Goal: Task Accomplishment & Management: Use online tool/utility

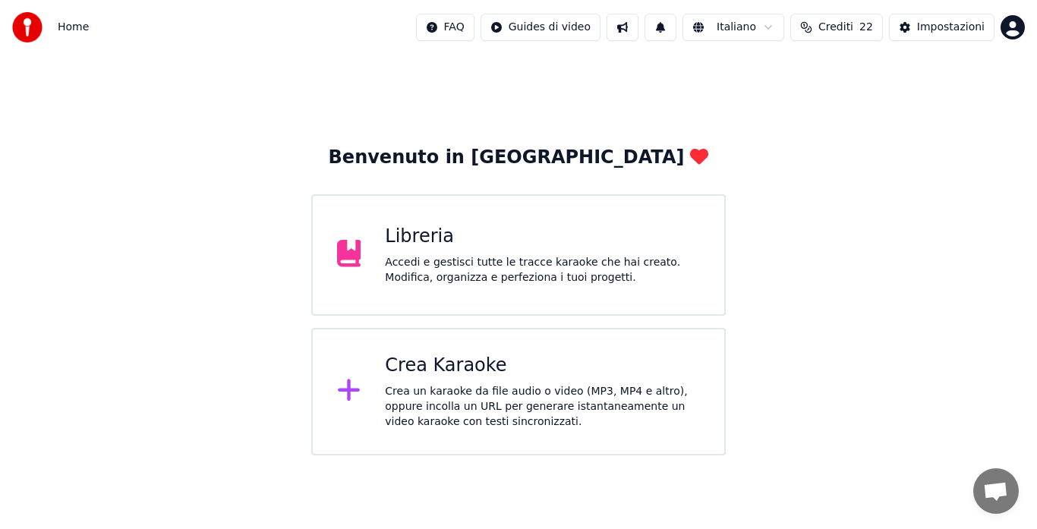
click at [526, 405] on div "Crea un karaoke da file audio o video (MP3, MP4 e altro), oppure incolla un URL…" at bounding box center [542, 407] width 315 height 46
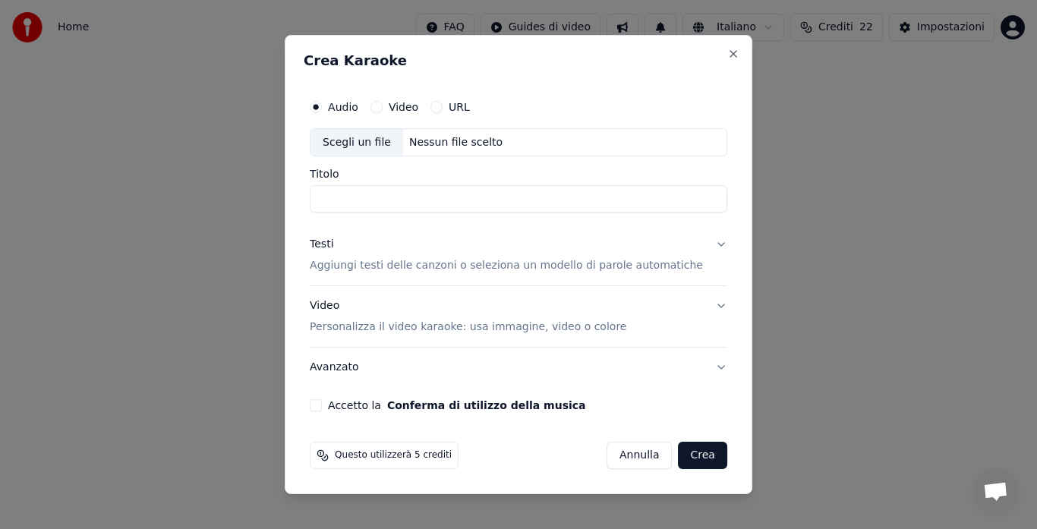
click at [430, 263] on p "Aggiungi testi delle canzoni o seleziona un modello di parole automatiche" at bounding box center [506, 266] width 393 height 15
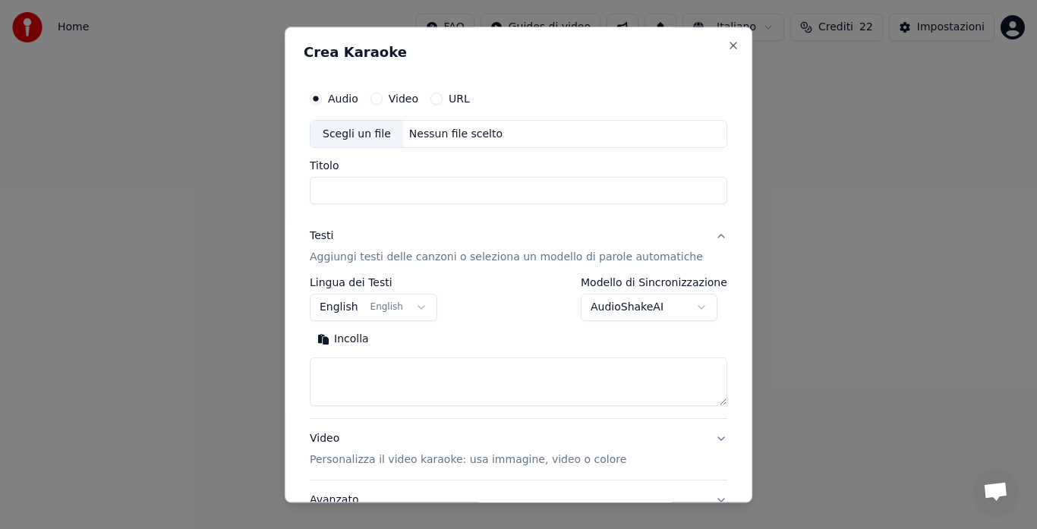
click at [355, 340] on button "Incolla" at bounding box center [343, 340] width 67 height 24
click at [438, 133] on div "Nessun file scelto" at bounding box center [456, 134] width 106 height 15
type textarea "**********"
type input "**********"
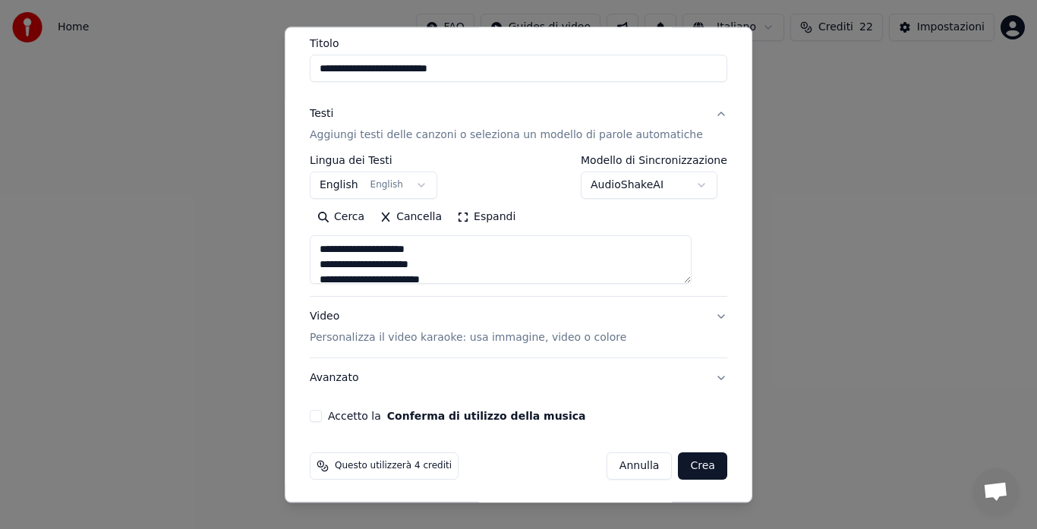
scroll to position [124, 0]
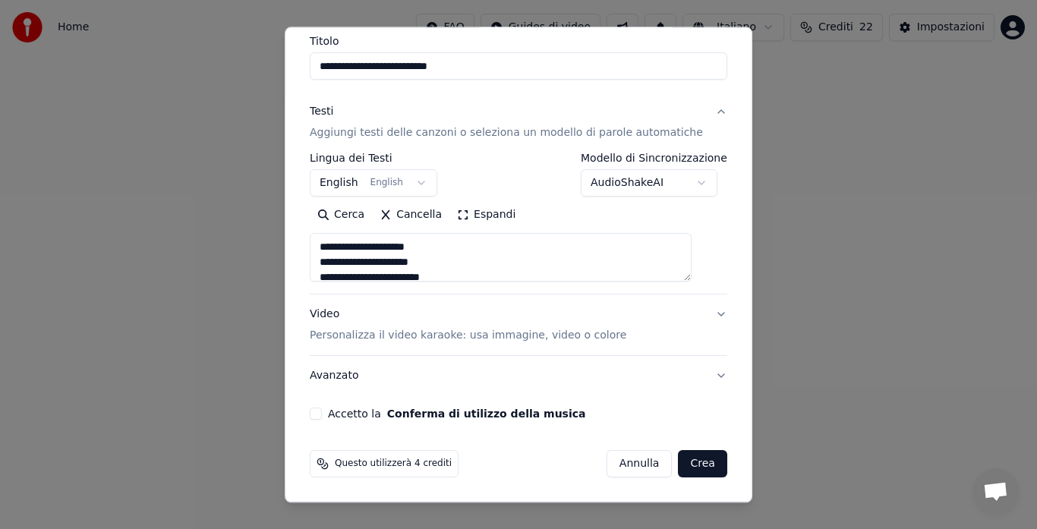
click at [322, 412] on button "Accetto la Conferma di utilizzo della musica" at bounding box center [316, 414] width 12 height 12
click at [697, 315] on button "Video Personalizza il video karaoke: usa immagine, video o colore" at bounding box center [518, 325] width 417 height 61
type textarea "**********"
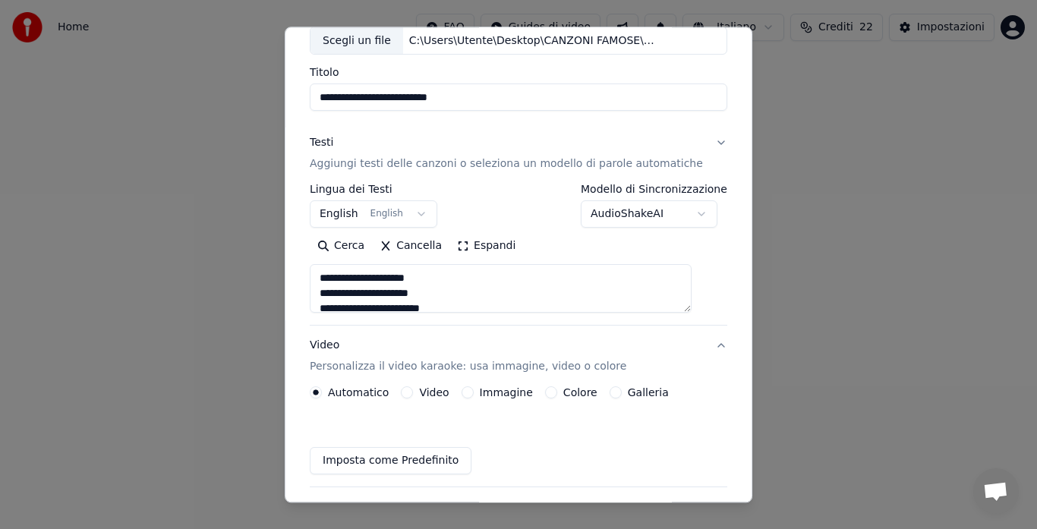
scroll to position [84, 0]
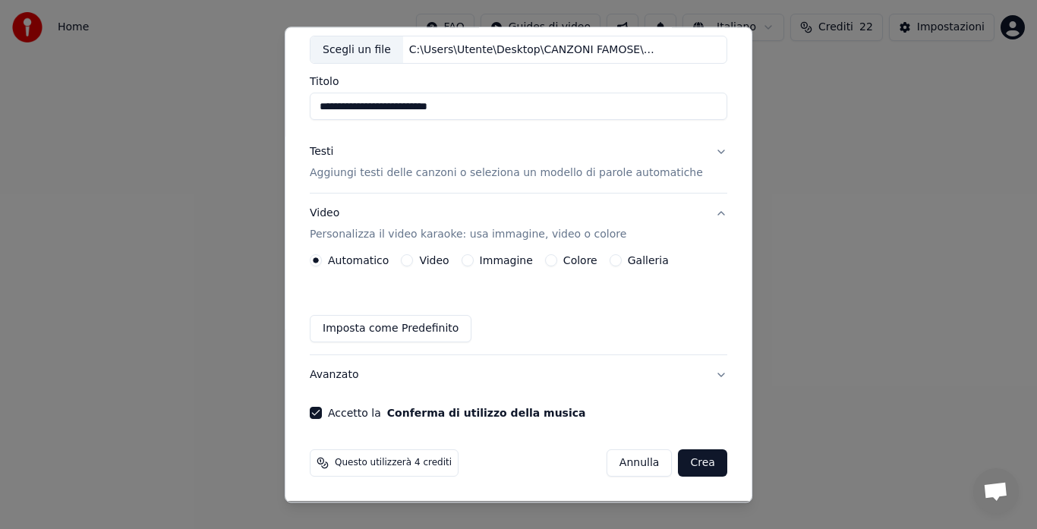
click at [613, 260] on button "Galleria" at bounding box center [615, 261] width 12 height 12
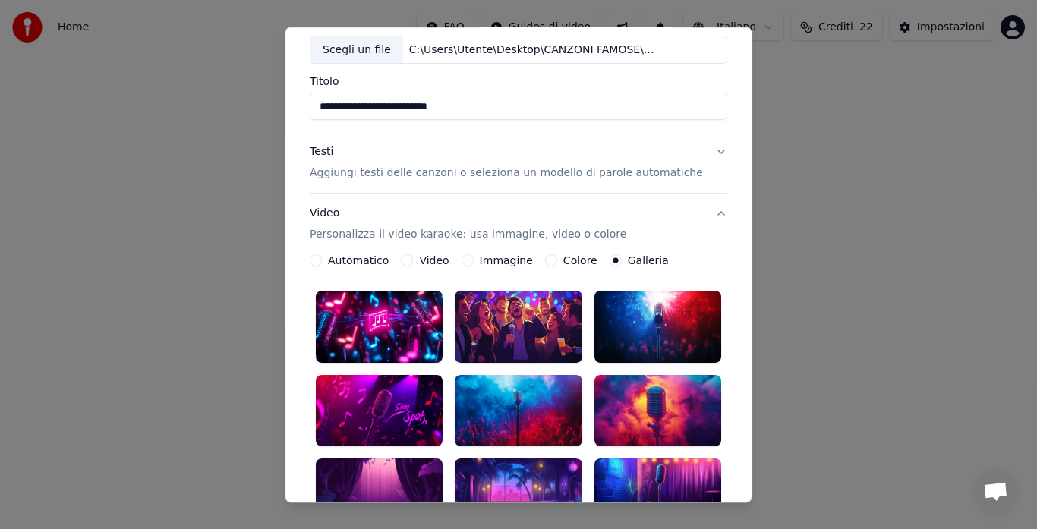
click at [674, 304] on div at bounding box center [657, 326] width 127 height 71
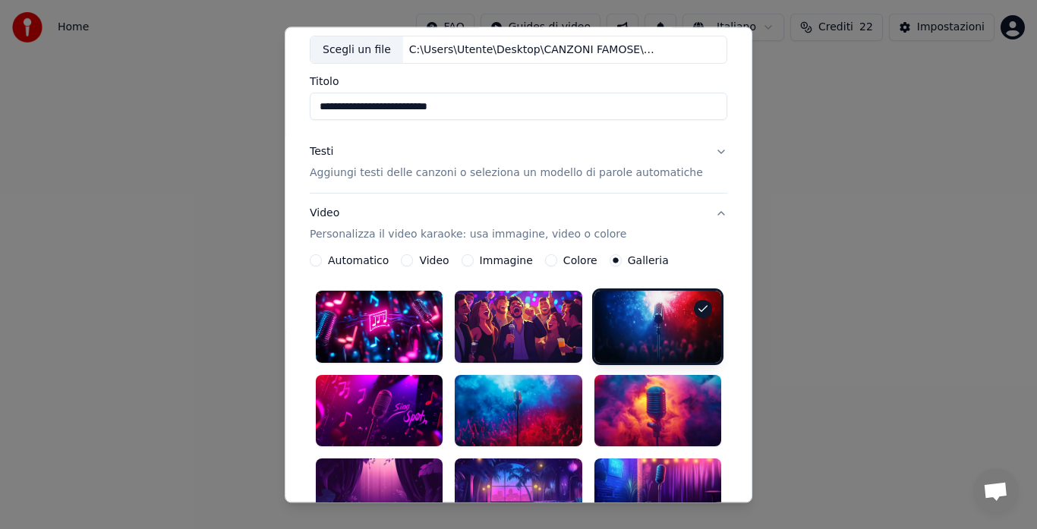
click at [509, 378] on div at bounding box center [518, 410] width 127 height 71
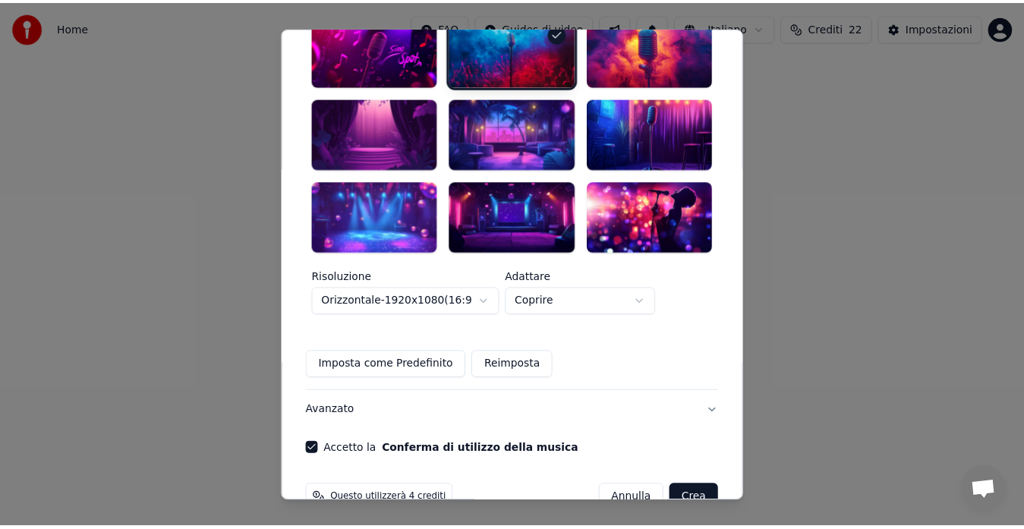
scroll to position [453, 0]
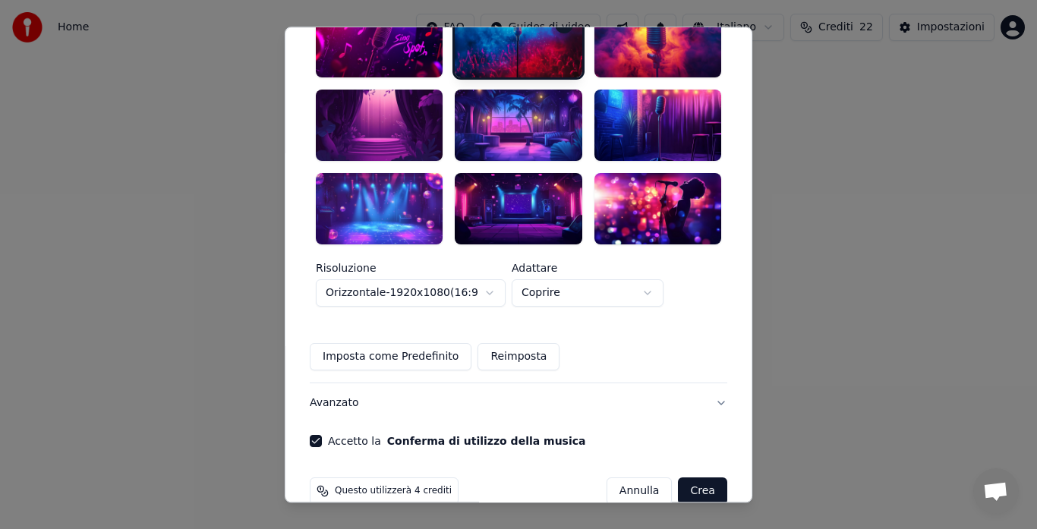
click at [680, 477] on button "Crea" at bounding box center [703, 490] width 49 height 27
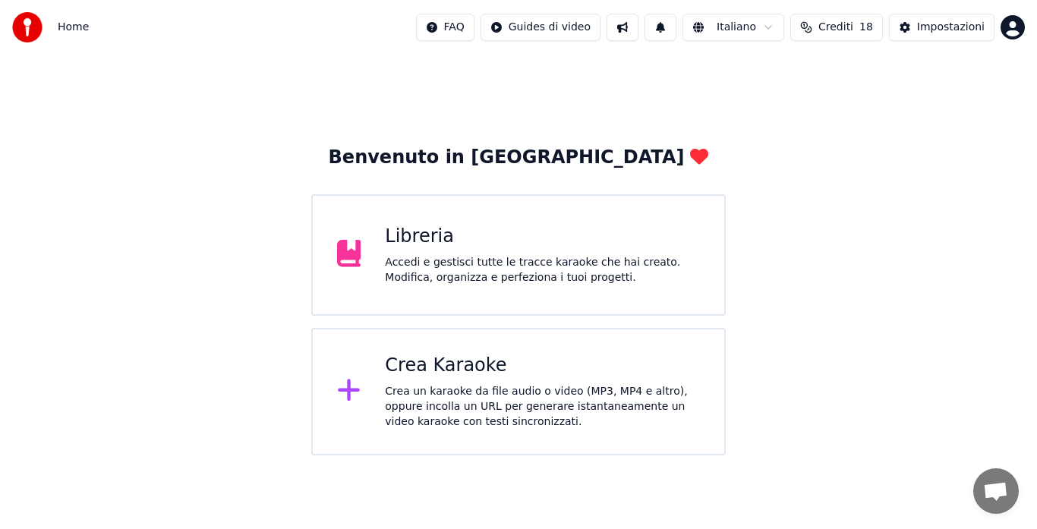
click at [484, 272] on div "Accedi e gestisci tutte le tracce karaoke che hai creato. Modifica, organizza e…" at bounding box center [542, 270] width 315 height 30
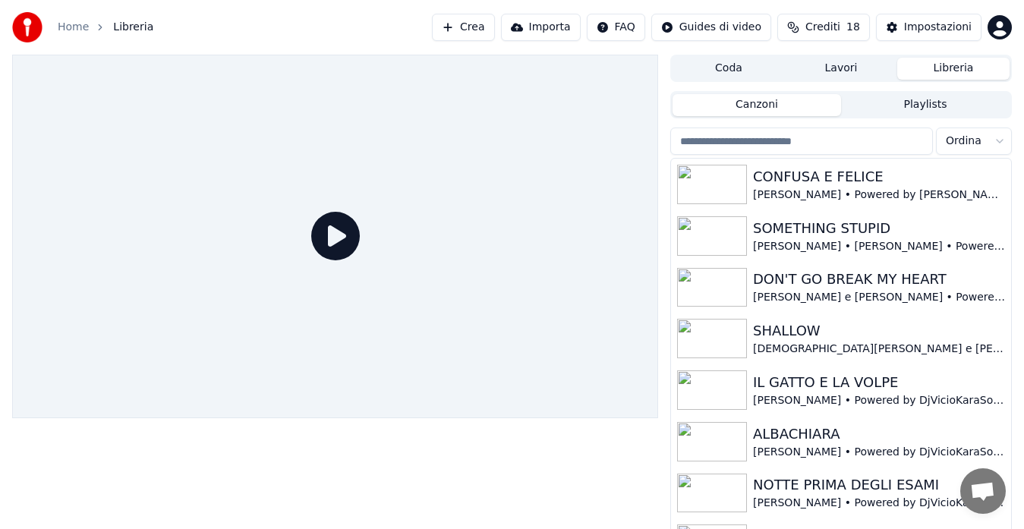
click at [828, 72] on button "Lavori" at bounding box center [841, 69] width 112 height 22
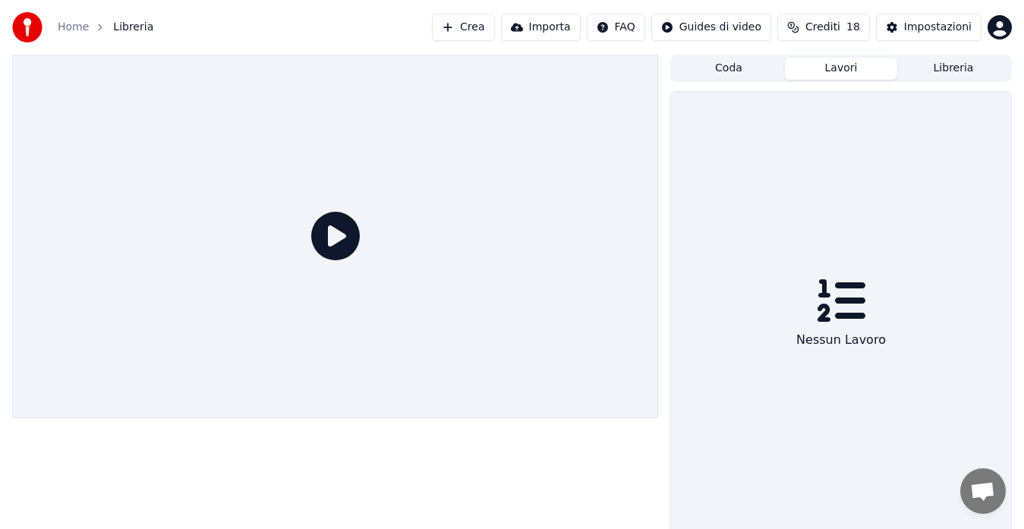
click at [733, 66] on button "Coda" at bounding box center [728, 69] width 112 height 22
click at [490, 30] on button "Crea" at bounding box center [463, 27] width 62 height 27
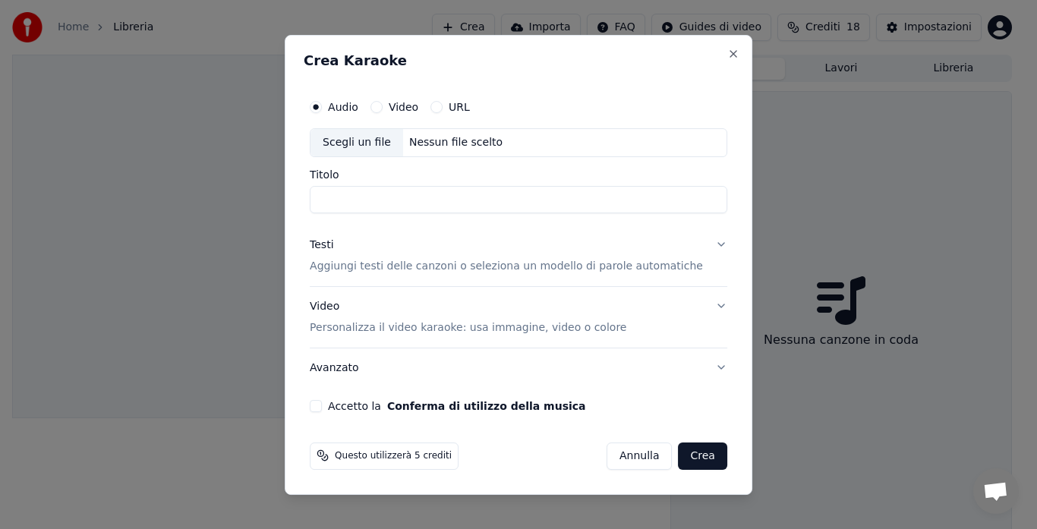
click at [444, 146] on div "Nessun file scelto" at bounding box center [456, 142] width 106 height 15
type input "**********"
click at [702, 244] on button "Testi Aggiungi testi delle canzoni o seleziona un modello di parole automatiche" at bounding box center [518, 255] width 417 height 61
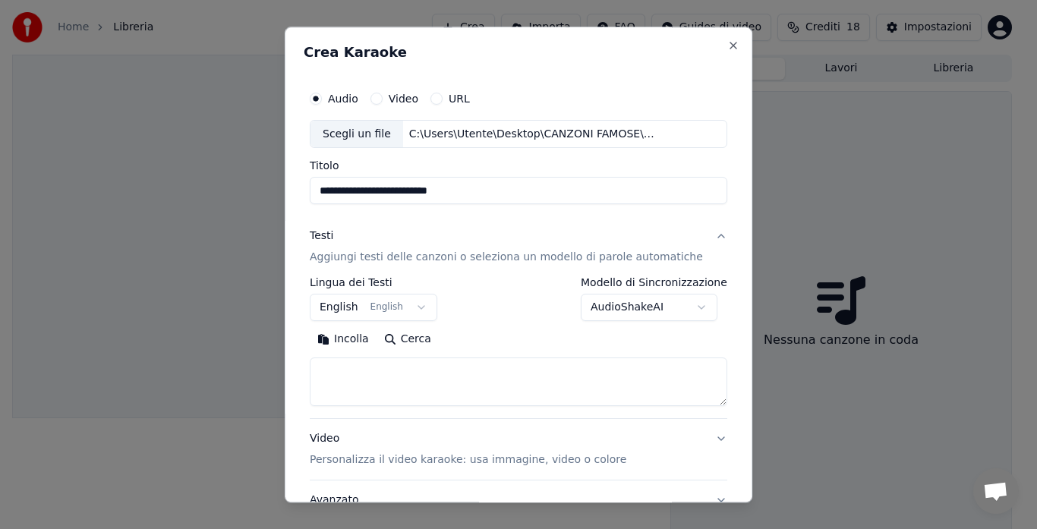
click at [351, 335] on button "Incolla" at bounding box center [343, 340] width 67 height 24
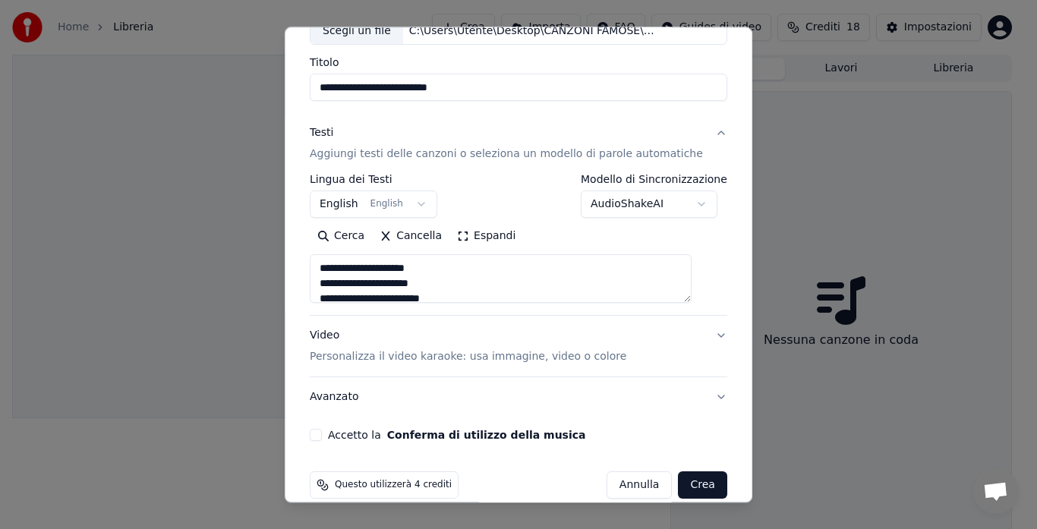
scroll to position [107, 0]
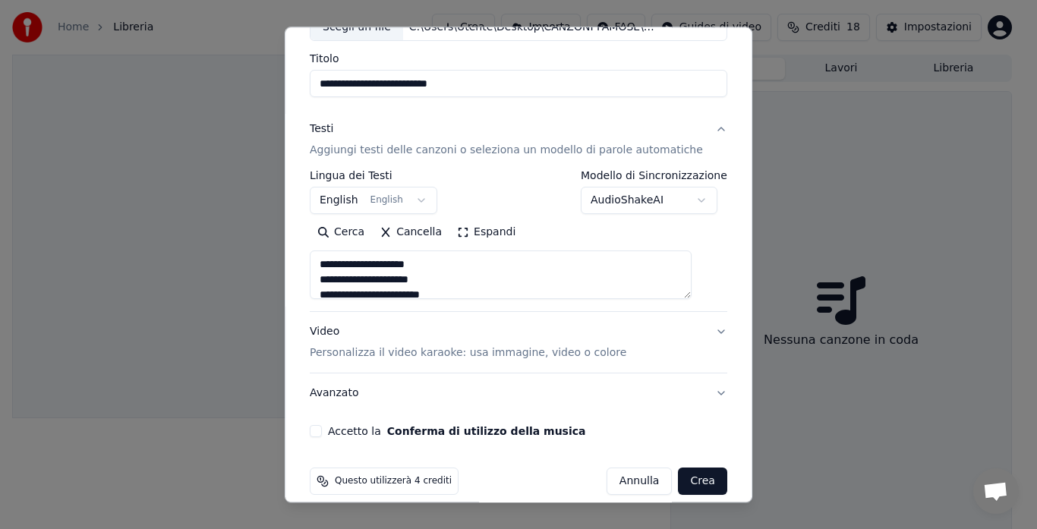
click at [696, 331] on button "Video Personalizza il video karaoke: usa immagine, video o colore" at bounding box center [518, 343] width 417 height 61
type textarea "**********"
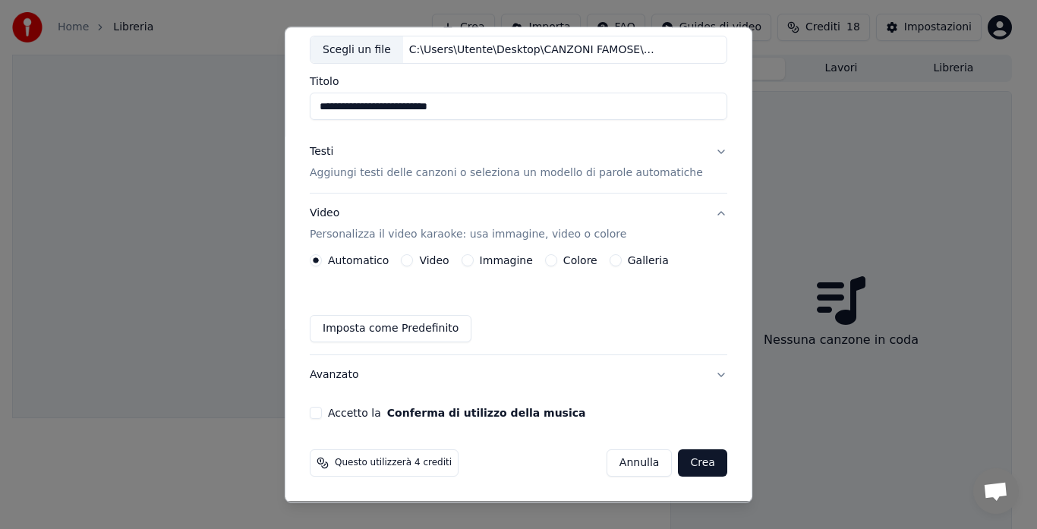
scroll to position [84, 0]
click at [612, 261] on button "Galleria" at bounding box center [615, 261] width 12 height 12
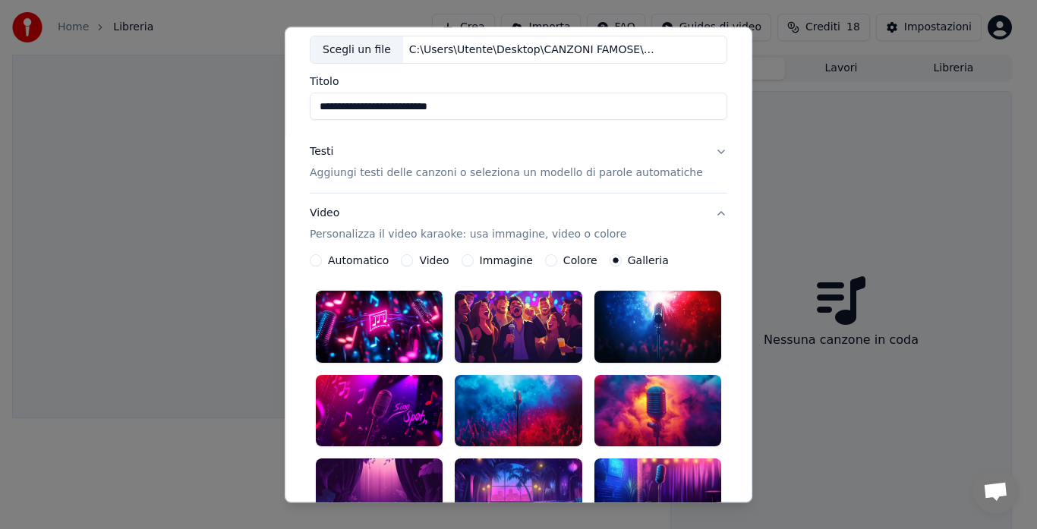
click at [541, 384] on div at bounding box center [518, 410] width 127 height 71
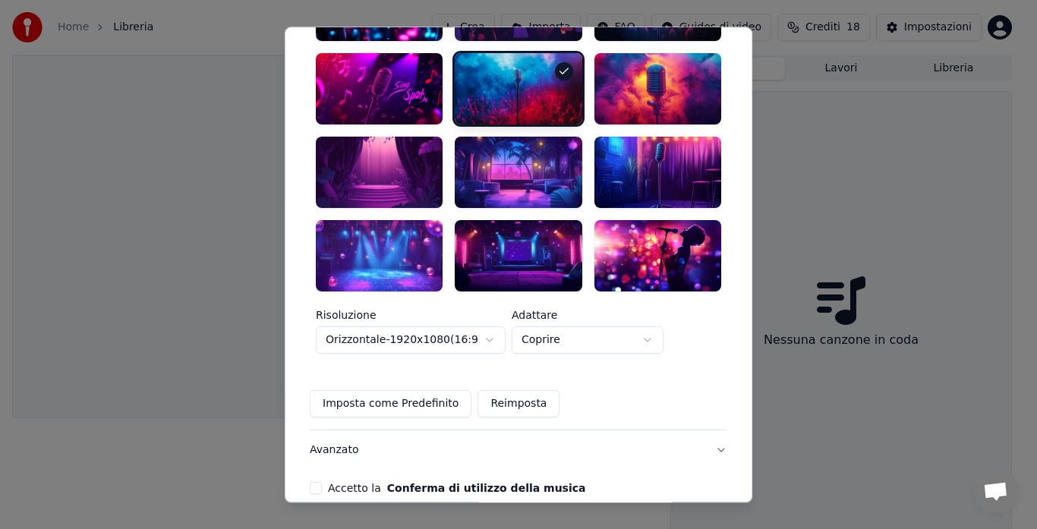
scroll to position [414, 0]
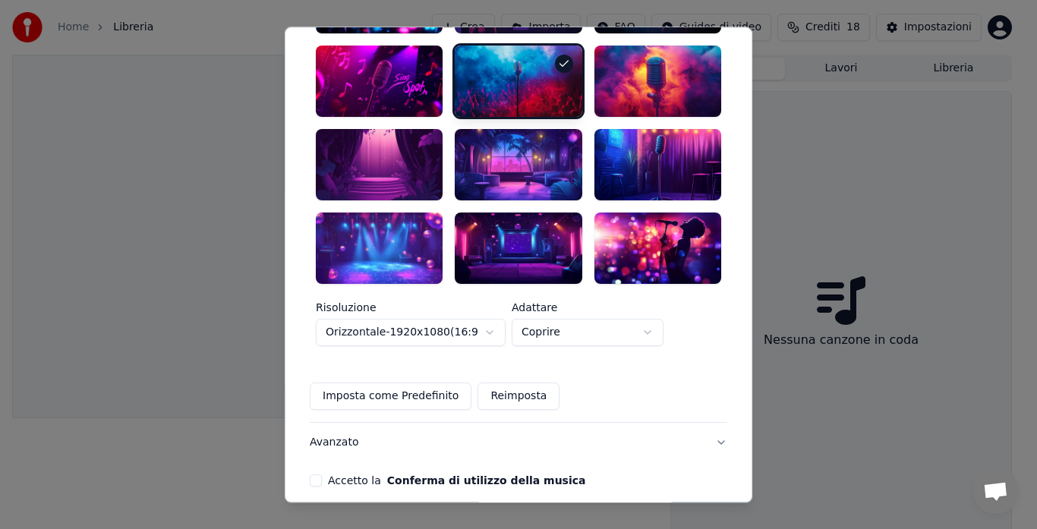
click at [322, 474] on button "Accetto la Conferma di utilizzo della musica" at bounding box center [316, 480] width 12 height 12
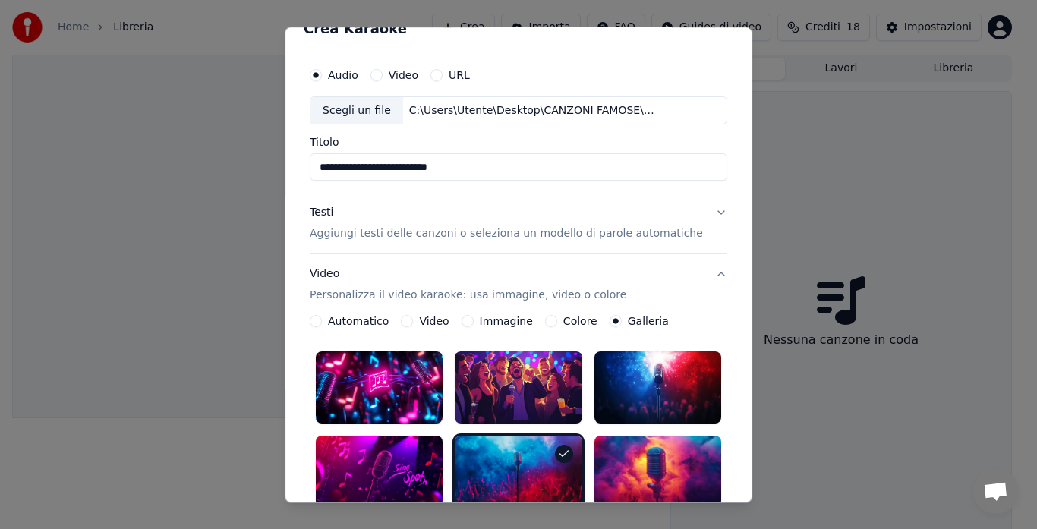
scroll to position [27, 0]
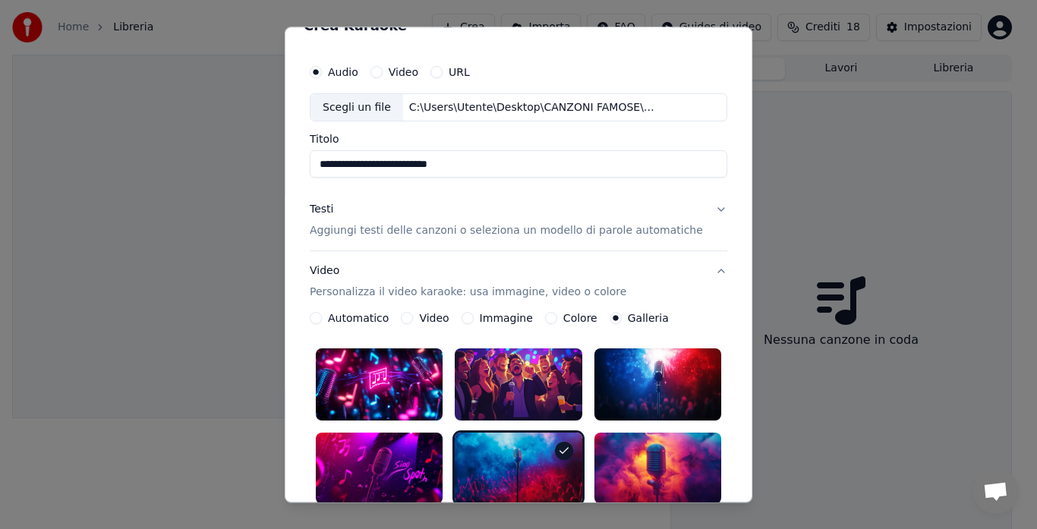
click at [698, 209] on button "Testi Aggiungi testi delle canzoni o seleziona un modello di parole automatiche" at bounding box center [518, 221] width 417 height 61
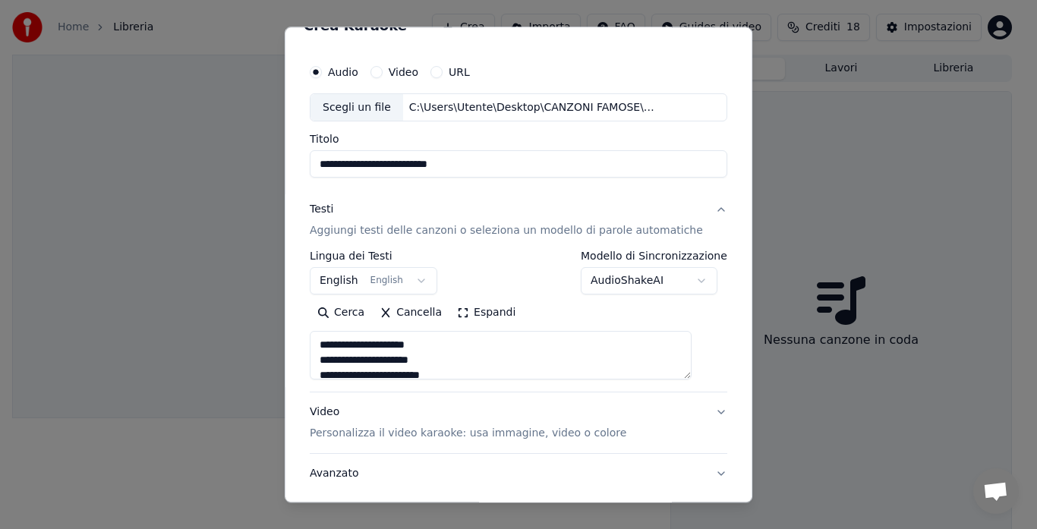
click at [688, 279] on button "AudioShakeAI" at bounding box center [649, 281] width 137 height 27
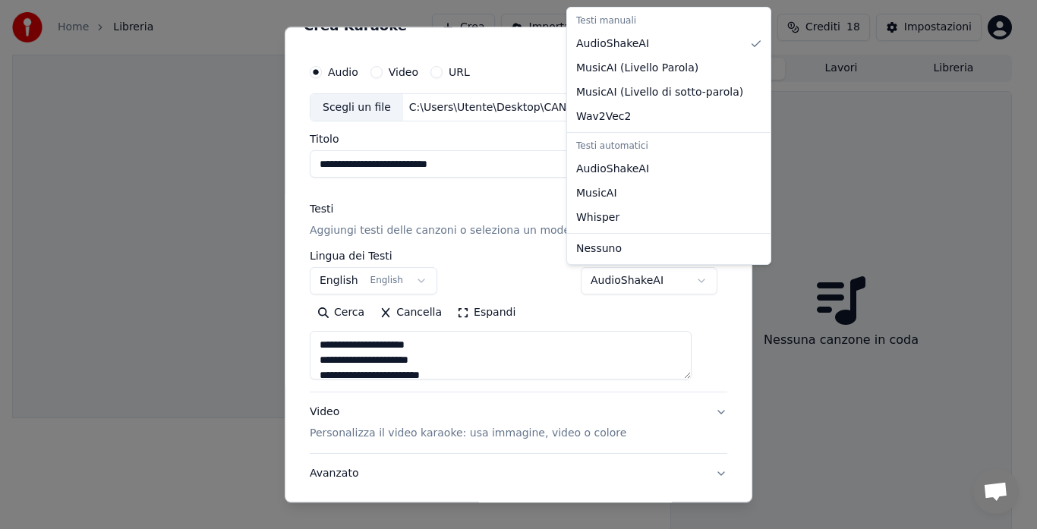
click at [685, 306] on div at bounding box center [518, 264] width 1037 height 529
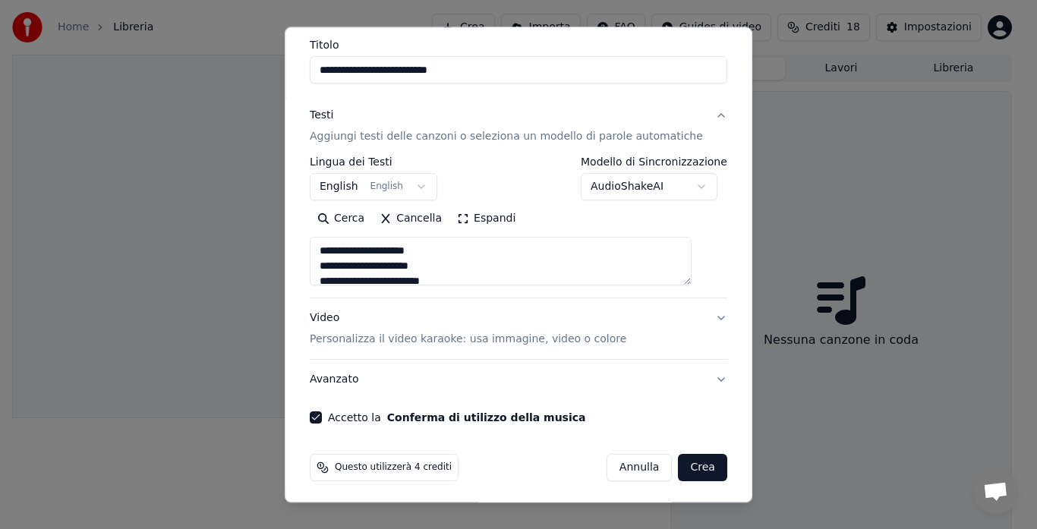
scroll to position [124, 0]
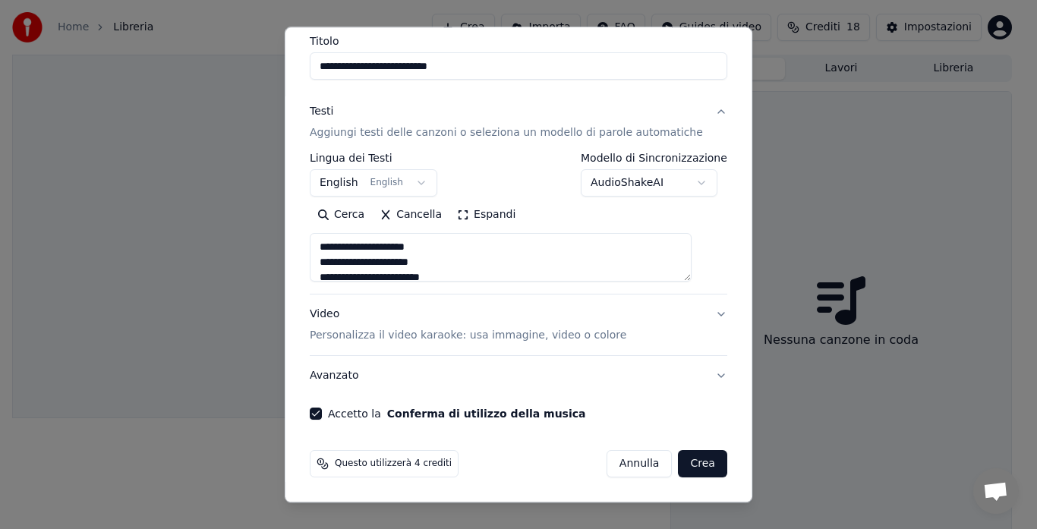
click at [683, 459] on button "Crea" at bounding box center [703, 464] width 49 height 27
type textarea "**********"
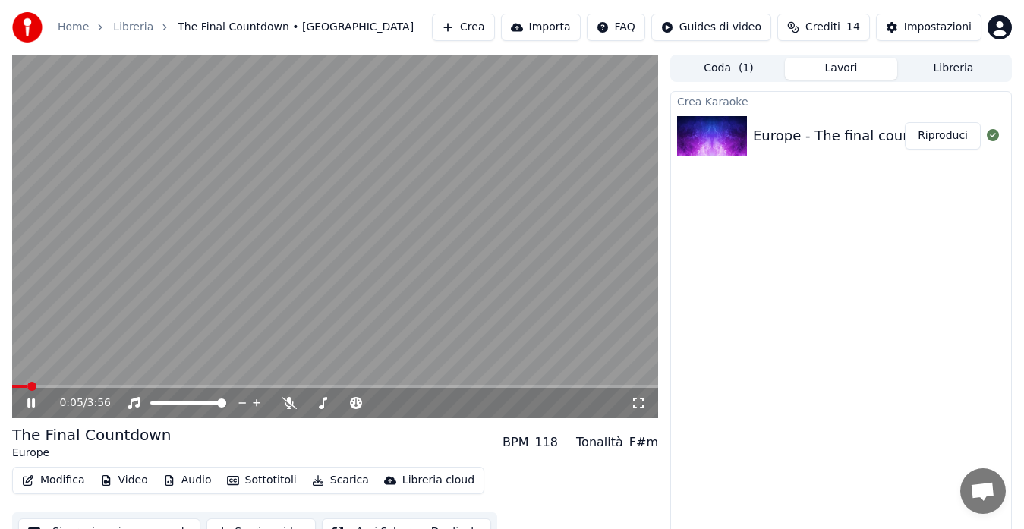
click at [61, 476] on button "Modifica" at bounding box center [53, 480] width 75 height 21
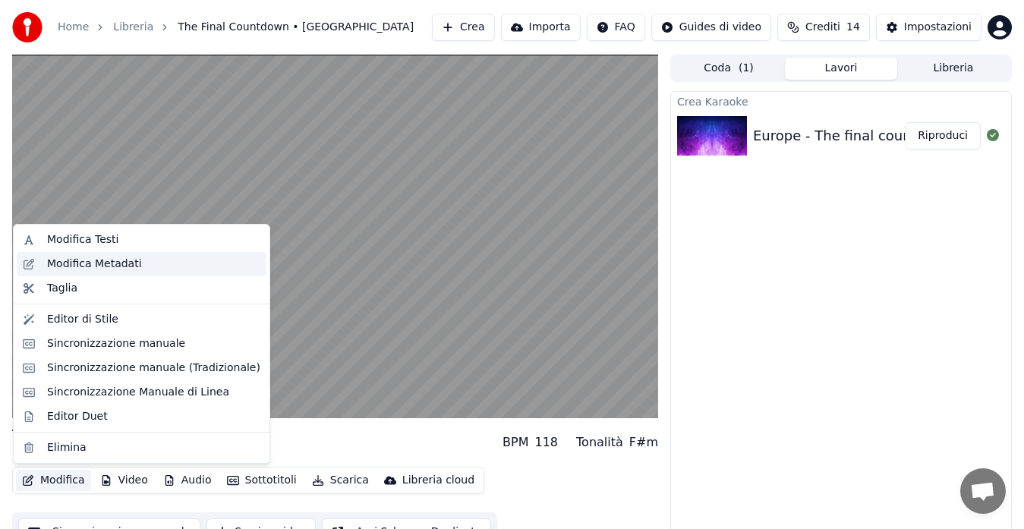
click at [140, 275] on div "Modifica Metadati" at bounding box center [142, 264] width 250 height 24
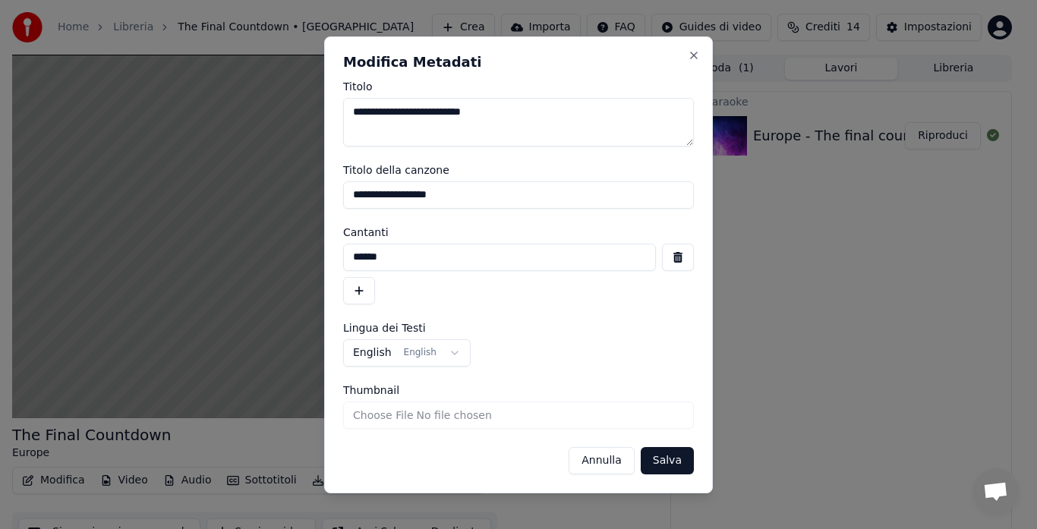
click at [365, 290] on button "button" at bounding box center [359, 290] width 32 height 27
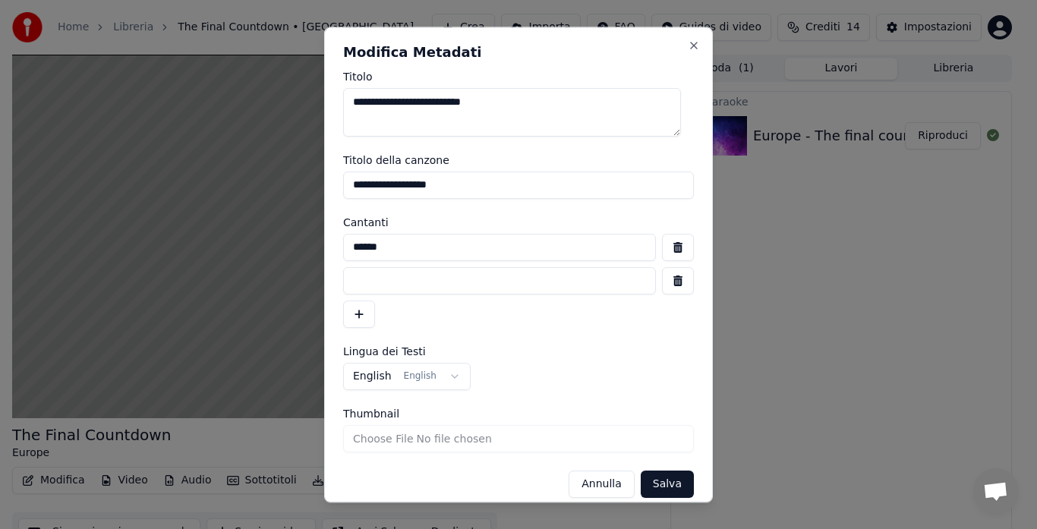
click at [364, 281] on input at bounding box center [499, 280] width 313 height 27
type input "**********"
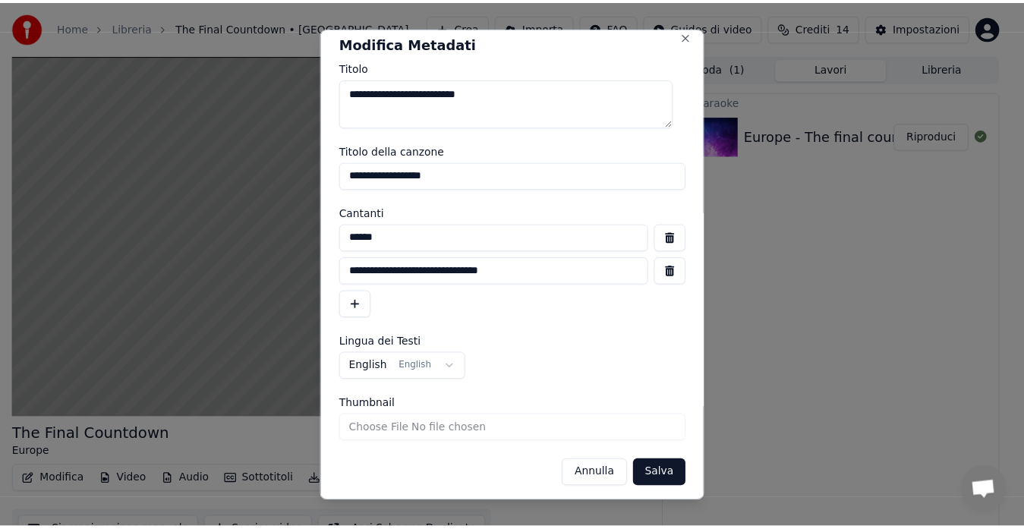
scroll to position [14, 0]
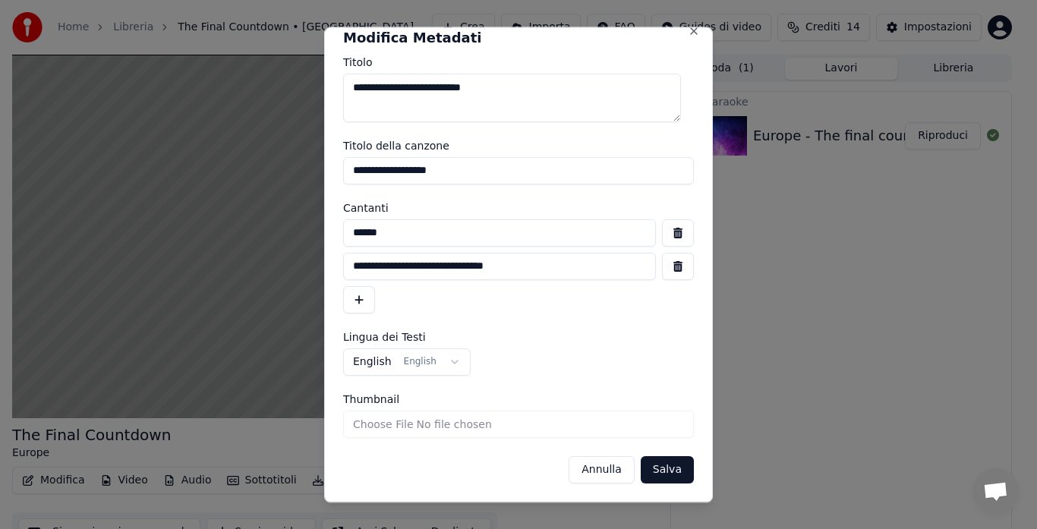
click at [654, 463] on button "Salva" at bounding box center [667, 469] width 53 height 27
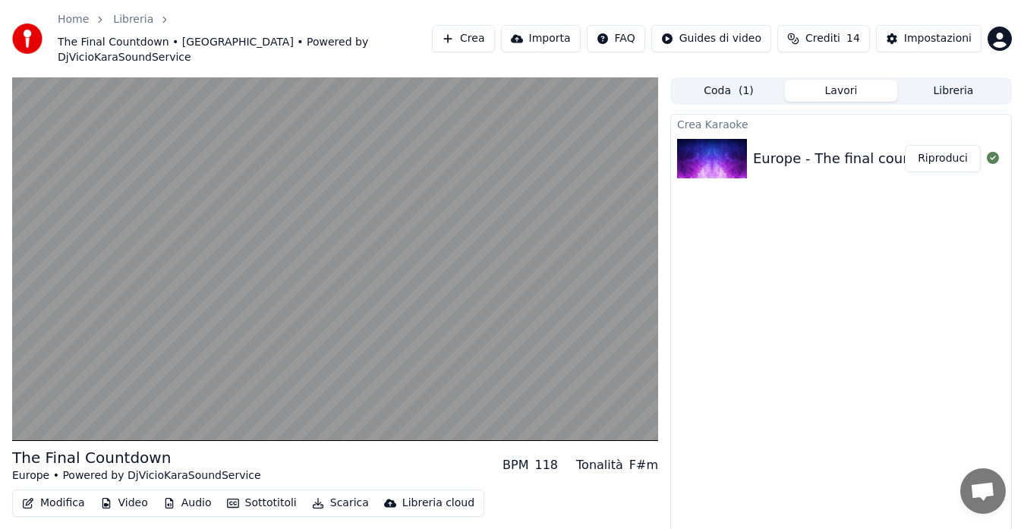
click at [189, 493] on button "Audio" at bounding box center [187, 503] width 61 height 21
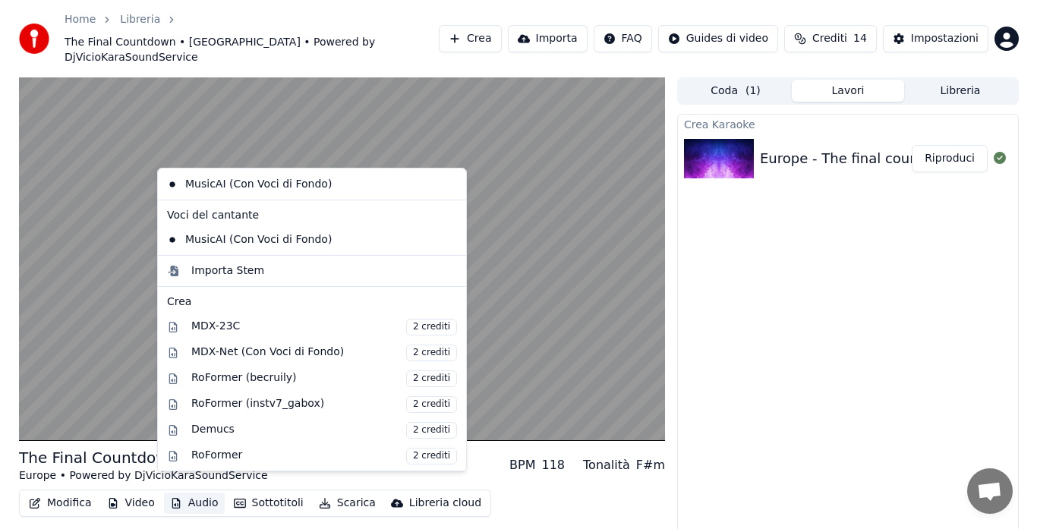
scroll to position [0, 0]
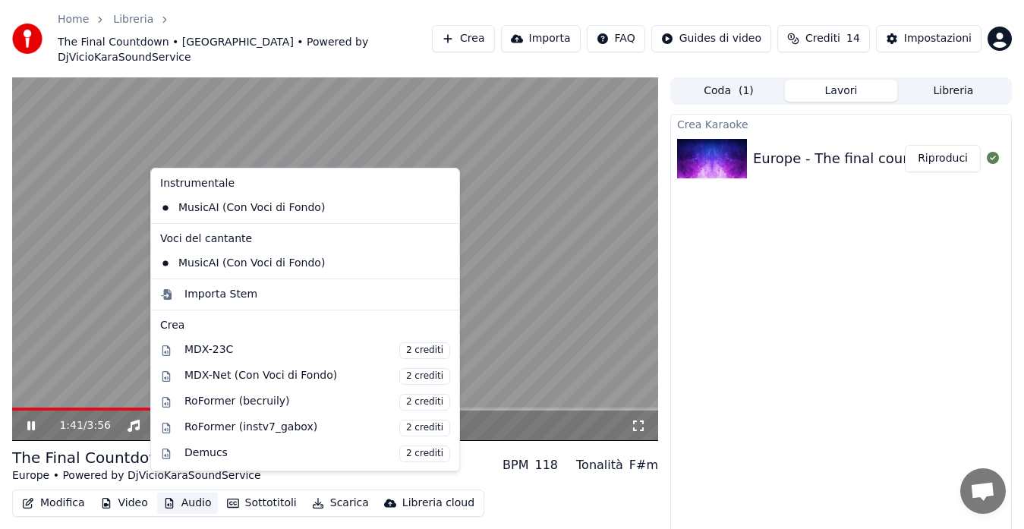
click at [823, 291] on div "Crea Karaoke Europe - The final countdown Riproduci" at bounding box center [841, 338] width 342 height 449
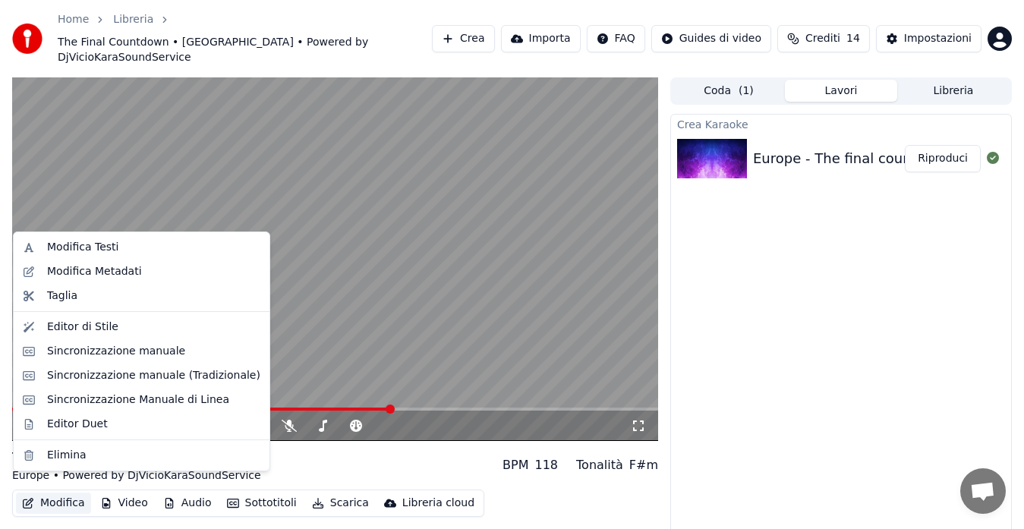
click at [62, 493] on button "Modifica" at bounding box center [53, 503] width 75 height 21
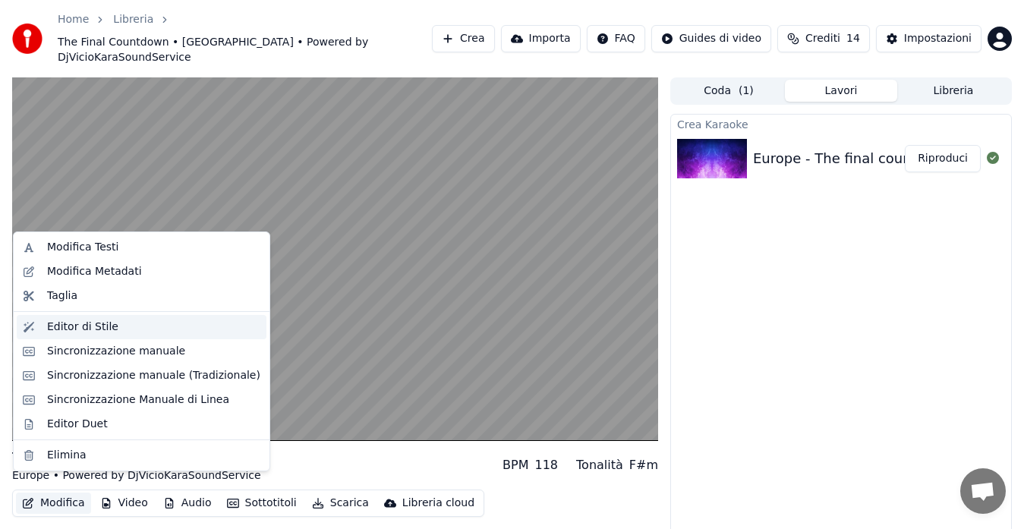
click at [90, 333] on div "Editor di Stile" at bounding box center [82, 327] width 71 height 15
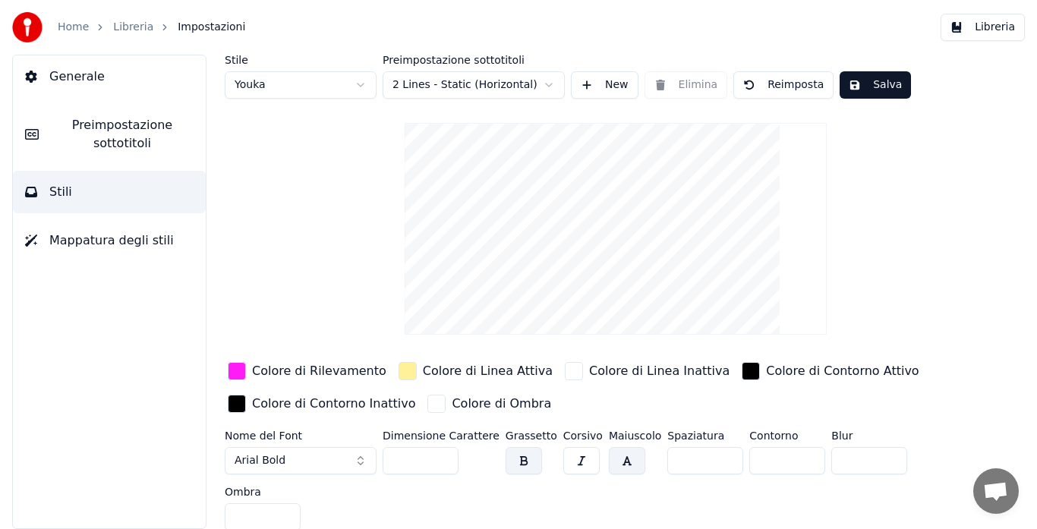
click at [235, 373] on div "button" at bounding box center [237, 371] width 18 height 18
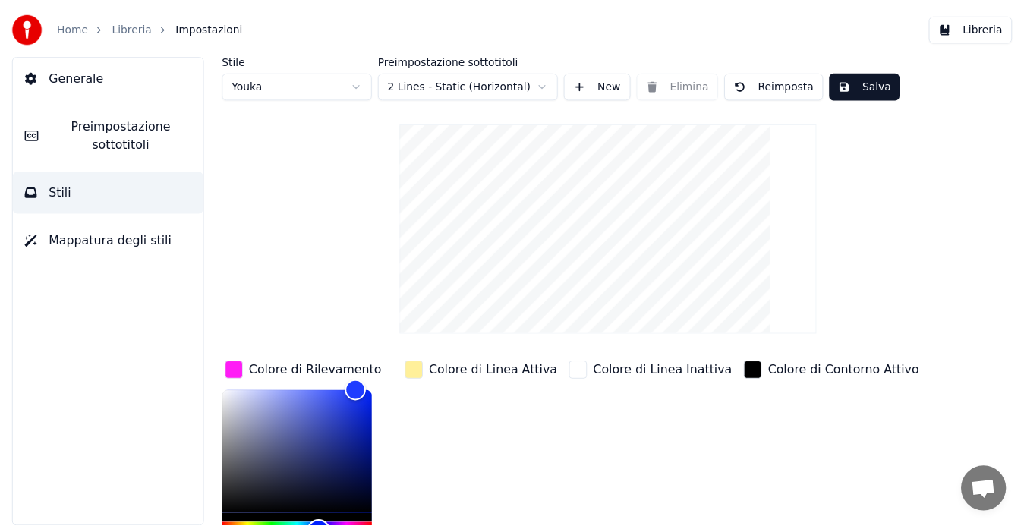
scroll to position [14, 0]
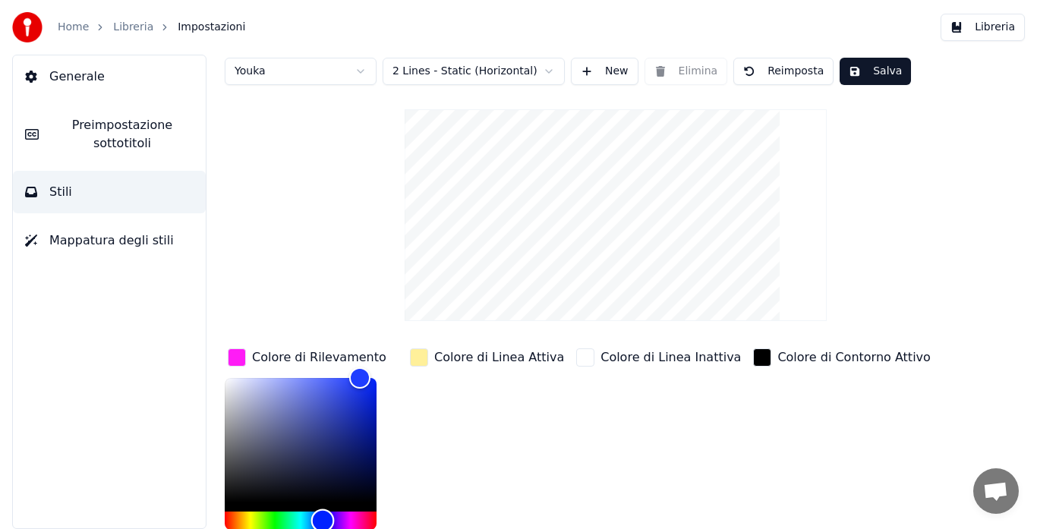
click at [323, 527] on div "Hue" at bounding box center [301, 521] width 152 height 18
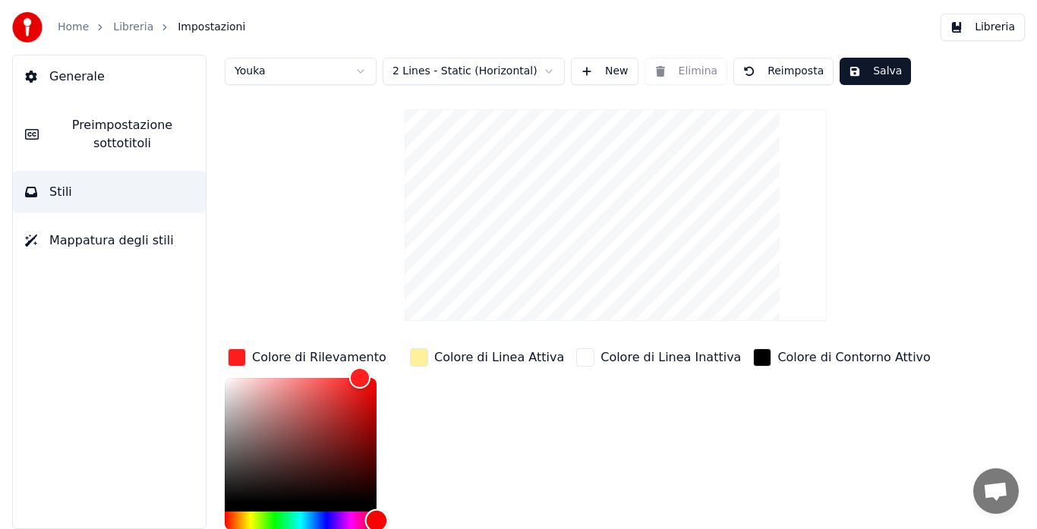
drag, startPoint x: 369, startPoint y: 521, endPoint x: 406, endPoint y: 513, distance: 38.0
click at [406, 513] on div "Colore di Rilevamento ******* Colore di Linea Attiva Colore di Linea Inattiva C…" at bounding box center [588, 476] width 726 height 263
type input "*******"
drag, startPoint x: 365, startPoint y: 373, endPoint x: 411, endPoint y: 366, distance: 46.2
click at [411, 366] on div "Colore di Rilevamento ******* Colore di Linea Attiva Colore di Linea Inattiva C…" at bounding box center [588, 476] width 726 height 263
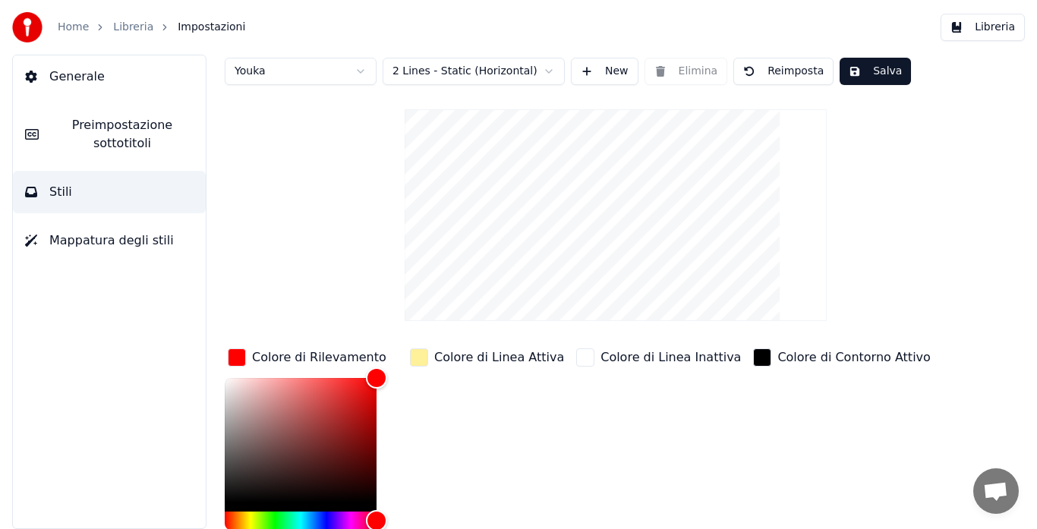
click at [871, 68] on button "Salva" at bounding box center [874, 71] width 71 height 27
click at [871, 68] on button "Fatto" at bounding box center [873, 71] width 69 height 27
click at [871, 68] on button "Salva" at bounding box center [874, 71] width 71 height 27
click at [983, 33] on button "Libreria" at bounding box center [982, 27] width 84 height 27
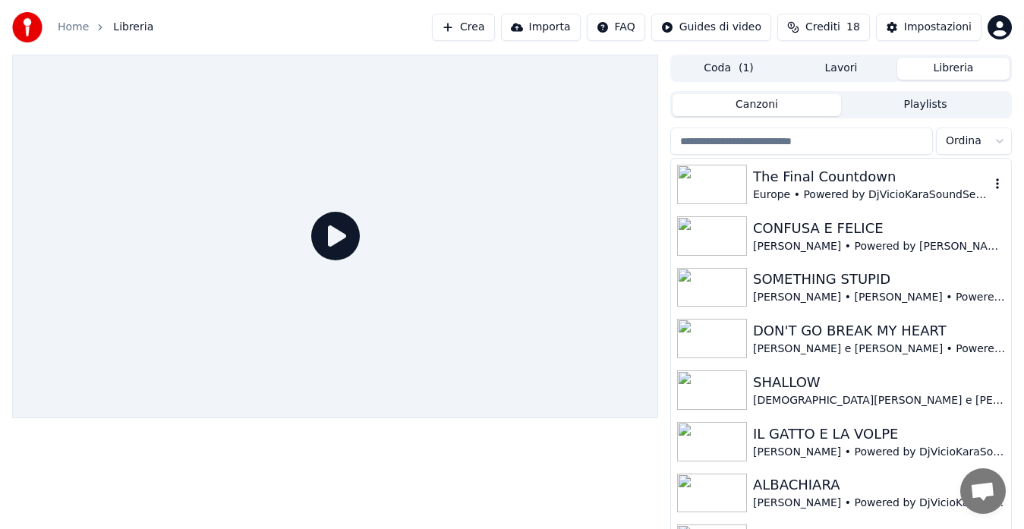
click at [864, 181] on div "The Final Countdown" at bounding box center [871, 176] width 237 height 21
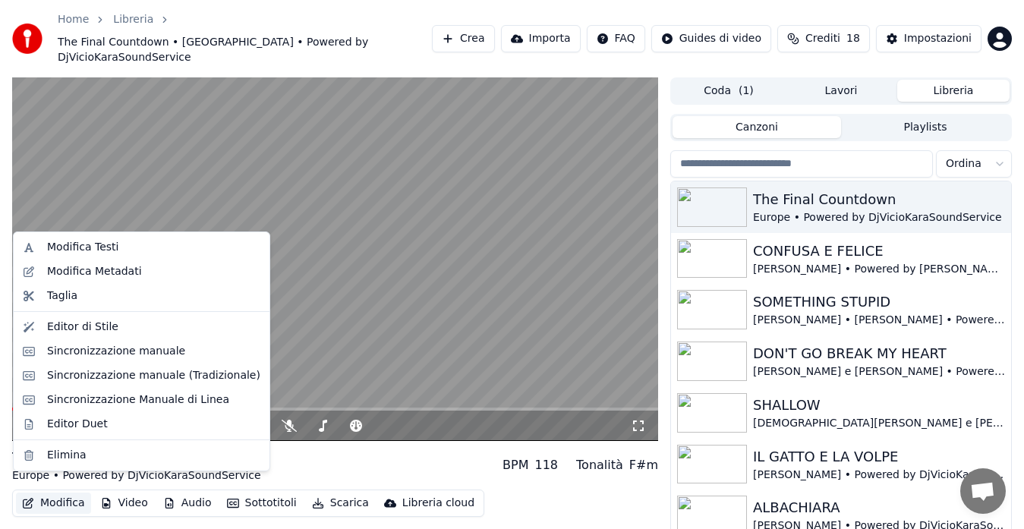
click at [53, 493] on button "Modifica" at bounding box center [53, 503] width 75 height 21
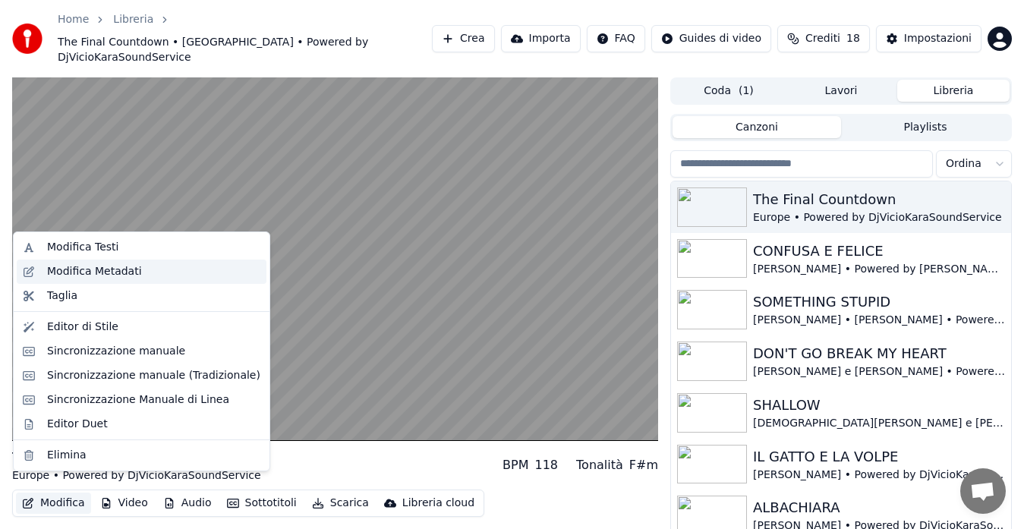
click at [100, 275] on div "Modifica Metadati" at bounding box center [94, 271] width 95 height 15
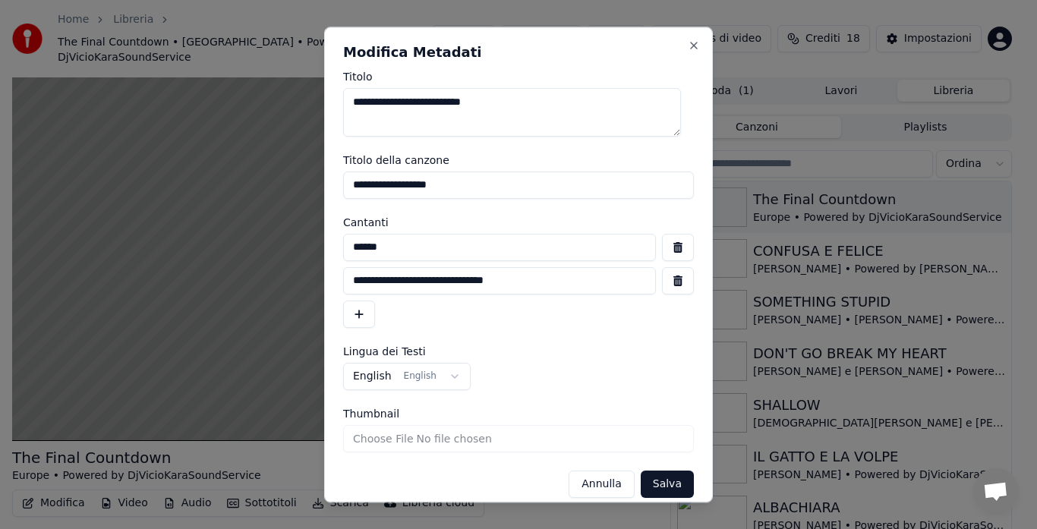
click at [354, 186] on input "**********" at bounding box center [518, 185] width 351 height 27
type input "**********"
click at [656, 481] on button "Salva" at bounding box center [667, 484] width 53 height 27
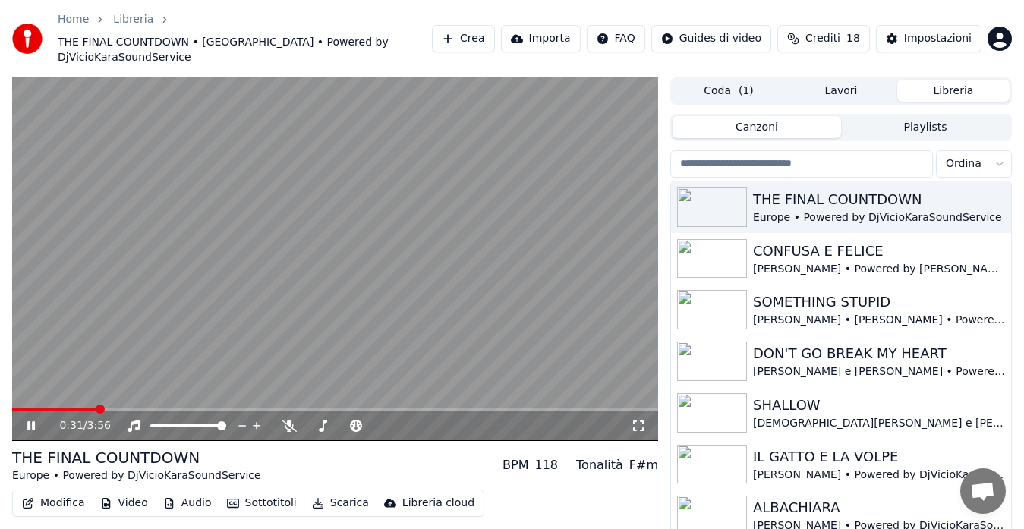
drag, startPoint x: 20, startPoint y: 391, endPoint x: 10, endPoint y: 393, distance: 10.9
click at [10, 393] on div "0:31 / 3:56 THE FINAL COUNTDOWN Europe • Powered by DjVicioKaraSoundService BPM…" at bounding box center [512, 327] width 1024 height 500
click at [17, 408] on span at bounding box center [14, 409] width 5 height 3
click at [12, 405] on span at bounding box center [16, 409] width 9 height 9
click at [287, 420] on icon at bounding box center [289, 426] width 15 height 12
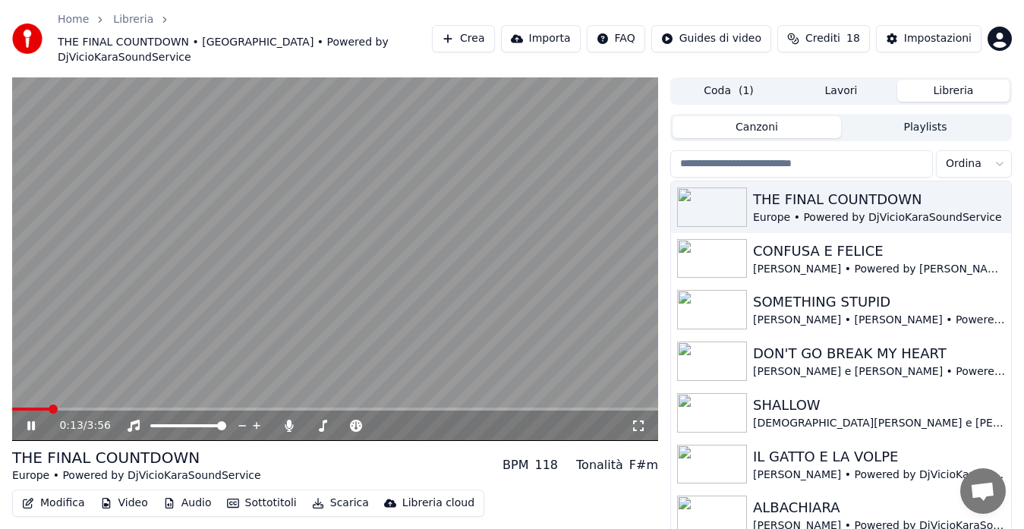
click at [191, 493] on button "Audio" at bounding box center [187, 503] width 61 height 21
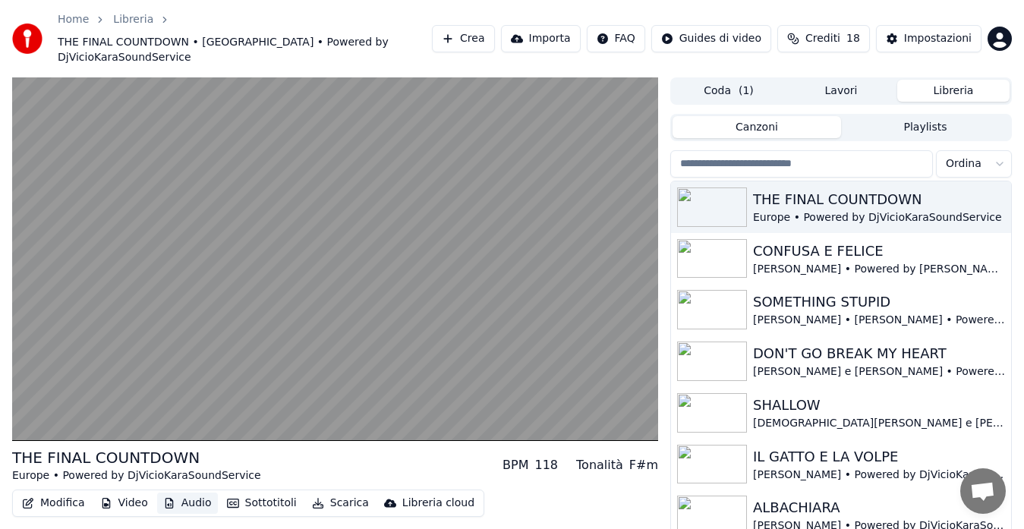
click at [191, 493] on button "Audio" at bounding box center [187, 503] width 61 height 21
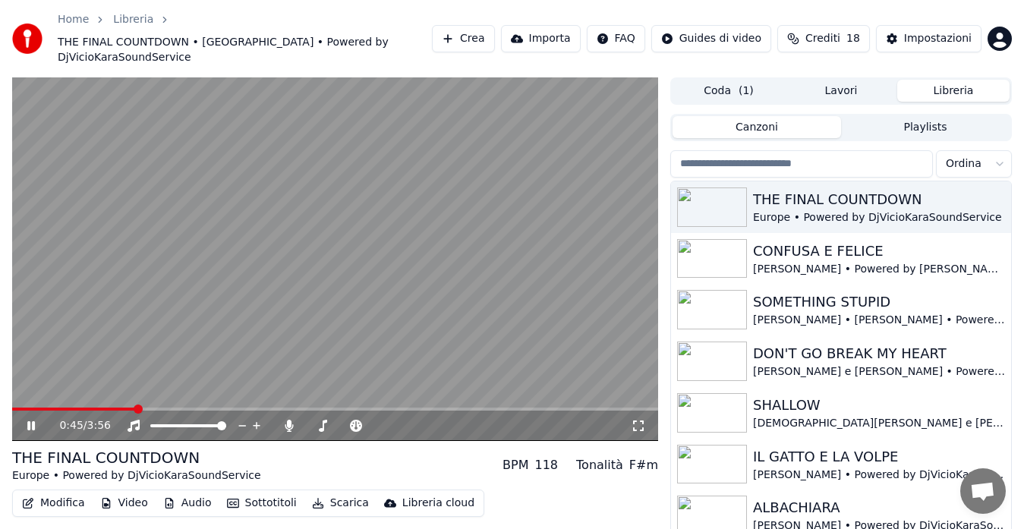
click at [637, 420] on icon at bounding box center [638, 426] width 15 height 12
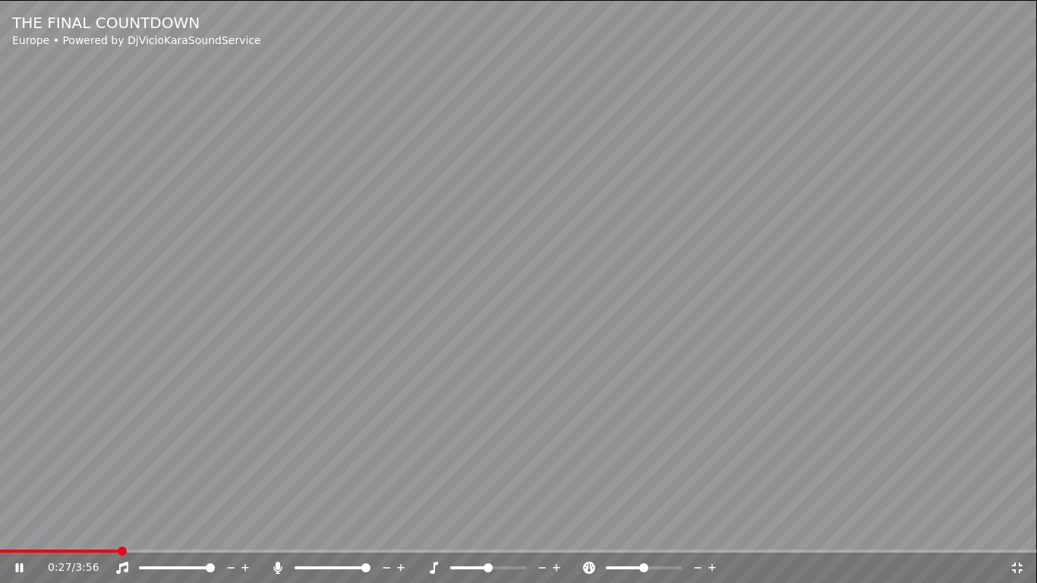
click at [118, 528] on span at bounding box center [59, 551] width 118 height 3
click at [298, 528] on span at bounding box center [157, 551] width 314 height 3
click at [281, 528] on video at bounding box center [518, 291] width 1037 height 583
click at [267, 528] on span at bounding box center [133, 551] width 267 height 3
click at [297, 487] on video at bounding box center [518, 291] width 1037 height 583
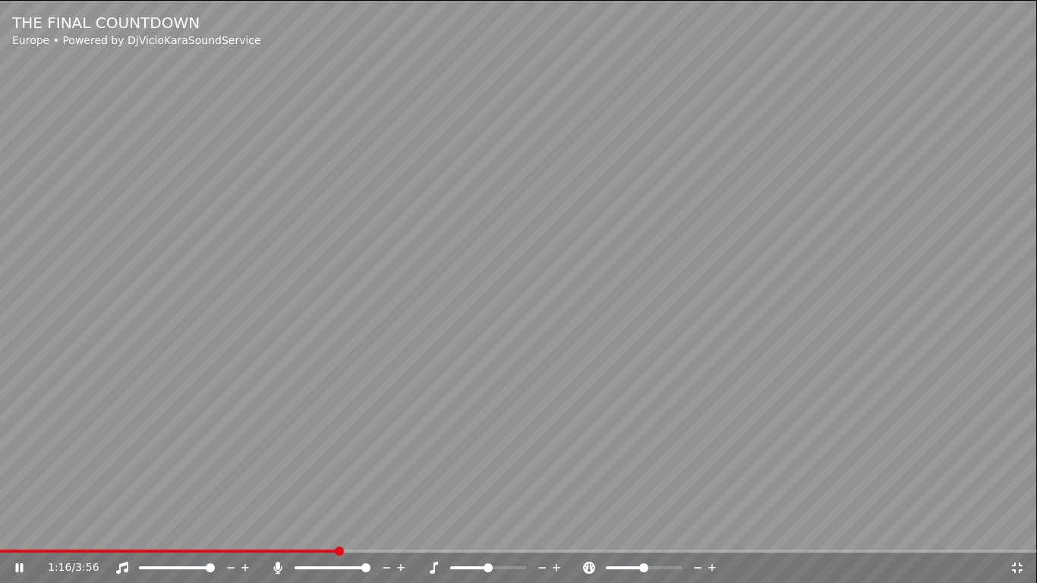
click at [1013, 528] on icon at bounding box center [1016, 568] width 15 height 12
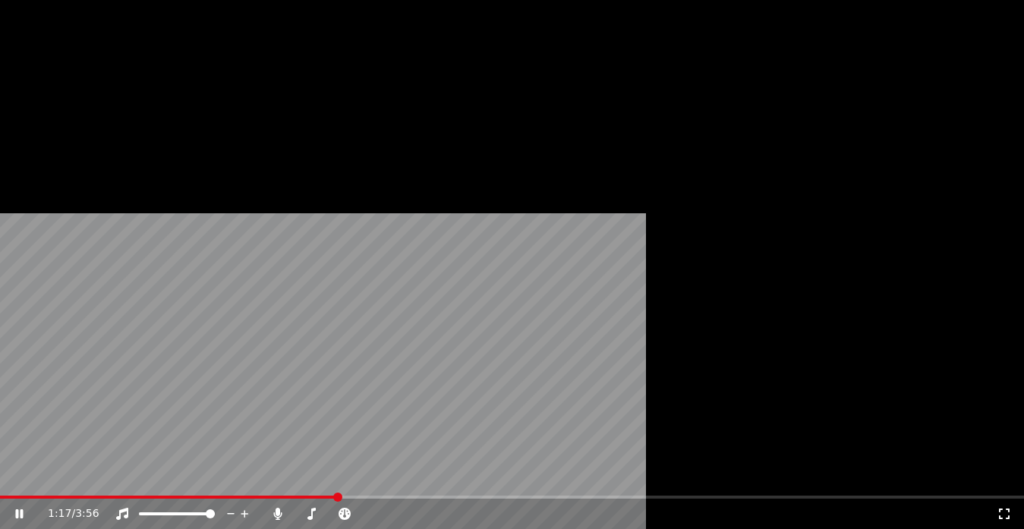
click at [37, 150] on button "Modifica" at bounding box center [53, 139] width 75 height 21
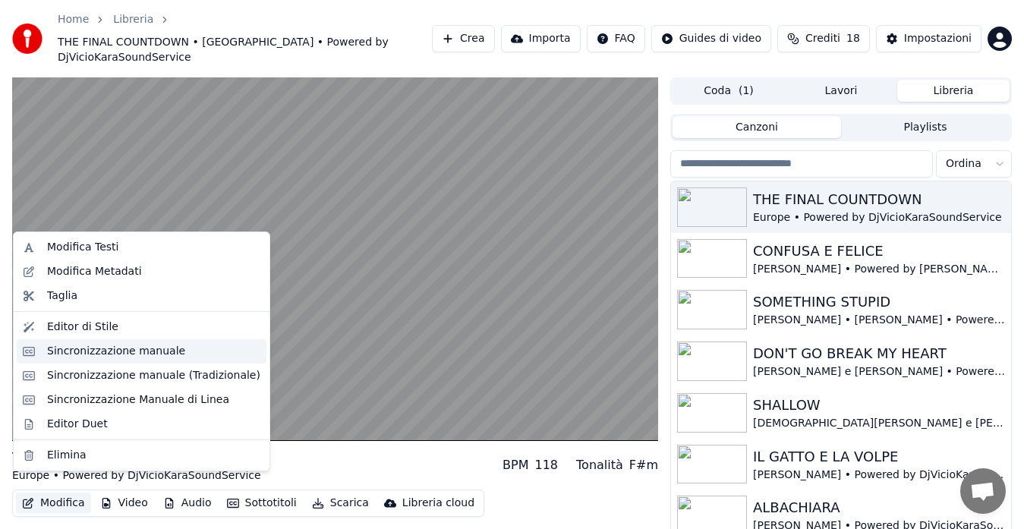
click at [51, 347] on div "Sincronizzazione manuale" at bounding box center [116, 351] width 138 height 15
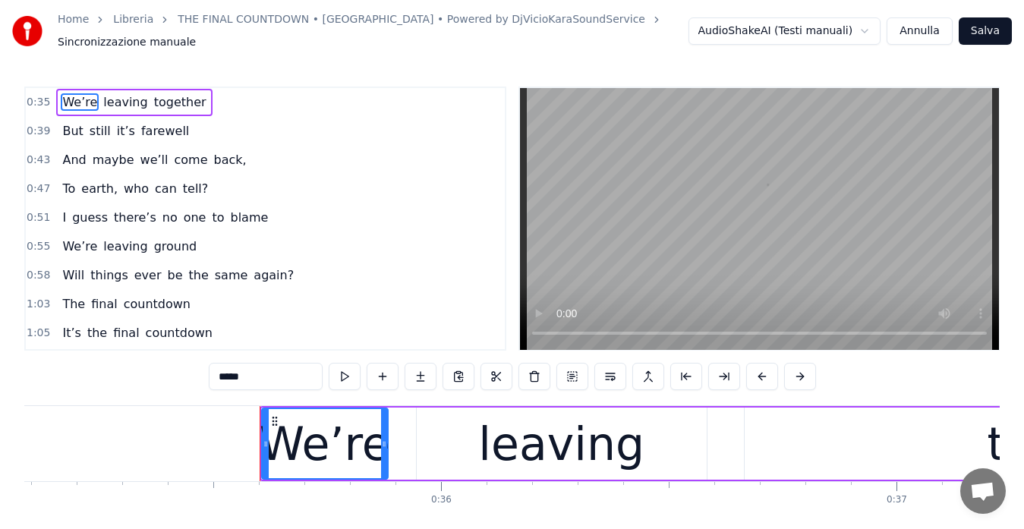
scroll to position [0, 16137]
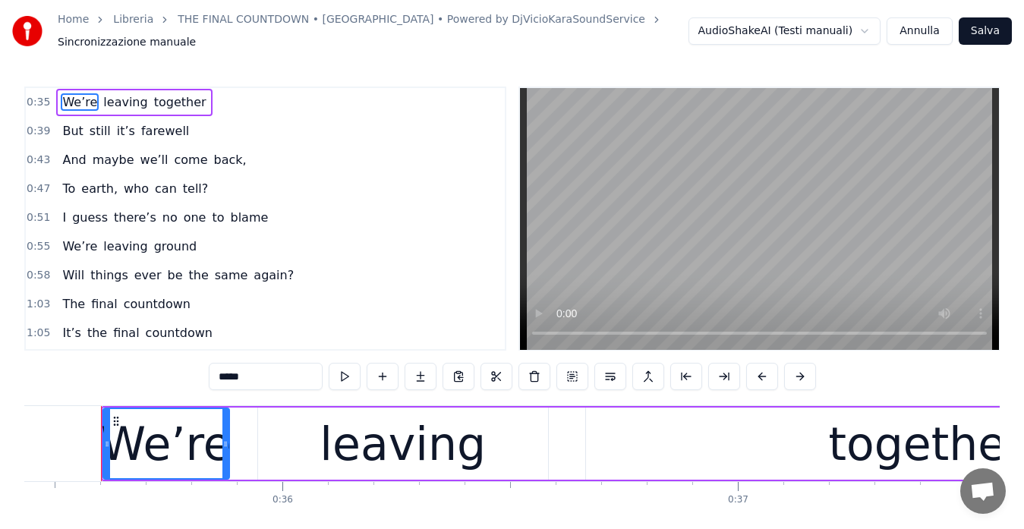
click at [39, 268] on span "0:58" at bounding box center [39, 275] width 24 height 15
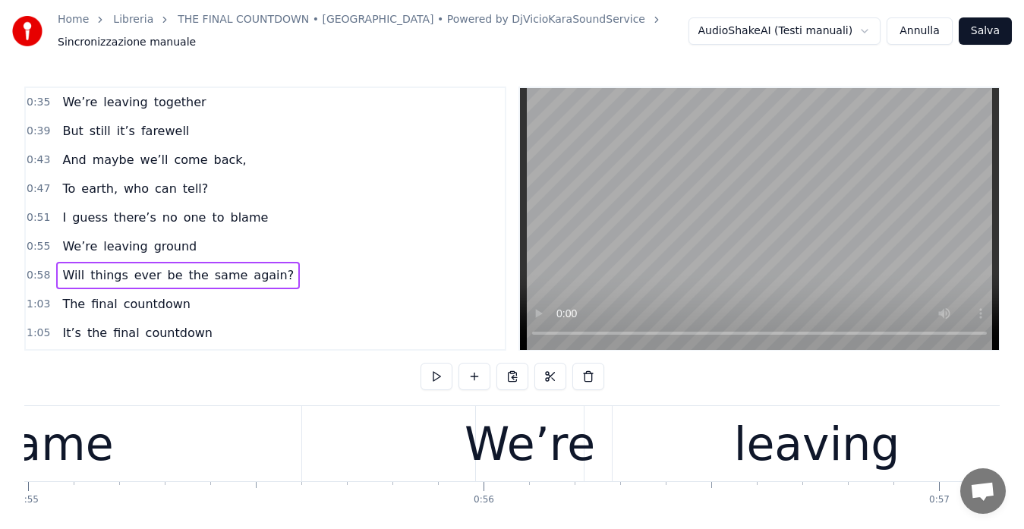
scroll to position [0, 26703]
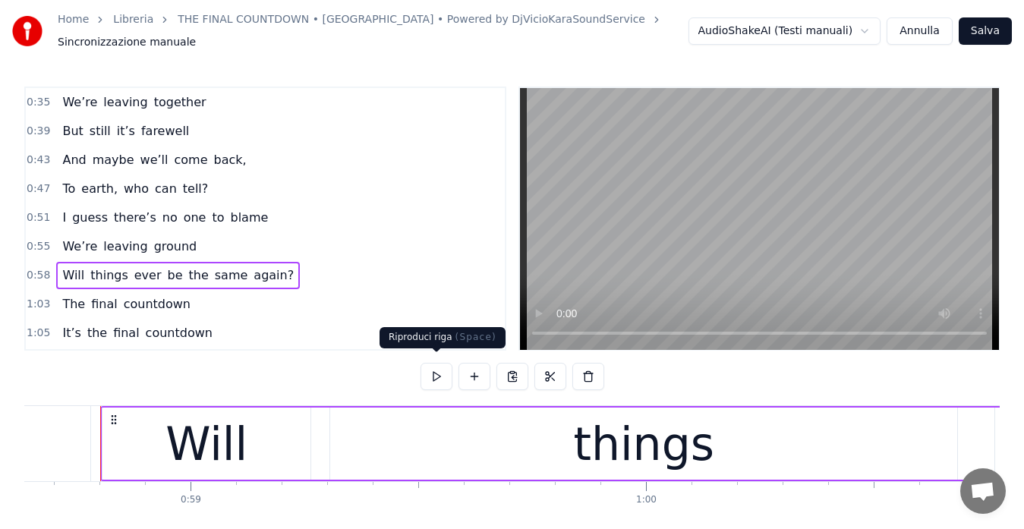
click at [435, 366] on button at bounding box center [436, 376] width 32 height 27
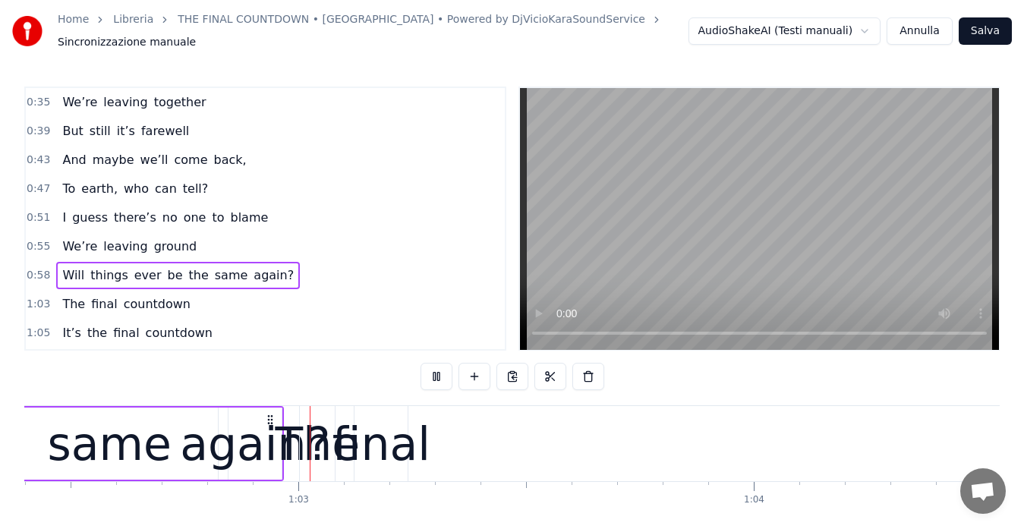
scroll to position [0, 28454]
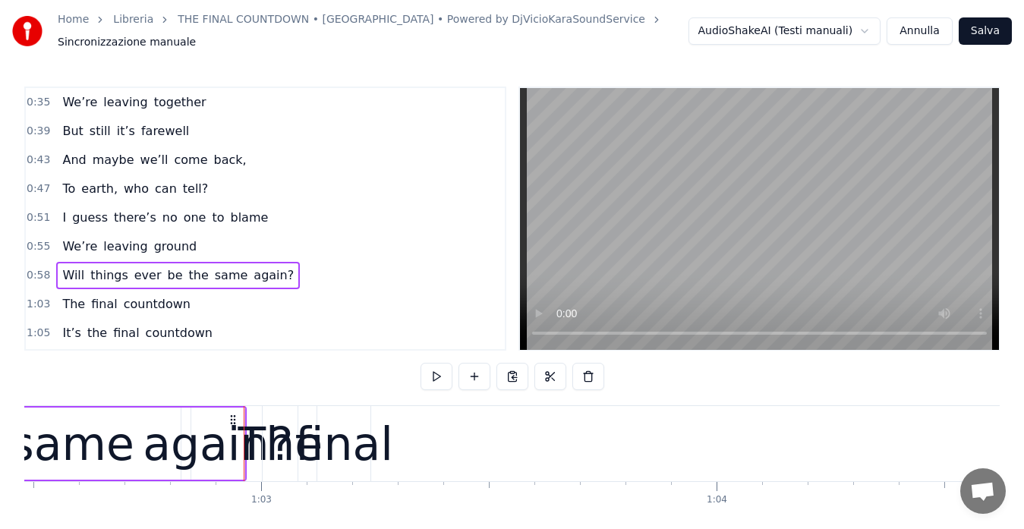
click at [435, 366] on button at bounding box center [436, 376] width 32 height 27
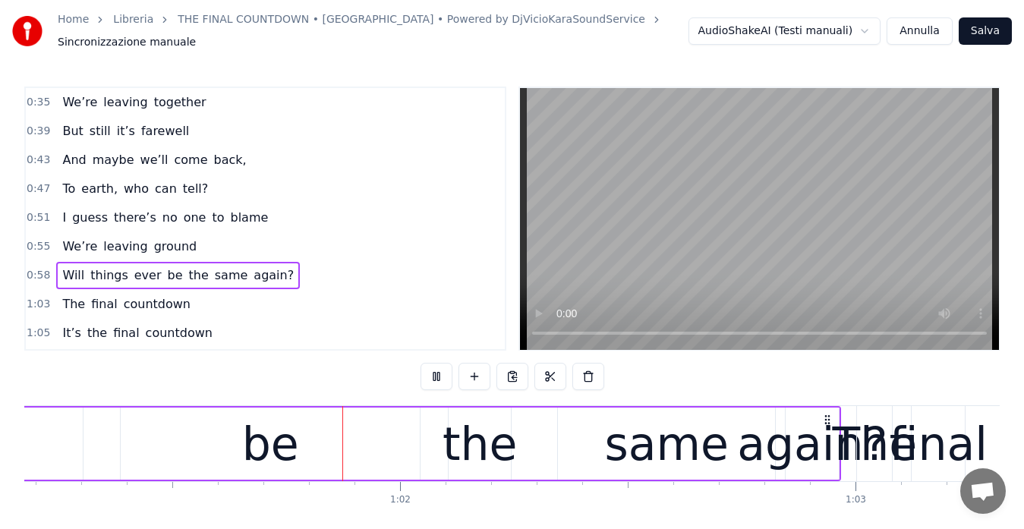
scroll to position [0, 27893]
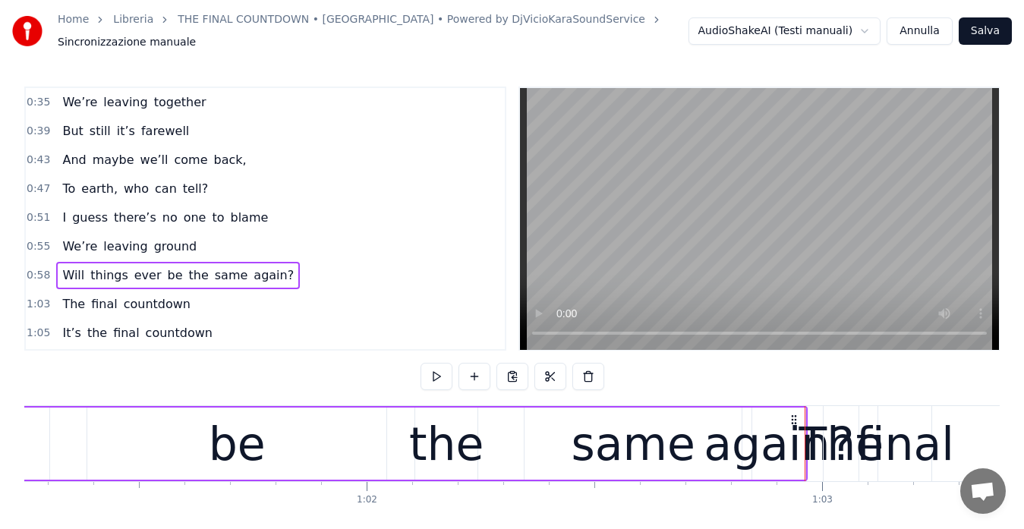
click at [776, 444] on div "again?" at bounding box center [779, 444] width 150 height 68
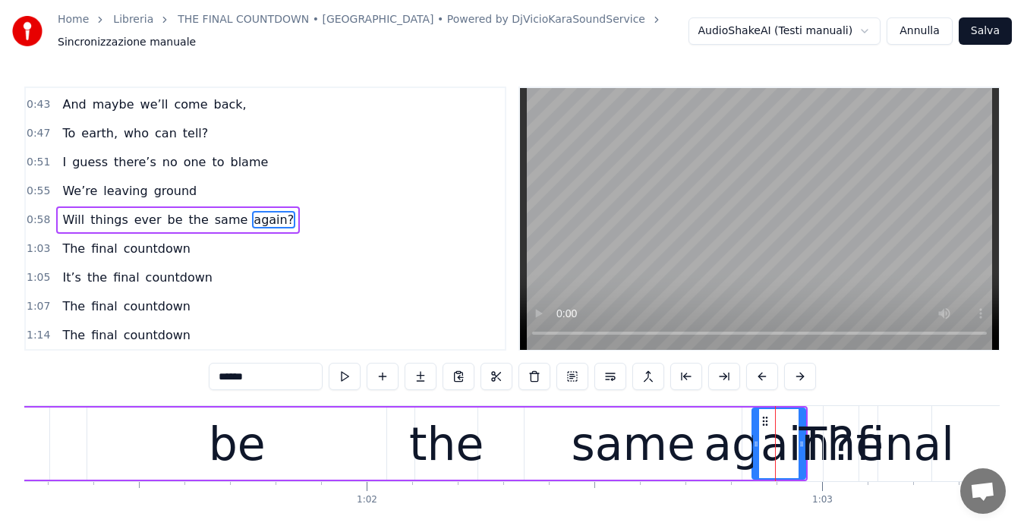
scroll to position [56, 0]
drag, startPoint x: 802, startPoint y: 442, endPoint x: 811, endPoint y: 442, distance: 9.1
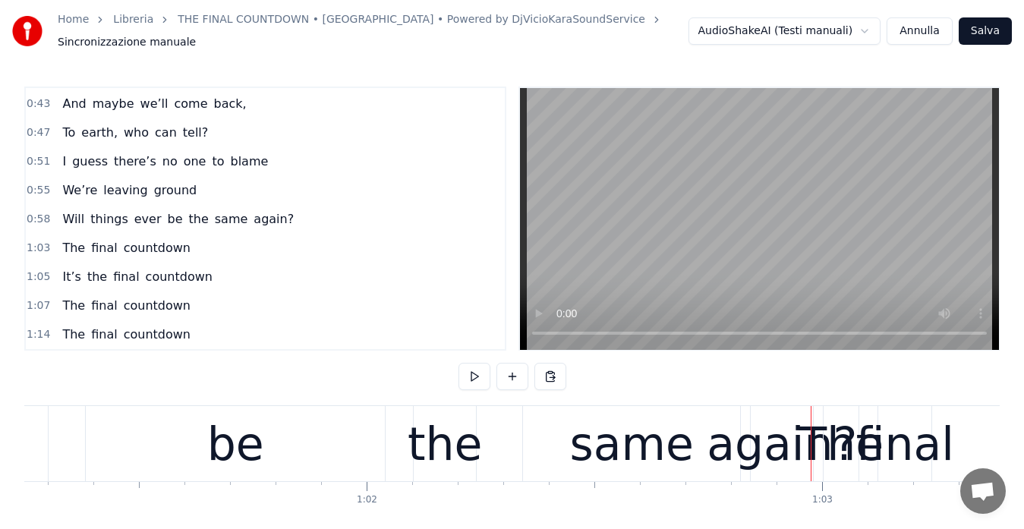
click at [787, 447] on div "again?" at bounding box center [782, 444] width 150 height 68
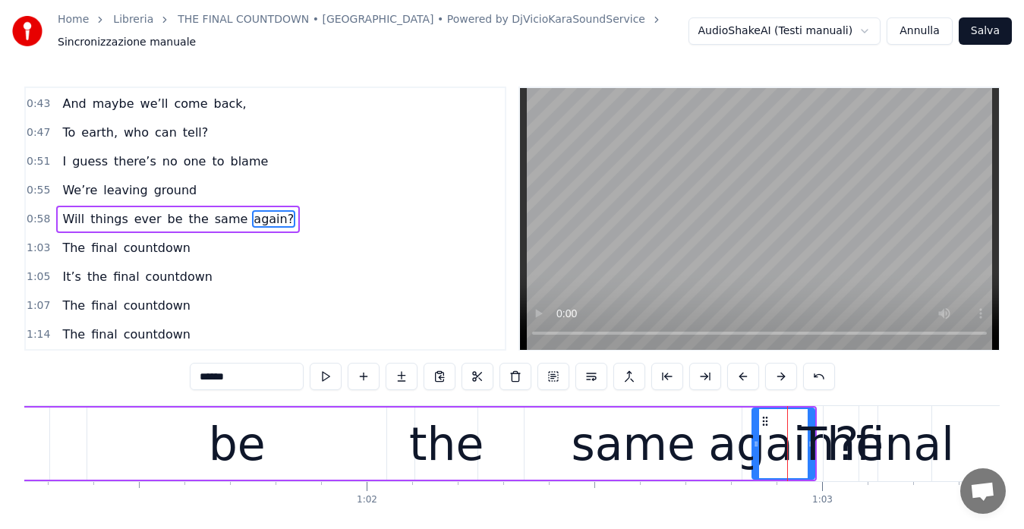
click at [37, 241] on span "1:03" at bounding box center [39, 248] width 24 height 15
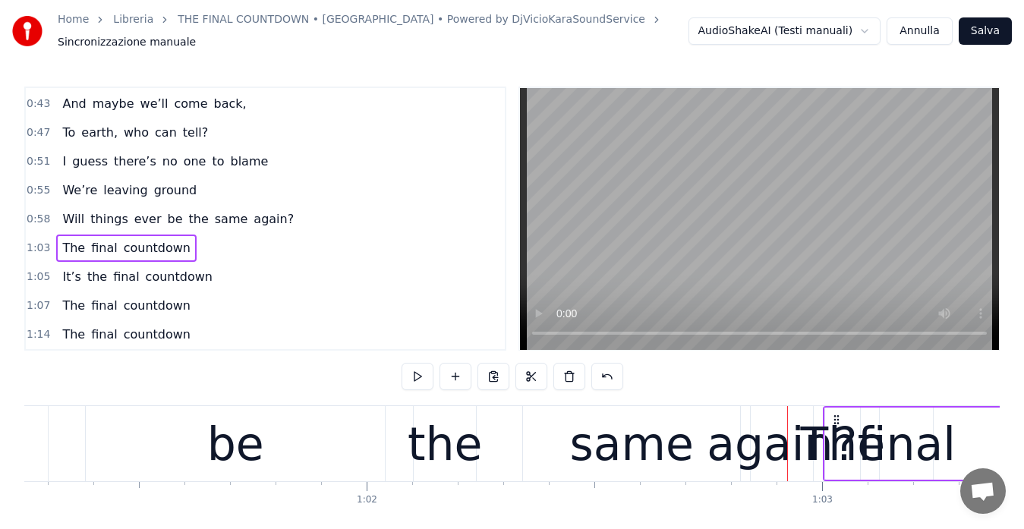
click at [792, 436] on div "again?" at bounding box center [782, 444] width 150 height 68
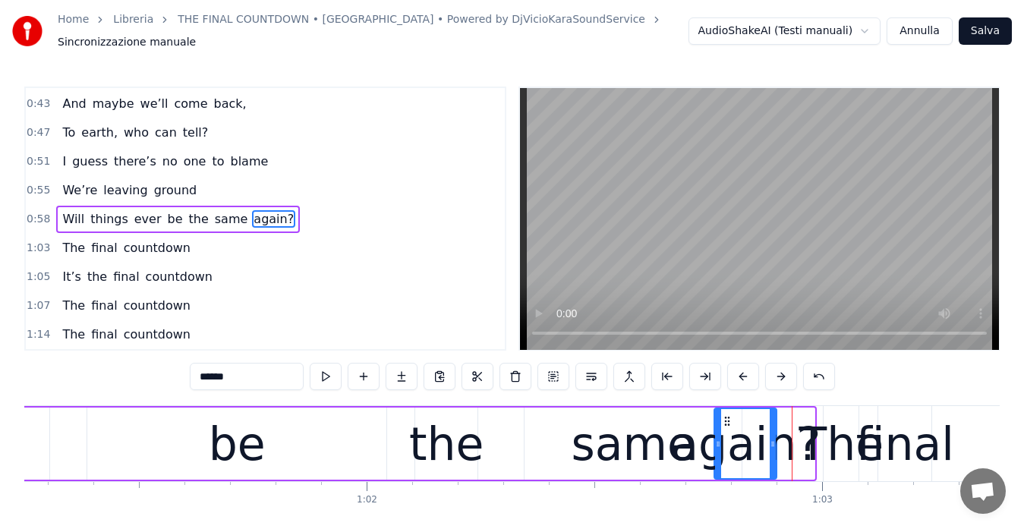
drag, startPoint x: 764, startPoint y: 411, endPoint x: 726, endPoint y: 417, distance: 38.4
click at [726, 417] on icon at bounding box center [727, 421] width 12 height 12
click at [657, 444] on div "same" at bounding box center [634, 444] width 124 height 68
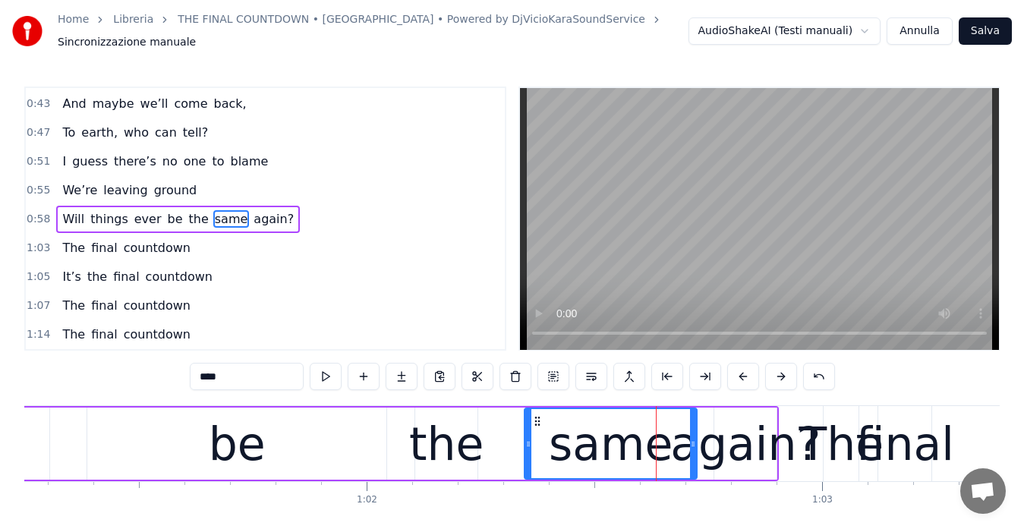
drag, startPoint x: 739, startPoint y: 435, endPoint x: 694, endPoint y: 443, distance: 45.4
click at [694, 443] on div at bounding box center [693, 443] width 6 height 69
click at [754, 440] on div "again?" at bounding box center [745, 444] width 150 height 68
type input "******"
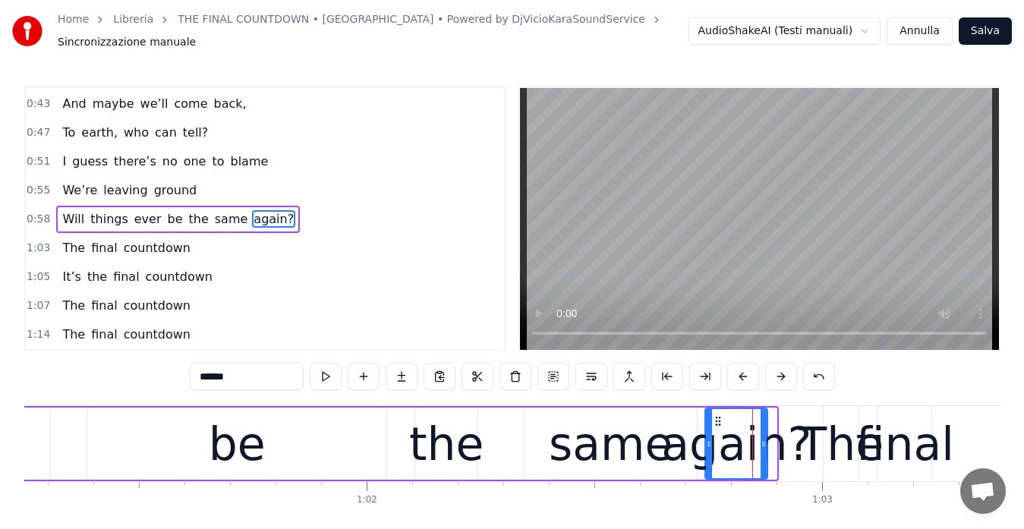
drag, startPoint x: 726, startPoint y: 414, endPoint x: 717, endPoint y: 414, distance: 9.1
click at [717, 421] on circle at bounding box center [717, 421] width 1 height 1
click at [39, 212] on span "0:58" at bounding box center [39, 219] width 24 height 15
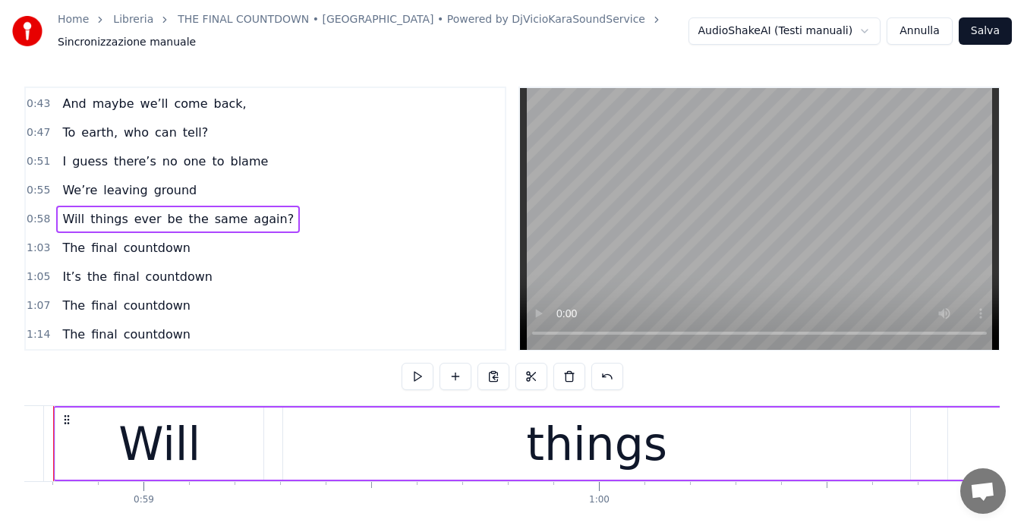
scroll to position [0, 26703]
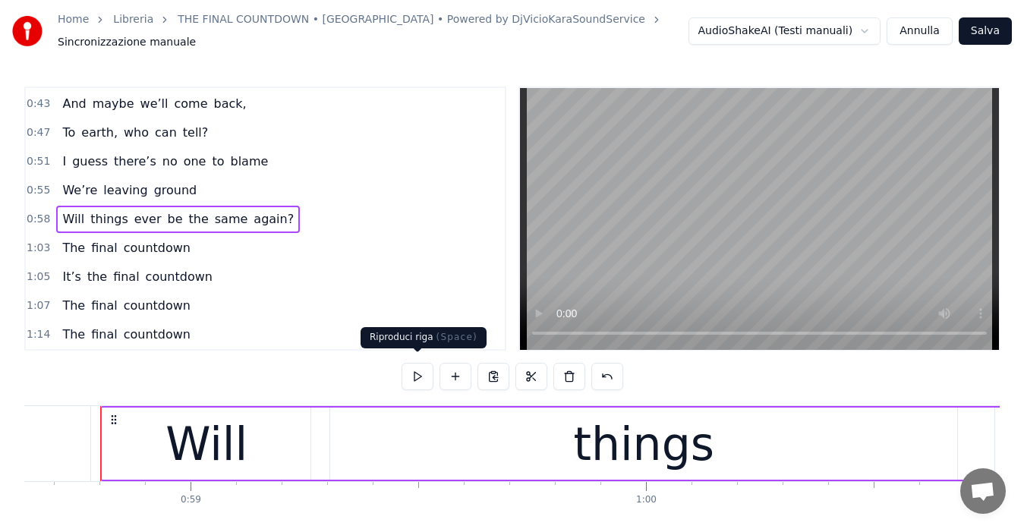
click at [411, 371] on button at bounding box center [418, 376] width 32 height 27
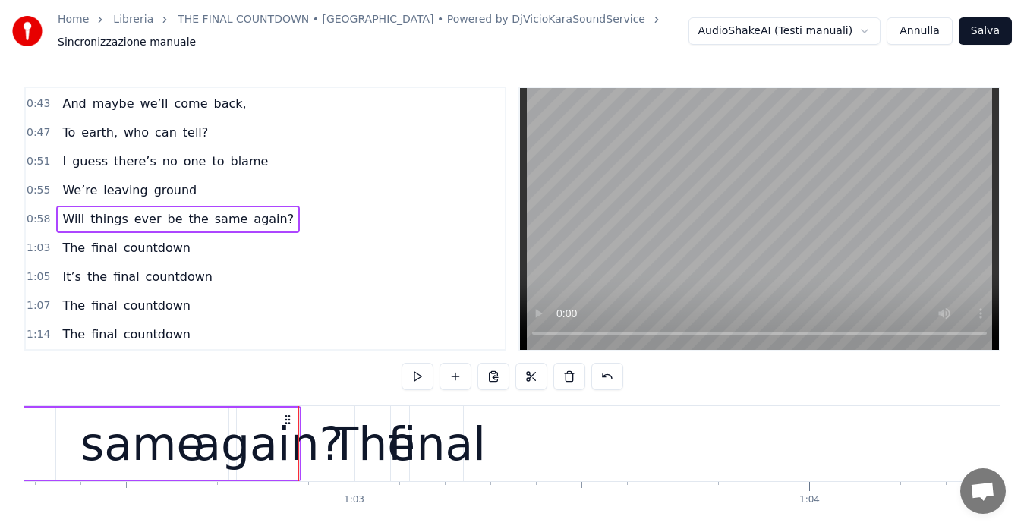
scroll to position [0, 28392]
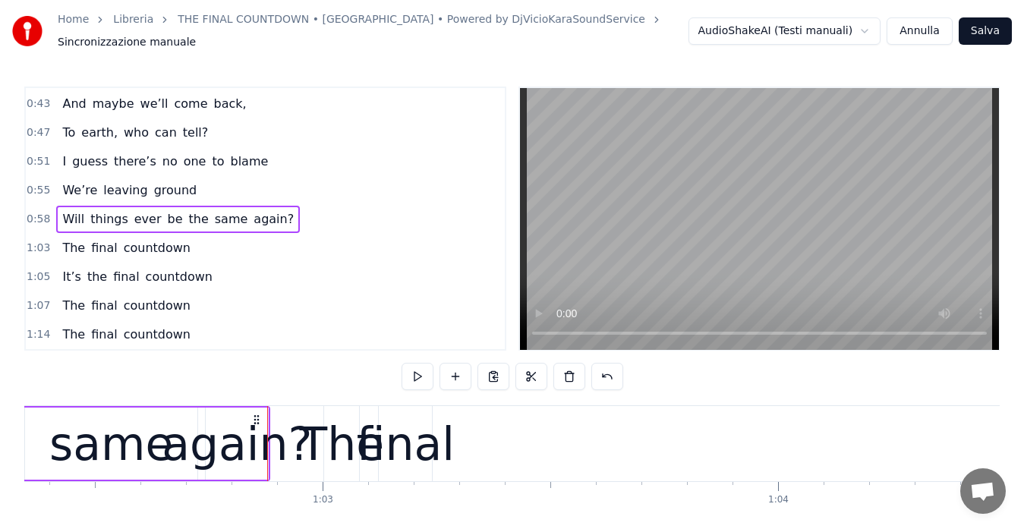
click at [332, 442] on div "The" at bounding box center [342, 444] width 85 height 68
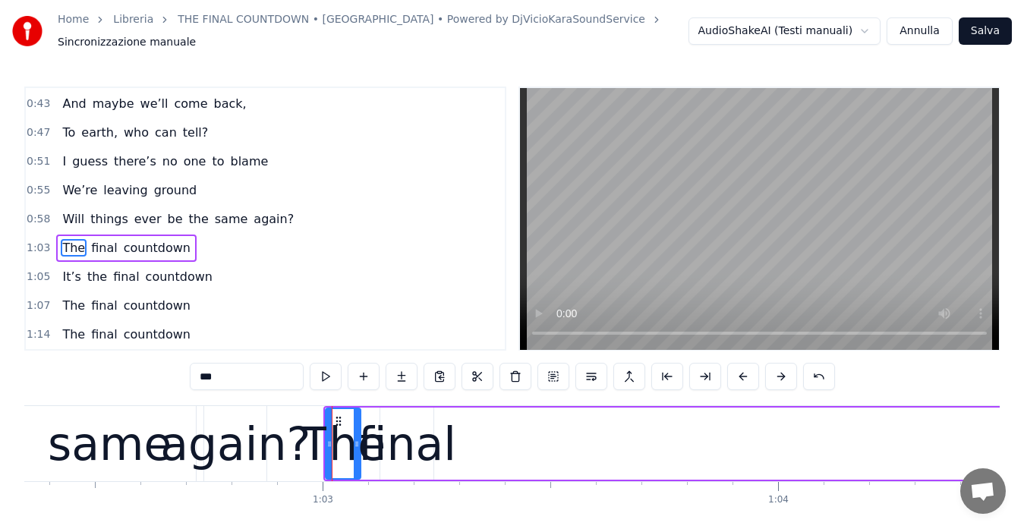
scroll to position [85, 0]
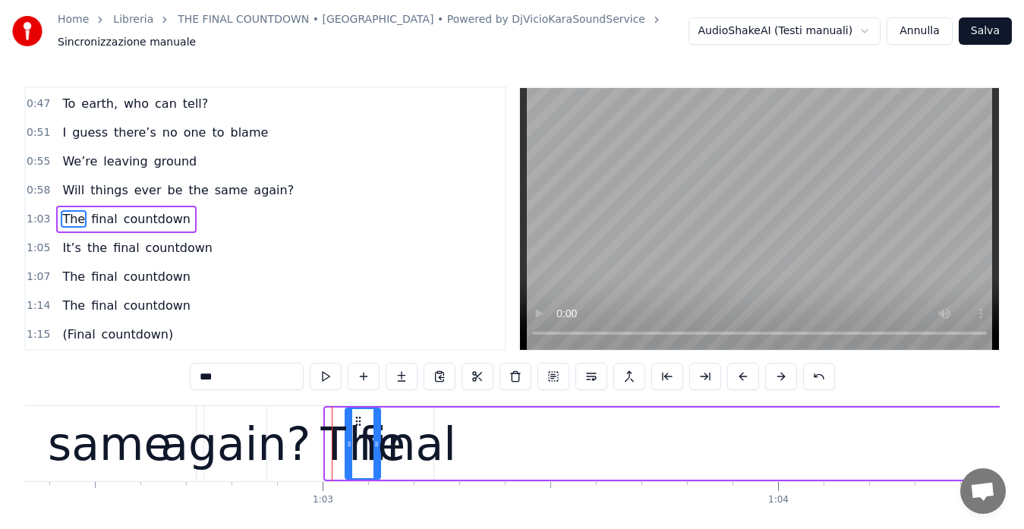
drag, startPoint x: 338, startPoint y: 415, endPoint x: 357, endPoint y: 413, distance: 19.9
click at [357, 415] on icon at bounding box center [358, 421] width 12 height 12
click at [420, 431] on div "final" at bounding box center [407, 444] width 98 height 68
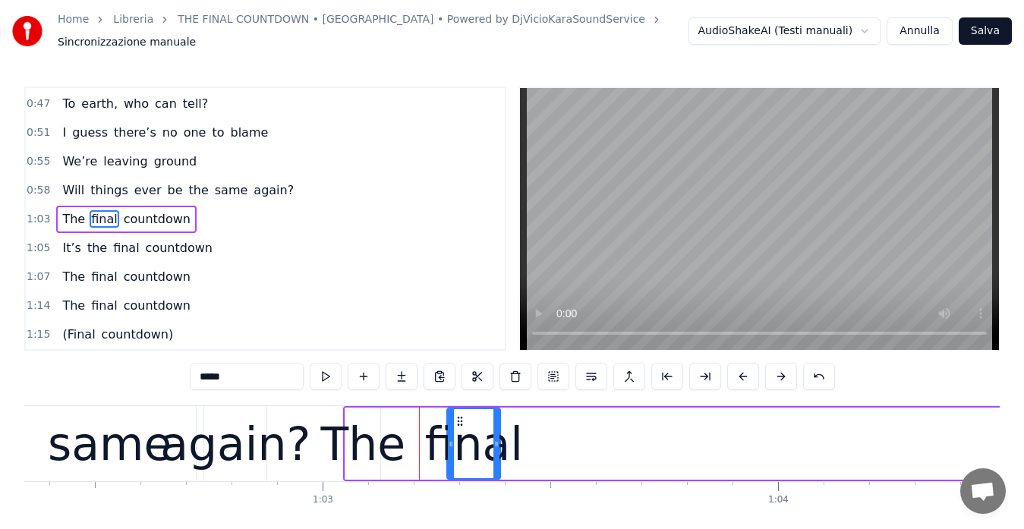
drag, startPoint x: 392, startPoint y: 408, endPoint x: 459, endPoint y: 408, distance: 66.8
click at [459, 415] on icon at bounding box center [460, 421] width 12 height 12
click at [366, 427] on div "The" at bounding box center [363, 444] width 85 height 68
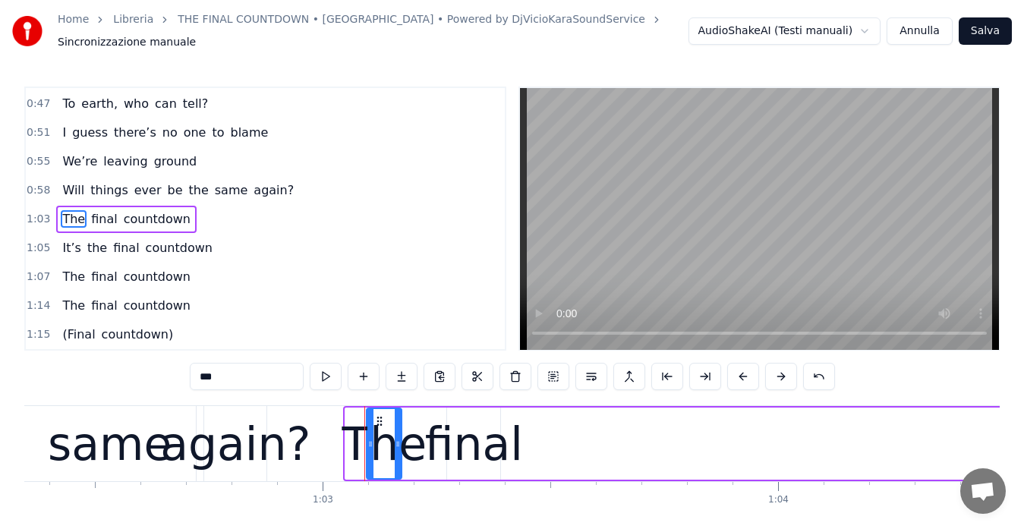
drag, startPoint x: 357, startPoint y: 410, endPoint x: 382, endPoint y: 408, distance: 24.3
click at [382, 415] on icon at bounding box center [379, 421] width 12 height 12
drag, startPoint x: 372, startPoint y: 434, endPoint x: 333, endPoint y: 438, distance: 38.9
click at [333, 438] on icon at bounding box center [335, 444] width 6 height 12
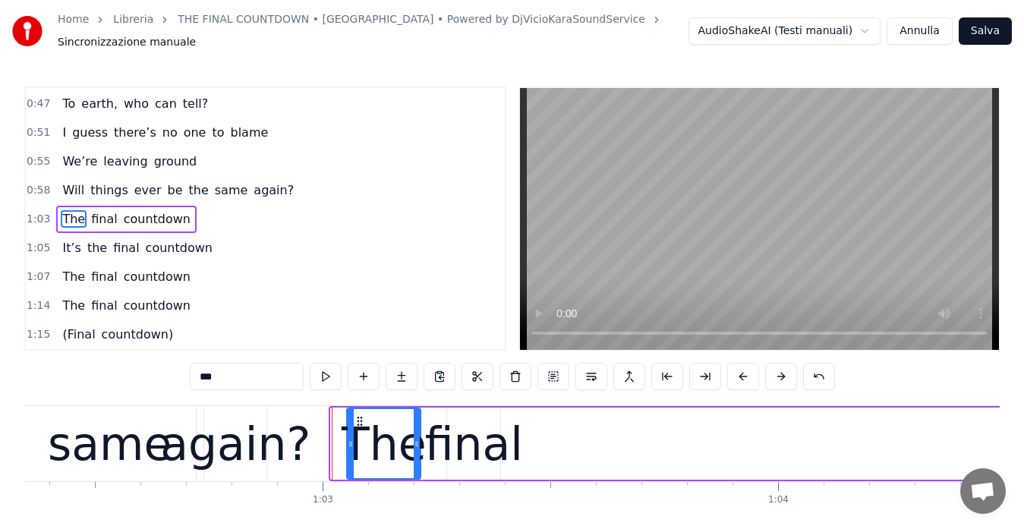
drag, startPoint x: 344, startPoint y: 414, endPoint x: 359, endPoint y: 414, distance: 15.2
click at [359, 421] on circle at bounding box center [358, 421] width 1 height 1
drag, startPoint x: 350, startPoint y: 438, endPoint x: 329, endPoint y: 442, distance: 20.8
click at [329, 442] on icon at bounding box center [330, 444] width 6 height 12
click at [242, 446] on div "again?" at bounding box center [235, 444] width 150 height 68
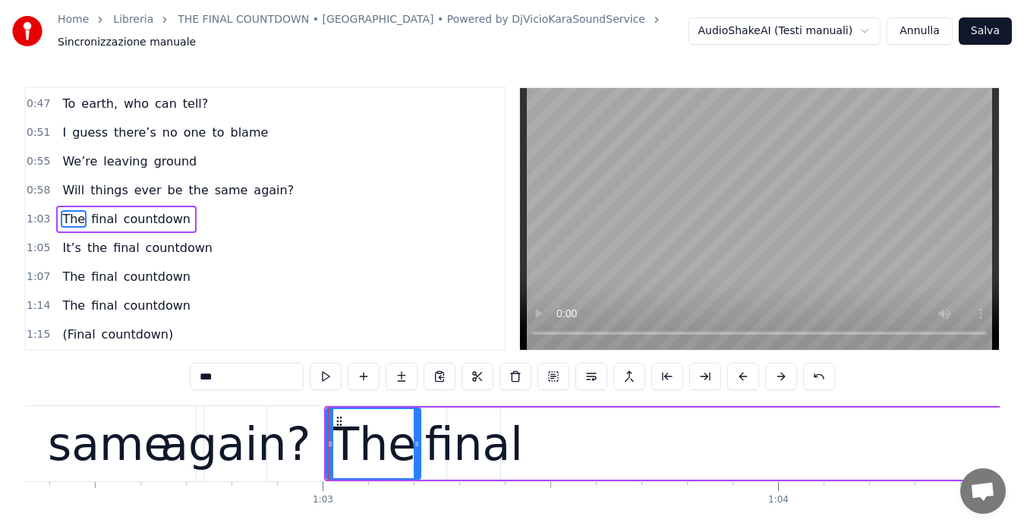
type input "******"
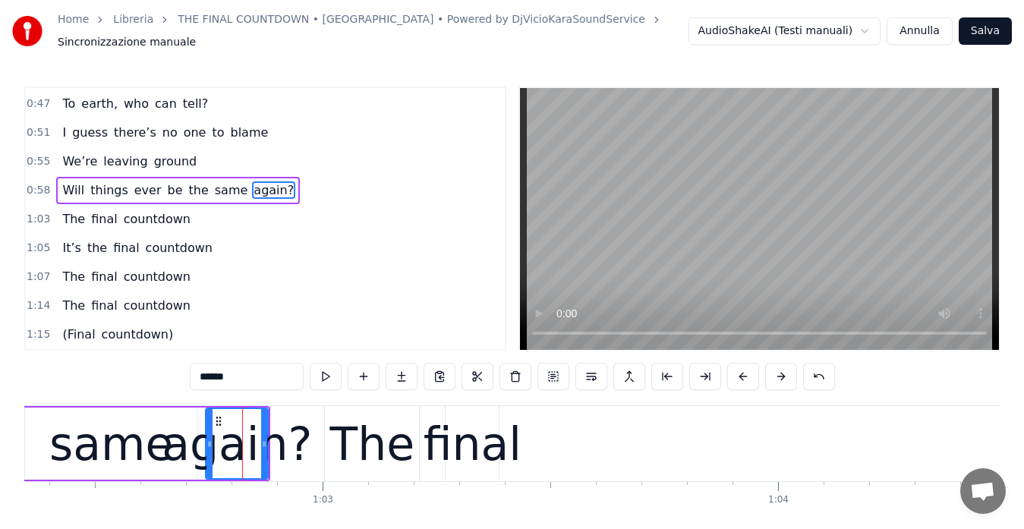
scroll to position [56, 0]
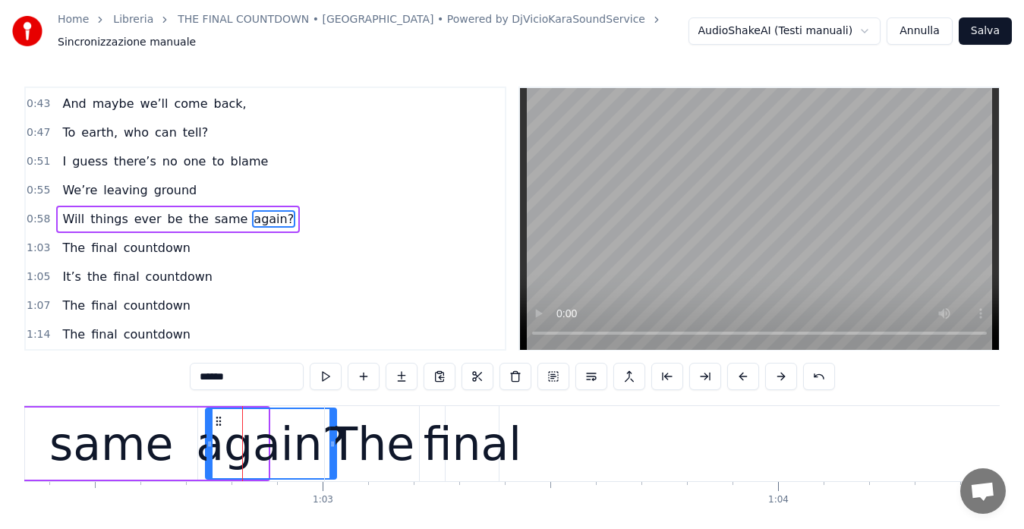
drag, startPoint x: 266, startPoint y: 435, endPoint x: 335, endPoint y: 439, distance: 68.4
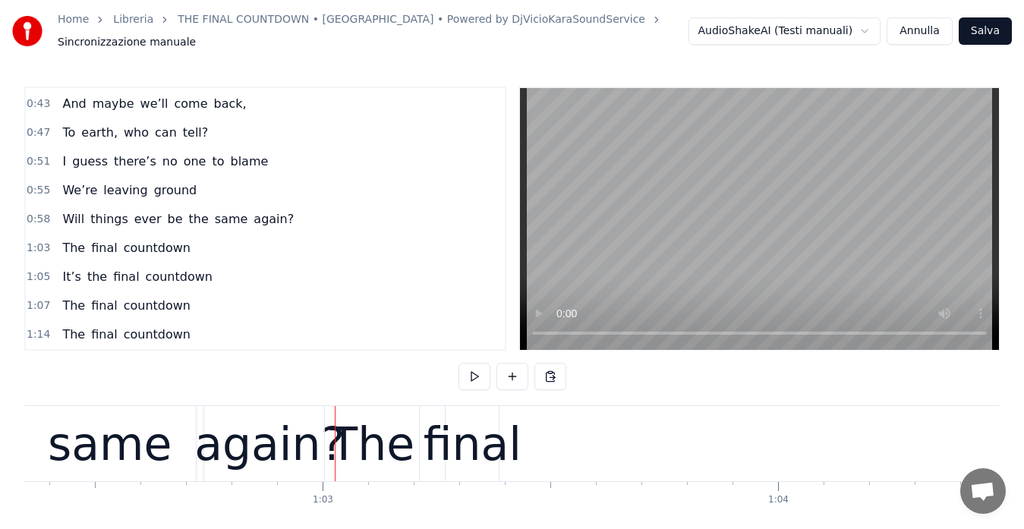
click at [356, 439] on div "The" at bounding box center [372, 444] width 85 height 68
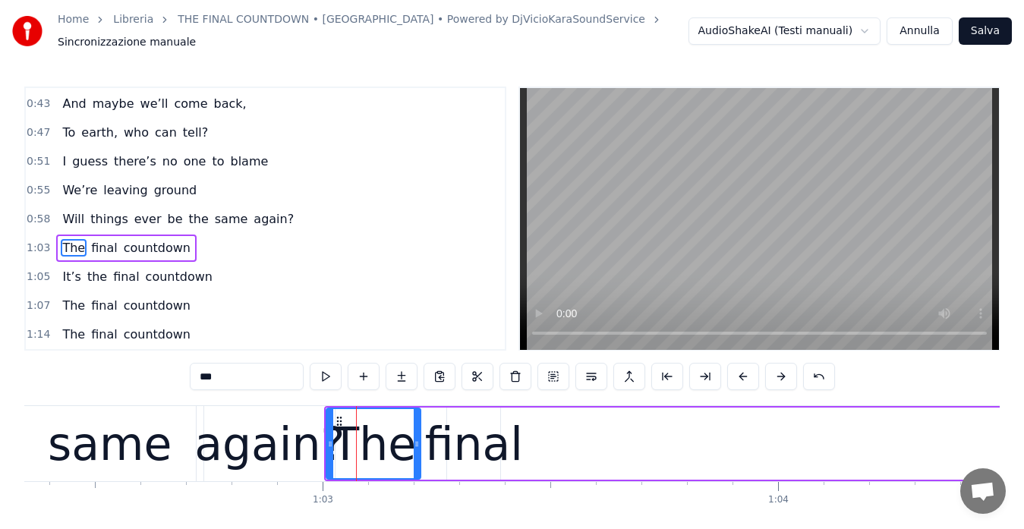
scroll to position [85, 0]
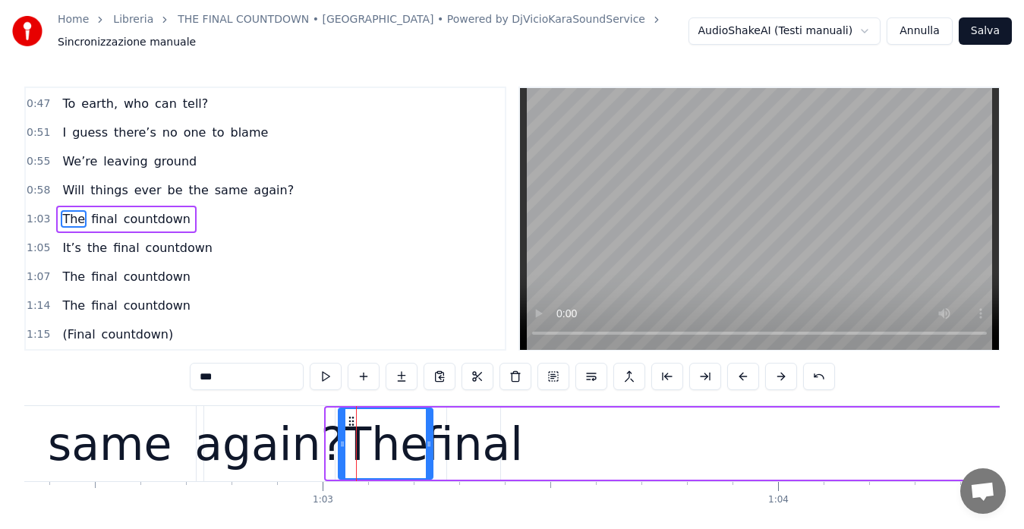
drag, startPoint x: 337, startPoint y: 411, endPoint x: 349, endPoint y: 414, distance: 12.5
click at [349, 415] on icon at bounding box center [351, 421] width 12 height 12
click at [33, 183] on span "0:58" at bounding box center [39, 190] width 24 height 15
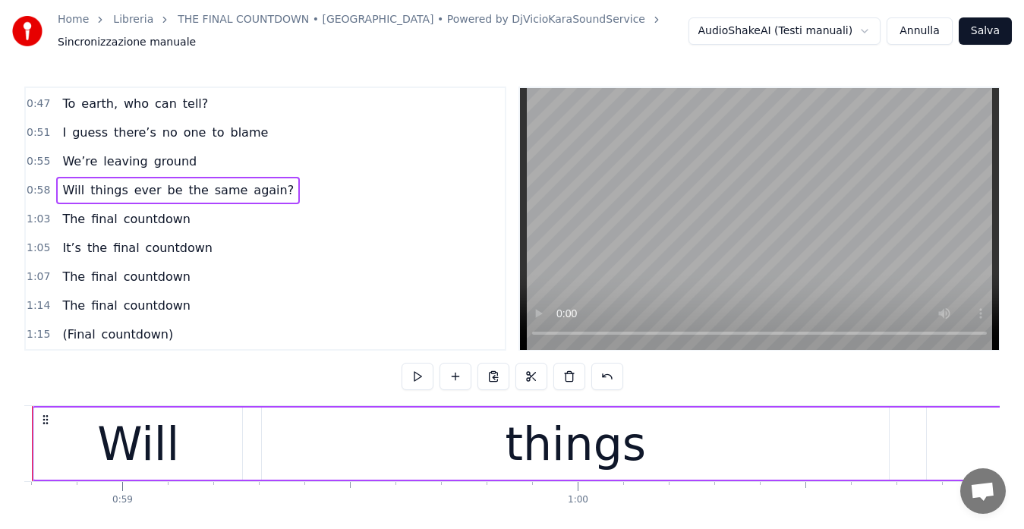
scroll to position [0, 26703]
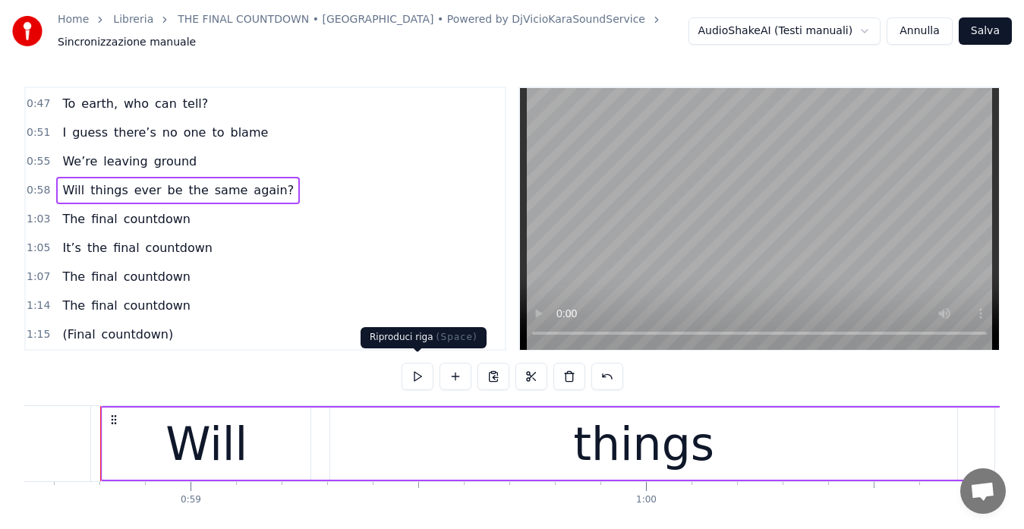
click at [423, 365] on button at bounding box center [418, 376] width 32 height 27
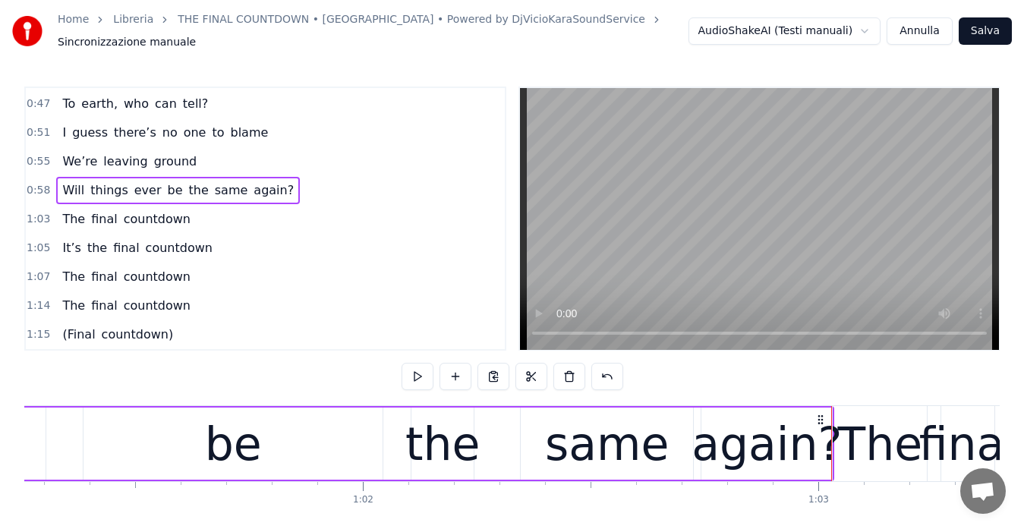
scroll to position [0, 28445]
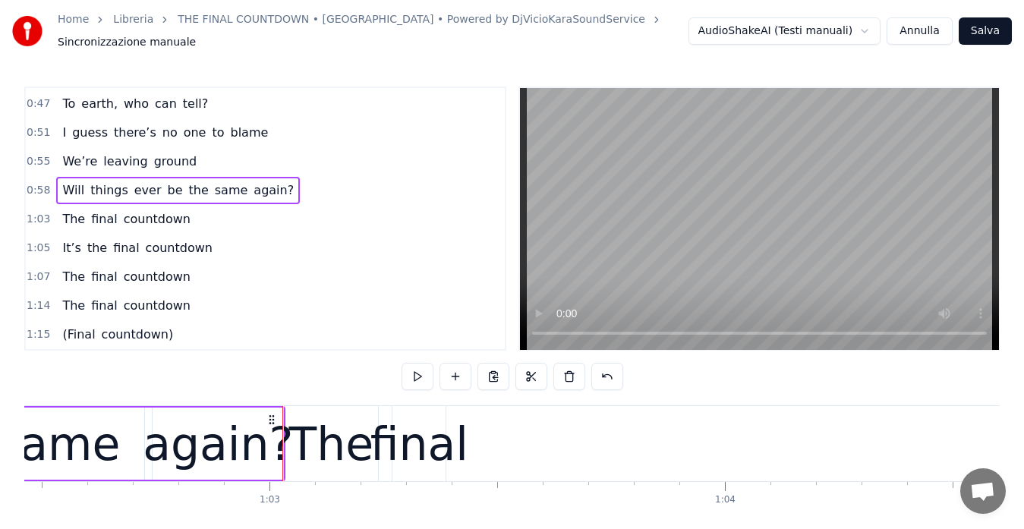
click at [34, 212] on span "1:03" at bounding box center [39, 219] width 24 height 15
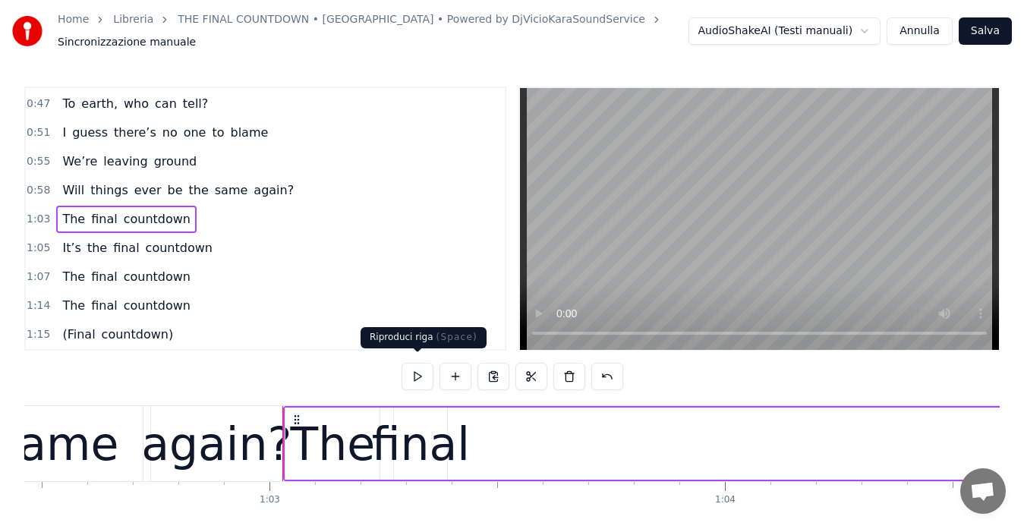
click at [414, 364] on button at bounding box center [418, 376] width 32 height 27
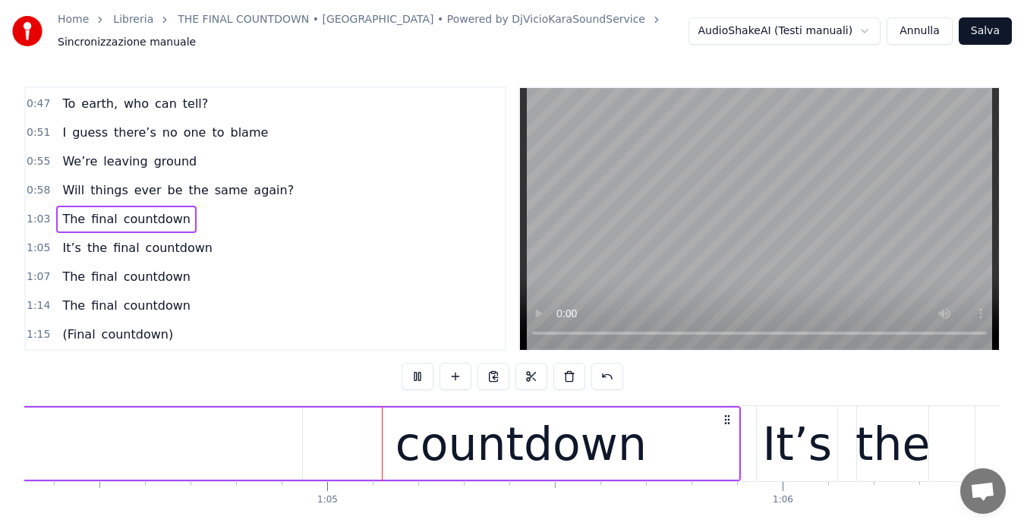
scroll to position [0, 29374]
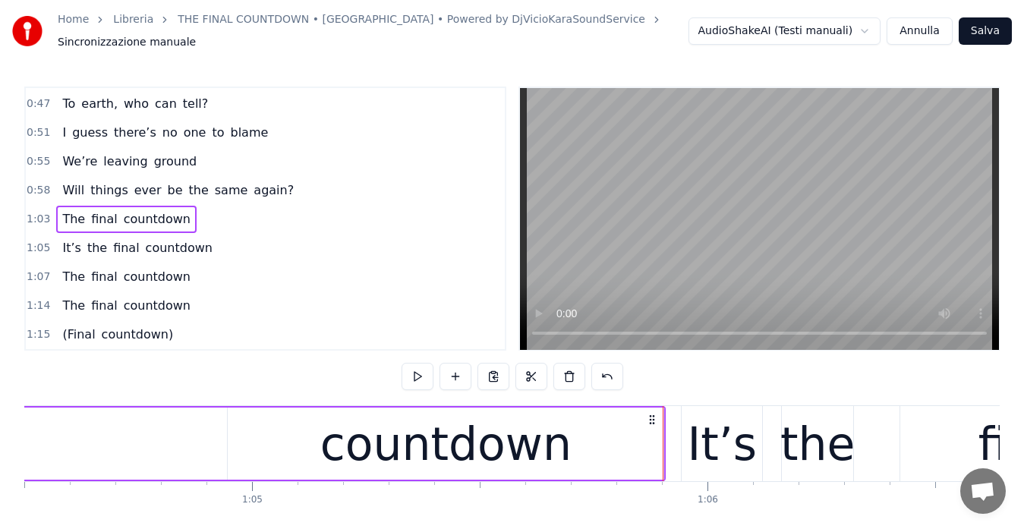
click at [39, 212] on span "1:03" at bounding box center [39, 219] width 24 height 15
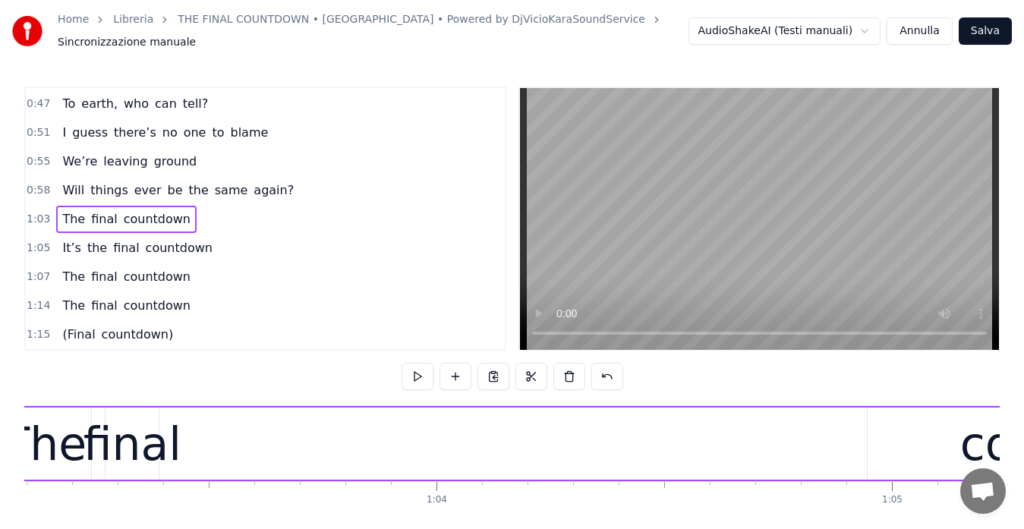
scroll to position [0, 28628]
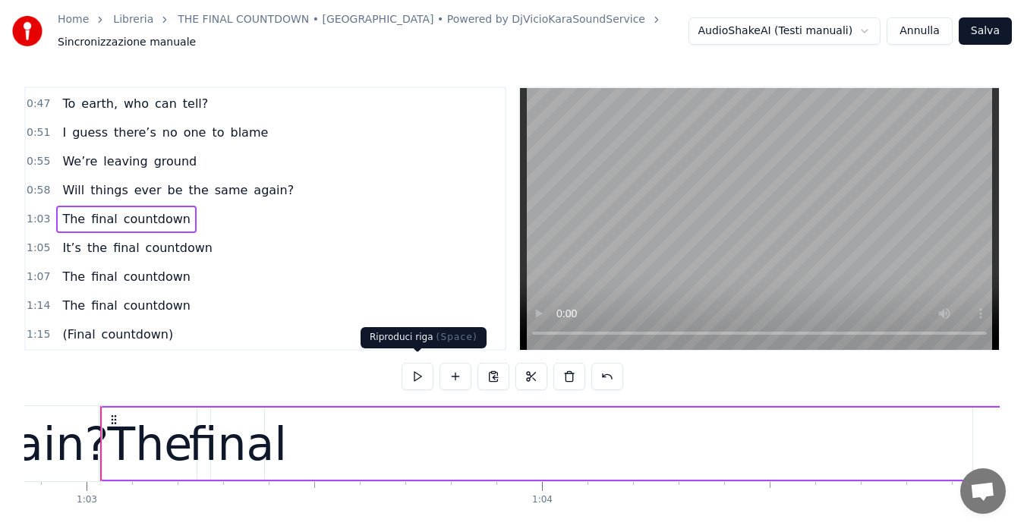
click at [417, 366] on button at bounding box center [418, 376] width 32 height 27
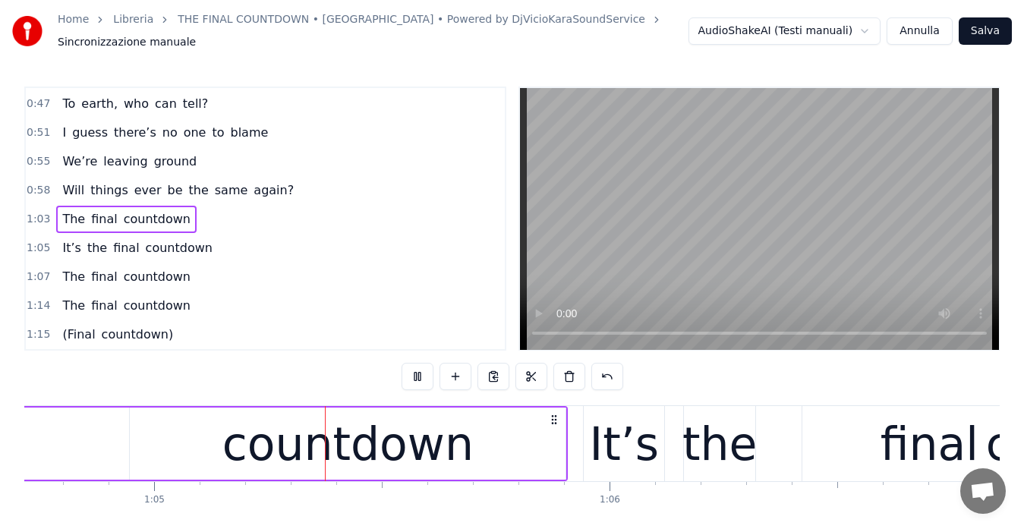
scroll to position [0, 29511]
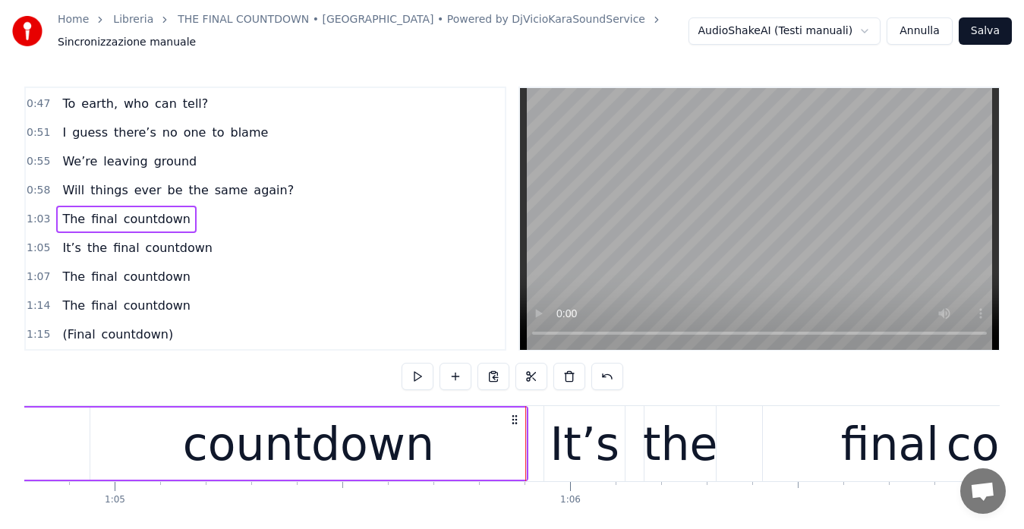
click at [31, 215] on span "1:03" at bounding box center [39, 219] width 24 height 15
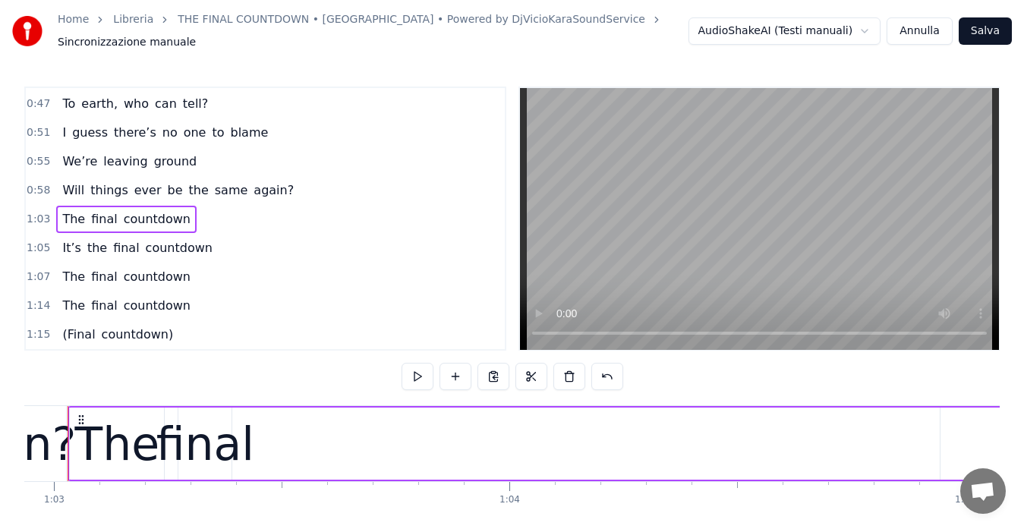
scroll to position [0, 28628]
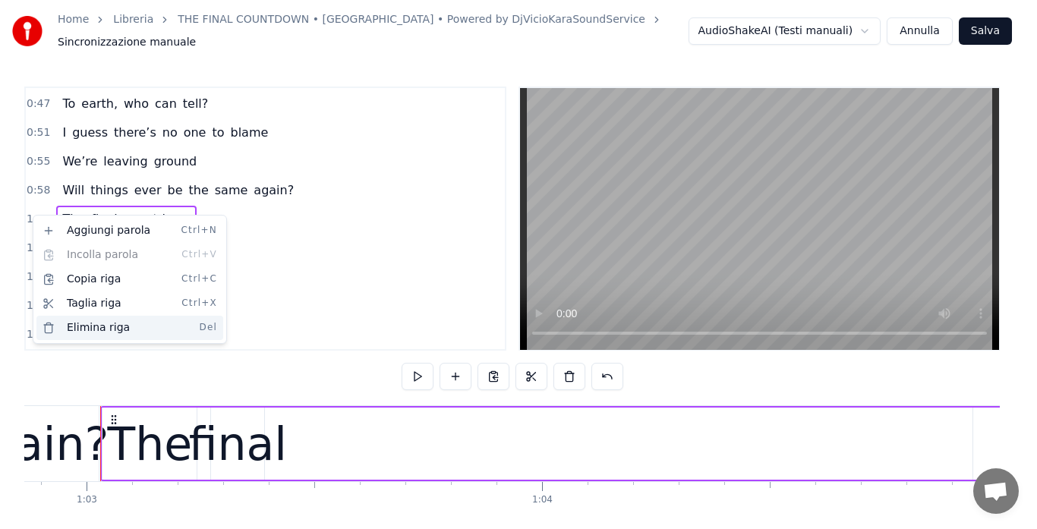
click at [90, 322] on div "Elimina riga Del" at bounding box center [129, 328] width 187 height 24
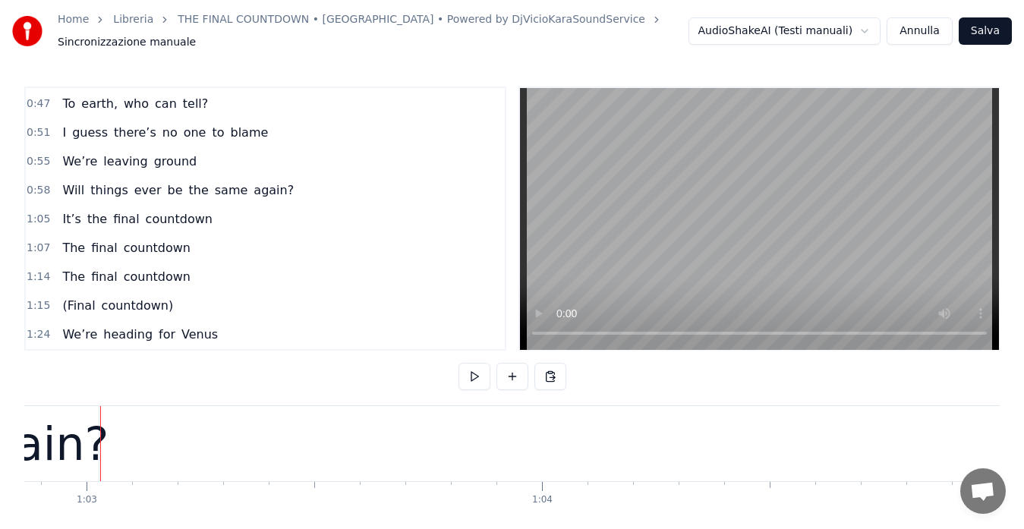
click at [34, 185] on span "0:58" at bounding box center [39, 190] width 24 height 15
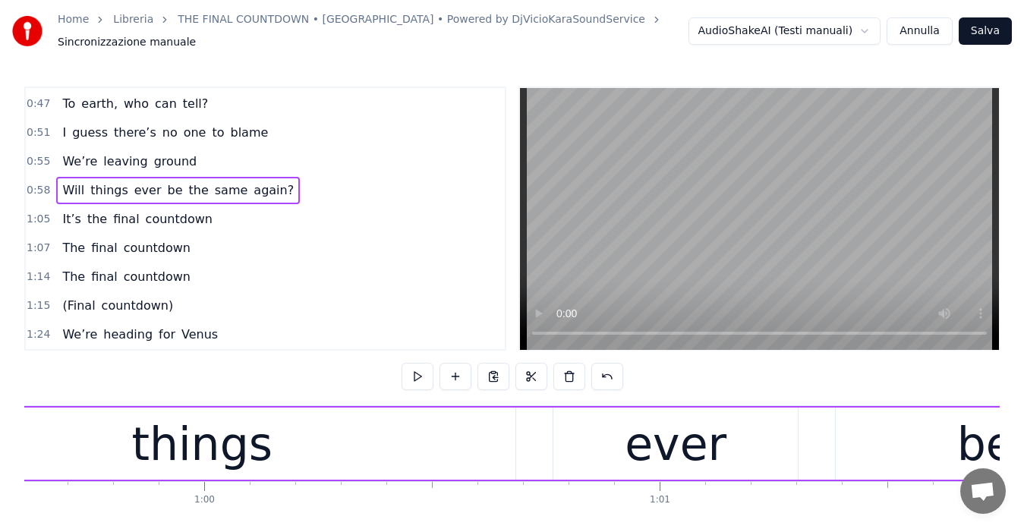
scroll to position [0, 26703]
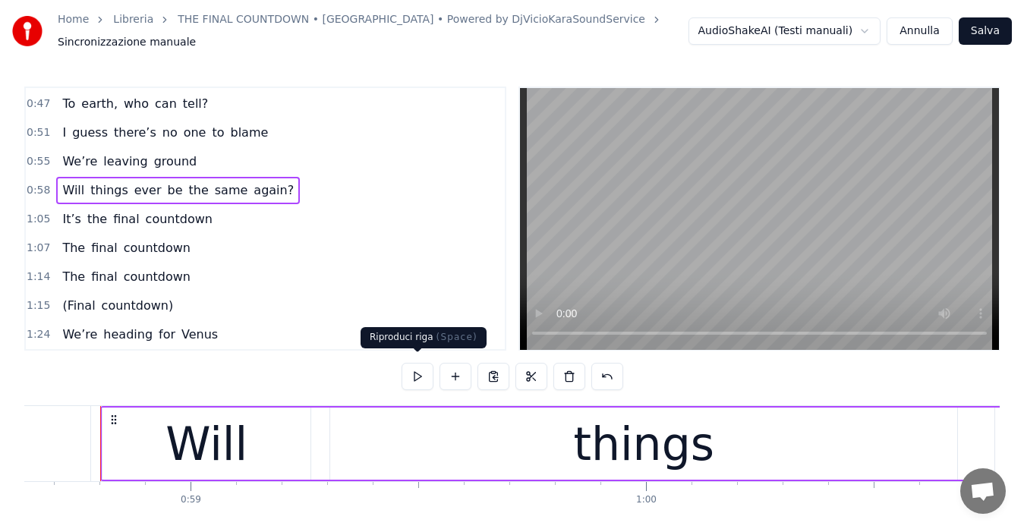
click at [420, 366] on button at bounding box center [418, 376] width 32 height 27
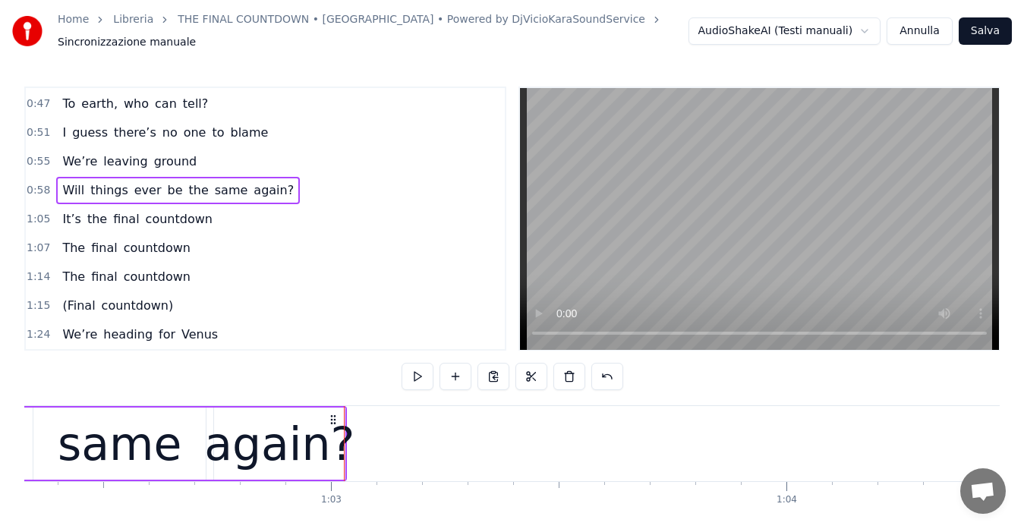
scroll to position [0, 28387]
click at [304, 439] on div "again?" at bounding box center [276, 444] width 150 height 68
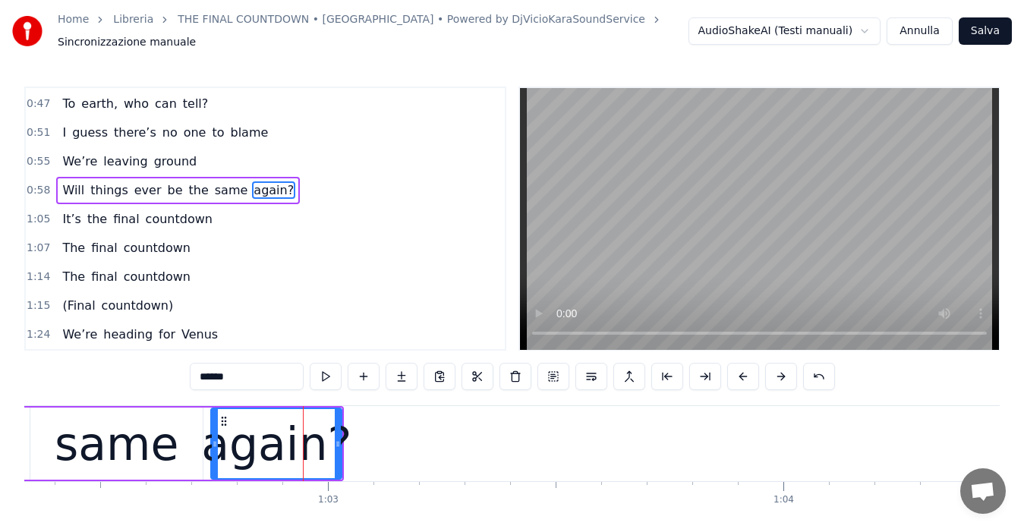
scroll to position [56, 0]
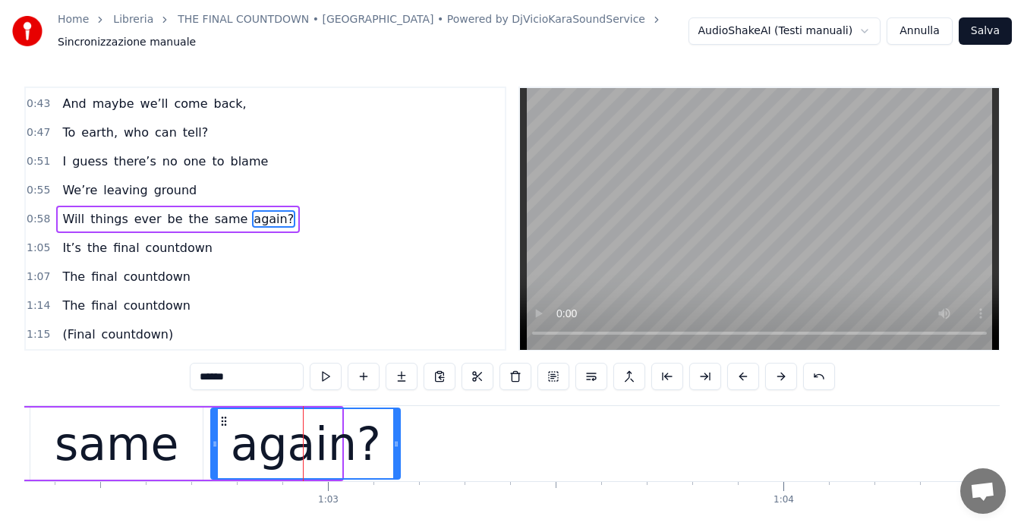
drag, startPoint x: 339, startPoint y: 441, endPoint x: 398, endPoint y: 445, distance: 60.1
click at [398, 445] on div at bounding box center [396, 443] width 6 height 69
click at [38, 212] on span "0:58" at bounding box center [39, 219] width 24 height 15
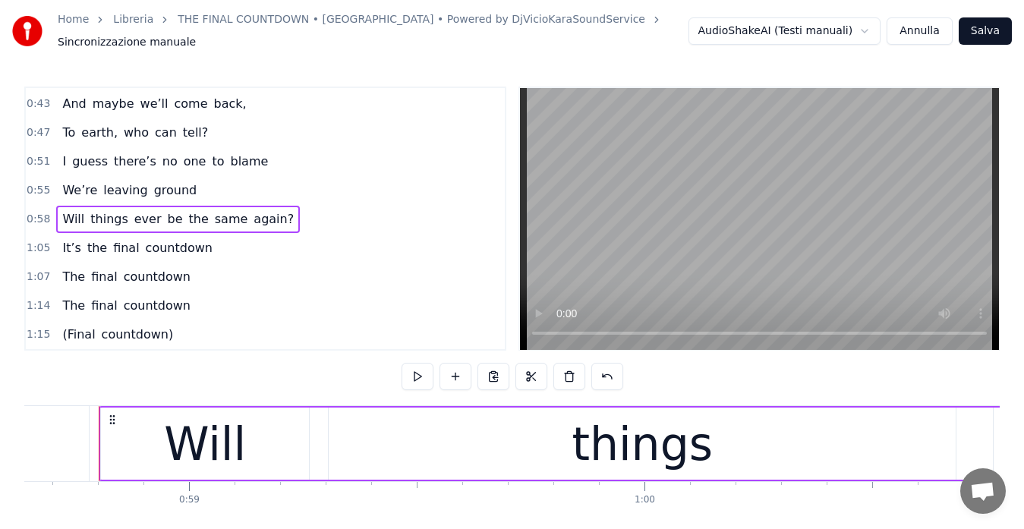
scroll to position [0, 26703]
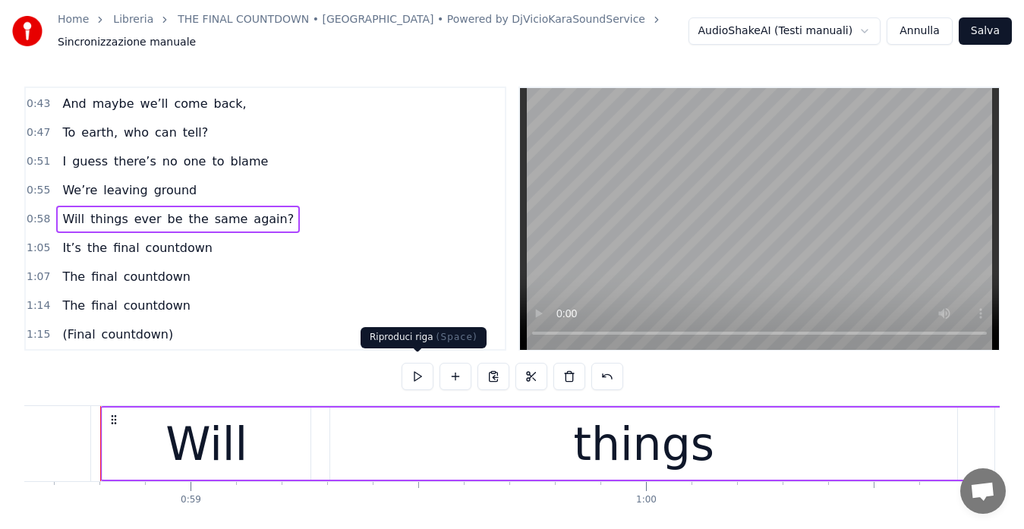
click at [411, 366] on button at bounding box center [418, 376] width 32 height 27
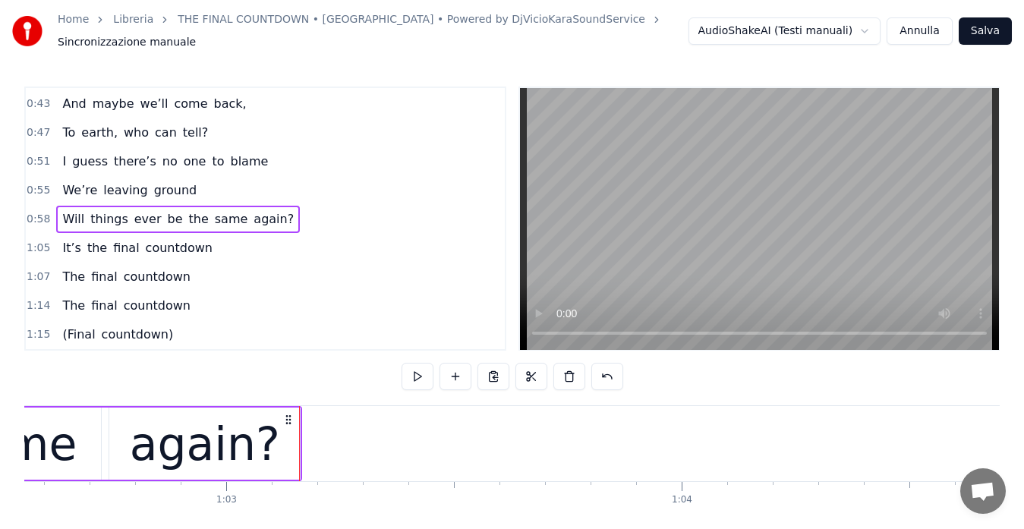
scroll to position [0, 28498]
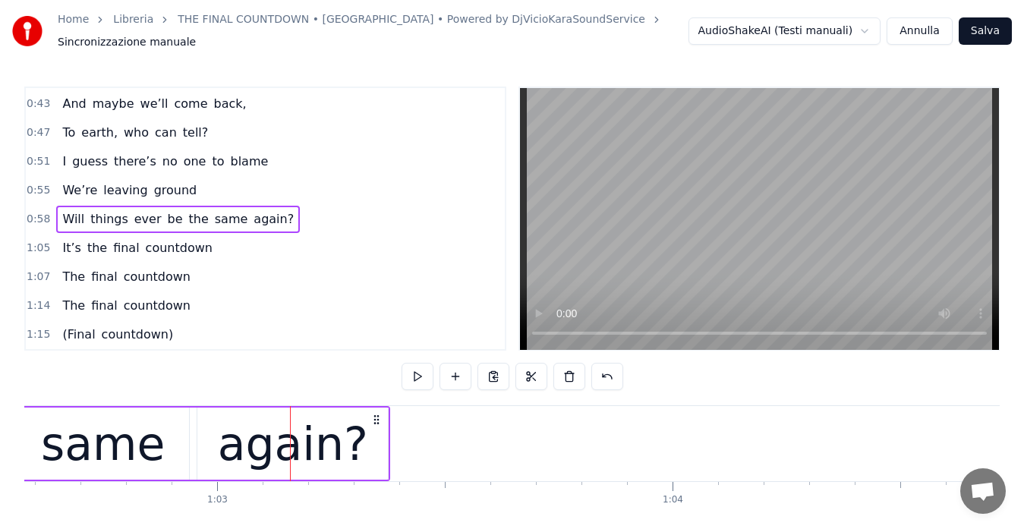
drag, startPoint x: 278, startPoint y: 412, endPoint x: 375, endPoint y: 420, distance: 97.5
click at [31, 212] on span "0:59" at bounding box center [39, 219] width 24 height 15
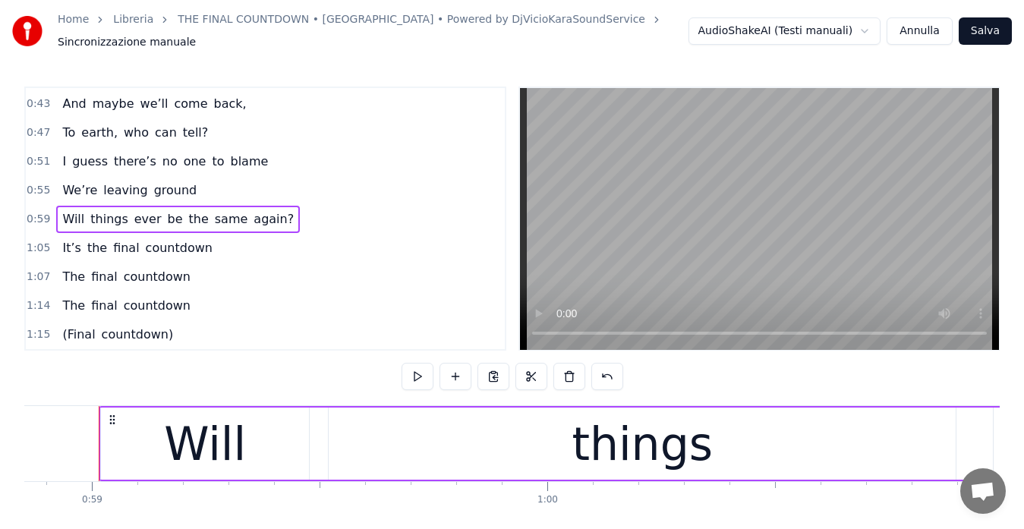
scroll to position [0, 26800]
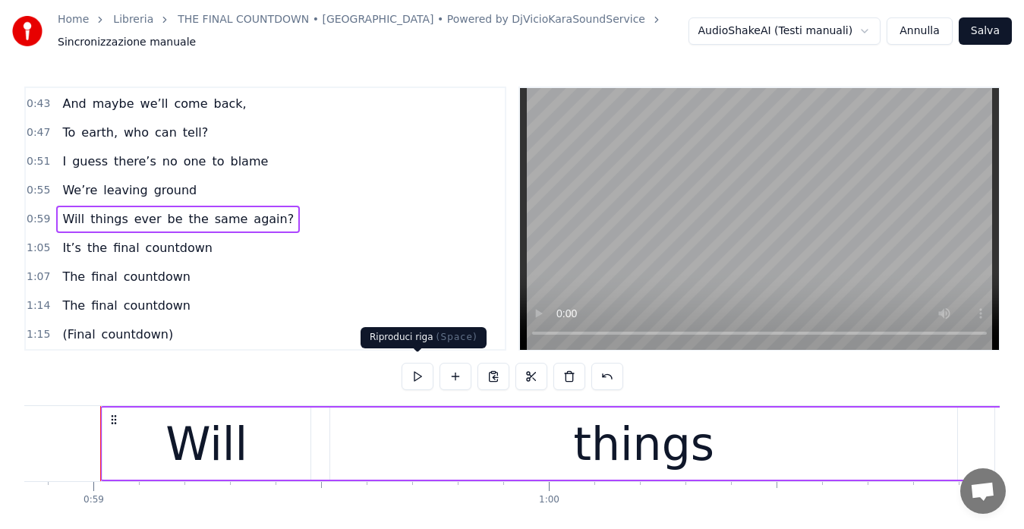
click at [416, 368] on button at bounding box center [418, 376] width 32 height 27
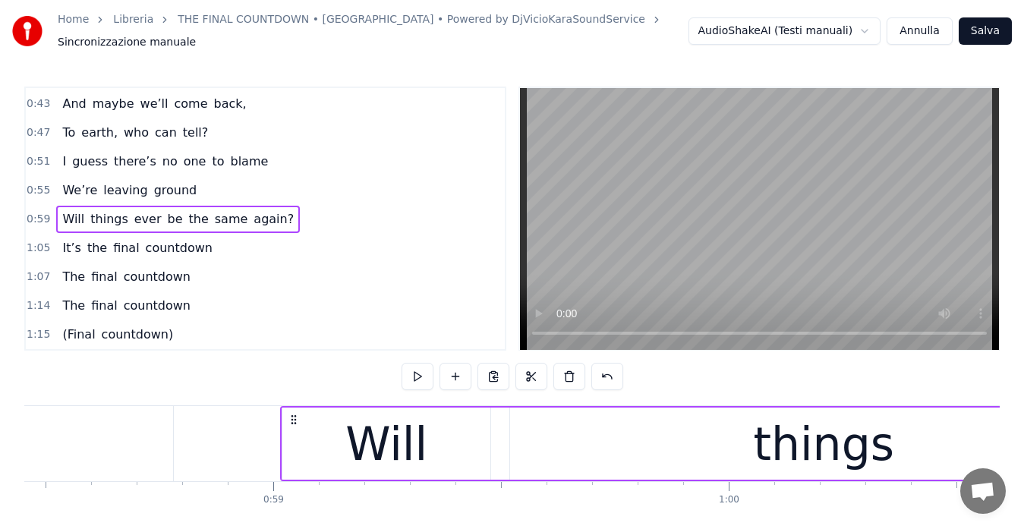
scroll to position [0, 26610]
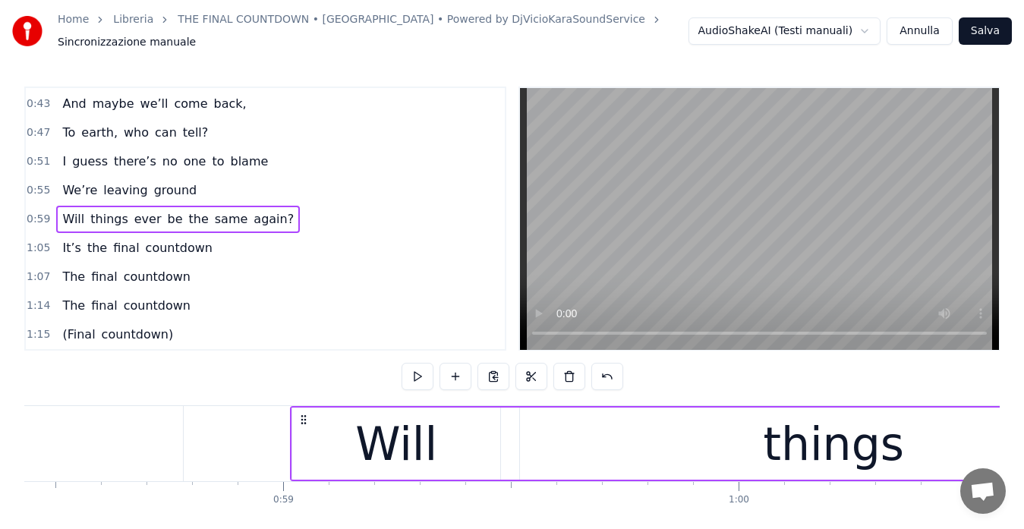
click at [377, 438] on div "Will" at bounding box center [396, 444] width 82 height 68
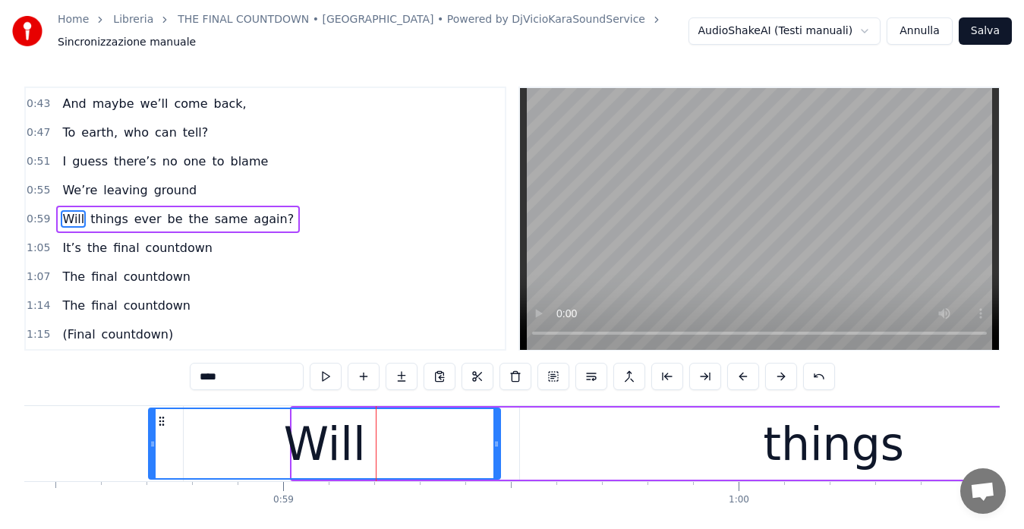
drag, startPoint x: 294, startPoint y: 437, endPoint x: 150, endPoint y: 436, distance: 143.5
click at [150, 438] on icon at bounding box center [153, 444] width 6 height 12
click at [319, 435] on div "Will" at bounding box center [325, 444] width 82 height 68
click at [354, 431] on div "Will" at bounding box center [325, 444] width 82 height 68
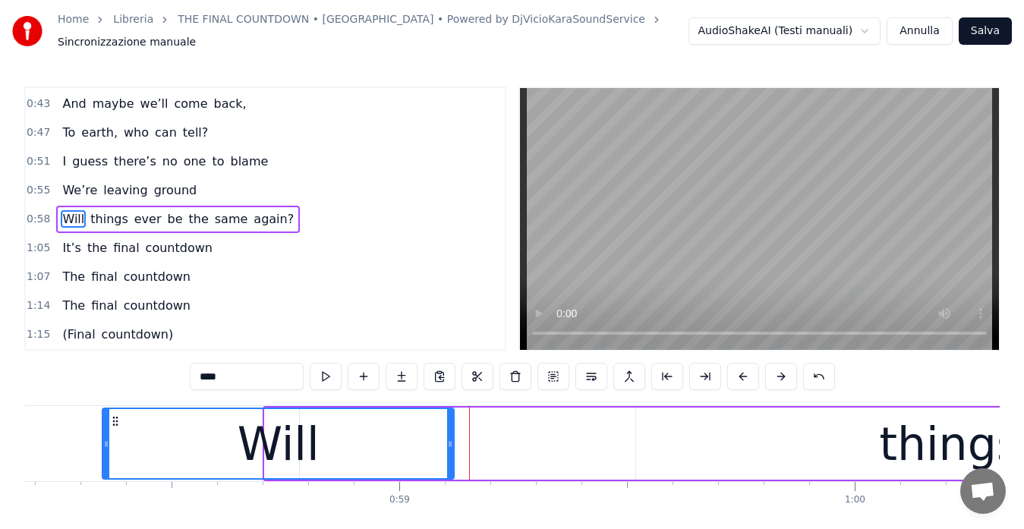
drag, startPoint x: 163, startPoint y: 415, endPoint x: 150, endPoint y: 415, distance: 12.9
click at [121, 415] on icon at bounding box center [115, 421] width 12 height 12
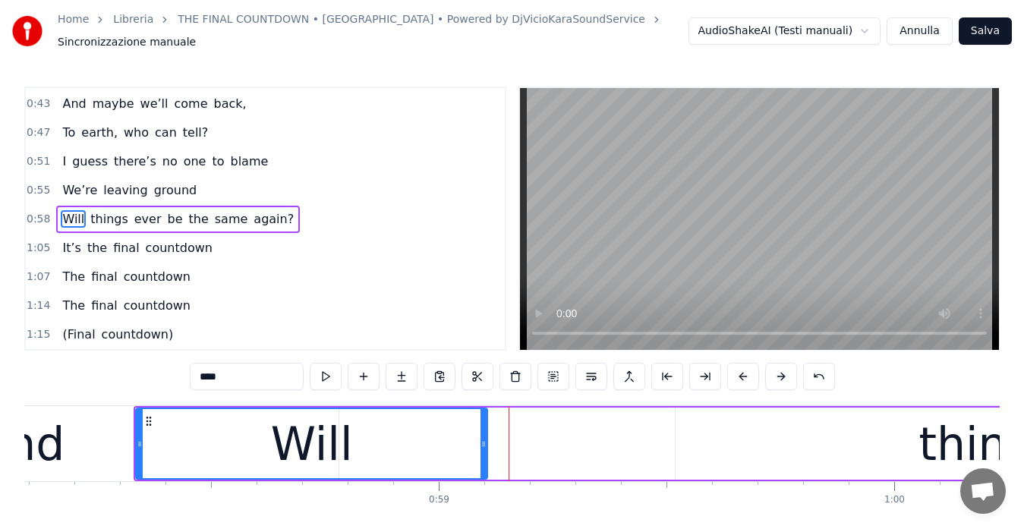
click at [35, 212] on span "0:58" at bounding box center [39, 219] width 24 height 15
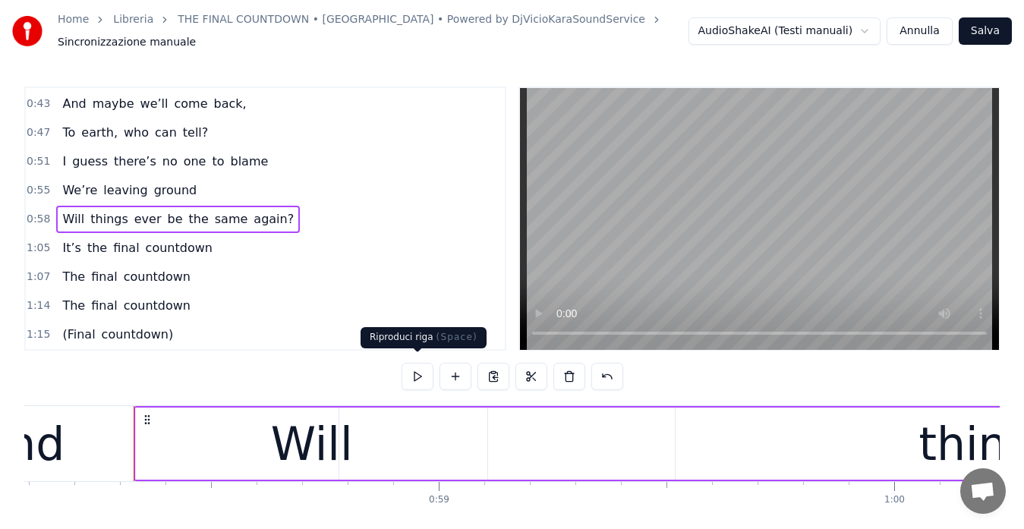
click at [414, 368] on button at bounding box center [418, 376] width 32 height 27
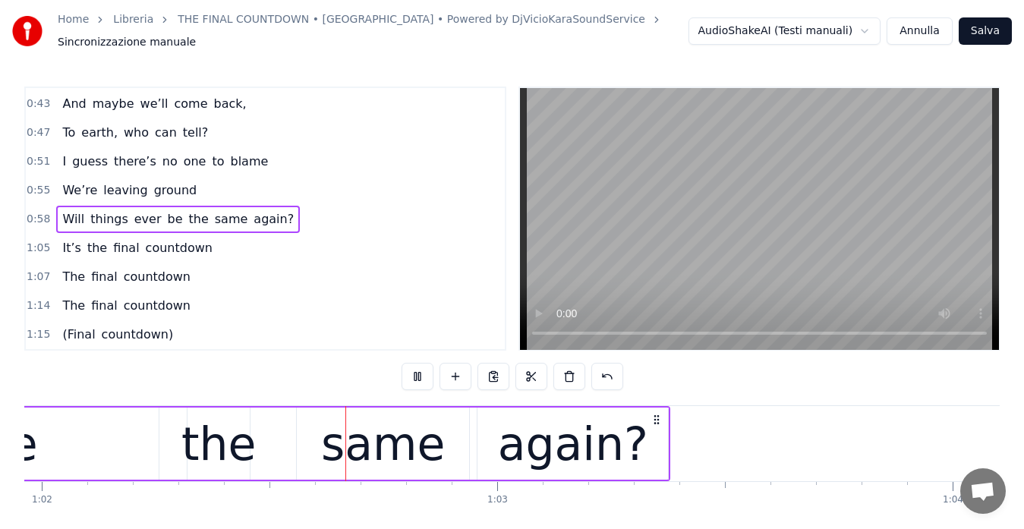
scroll to position [0, 28245]
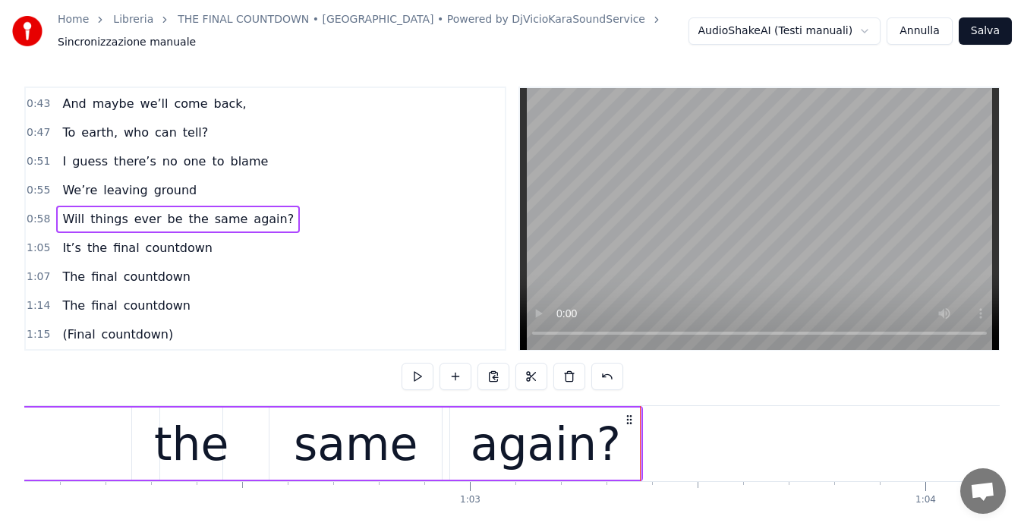
click at [46, 243] on div "1:05 It’s the final countdown" at bounding box center [265, 248] width 479 height 29
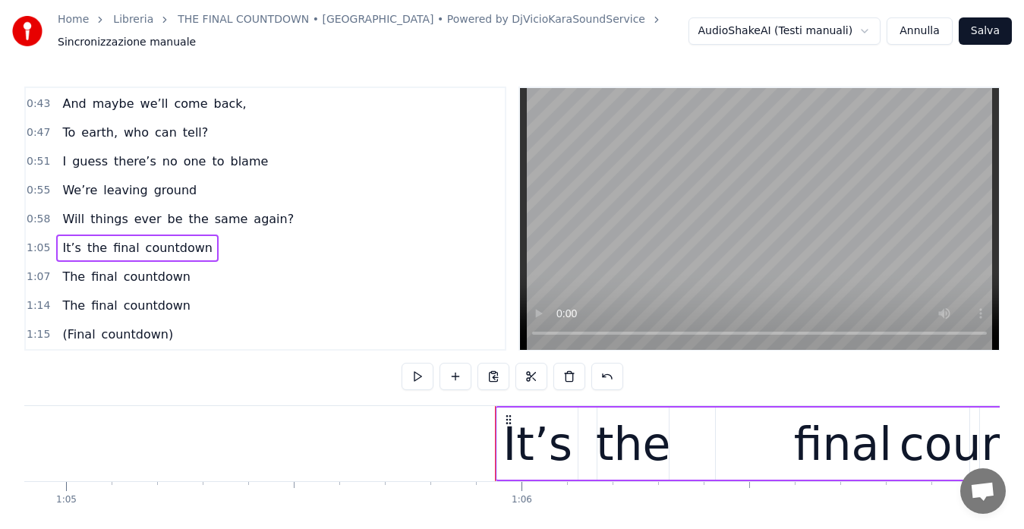
scroll to position [0, 29954]
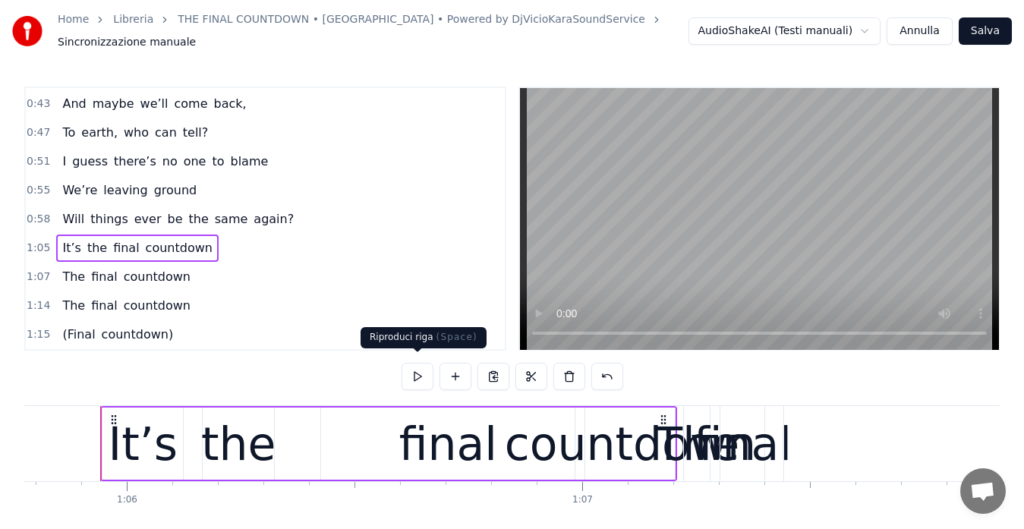
click at [414, 367] on button at bounding box center [418, 376] width 32 height 27
click at [35, 275] on span "1:07" at bounding box center [39, 276] width 24 height 15
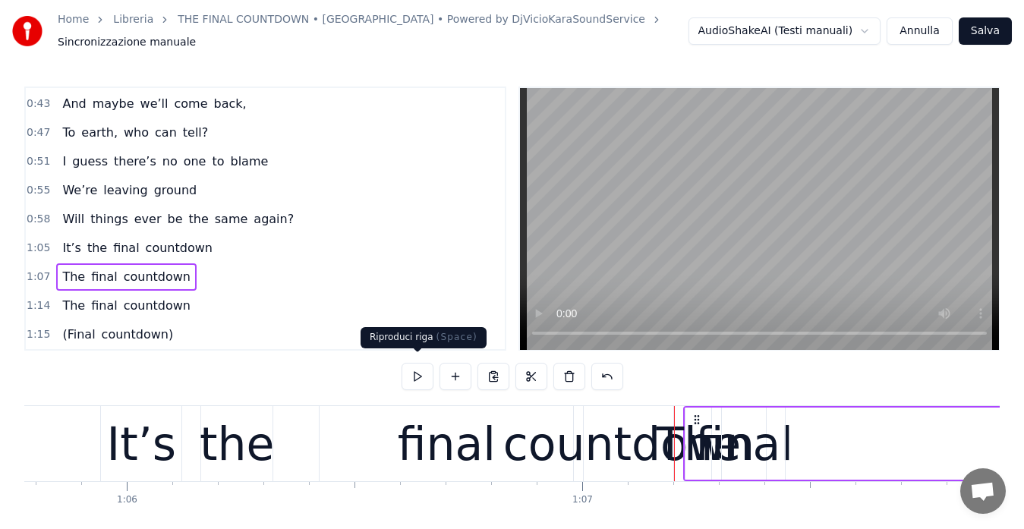
click at [415, 373] on button at bounding box center [418, 376] width 32 height 27
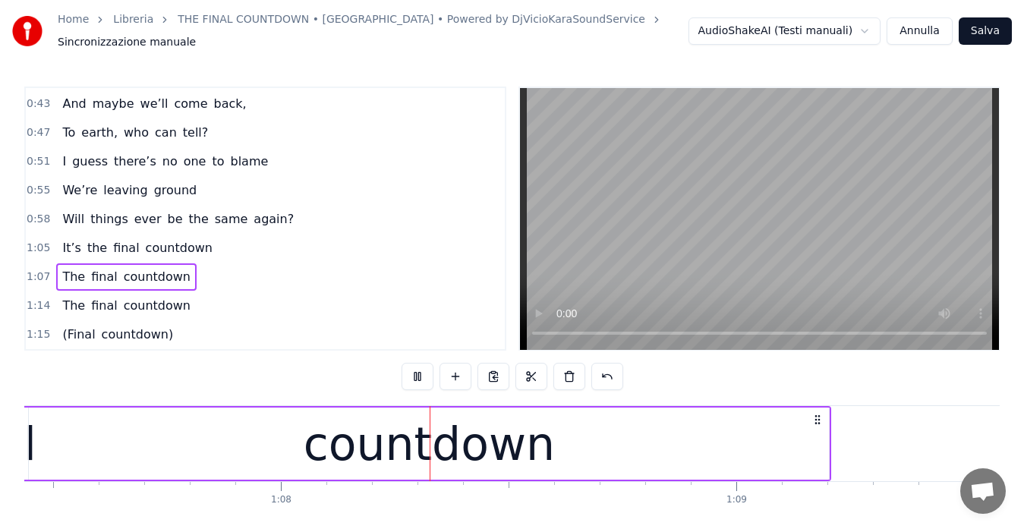
scroll to position [0, 30791]
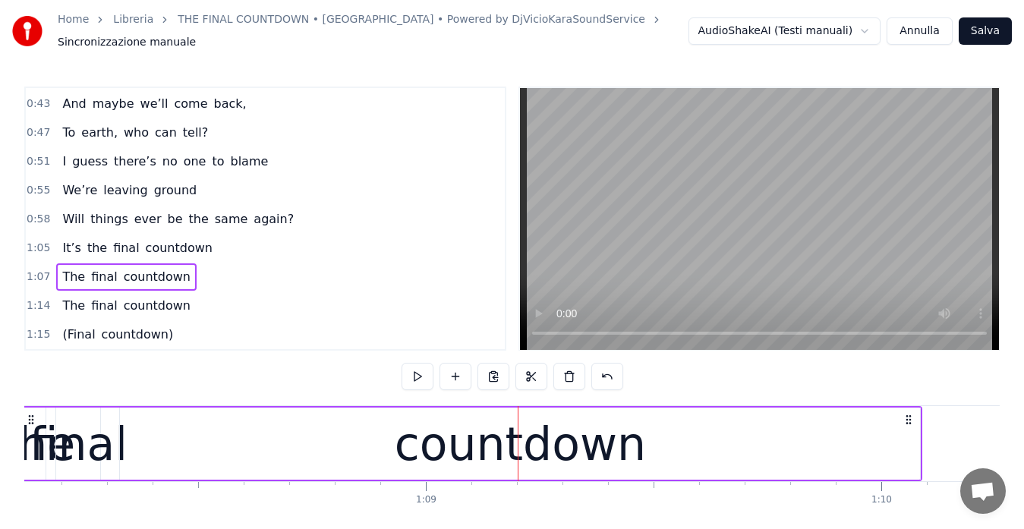
drag, startPoint x: 739, startPoint y: 412, endPoint x: 999, endPoint y: 415, distance: 259.6
click at [915, 416] on icon at bounding box center [908, 420] width 12 height 12
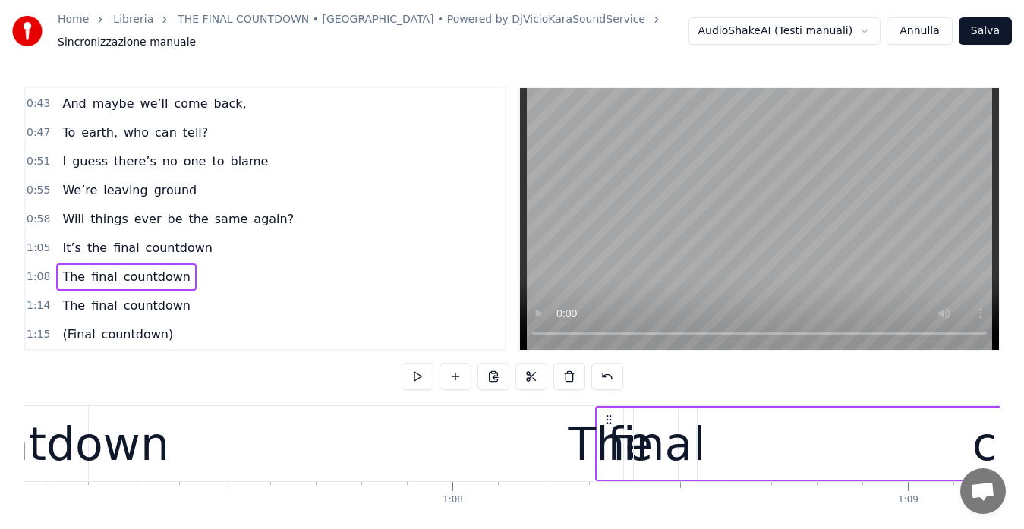
scroll to position [0, 30626]
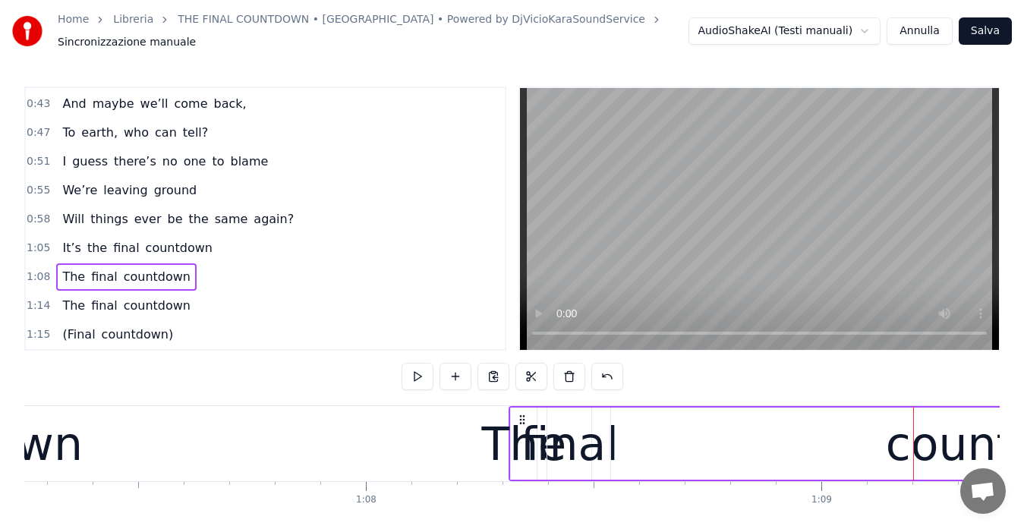
drag, startPoint x: 544, startPoint y: 449, endPoint x: 566, endPoint y: 446, distance: 22.1
click at [566, 446] on div "final" at bounding box center [570, 444] width 98 height 68
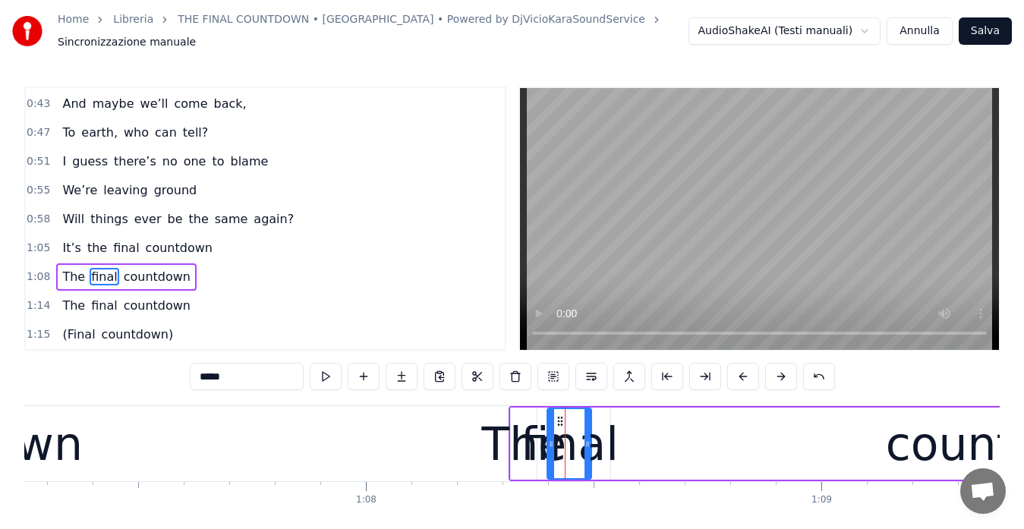
scroll to position [114, 0]
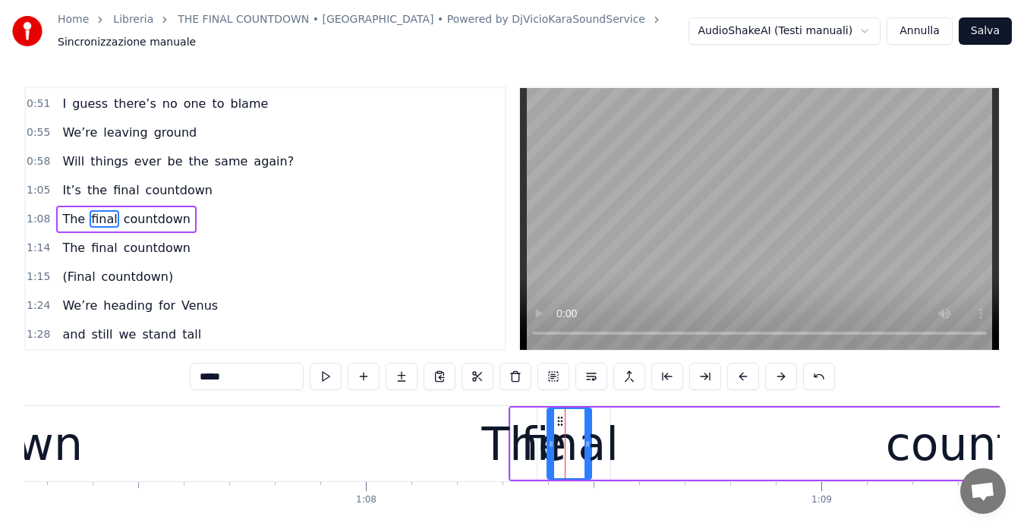
click at [527, 447] on div "final" at bounding box center [570, 444] width 98 height 68
click at [515, 414] on div "The" at bounding box center [524, 444] width 85 height 68
type input "***"
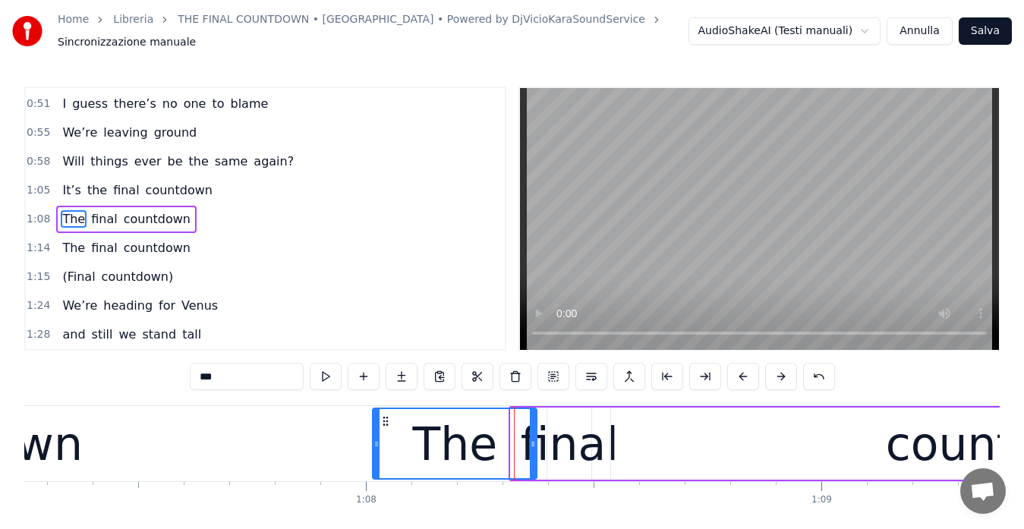
drag, startPoint x: 509, startPoint y: 433, endPoint x: 373, endPoint y: 436, distance: 135.9
click at [373, 438] on icon at bounding box center [376, 444] width 6 height 12
click at [32, 222] on div "1:08 The final countdown" at bounding box center [265, 219] width 479 height 29
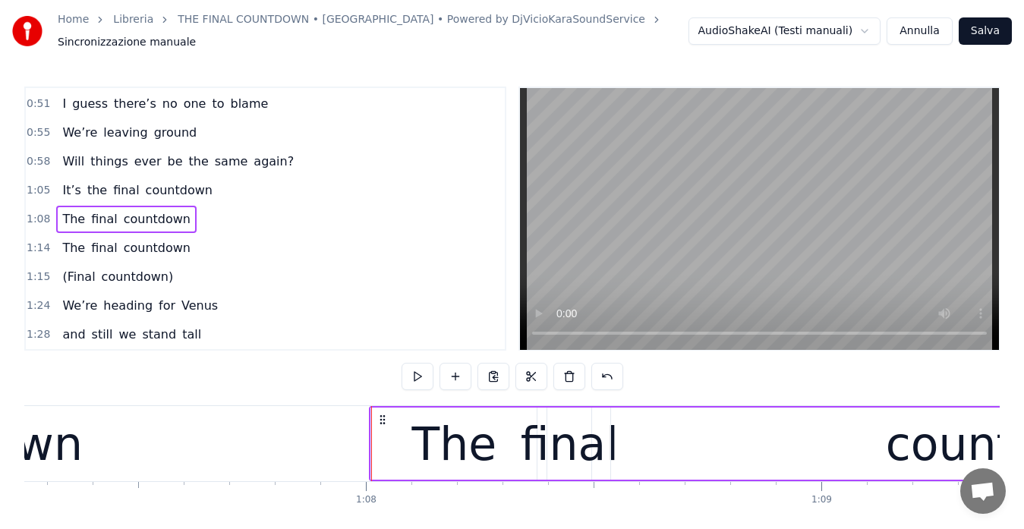
click at [30, 212] on span "1:08" at bounding box center [39, 219] width 24 height 15
click at [35, 212] on span "1:08" at bounding box center [39, 219] width 24 height 15
click at [410, 365] on button at bounding box center [418, 376] width 32 height 27
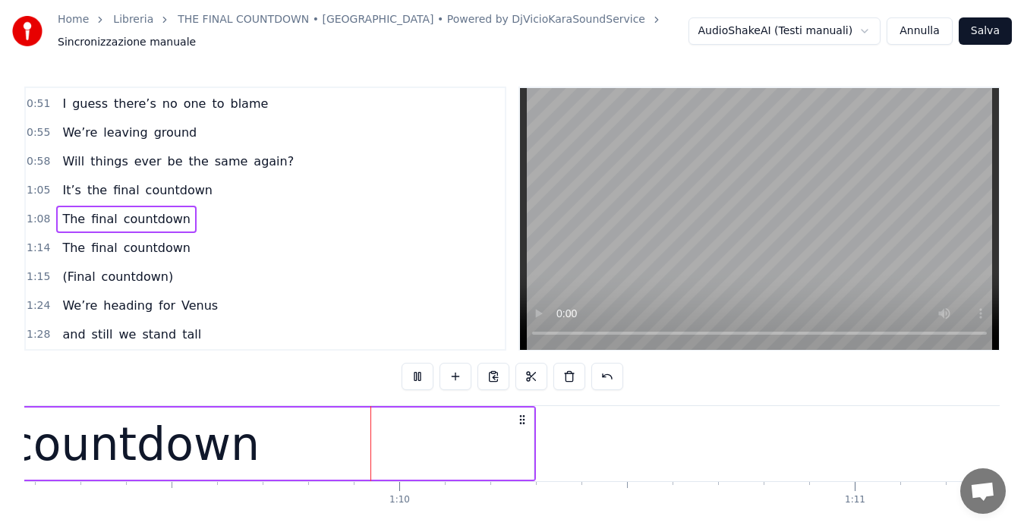
scroll to position [0, 31560]
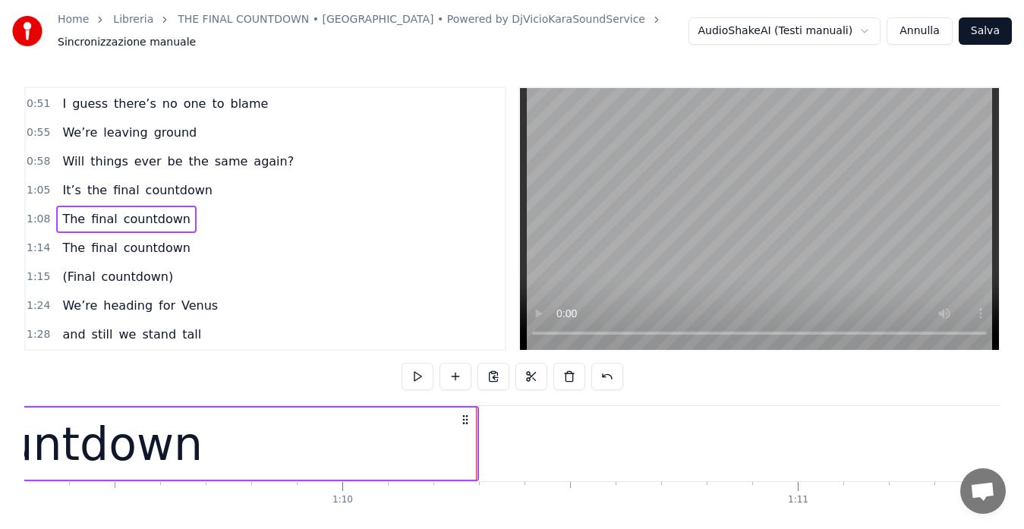
click at [31, 243] on span "1:14" at bounding box center [39, 248] width 24 height 15
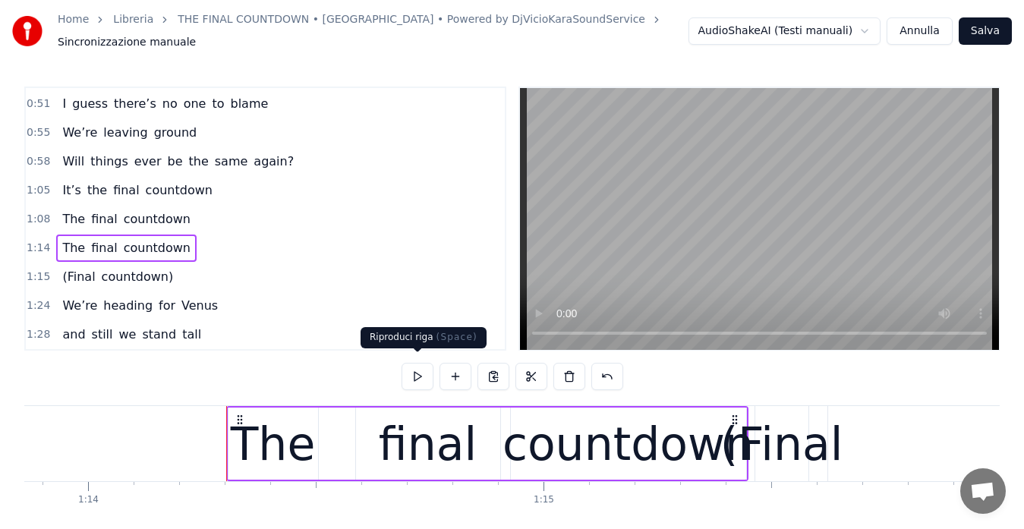
scroll to position [0, 33762]
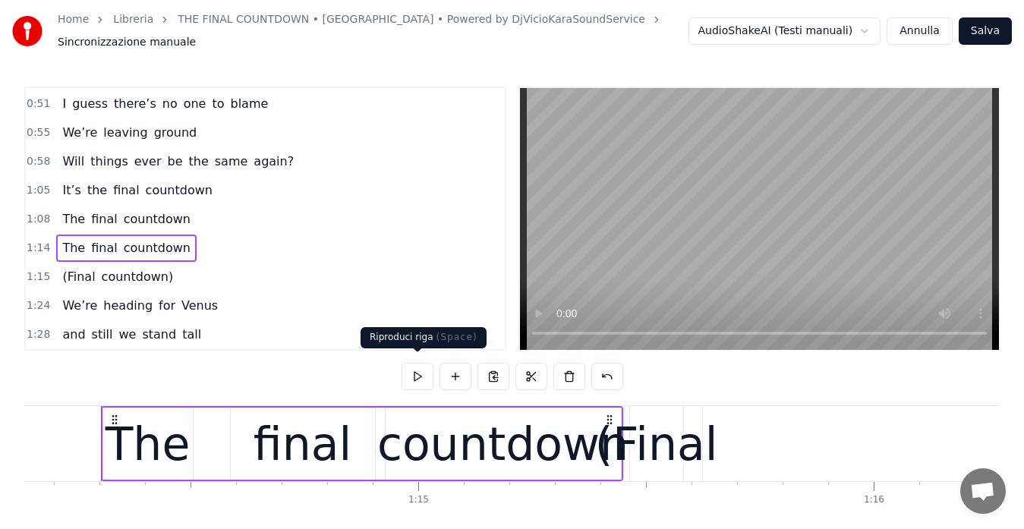
click at [412, 370] on button at bounding box center [418, 376] width 32 height 27
click at [36, 269] on span "1:15" at bounding box center [39, 276] width 24 height 15
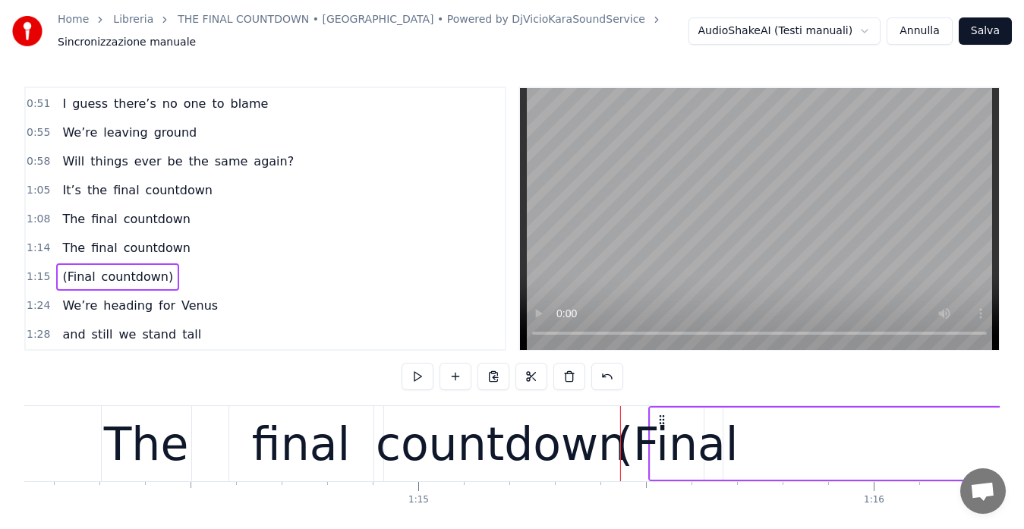
drag, startPoint x: 644, startPoint y: 414, endPoint x: 660, endPoint y: 414, distance: 15.9
click at [660, 414] on icon at bounding box center [662, 420] width 12 height 12
click at [663, 438] on div "(Final" at bounding box center [677, 444] width 123 height 68
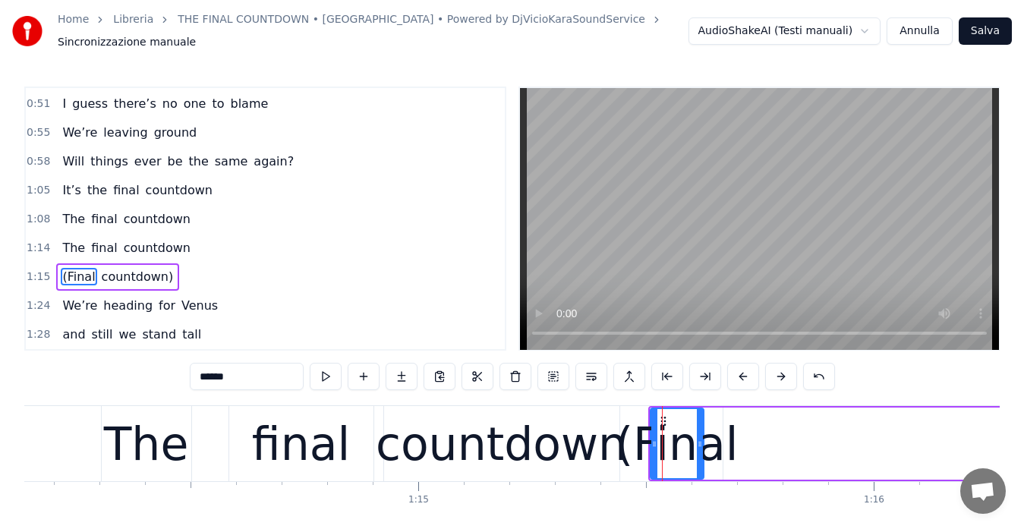
scroll to position [172, 0]
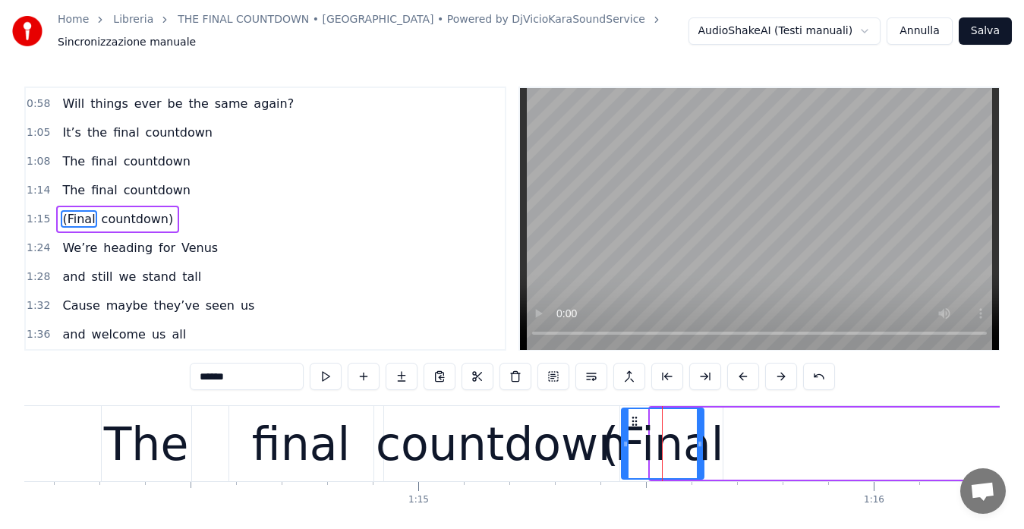
drag, startPoint x: 650, startPoint y: 436, endPoint x: 625, endPoint y: 435, distance: 25.1
click at [625, 438] on icon at bounding box center [625, 444] width 6 height 12
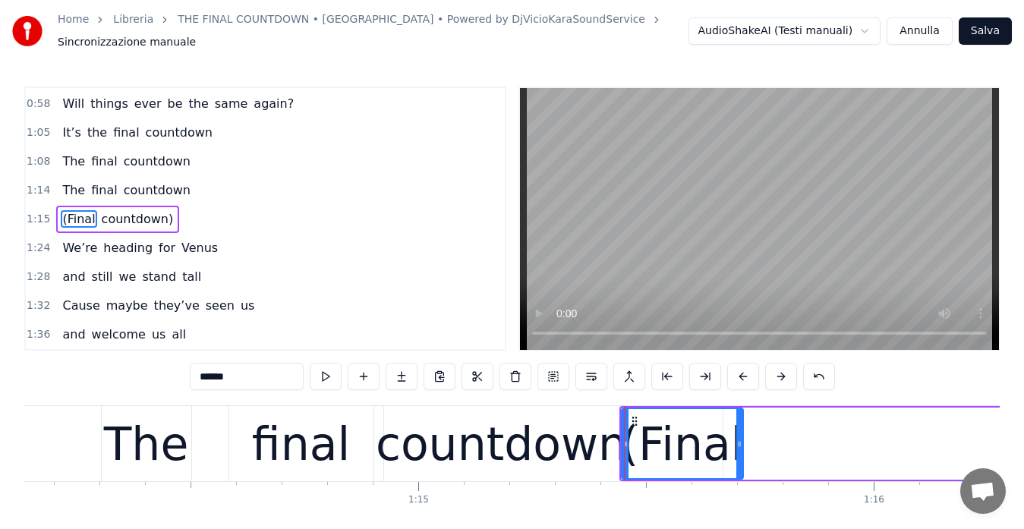
drag, startPoint x: 700, startPoint y: 434, endPoint x: 739, endPoint y: 439, distance: 39.7
click at [739, 439] on icon at bounding box center [739, 444] width 6 height 12
click at [33, 98] on span "0:58" at bounding box center [39, 103] width 24 height 15
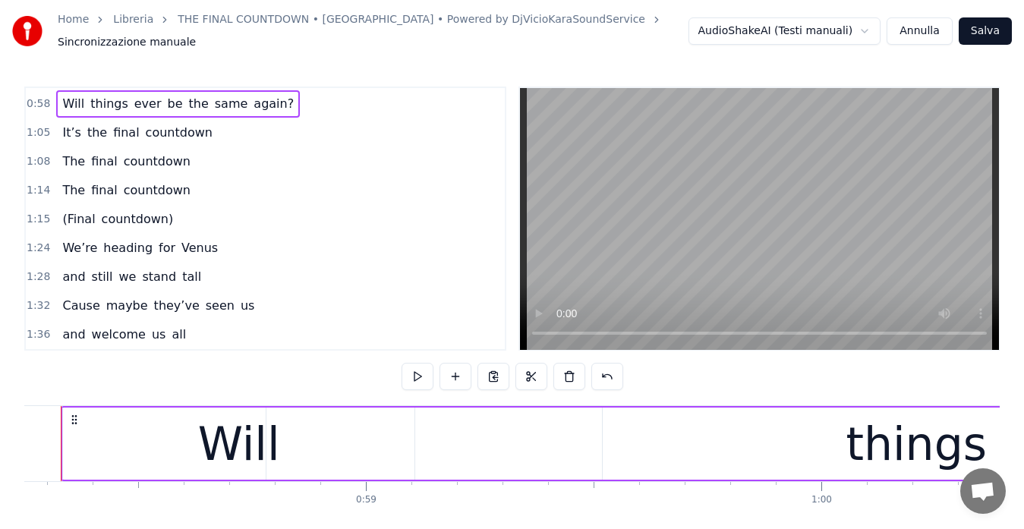
scroll to position [0, 26488]
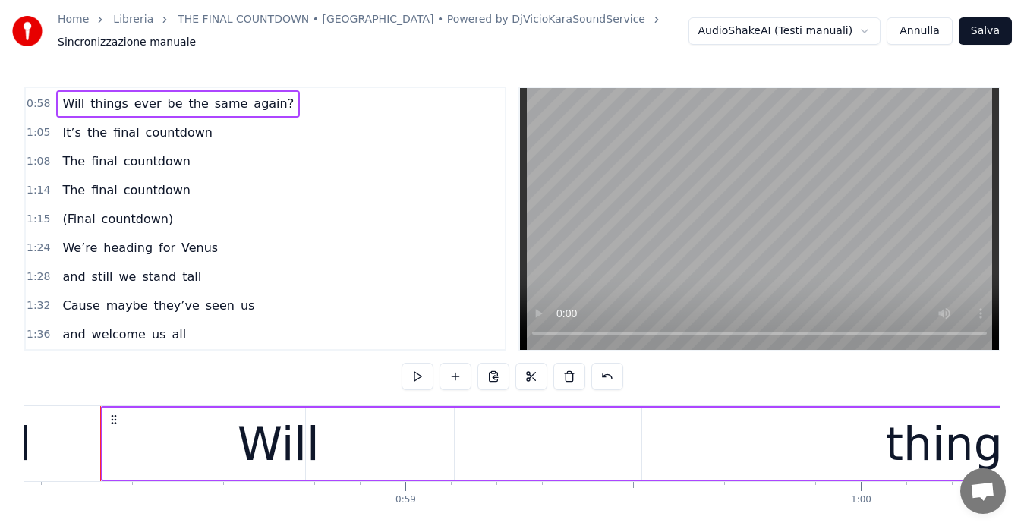
click at [997, 24] on button "Salva" at bounding box center [985, 30] width 53 height 27
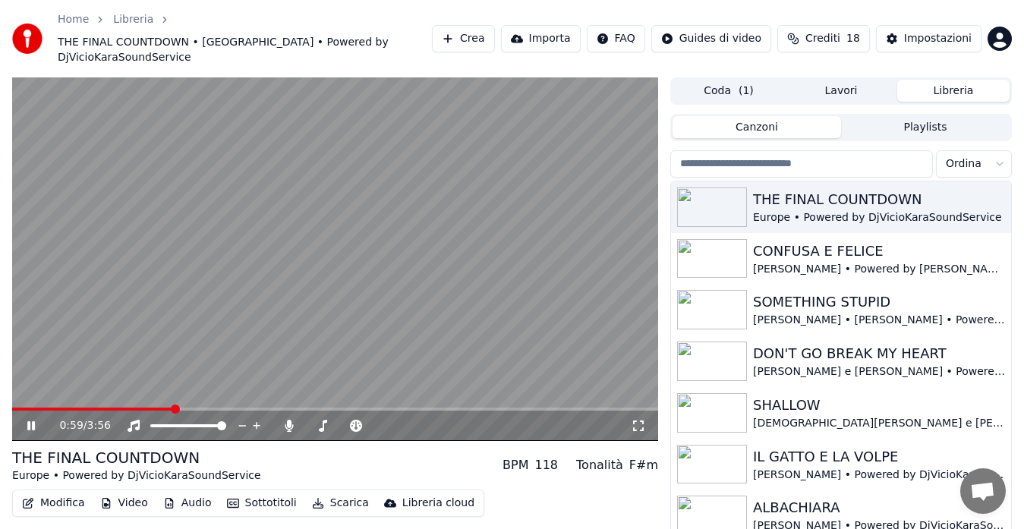
click at [173, 408] on span at bounding box center [335, 409] width 646 height 3
click at [135, 408] on span at bounding box center [94, 409] width 164 height 3
click at [135, 408] on span at bounding box center [100, 409] width 177 height 3
click at [172, 408] on span at bounding box center [98, 409] width 173 height 3
click at [146, 408] on span at bounding box center [79, 409] width 134 height 3
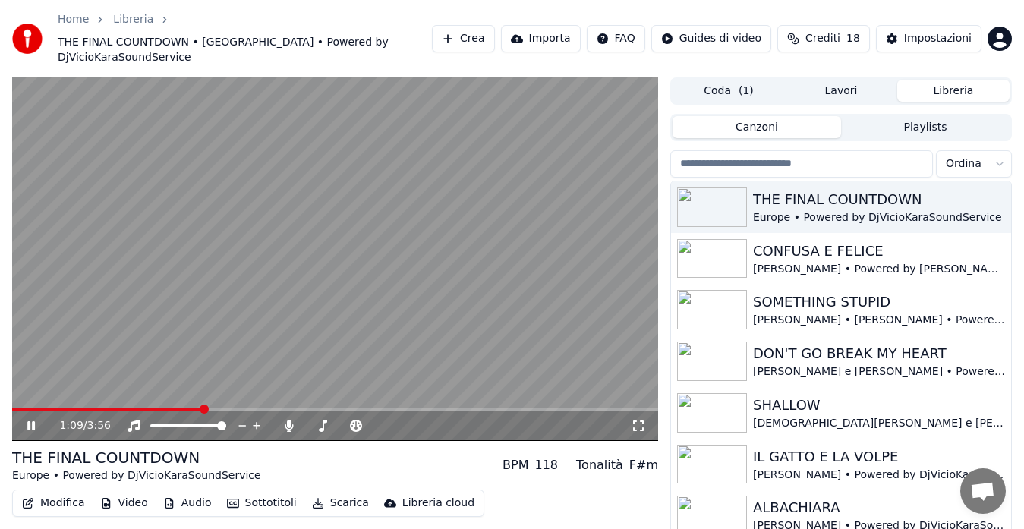
click at [34, 420] on icon at bounding box center [41, 426] width 35 height 12
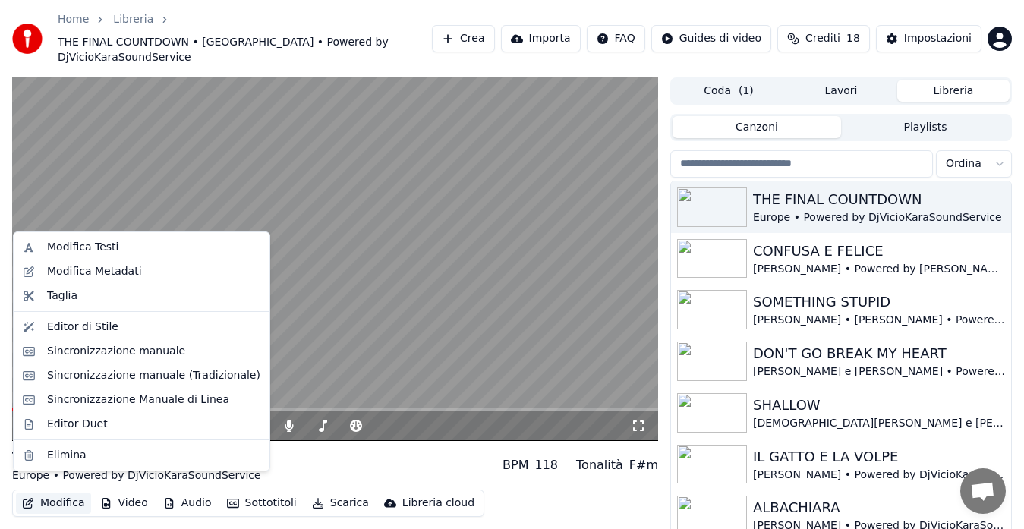
click at [54, 493] on button "Modifica" at bounding box center [53, 503] width 75 height 21
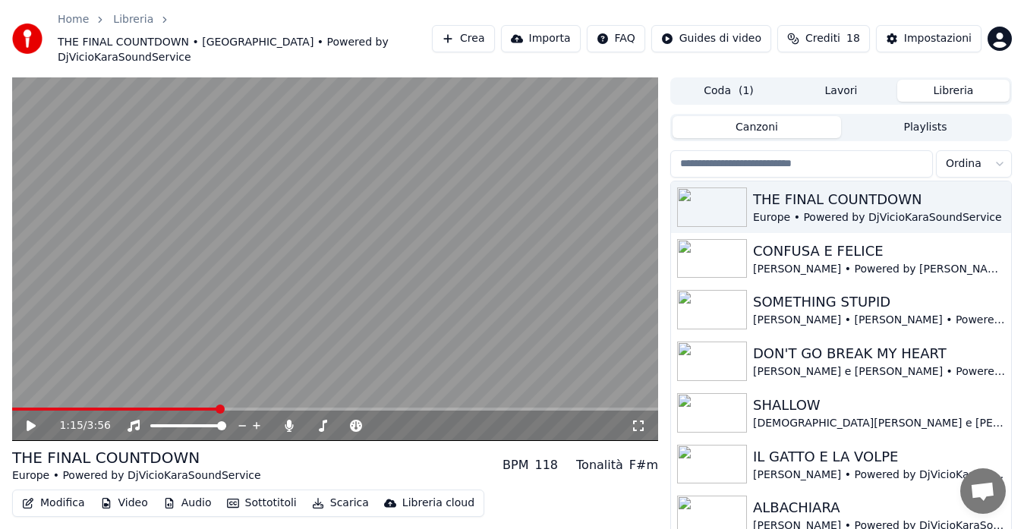
click at [298, 350] on video at bounding box center [335, 259] width 646 height 364
click at [26, 420] on icon at bounding box center [41, 426] width 35 height 12
click at [42, 493] on button "Modifica" at bounding box center [53, 503] width 75 height 21
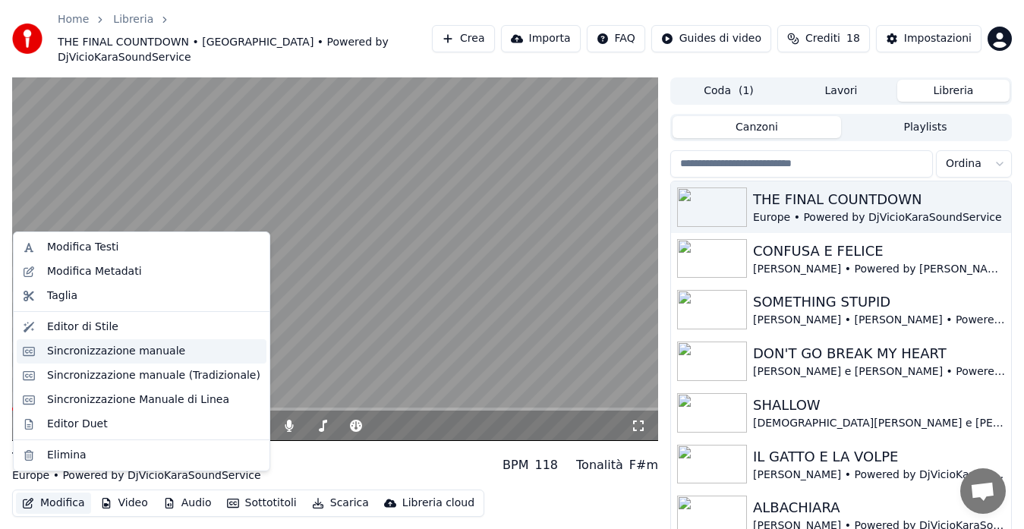
click at [85, 350] on div "Sincronizzazione manuale" at bounding box center [116, 351] width 138 height 15
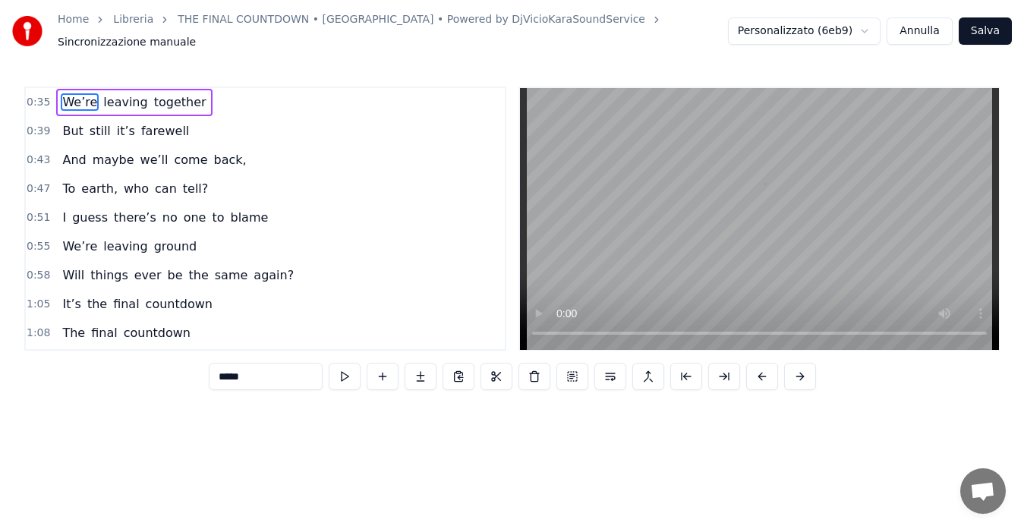
scroll to position [0, 16137]
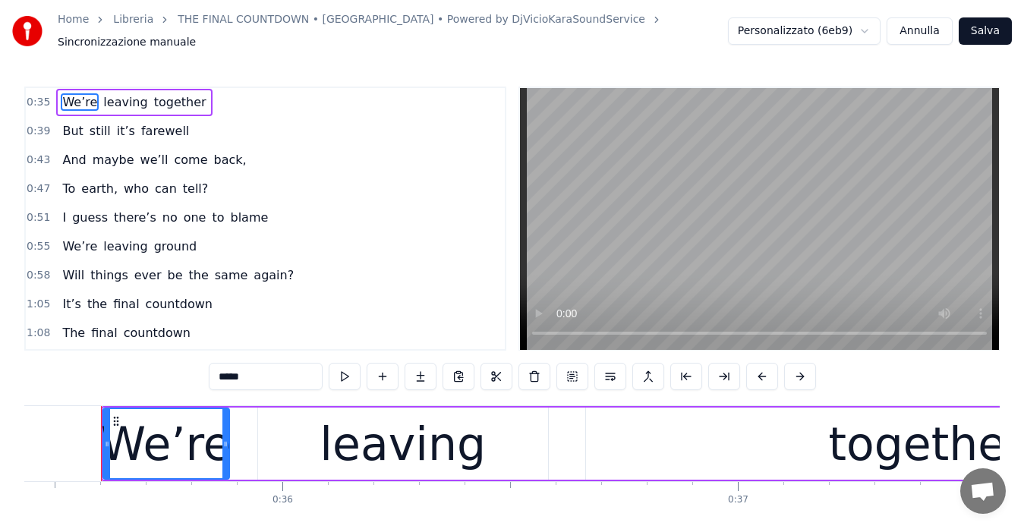
click at [32, 300] on span "1:05" at bounding box center [39, 304] width 24 height 15
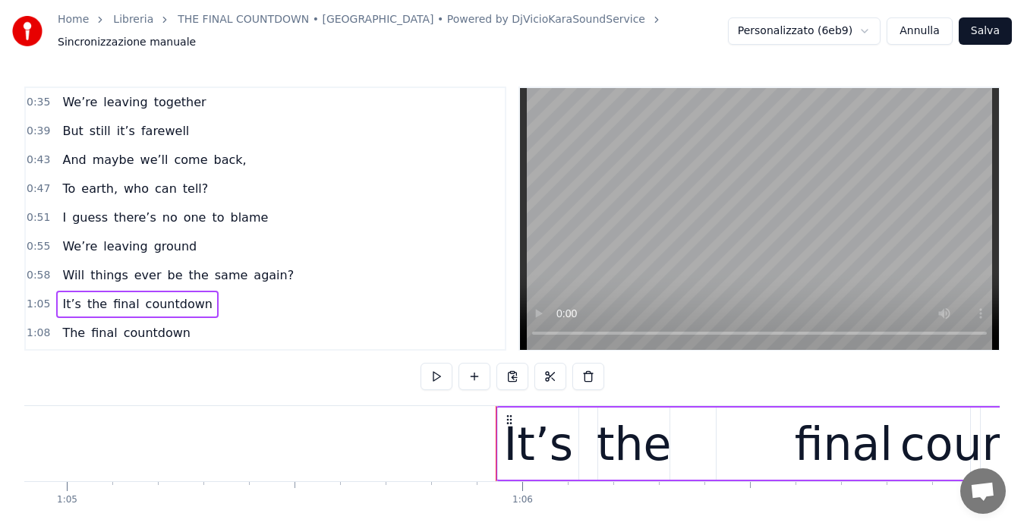
scroll to position [0, 29954]
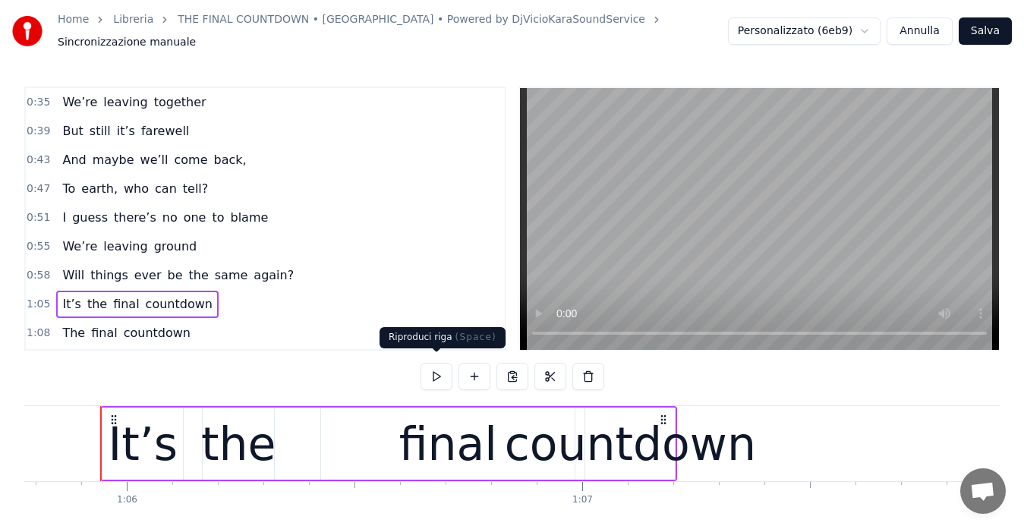
click at [433, 364] on button at bounding box center [436, 376] width 32 height 27
click at [33, 326] on span "1:08" at bounding box center [39, 333] width 24 height 15
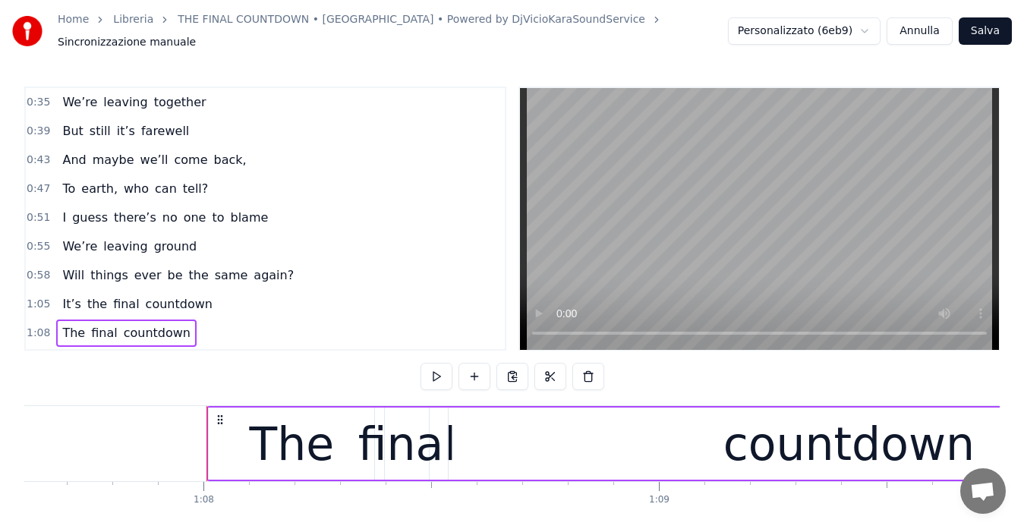
scroll to position [0, 30895]
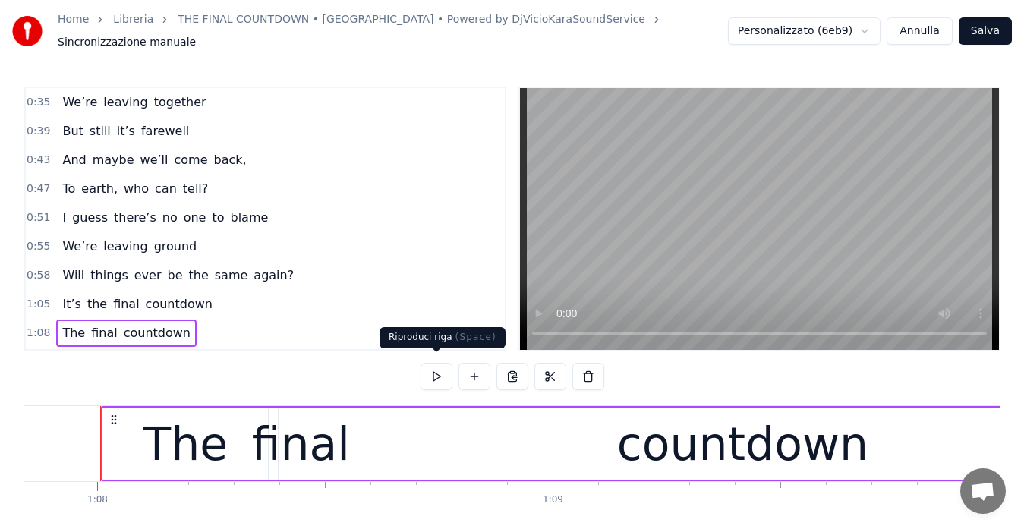
click at [436, 364] on button at bounding box center [436, 376] width 32 height 27
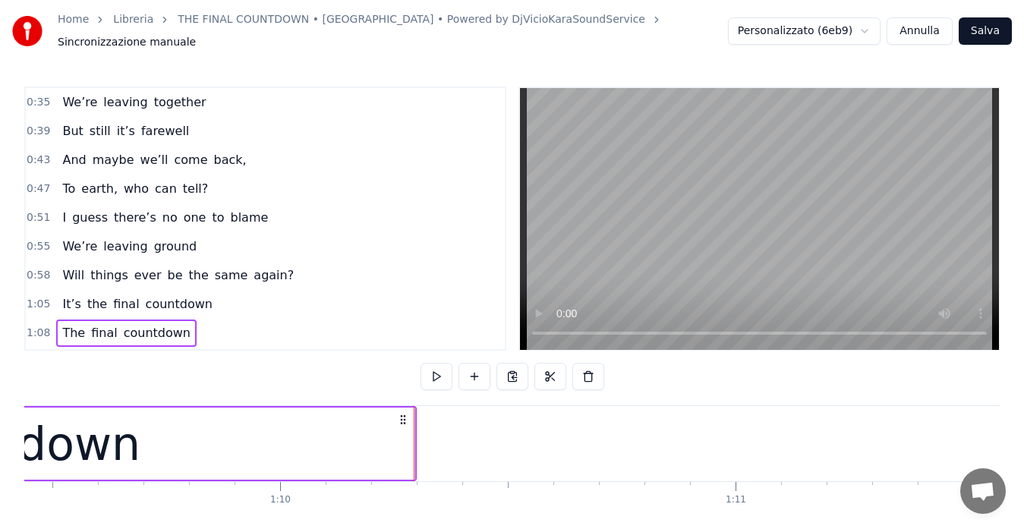
scroll to position [0, 31721]
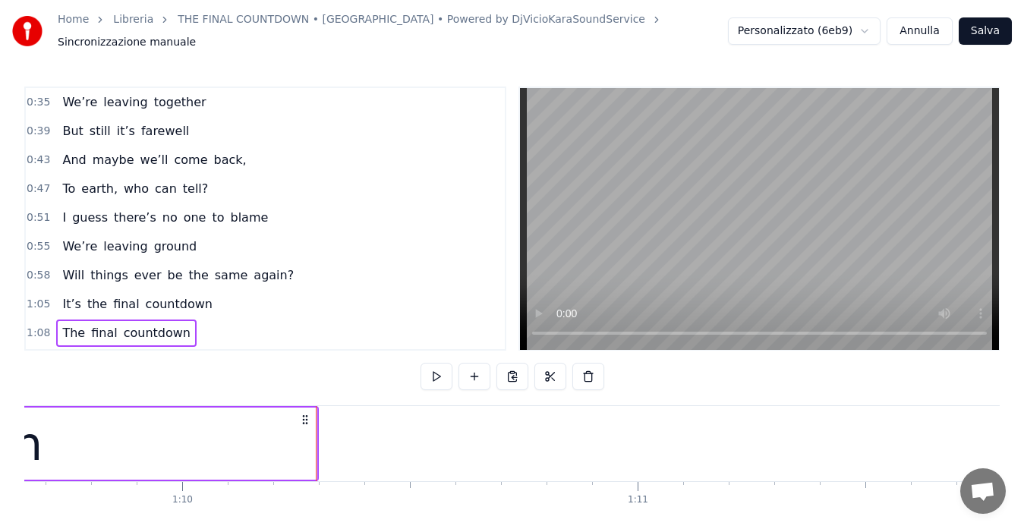
click at [34, 326] on span "1:08" at bounding box center [39, 333] width 24 height 15
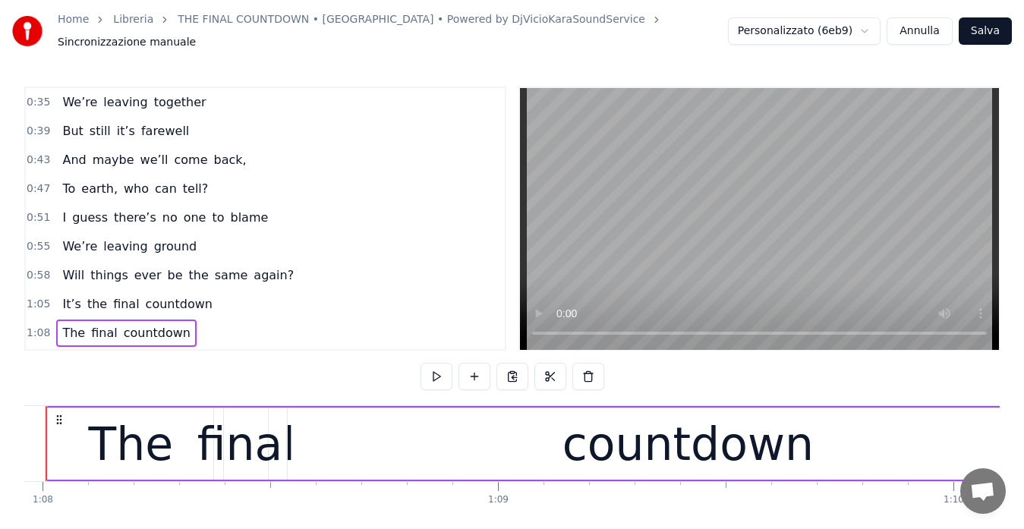
scroll to position [0, 30895]
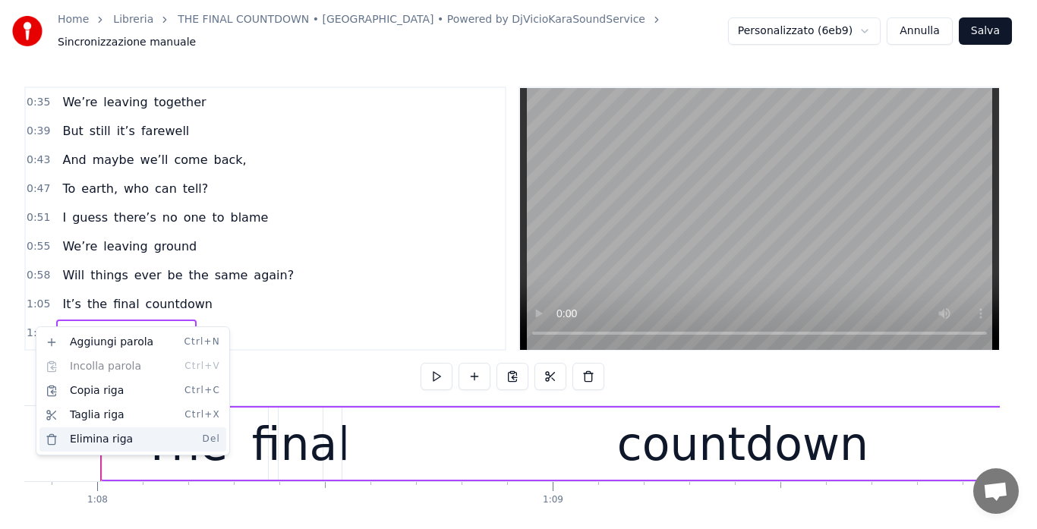
click at [85, 439] on div "Elimina riga Del" at bounding box center [132, 439] width 187 height 24
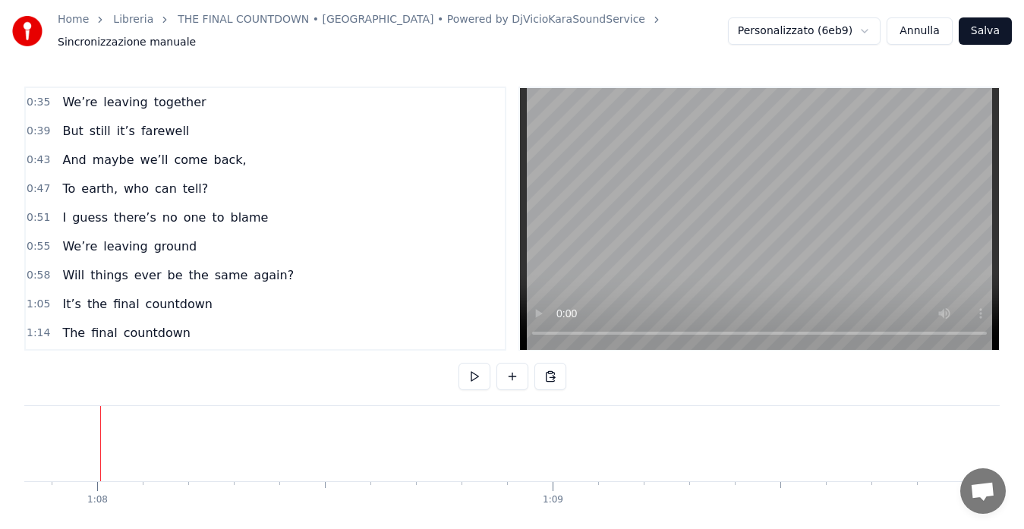
click at [32, 298] on span "1:05" at bounding box center [39, 304] width 24 height 15
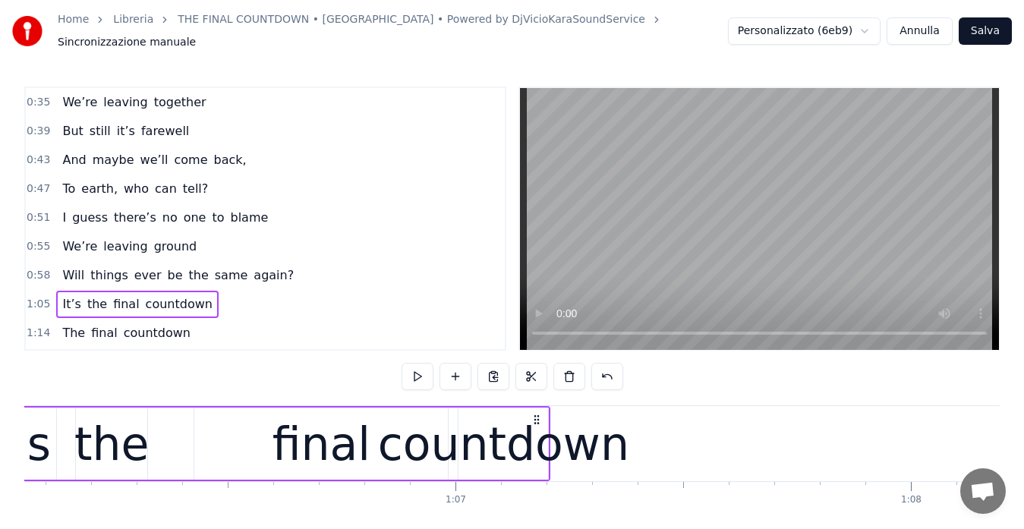
scroll to position [0, 29954]
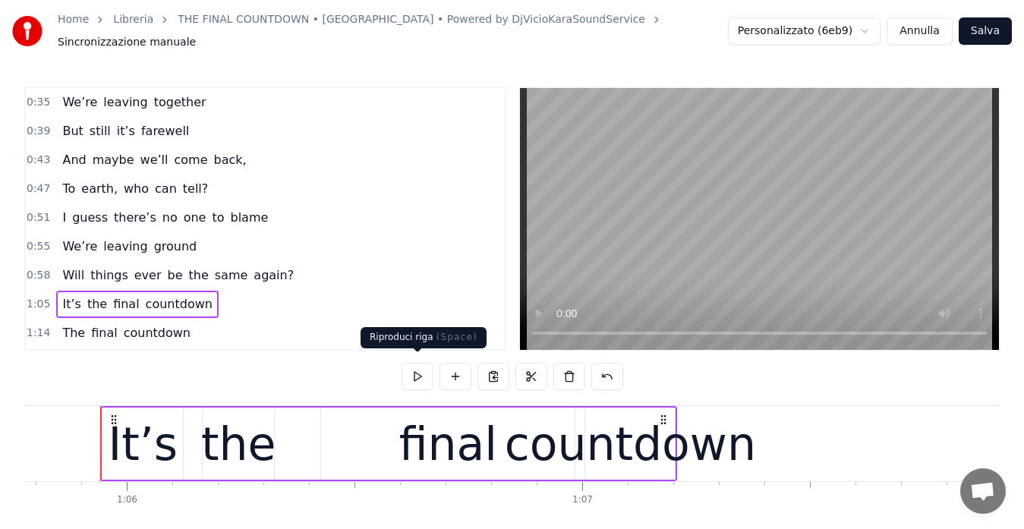
click at [414, 367] on button at bounding box center [418, 376] width 32 height 27
click at [31, 326] on span "1:14" at bounding box center [39, 333] width 24 height 15
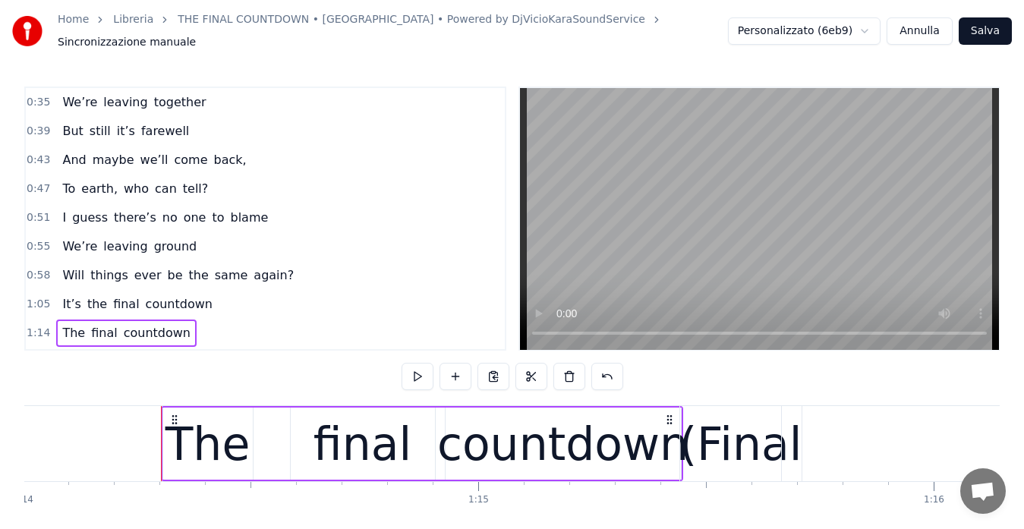
scroll to position [0, 33762]
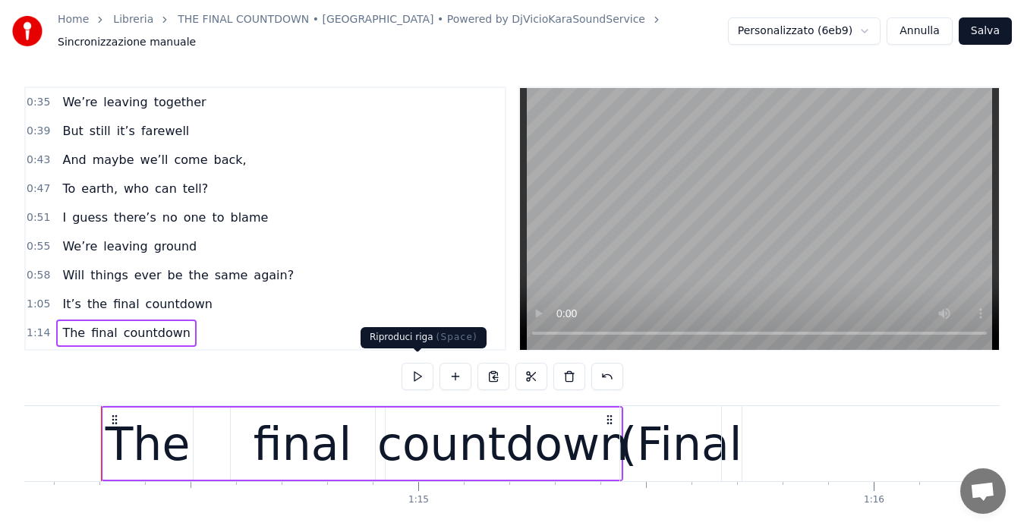
click at [417, 369] on button at bounding box center [418, 376] width 32 height 27
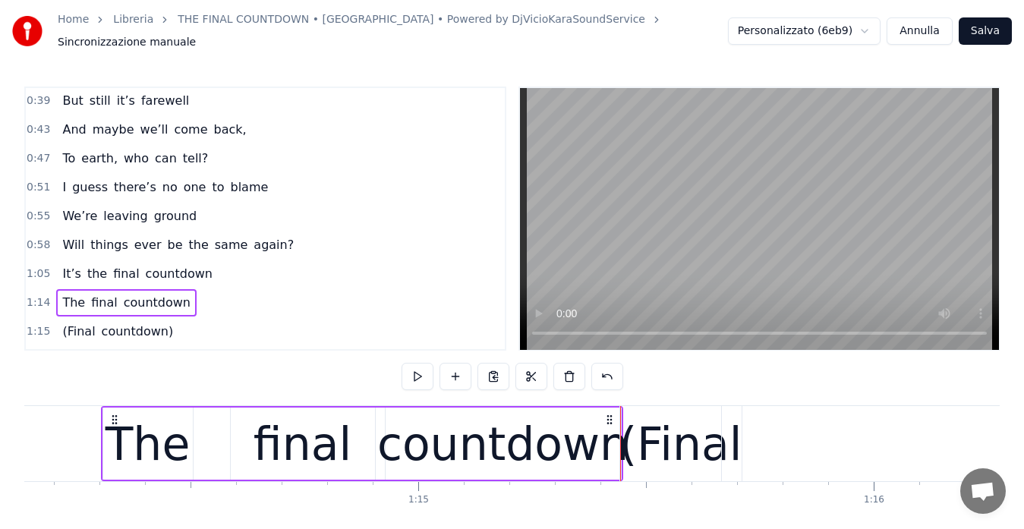
scroll to position [61, 0]
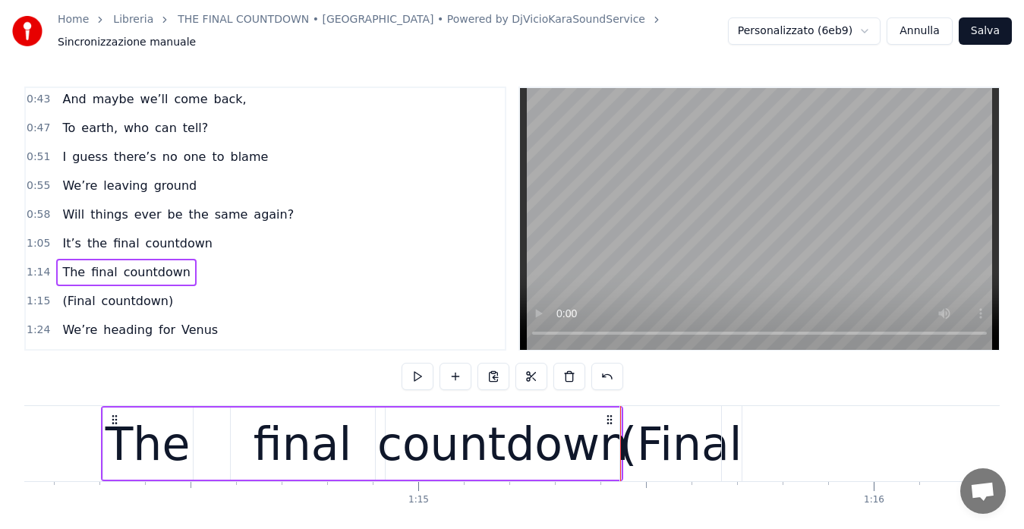
click at [30, 294] on span "1:15" at bounding box center [39, 301] width 24 height 15
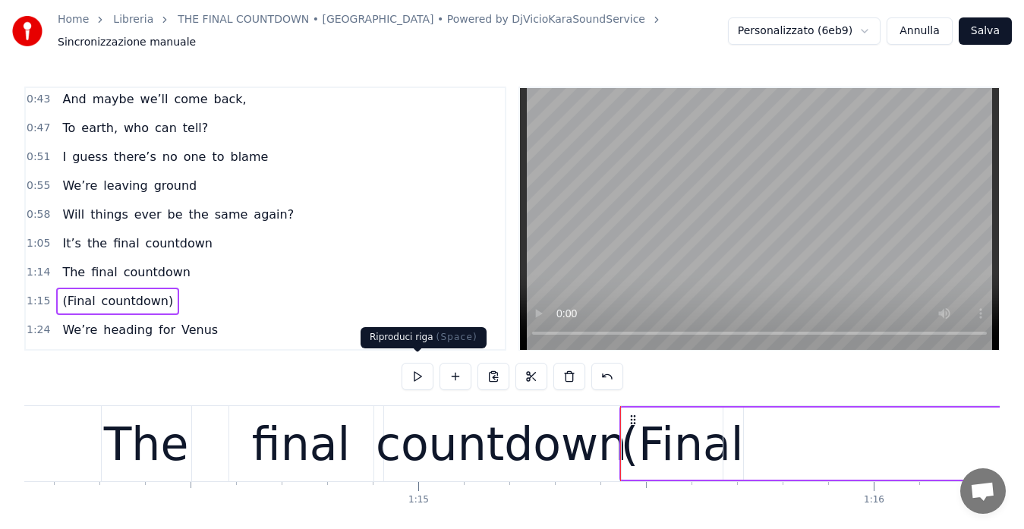
click at [419, 364] on button at bounding box center [418, 376] width 32 height 27
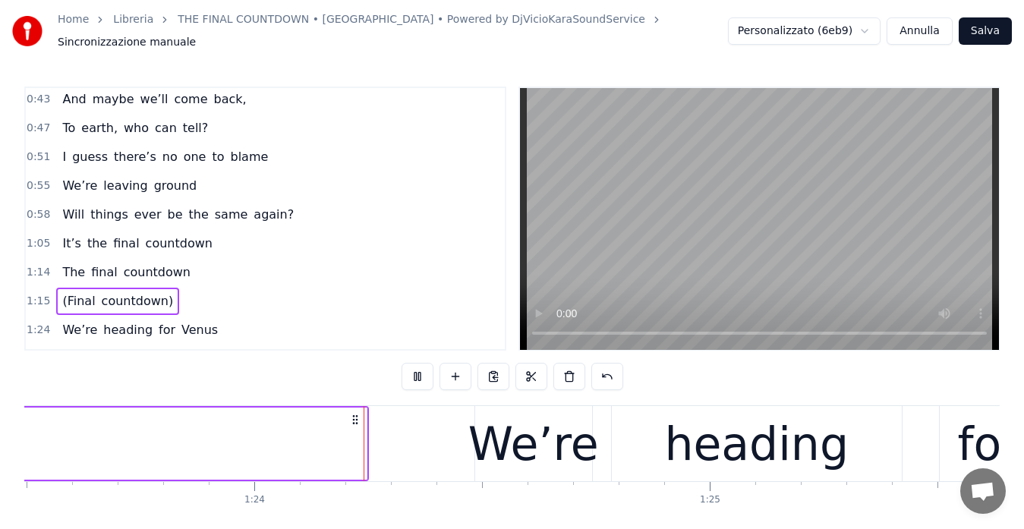
scroll to position [0, 38047]
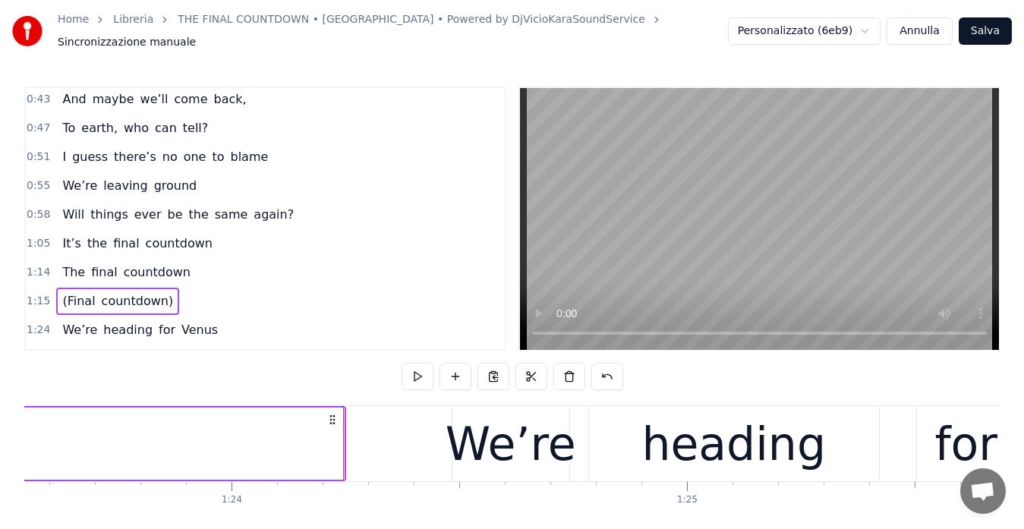
click at [36, 294] on span "1:15" at bounding box center [39, 301] width 24 height 15
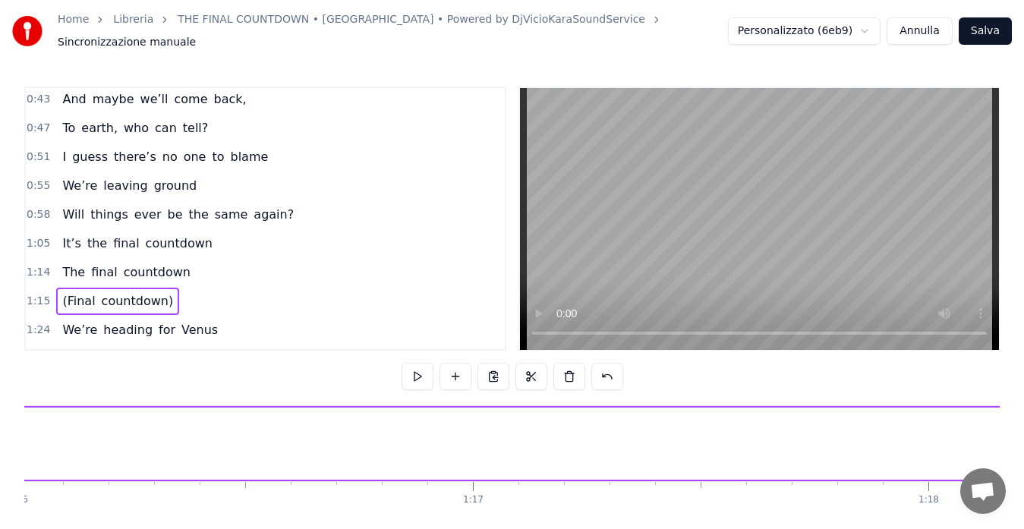
scroll to position [0, 34280]
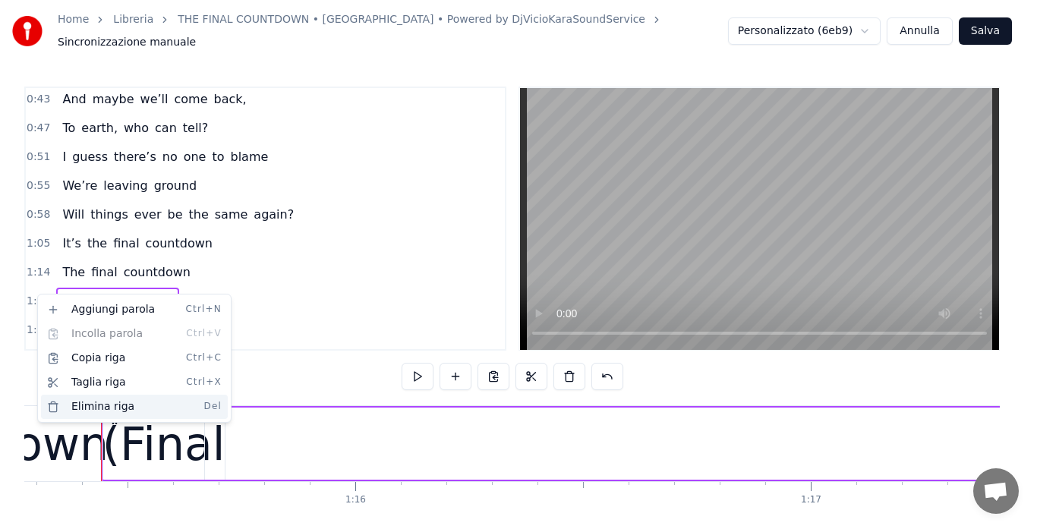
click at [82, 401] on div "Elimina riga Del" at bounding box center [134, 407] width 187 height 24
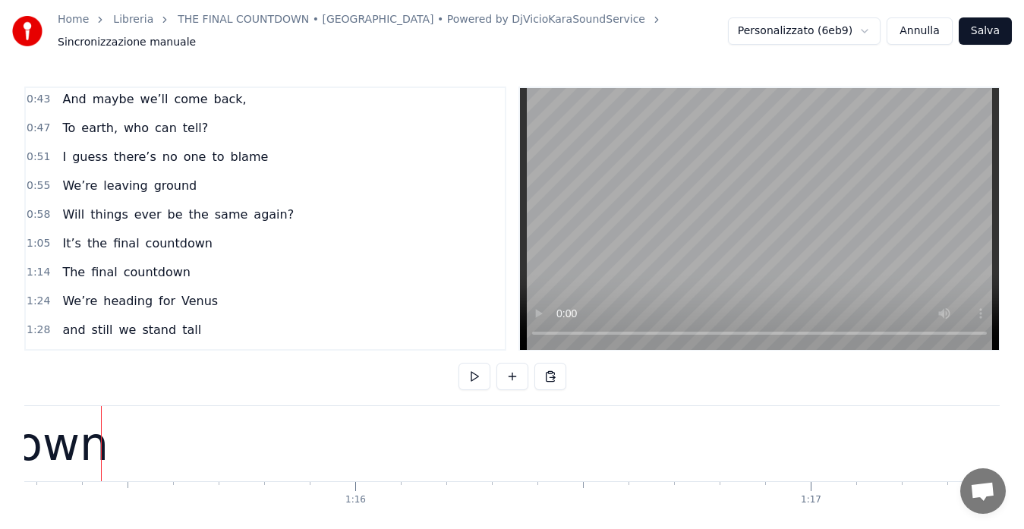
click at [37, 294] on span "1:24" at bounding box center [39, 301] width 24 height 15
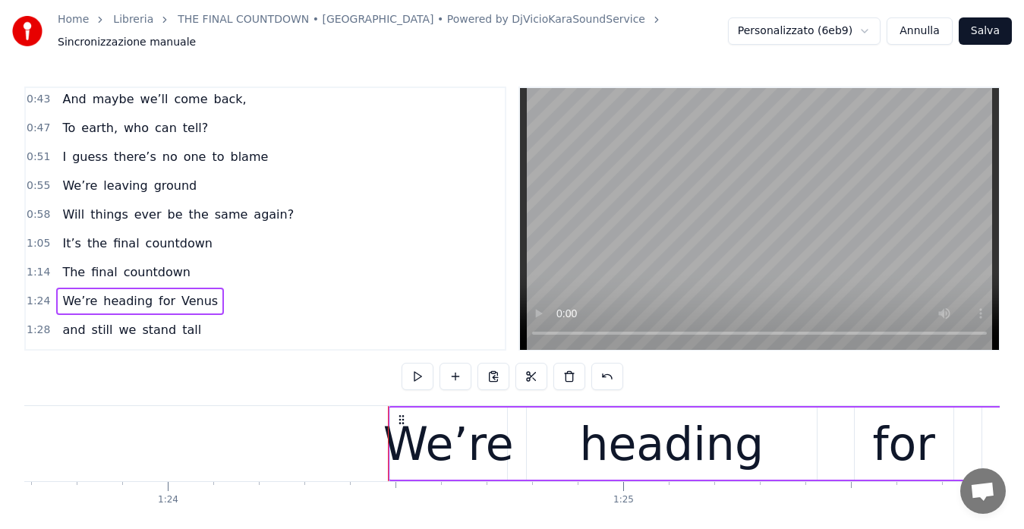
scroll to position [0, 38398]
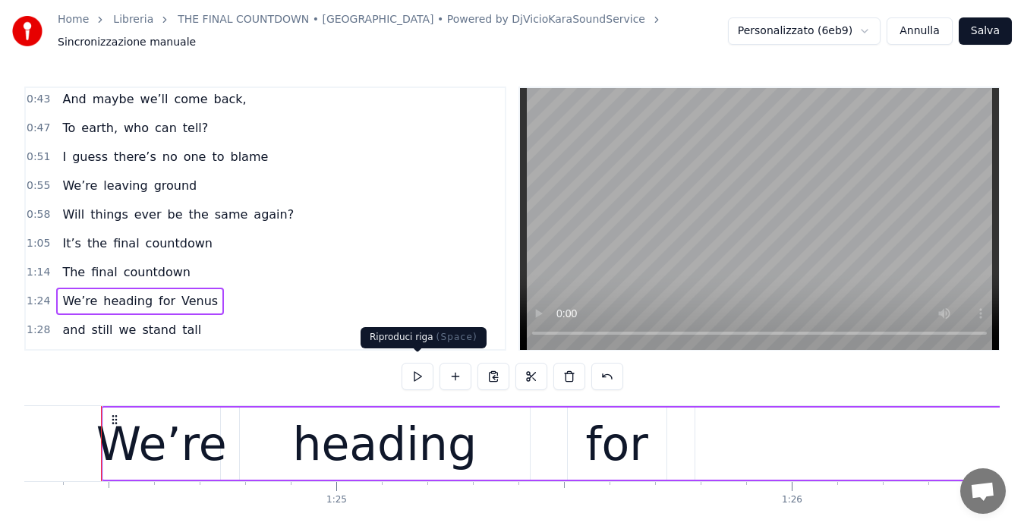
click at [412, 369] on button at bounding box center [418, 376] width 32 height 27
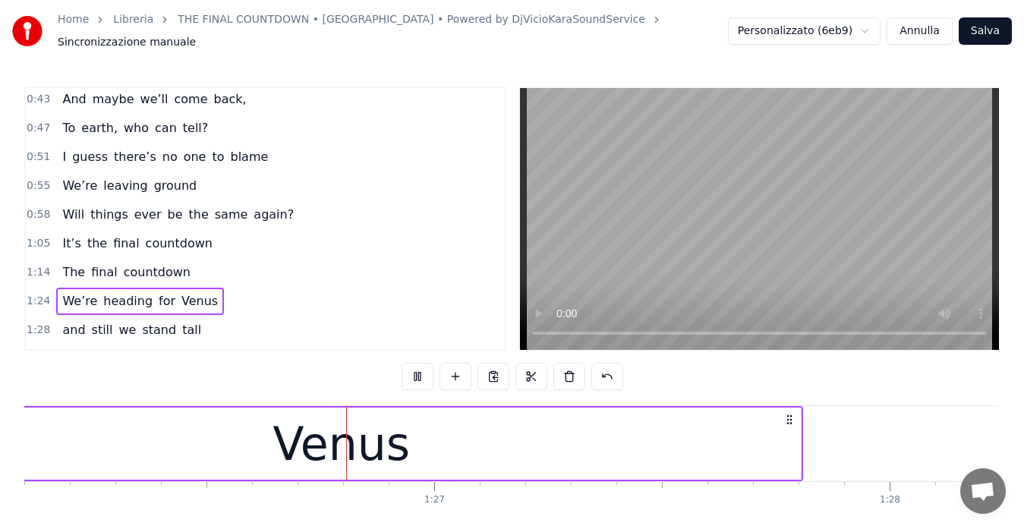
scroll to position [0, 39239]
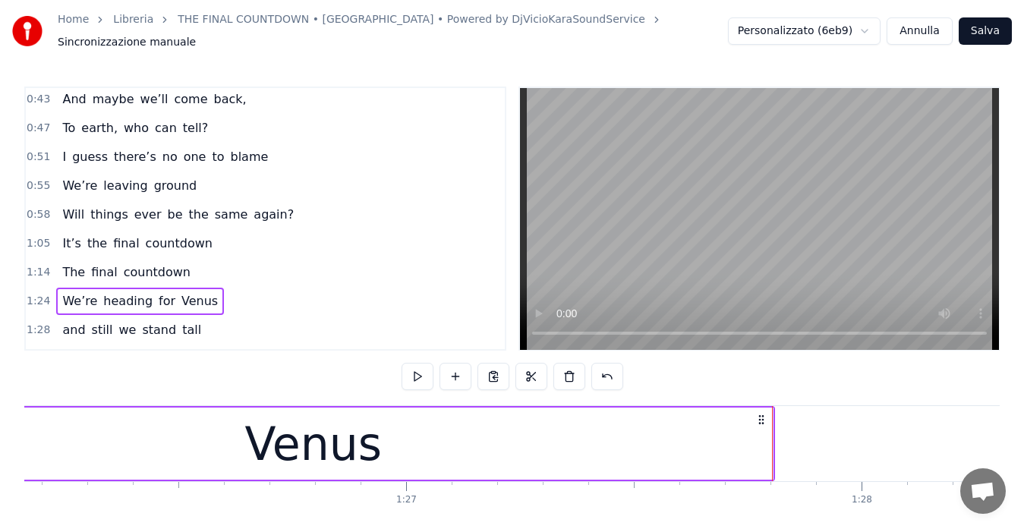
click at [33, 323] on span "1:28" at bounding box center [39, 330] width 24 height 15
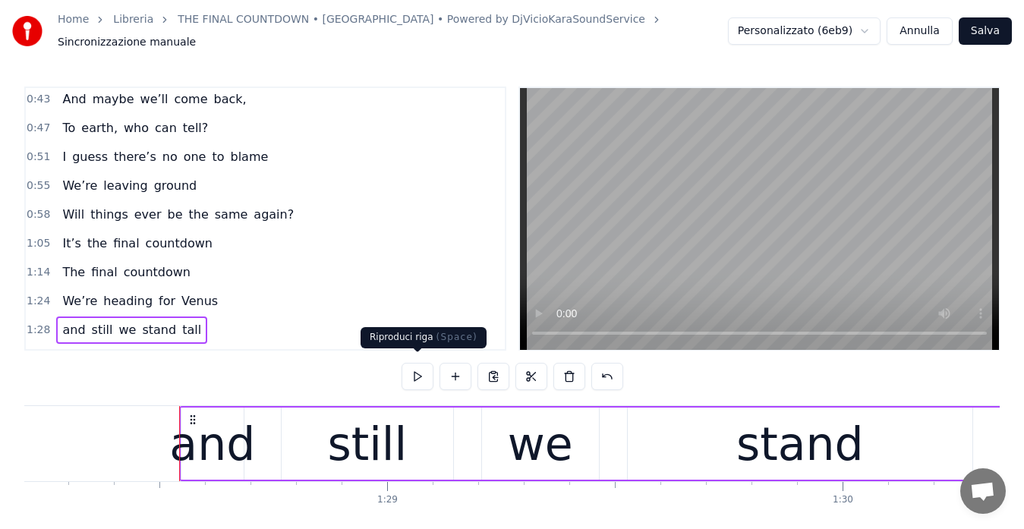
scroll to position [0, 40247]
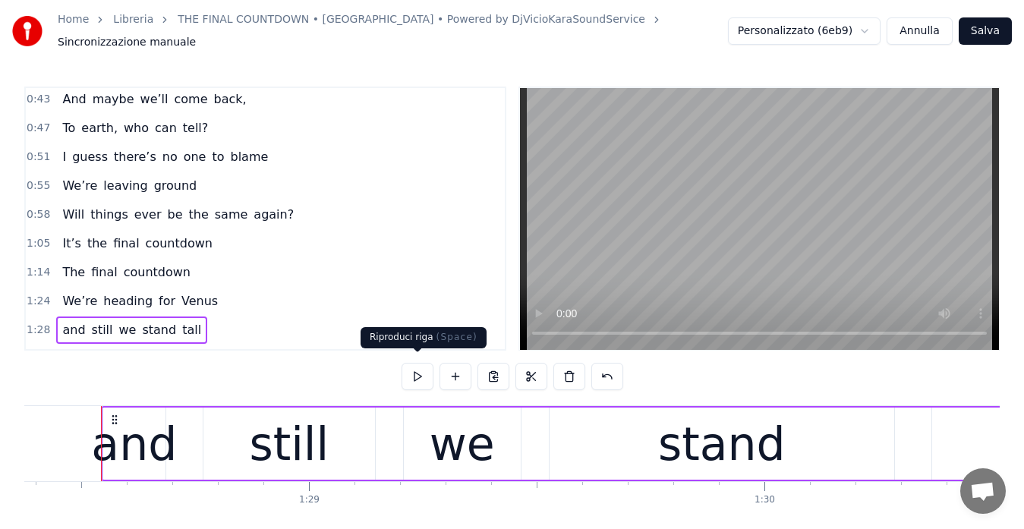
click at [418, 370] on button at bounding box center [418, 376] width 32 height 27
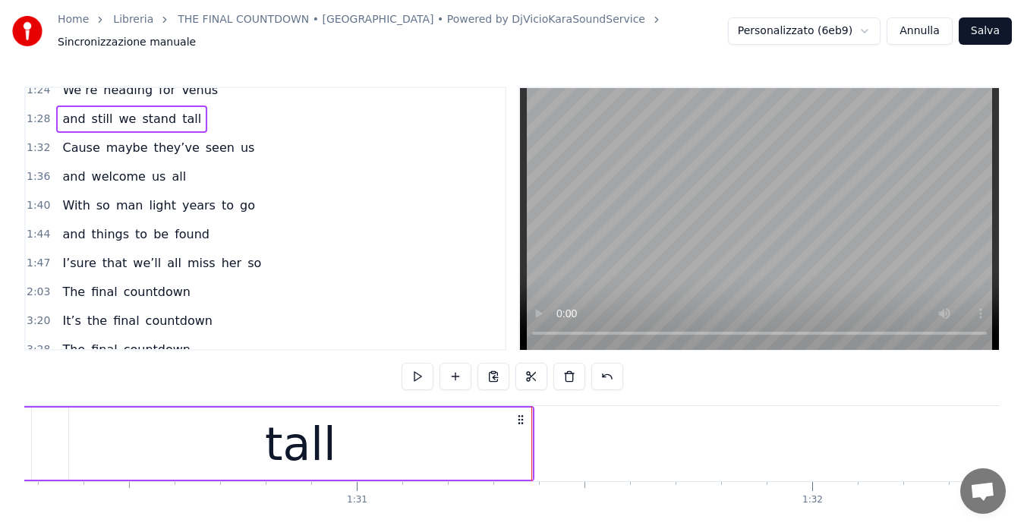
scroll to position [273, 0]
click at [39, 141] on span "1:32" at bounding box center [39, 146] width 24 height 15
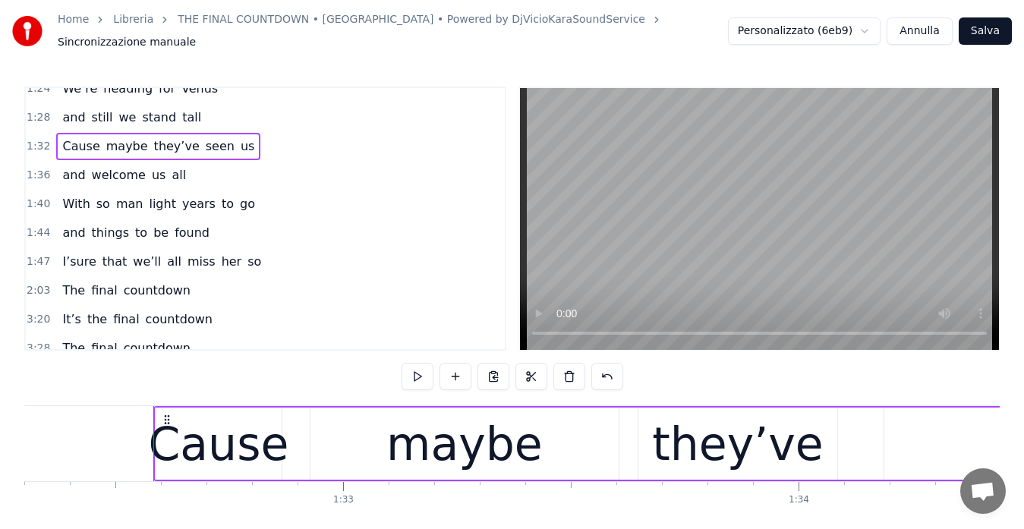
scroll to position [0, 42086]
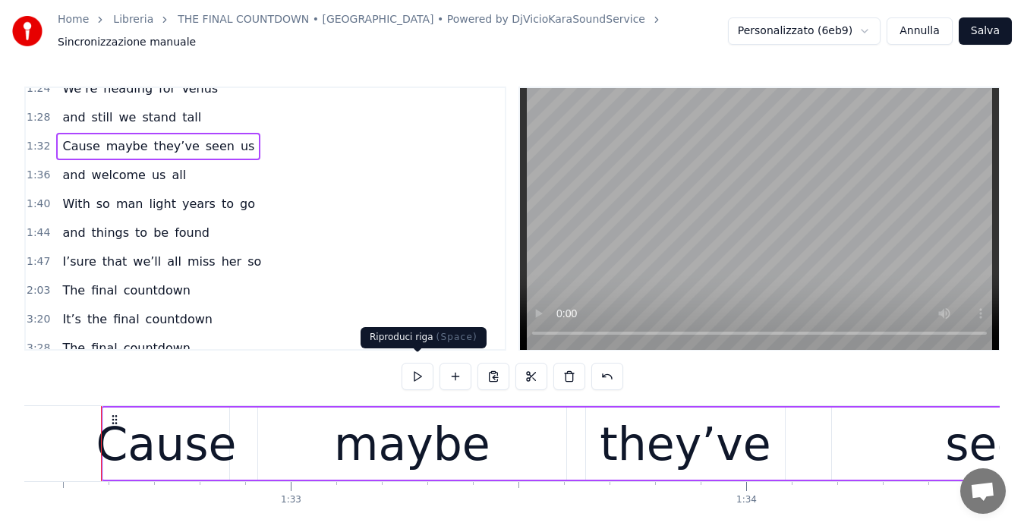
click at [414, 373] on button at bounding box center [418, 376] width 32 height 27
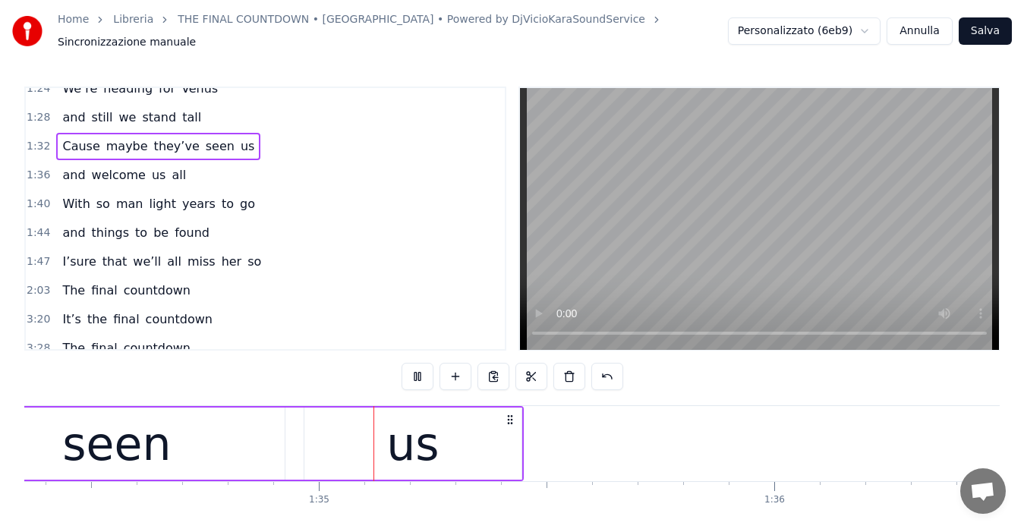
scroll to position [0, 43028]
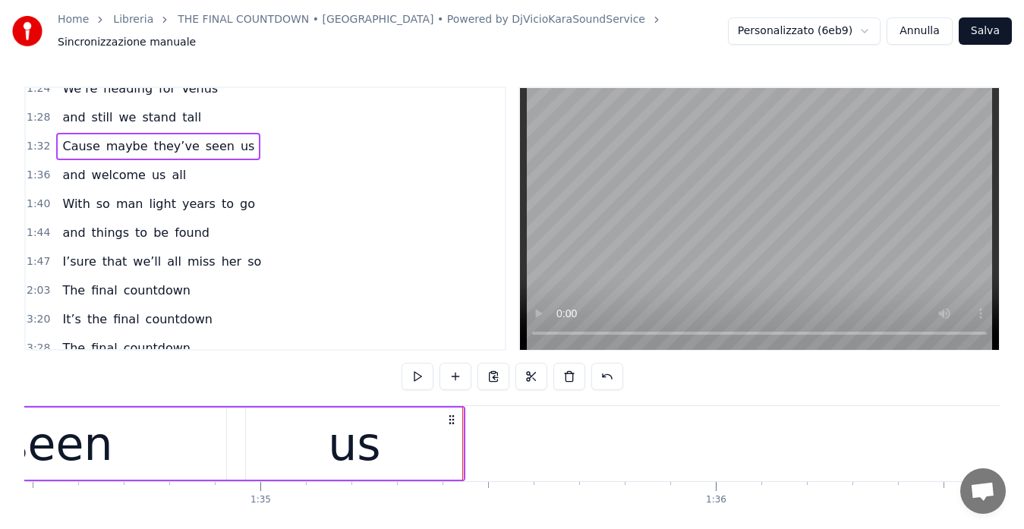
click at [36, 168] on span "1:36" at bounding box center [39, 175] width 24 height 15
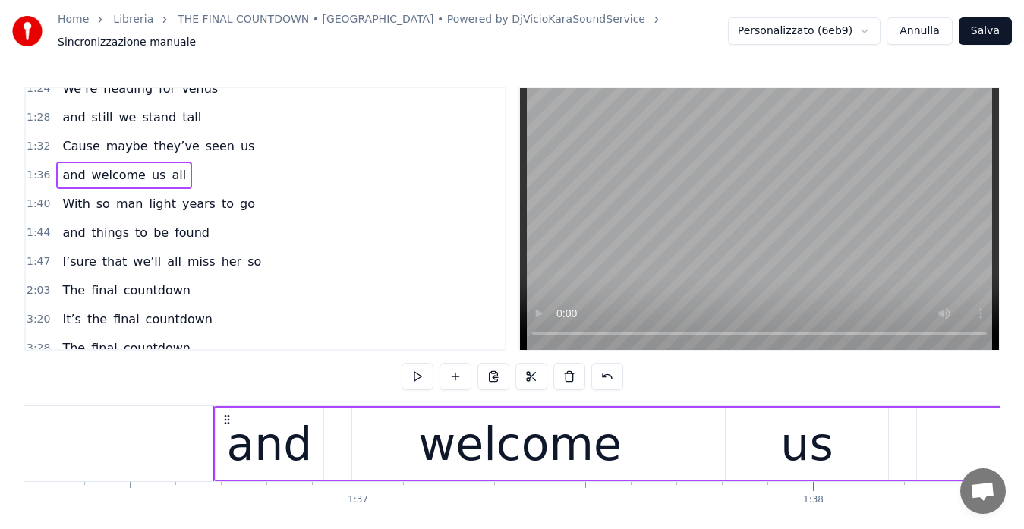
scroll to position [0, 43954]
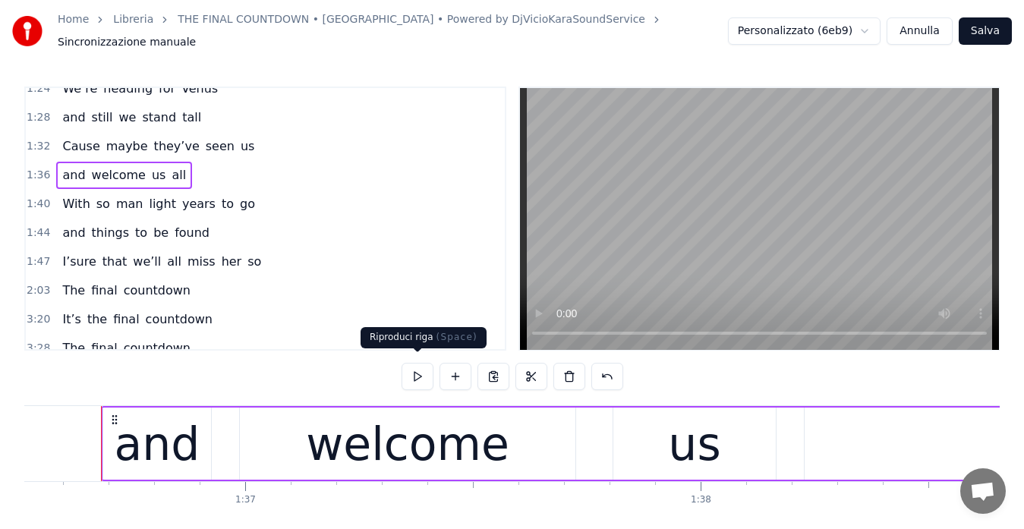
click at [415, 373] on button at bounding box center [418, 376] width 32 height 27
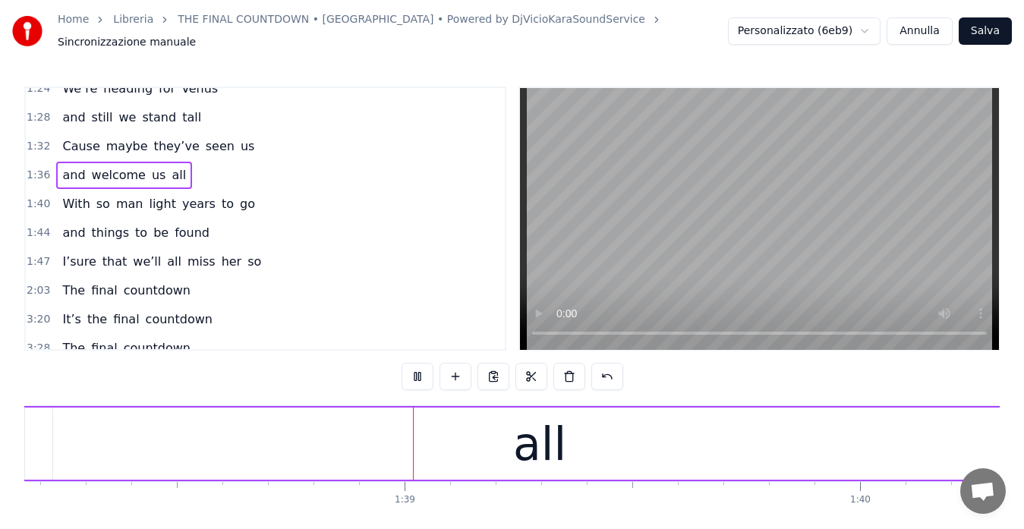
scroll to position [0, 44781]
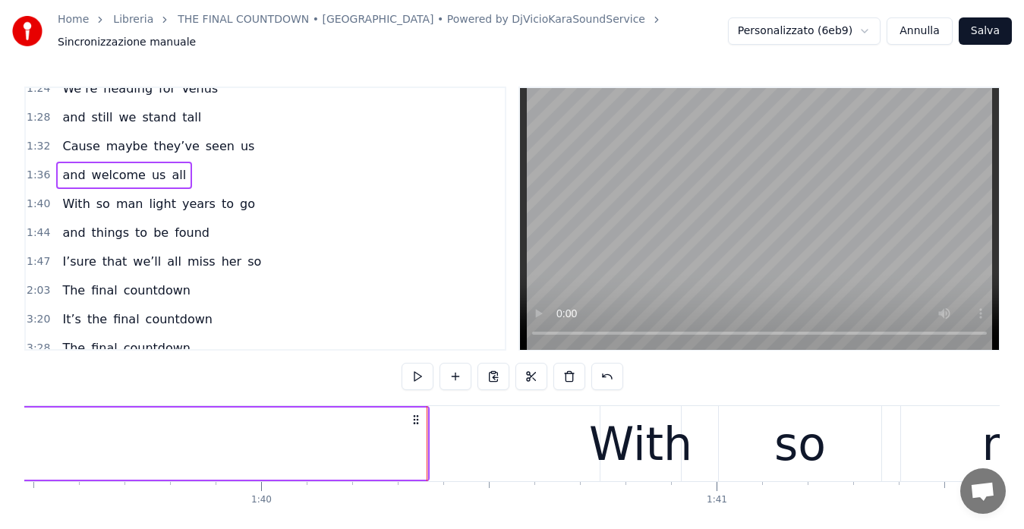
click at [34, 197] on span "1:40" at bounding box center [39, 204] width 24 height 15
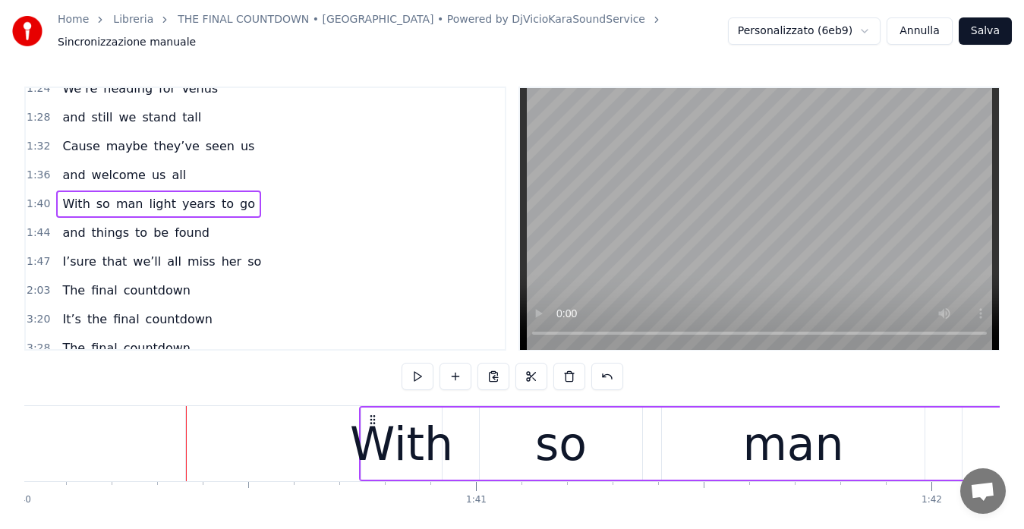
scroll to position [0, 45630]
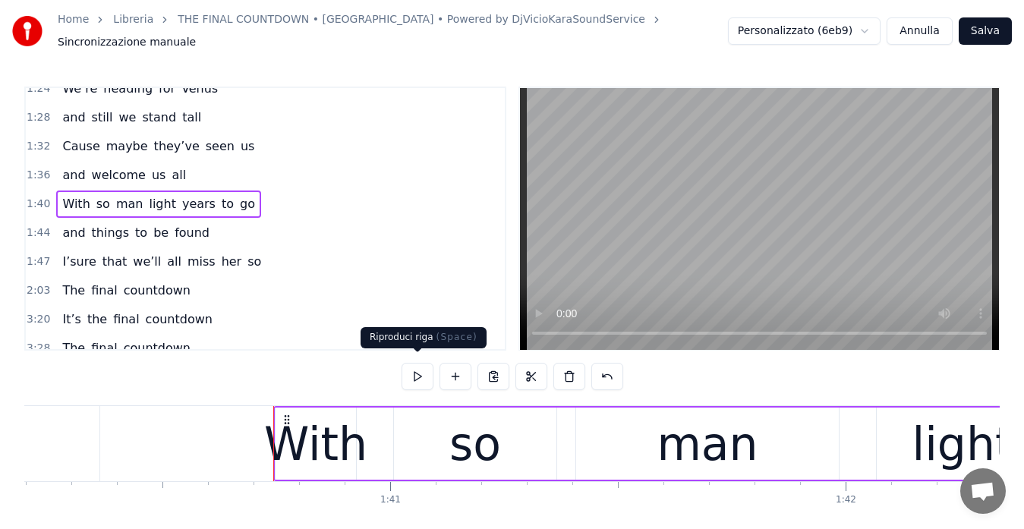
click at [409, 373] on button at bounding box center [418, 376] width 32 height 27
click at [34, 225] on span "1:44" at bounding box center [39, 232] width 24 height 15
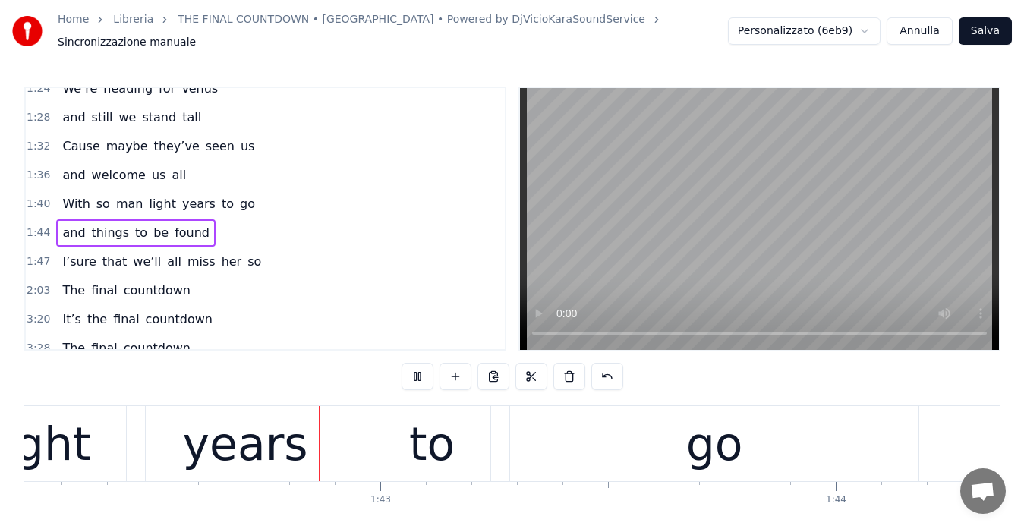
scroll to position [0, 46552]
click at [416, 373] on button at bounding box center [418, 376] width 32 height 27
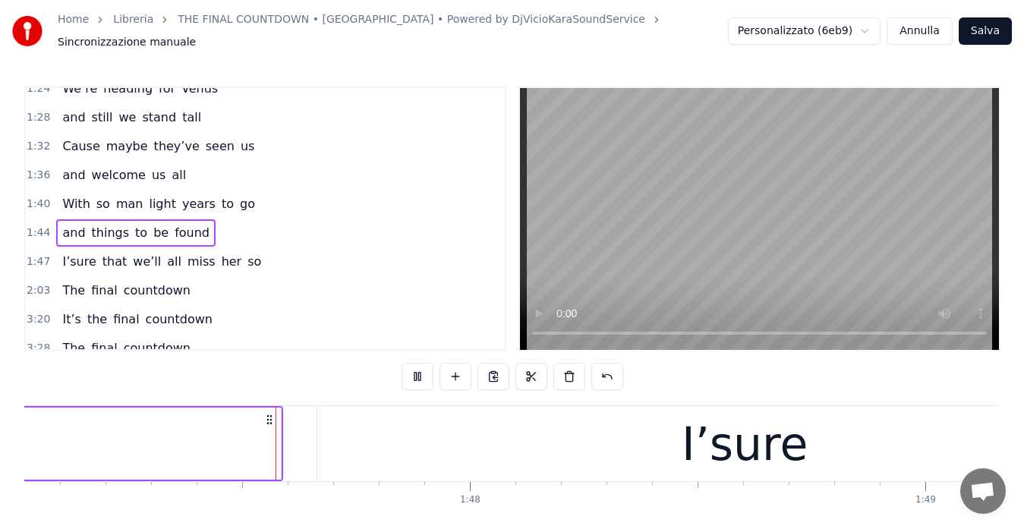
scroll to position [0, 48742]
click at [42, 254] on span "1:47" at bounding box center [39, 261] width 24 height 15
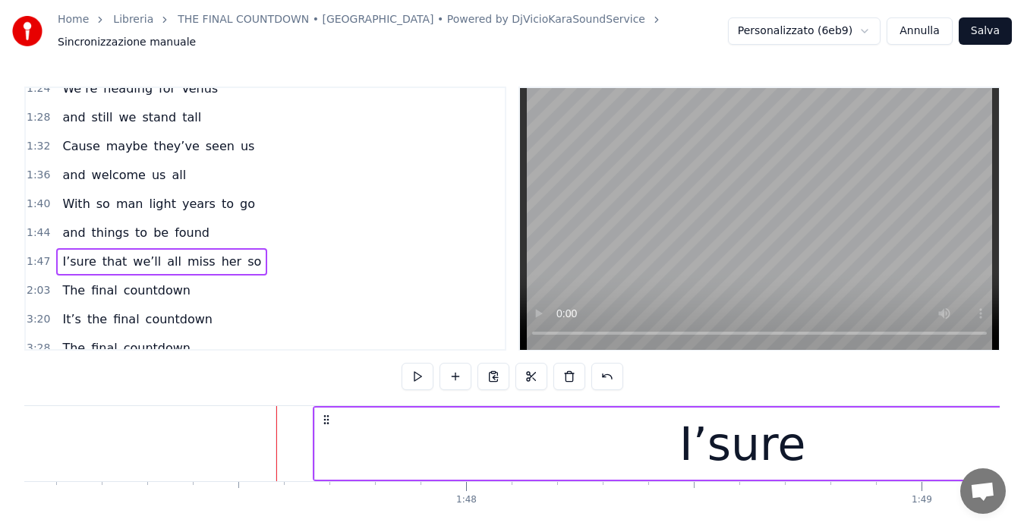
click at [417, 372] on button at bounding box center [418, 376] width 32 height 27
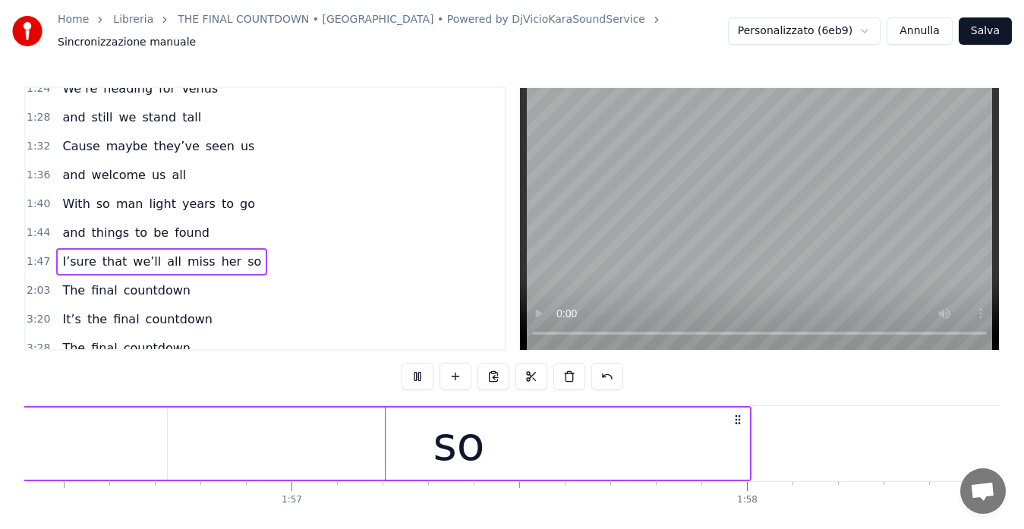
scroll to position [0, 53103]
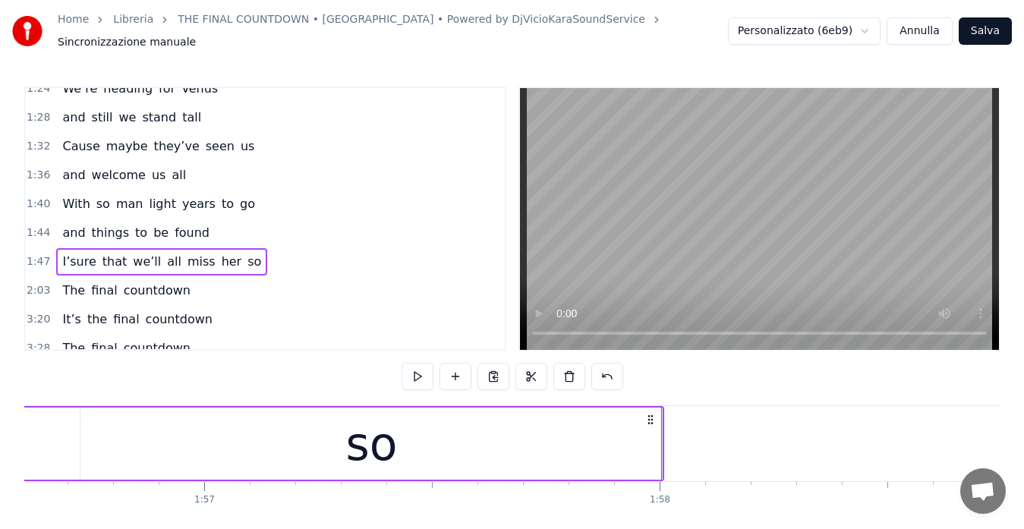
click at [612, 430] on div "so" at bounding box center [370, 444] width 581 height 72
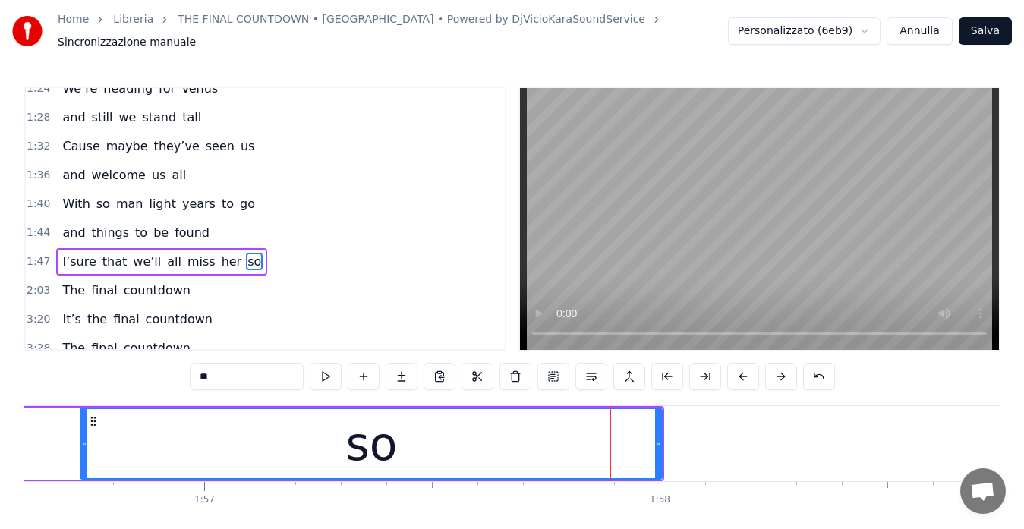
scroll to position [316, 0]
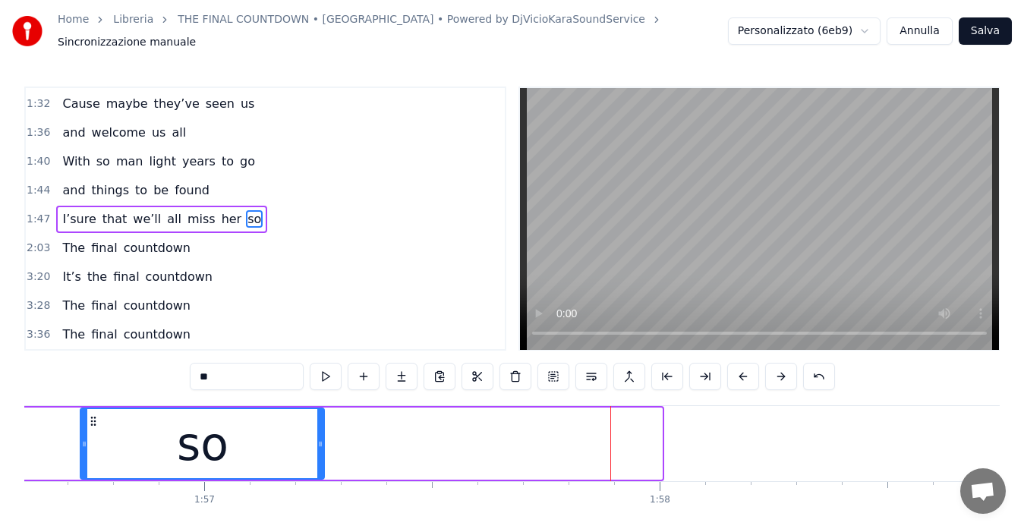
drag, startPoint x: 657, startPoint y: 439, endPoint x: 320, endPoint y: 436, distance: 337.8
click at [320, 438] on icon at bounding box center [320, 444] width 6 height 12
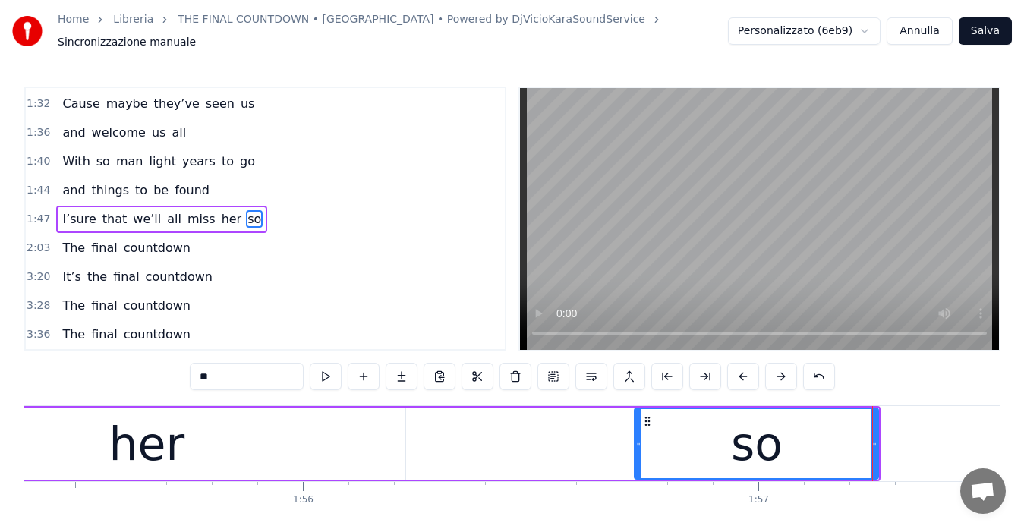
scroll to position [0, 52526]
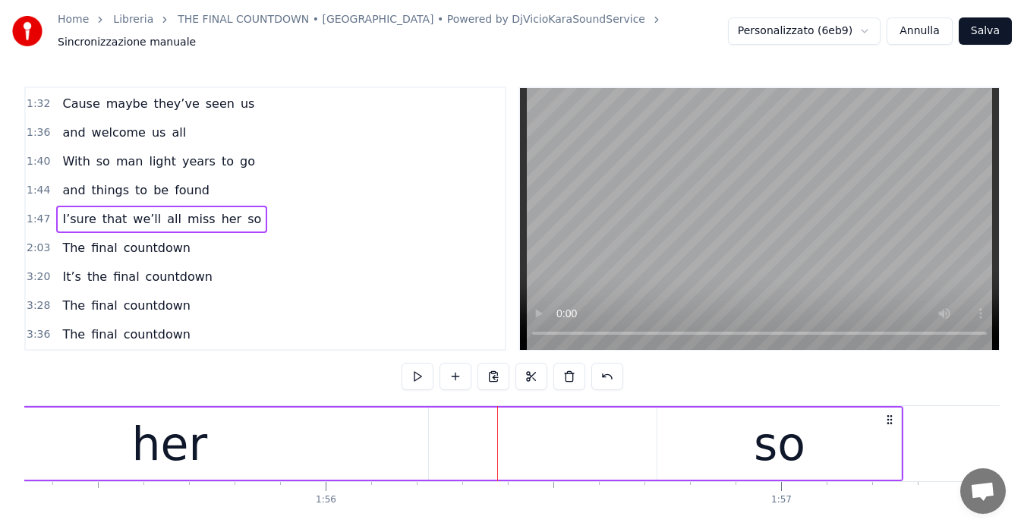
click at [497, 430] on div at bounding box center [497, 443] width 1 height 75
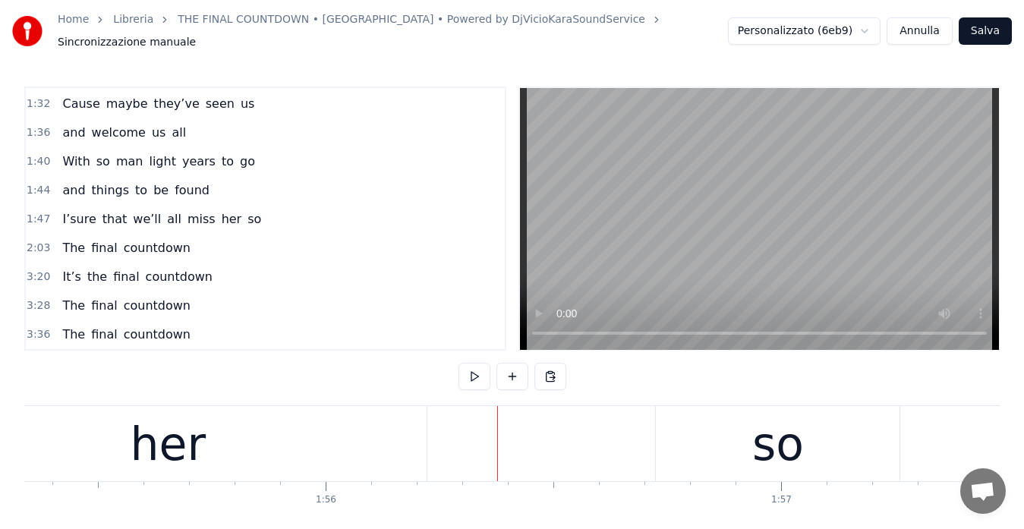
drag, startPoint x: 742, startPoint y: 431, endPoint x: 669, endPoint y: 429, distance: 72.9
click at [669, 429] on div "so" at bounding box center [778, 443] width 244 height 75
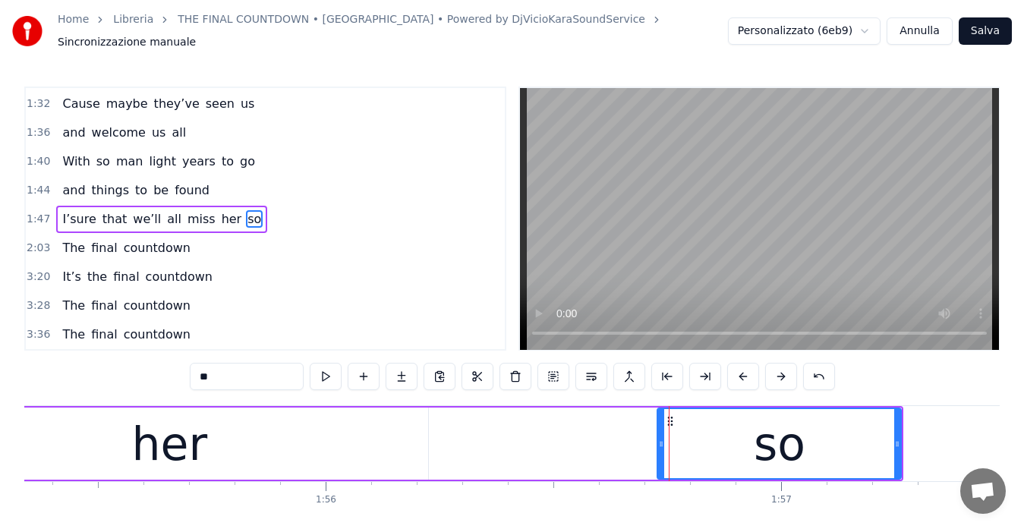
drag, startPoint x: 669, startPoint y: 412, endPoint x: 652, endPoint y: 417, distance: 18.0
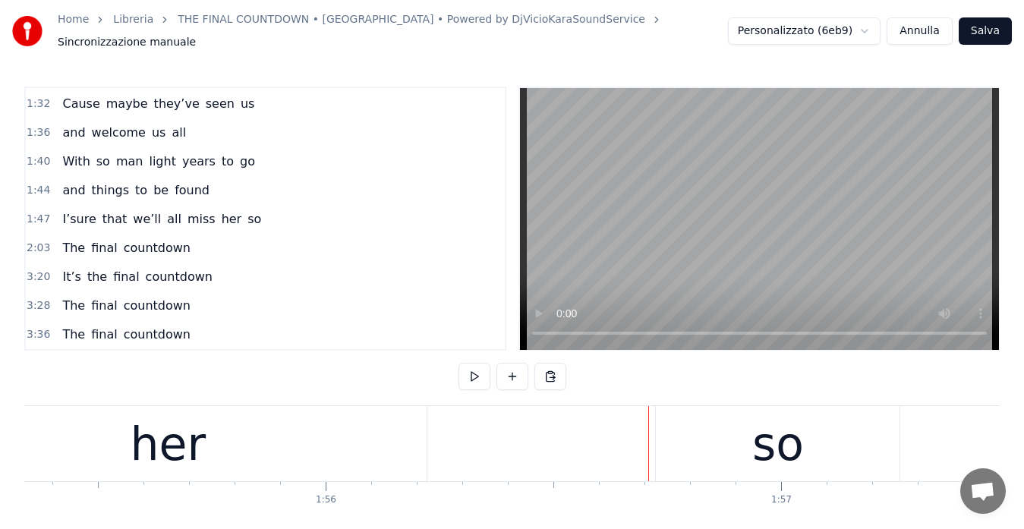
click at [680, 423] on div "so" at bounding box center [778, 443] width 244 height 75
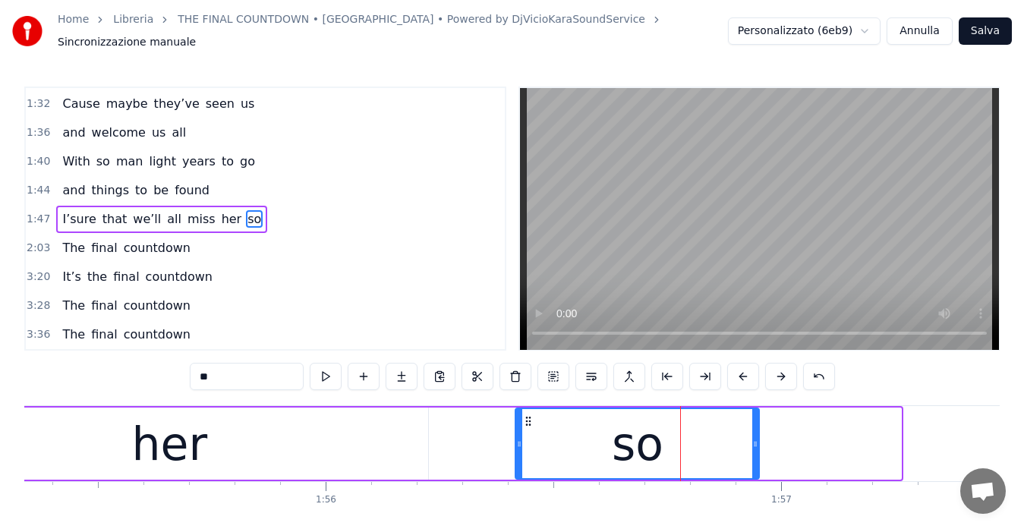
drag, startPoint x: 669, startPoint y: 414, endPoint x: 525, endPoint y: 430, distance: 145.2
click at [525, 430] on div "so" at bounding box center [637, 443] width 242 height 69
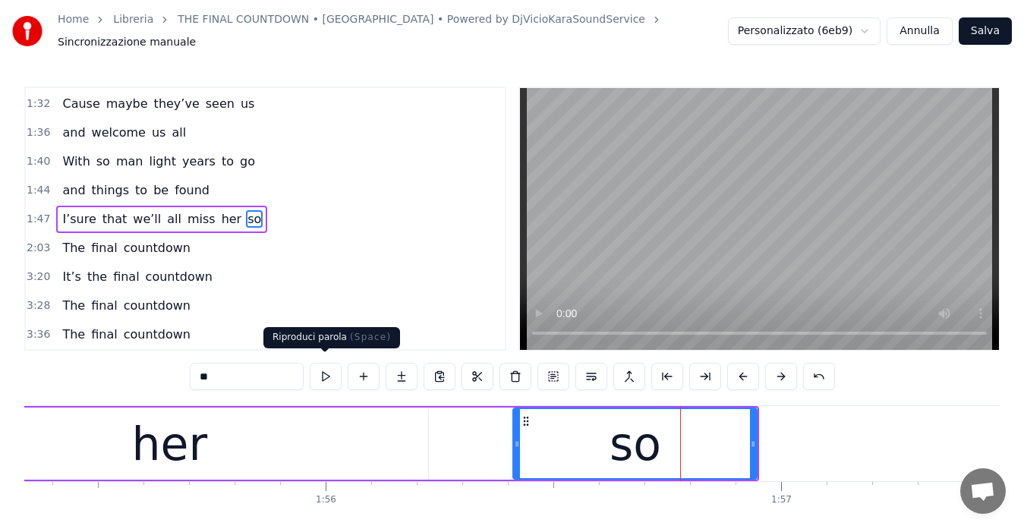
click at [321, 368] on button at bounding box center [326, 376] width 32 height 27
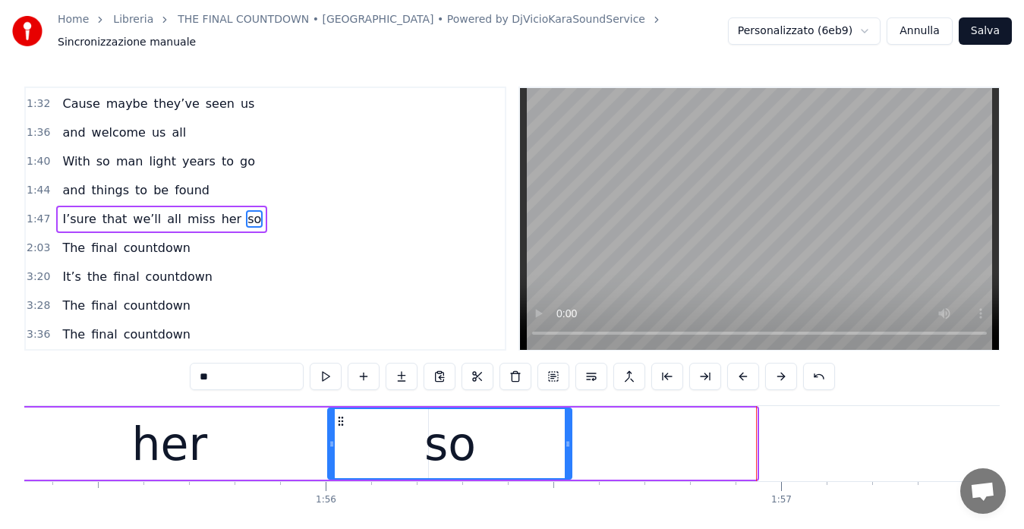
drag, startPoint x: 525, startPoint y: 416, endPoint x: 318, endPoint y: 413, distance: 207.2
click at [329, 425] on div "so" at bounding box center [450, 443] width 242 height 69
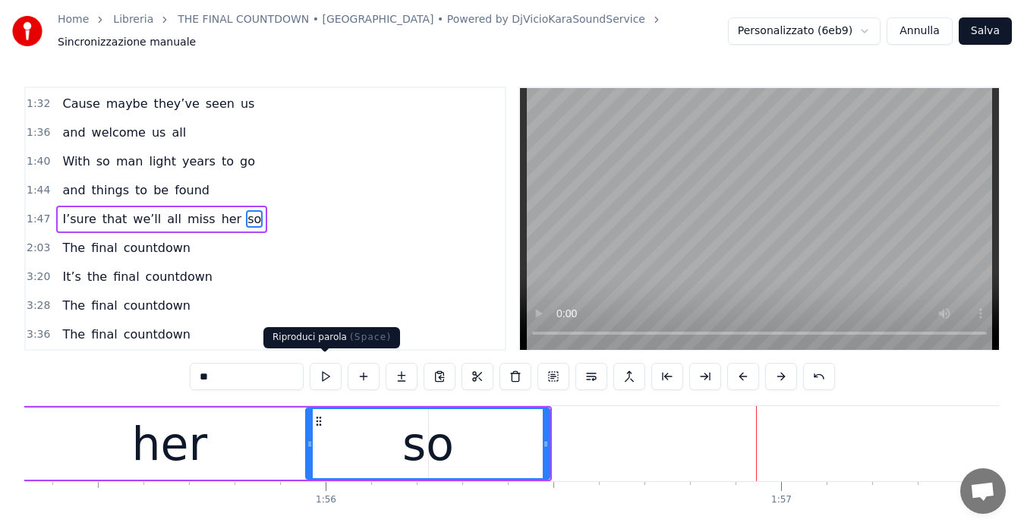
click at [318, 370] on button at bounding box center [326, 376] width 32 height 27
click at [32, 213] on span "1:47" at bounding box center [39, 219] width 24 height 15
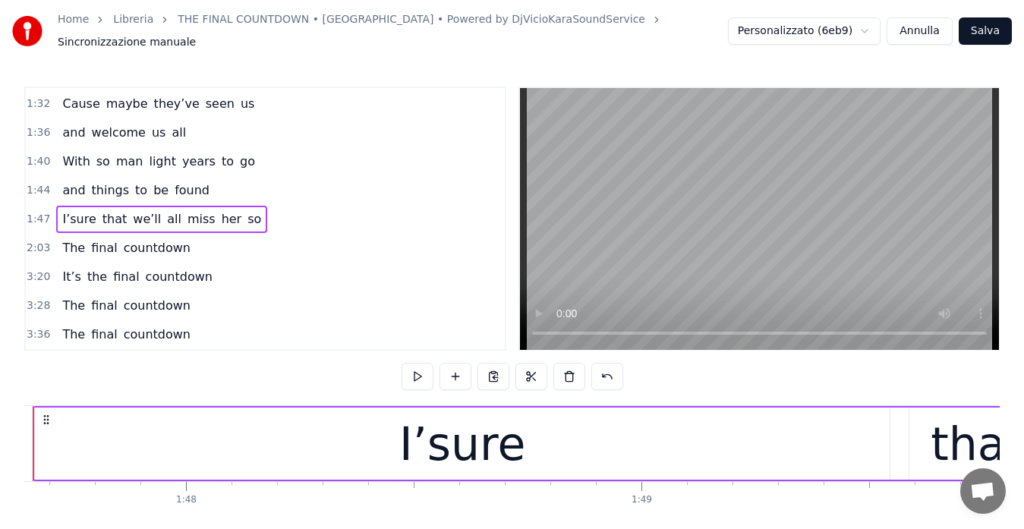
scroll to position [0, 48955]
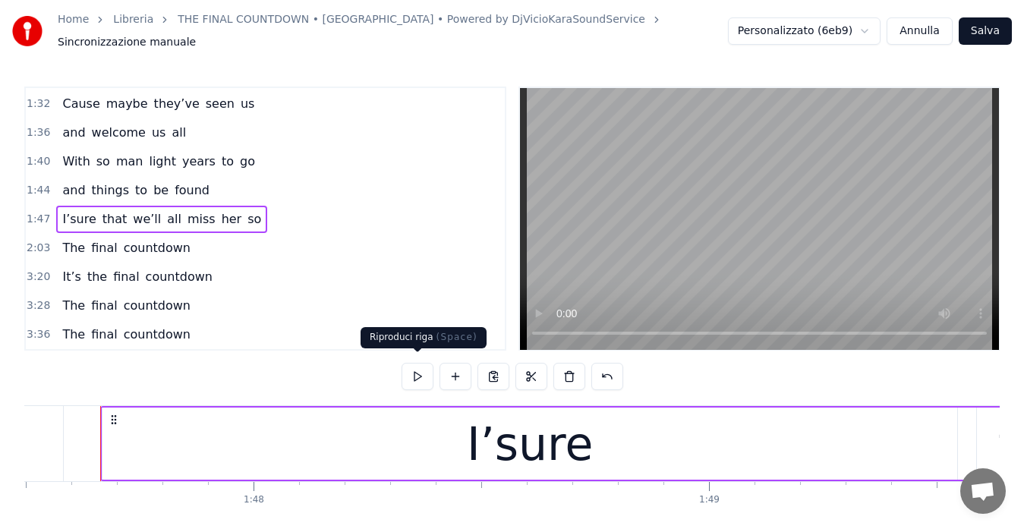
click at [415, 367] on button at bounding box center [418, 376] width 32 height 27
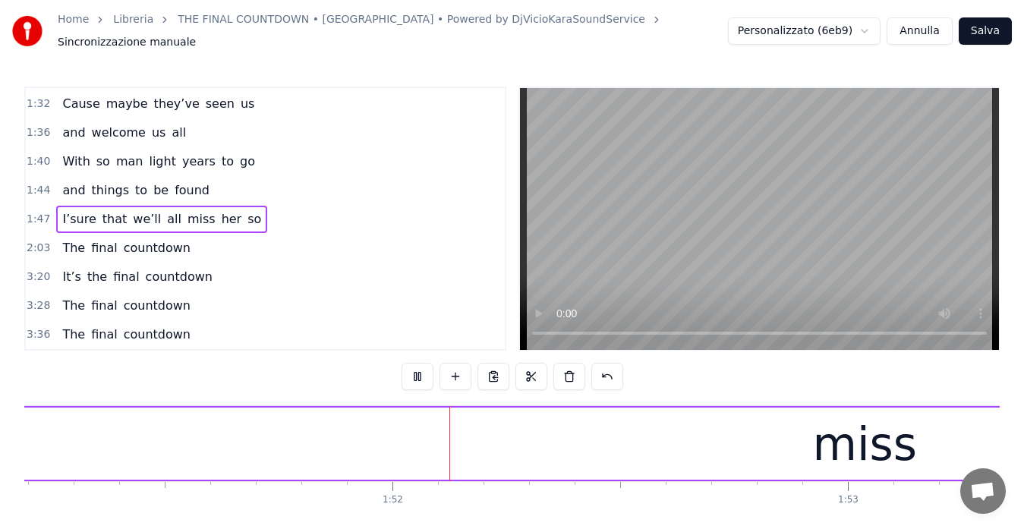
scroll to position [0, 50685]
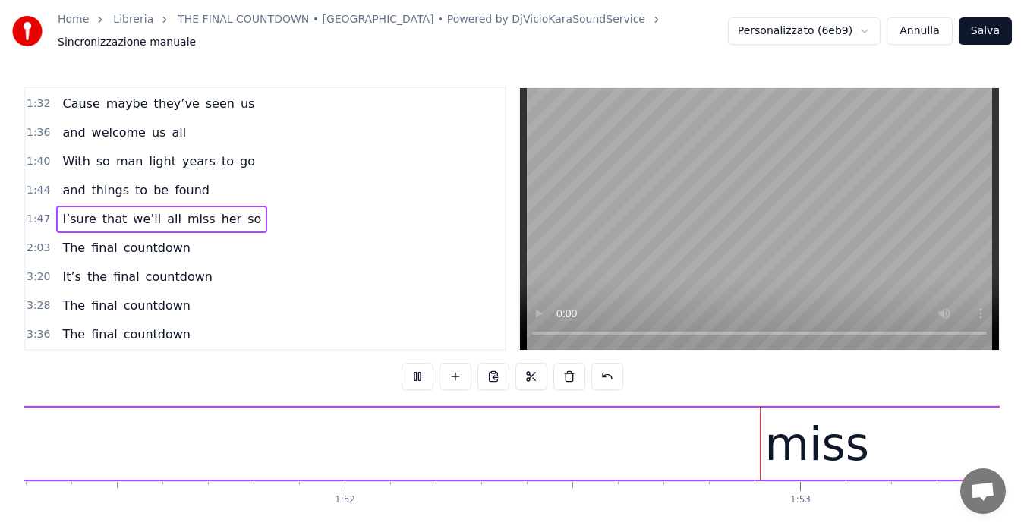
click at [415, 367] on button at bounding box center [418, 376] width 32 height 27
click at [791, 440] on div "miss" at bounding box center [816, 444] width 105 height 68
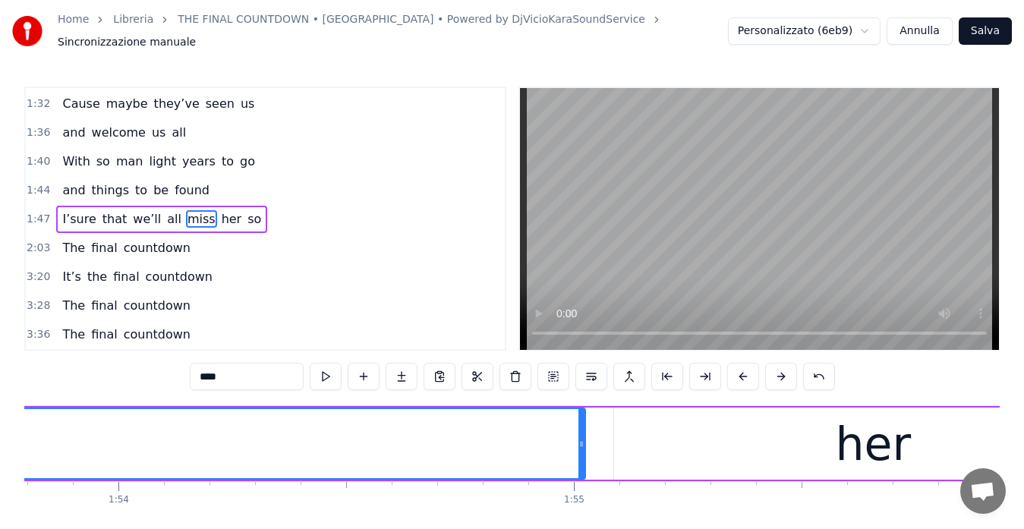
scroll to position [0, 51908]
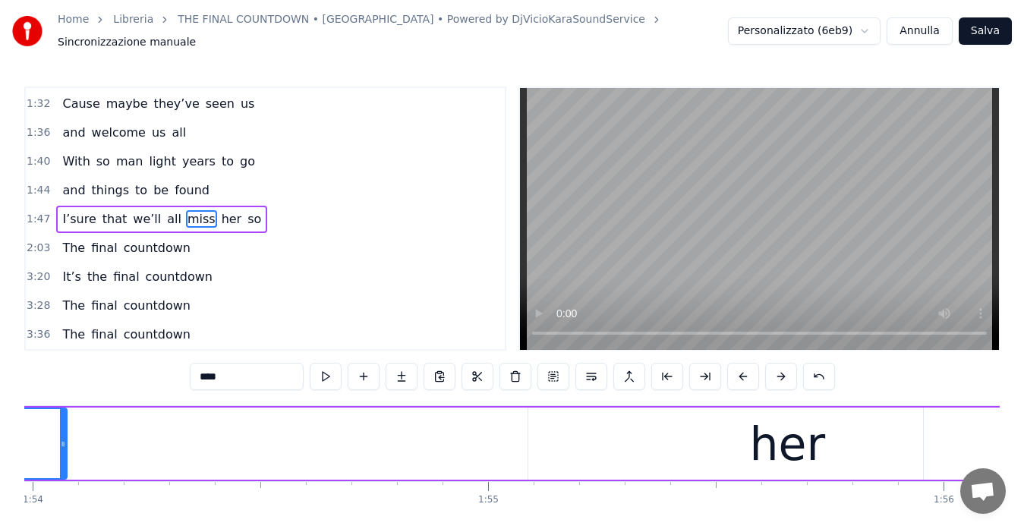
drag, startPoint x: 495, startPoint y: 436, endPoint x: 62, endPoint y: 461, distance: 433.4
click at [62, 461] on div at bounding box center [63, 443] width 6 height 69
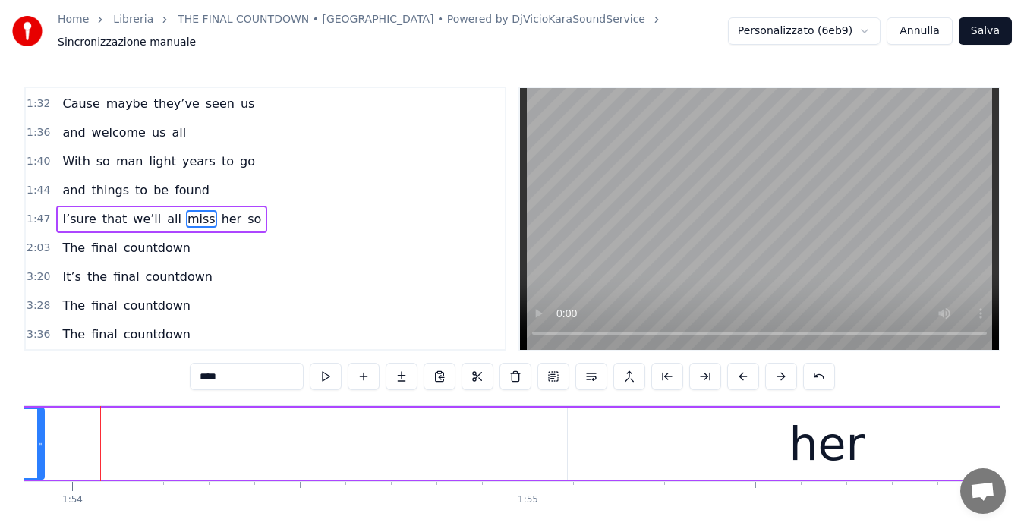
drag, startPoint x: 102, startPoint y: 438, endPoint x: 40, endPoint y: 438, distance: 62.2
click at [40, 438] on icon at bounding box center [40, 444] width 6 height 12
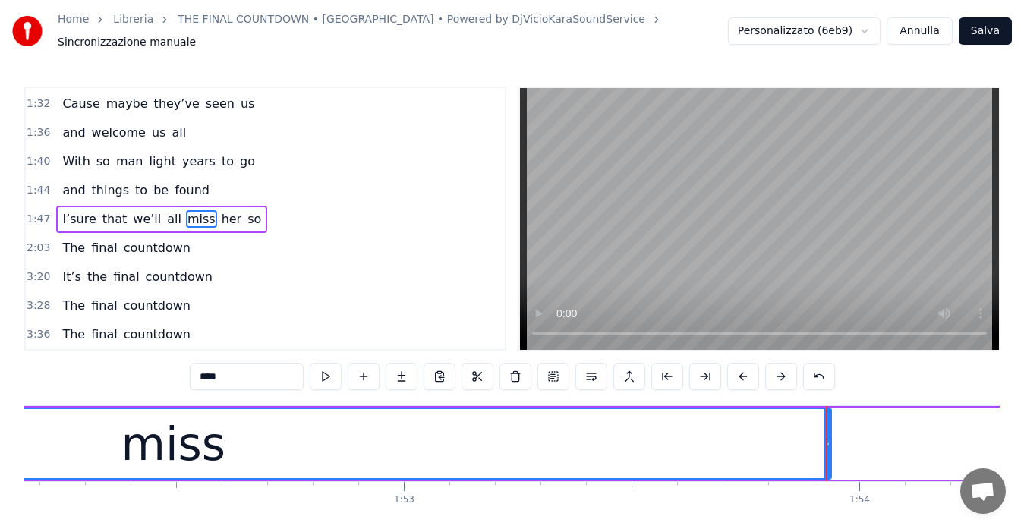
scroll to position [0, 51078]
drag, startPoint x: 830, startPoint y: 435, endPoint x: 802, endPoint y: 436, distance: 27.4
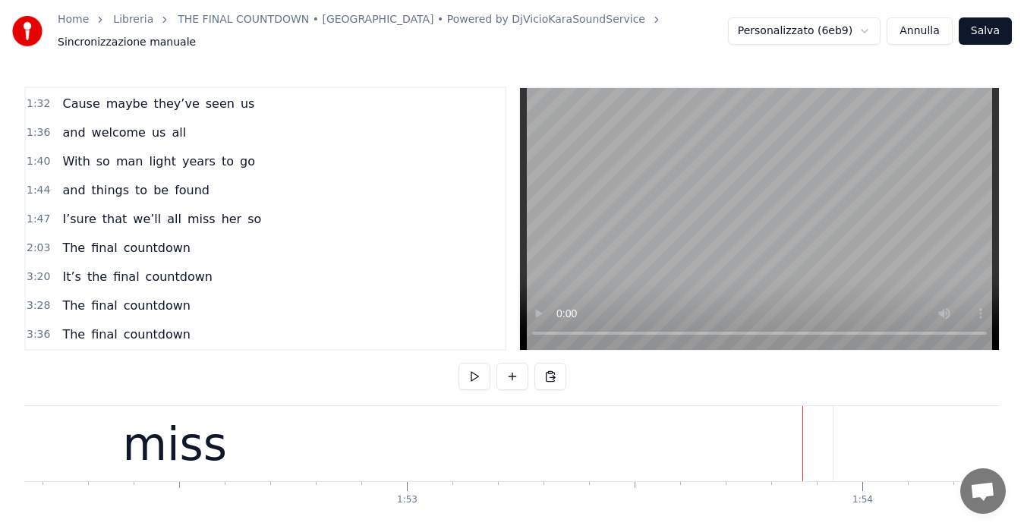
click at [741, 427] on div "miss" at bounding box center [175, 443] width 1316 height 75
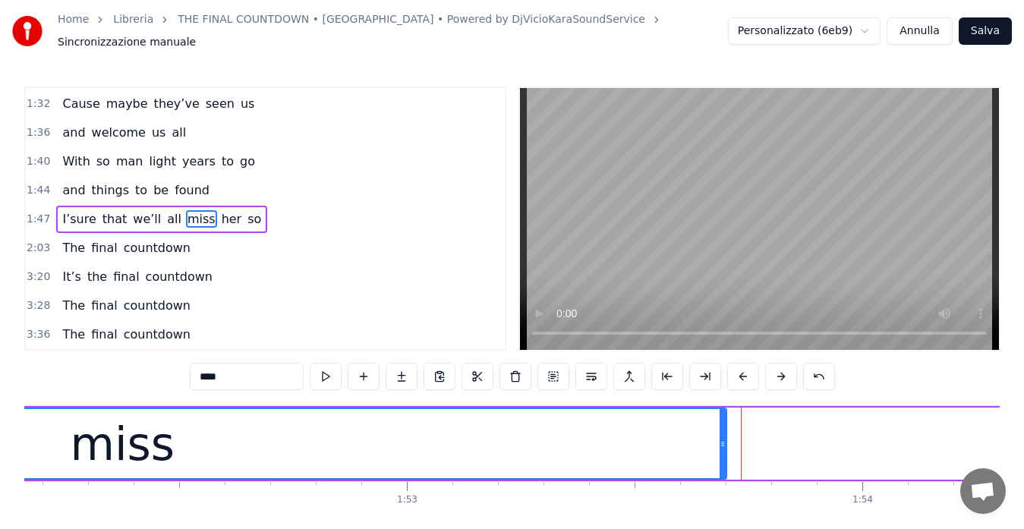
drag, startPoint x: 830, startPoint y: 435, endPoint x: 722, endPoint y: 432, distance: 107.8
click at [722, 438] on icon at bounding box center [723, 444] width 6 height 12
click at [33, 212] on span "1:47" at bounding box center [39, 219] width 24 height 15
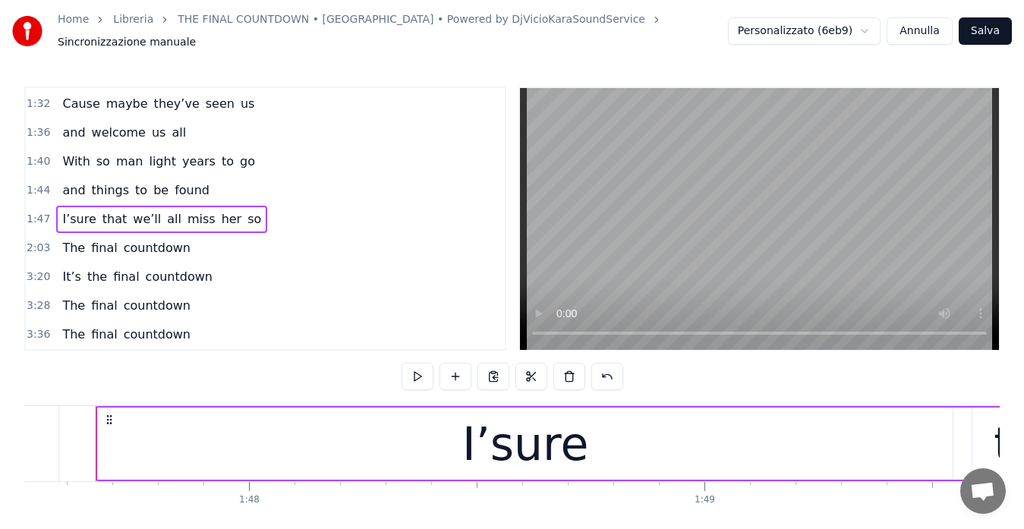
scroll to position [0, 48955]
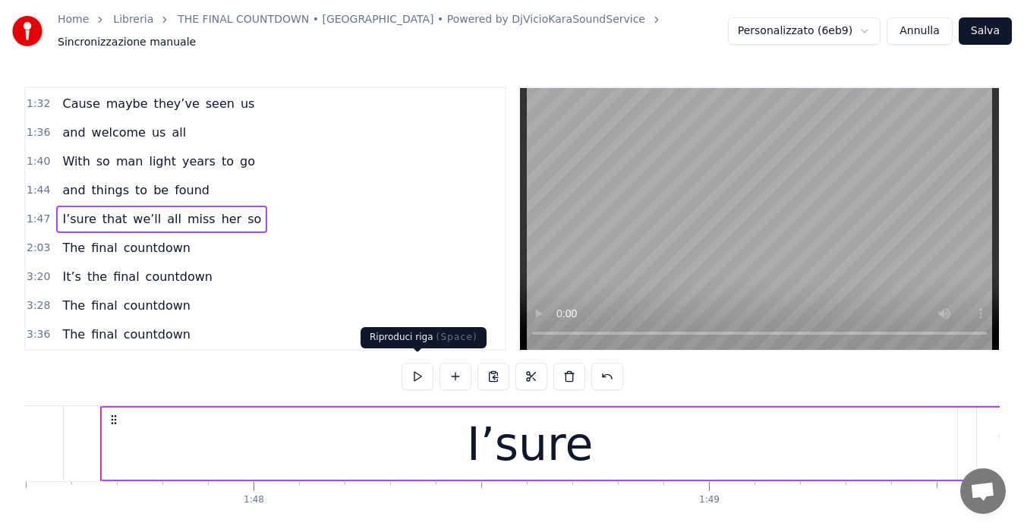
click at [417, 366] on button at bounding box center [418, 376] width 32 height 27
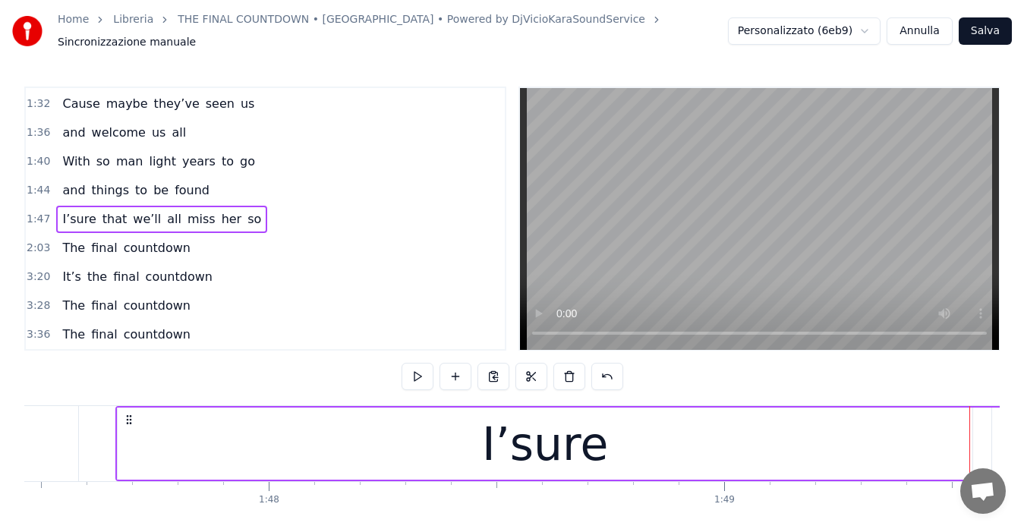
scroll to position [0, 48927]
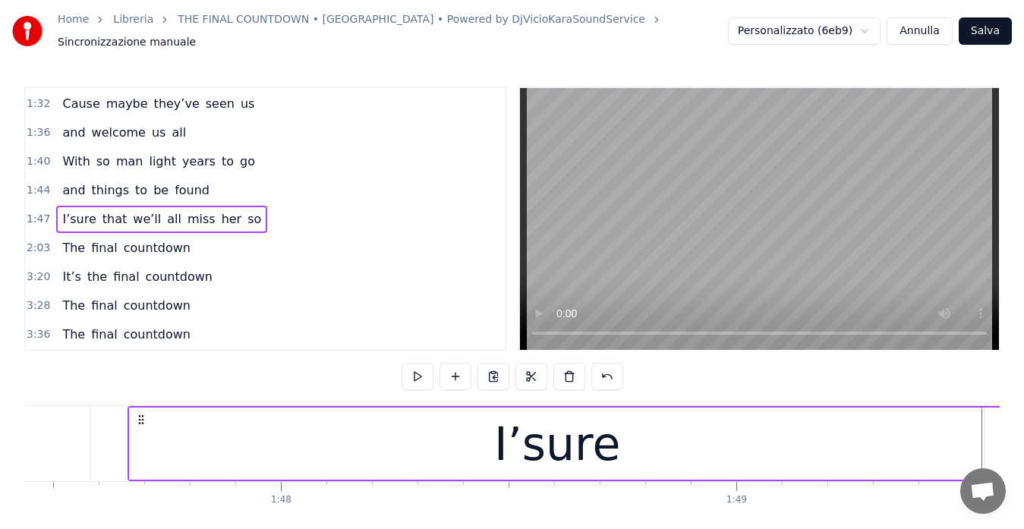
click at [206, 436] on div "I’sure" at bounding box center [557, 444] width 855 height 72
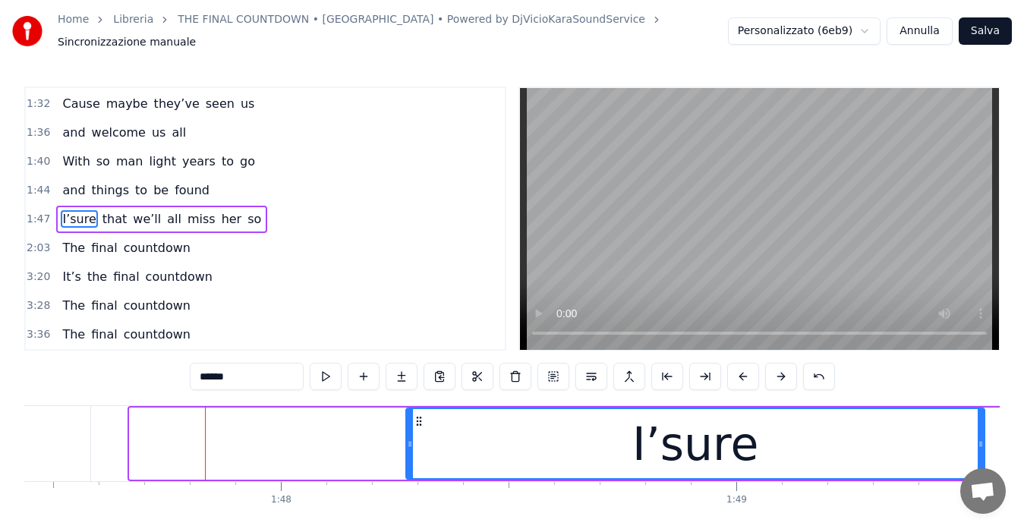
drag, startPoint x: 131, startPoint y: 433, endPoint x: 408, endPoint y: 461, distance: 277.7
click at [408, 461] on div at bounding box center [410, 443] width 6 height 69
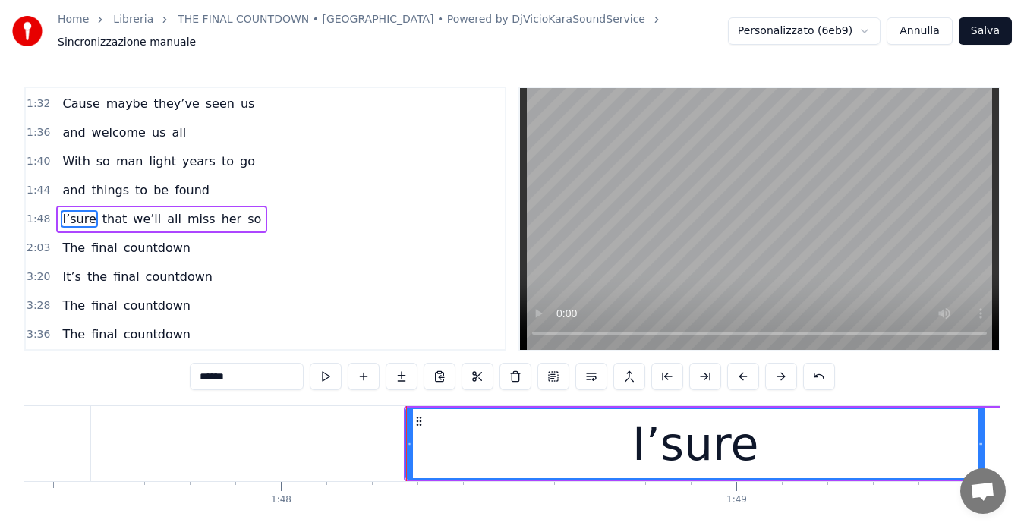
click at [31, 212] on span "1:48" at bounding box center [39, 219] width 24 height 15
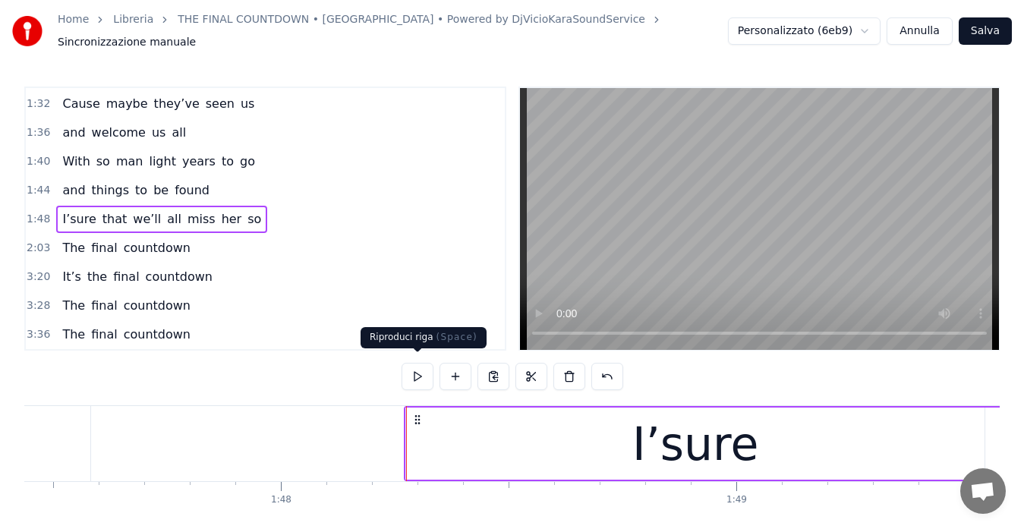
click at [413, 364] on button at bounding box center [418, 376] width 32 height 27
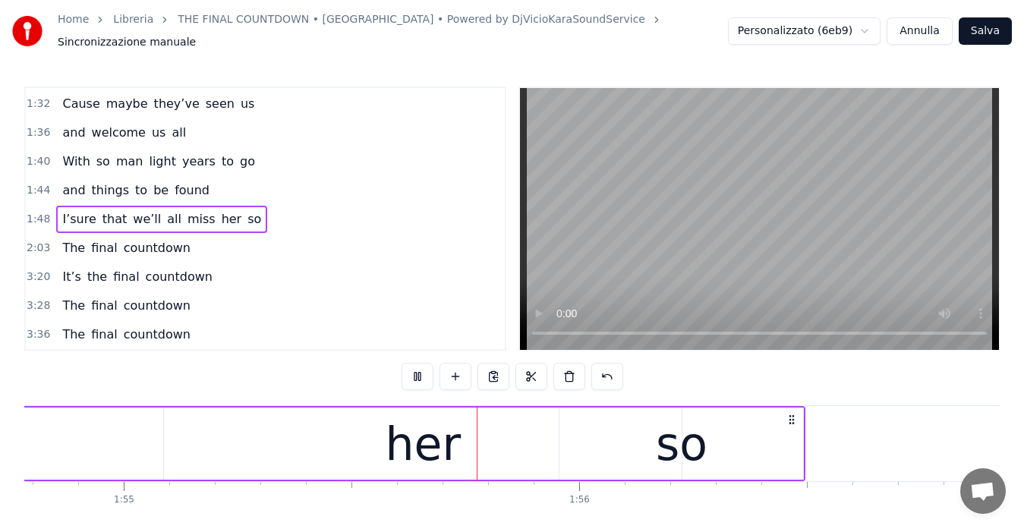
scroll to position [0, 52341]
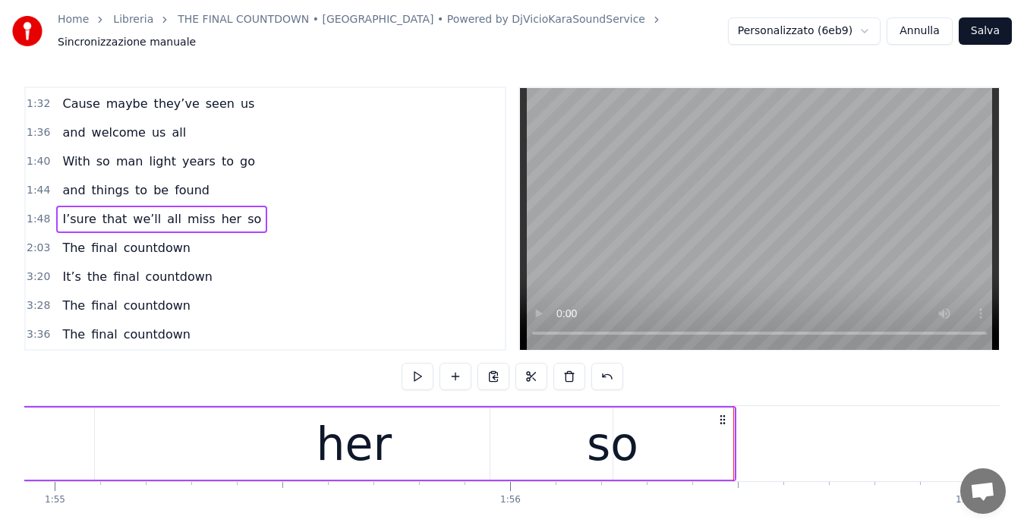
click at [352, 427] on div "her" at bounding box center [355, 444] width 76 height 68
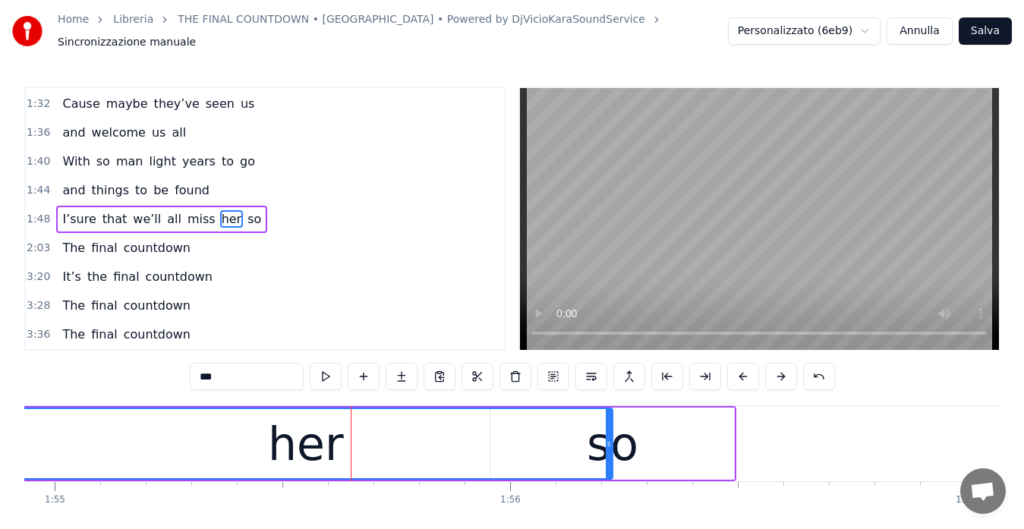
drag, startPoint x: 96, startPoint y: 436, endPoint x: 7, endPoint y: 443, distance: 89.8
click at [3, 443] on div "Home Libreria THE FINAL COUNTDOWN • [GEOGRAPHIC_DATA] • Powered by DjVicioKaraS…" at bounding box center [512, 279] width 1024 height 559
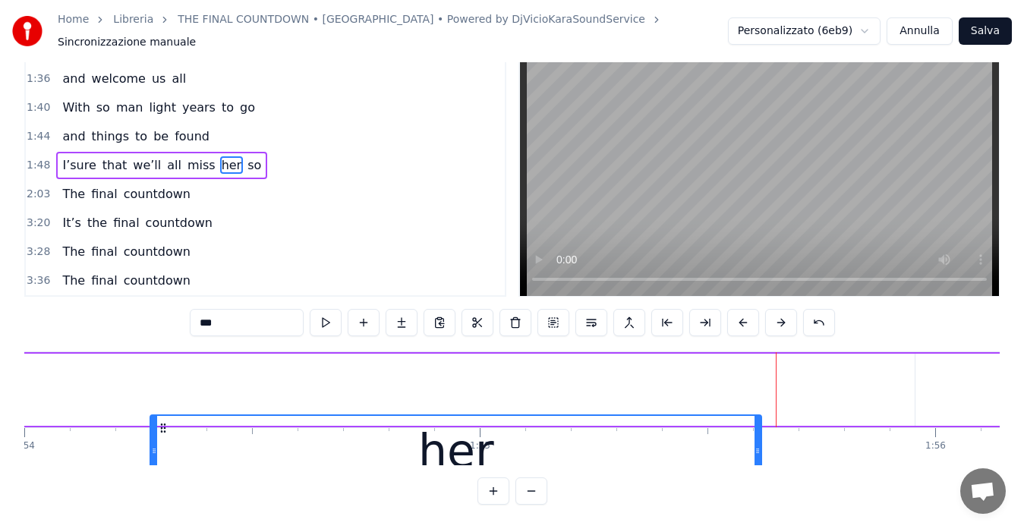
scroll to position [1, 51906]
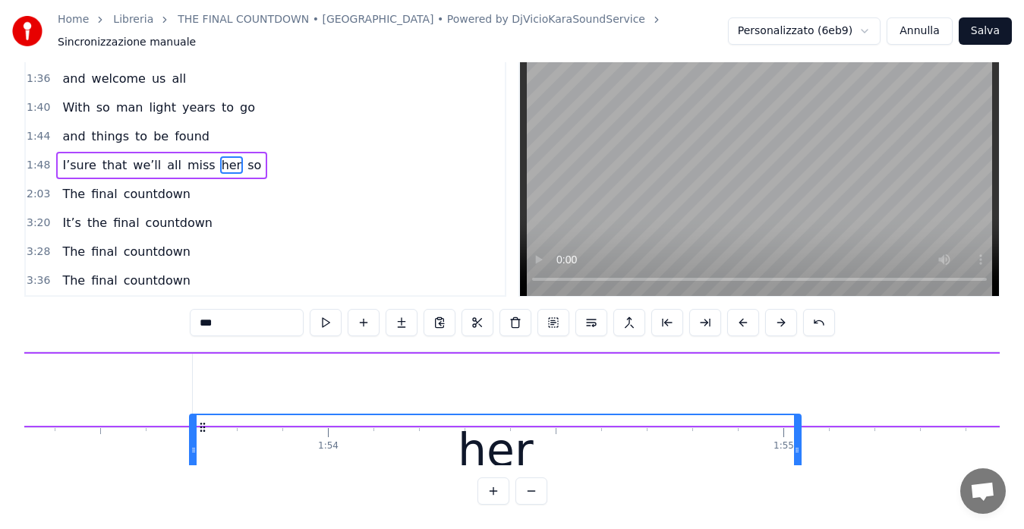
drag, startPoint x: 438, startPoint y: 412, endPoint x: 201, endPoint y: 351, distance: 244.7
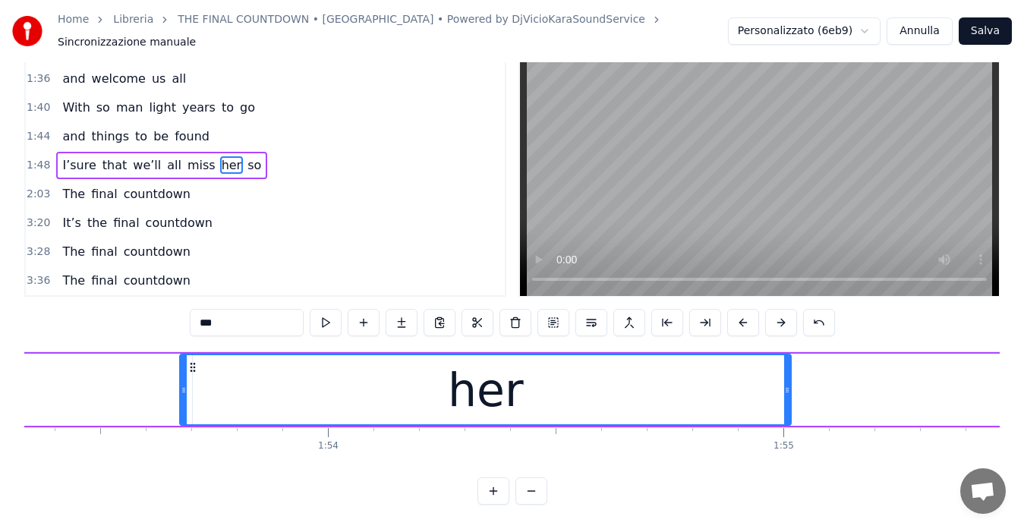
scroll to position [0, 51603]
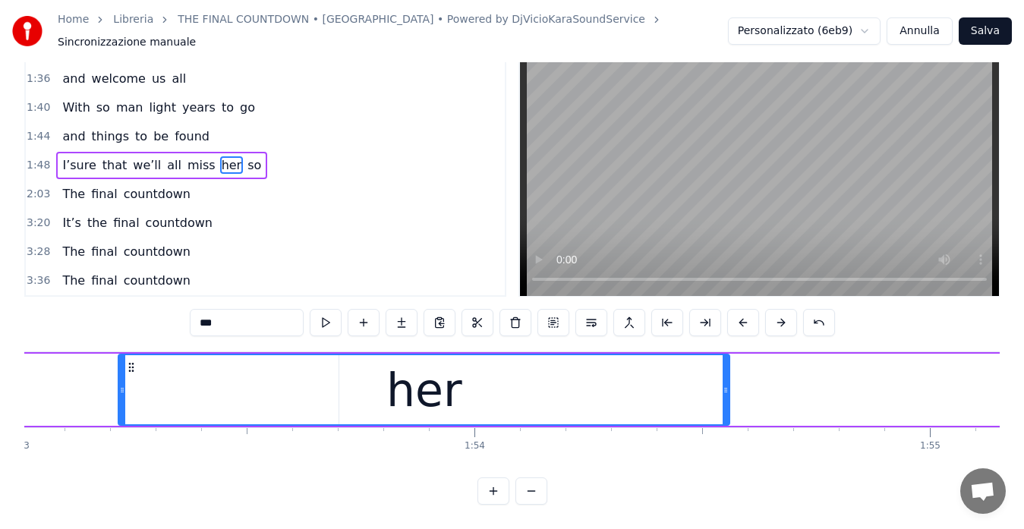
drag, startPoint x: 202, startPoint y: 352, endPoint x: 134, endPoint y: 357, distance: 67.7
click at [134, 361] on icon at bounding box center [131, 367] width 12 height 12
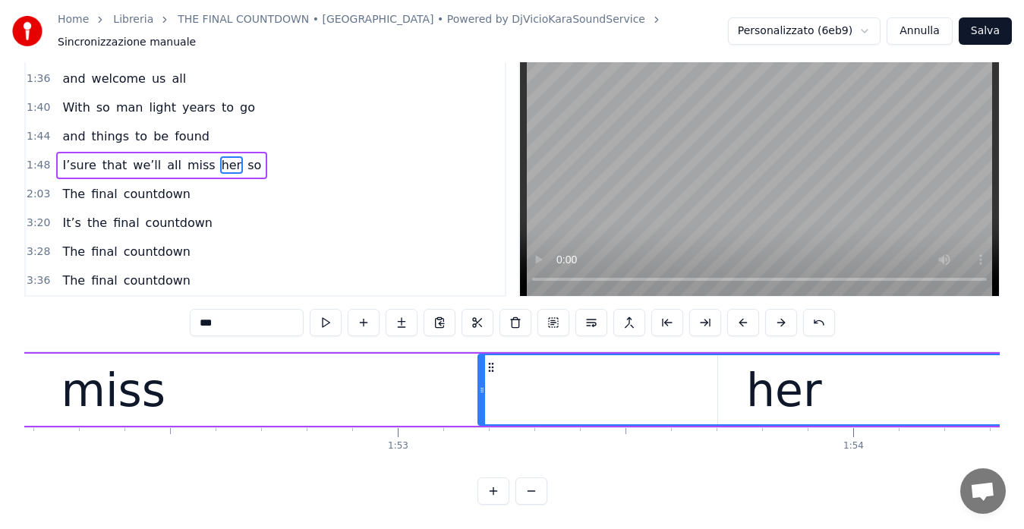
scroll to position [0, 50988]
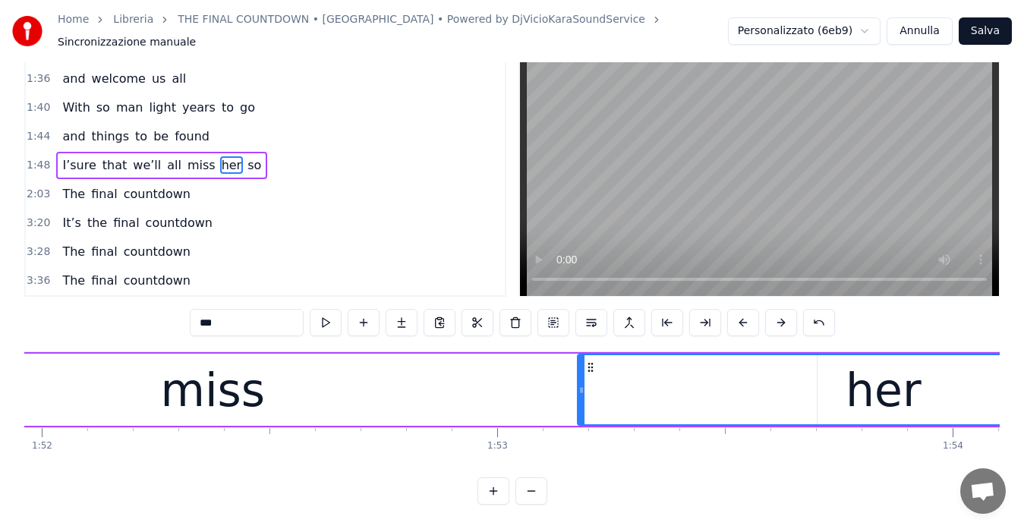
click at [33, 158] on span "1:48" at bounding box center [39, 165] width 24 height 15
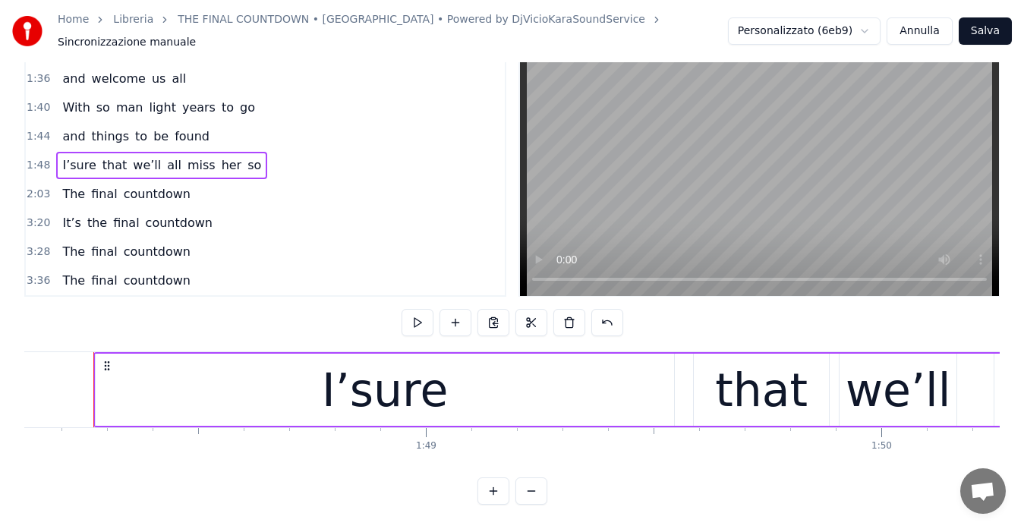
scroll to position [0, 49231]
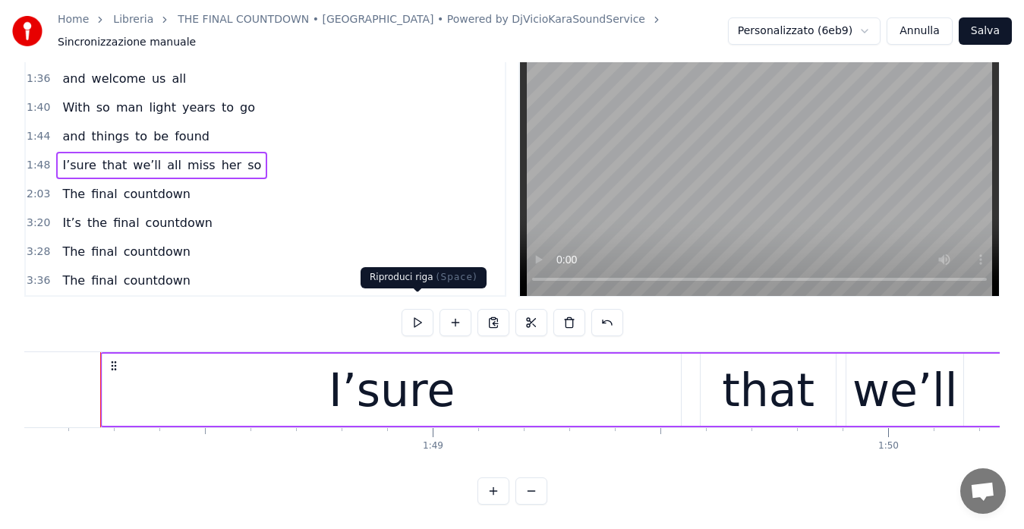
click at [422, 309] on button at bounding box center [418, 322] width 32 height 27
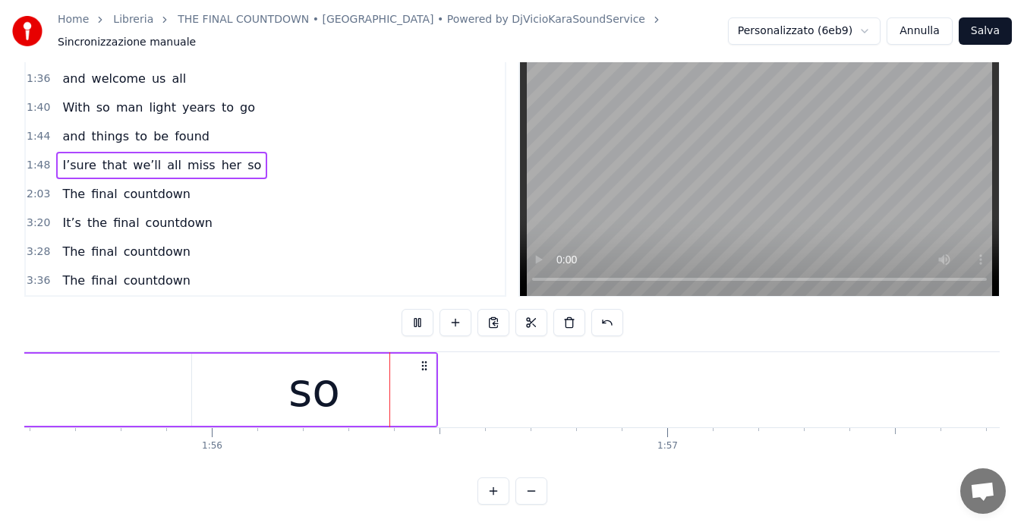
scroll to position [0, 52741]
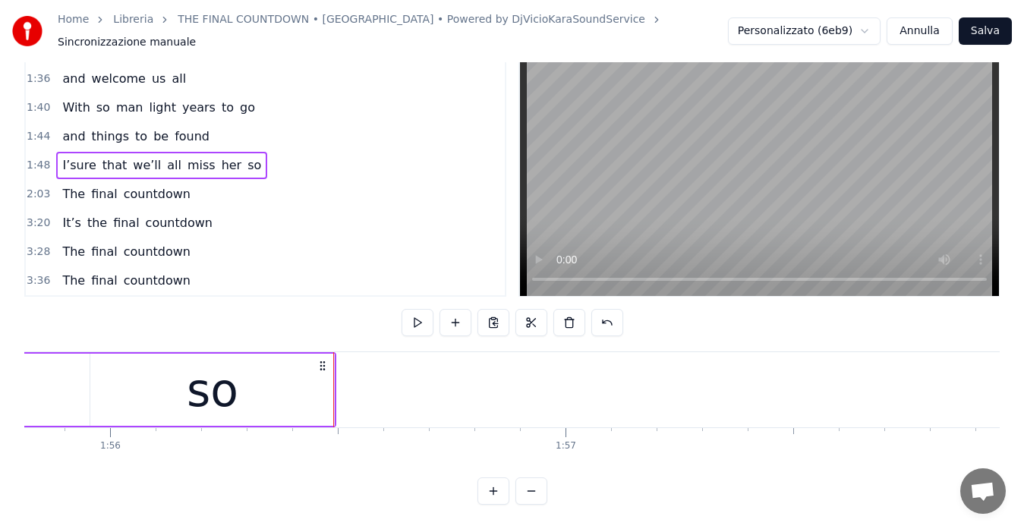
click at [522, 495] on button at bounding box center [531, 490] width 32 height 27
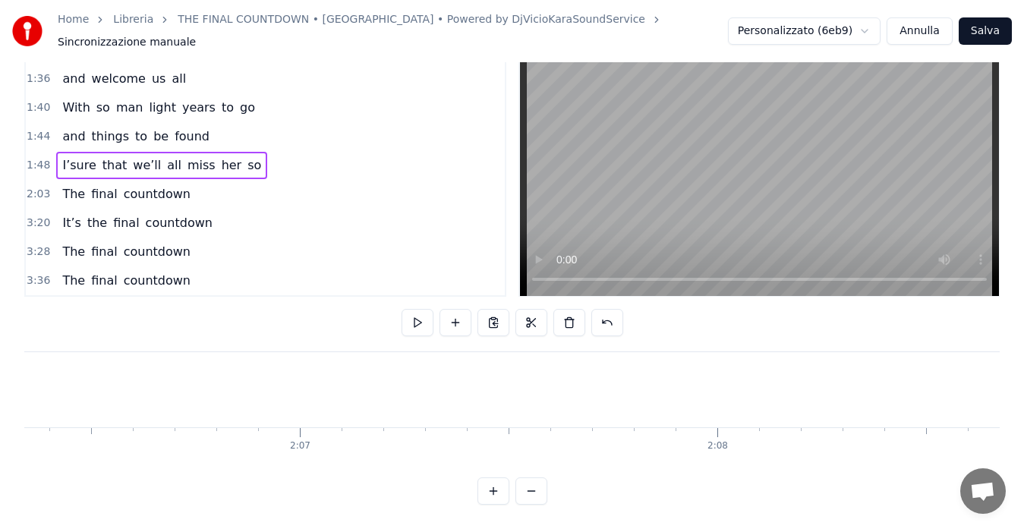
scroll to position [0, 48553]
click at [522, 495] on button at bounding box center [531, 490] width 32 height 27
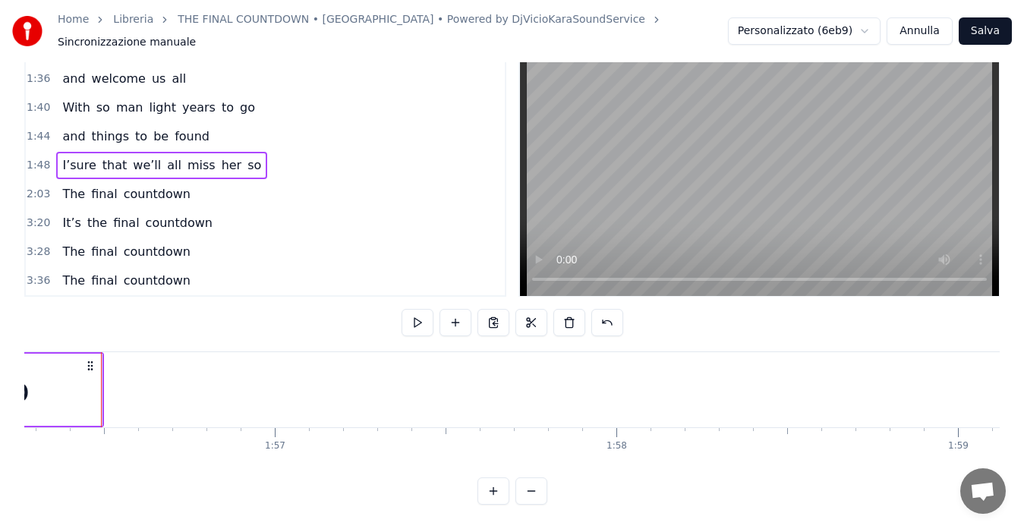
click at [522, 495] on button at bounding box center [531, 490] width 32 height 27
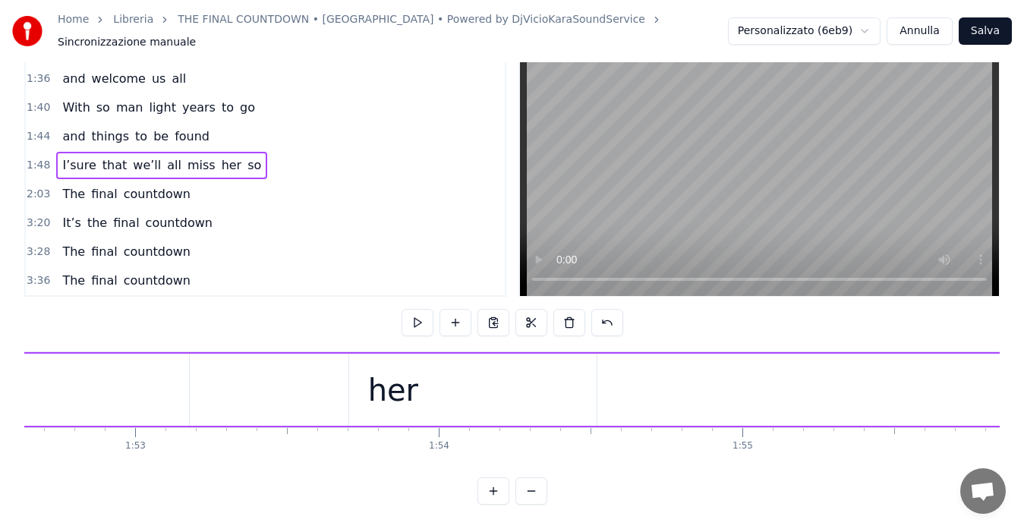
scroll to position [0, 34137]
click at [433, 386] on div "her" at bounding box center [452, 390] width 50 height 46
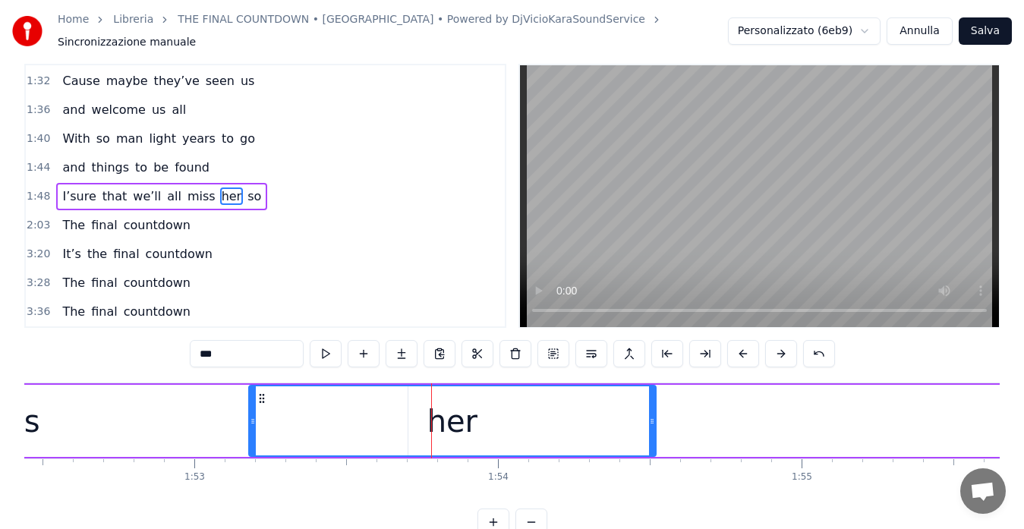
scroll to position [0, 0]
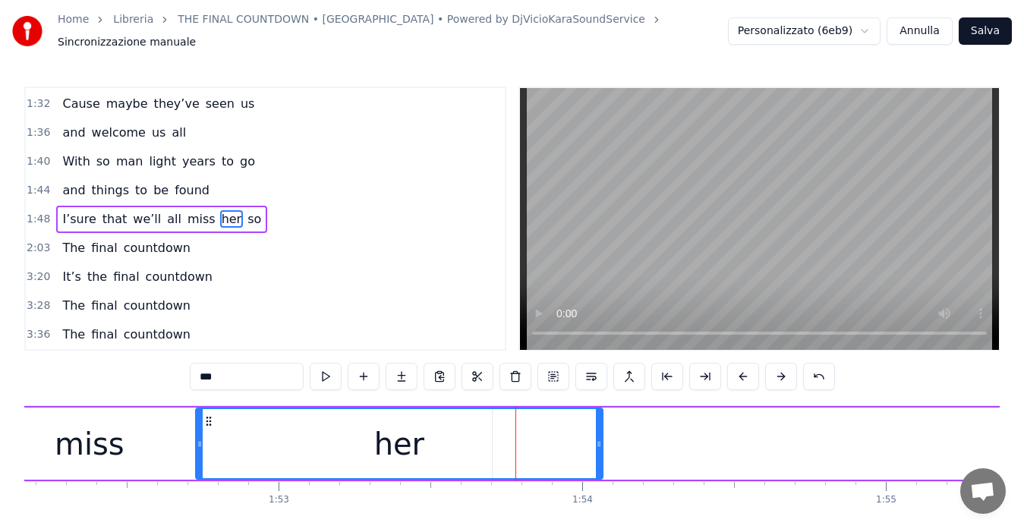
drag, startPoint x: 261, startPoint y: 414, endPoint x: 172, endPoint y: 414, distance: 89.6
click at [203, 415] on icon at bounding box center [209, 421] width 12 height 12
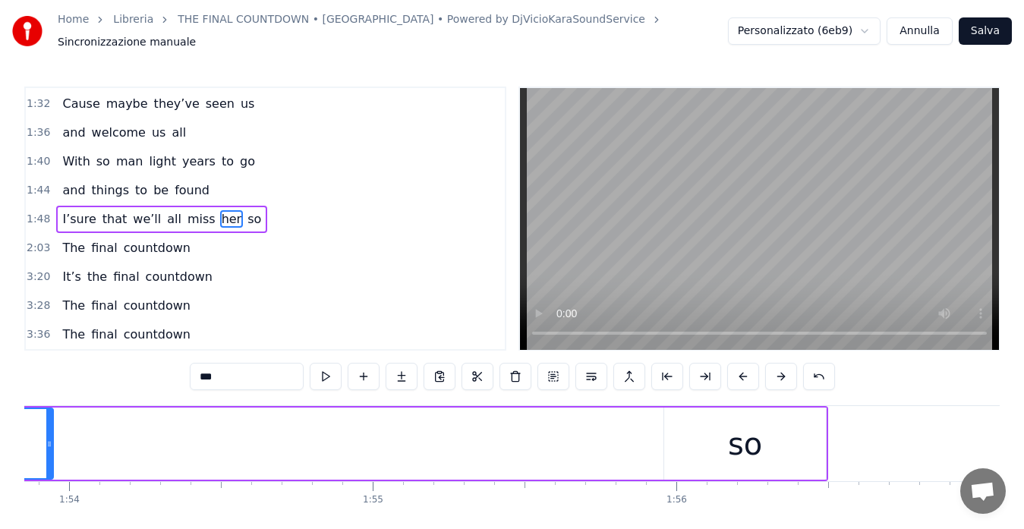
scroll to position [0, 34567]
click at [762, 439] on div "so" at bounding box center [744, 444] width 162 height 72
type input "**"
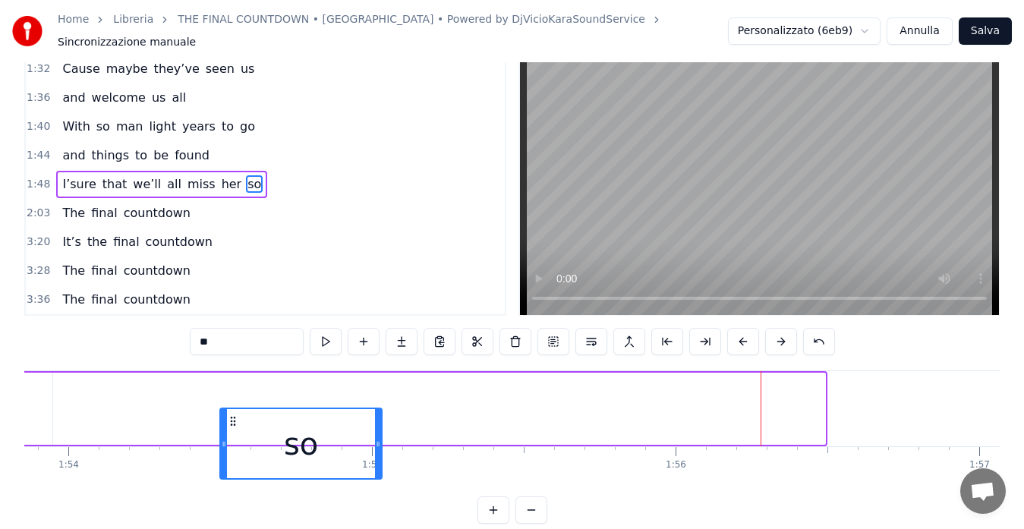
scroll to position [43, 0]
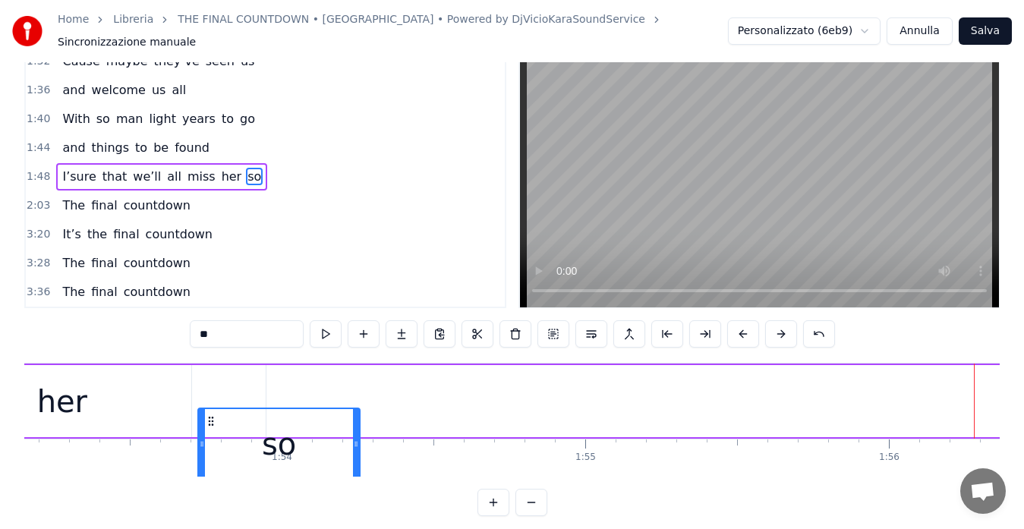
drag, startPoint x: 676, startPoint y: 409, endPoint x: 111, endPoint y: 368, distance: 566.9
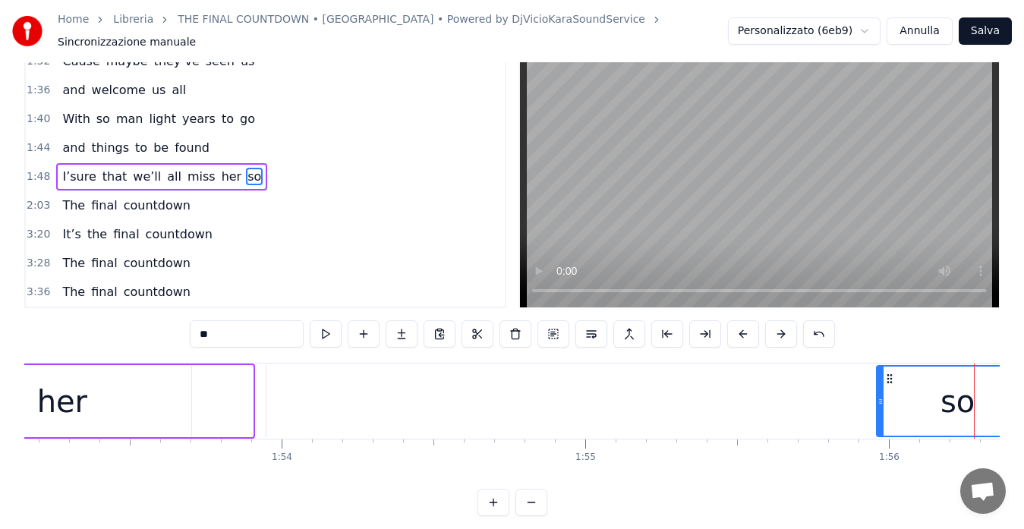
scroll to position [0, 34349]
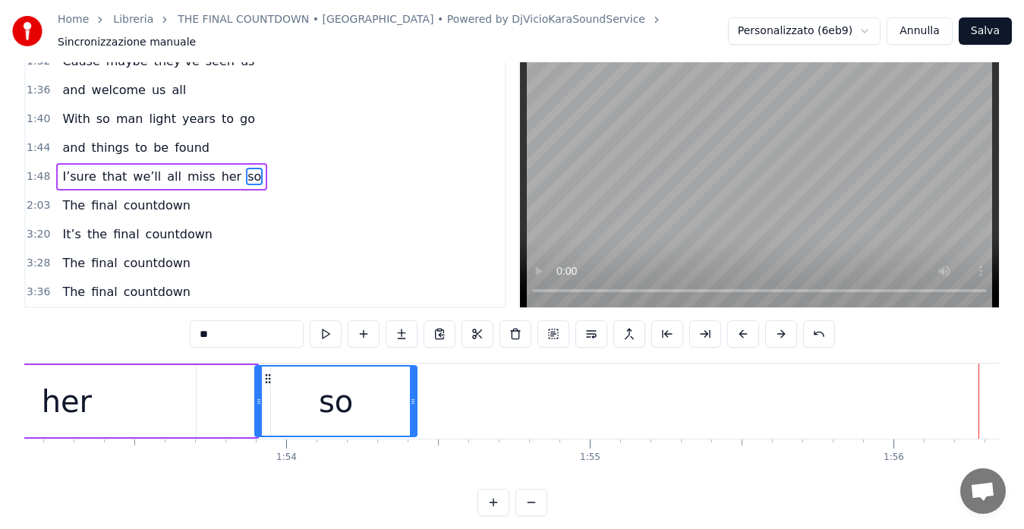
drag, startPoint x: 107, startPoint y: 365, endPoint x: 266, endPoint y: 367, distance: 159.4
click at [266, 373] on icon at bounding box center [268, 379] width 12 height 12
click at [38, 169] on span "1:48" at bounding box center [39, 176] width 24 height 15
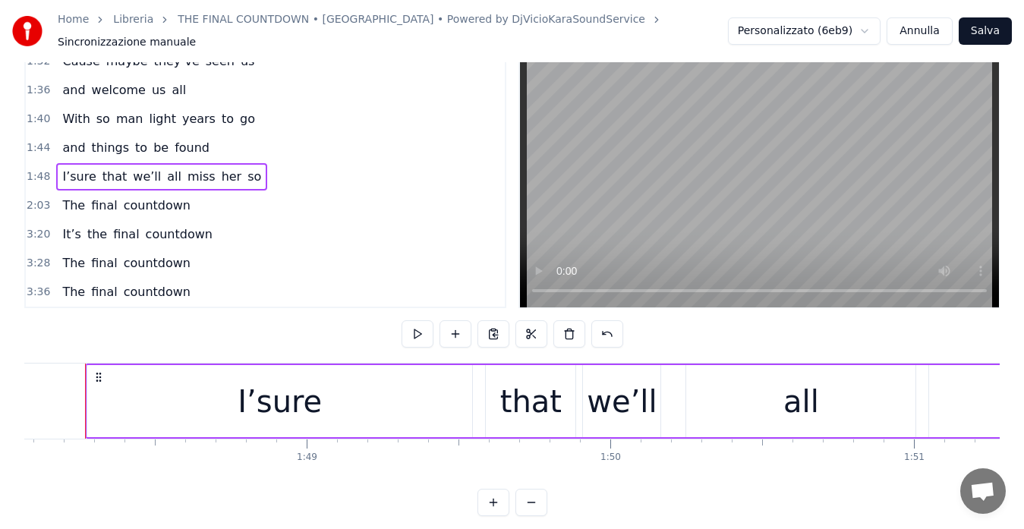
scroll to position [0, 32795]
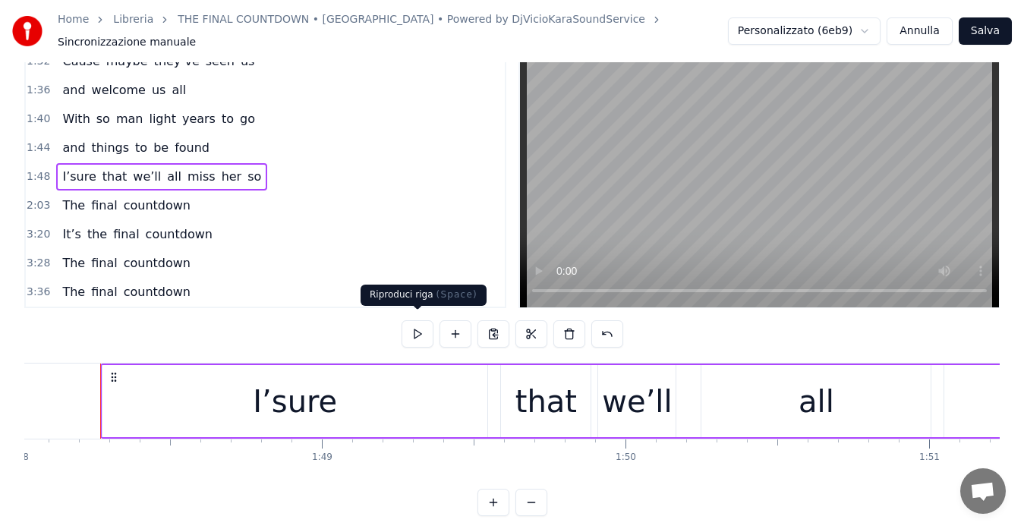
click at [423, 327] on button at bounding box center [418, 333] width 32 height 27
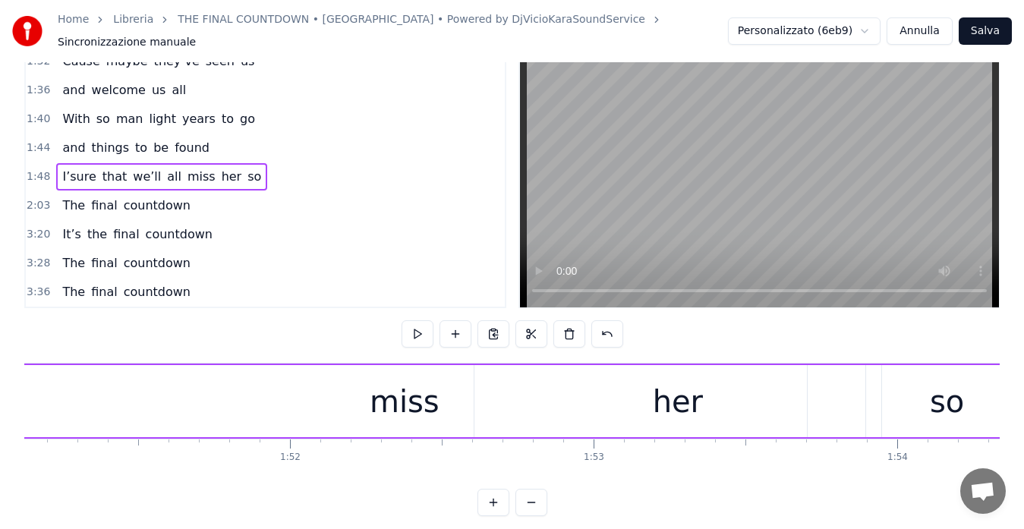
scroll to position [0, 33695]
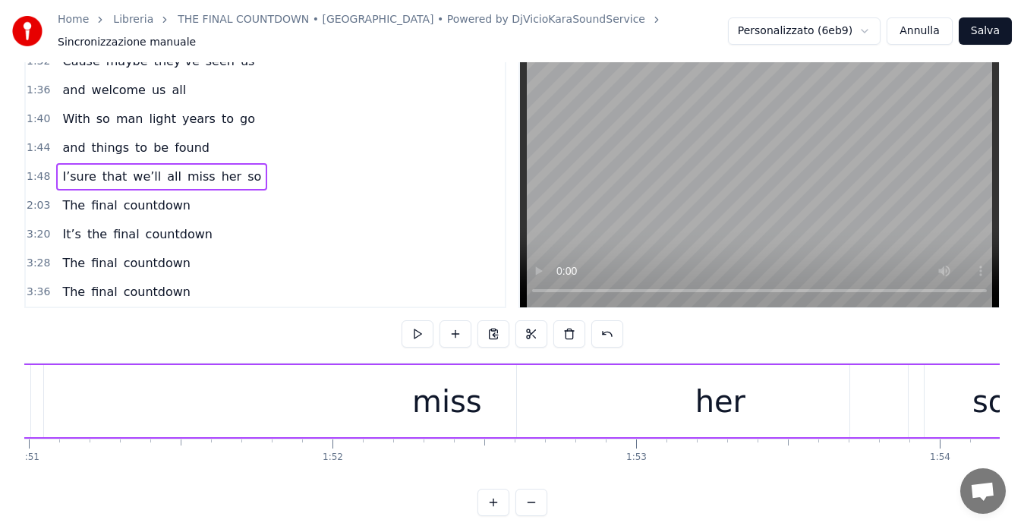
click at [375, 399] on div "miss" at bounding box center [446, 401] width 805 height 72
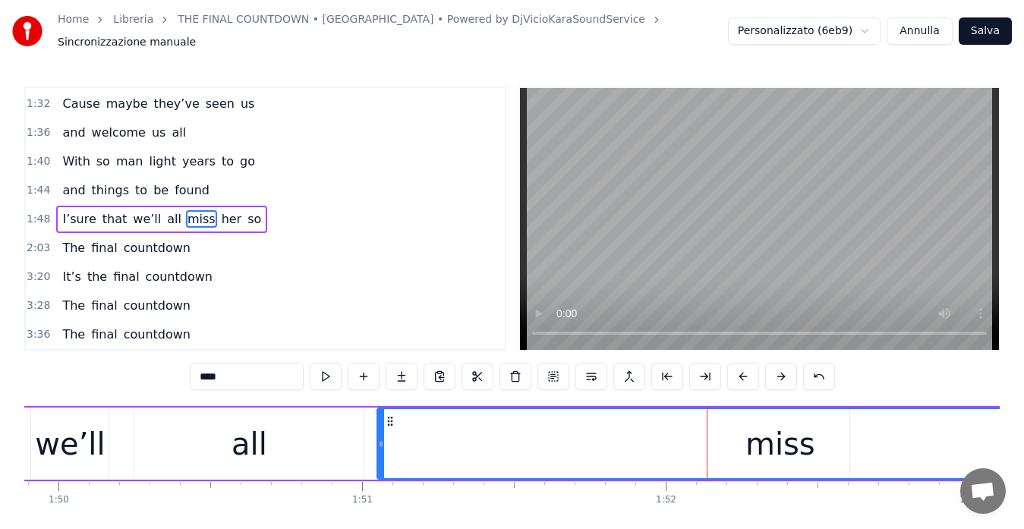
scroll to position [0, 33362]
drag, startPoint x: 381, startPoint y: 436, endPoint x: 357, endPoint y: 438, distance: 23.6
click at [357, 438] on icon at bounding box center [358, 444] width 6 height 12
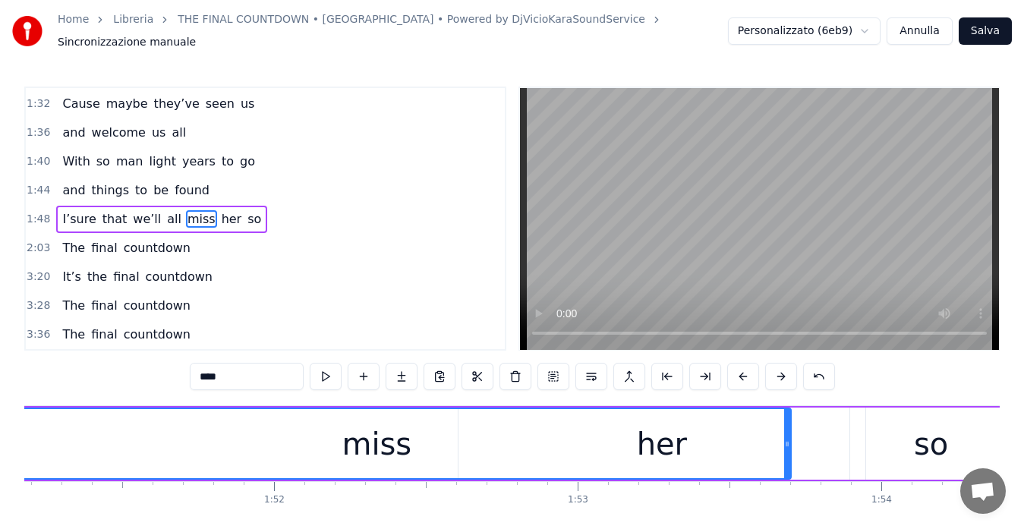
scroll to position [0, 33756]
click at [716, 448] on div "miss" at bounding box center [374, 443] width 827 height 69
click at [492, 410] on div "miss" at bounding box center [374, 443] width 827 height 69
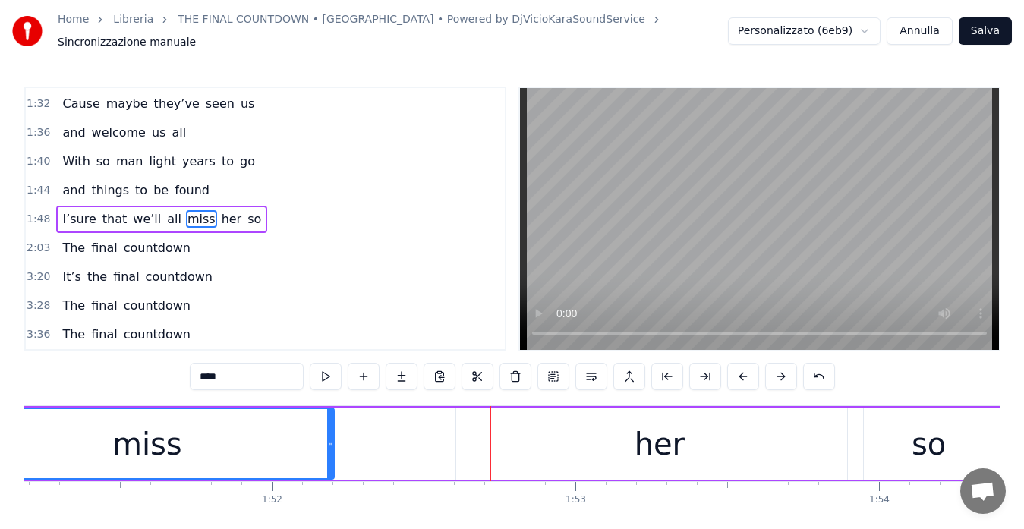
drag, startPoint x: 785, startPoint y: 433, endPoint x: 330, endPoint y: 435, distance: 454.6
click at [330, 438] on icon at bounding box center [330, 444] width 6 height 12
drag, startPoint x: 330, startPoint y: 435, endPoint x: 307, endPoint y: 435, distance: 22.8
click at [307, 438] on icon at bounding box center [307, 444] width 6 height 12
click at [431, 438] on div "I’sure that we’ll all miss her so" at bounding box center [75, 443] width 1872 height 75
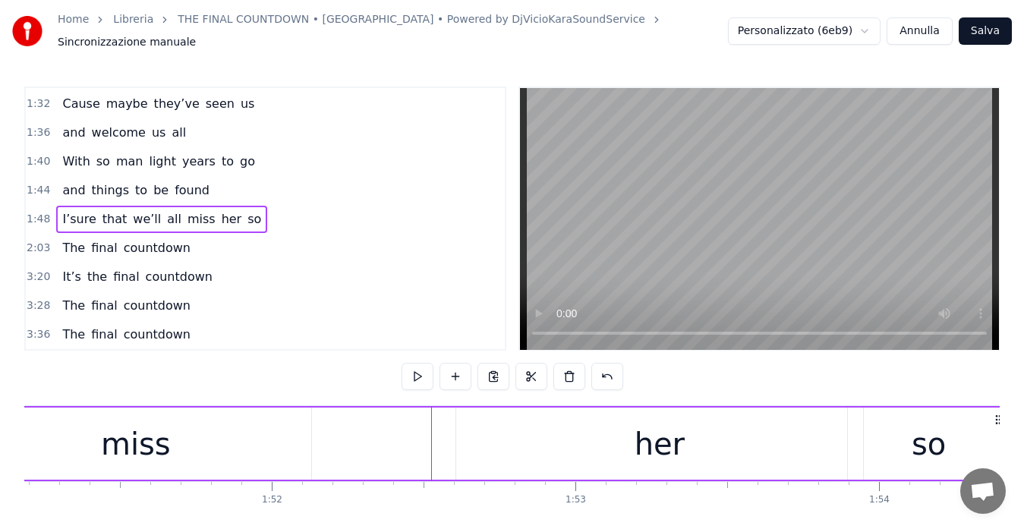
click at [634, 437] on div "her" at bounding box center [659, 444] width 407 height 72
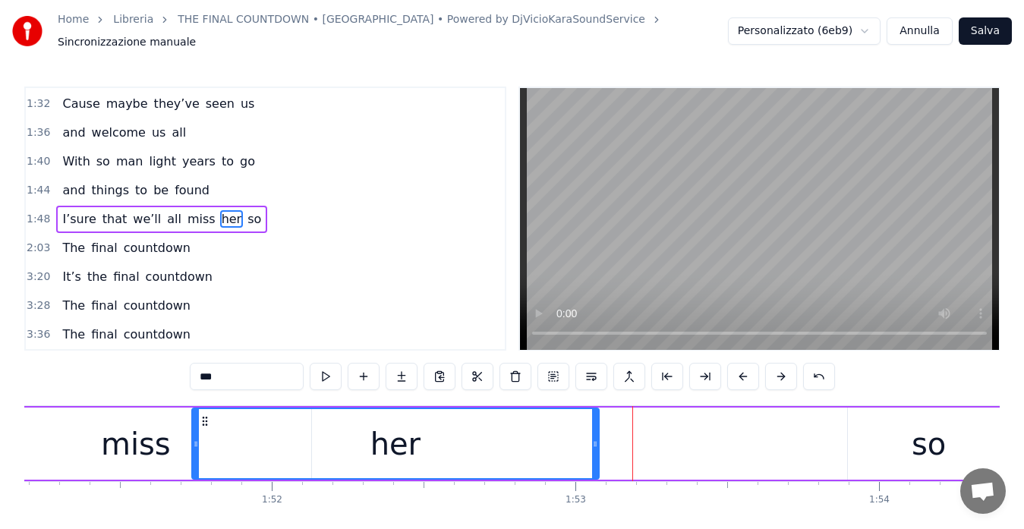
drag, startPoint x: 471, startPoint y: 412, endPoint x: 206, endPoint y: 431, distance: 264.8
click at [206, 431] on div "her" at bounding box center [395, 443] width 405 height 69
click at [928, 444] on div "so" at bounding box center [929, 444] width 34 height 46
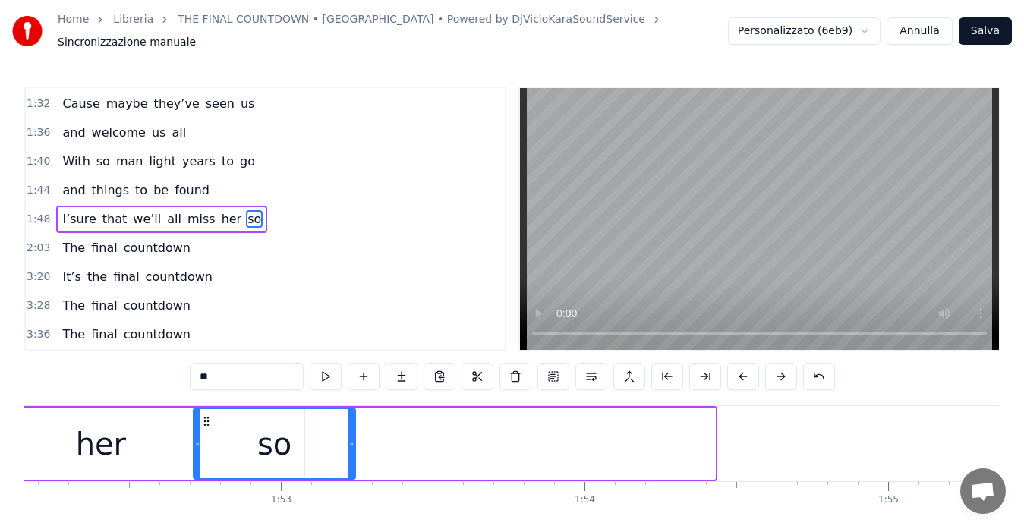
scroll to position [0, 34049]
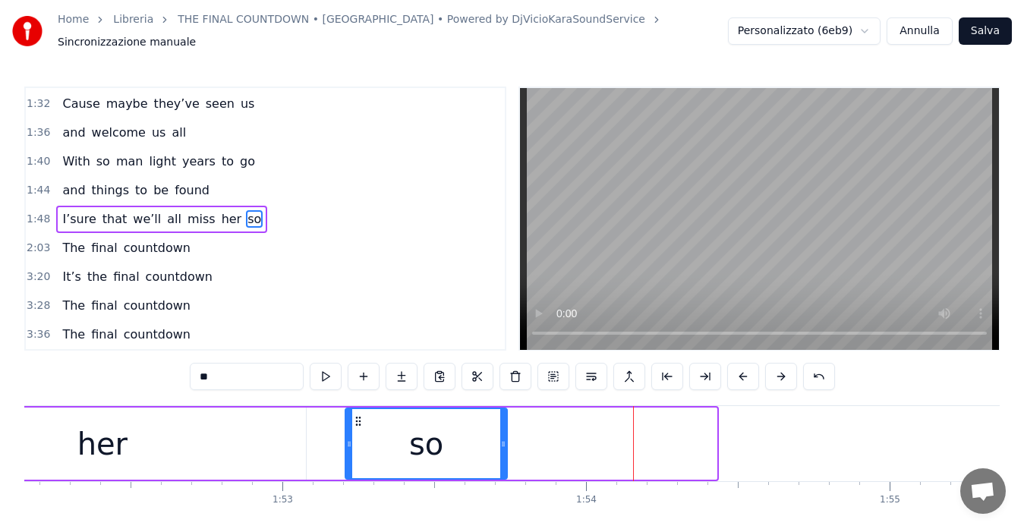
drag, startPoint x: 35, startPoint y: 411, endPoint x: 359, endPoint y: 424, distance: 324.3
click at [359, 424] on div "so" at bounding box center [426, 443] width 160 height 69
click at [261, 427] on div "her" at bounding box center [102, 444] width 407 height 72
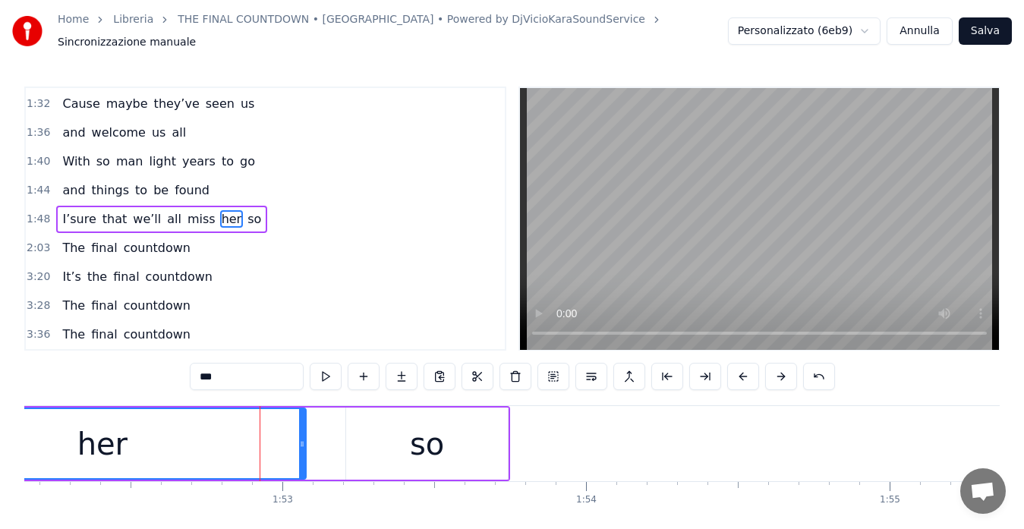
click at [373, 437] on div "so" at bounding box center [427, 444] width 162 height 72
type input "**"
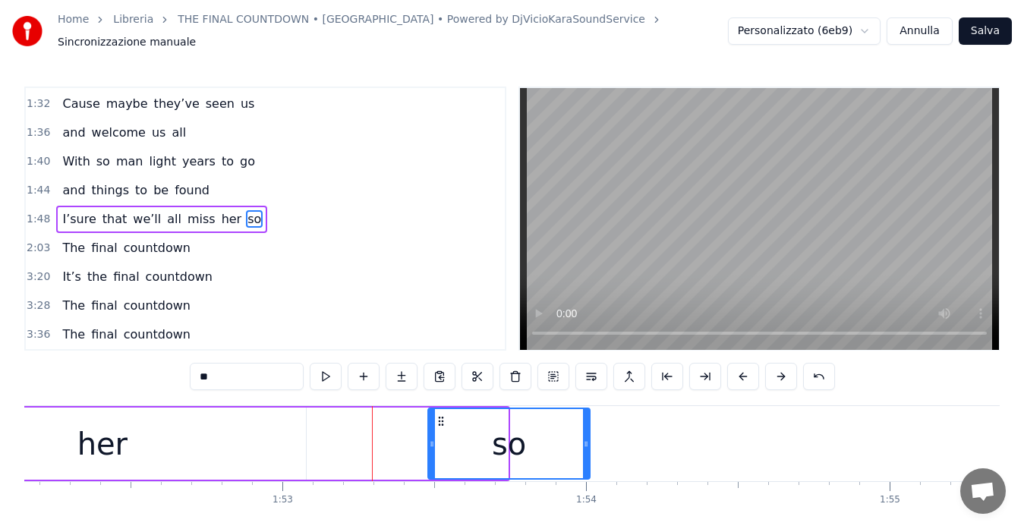
drag, startPoint x: 365, startPoint y: 413, endPoint x: 448, endPoint y: 425, distance: 83.6
click at [448, 425] on div "so" at bounding box center [509, 443] width 160 height 69
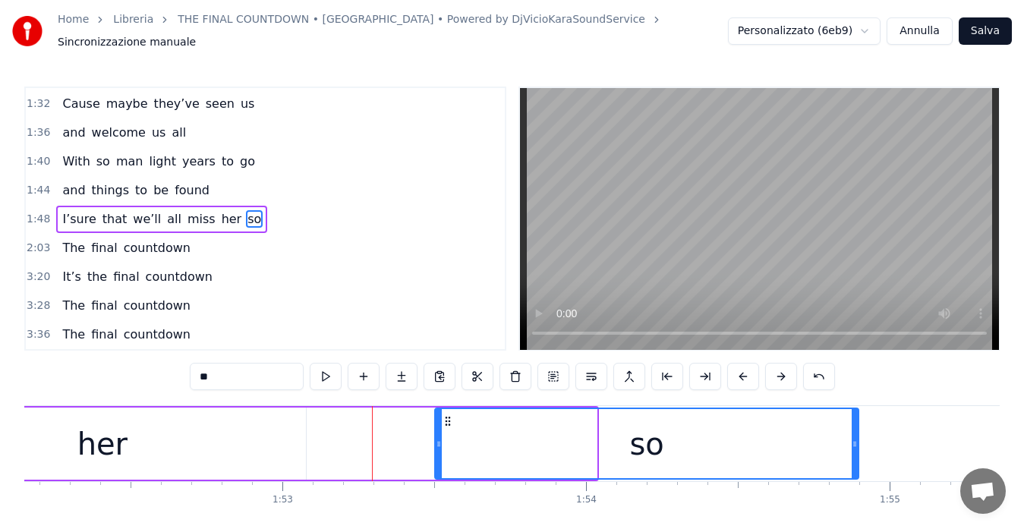
drag, startPoint x: 594, startPoint y: 433, endPoint x: 911, endPoint y: 437, distance: 316.5
click at [858, 438] on icon at bounding box center [855, 444] width 6 height 12
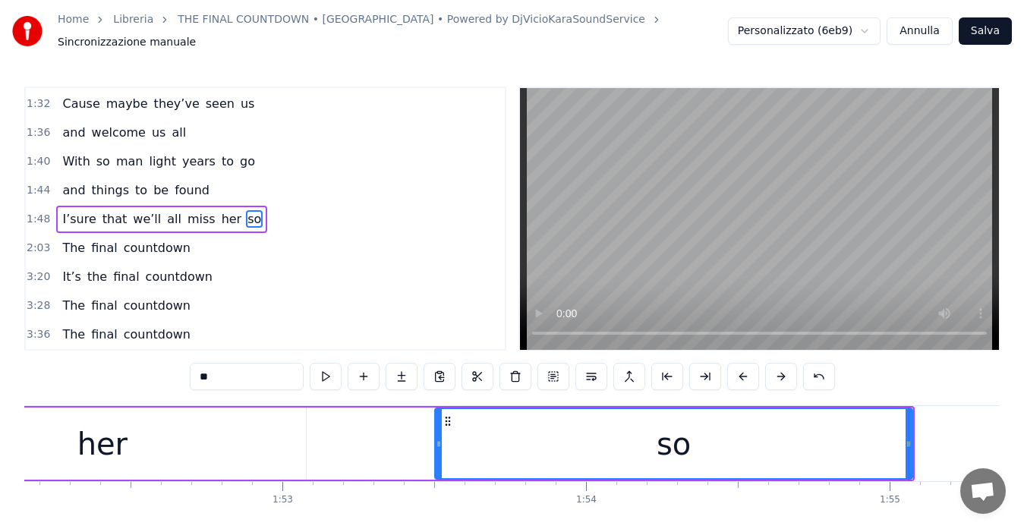
click at [30, 212] on span "1:48" at bounding box center [39, 219] width 24 height 15
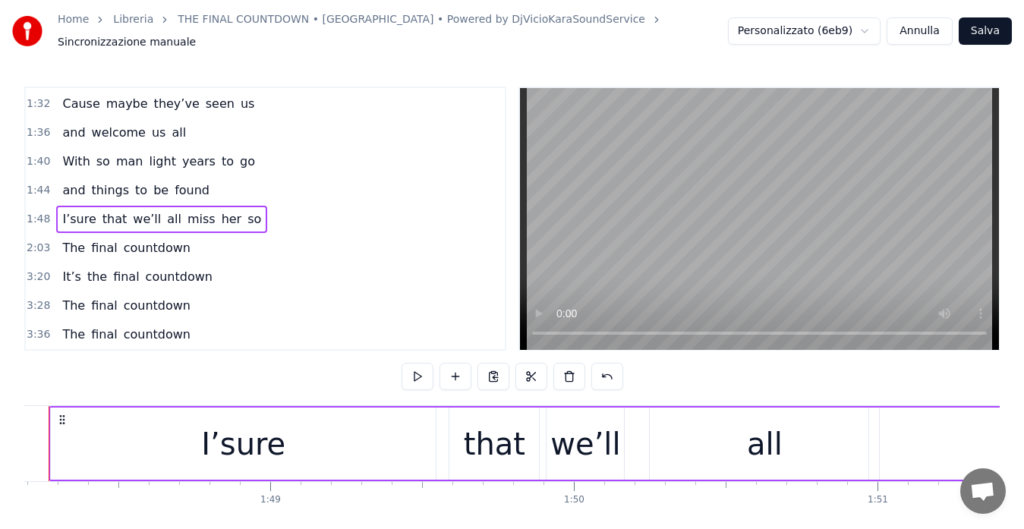
scroll to position [0, 32795]
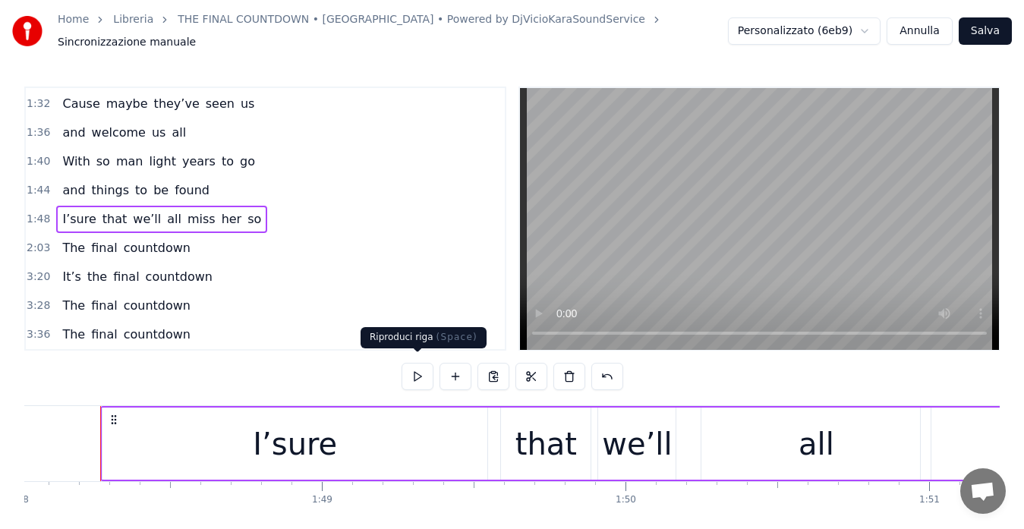
click at [420, 367] on button at bounding box center [418, 376] width 32 height 27
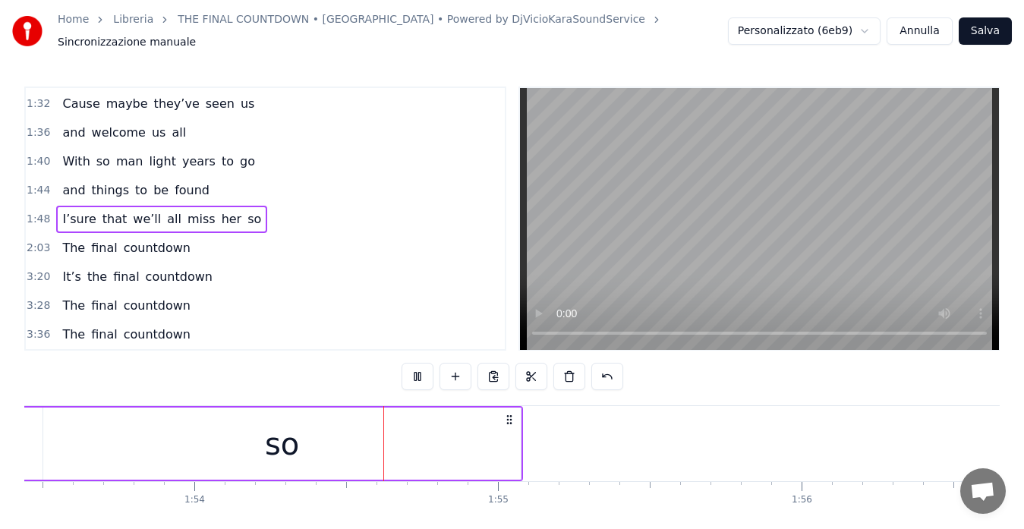
scroll to position [0, 34550]
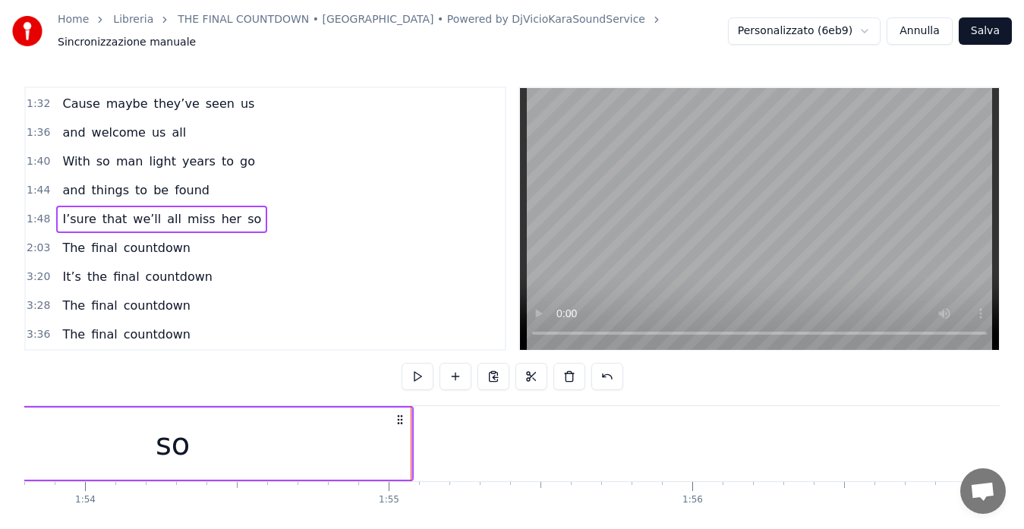
click at [33, 212] on span "1:48" at bounding box center [39, 219] width 24 height 15
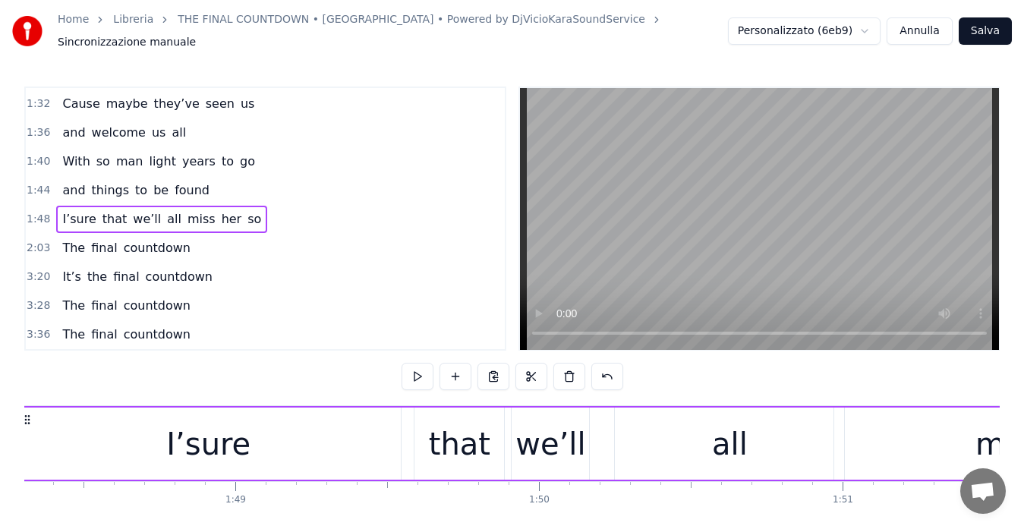
scroll to position [0, 32795]
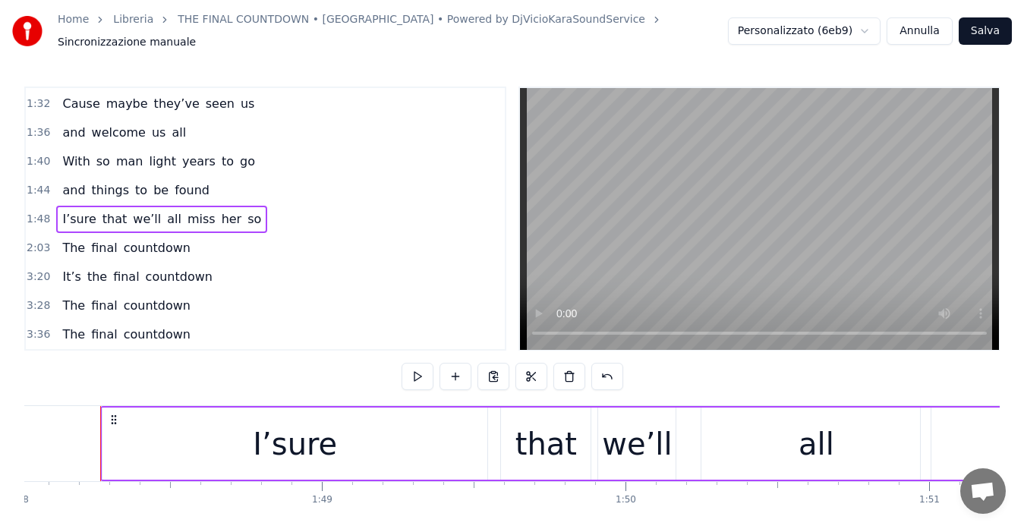
click at [172, 439] on div "I’sure" at bounding box center [294, 444] width 385 height 72
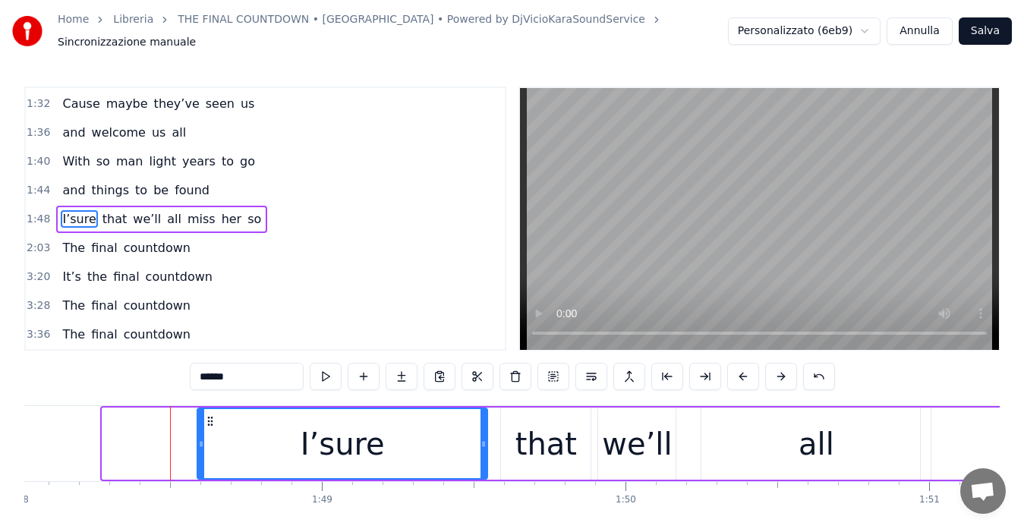
drag, startPoint x: 108, startPoint y: 436, endPoint x: 214, endPoint y: 449, distance: 107.1
click at [204, 449] on div at bounding box center [201, 443] width 6 height 69
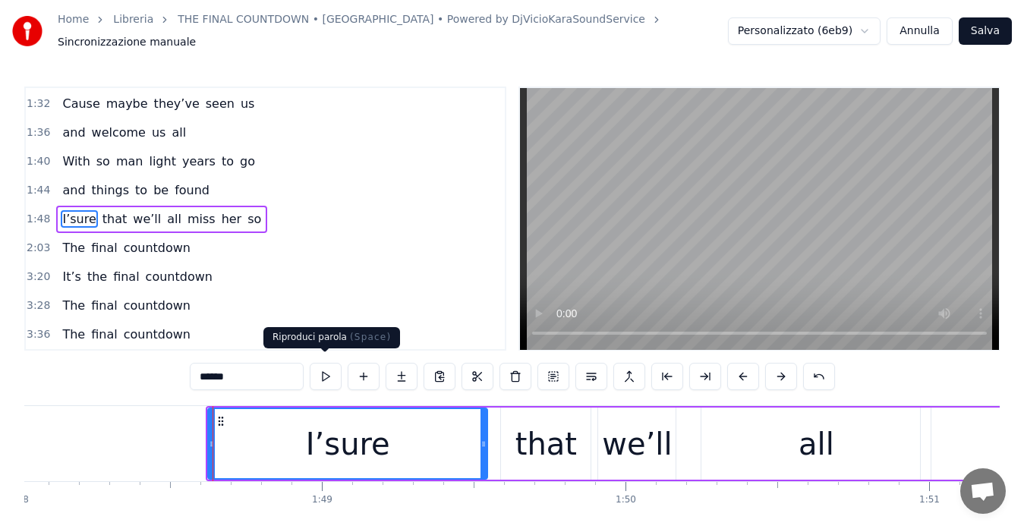
click at [321, 373] on button at bounding box center [326, 376] width 32 height 27
click at [533, 459] on div "that" at bounding box center [546, 444] width 90 height 72
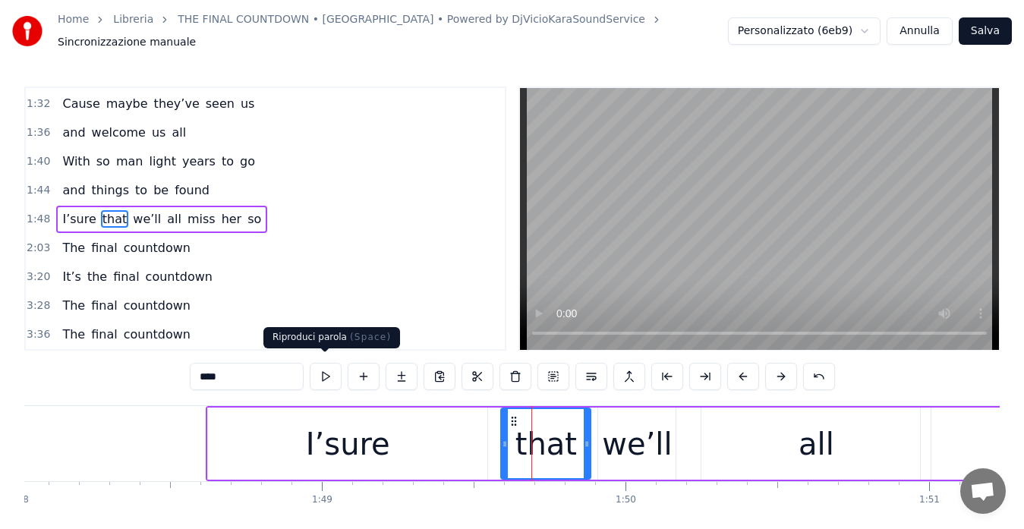
click at [328, 368] on button at bounding box center [326, 376] width 32 height 27
click at [618, 443] on div "we’ll" at bounding box center [637, 444] width 70 height 46
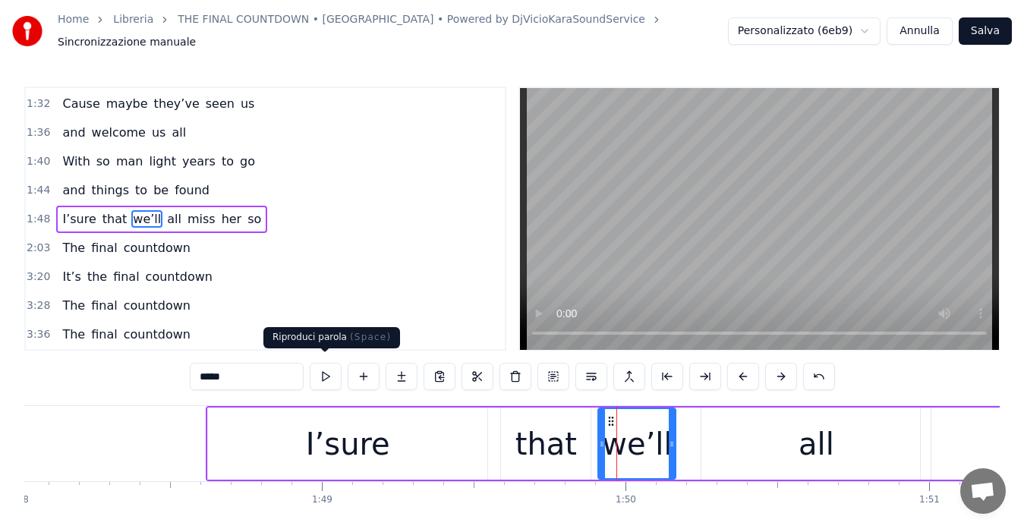
click at [325, 365] on button at bounding box center [326, 376] width 32 height 27
click at [729, 440] on div "all" at bounding box center [815, 444] width 229 height 72
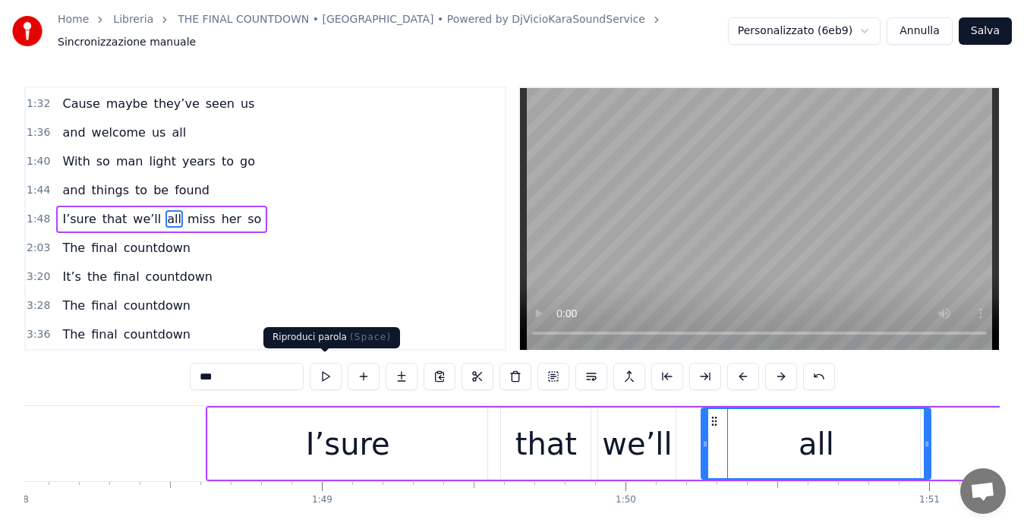
click at [327, 367] on button at bounding box center [326, 376] width 32 height 27
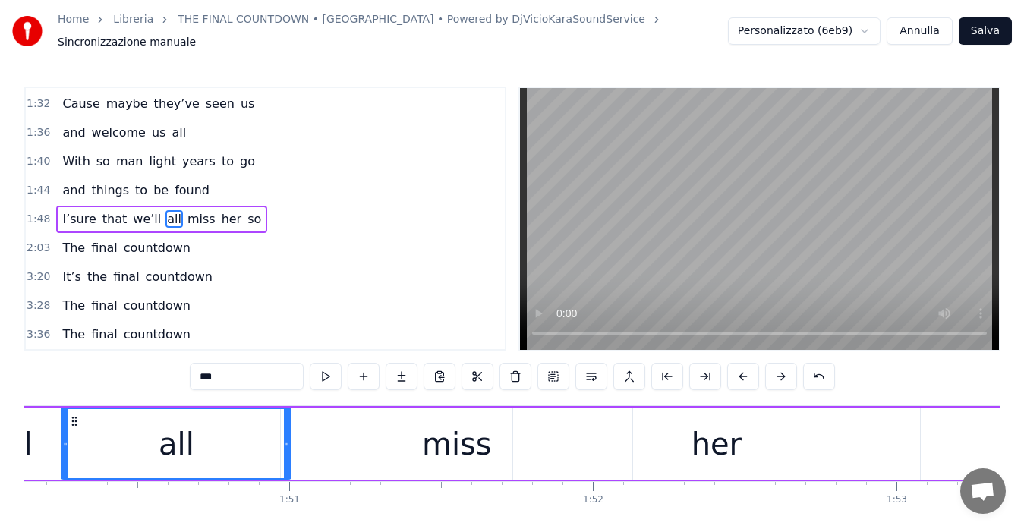
scroll to position [0, 33625]
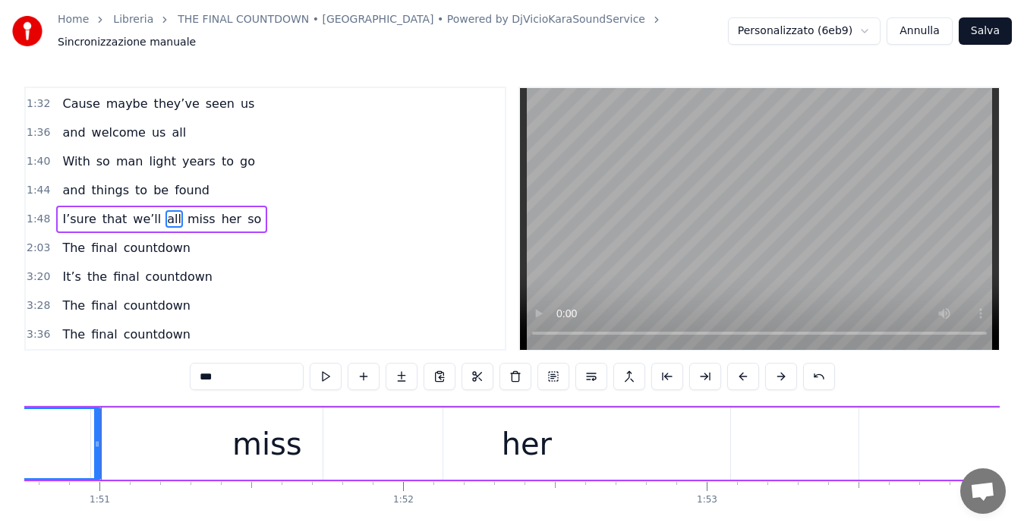
click at [202, 423] on div "miss" at bounding box center [266, 444] width 351 height 72
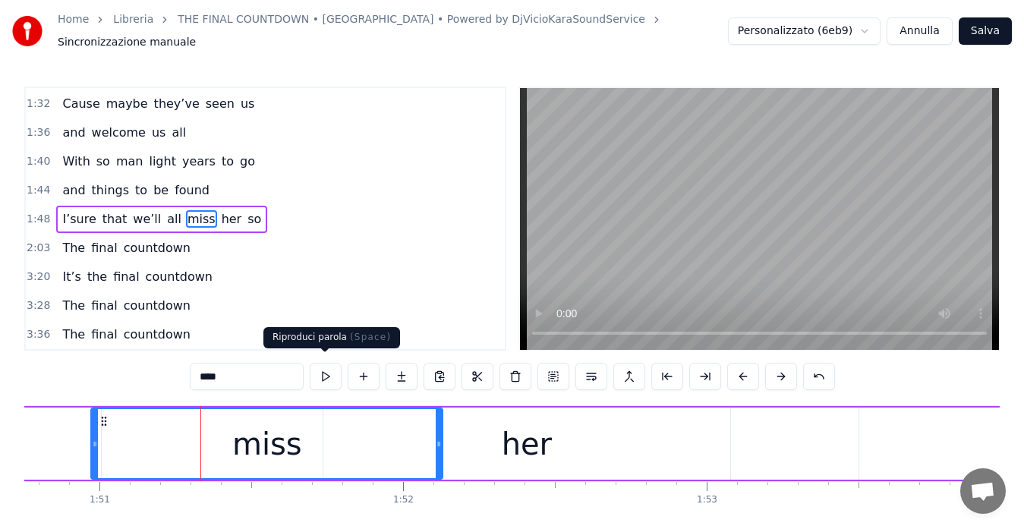
click at [320, 370] on button at bounding box center [326, 376] width 32 height 27
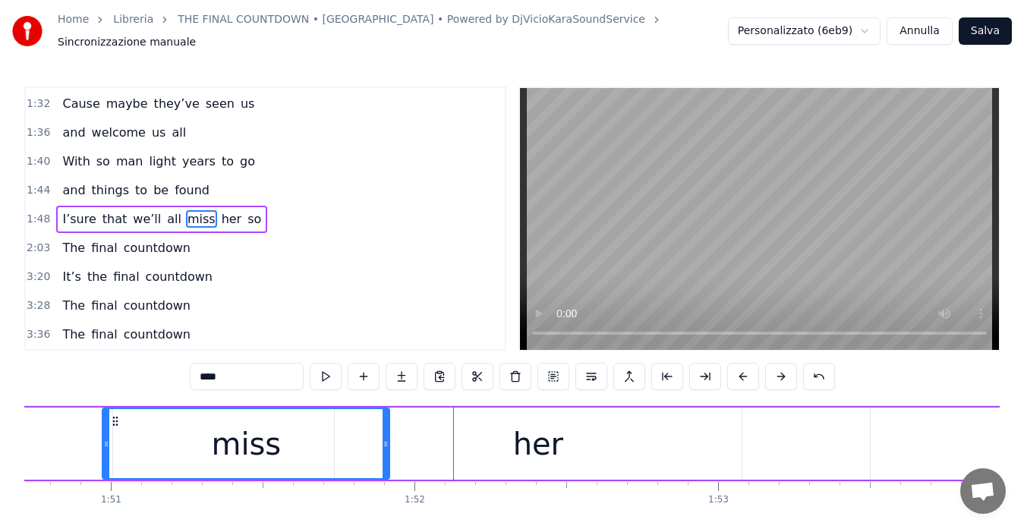
drag, startPoint x: 449, startPoint y: 439, endPoint x: 384, endPoint y: 435, distance: 64.7
click at [384, 438] on icon at bounding box center [386, 444] width 6 height 12
click at [509, 439] on div "her" at bounding box center [538, 444] width 407 height 72
type input "***"
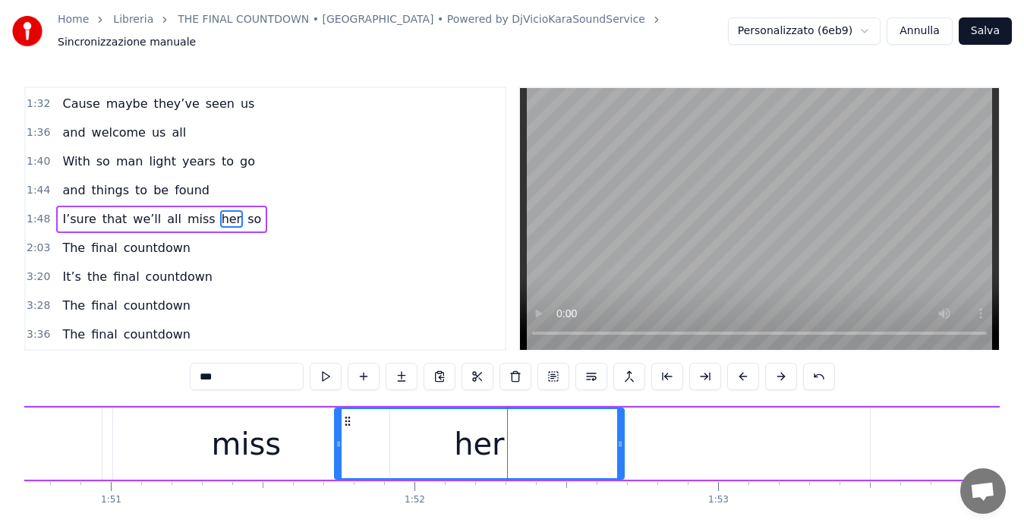
drag, startPoint x: 735, startPoint y: 433, endPoint x: 606, endPoint y: 435, distance: 129.8
click at [617, 438] on icon at bounding box center [620, 444] width 6 height 12
drag, startPoint x: 528, startPoint y: 435, endPoint x: 491, endPoint y: 432, distance: 36.6
click at [491, 432] on div "her" at bounding box center [473, 443] width 276 height 69
drag, startPoint x: 370, startPoint y: 421, endPoint x: 348, endPoint y: 418, distance: 23.0
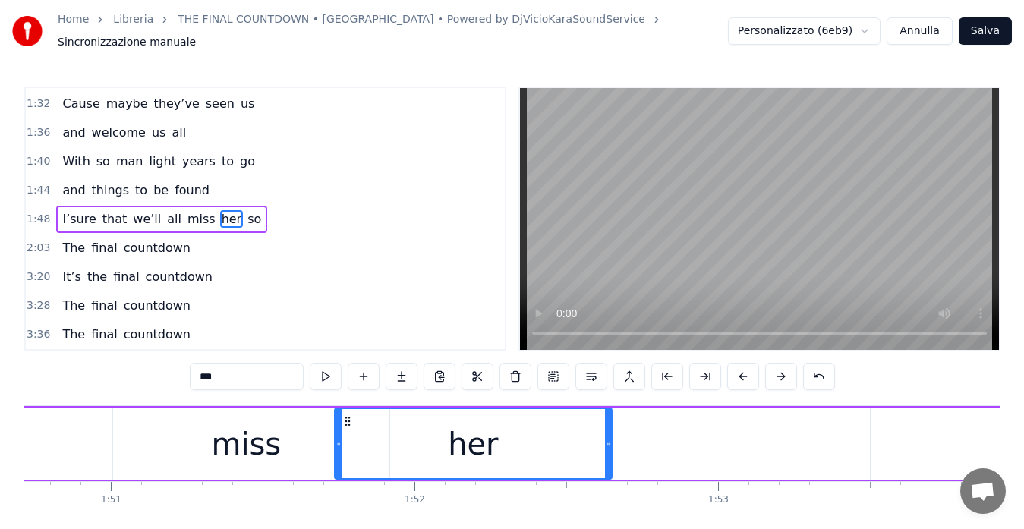
click at [348, 418] on div "her" at bounding box center [473, 443] width 276 height 69
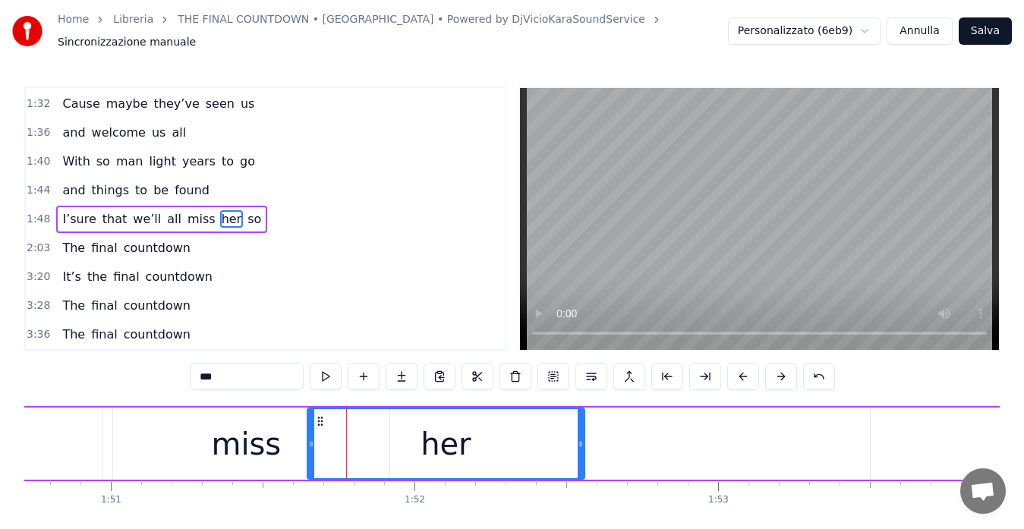
drag, startPoint x: 348, startPoint y: 414, endPoint x: 320, endPoint y: 414, distance: 27.3
click at [320, 415] on icon at bounding box center [320, 421] width 12 height 12
drag, startPoint x: 578, startPoint y: 433, endPoint x: 512, endPoint y: 433, distance: 66.8
click at [516, 438] on icon at bounding box center [519, 444] width 6 height 12
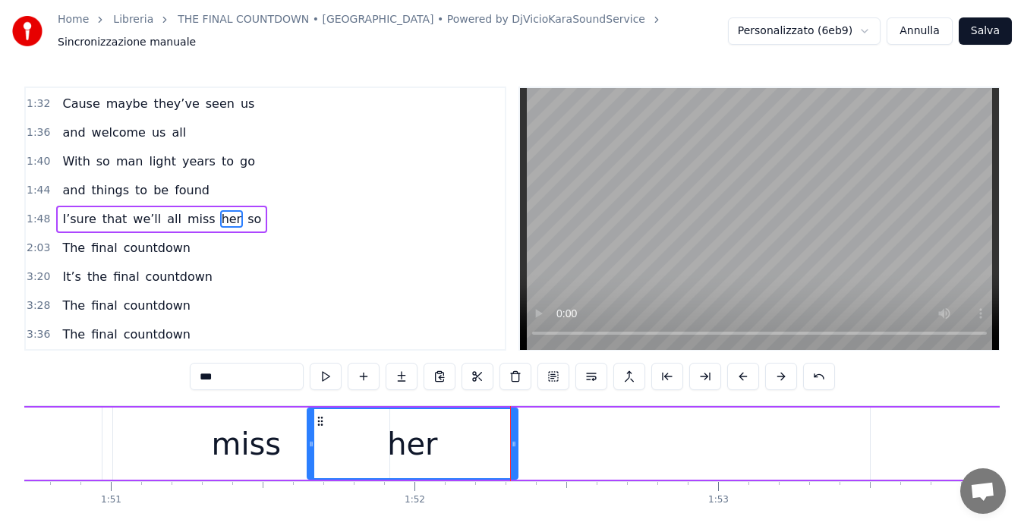
click at [605, 429] on div "I’sure that we’ll all miss her so" at bounding box center [368, 443] width 1963 height 75
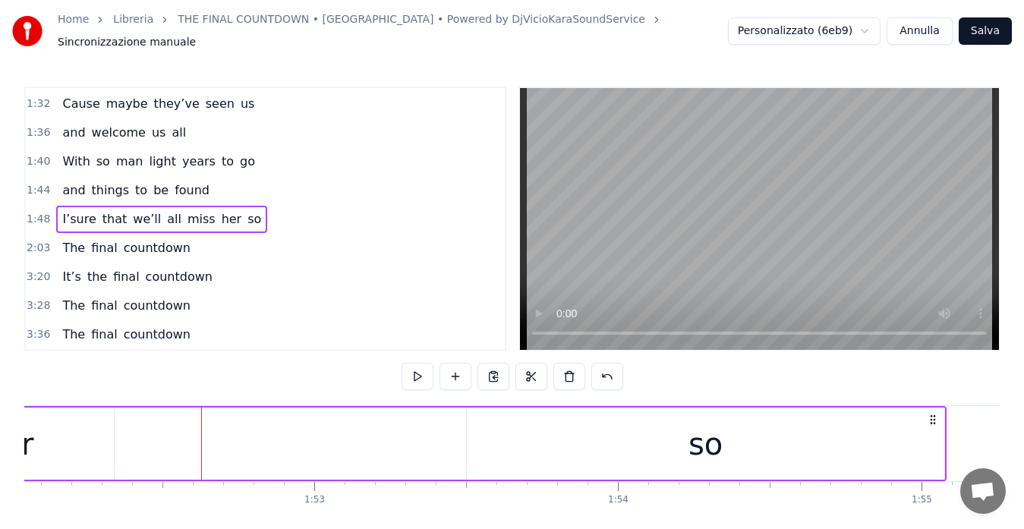
scroll to position [0, 34039]
click at [670, 445] on div "so" at bounding box center [684, 444] width 34 height 46
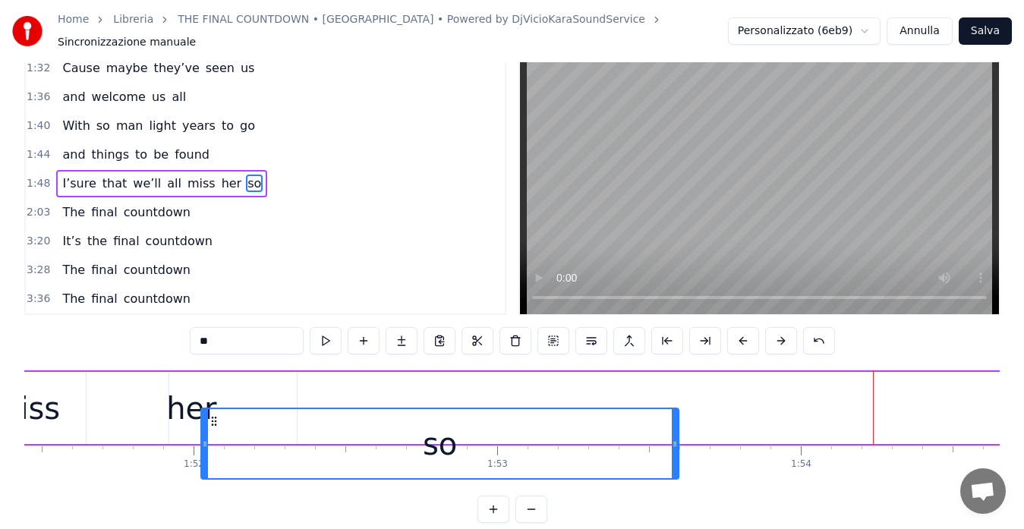
scroll to position [0, 33834]
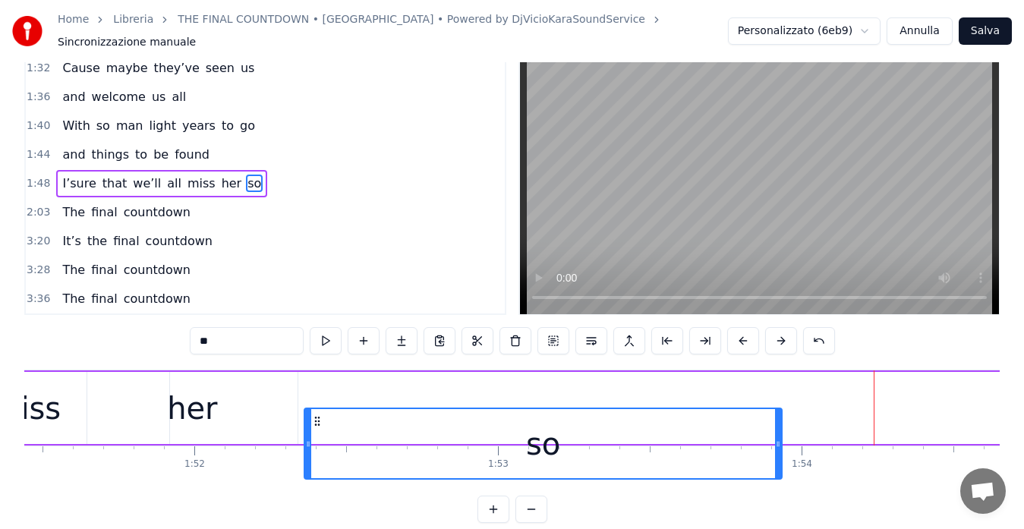
drag, startPoint x: 458, startPoint y: 414, endPoint x: 317, endPoint y: 370, distance: 147.7
click at [317, 370] on div "I’sure that we’ll all miss her so" at bounding box center [148, 407] width 1963 height 75
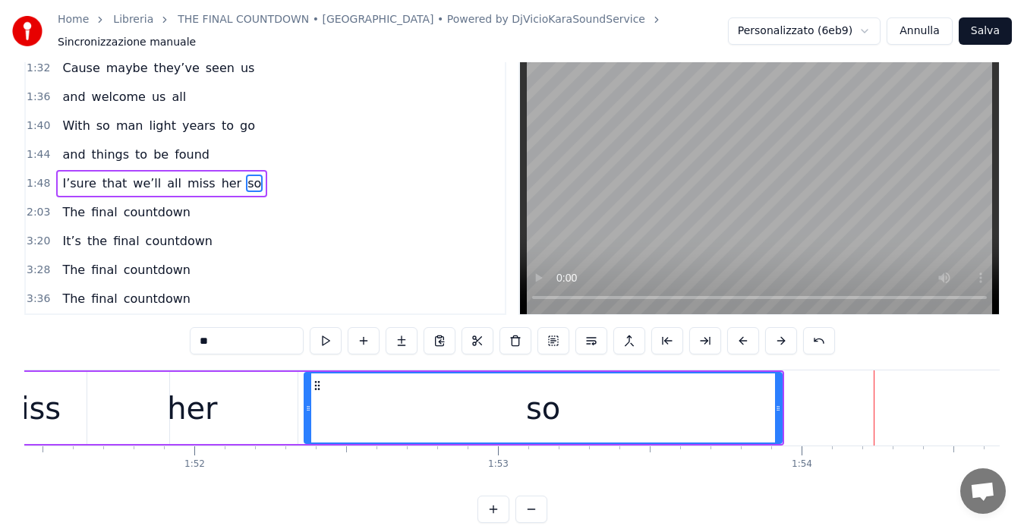
click at [33, 176] on span "1:48" at bounding box center [39, 183] width 24 height 15
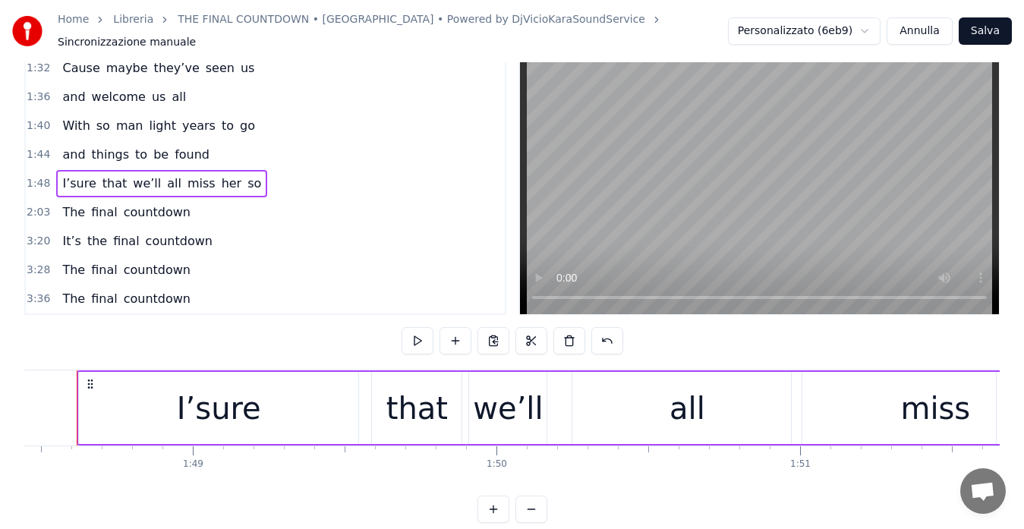
scroll to position [0, 32901]
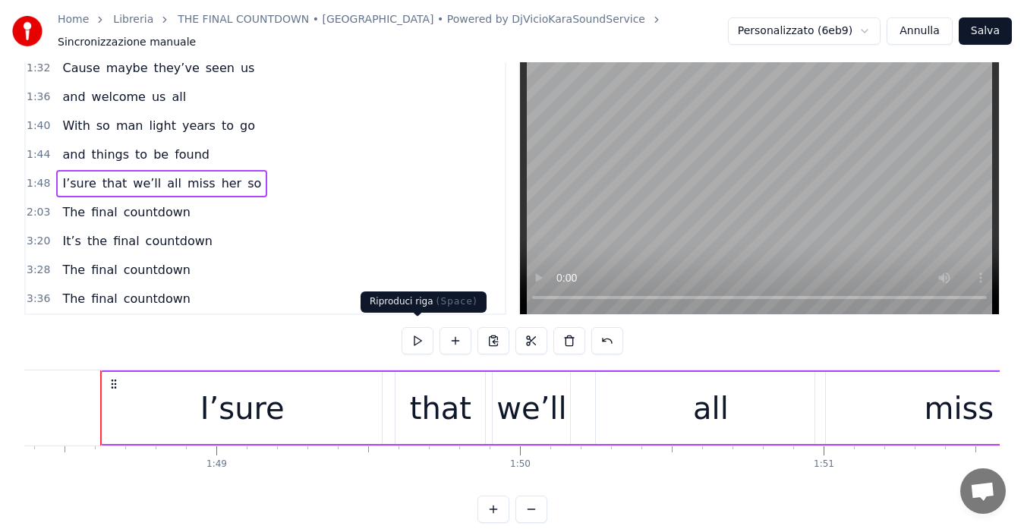
click at [413, 334] on button at bounding box center [418, 340] width 32 height 27
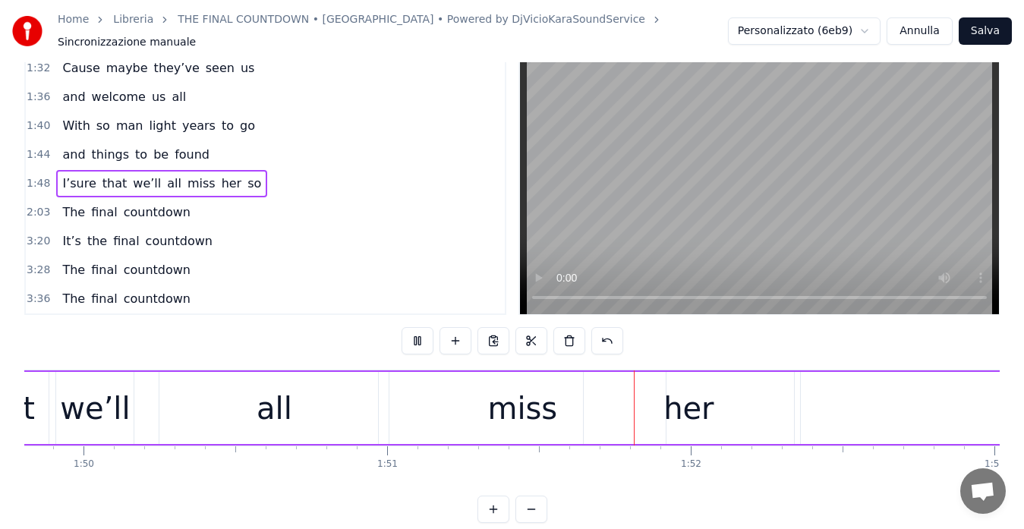
scroll to position [0, 33749]
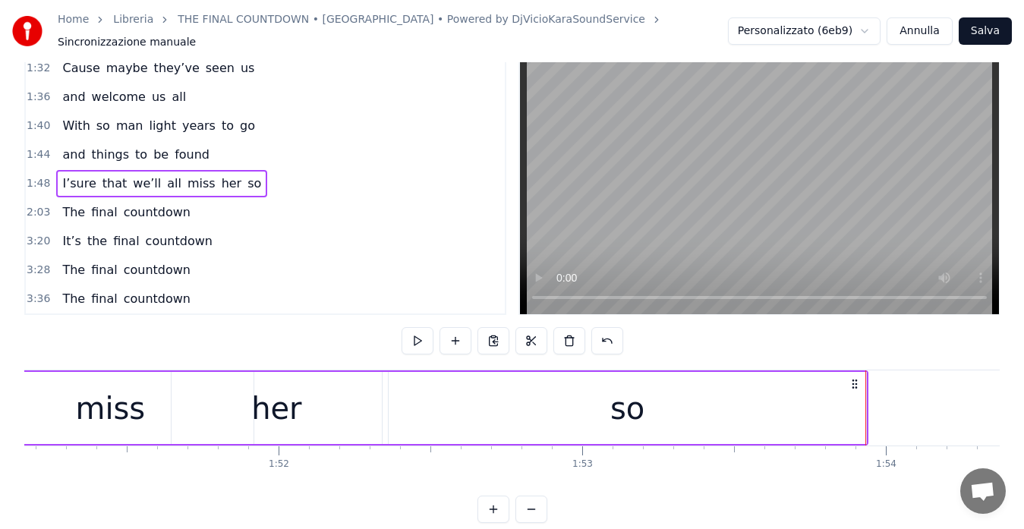
click at [482, 418] on div "so" at bounding box center [627, 408] width 477 height 72
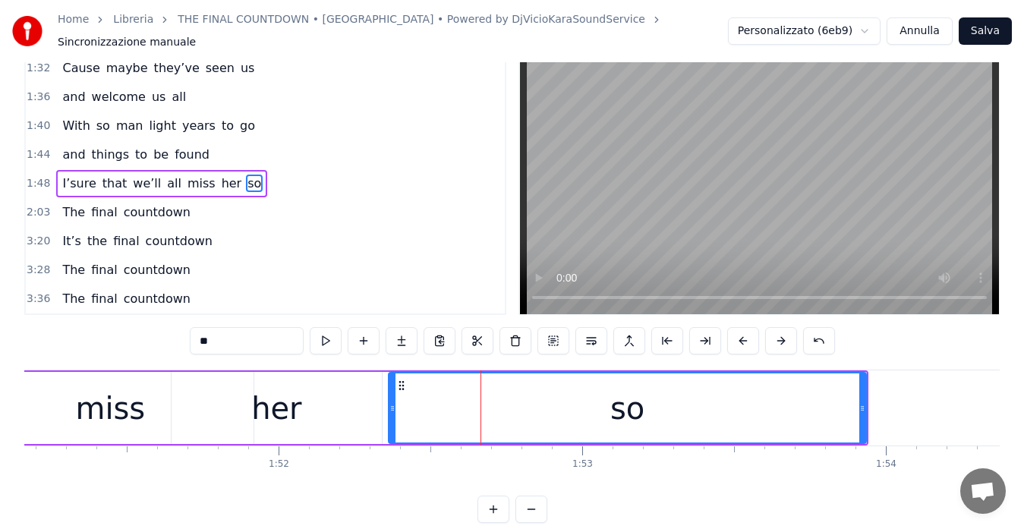
scroll to position [0, 0]
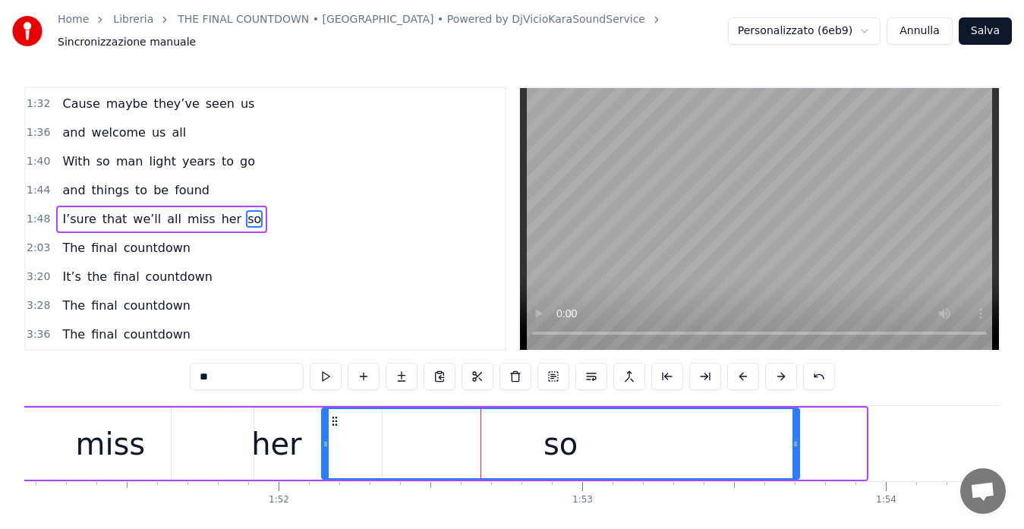
drag, startPoint x: 402, startPoint y: 414, endPoint x: 333, endPoint y: 419, distance: 68.5
click at [333, 419] on icon at bounding box center [335, 421] width 12 height 12
click at [269, 436] on div "her" at bounding box center [276, 444] width 50 height 46
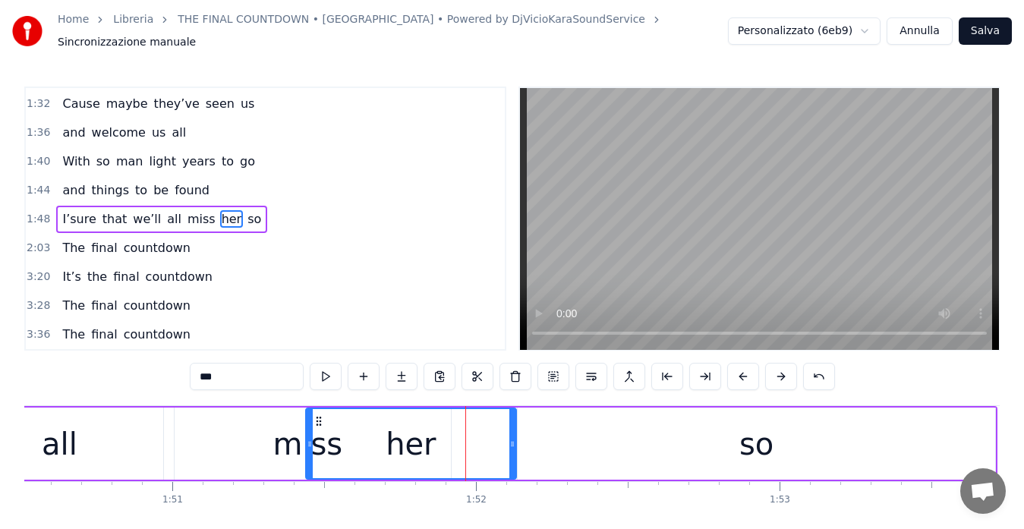
scroll to position [0, 33544]
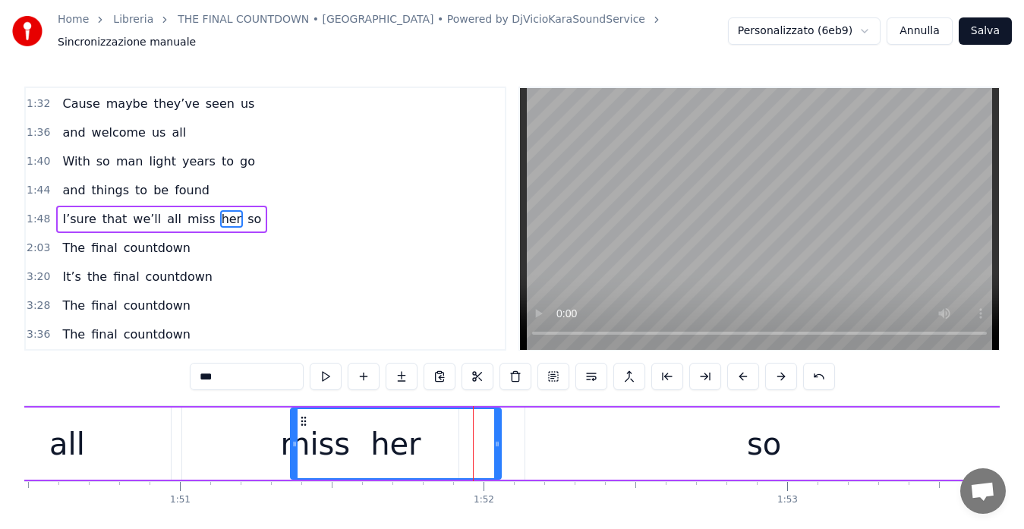
drag, startPoint x: 181, startPoint y: 413, endPoint x: 301, endPoint y: 395, distance: 120.5
click at [301, 395] on div "0:35 We’re leaving together 0:39 But still it’s farewell 0:43 And maybe we’ll c…" at bounding box center [511, 323] width 975 height 473
click at [569, 421] on div "so" at bounding box center [763, 444] width 477 height 72
type input "**"
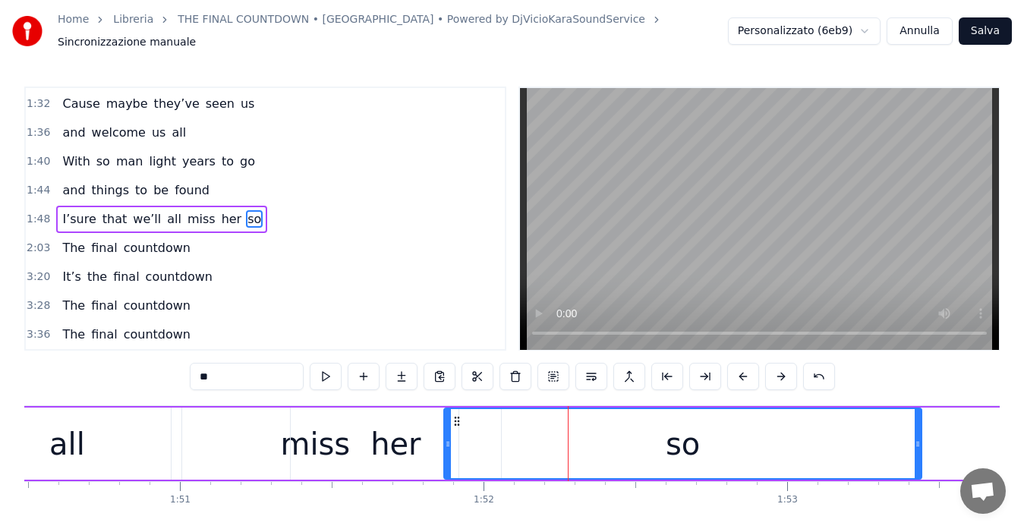
drag, startPoint x: 537, startPoint y: 413, endPoint x: 455, endPoint y: 413, distance: 81.2
click at [455, 415] on icon at bounding box center [457, 421] width 12 height 12
click at [40, 212] on span "1:48" at bounding box center [39, 219] width 24 height 15
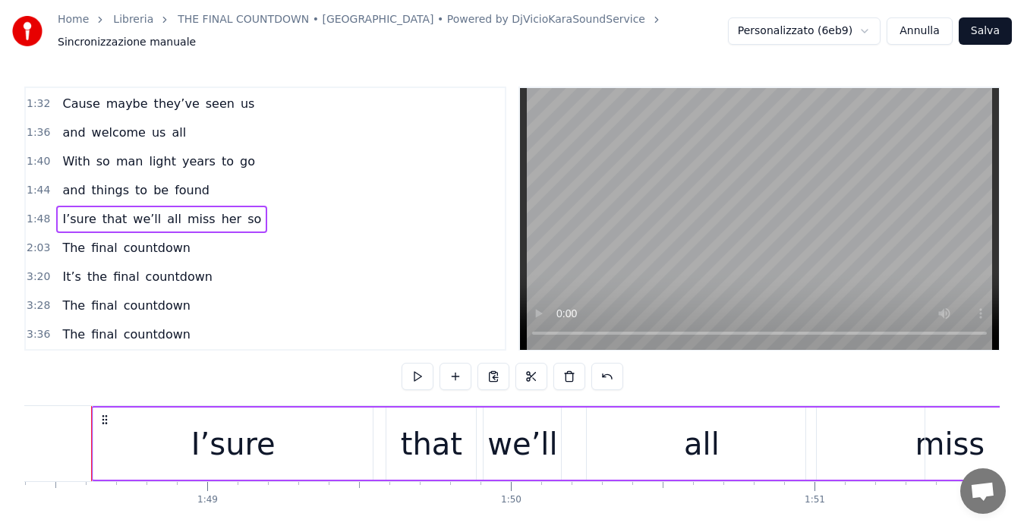
scroll to position [0, 32901]
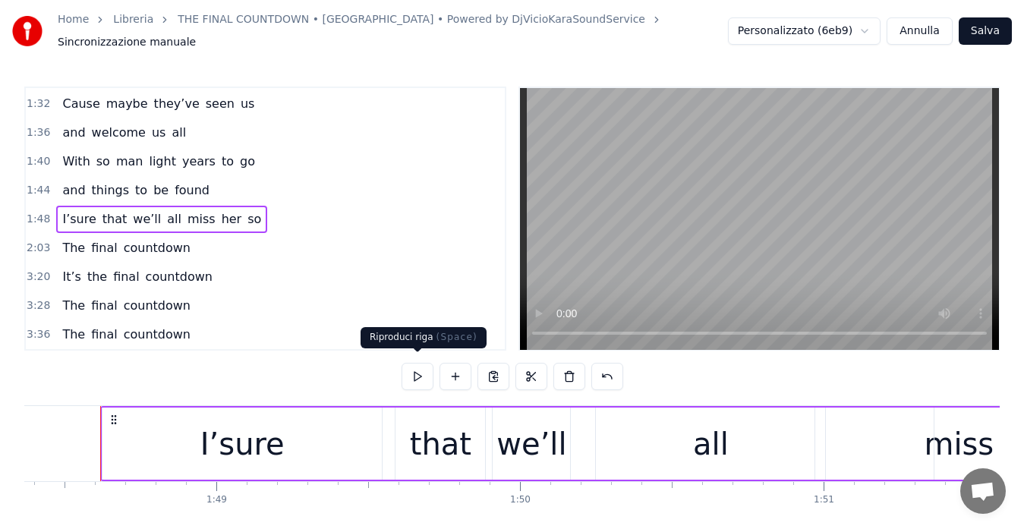
click at [417, 370] on button at bounding box center [418, 376] width 32 height 27
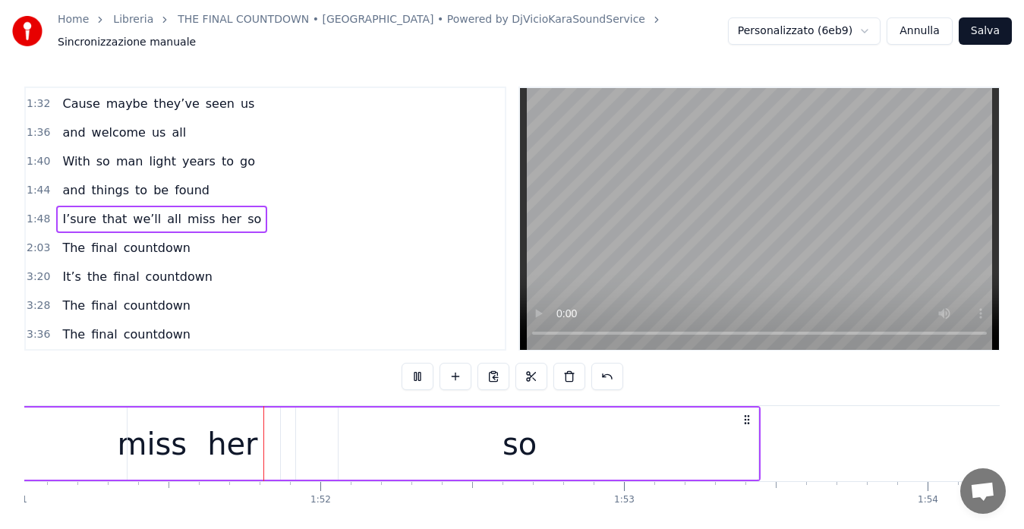
scroll to position [0, 33755]
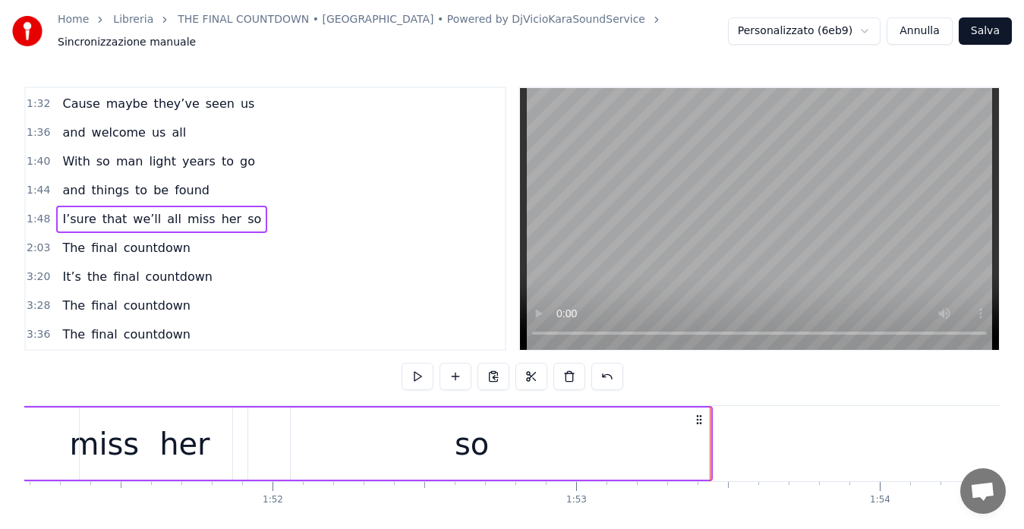
click at [458, 439] on div "so" at bounding box center [472, 444] width 34 height 46
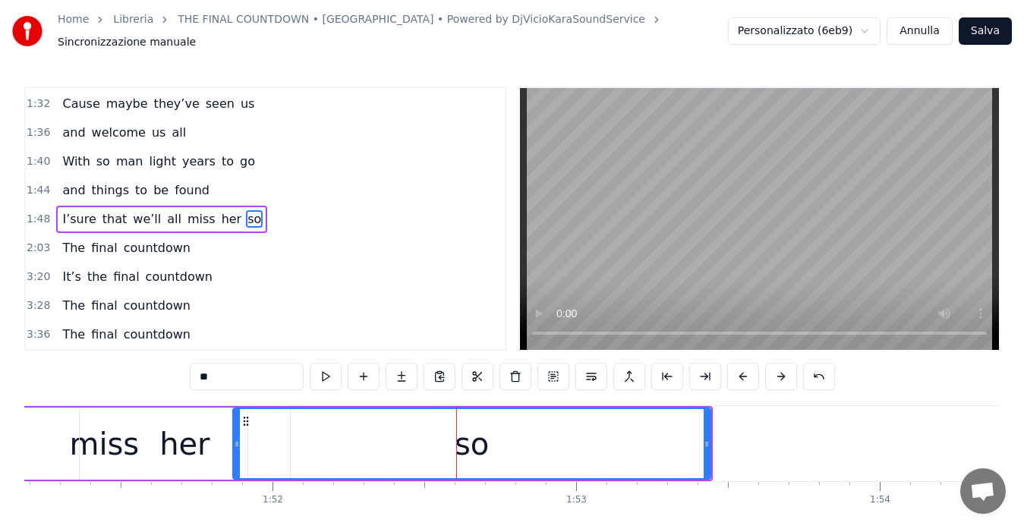
drag, startPoint x: 478, startPoint y: 437, endPoint x: 452, endPoint y: 437, distance: 25.8
click at [452, 437] on div "so" at bounding box center [472, 443] width 476 height 69
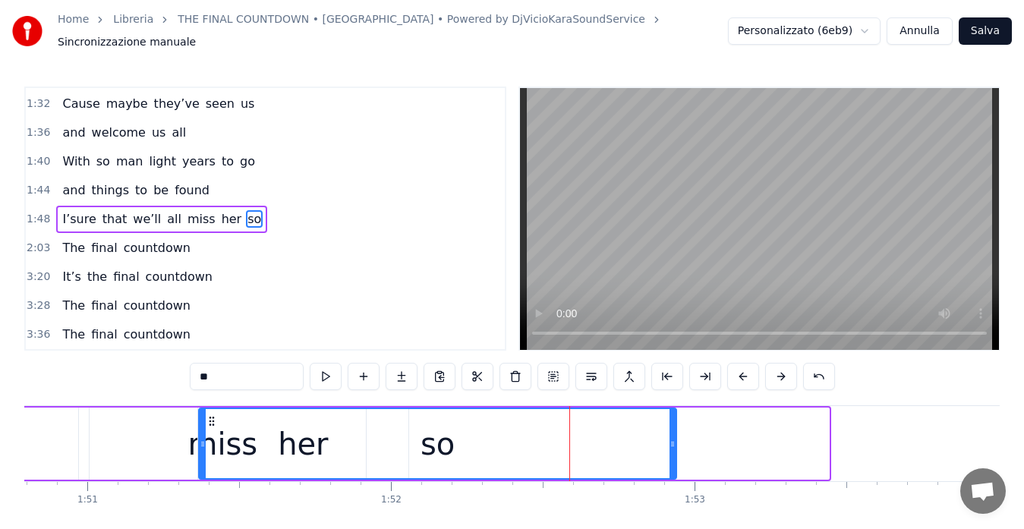
drag, startPoint x: 244, startPoint y: 411, endPoint x: 210, endPoint y: 408, distance: 34.4
click at [210, 415] on icon at bounding box center [212, 421] width 12 height 12
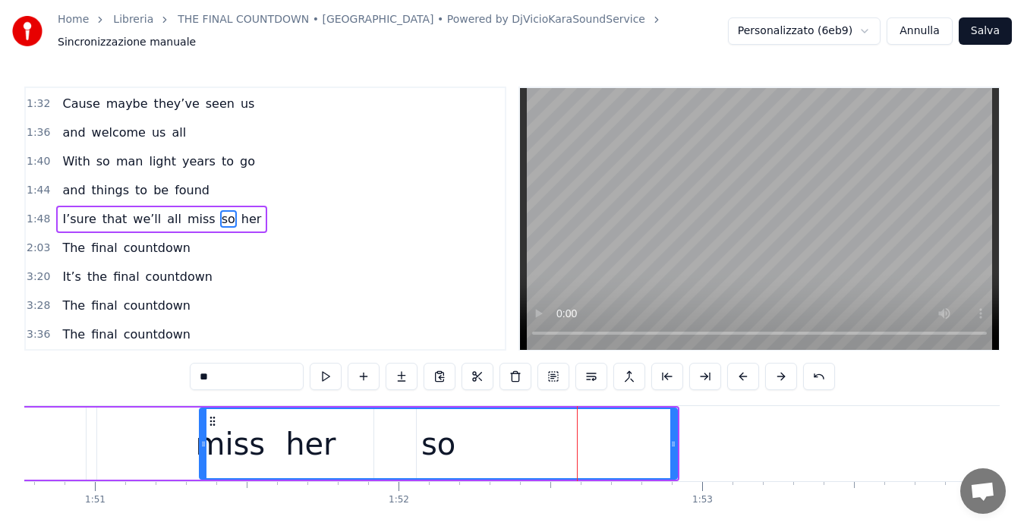
click at [26, 212] on div "1:48 I’sure that we’ll all miss so her" at bounding box center [265, 219] width 479 height 29
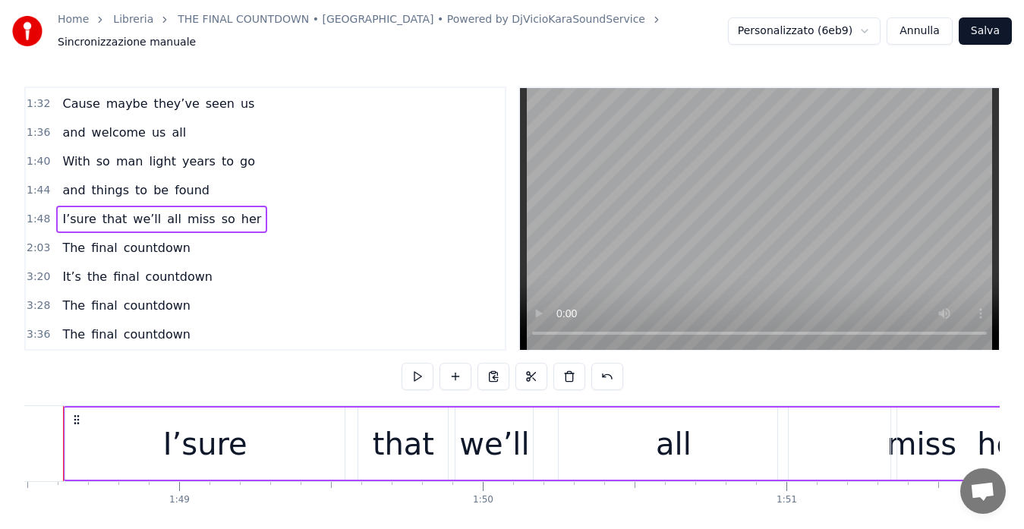
scroll to position [0, 32901]
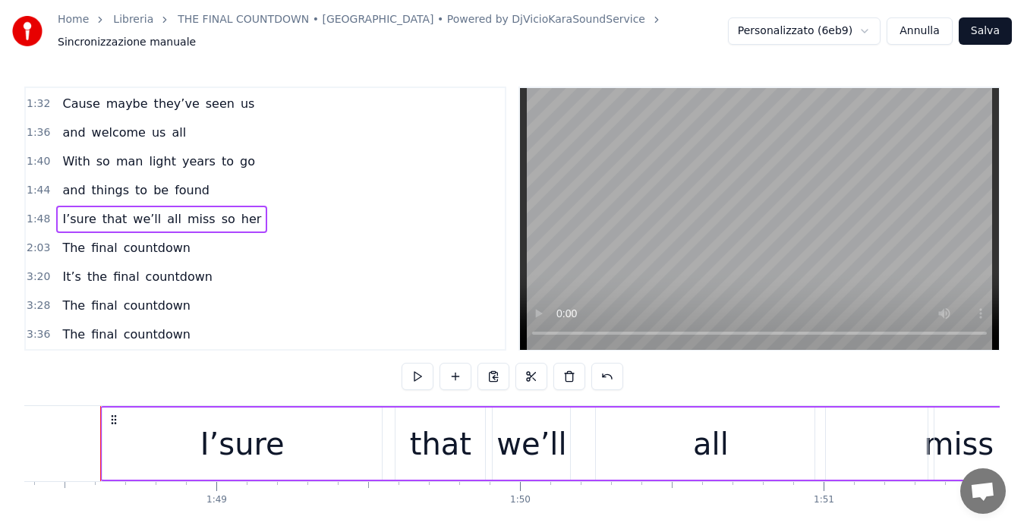
click at [112, 420] on circle at bounding box center [112, 420] width 1 height 1
click at [144, 432] on div "I’sure" at bounding box center [241, 444] width 279 height 72
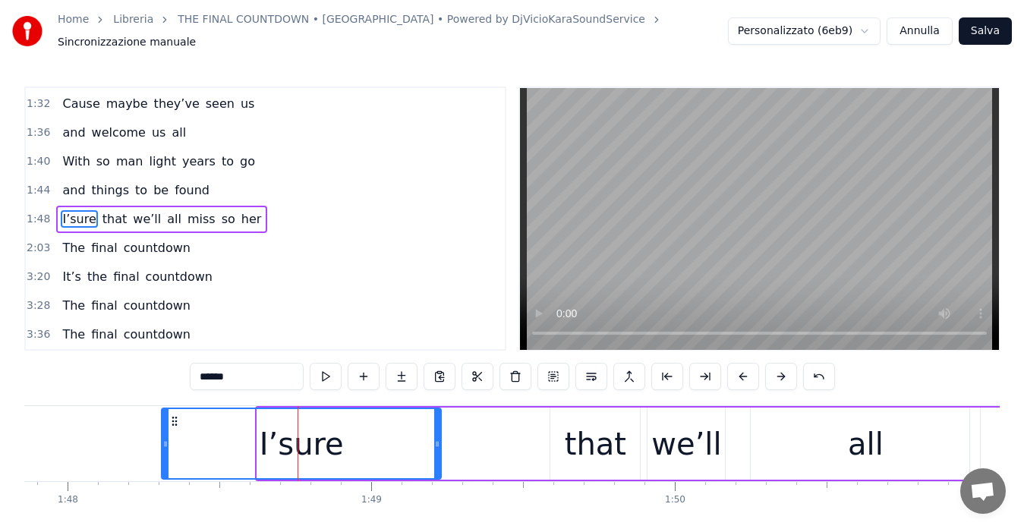
drag, startPoint x: 114, startPoint y: 411, endPoint x: 104, endPoint y: 411, distance: 9.9
click at [172, 417] on circle at bounding box center [172, 417] width 1 height 1
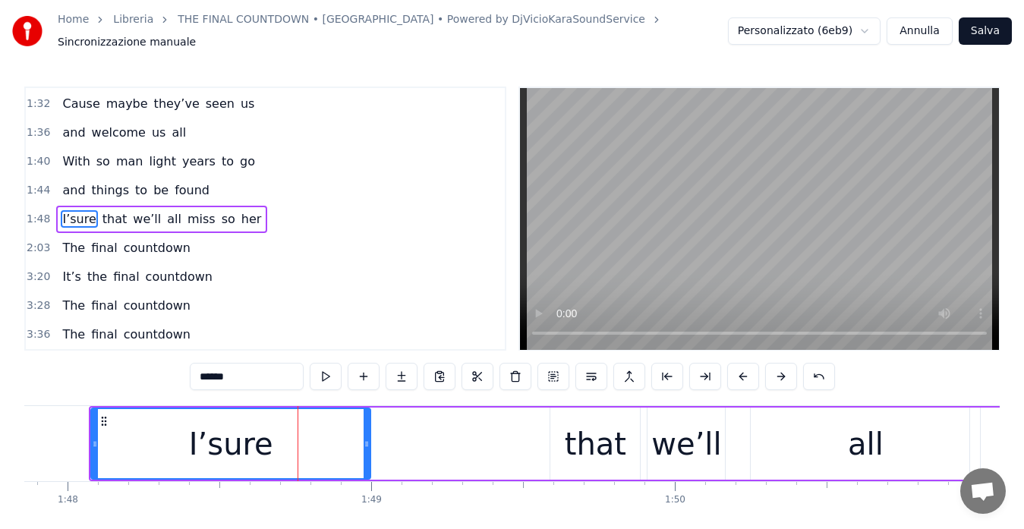
scroll to position [0, 32746]
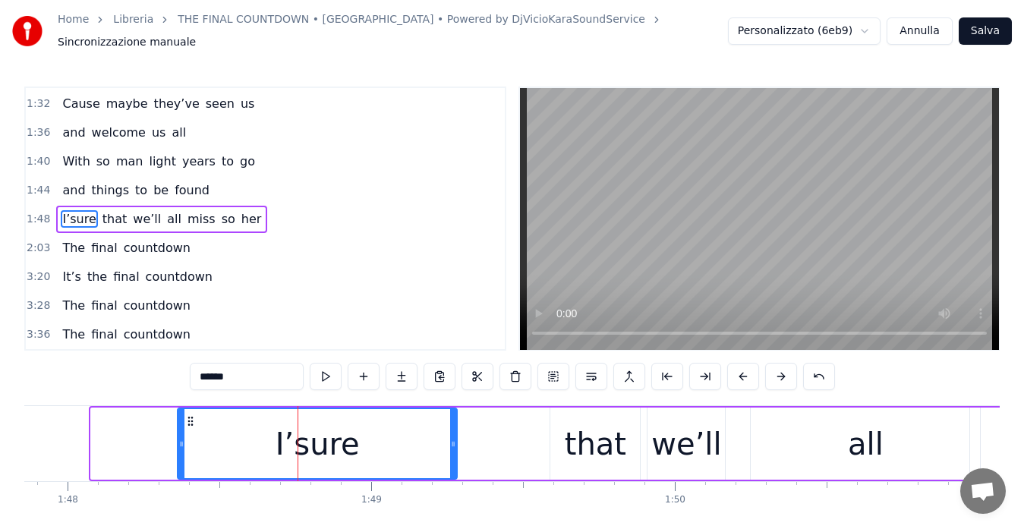
drag, startPoint x: 102, startPoint y: 411, endPoint x: 189, endPoint y: 415, distance: 86.6
click at [189, 415] on icon at bounding box center [190, 421] width 12 height 12
click at [35, 212] on span "1:48" at bounding box center [39, 219] width 24 height 15
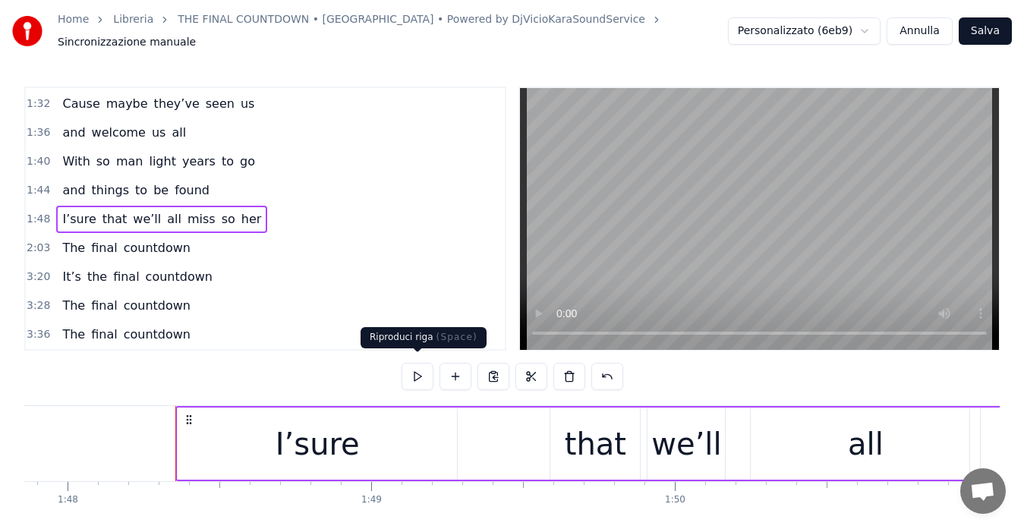
click at [423, 366] on button at bounding box center [418, 376] width 32 height 27
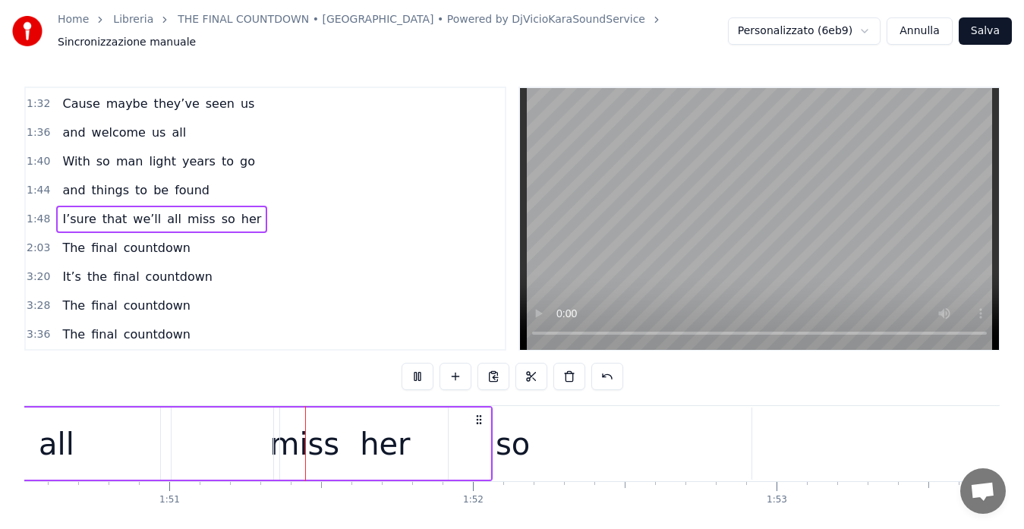
scroll to position [0, 33582]
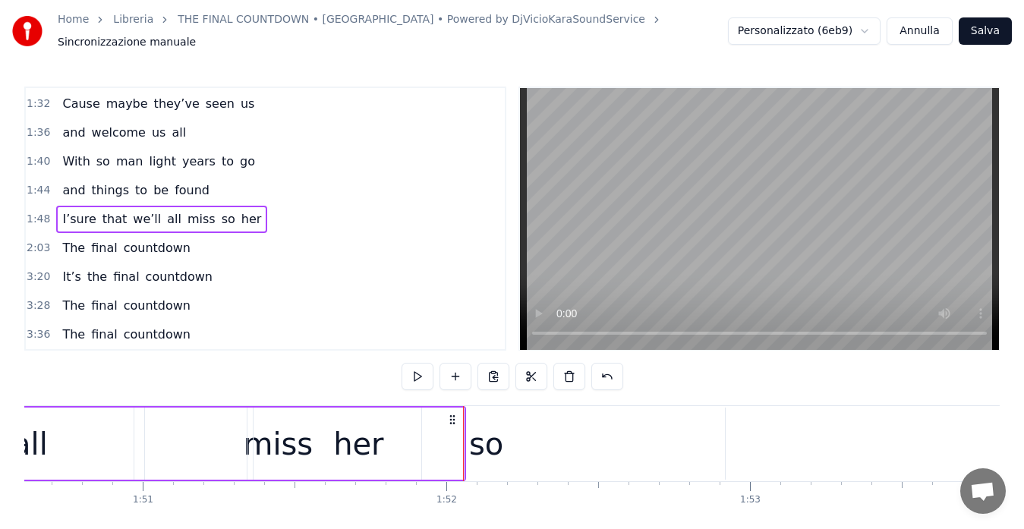
click at [36, 212] on span "1:48" at bounding box center [39, 219] width 24 height 15
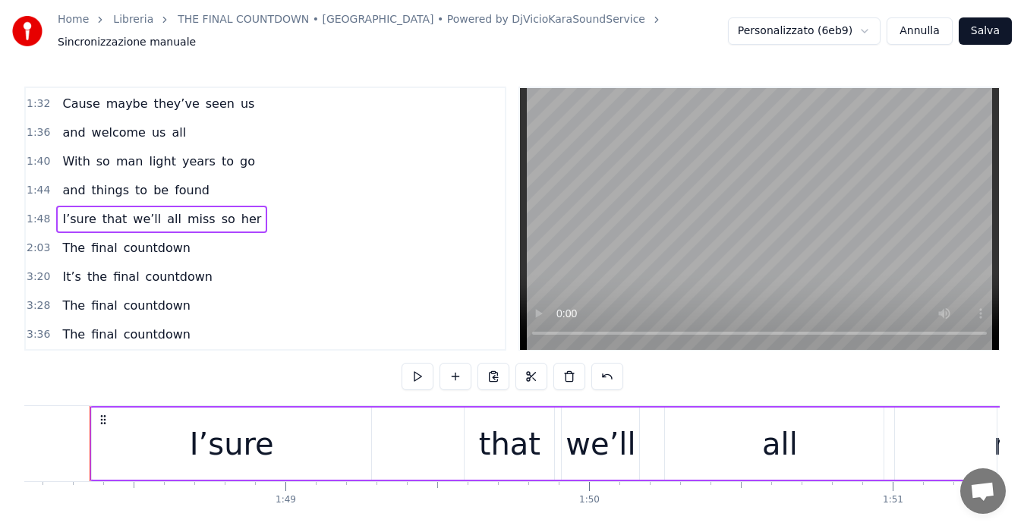
scroll to position [0, 32821]
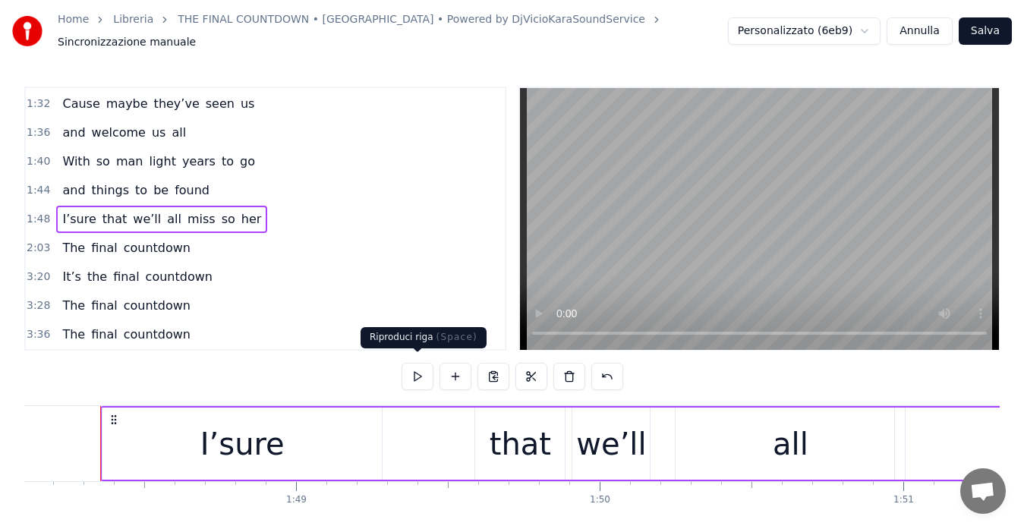
click at [415, 366] on button at bounding box center [418, 376] width 32 height 27
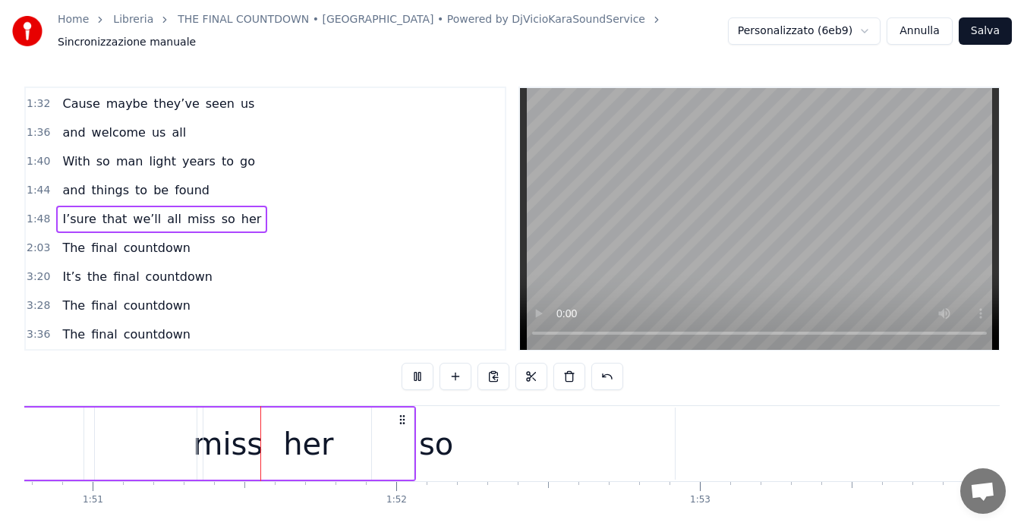
scroll to position [0, 33645]
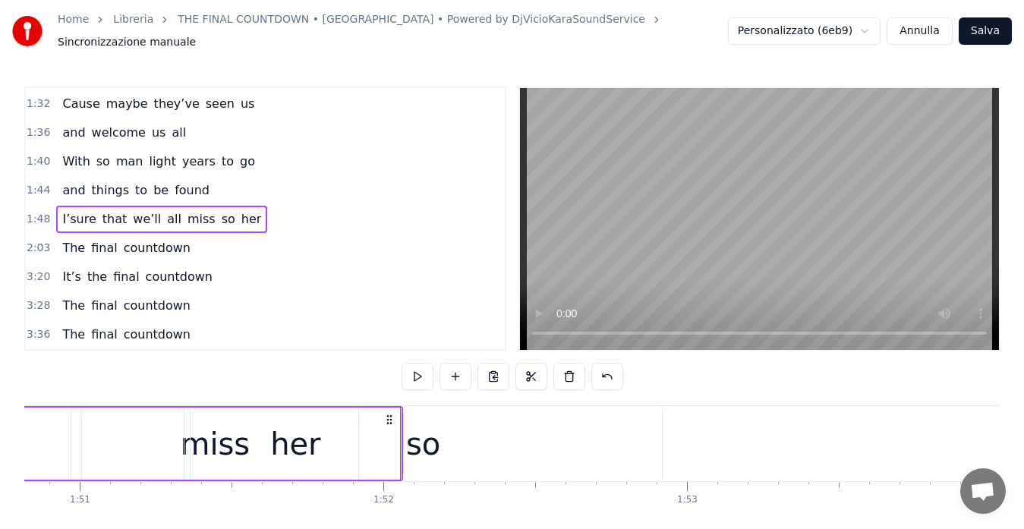
click at [329, 426] on div "her" at bounding box center [296, 444] width 210 height 72
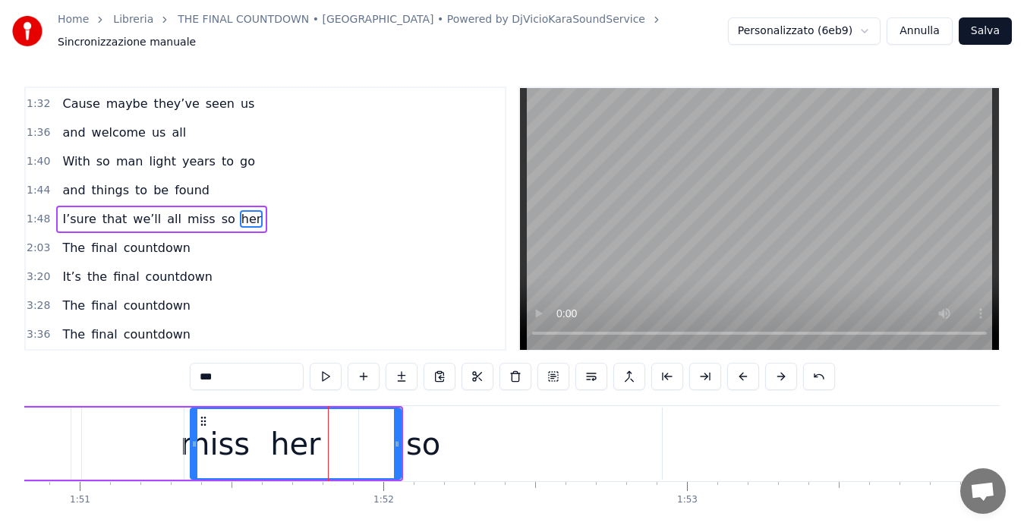
drag, startPoint x: 436, startPoint y: 436, endPoint x: 504, endPoint y: 430, distance: 67.8
click at [504, 430] on div "so" at bounding box center [422, 444] width 477 height 72
type input "**"
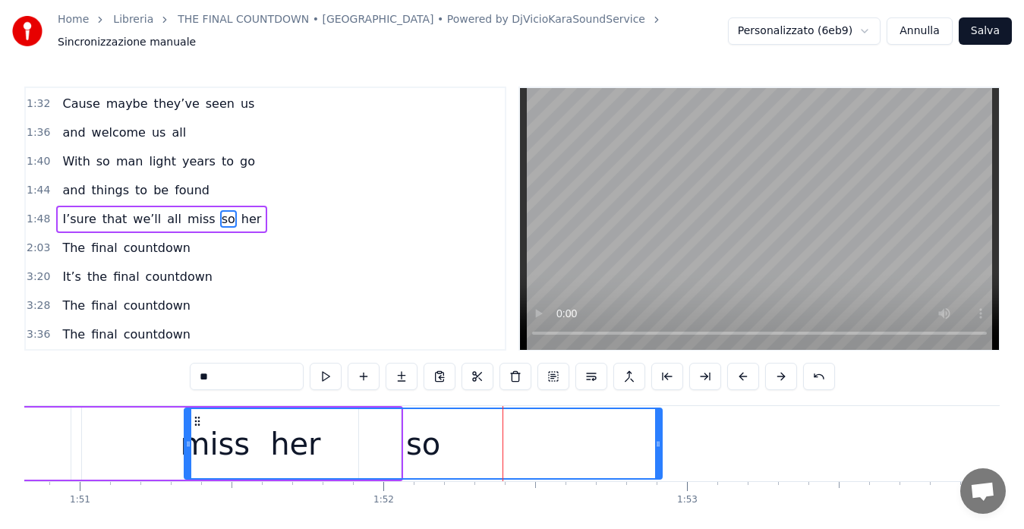
click at [434, 434] on div "so" at bounding box center [423, 444] width 34 height 46
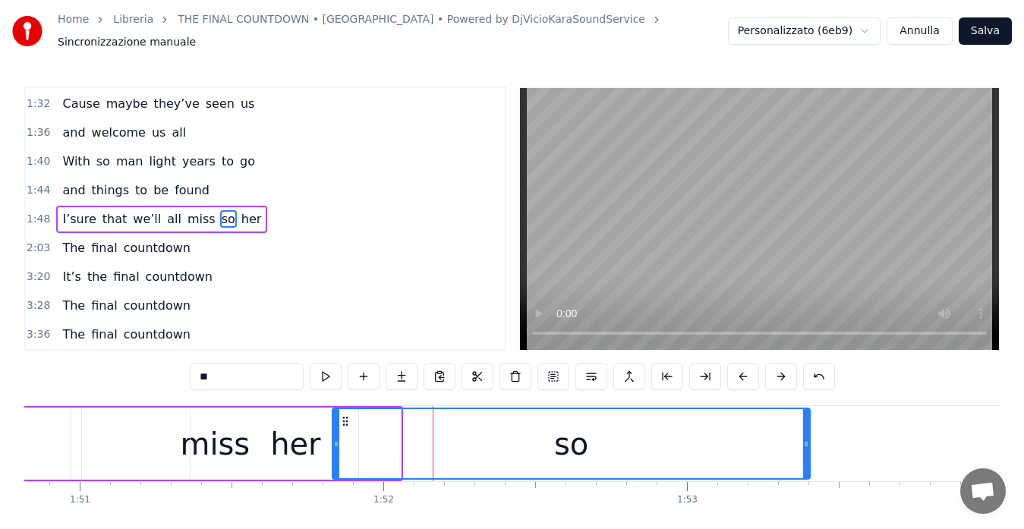
drag, startPoint x: 194, startPoint y: 410, endPoint x: 342, endPoint y: 420, distance: 148.3
click at [36, 212] on span "1:48" at bounding box center [39, 219] width 24 height 15
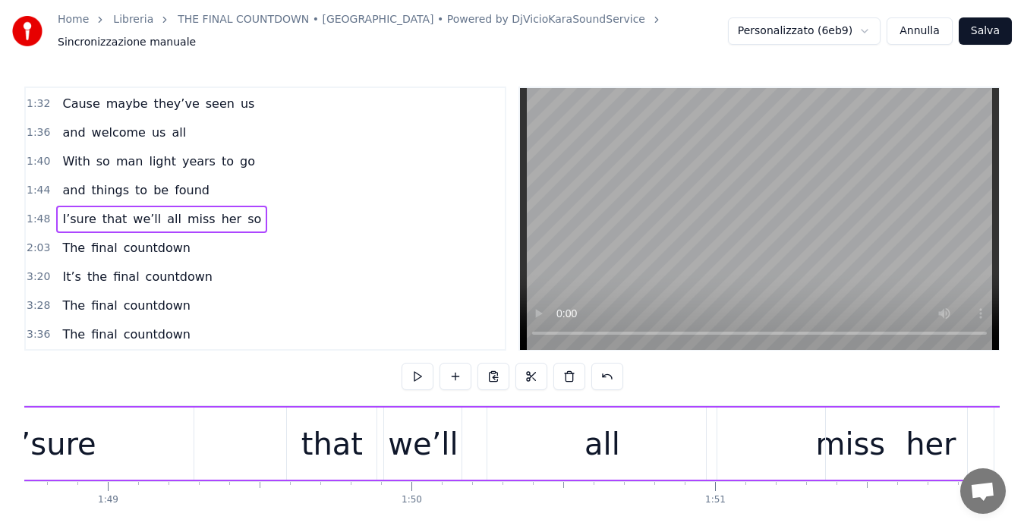
scroll to position [0, 32821]
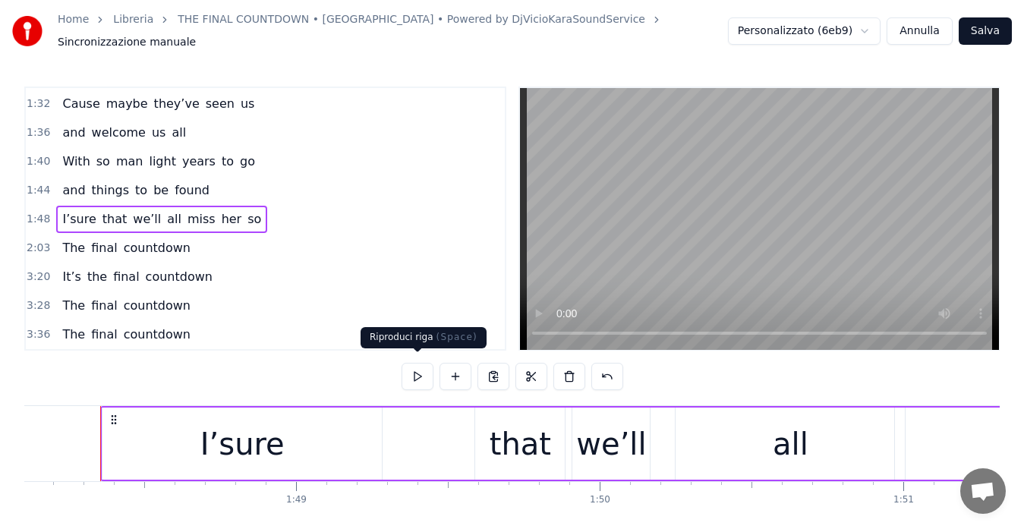
click at [414, 363] on button at bounding box center [418, 376] width 32 height 27
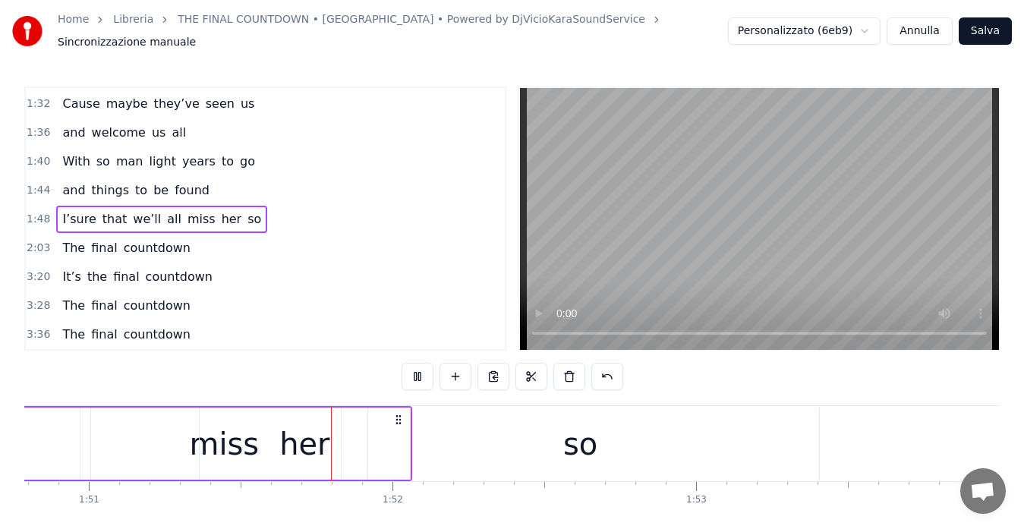
scroll to position [0, 33685]
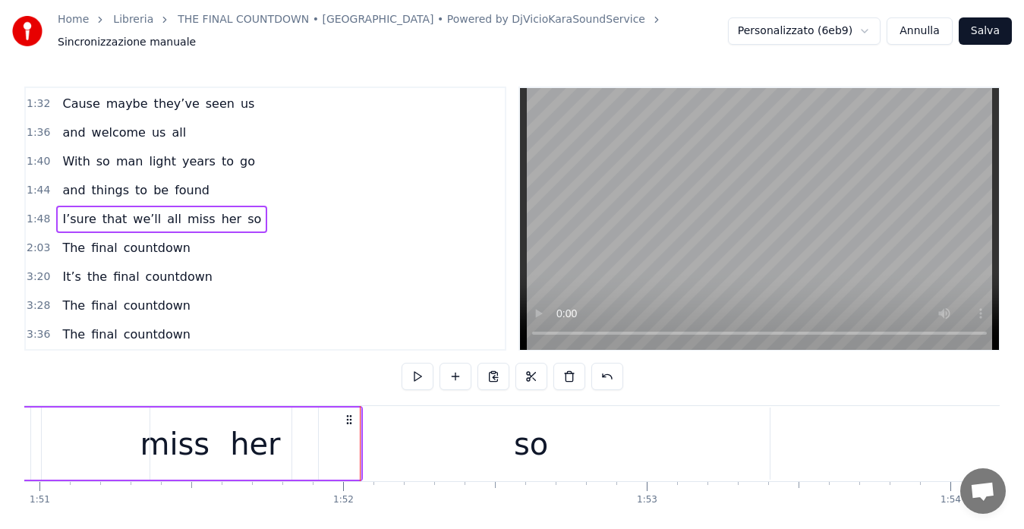
click at [463, 413] on div "so" at bounding box center [530, 444] width 477 height 72
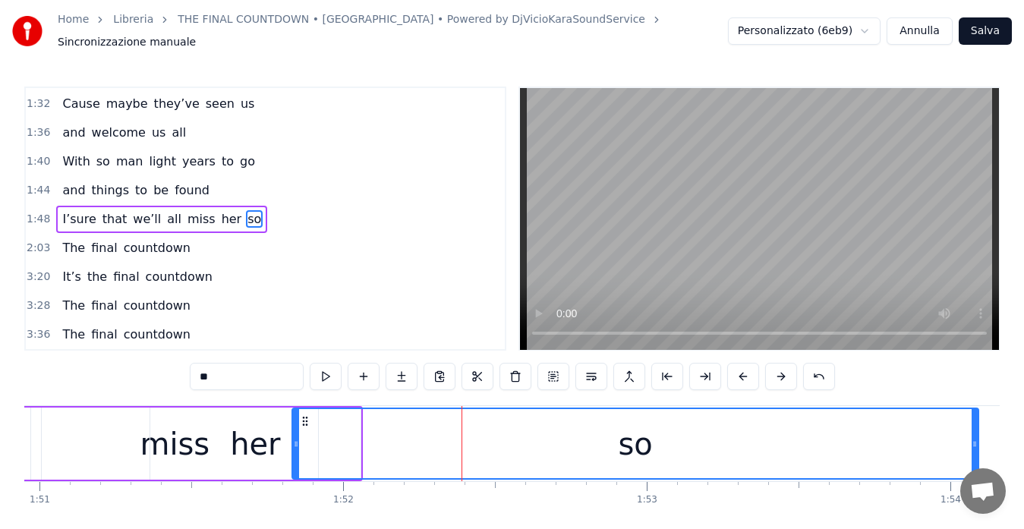
drag, startPoint x: 766, startPoint y: 442, endPoint x: 977, endPoint y: 447, distance: 211.1
click at [977, 447] on div at bounding box center [975, 443] width 6 height 69
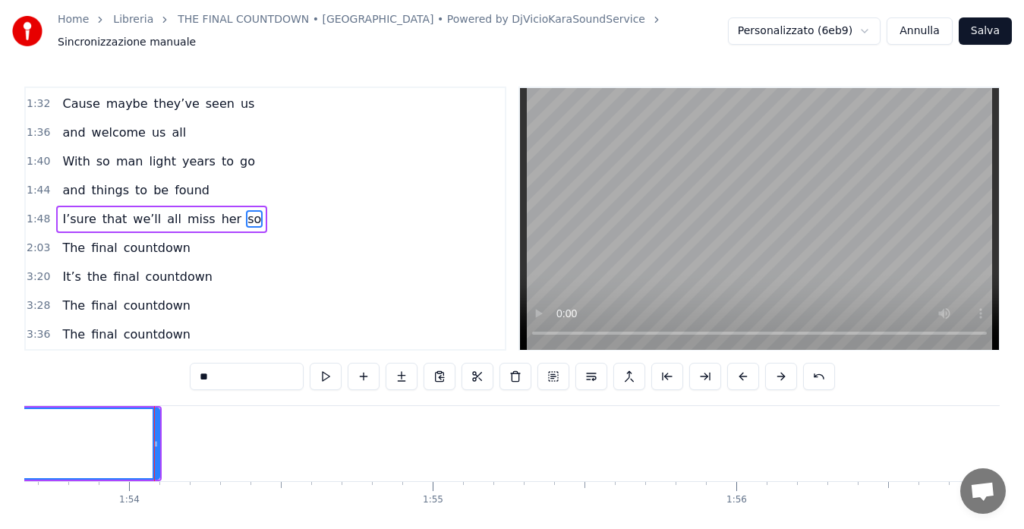
scroll to position [0, 34560]
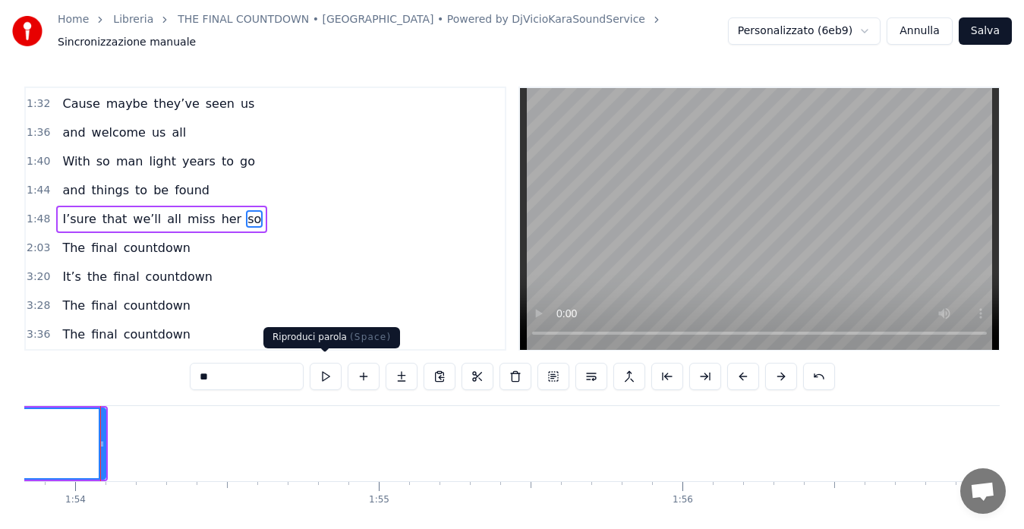
click at [329, 370] on button at bounding box center [326, 376] width 32 height 27
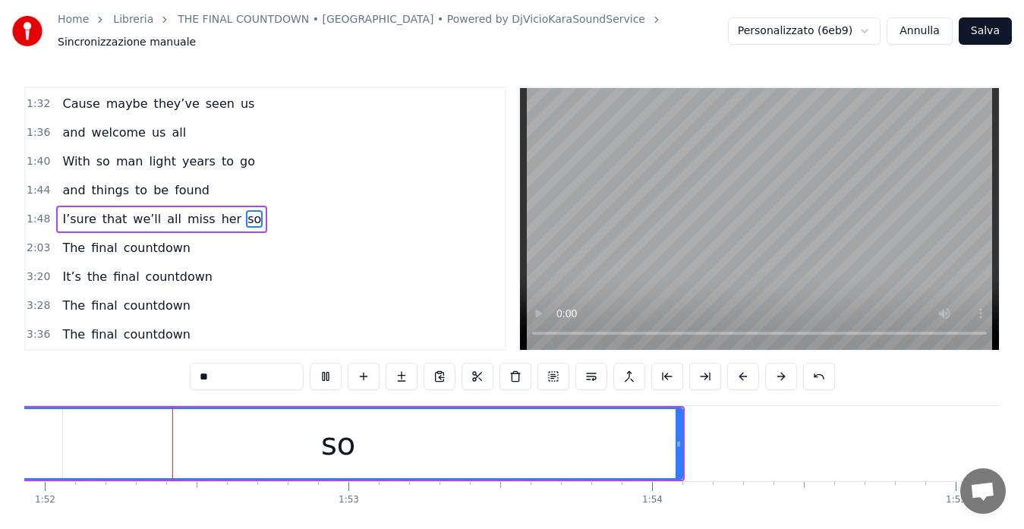
scroll to position [0, 33944]
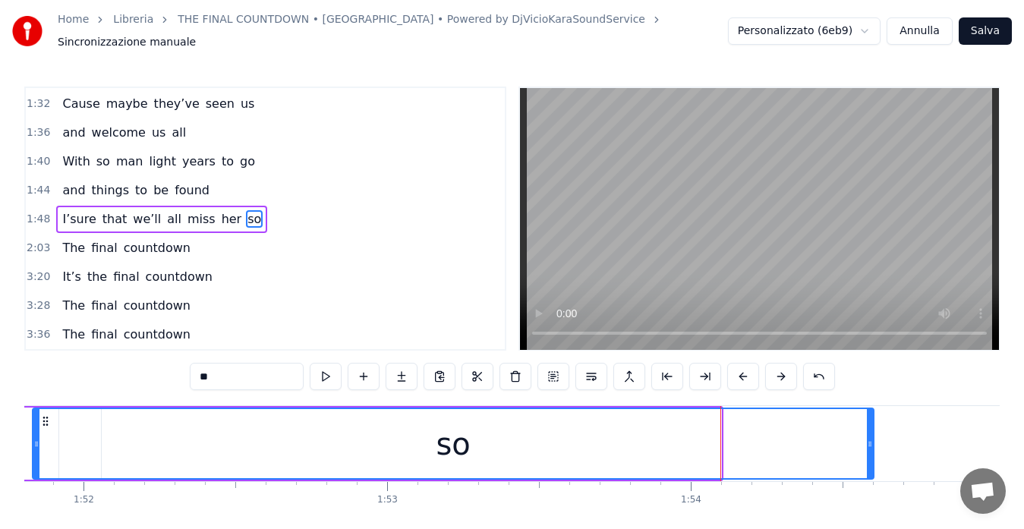
drag, startPoint x: 720, startPoint y: 433, endPoint x: 888, endPoint y: 442, distance: 168.7
click at [873, 442] on icon at bounding box center [870, 444] width 6 height 12
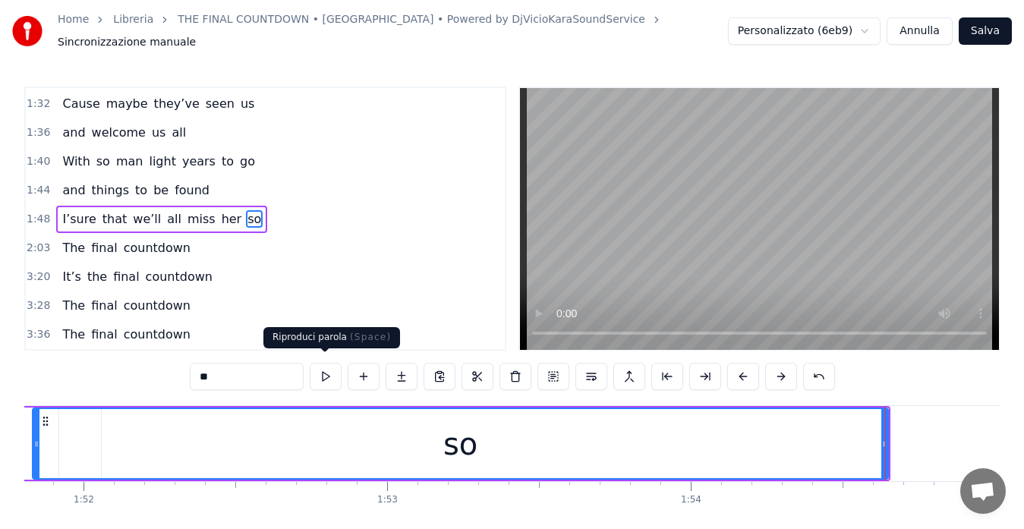
click at [317, 370] on button at bounding box center [326, 376] width 32 height 27
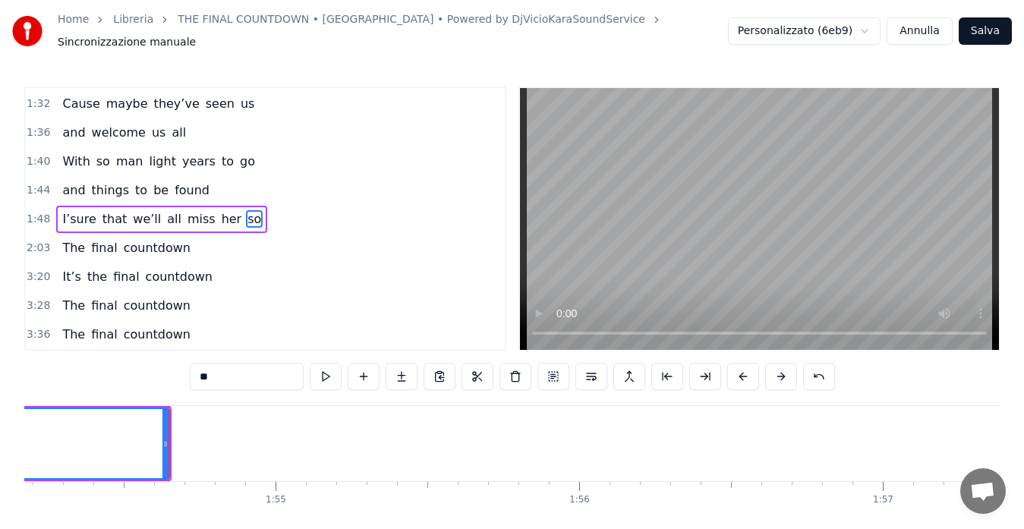
scroll to position [0, 34732]
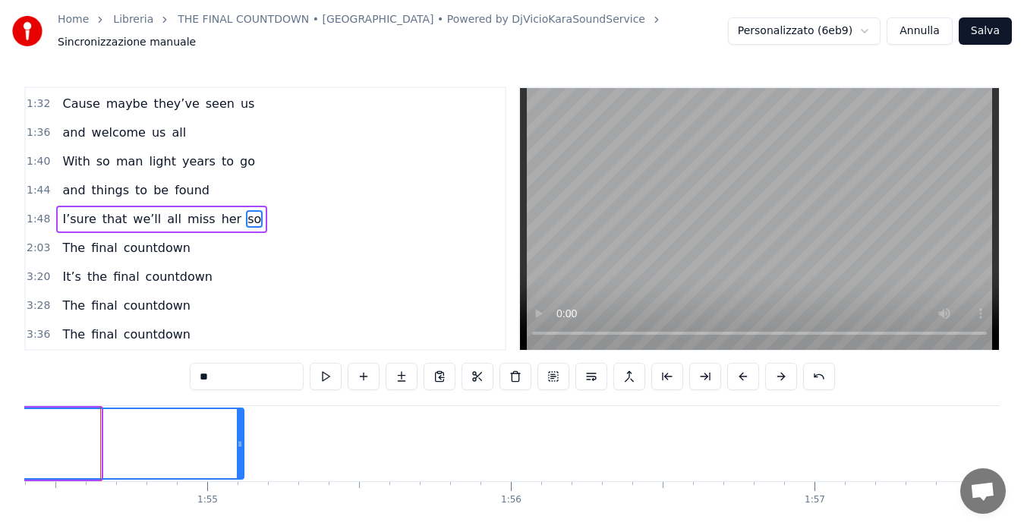
drag, startPoint x: 97, startPoint y: 432, endPoint x: 279, endPoint y: 461, distance: 183.8
click at [243, 461] on div at bounding box center [240, 443] width 6 height 69
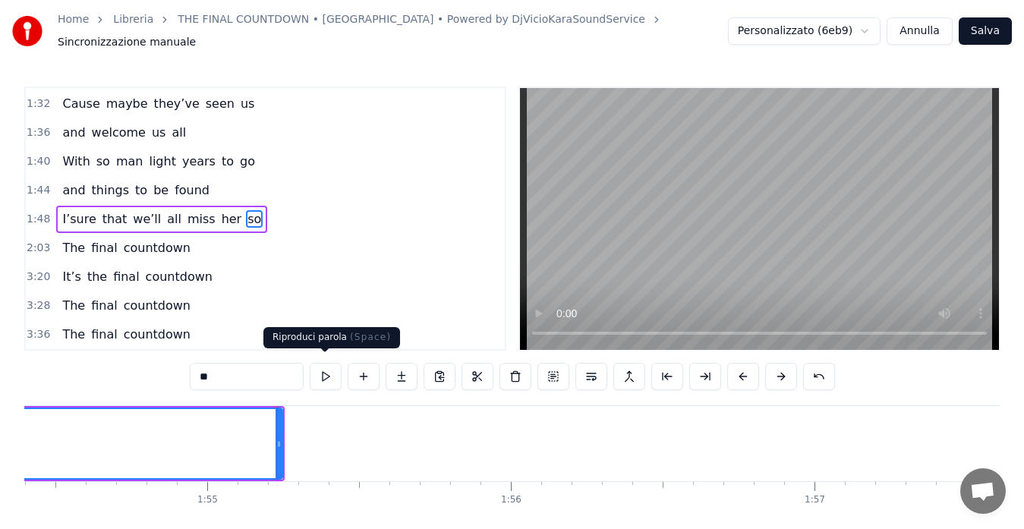
click at [329, 367] on button at bounding box center [326, 376] width 32 height 27
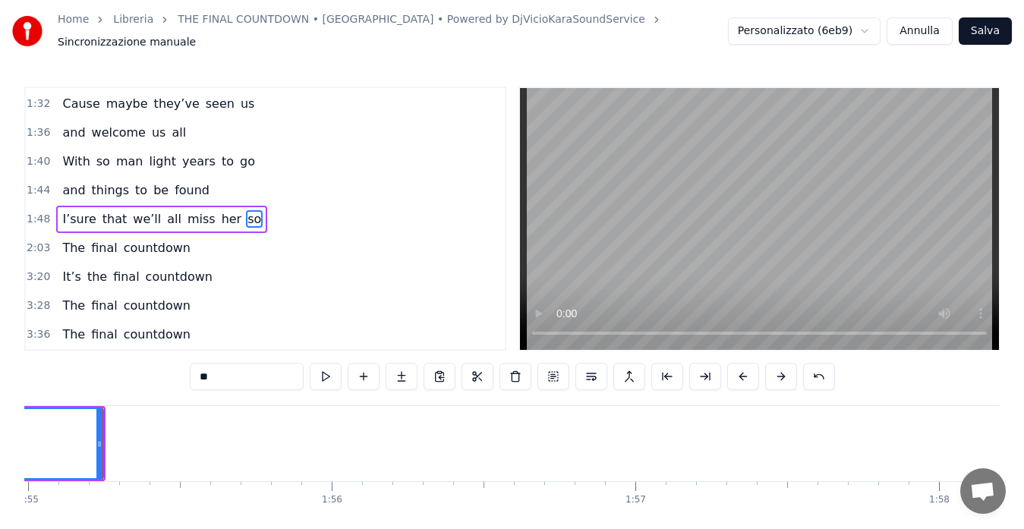
scroll to position [0, 34913]
drag, startPoint x: 97, startPoint y: 435, endPoint x: 122, endPoint y: 433, distance: 25.2
click at [119, 438] on icon at bounding box center [116, 444] width 6 height 12
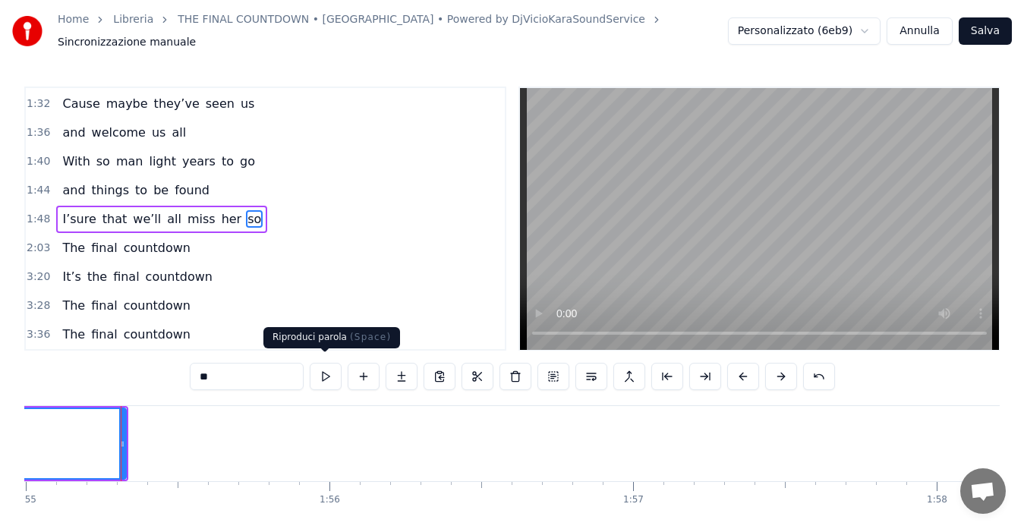
click at [326, 373] on button at bounding box center [326, 376] width 32 height 27
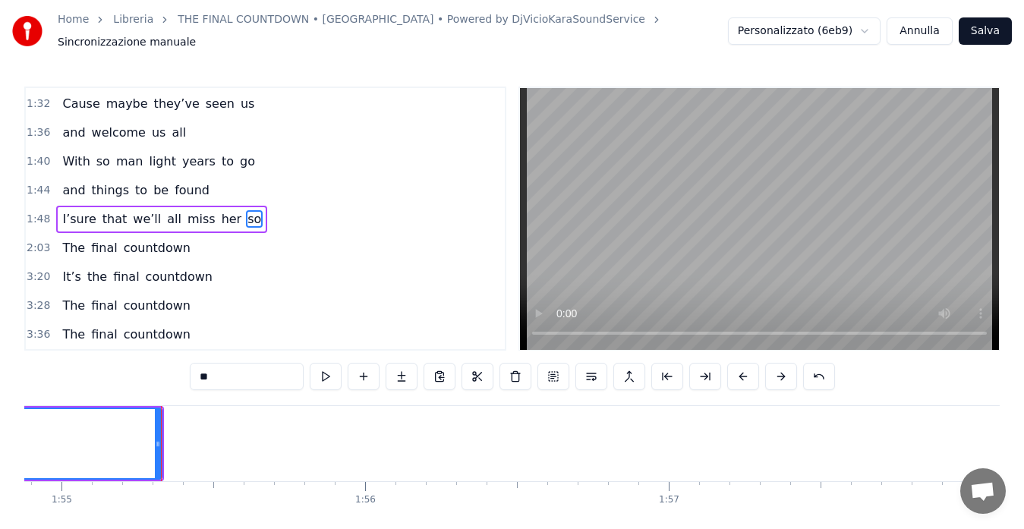
scroll to position [0, 34938]
click at [37, 212] on span "1:48" at bounding box center [39, 219] width 24 height 15
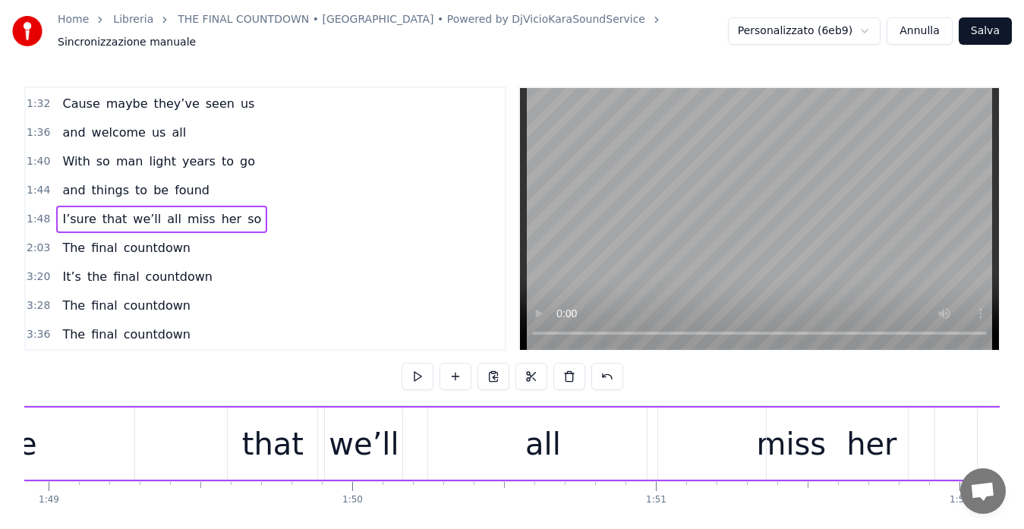
scroll to position [0, 32821]
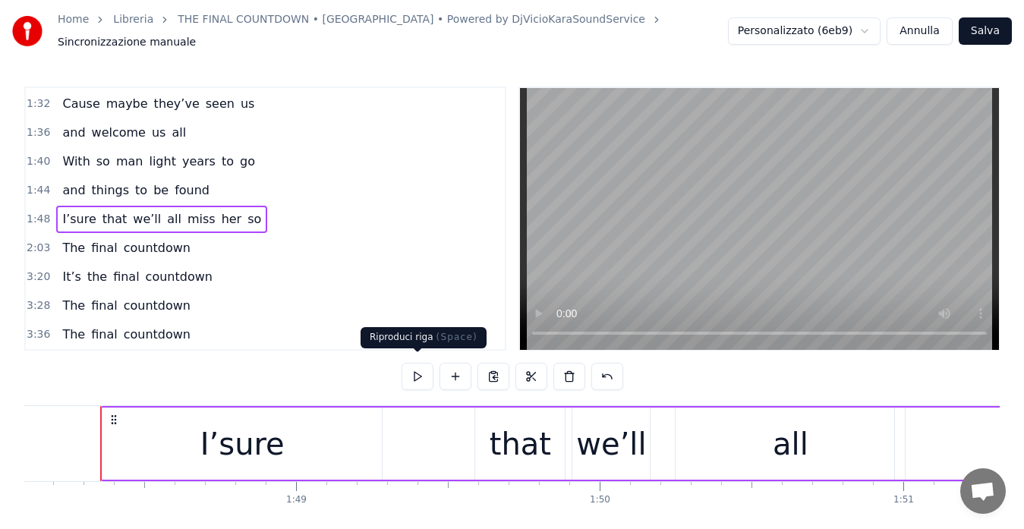
click at [412, 367] on button at bounding box center [418, 376] width 32 height 27
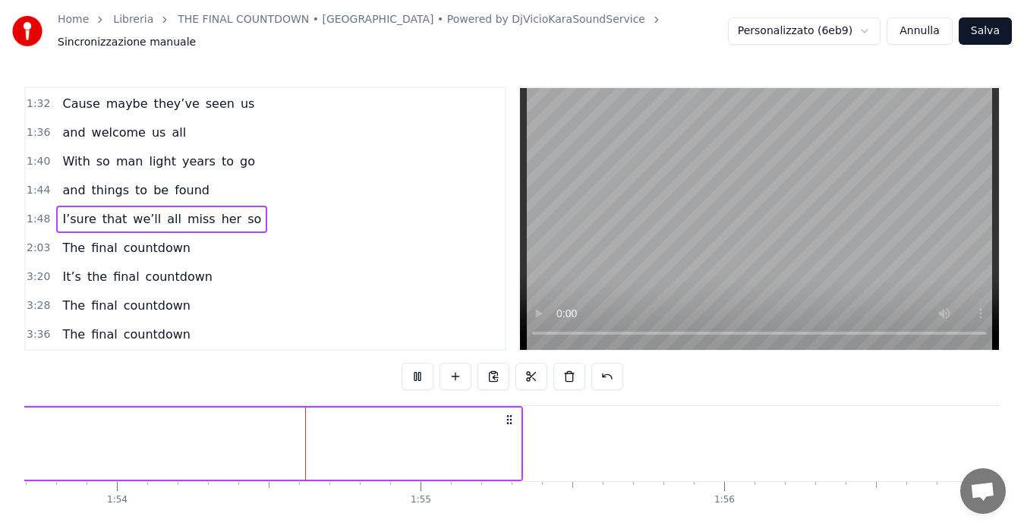
scroll to position [0, 34532]
click at [30, 212] on span "1:48" at bounding box center [39, 219] width 24 height 15
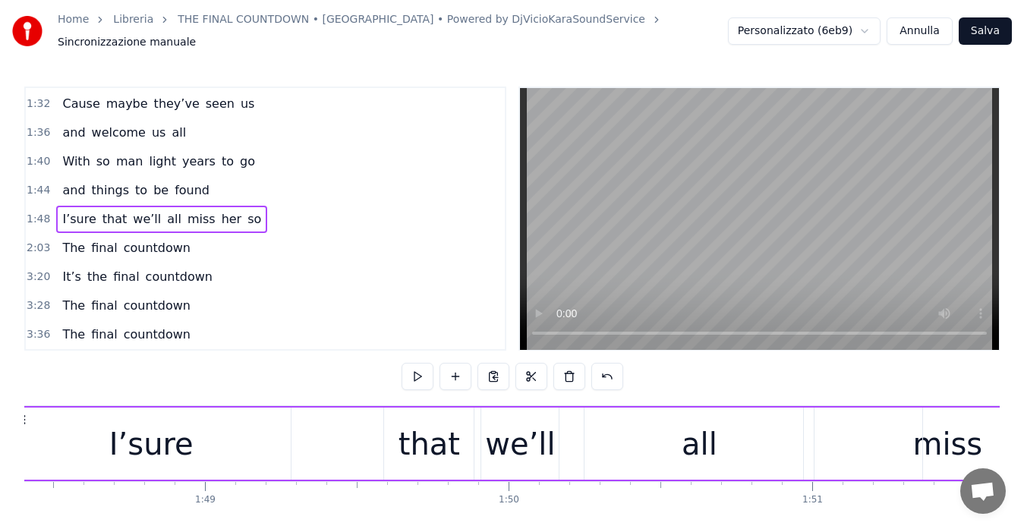
scroll to position [0, 32943]
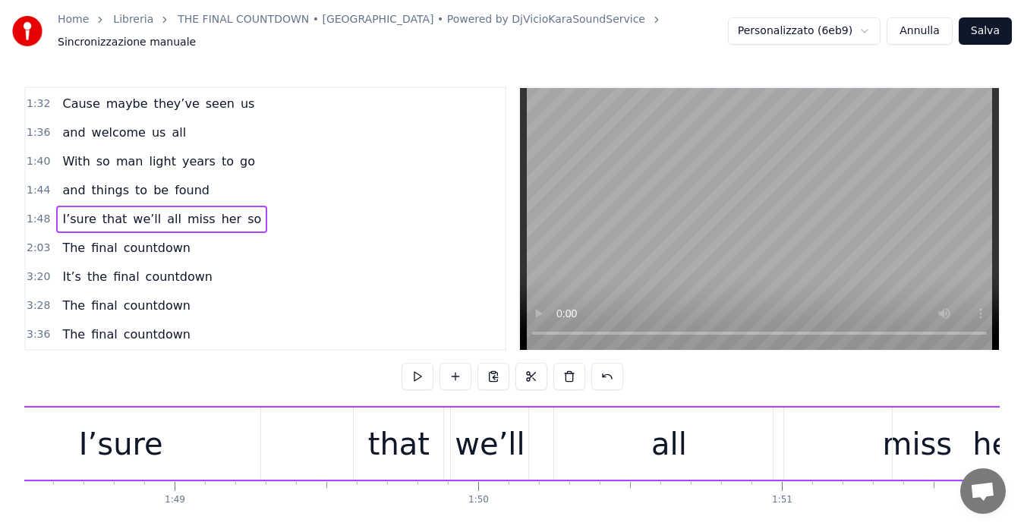
click at [924, 458] on div "her" at bounding box center [998, 444] width 210 height 72
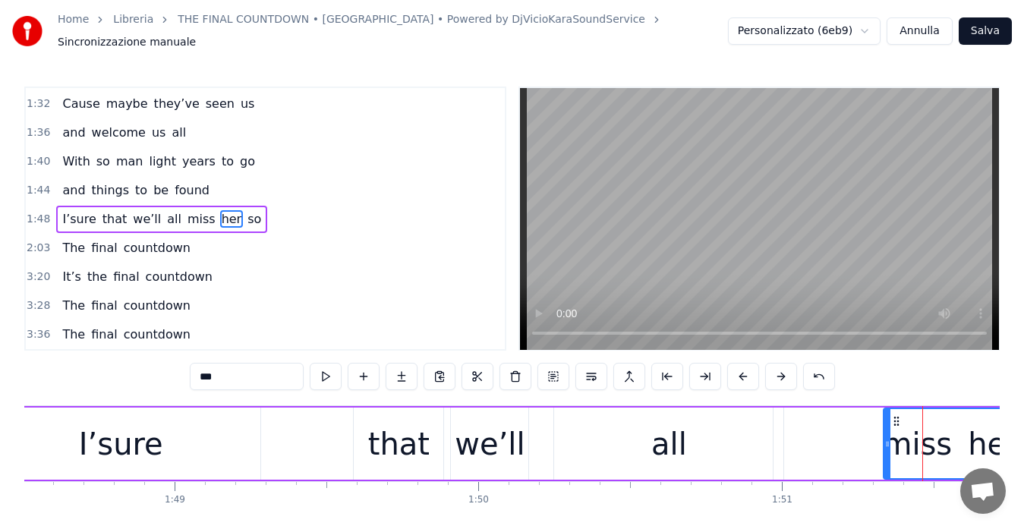
drag, startPoint x: 897, startPoint y: 434, endPoint x: 888, endPoint y: 440, distance: 10.9
click at [888, 440] on icon at bounding box center [887, 444] width 6 height 12
click at [909, 439] on div "her" at bounding box center [993, 443] width 218 height 69
click at [860, 440] on div "miss" at bounding box center [916, 444] width 287 height 72
type input "****"
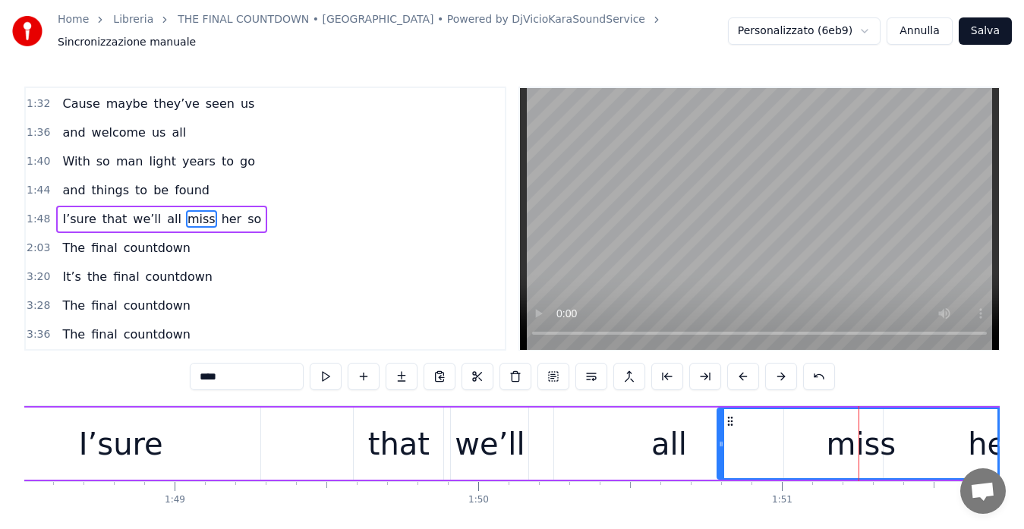
drag, startPoint x: 783, startPoint y: 411, endPoint x: 729, endPoint y: 414, distance: 53.9
click at [729, 415] on icon at bounding box center [730, 421] width 12 height 12
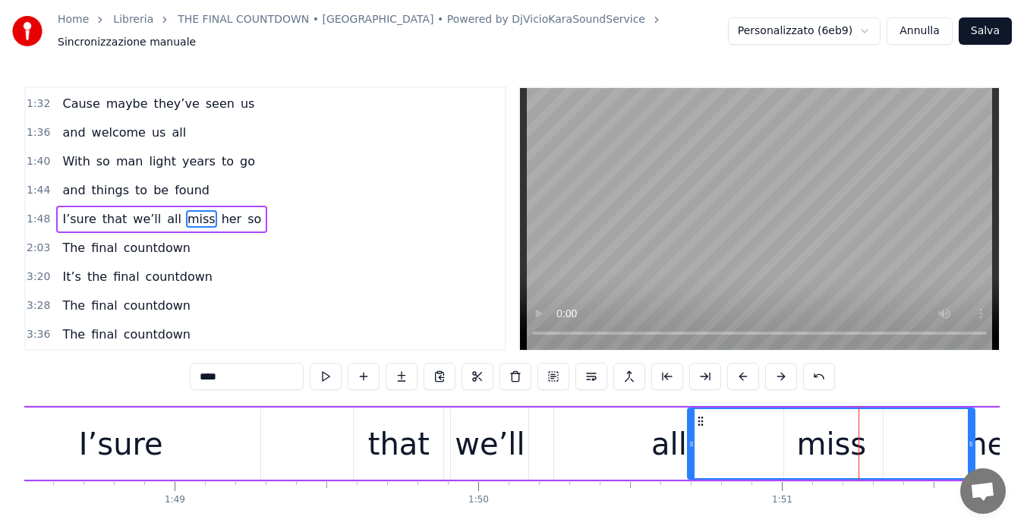
drag, startPoint x: 729, startPoint y: 414, endPoint x: 700, endPoint y: 419, distance: 30.1
click at [700, 419] on icon at bounding box center [700, 421] width 12 height 12
drag, startPoint x: 694, startPoint y: 435, endPoint x: 741, endPoint y: 423, distance: 48.6
click at [736, 429] on div at bounding box center [733, 443] width 6 height 69
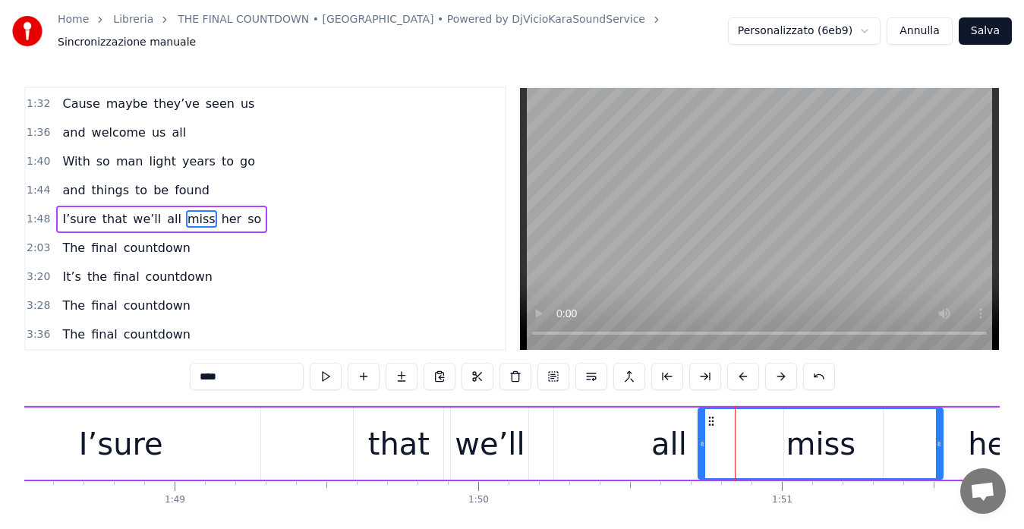
drag, startPoint x: 743, startPoint y: 414, endPoint x: 711, endPoint y: 416, distance: 31.9
click at [711, 416] on icon at bounding box center [711, 421] width 12 height 12
click at [39, 212] on span "1:48" at bounding box center [39, 219] width 24 height 15
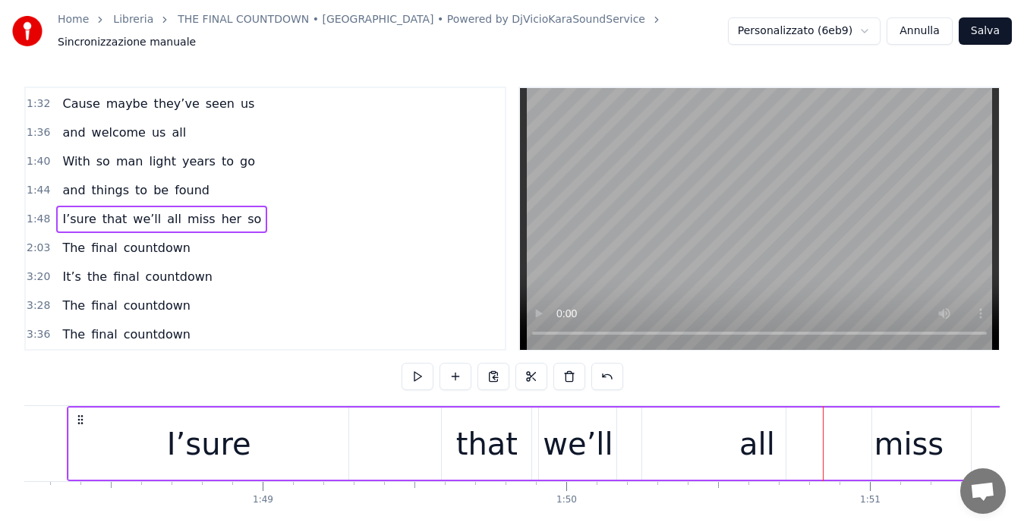
scroll to position [0, 32821]
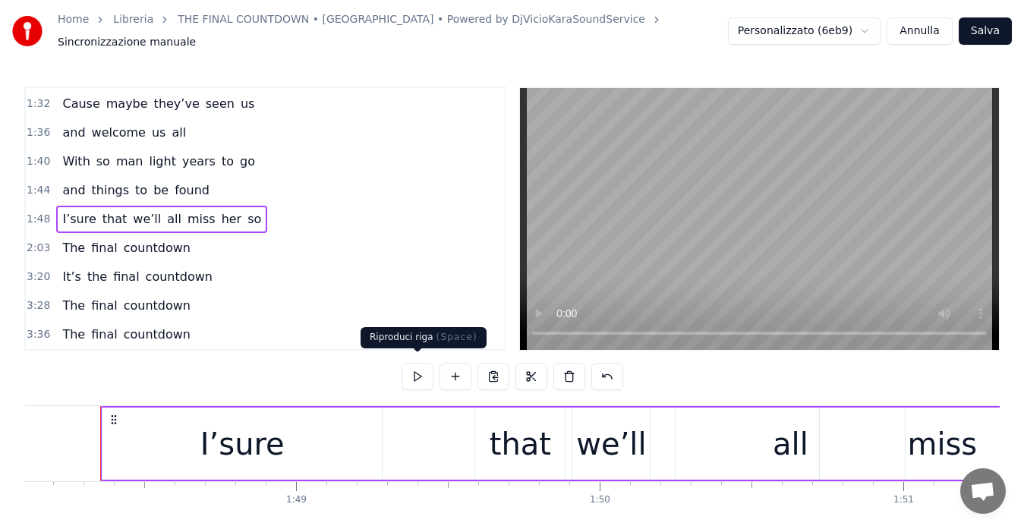
click at [410, 368] on button at bounding box center [418, 376] width 32 height 27
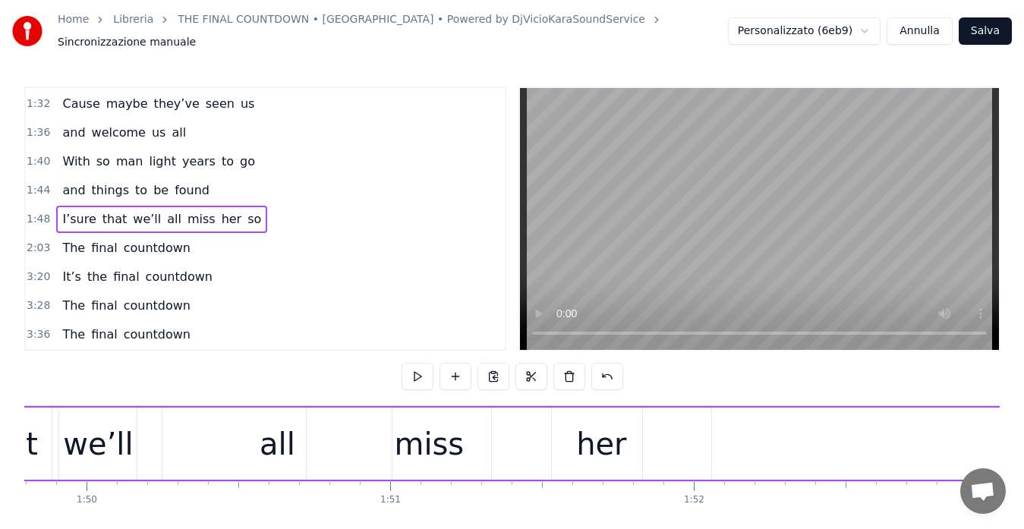
scroll to position [0, 33333]
click at [389, 450] on div "miss" at bounding box center [430, 444] width 244 height 72
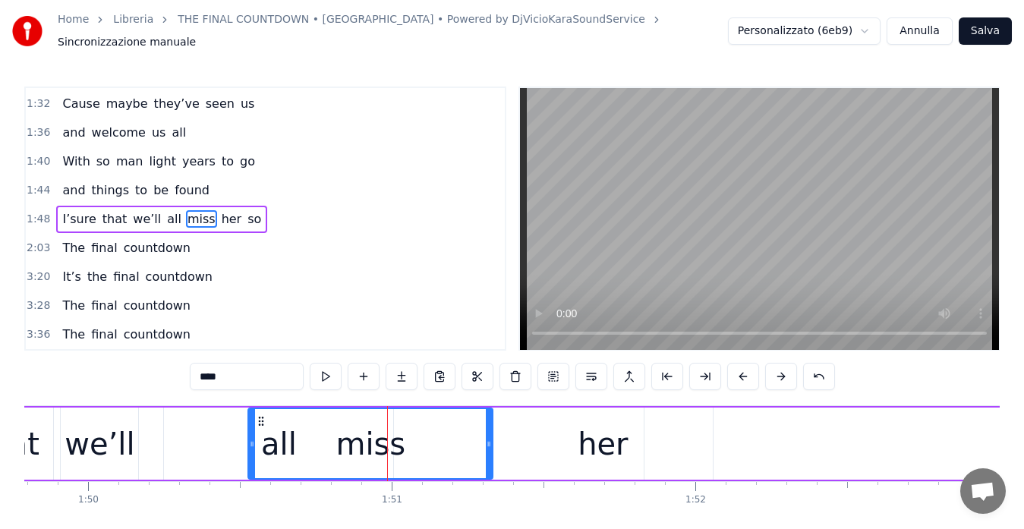
drag, startPoint x: 321, startPoint y: 412, endPoint x: 261, endPoint y: 412, distance: 60.0
click at [261, 415] on icon at bounding box center [261, 421] width 12 height 12
click at [34, 212] on span "1:48" at bounding box center [39, 219] width 24 height 15
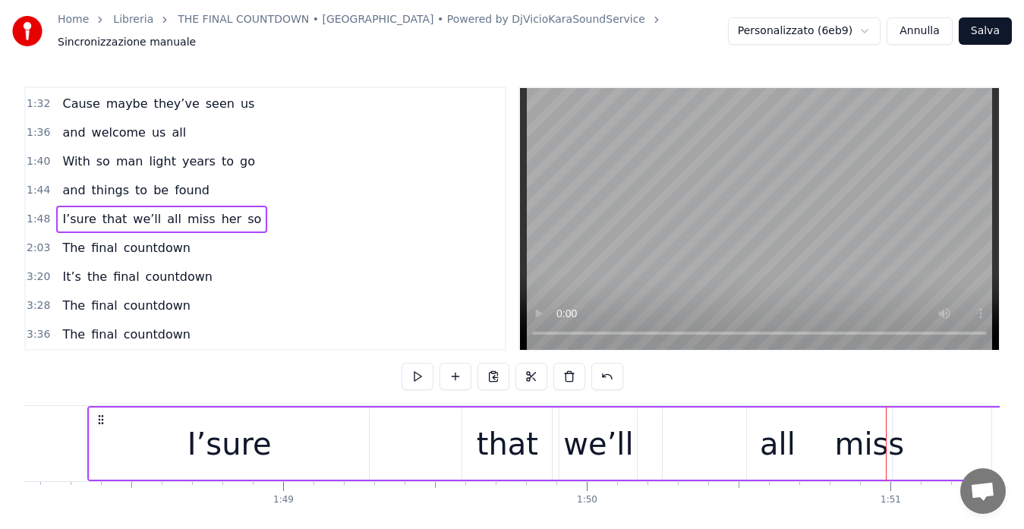
scroll to position [0, 32821]
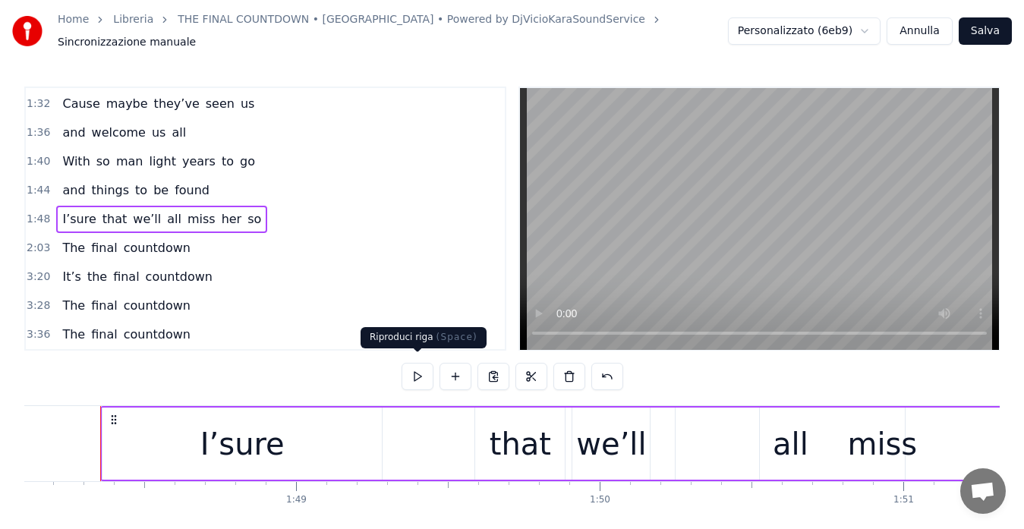
click at [418, 370] on button at bounding box center [418, 376] width 32 height 27
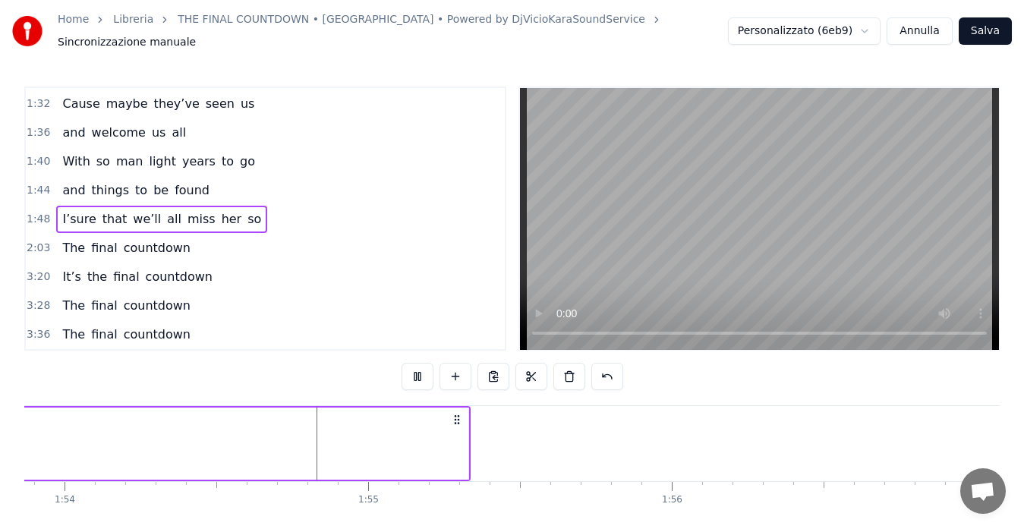
scroll to position [0, 34593]
click at [36, 241] on span "2:03" at bounding box center [39, 248] width 24 height 15
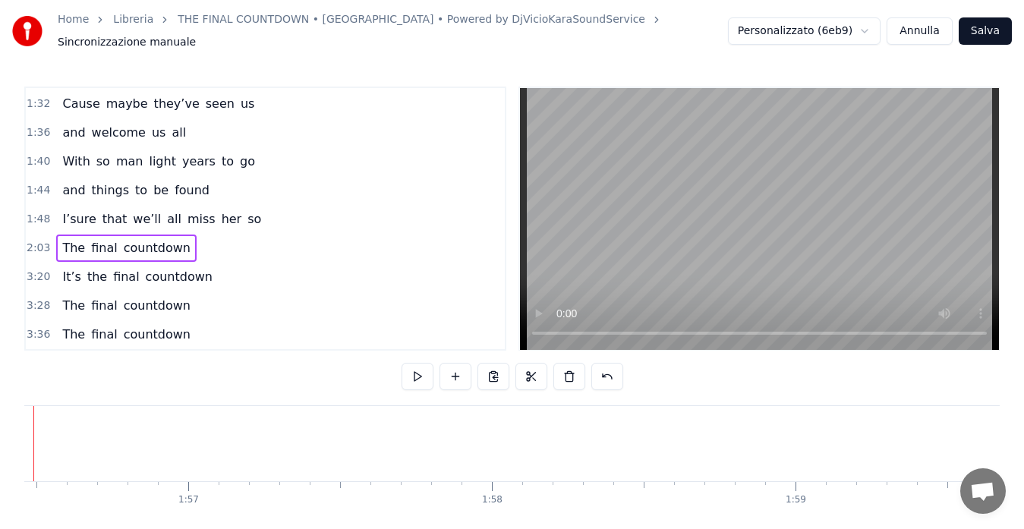
scroll to position [0, 35291]
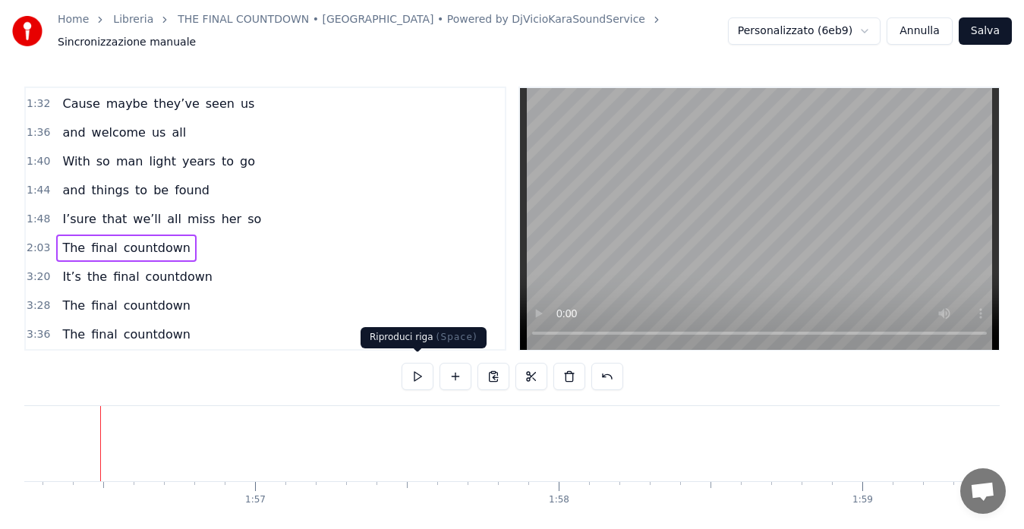
click at [420, 369] on button at bounding box center [418, 376] width 32 height 27
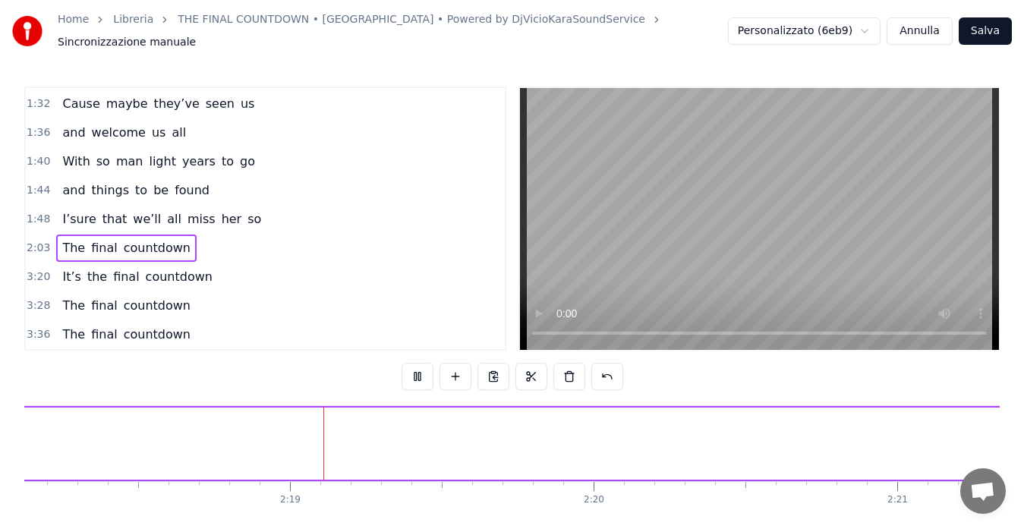
scroll to position [0, 41976]
click at [34, 241] on span "2:03" at bounding box center [39, 248] width 24 height 15
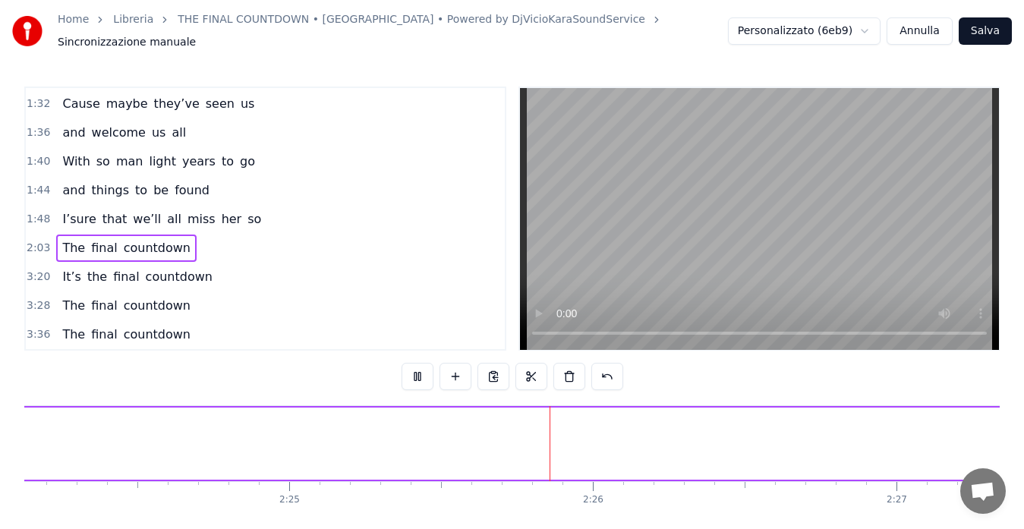
click at [33, 272] on span "3:20" at bounding box center [39, 276] width 24 height 15
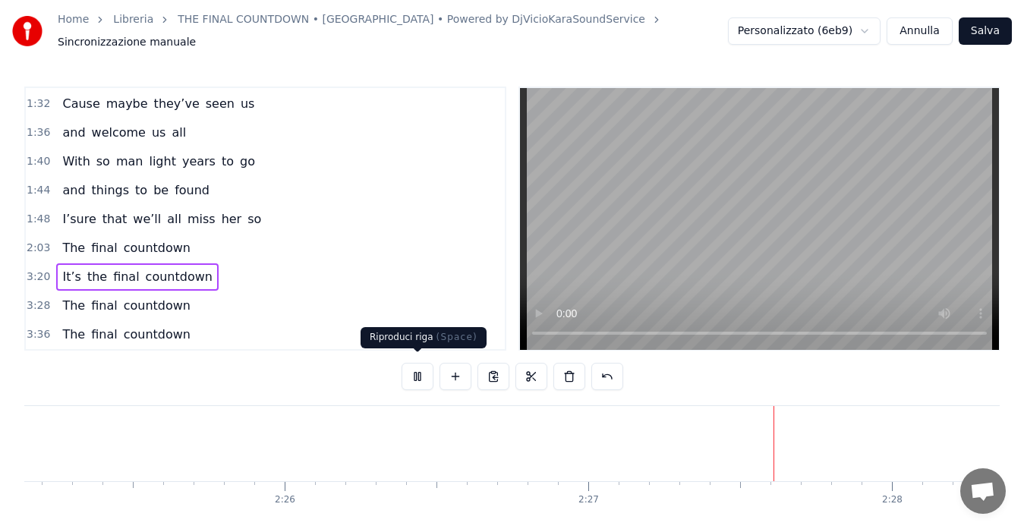
click at [414, 366] on button at bounding box center [418, 376] width 32 height 27
click at [33, 241] on span "2:03" at bounding box center [39, 248] width 24 height 15
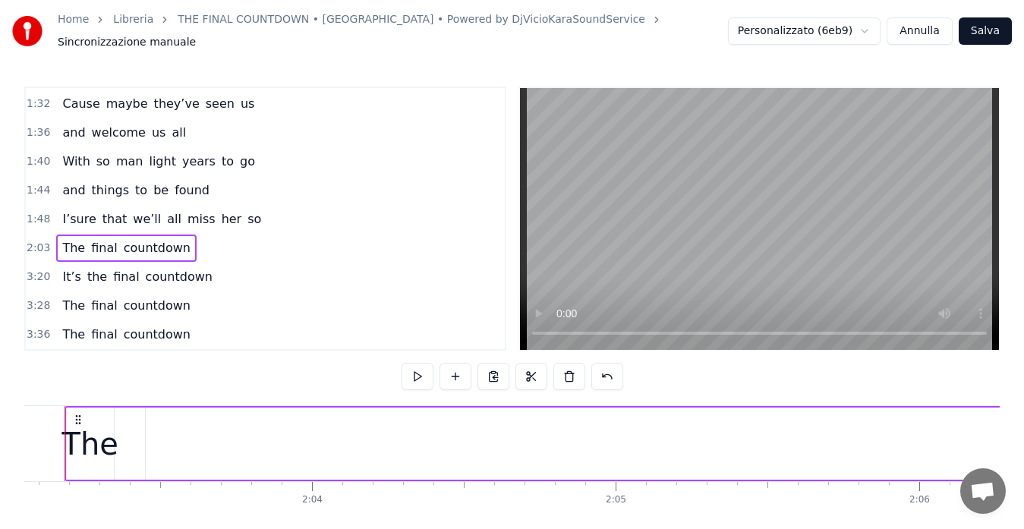
scroll to position [0, 37323]
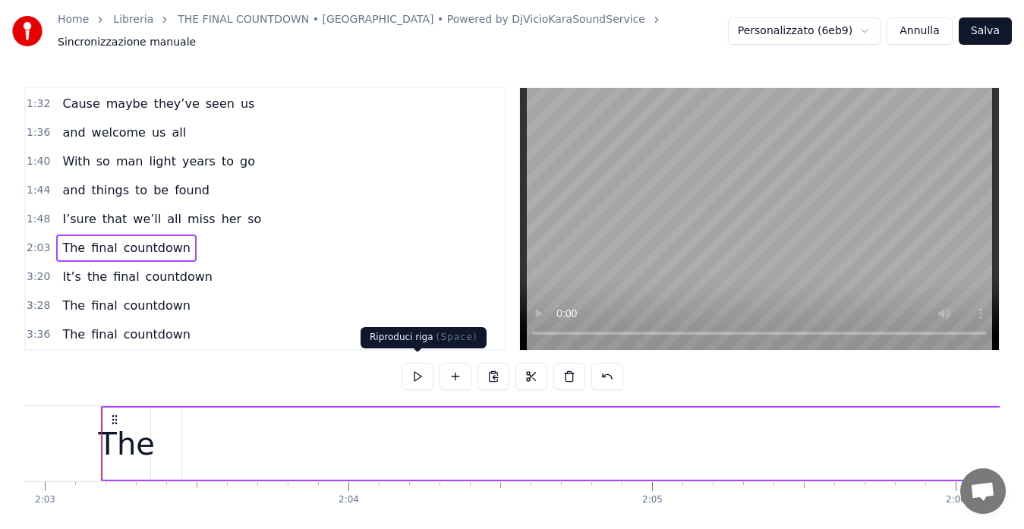
click at [422, 371] on button at bounding box center [418, 376] width 32 height 27
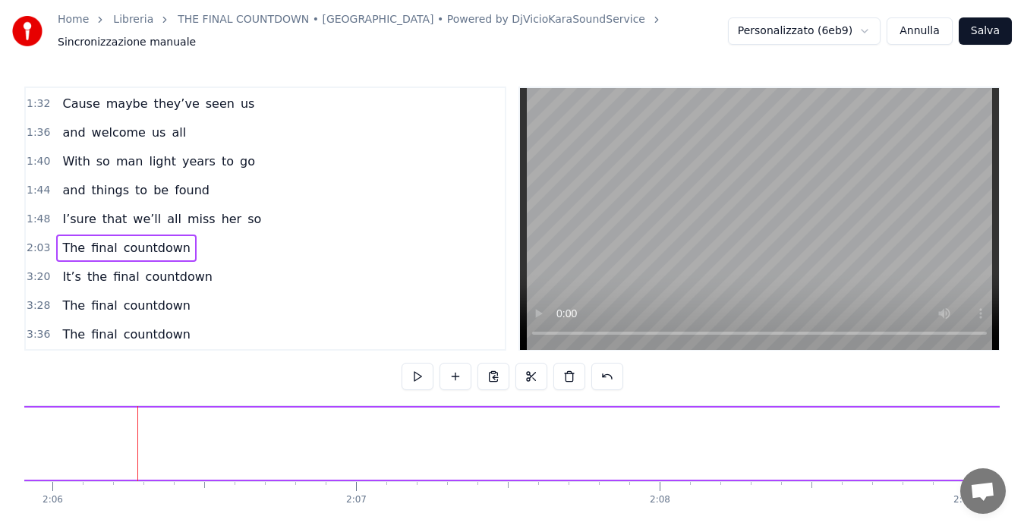
scroll to position [0, 38263]
click at [91, 241] on span "final" at bounding box center [104, 247] width 29 height 17
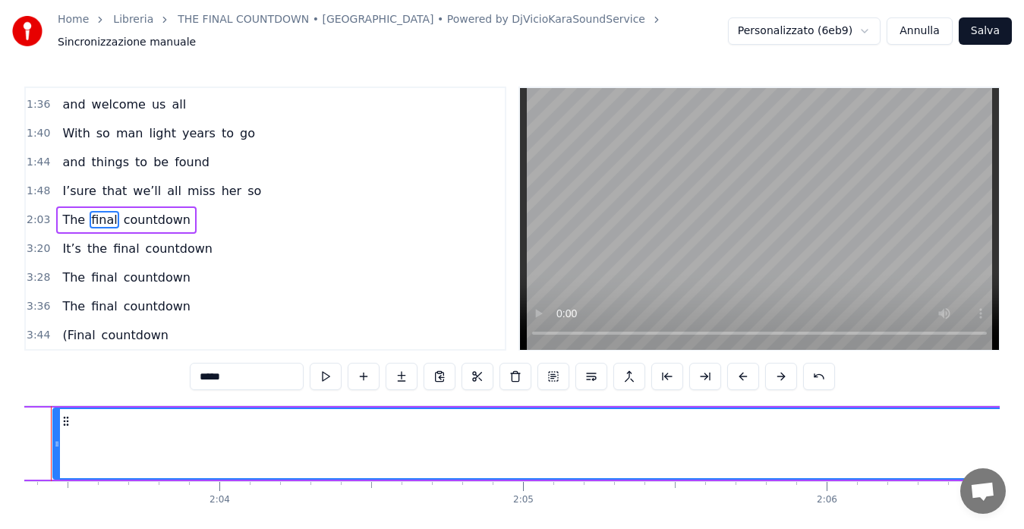
scroll to position [0, 37402]
click at [65, 211] on span "The" at bounding box center [74, 219] width 26 height 17
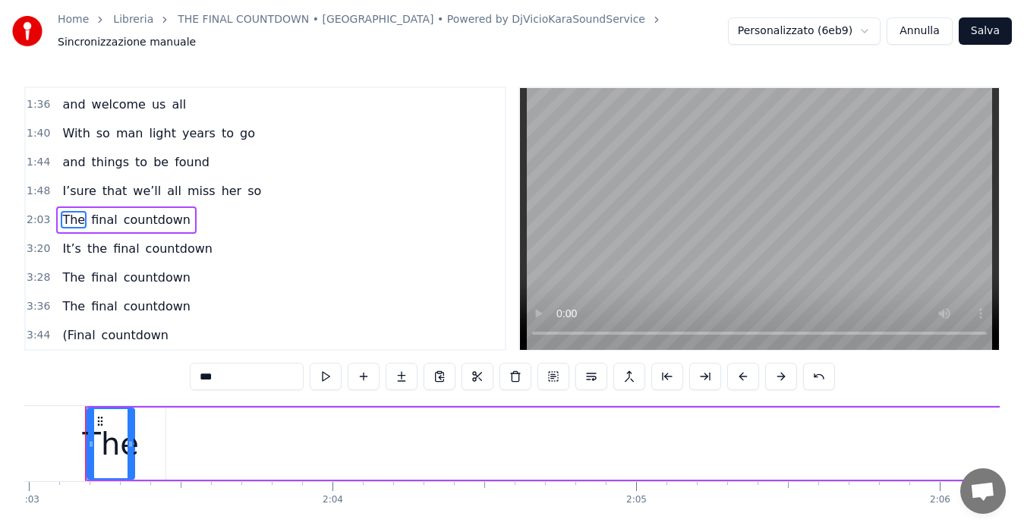
scroll to position [0, 37323]
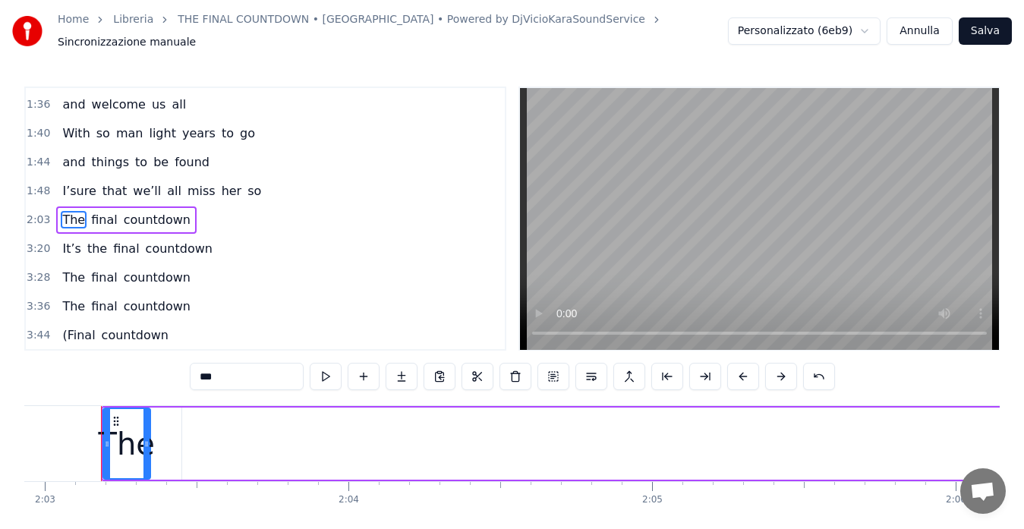
click at [96, 213] on span "final" at bounding box center [104, 219] width 29 height 17
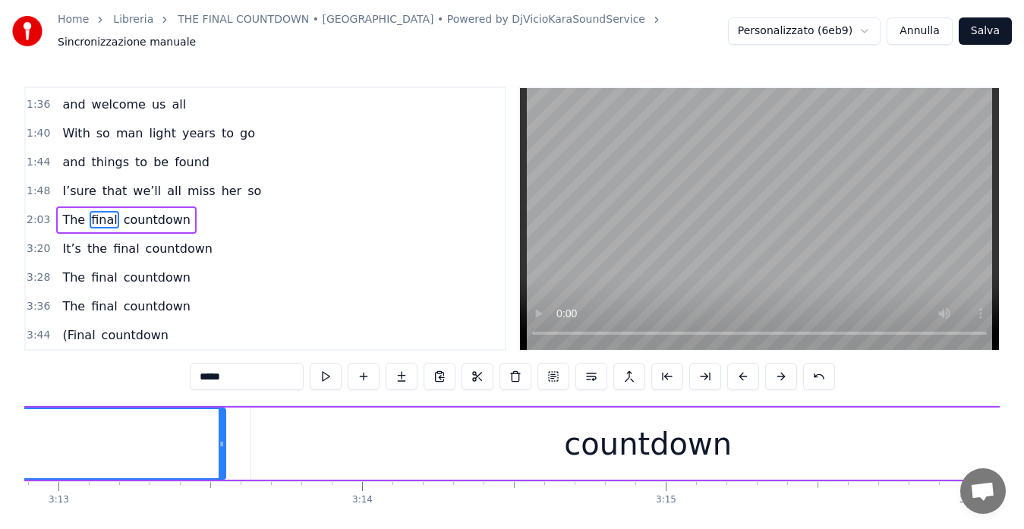
scroll to position [0, 57987]
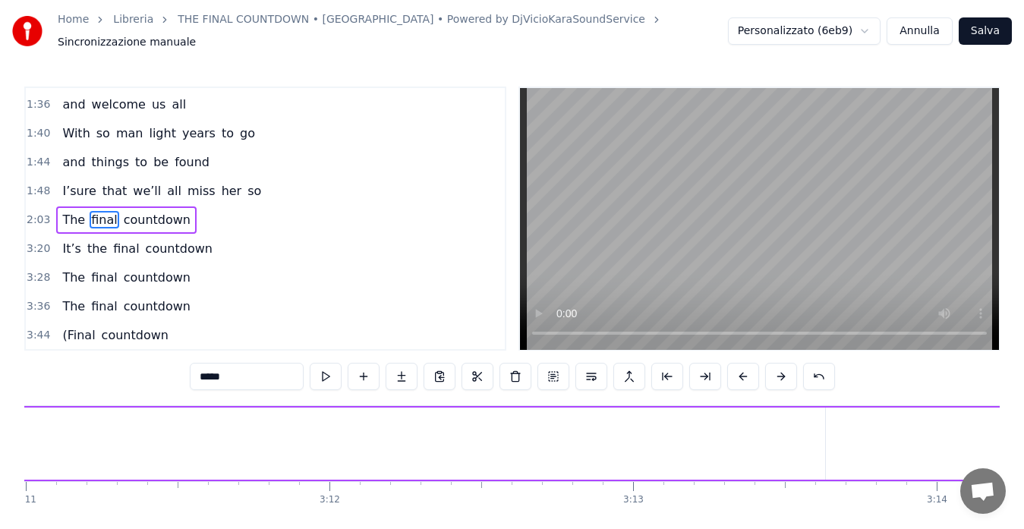
drag, startPoint x: 797, startPoint y: 432, endPoint x: 12, endPoint y: 443, distance: 784.9
click at [1, 446] on div "Home Libreria THE FINAL COUNTDOWN • [GEOGRAPHIC_DATA] • Powered by DjVicioKaraS…" at bounding box center [512, 279] width 1024 height 559
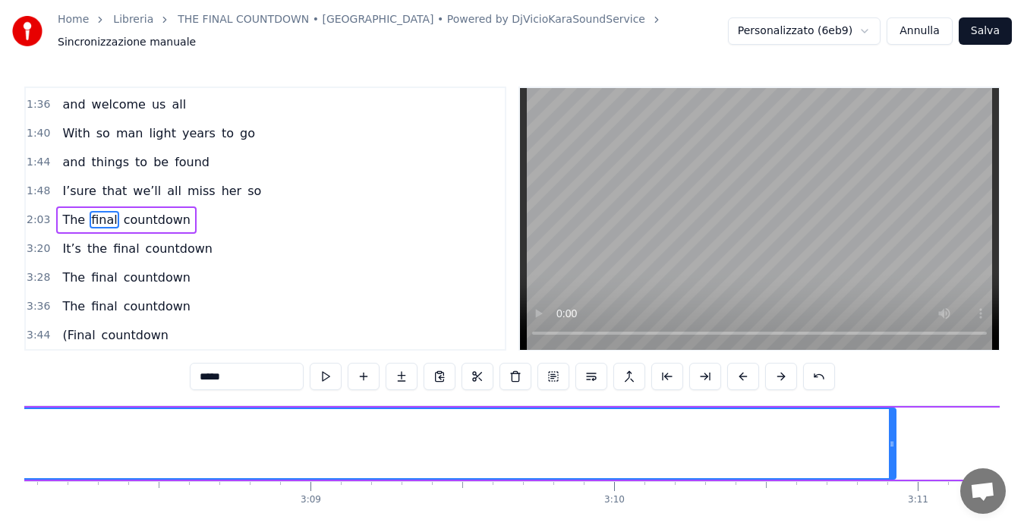
scroll to position [0, 57076]
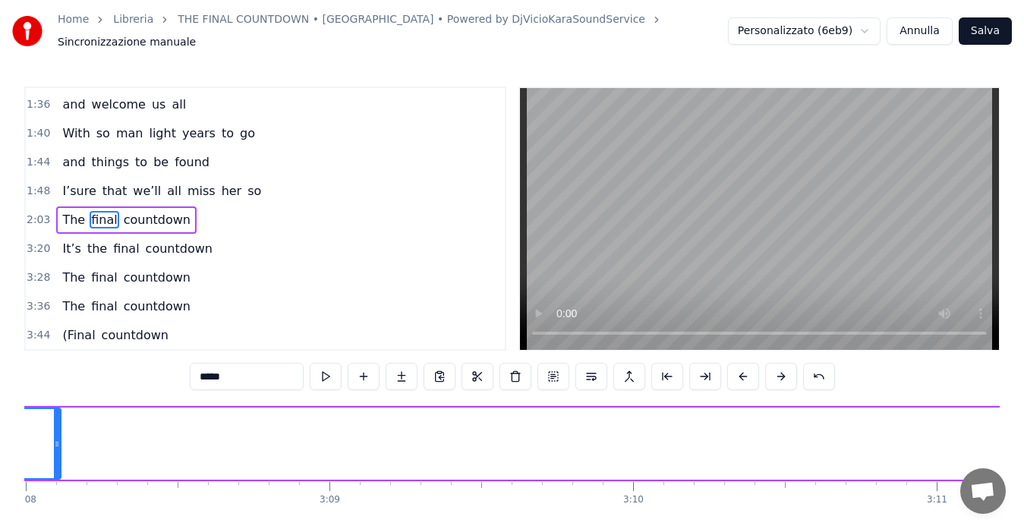
drag, startPoint x: 912, startPoint y: 432, endPoint x: 32, endPoint y: 439, distance: 880.5
click at [54, 444] on div at bounding box center [57, 443] width 6 height 69
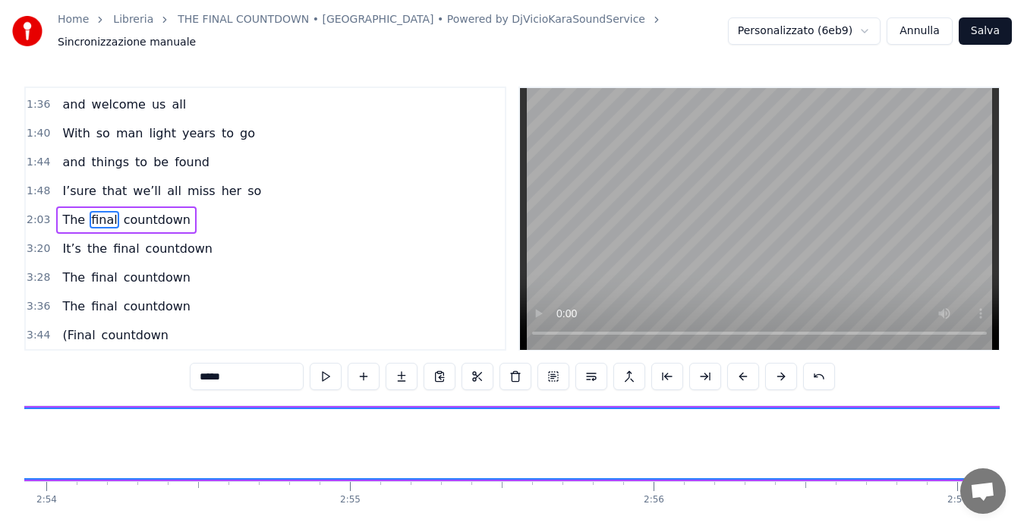
scroll to position [0, 52786]
click at [126, 215] on span "countdown" at bounding box center [157, 219] width 70 height 17
type input "*********"
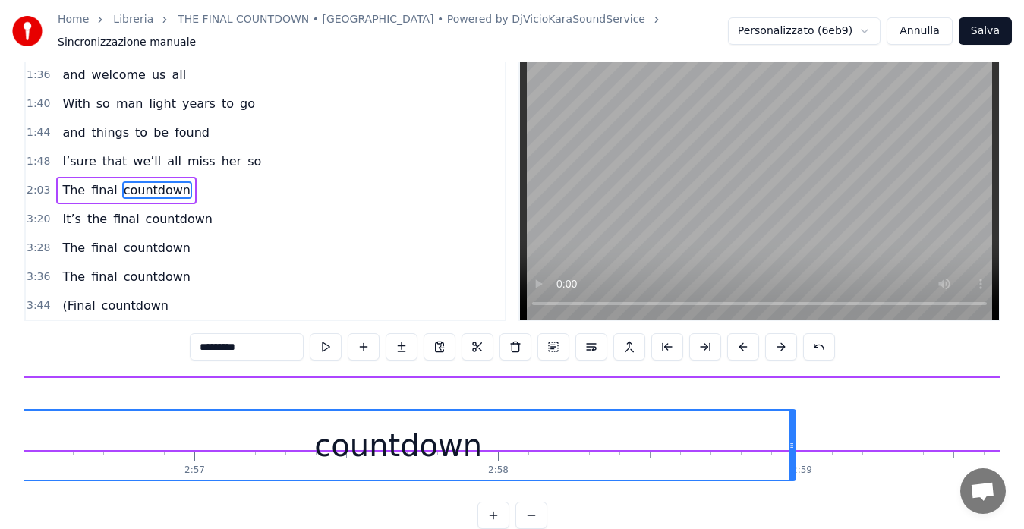
scroll to position [31, 0]
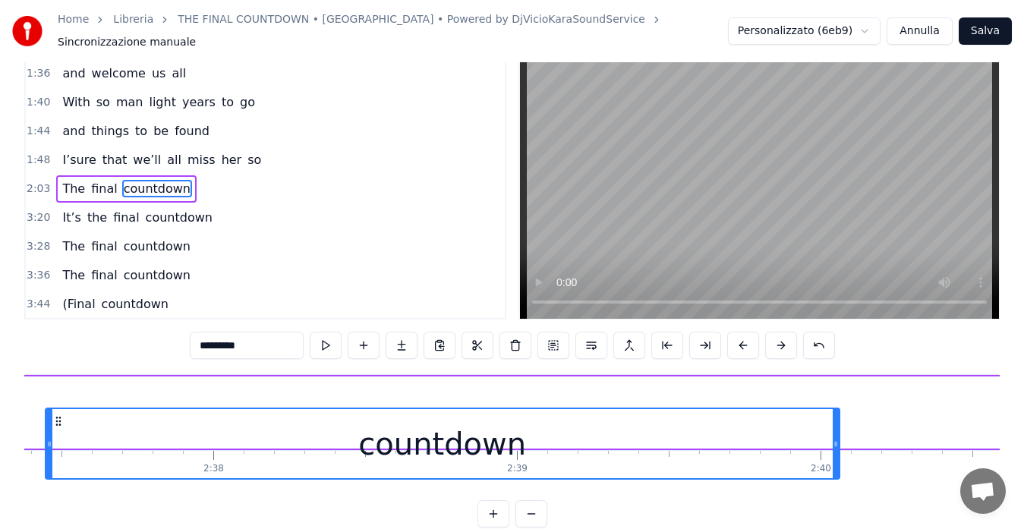
drag, startPoint x: 114, startPoint y: 412, endPoint x: 41, endPoint y: 379, distance: 80.2
click at [41, 379] on div "The final countdown" at bounding box center [735, 412] width 22185 height 75
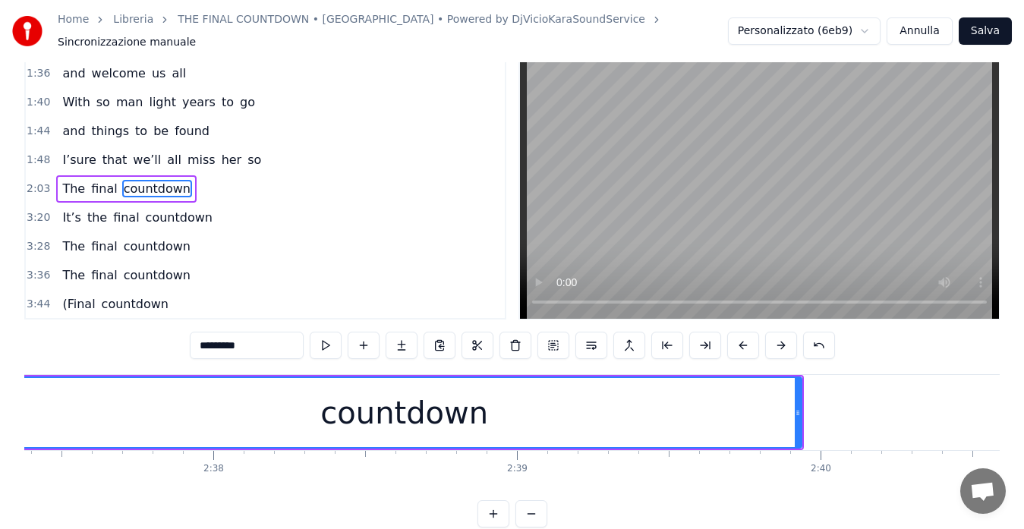
scroll to position [0, 47750]
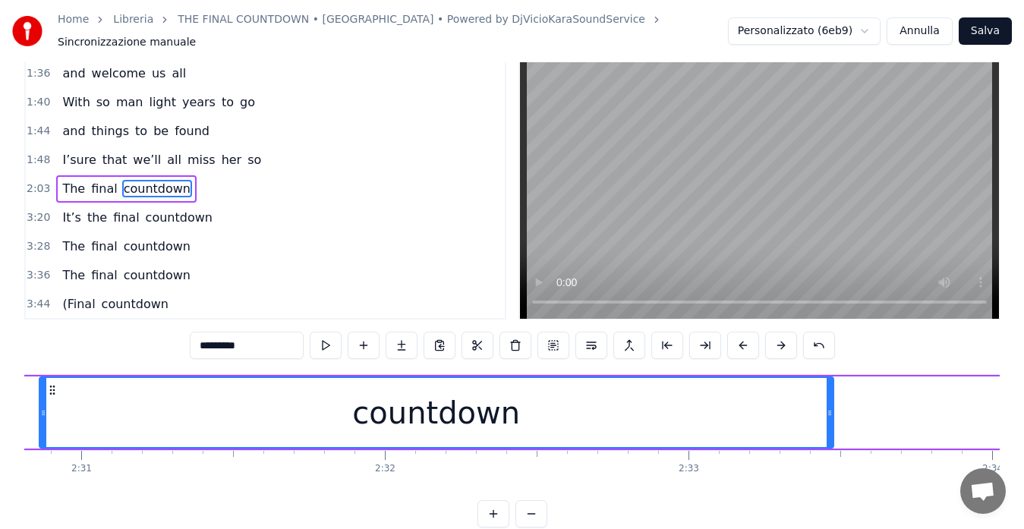
drag, startPoint x: 51, startPoint y: 384, endPoint x: 30, endPoint y: 384, distance: 21.3
click at [40, 384] on div "countdown" at bounding box center [436, 412] width 792 height 69
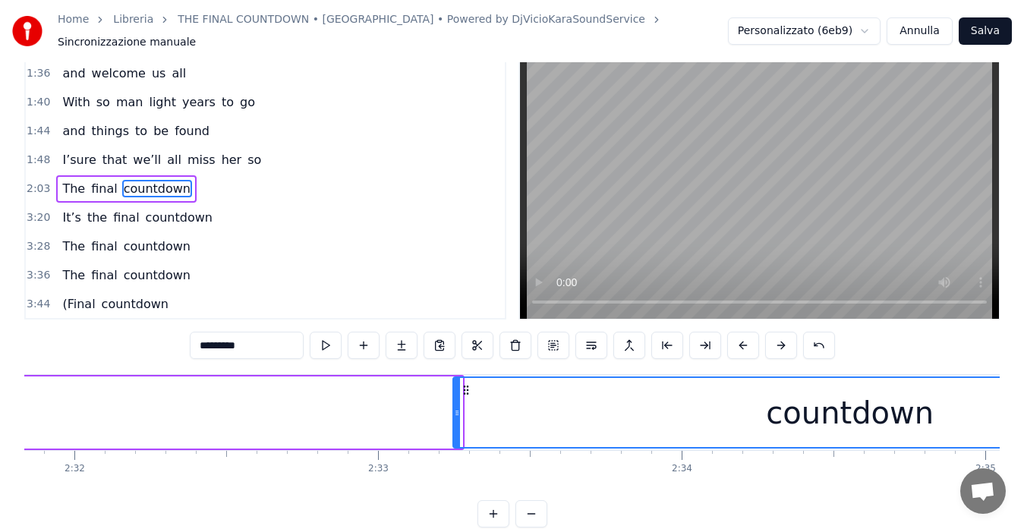
scroll to position [0, 46098]
drag, startPoint x: 34, startPoint y: 381, endPoint x: 741, endPoint y: 383, distance: 706.6
click at [741, 383] on div "countdown" at bounding box center [857, 412] width 792 height 69
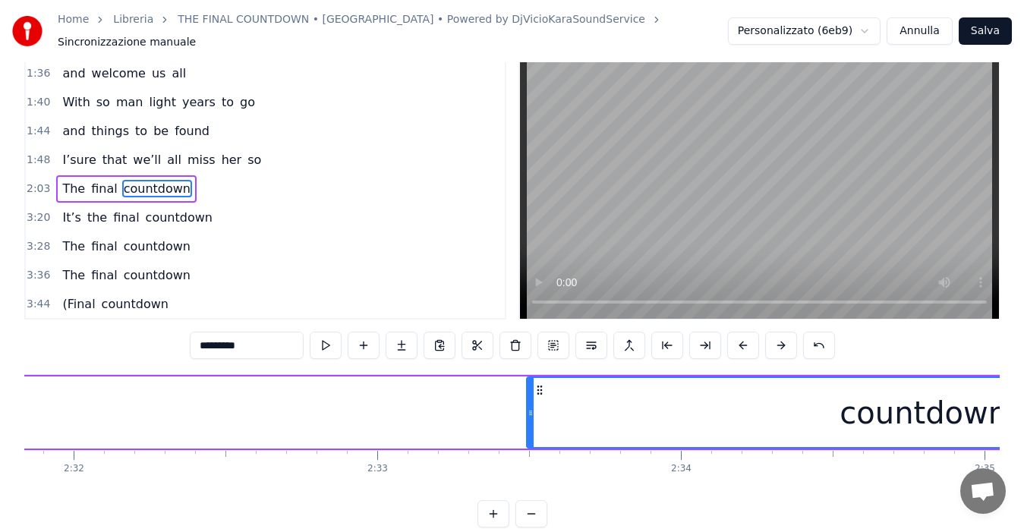
click at [37, 181] on span "2:03" at bounding box center [39, 188] width 24 height 15
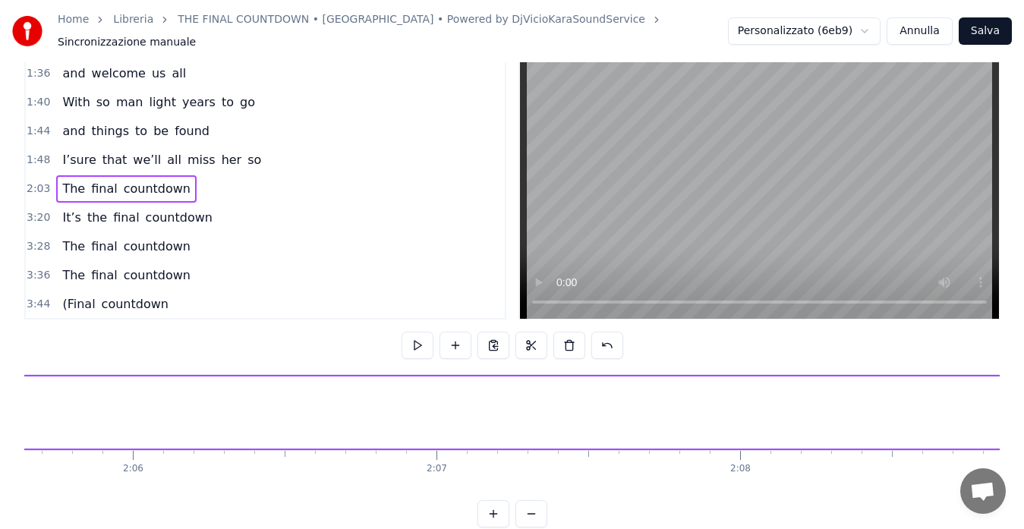
scroll to position [0, 37323]
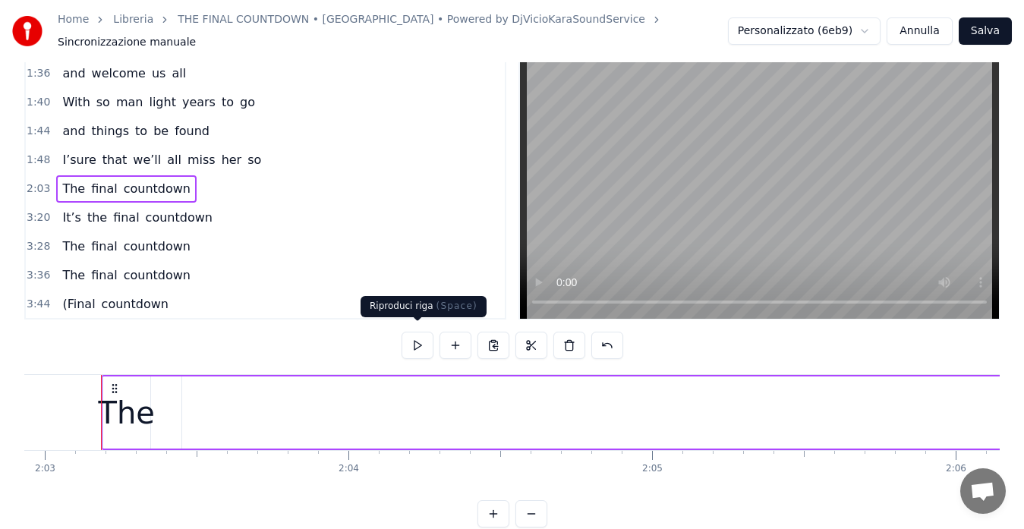
click at [415, 335] on button at bounding box center [418, 345] width 32 height 27
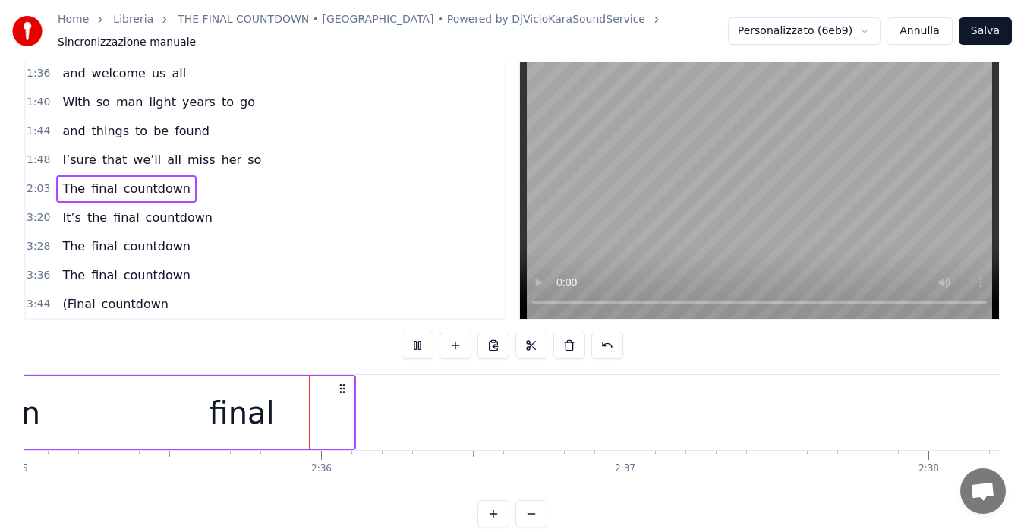
scroll to position [0, 47081]
click at [532, 516] on button at bounding box center [531, 513] width 32 height 27
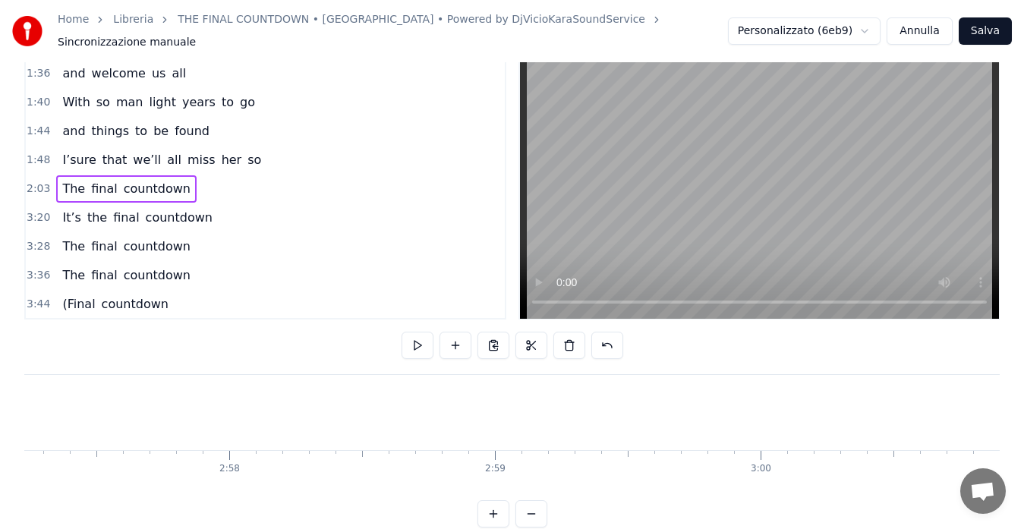
click at [532, 516] on button at bounding box center [531, 513] width 32 height 27
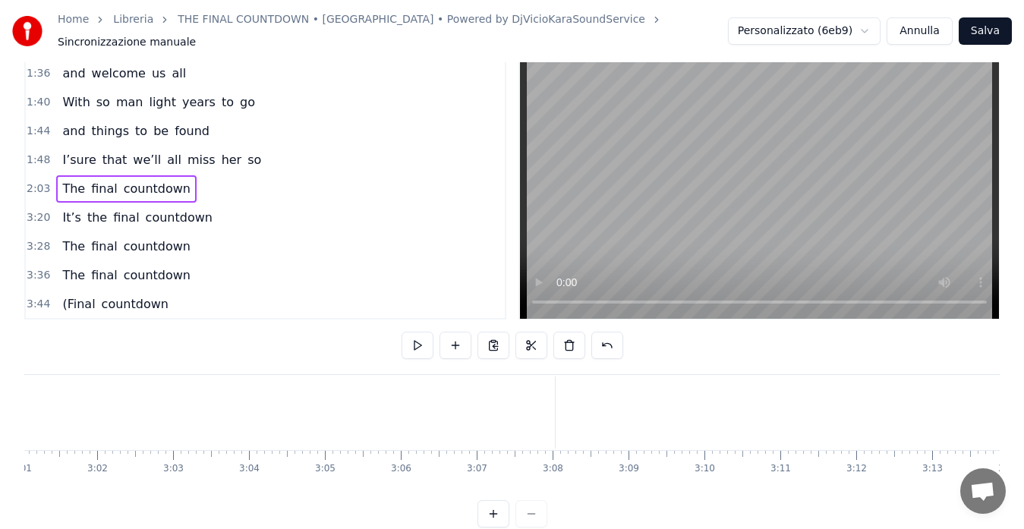
scroll to position [0, 11772]
click at [532, 516] on div at bounding box center [512, 513] width 70 height 27
click at [33, 188] on span "2:03" at bounding box center [39, 188] width 24 height 15
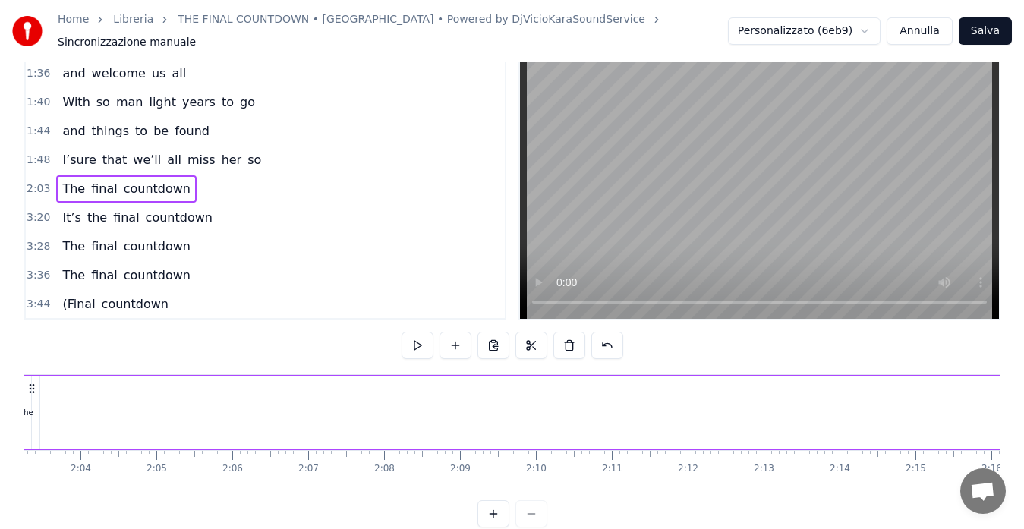
scroll to position [0, 9274]
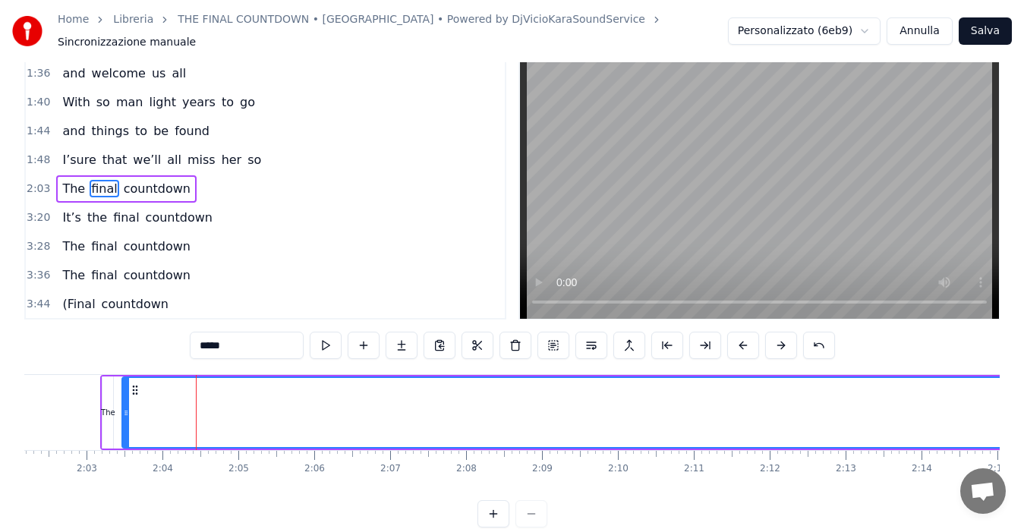
scroll to position [0, 0]
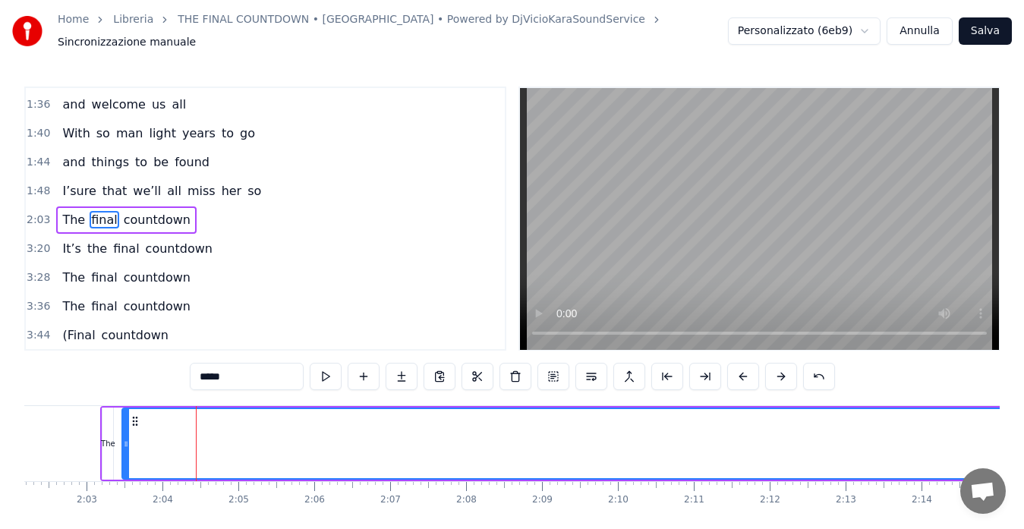
click at [106, 421] on div "The" at bounding box center [107, 444] width 11 height 72
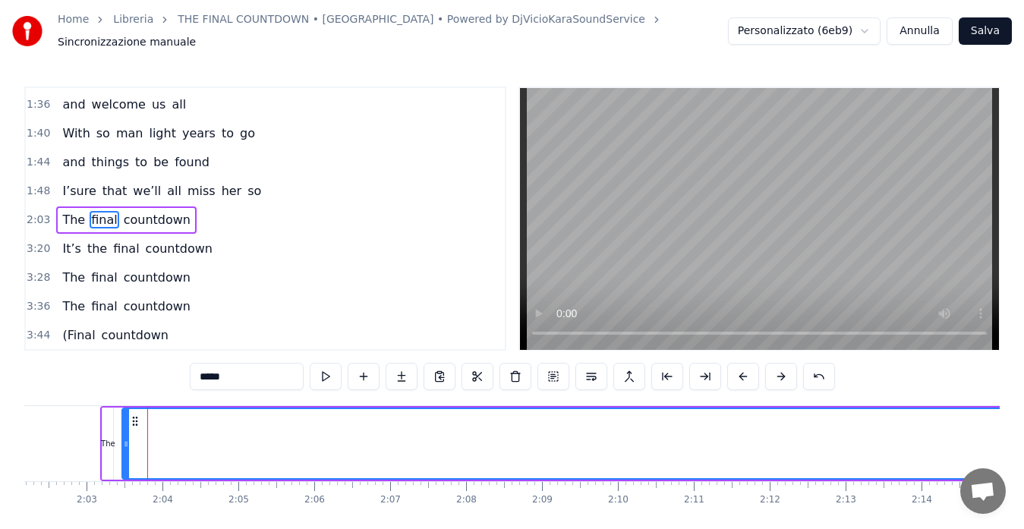
click at [111, 438] on div "The" at bounding box center [108, 443] width 14 height 11
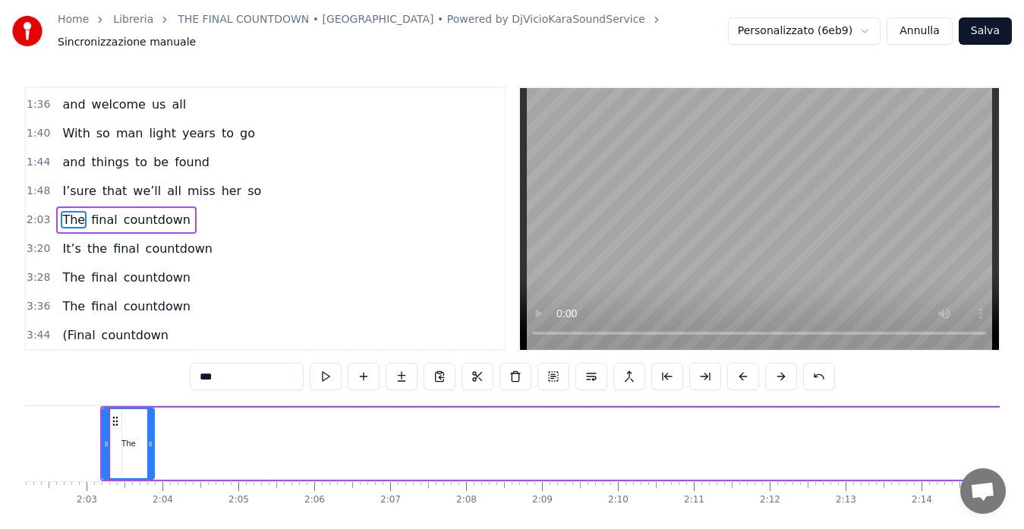
drag, startPoint x: 111, startPoint y: 435, endPoint x: 152, endPoint y: 437, distance: 41.0
click at [152, 438] on icon at bounding box center [150, 444] width 6 height 12
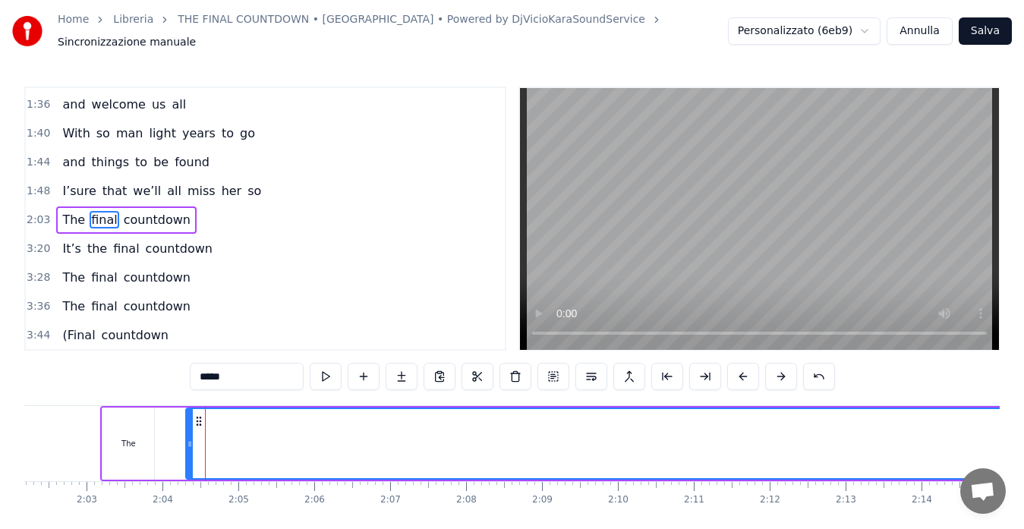
drag, startPoint x: 124, startPoint y: 444, endPoint x: 188, endPoint y: 453, distance: 65.2
click at [188, 453] on div at bounding box center [190, 443] width 6 height 69
click at [148, 443] on div "The" at bounding box center [128, 444] width 52 height 72
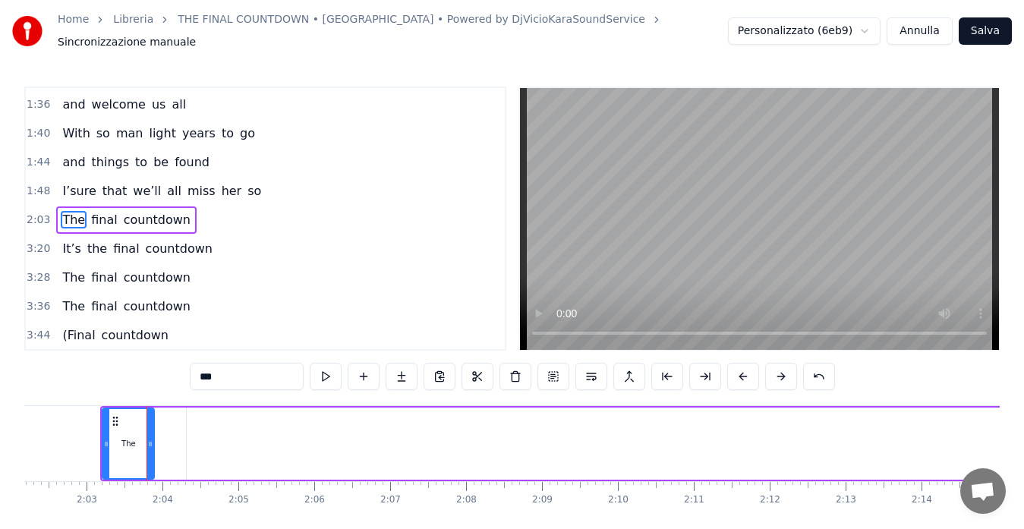
type input "*****"
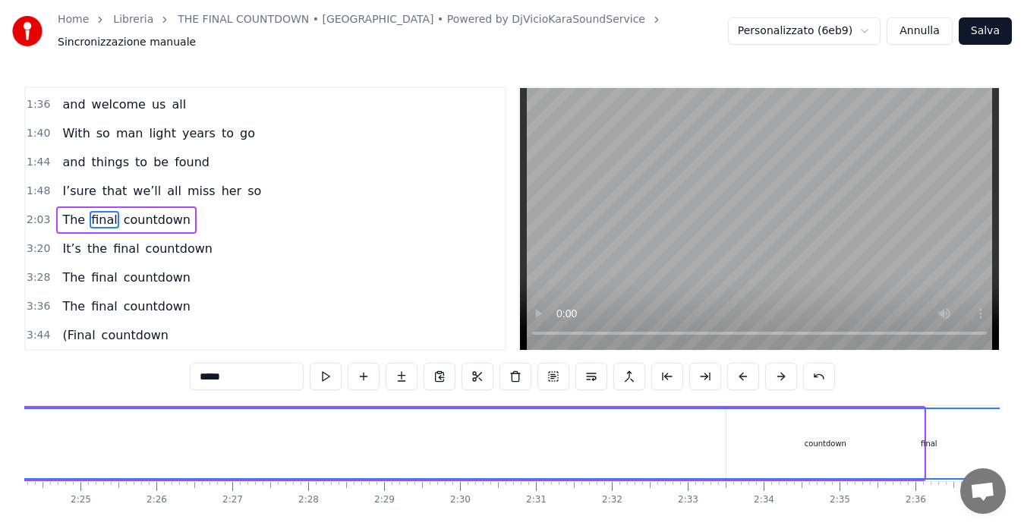
scroll to position [0, 10974]
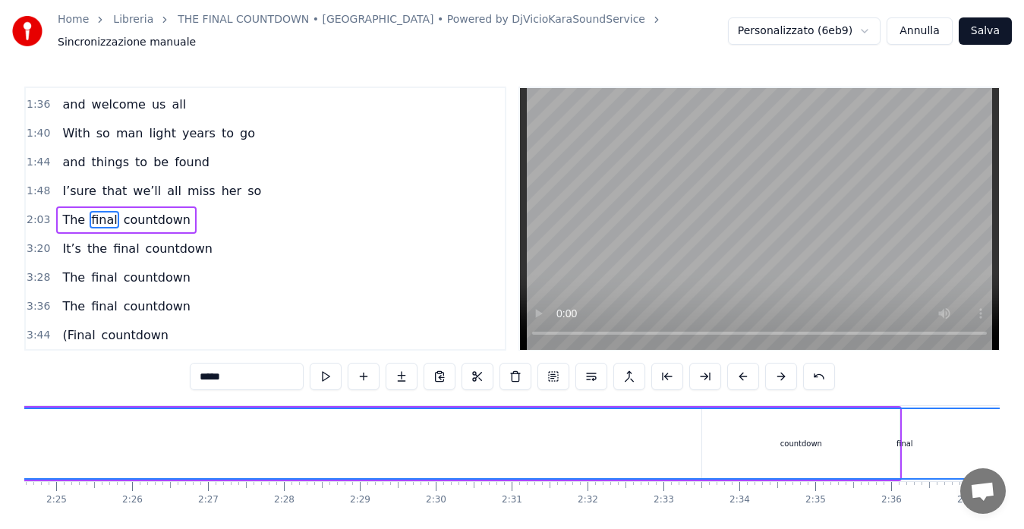
click at [35, 213] on span "2:03" at bounding box center [39, 220] width 24 height 15
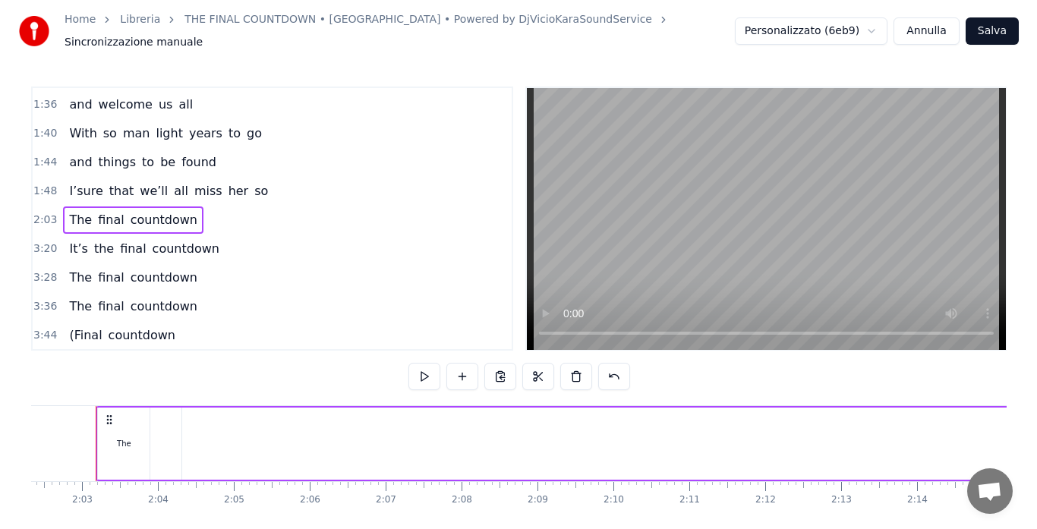
scroll to position [0, 9274]
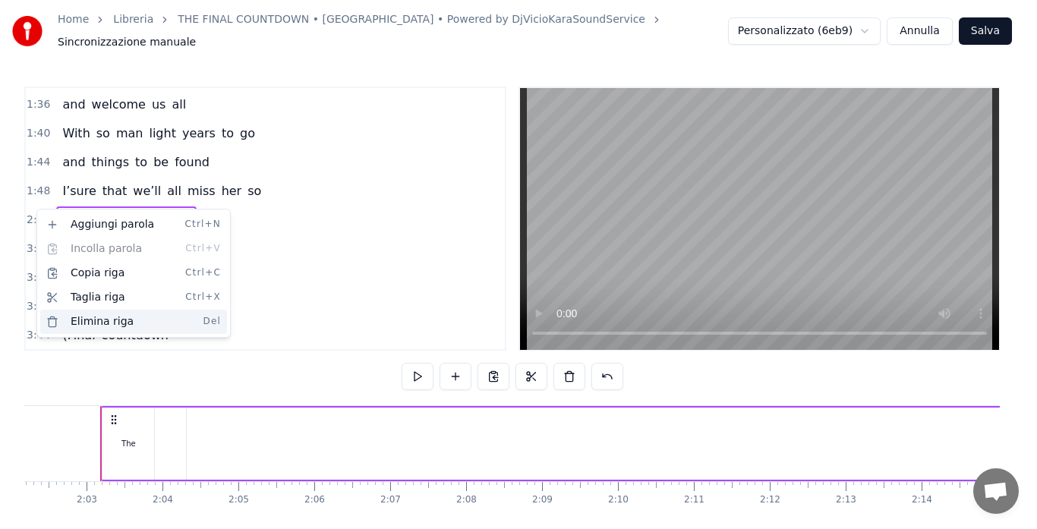
click at [97, 316] on div "Elimina riga Del" at bounding box center [133, 322] width 187 height 24
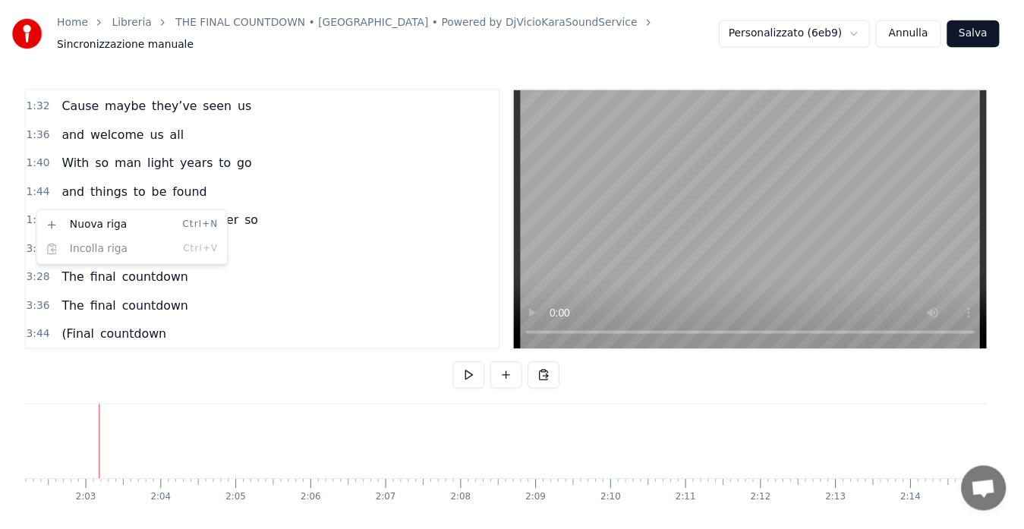
scroll to position [315, 0]
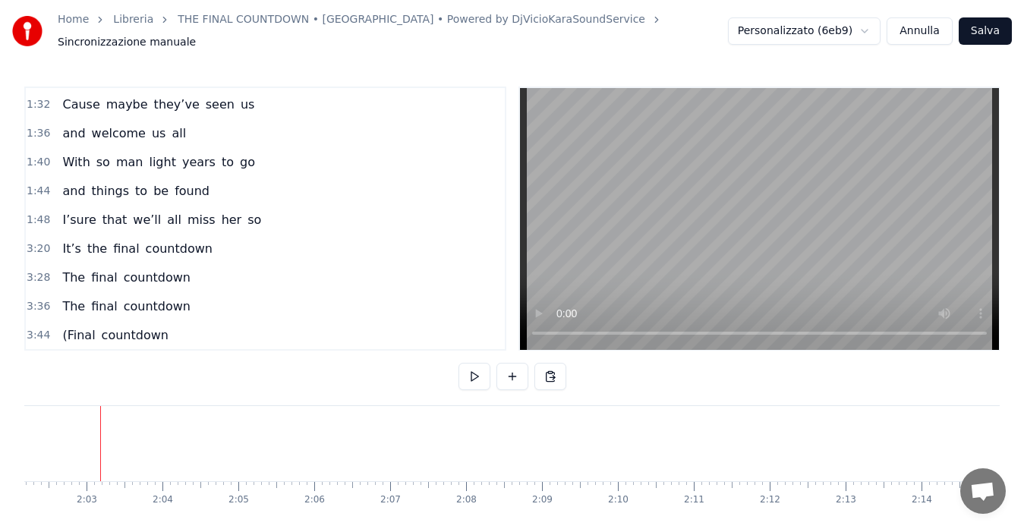
click at [33, 214] on span "1:48" at bounding box center [39, 220] width 24 height 15
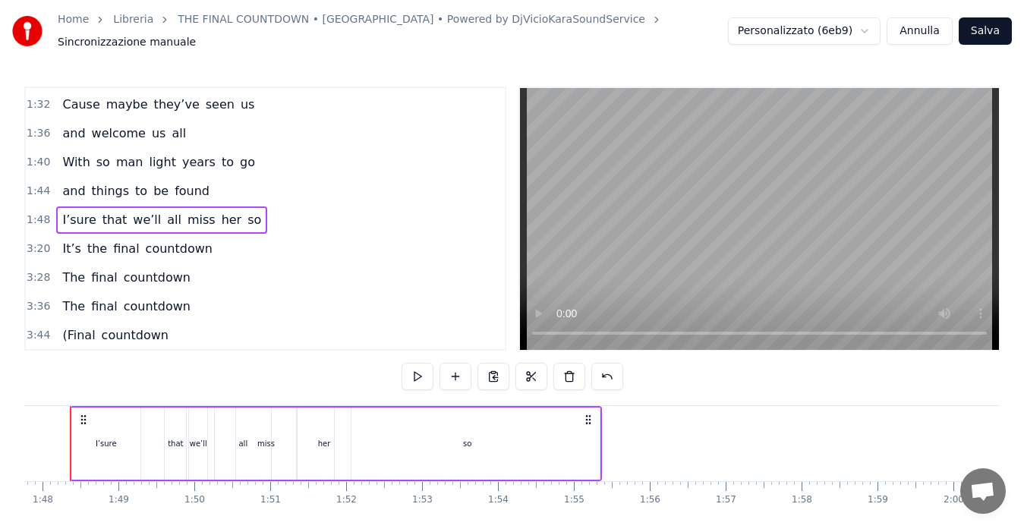
scroll to position [0, 8148]
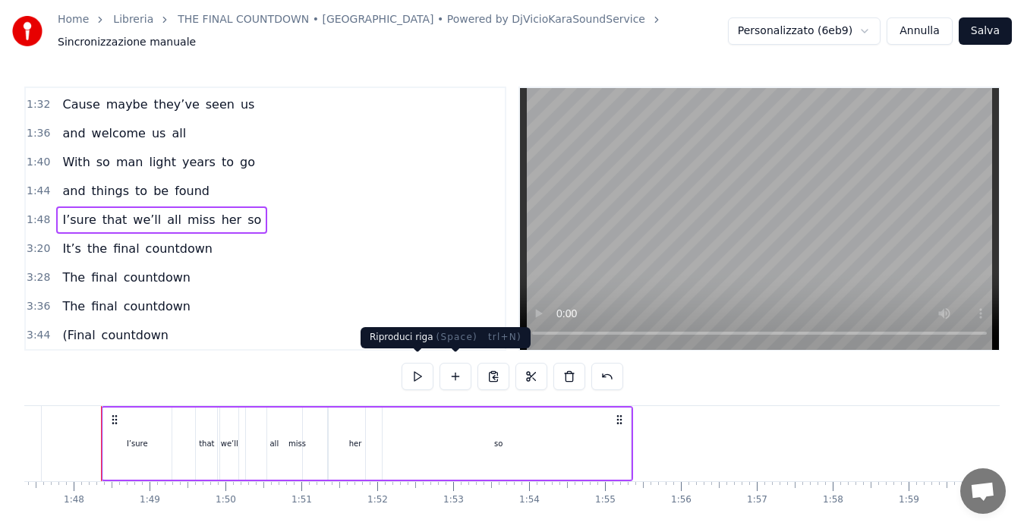
click at [424, 368] on button at bounding box center [418, 376] width 32 height 27
click at [33, 241] on span "3:20" at bounding box center [39, 248] width 24 height 15
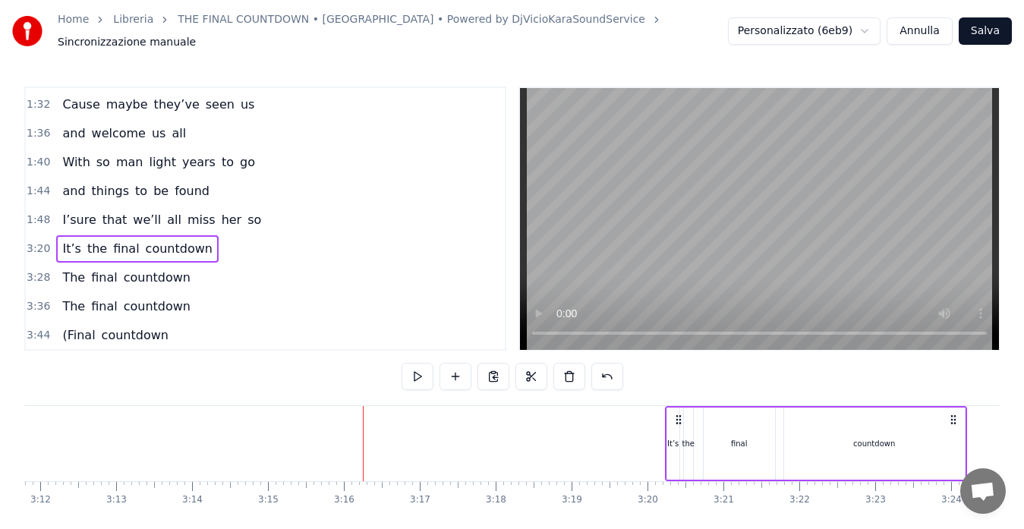
scroll to position [0, 14819]
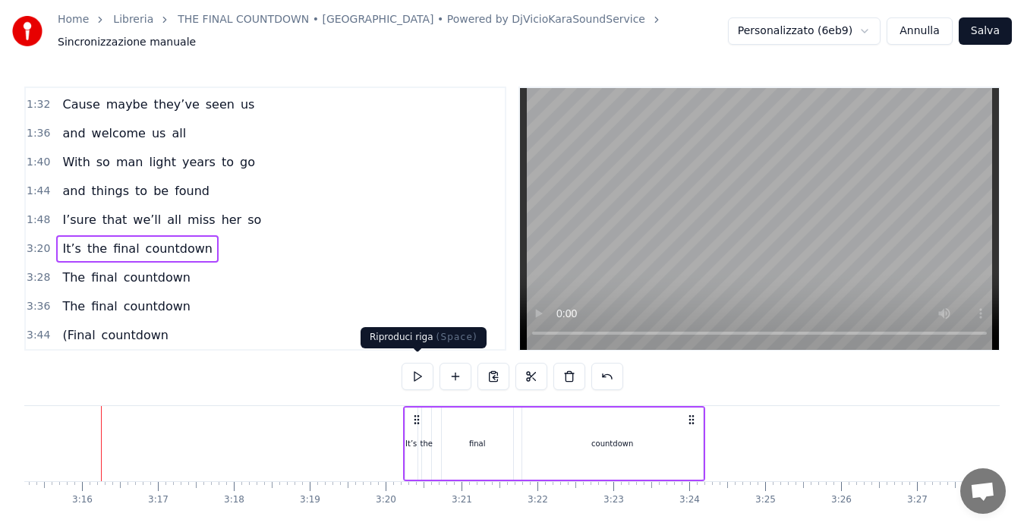
click at [413, 373] on button at bounding box center [418, 376] width 32 height 27
click at [38, 270] on span "3:28" at bounding box center [39, 277] width 24 height 15
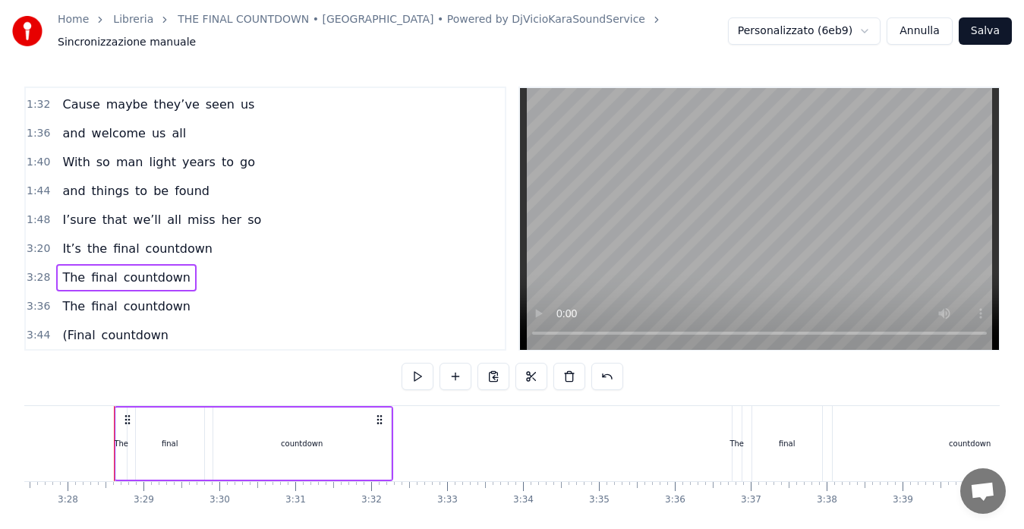
scroll to position [0, 15757]
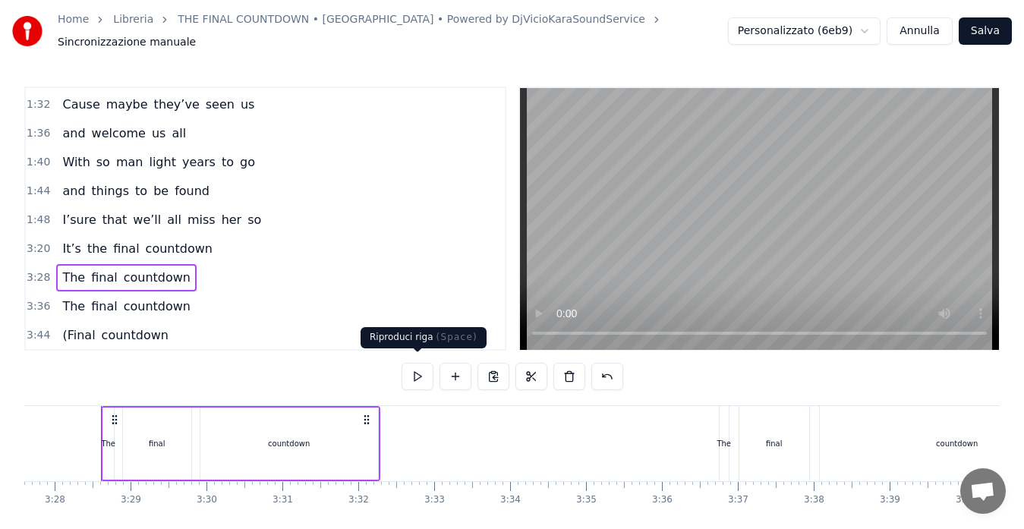
click at [408, 367] on button at bounding box center [418, 376] width 32 height 27
click at [34, 301] on span "3:36" at bounding box center [39, 306] width 24 height 15
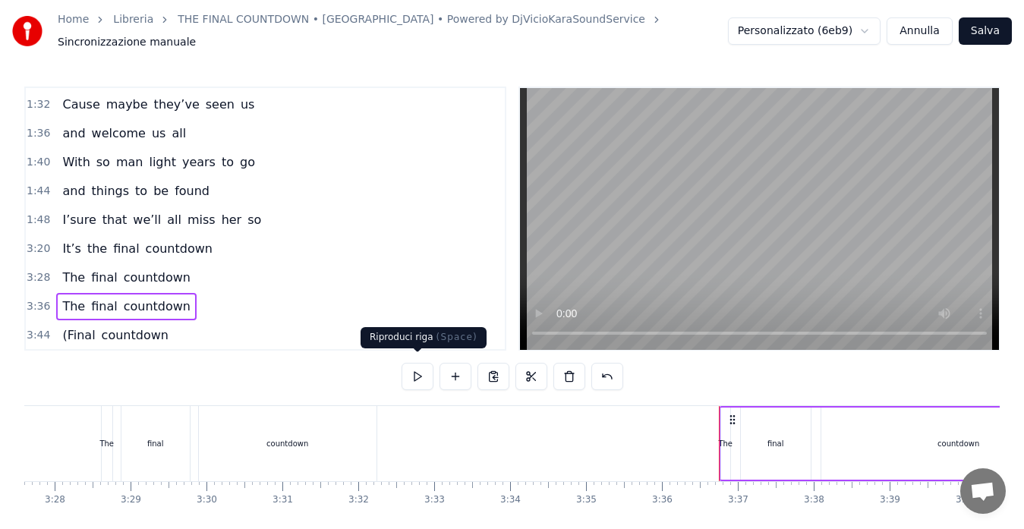
click at [414, 367] on button at bounding box center [418, 376] width 32 height 27
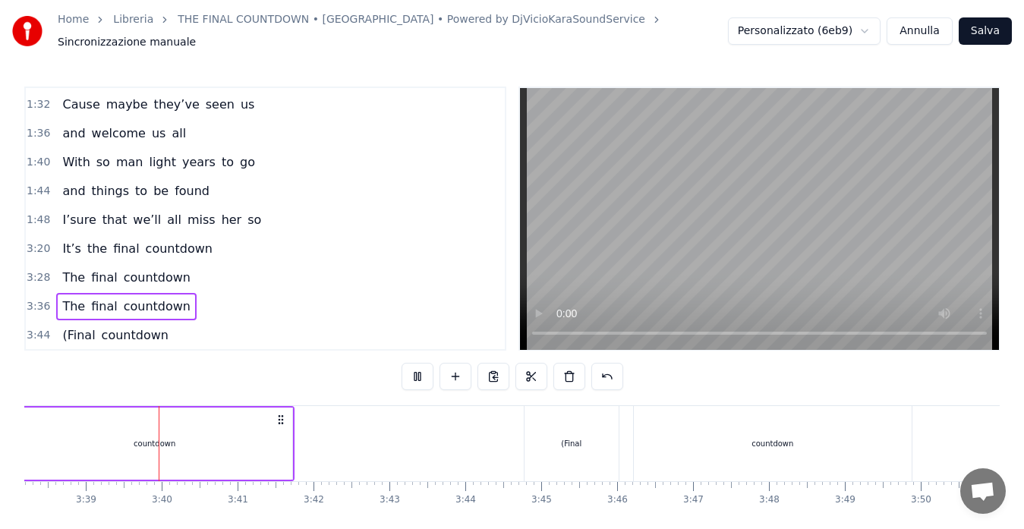
scroll to position [0, 16585]
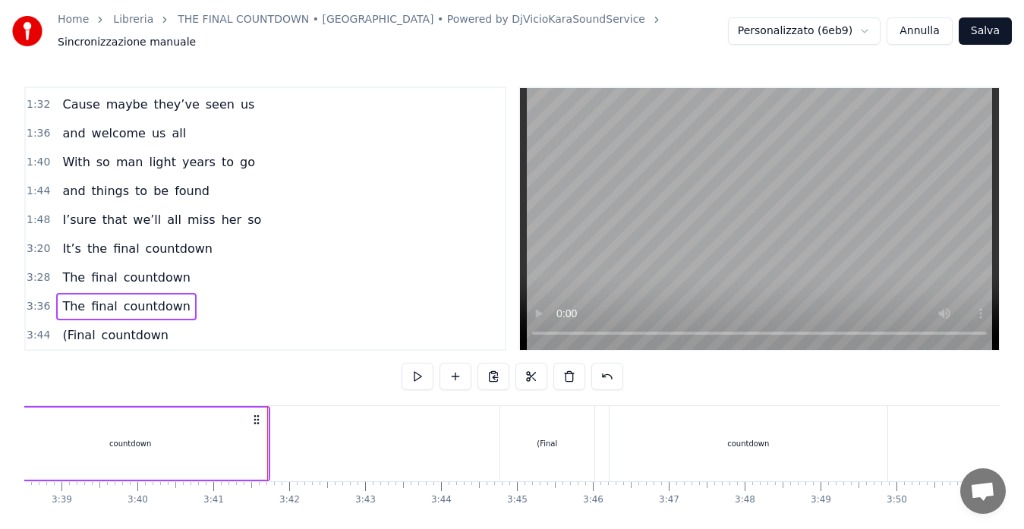
click at [28, 328] on span "3:44" at bounding box center [39, 335] width 24 height 15
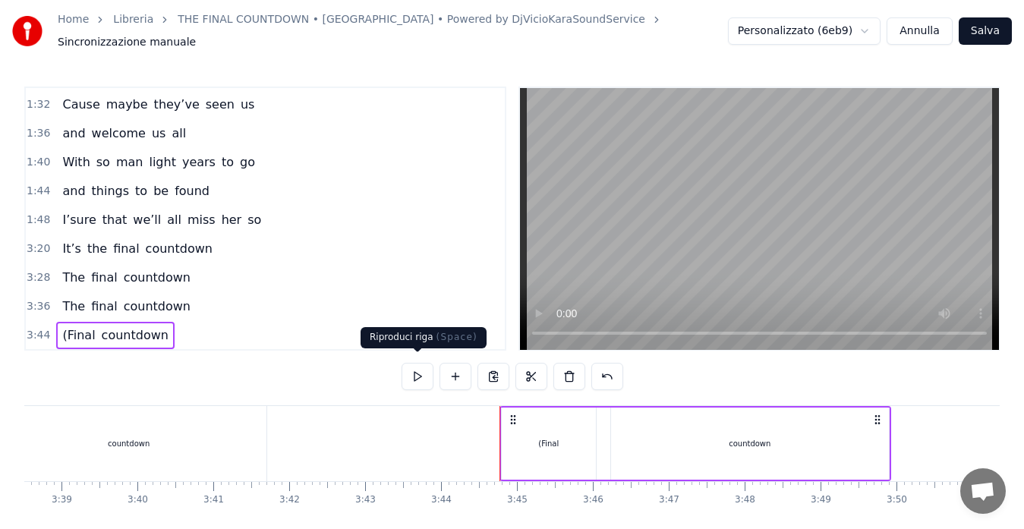
click at [411, 373] on button at bounding box center [418, 376] width 32 height 27
click at [138, 333] on span "countdown" at bounding box center [135, 334] width 70 height 17
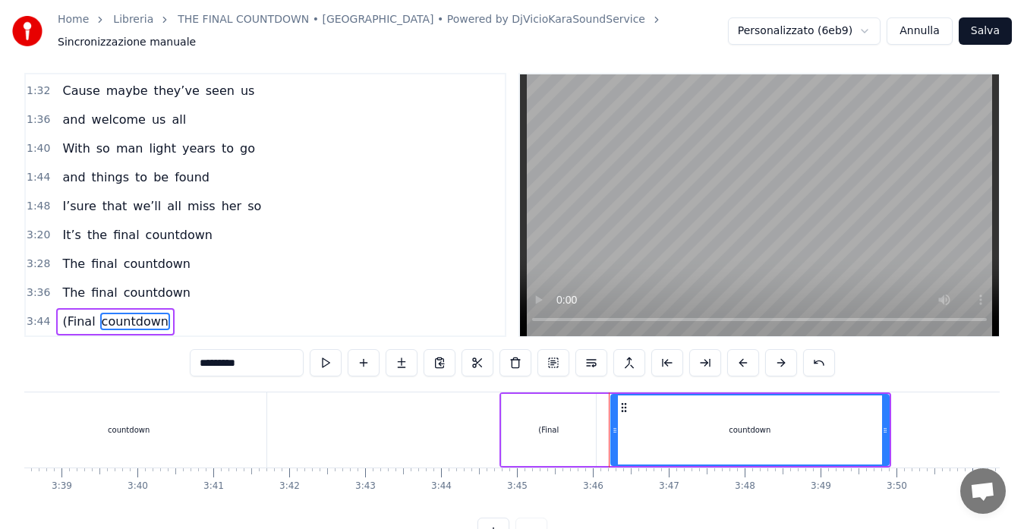
scroll to position [60, 0]
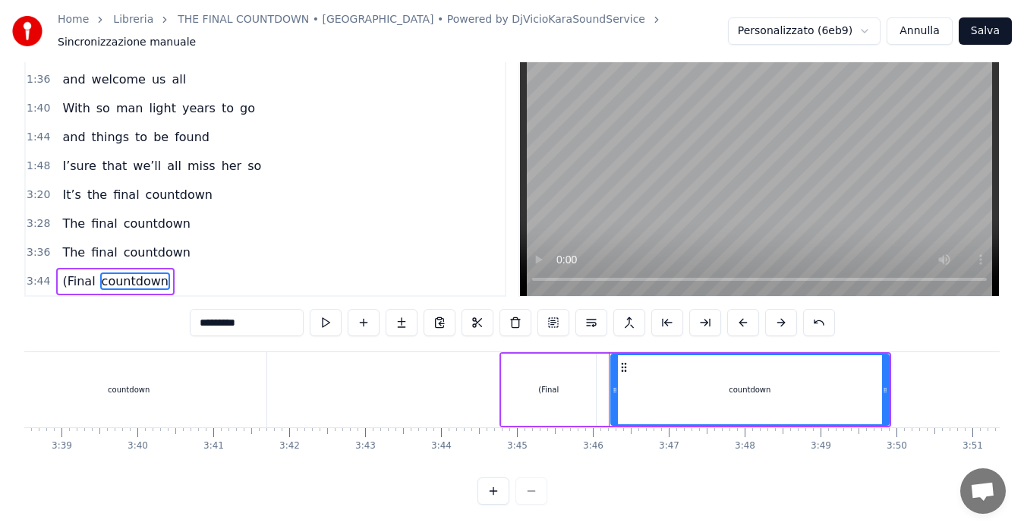
click at [260, 317] on input "*********" at bounding box center [247, 322] width 114 height 27
type input "**********"
click at [462, 209] on div "3:28 The final countdown" at bounding box center [265, 223] width 479 height 29
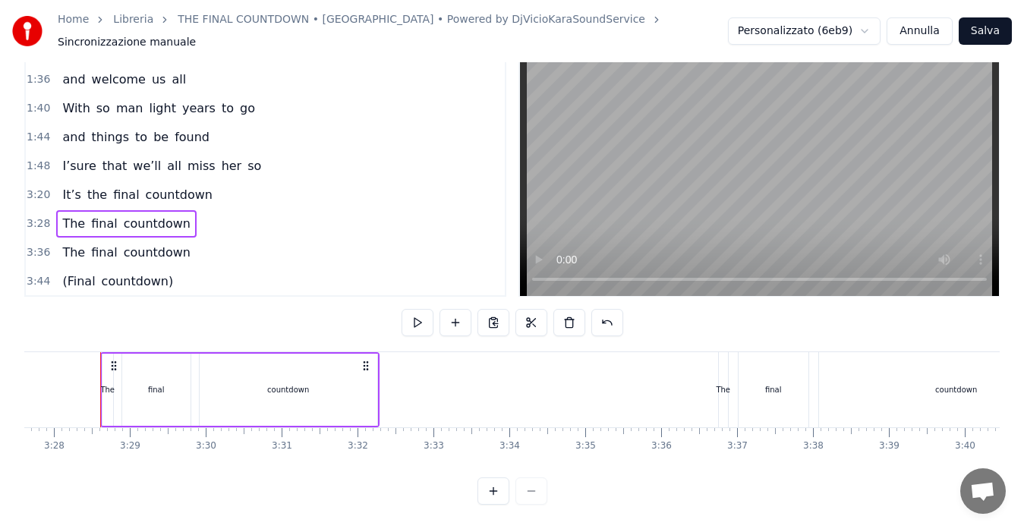
scroll to position [0, 15757]
click at [29, 274] on span "3:44" at bounding box center [39, 281] width 24 height 15
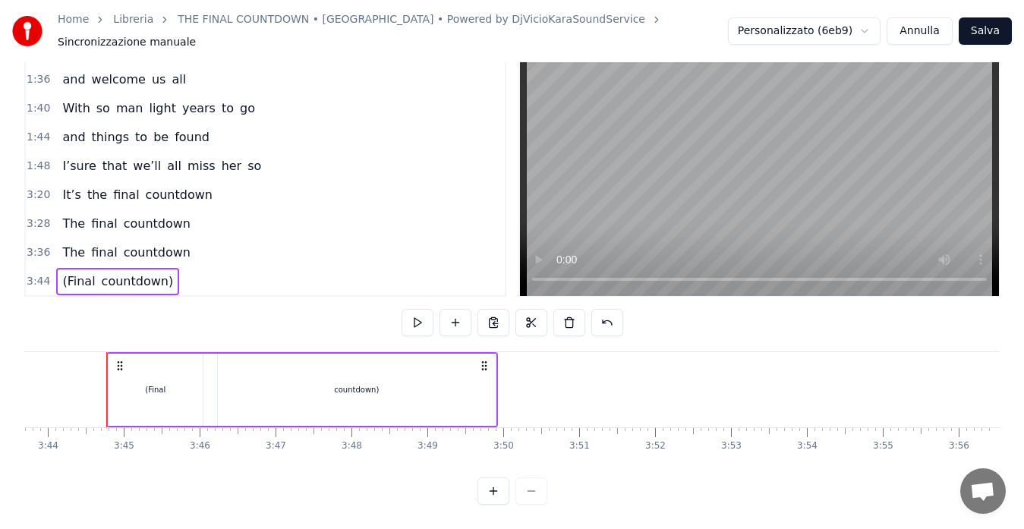
scroll to position [0, 16981]
click at [977, 27] on button "Salva" at bounding box center [985, 30] width 53 height 27
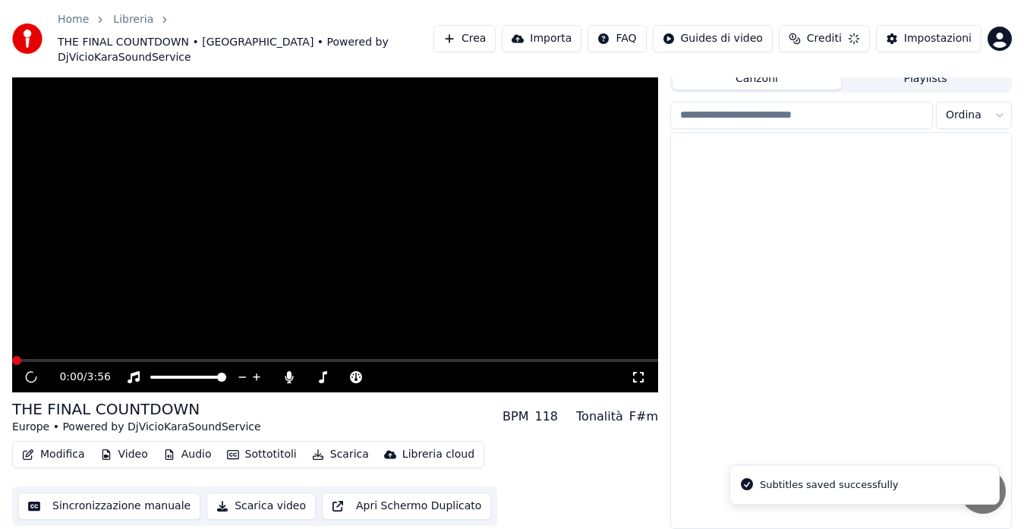
scroll to position [33, 0]
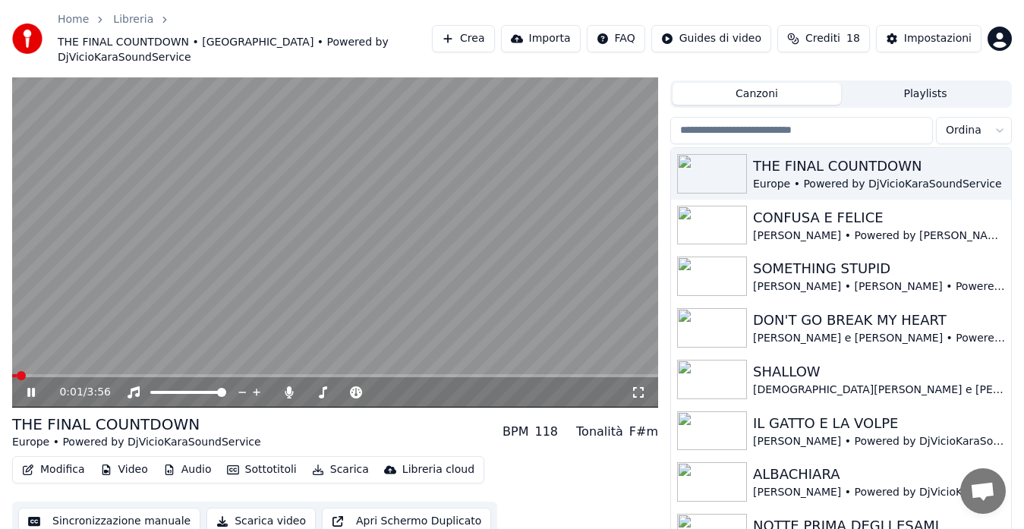
click at [318, 374] on span at bounding box center [335, 375] width 646 height 3
click at [315, 374] on span at bounding box center [163, 375] width 303 height 3
click at [285, 374] on span at bounding box center [148, 375] width 273 height 3
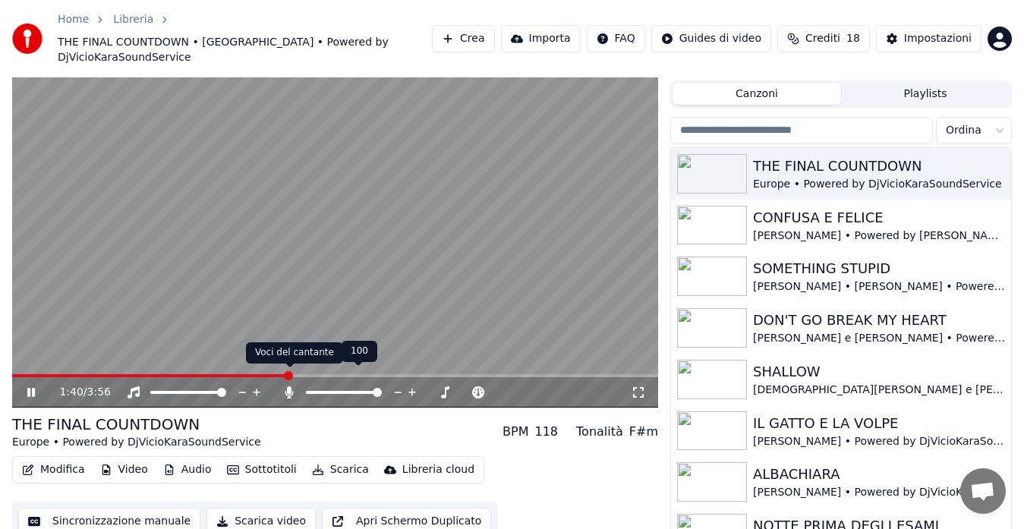
click at [287, 386] on icon at bounding box center [289, 392] width 8 height 12
click at [287, 386] on icon at bounding box center [289, 392] width 15 height 12
click at [287, 386] on icon at bounding box center [289, 392] width 8 height 12
click at [287, 386] on icon at bounding box center [289, 392] width 15 height 12
click at [287, 386] on icon at bounding box center [289, 392] width 8 height 12
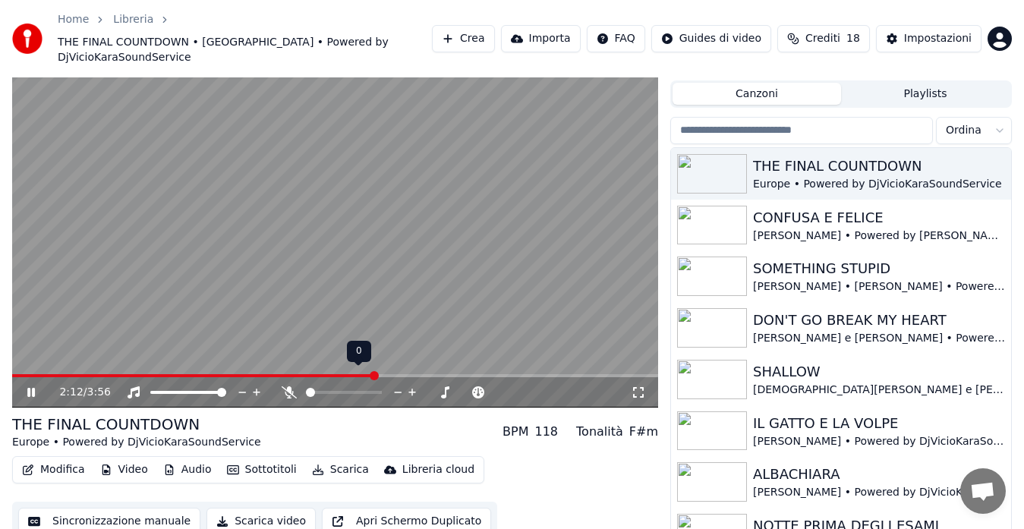
click at [287, 386] on icon at bounding box center [289, 392] width 15 height 12
click at [287, 386] on icon at bounding box center [289, 392] width 8 height 12
click at [287, 386] on icon at bounding box center [289, 392] width 15 height 12
click at [287, 386] on icon at bounding box center [289, 392] width 8 height 12
click at [287, 386] on icon at bounding box center [289, 392] width 15 height 12
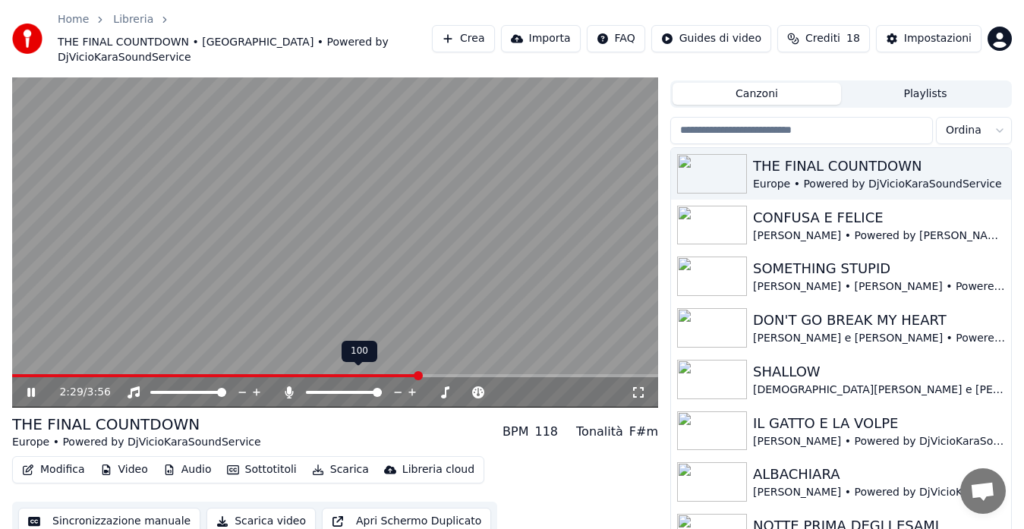
click at [287, 386] on icon at bounding box center [289, 392] width 8 height 12
click at [287, 386] on icon at bounding box center [289, 392] width 15 height 12
click at [287, 386] on icon at bounding box center [289, 392] width 8 height 12
click at [287, 386] on icon at bounding box center [289, 392] width 15 height 12
click at [287, 386] on icon at bounding box center [289, 392] width 8 height 12
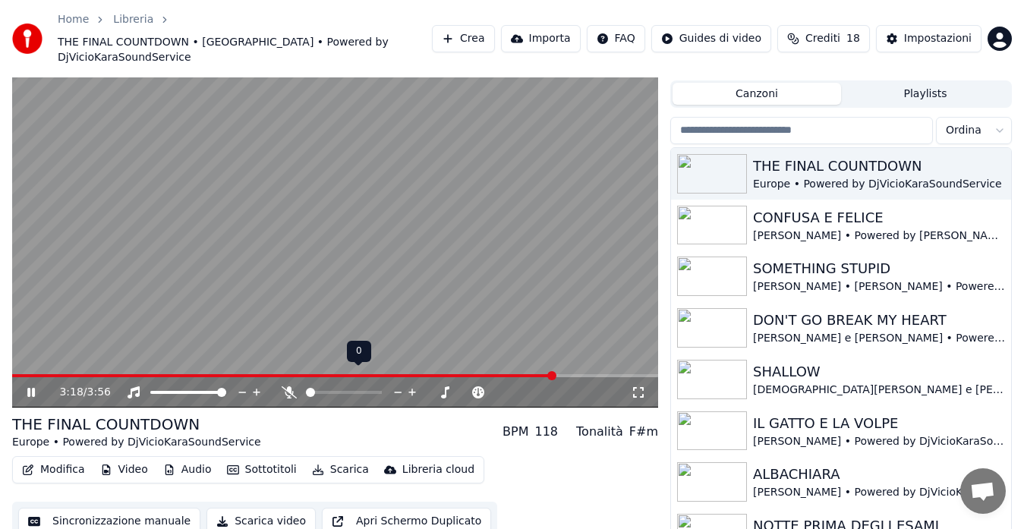
click at [287, 386] on icon at bounding box center [289, 392] width 15 height 12
click at [287, 386] on icon at bounding box center [289, 392] width 8 height 12
click at [287, 386] on icon at bounding box center [289, 392] width 15 height 12
click at [287, 386] on icon at bounding box center [289, 392] width 8 height 12
click at [287, 386] on icon at bounding box center [289, 392] width 15 height 12
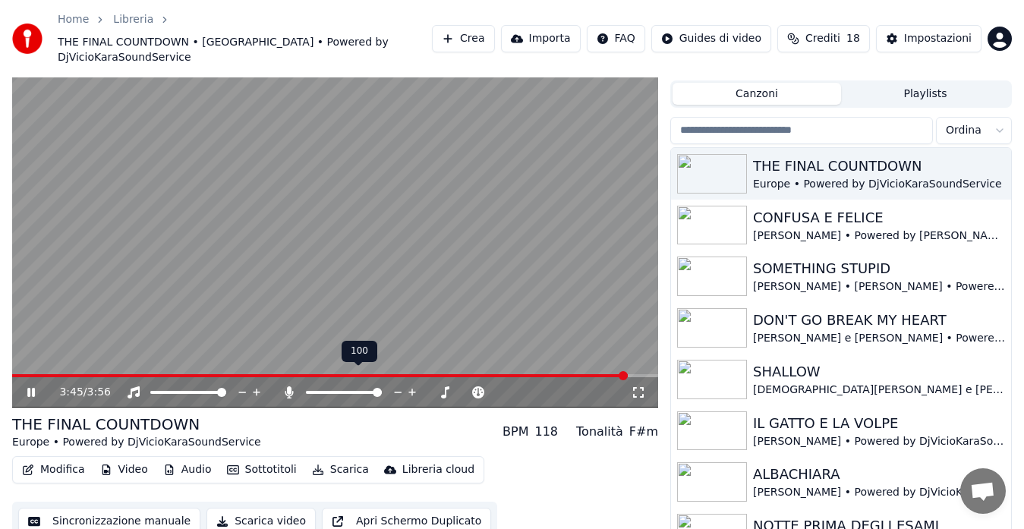
click at [287, 386] on icon at bounding box center [289, 392] width 8 height 12
click at [287, 386] on icon at bounding box center [289, 392] width 15 height 12
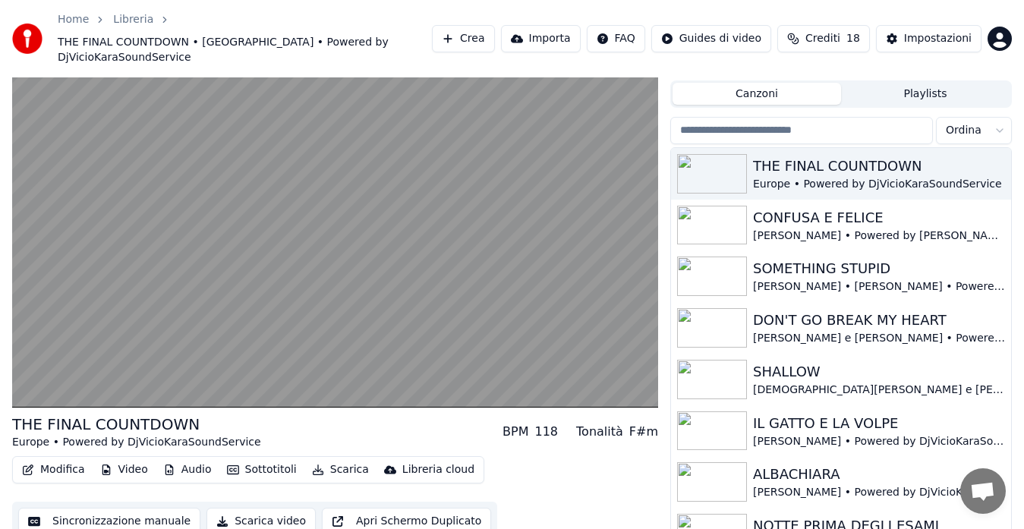
click at [49, 459] on button "Modifica" at bounding box center [53, 469] width 75 height 21
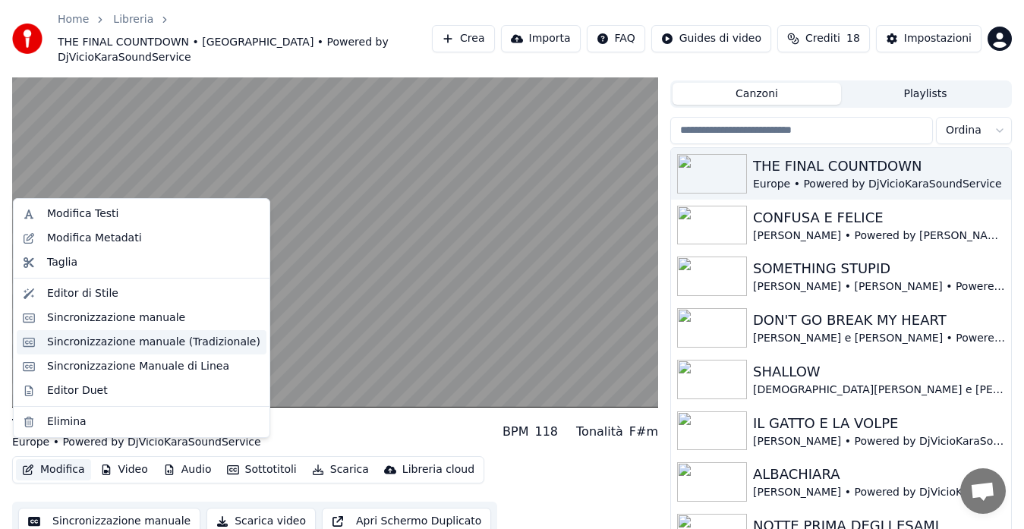
click at [83, 348] on div "Sincronizzazione manuale (Tradizionale)" at bounding box center [153, 342] width 213 height 15
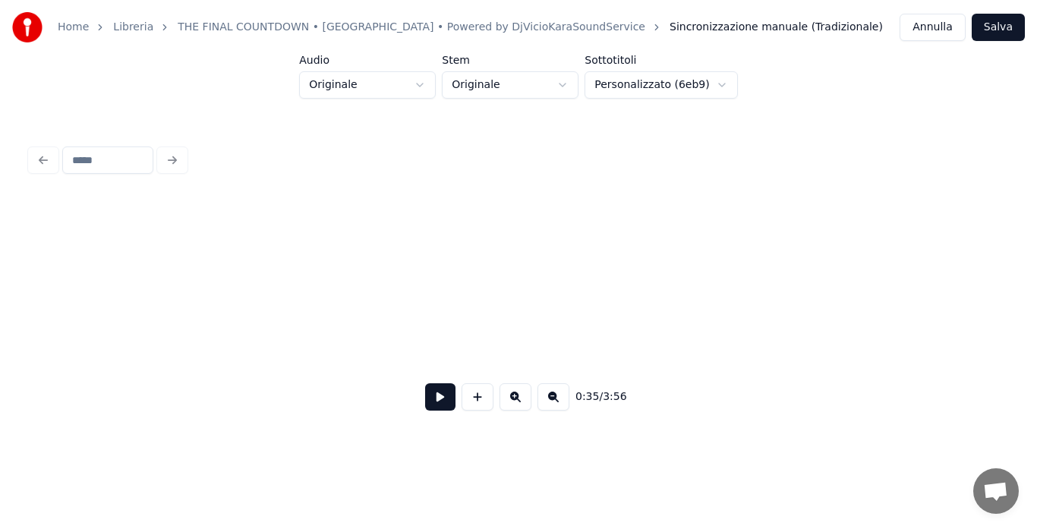
scroll to position [0, 4053]
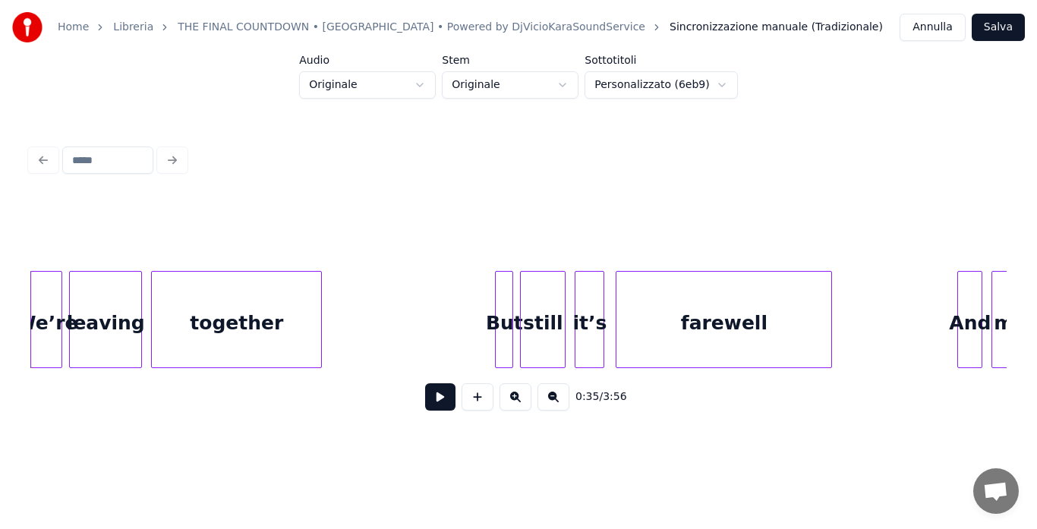
click at [440, 401] on button at bounding box center [440, 396] width 30 height 27
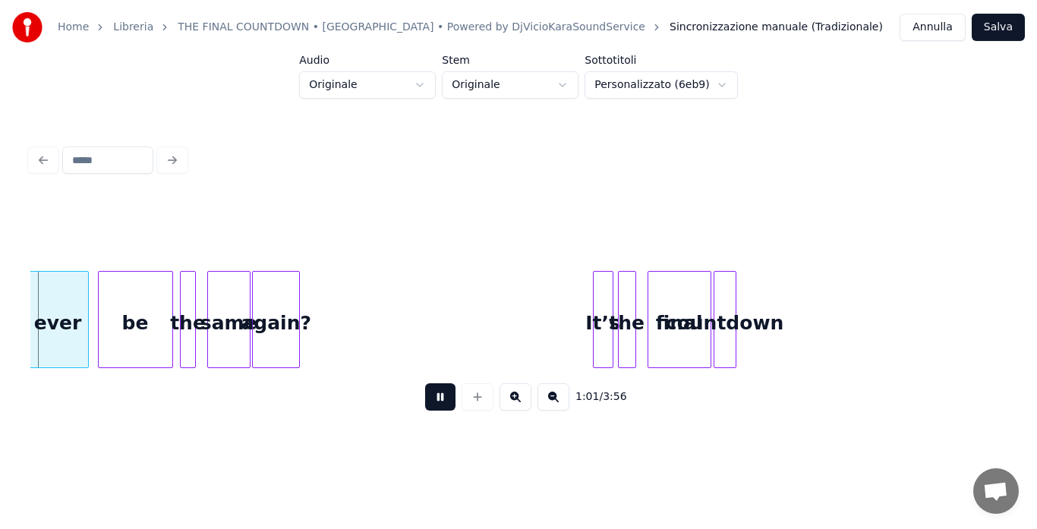
scroll to position [0, 6950]
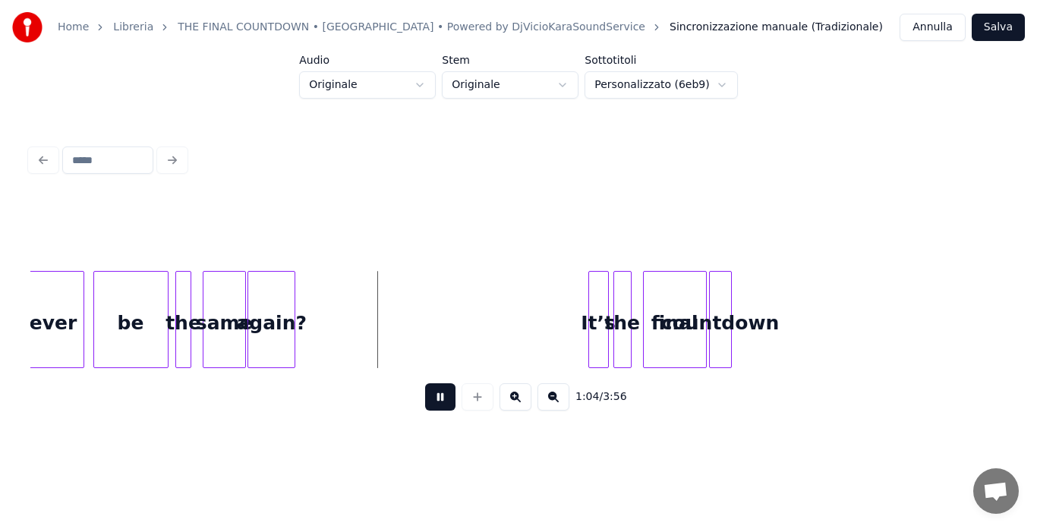
click at [516, 400] on button at bounding box center [515, 396] width 32 height 27
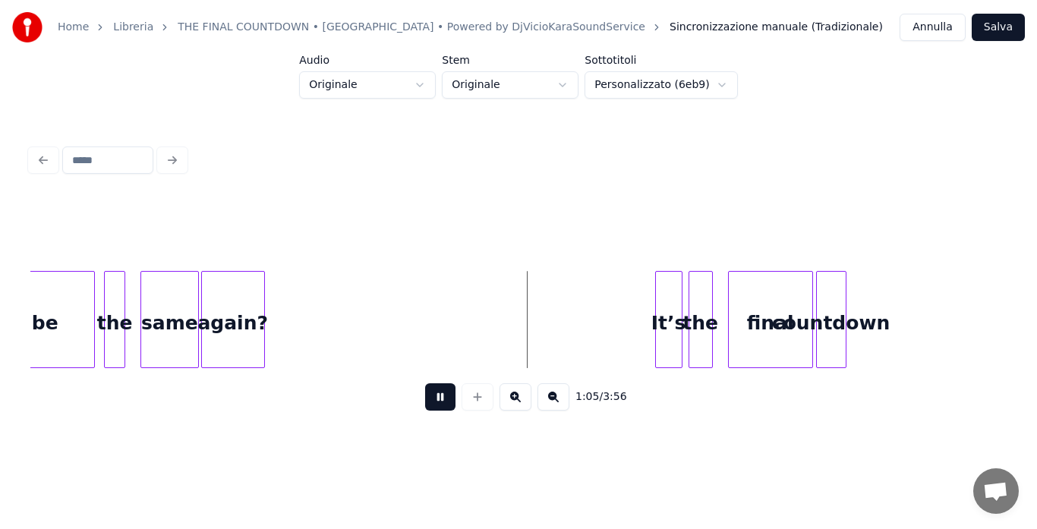
click at [516, 400] on button at bounding box center [515, 396] width 32 height 27
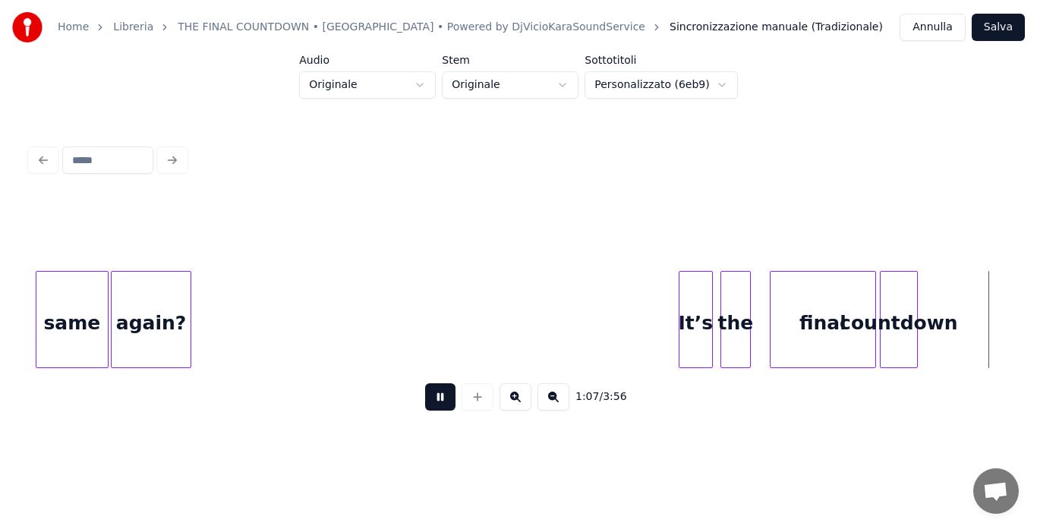
scroll to position [0, 12841]
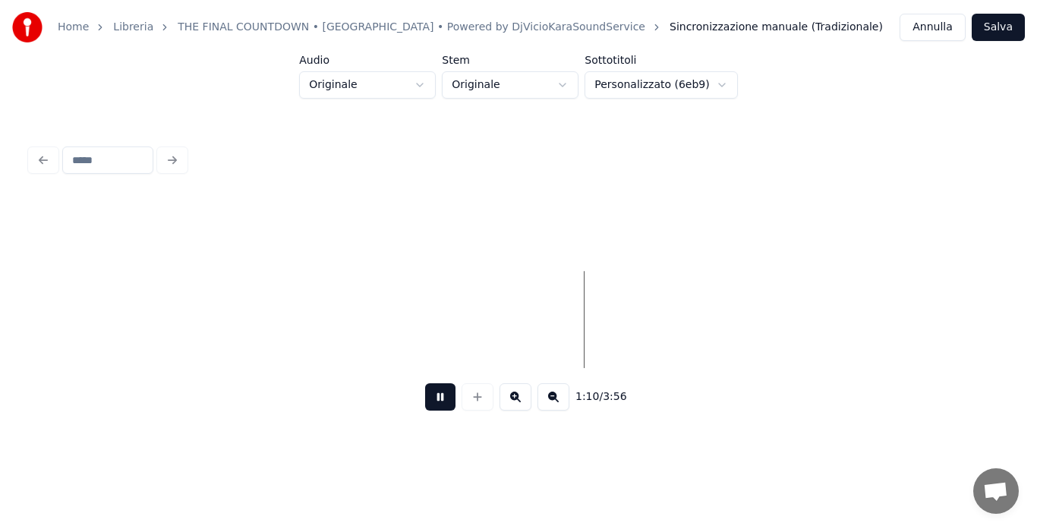
click at [444, 397] on button at bounding box center [440, 396] width 30 height 27
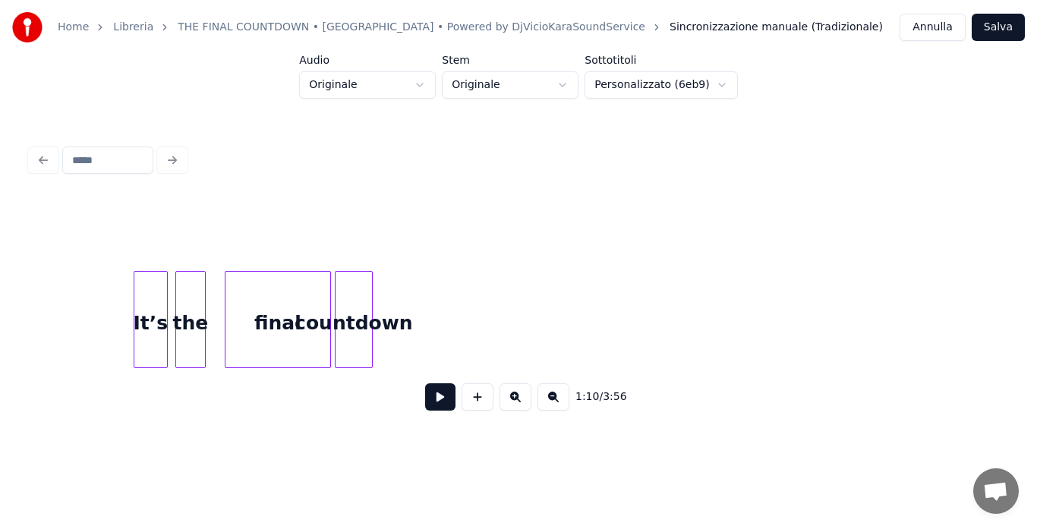
scroll to position [0, 12386]
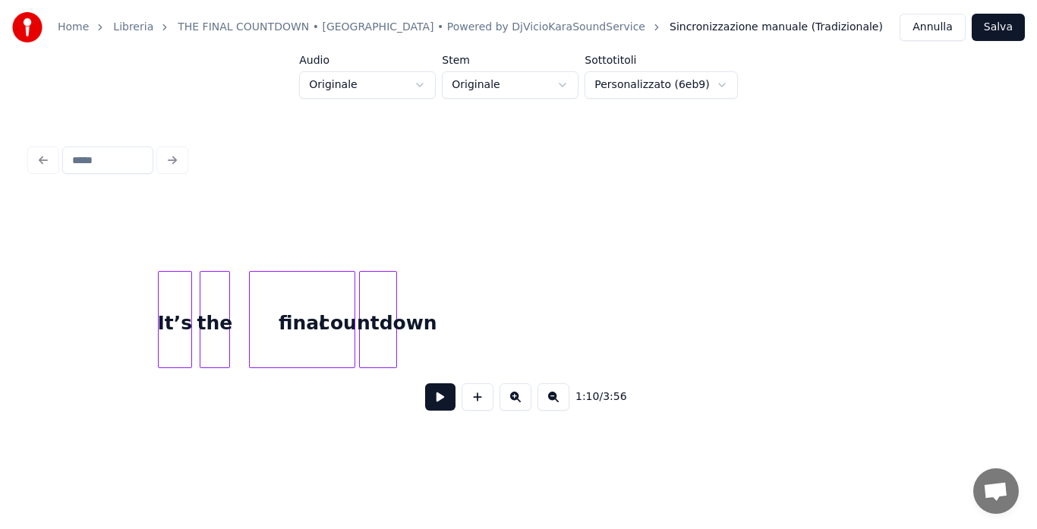
click at [378, 335] on div "countdown" at bounding box center [378, 323] width 36 height 103
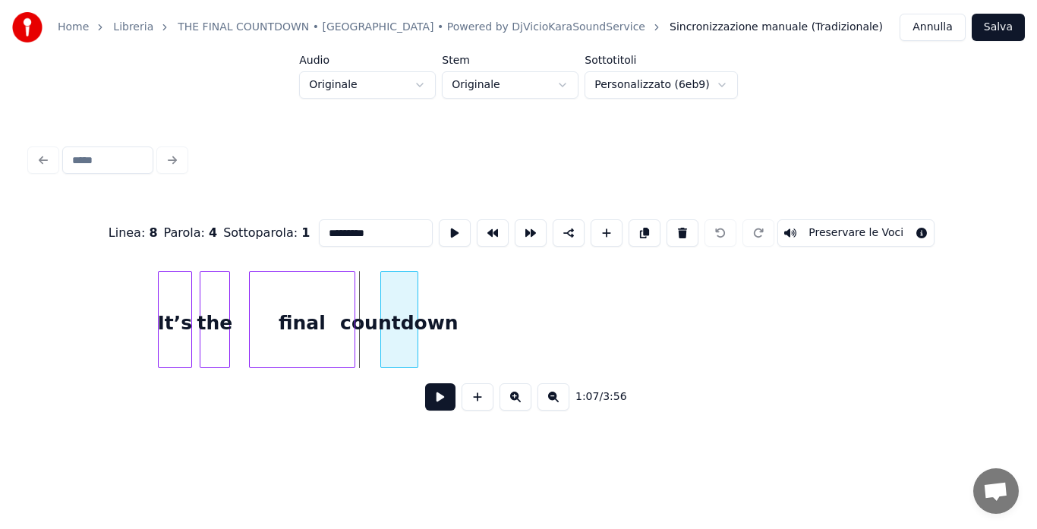
click at [409, 322] on div "countdown" at bounding box center [399, 323] width 36 height 103
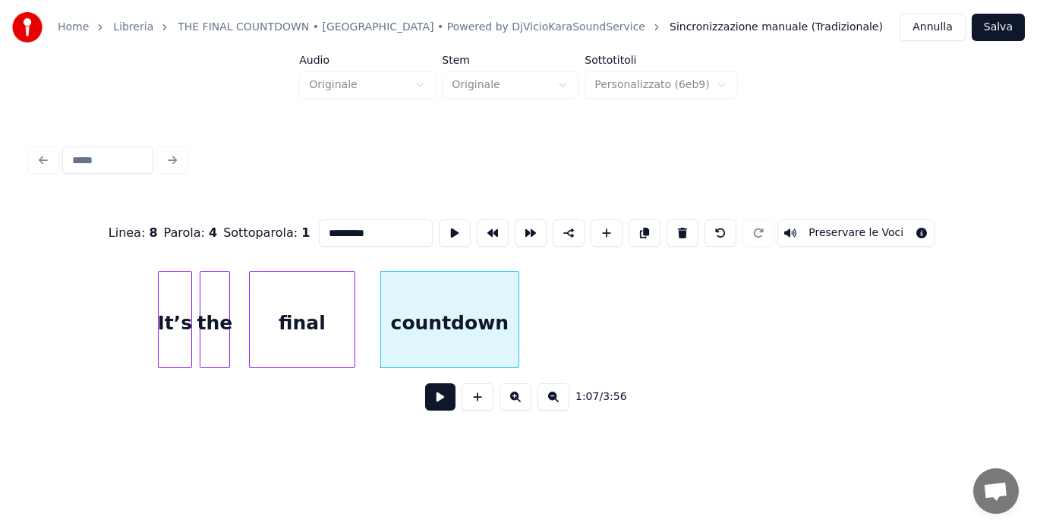
click at [518, 321] on div at bounding box center [516, 320] width 5 height 96
click at [436, 406] on button at bounding box center [440, 396] width 30 height 27
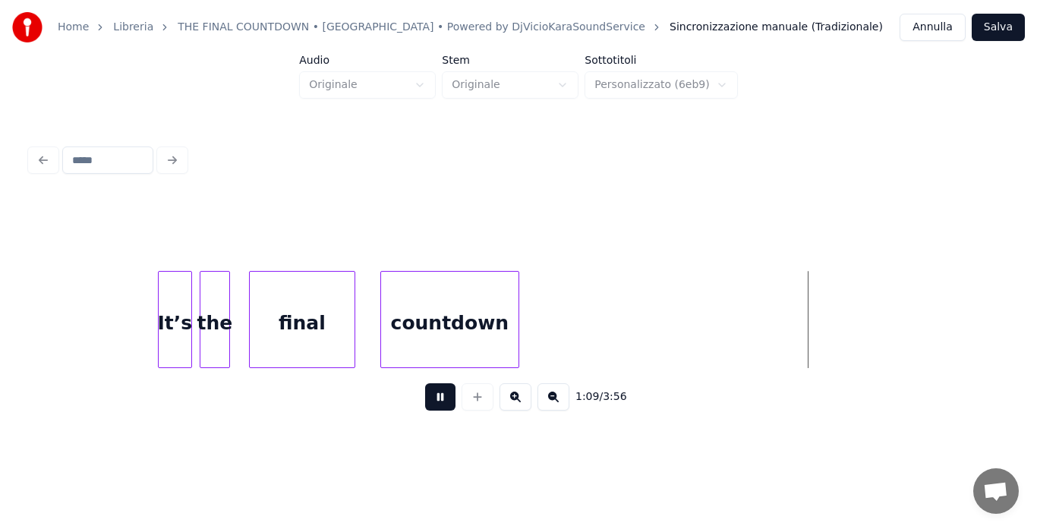
click at [451, 328] on div "countdown" at bounding box center [449, 323] width 137 height 103
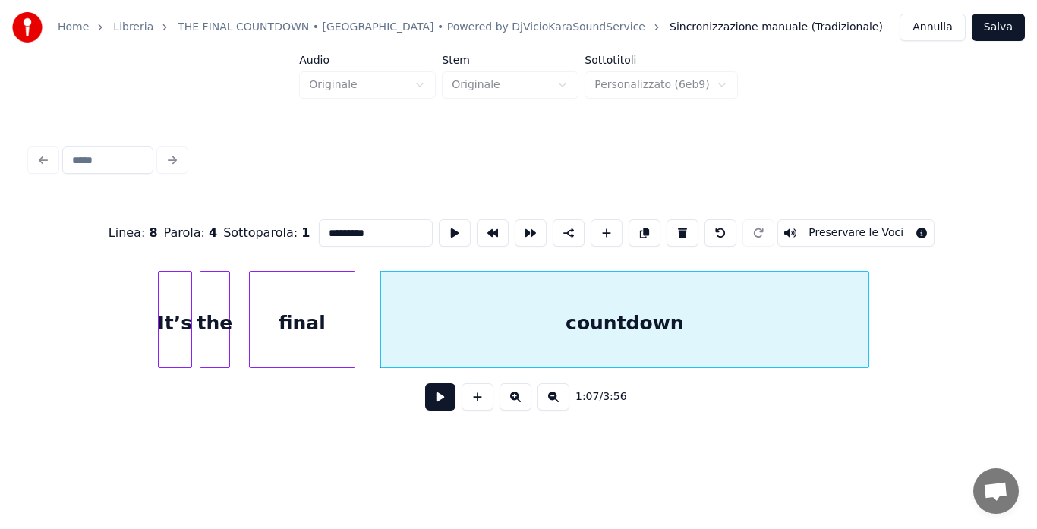
click at [866, 321] on div at bounding box center [866, 320] width 5 height 96
click at [441, 405] on button at bounding box center [440, 396] width 30 height 27
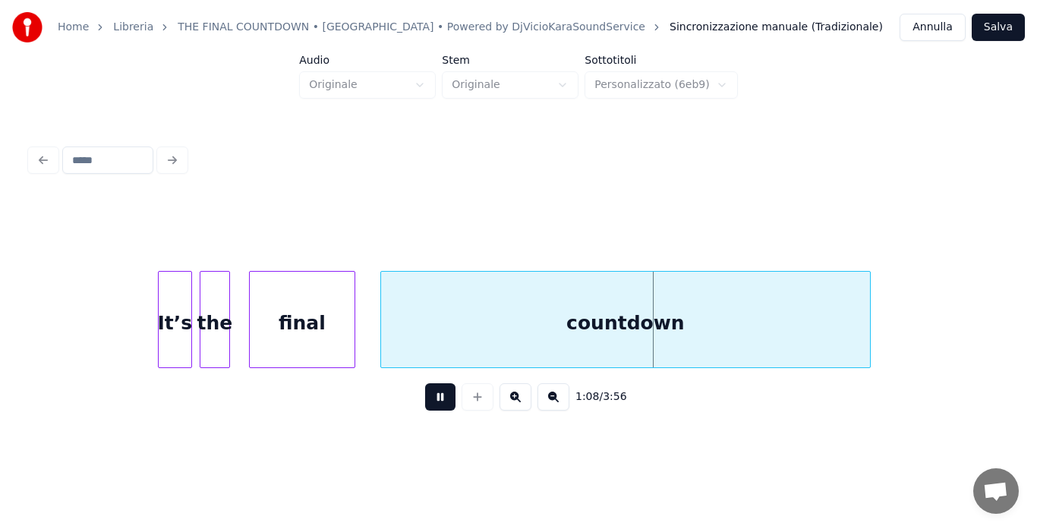
click at [335, 353] on div "final" at bounding box center [302, 323] width 105 height 103
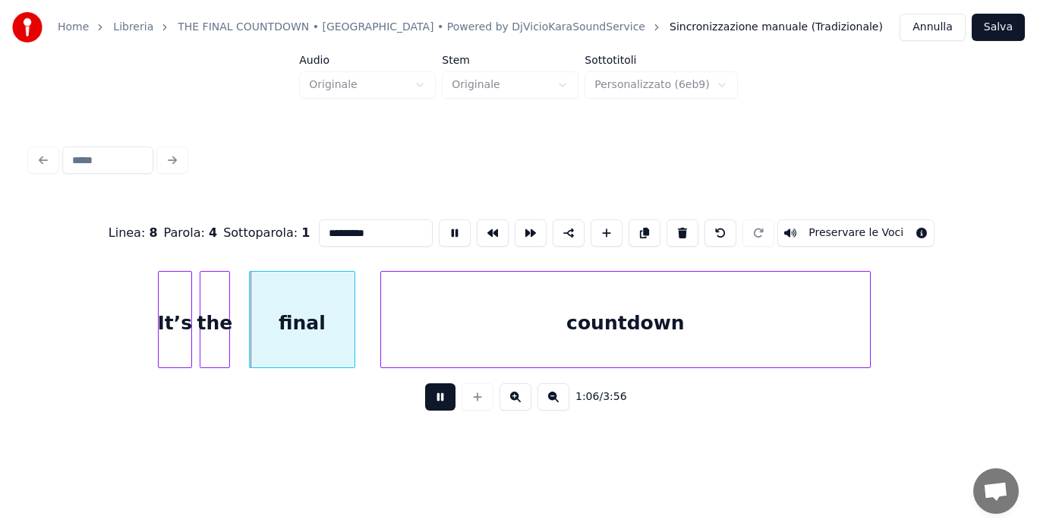
type input "*****"
click at [429, 401] on button at bounding box center [440, 396] width 30 height 27
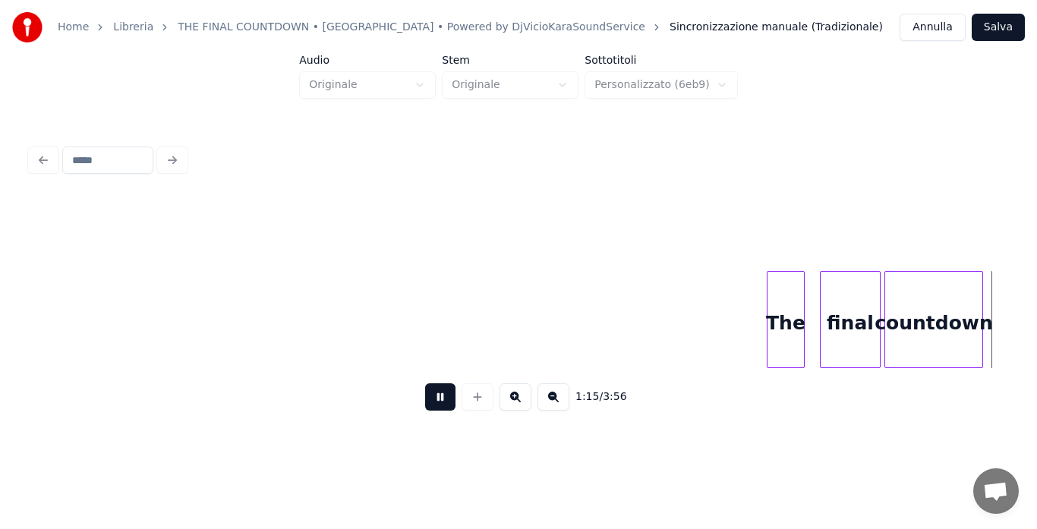
scroll to position [0, 14339]
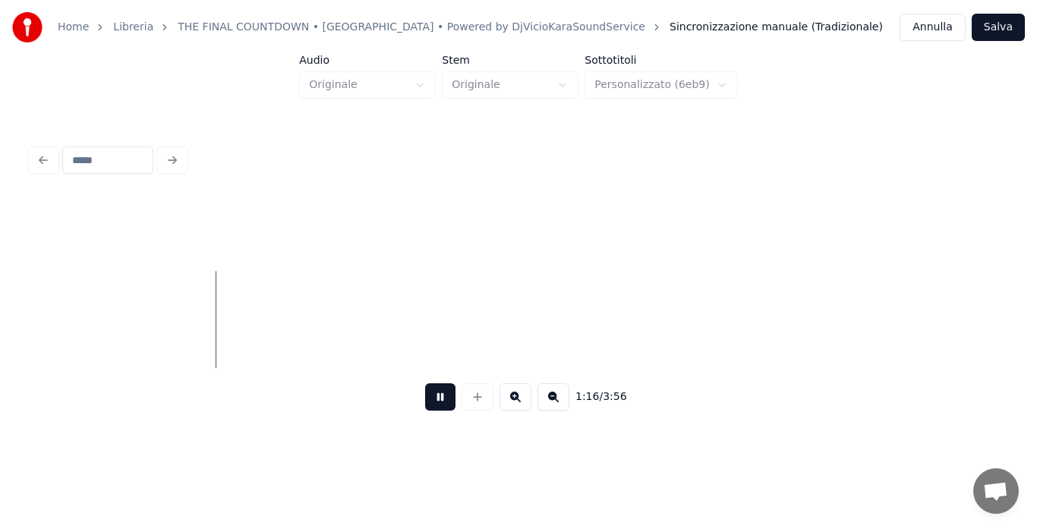
click at [429, 401] on button at bounding box center [440, 396] width 30 height 27
click at [80, 322] on div "countdown" at bounding box center [78, 323] width 97 height 103
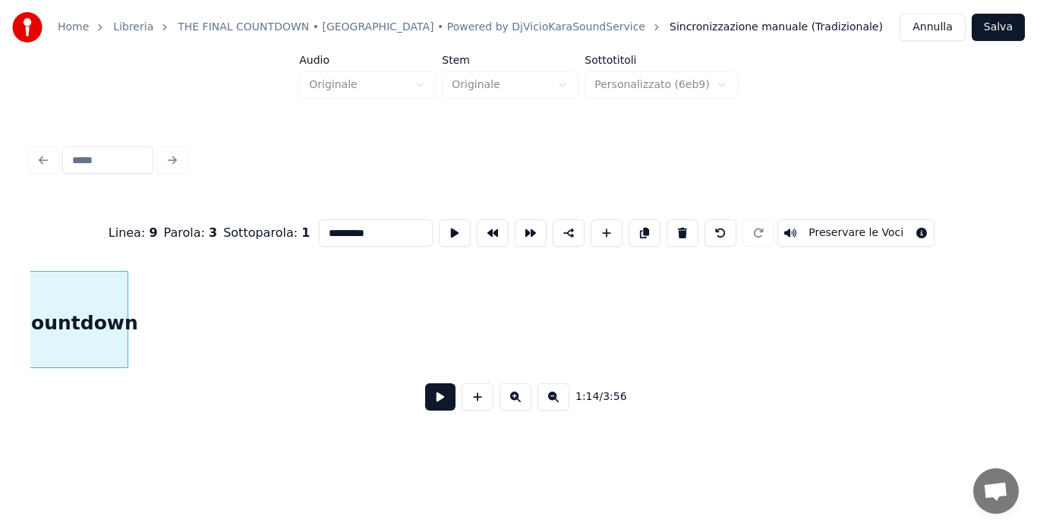
scroll to position [0, 14217]
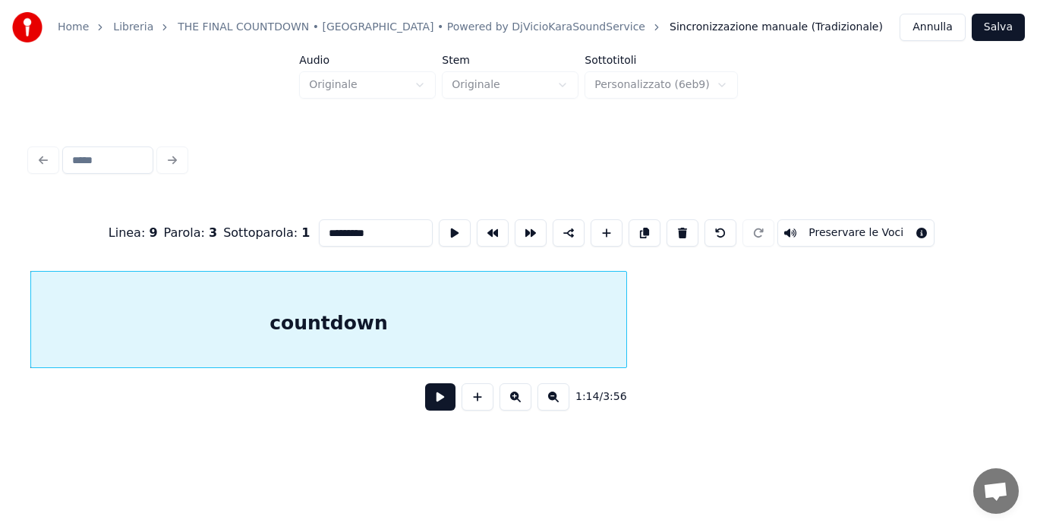
click at [622, 342] on div at bounding box center [624, 320] width 5 height 96
click at [427, 398] on button at bounding box center [440, 396] width 30 height 27
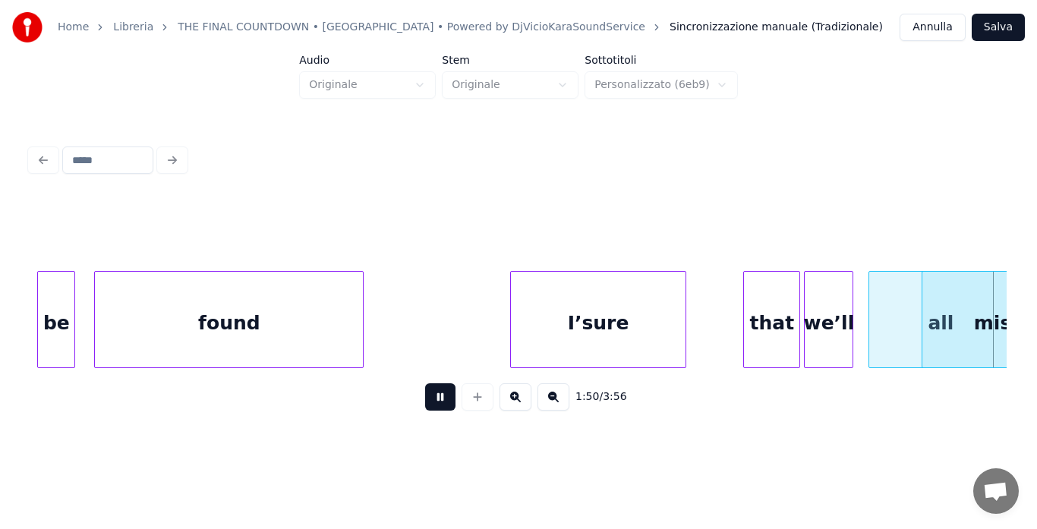
scroll to position [0, 21058]
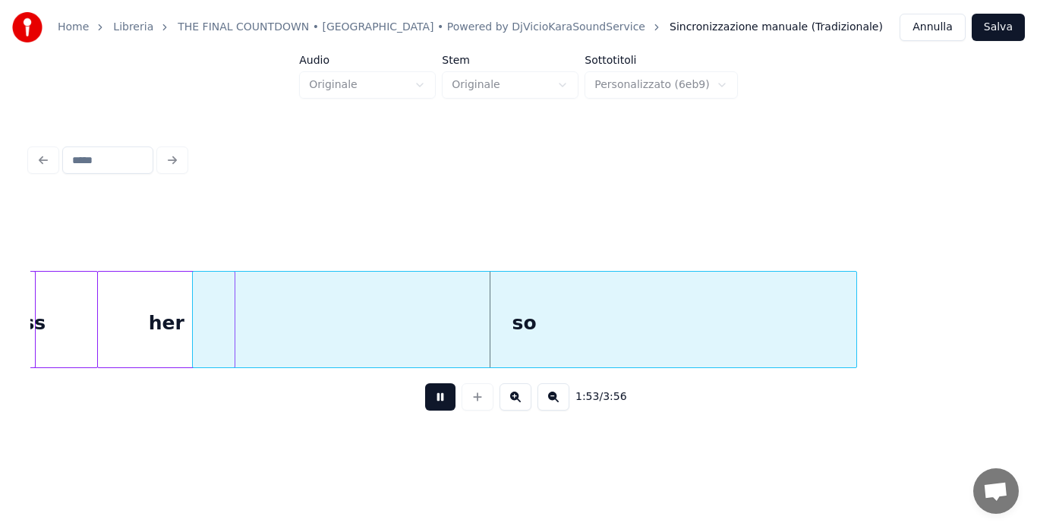
click at [427, 398] on button at bounding box center [440, 396] width 30 height 27
click at [150, 325] on div "her" at bounding box center [166, 323] width 137 height 103
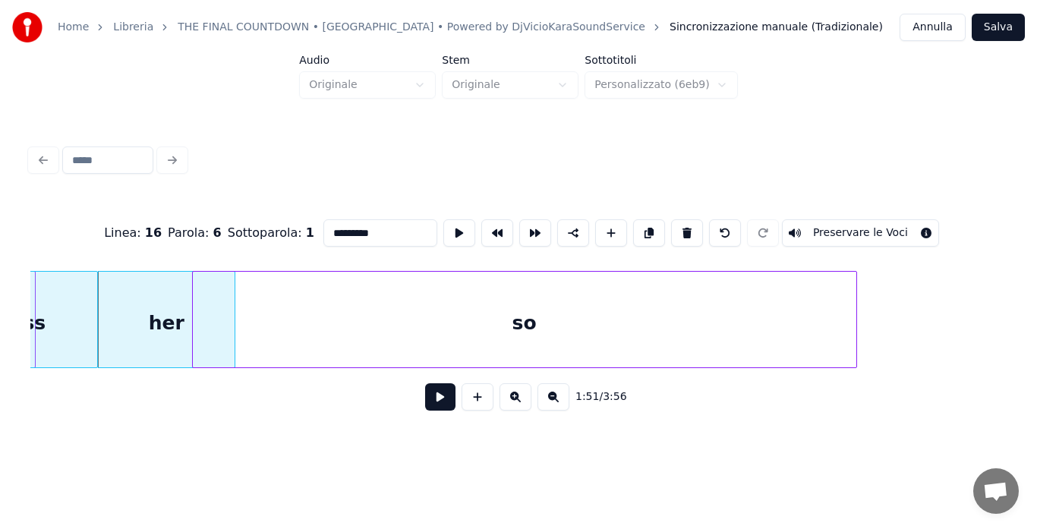
type input "***"
click at [434, 403] on button at bounding box center [440, 396] width 30 height 27
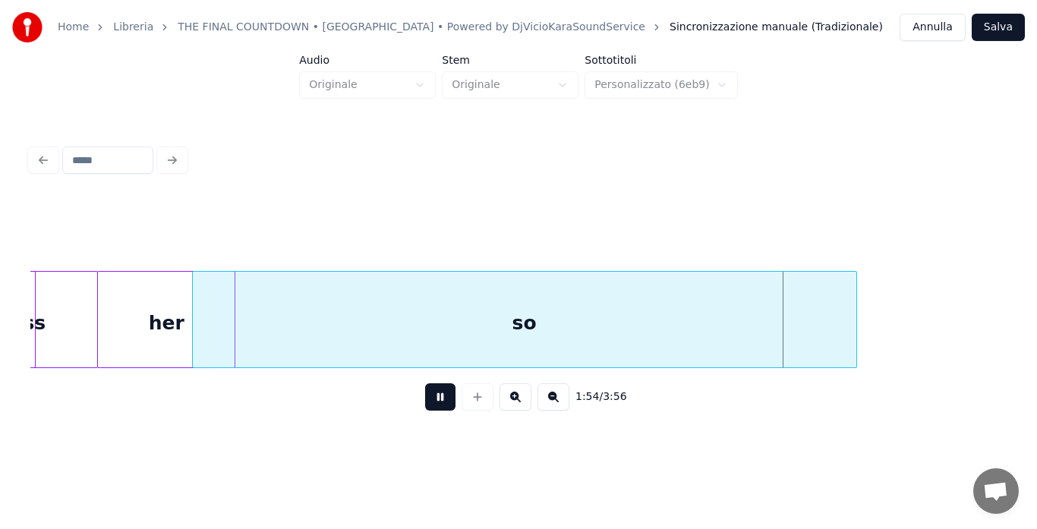
click at [168, 332] on div "her" at bounding box center [166, 323] width 137 height 103
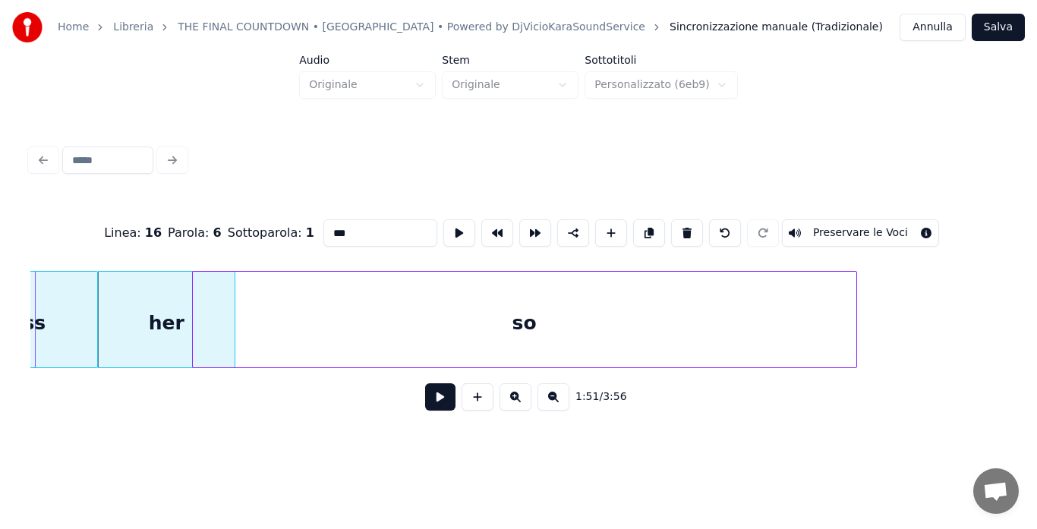
click at [168, 332] on div "her" at bounding box center [166, 323] width 137 height 103
click at [431, 404] on button at bounding box center [440, 396] width 30 height 27
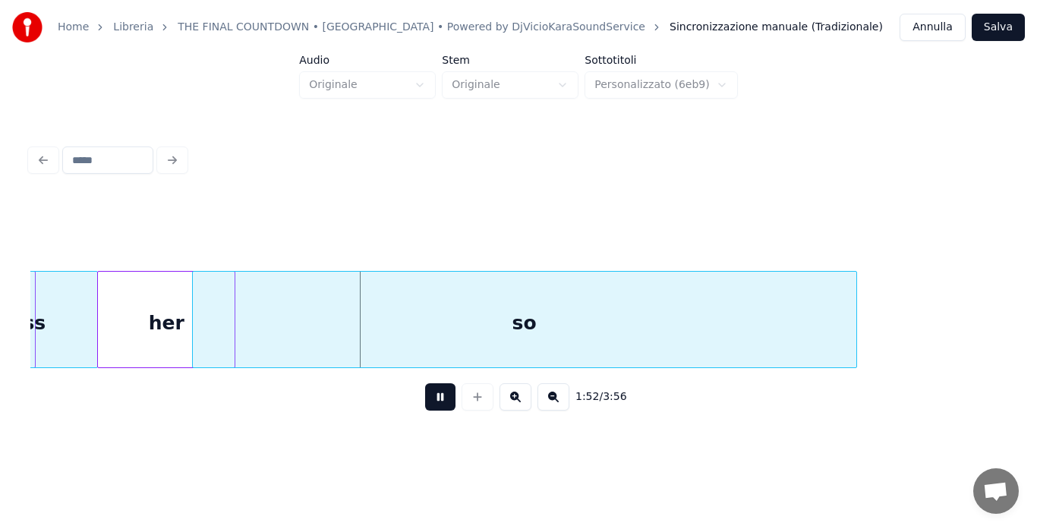
click at [408, 353] on div "so" at bounding box center [524, 323] width 663 height 103
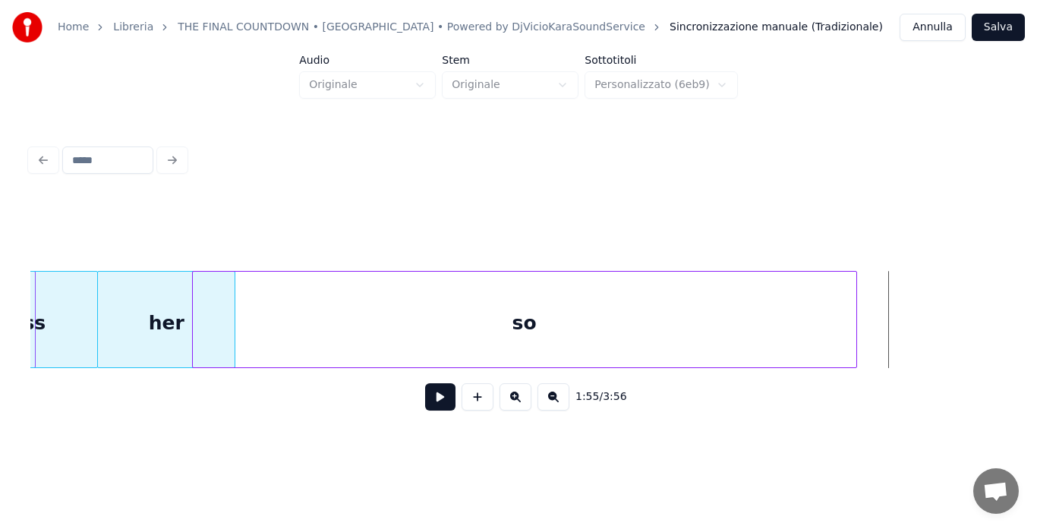
click at [439, 401] on button at bounding box center [440, 396] width 30 height 27
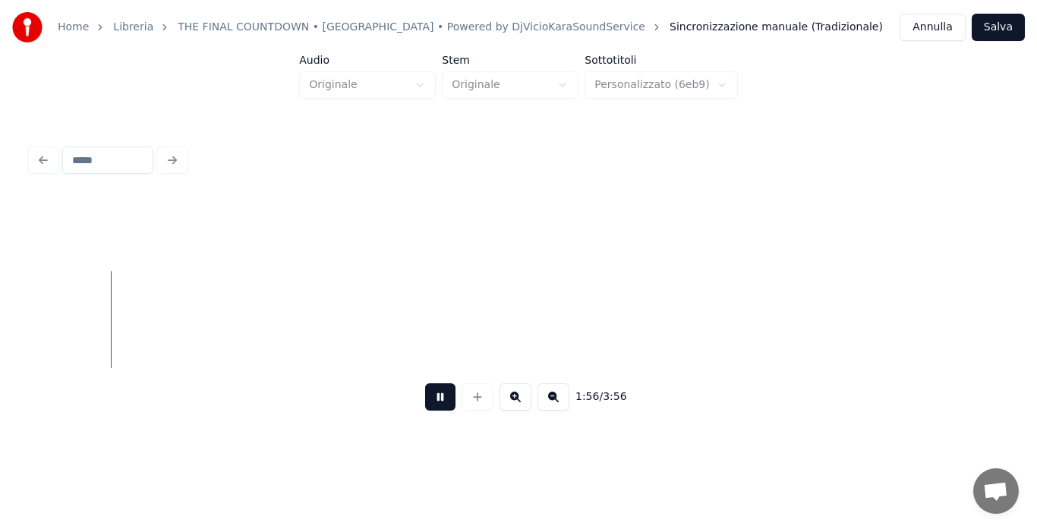
click at [439, 401] on button at bounding box center [440, 396] width 30 height 27
click at [248, 318] on div "so" at bounding box center [802, 319] width 44883 height 97
click at [435, 398] on button at bounding box center [440, 396] width 30 height 27
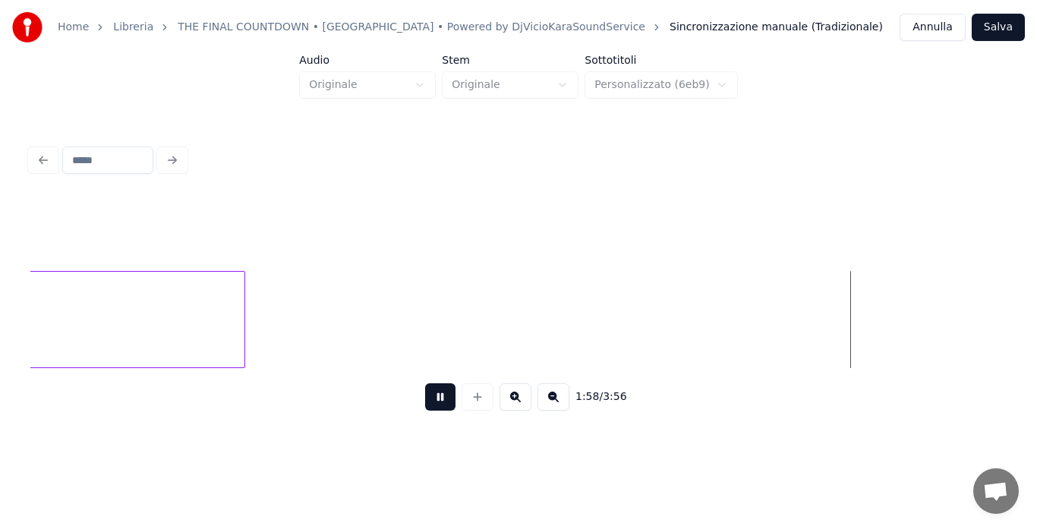
scroll to position [0, 21219]
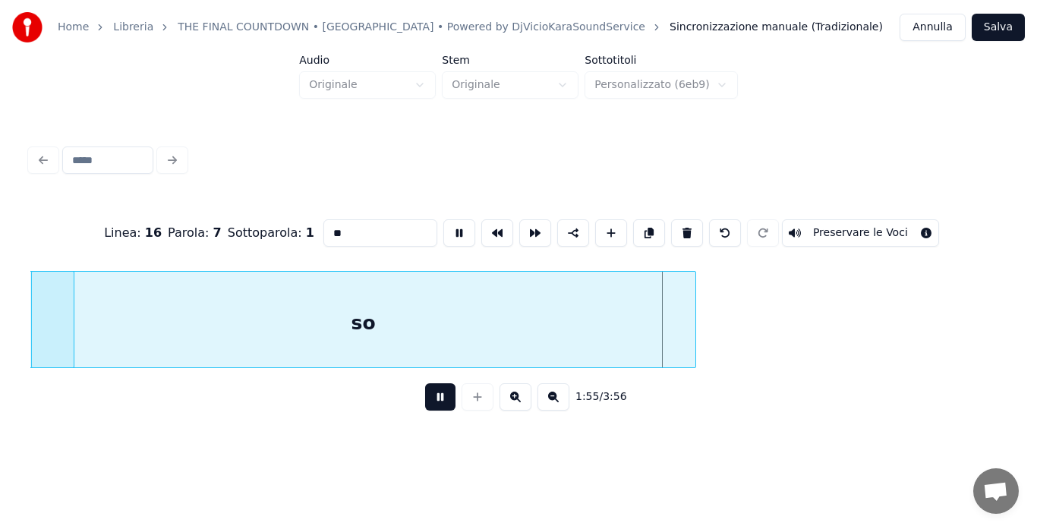
click at [439, 404] on button at bounding box center [440, 396] width 30 height 27
click at [657, 320] on div at bounding box center [656, 320] width 5 height 96
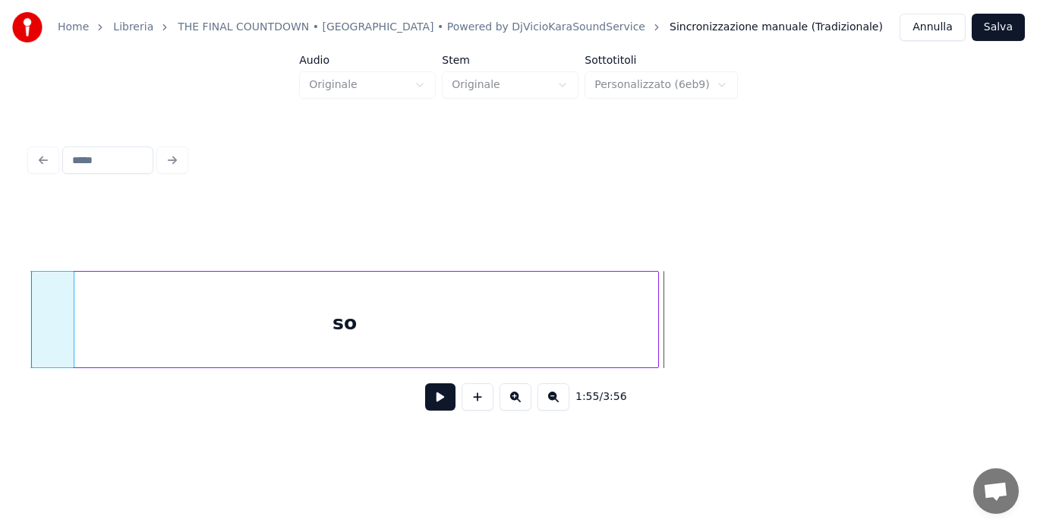
click at [996, 28] on button "Salva" at bounding box center [998, 27] width 53 height 27
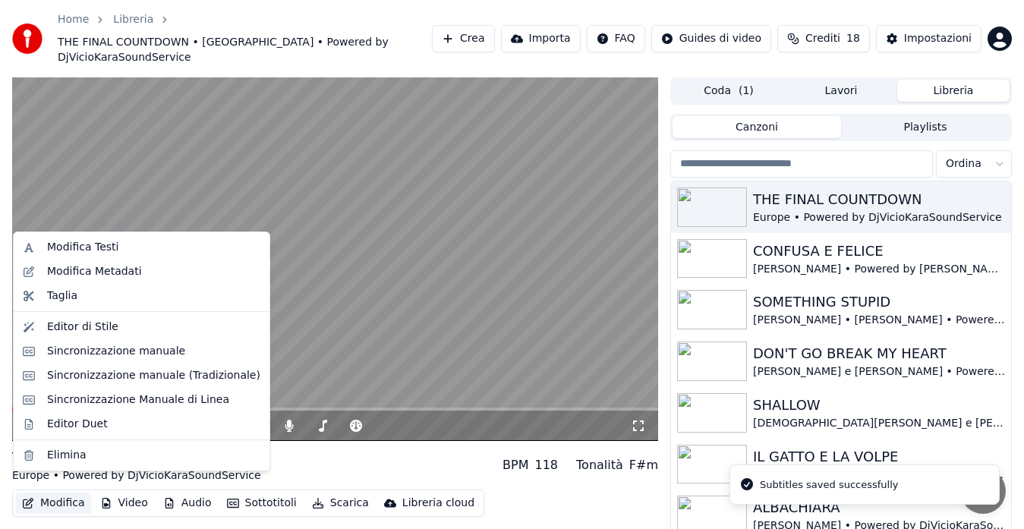
click at [57, 493] on button "Modifica" at bounding box center [53, 503] width 75 height 21
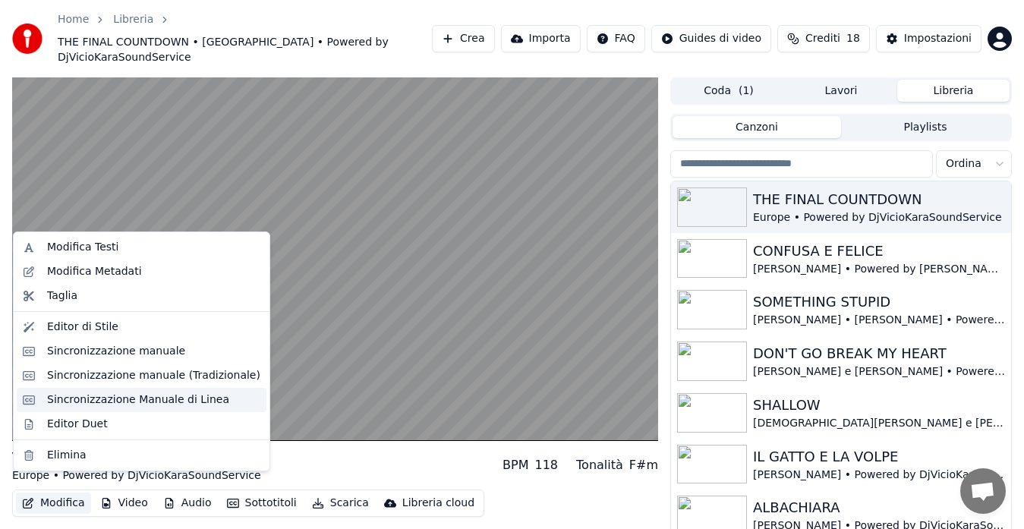
click at [98, 398] on div "Sincronizzazione Manuale di Linea" at bounding box center [138, 399] width 182 height 15
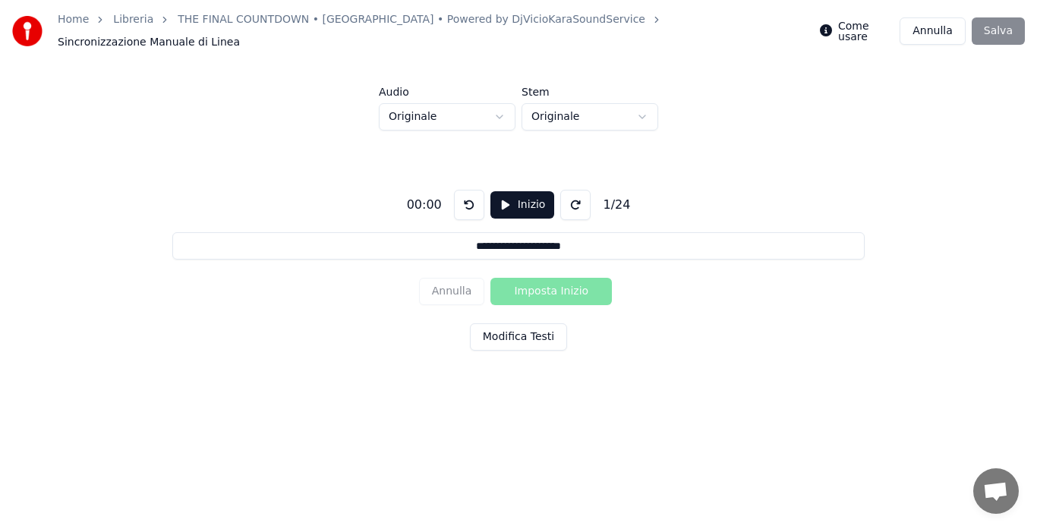
click at [519, 202] on button "Inizio" at bounding box center [522, 204] width 65 height 27
click at [567, 191] on button at bounding box center [577, 205] width 30 height 30
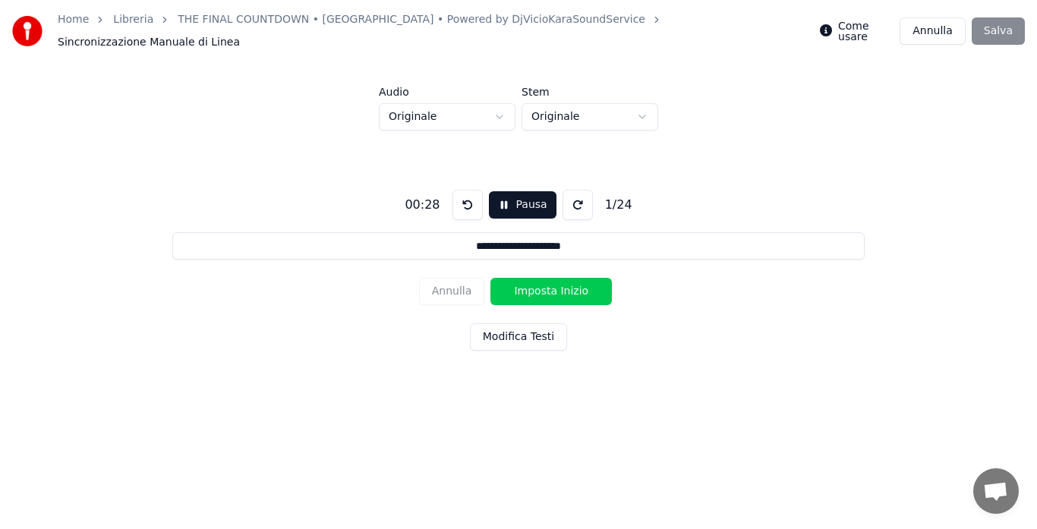
click at [567, 191] on button at bounding box center [577, 205] width 30 height 30
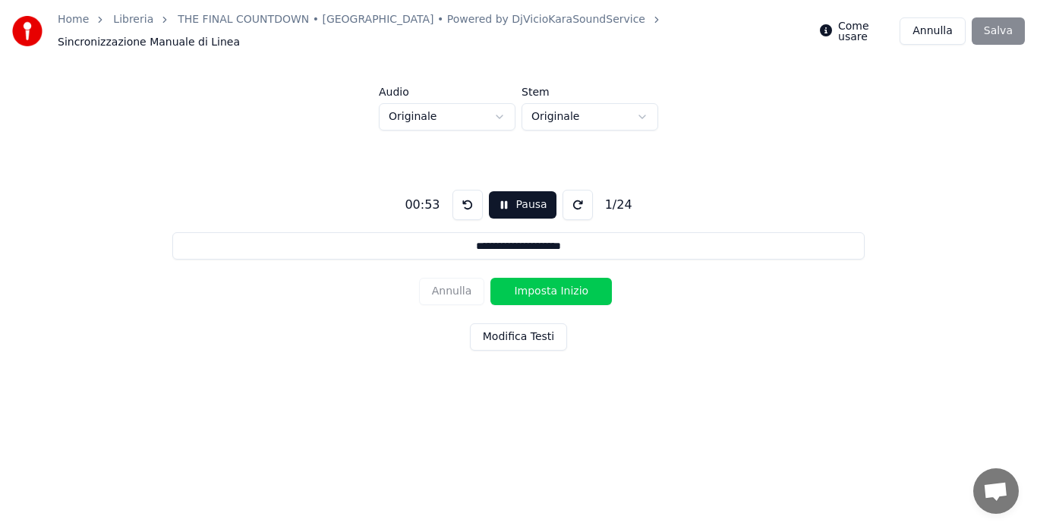
click at [567, 191] on button at bounding box center [577, 205] width 30 height 30
click at [573, 199] on button at bounding box center [577, 205] width 30 height 30
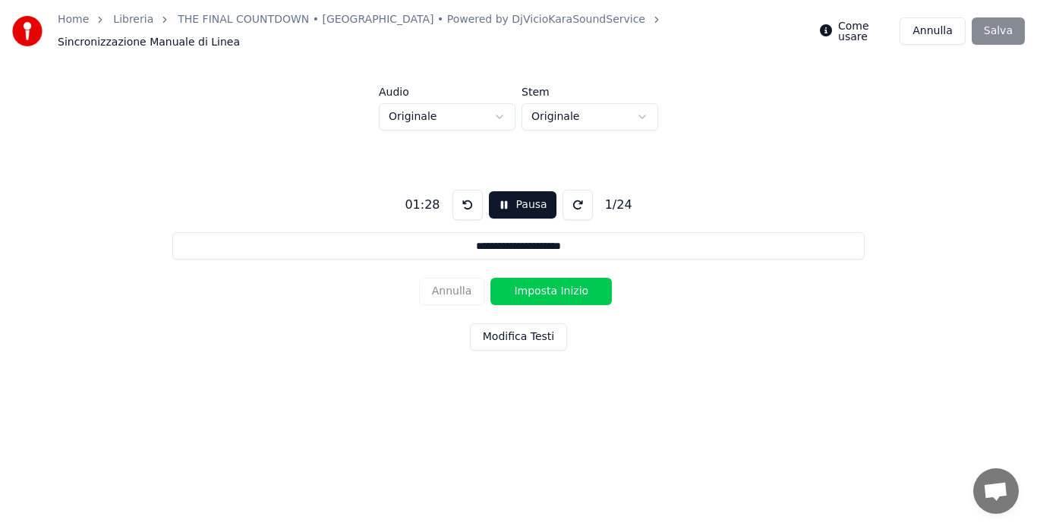
click at [566, 206] on button at bounding box center [577, 205] width 30 height 30
click at [522, 329] on button "Modifica Testi" at bounding box center [518, 336] width 97 height 27
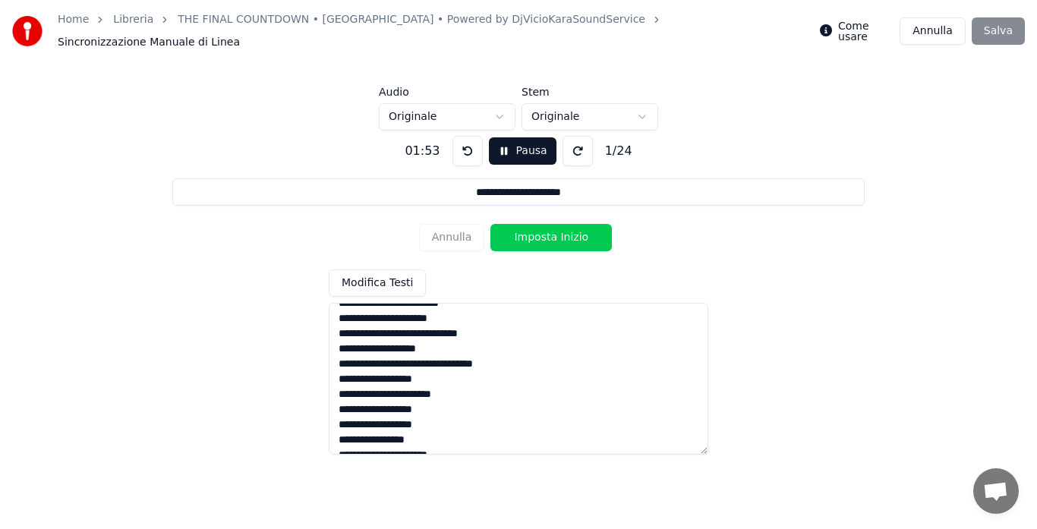
scroll to position [14, 0]
click at [526, 137] on button "Pausa" at bounding box center [523, 150] width 68 height 27
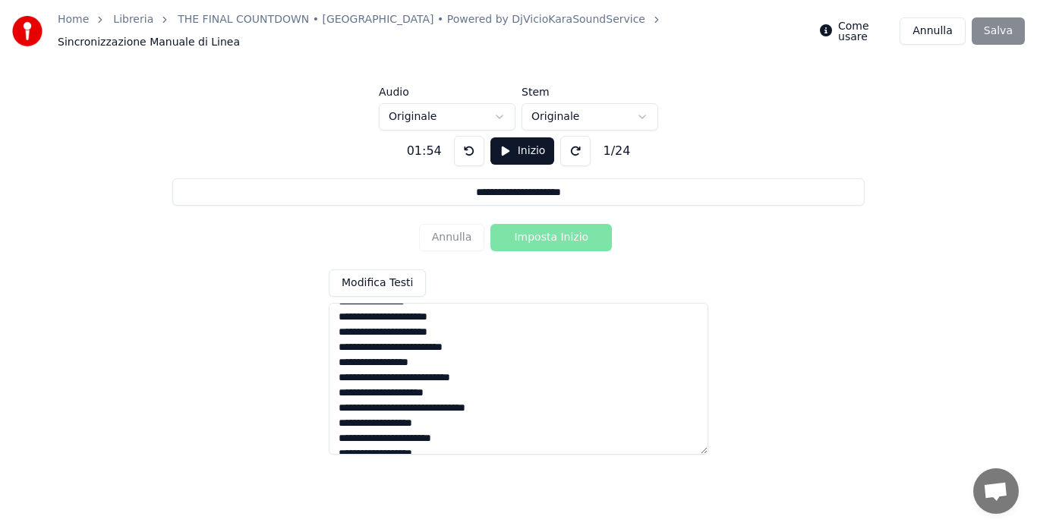
scroll to position [213, 0]
click at [477, 370] on textarea "**********" at bounding box center [519, 379] width 380 height 152
click at [468, 146] on button at bounding box center [469, 151] width 30 height 30
click at [455, 150] on button at bounding box center [469, 151] width 30 height 30
click at [455, 149] on button at bounding box center [469, 151] width 30 height 30
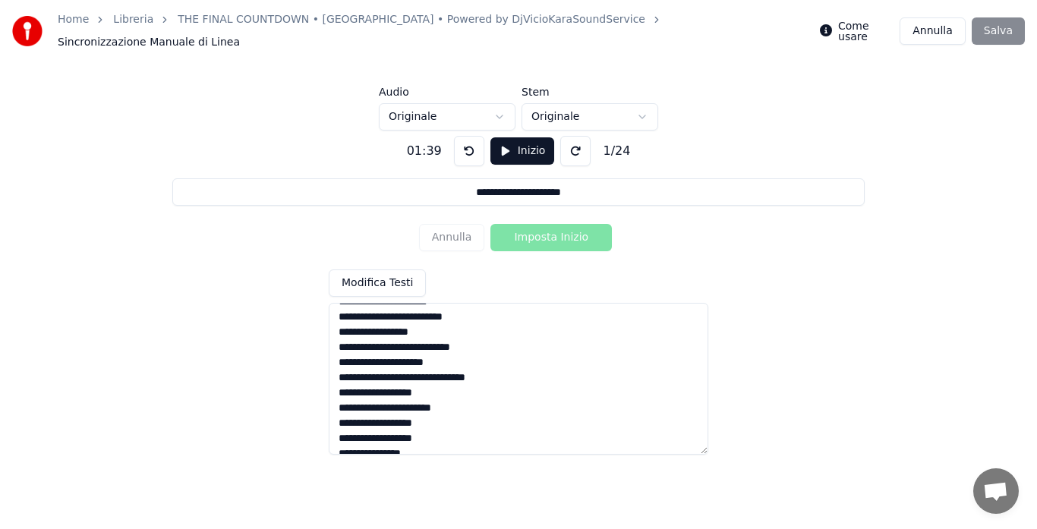
click at [509, 138] on button "Inizio" at bounding box center [522, 150] width 65 height 27
click at [461, 148] on button at bounding box center [467, 151] width 30 height 30
click at [507, 143] on button "Pausa" at bounding box center [523, 150] width 68 height 27
click at [482, 367] on textarea "**********" at bounding box center [519, 379] width 380 height 152
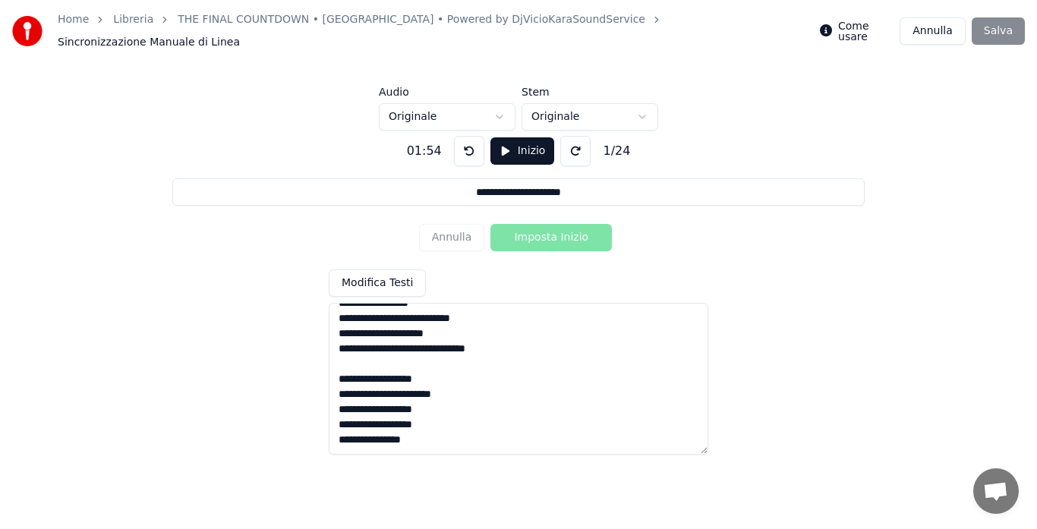
drag, startPoint x: 335, startPoint y: 389, endPoint x: 458, endPoint y: 389, distance: 123.0
click at [458, 389] on textarea "**********" at bounding box center [519, 379] width 380 height 152
click at [346, 360] on textarea "**********" at bounding box center [519, 379] width 380 height 152
click at [418, 338] on textarea "**********" at bounding box center [519, 379] width 380 height 152
click at [461, 146] on button at bounding box center [469, 151] width 30 height 30
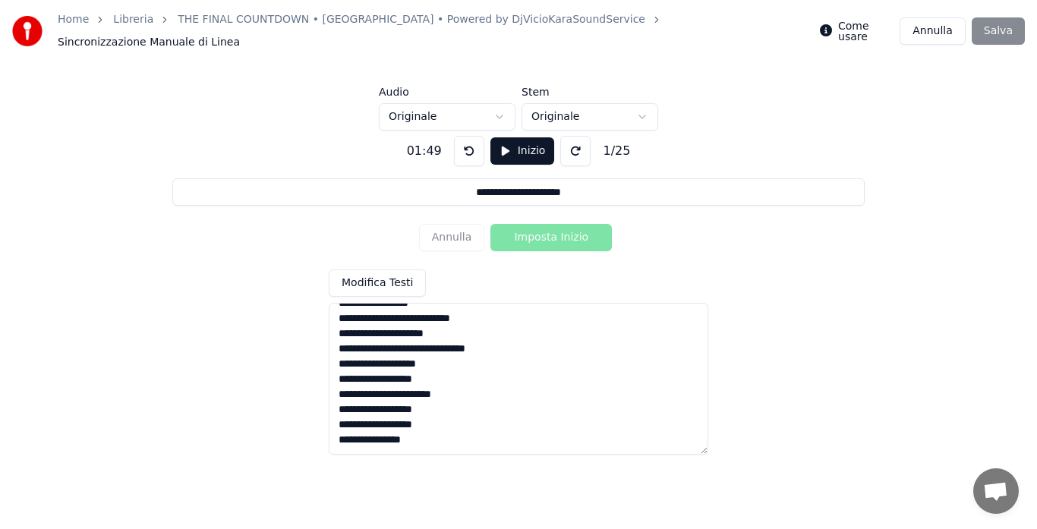
click at [461, 146] on button at bounding box center [469, 151] width 30 height 30
click at [499, 143] on button "Inizio" at bounding box center [522, 150] width 65 height 27
click at [511, 137] on button "Pausa" at bounding box center [523, 150] width 68 height 27
click at [437, 371] on textarea "**********" at bounding box center [519, 379] width 380 height 152
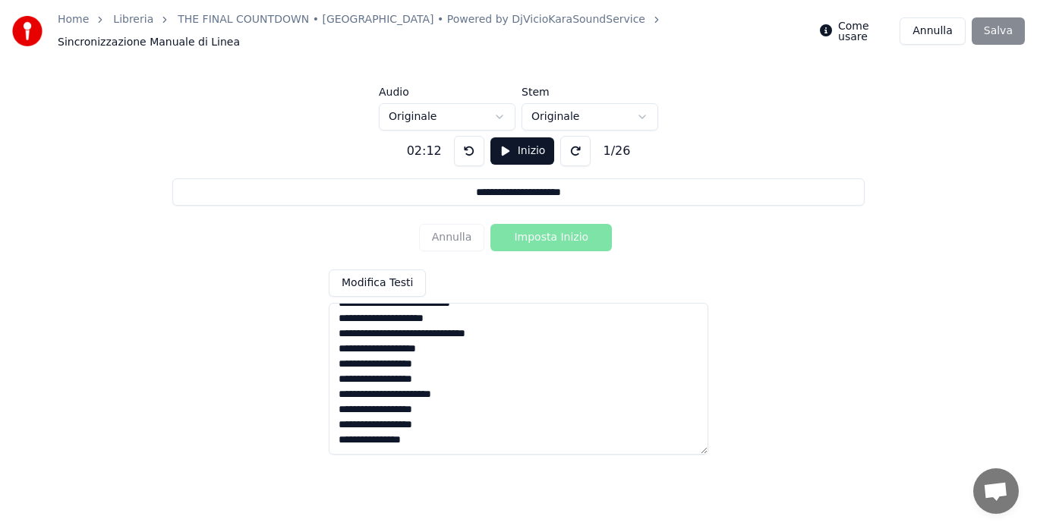
click at [515, 149] on button "Inizio" at bounding box center [522, 150] width 65 height 27
click at [454, 386] on textarea "**********" at bounding box center [519, 379] width 380 height 152
click at [435, 373] on textarea "**********" at bounding box center [519, 379] width 380 height 152
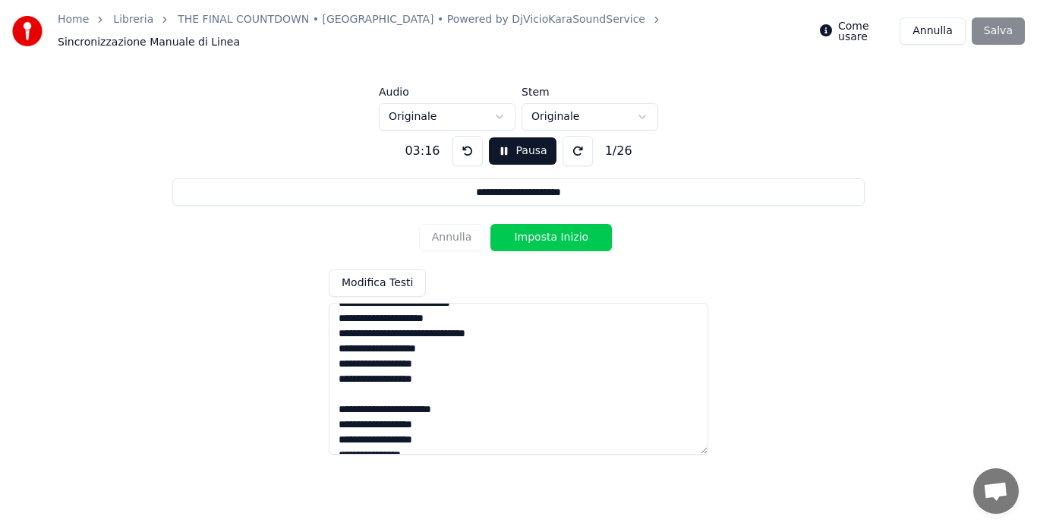
scroll to position [272, 0]
click at [423, 430] on textarea "**********" at bounding box center [519, 379] width 380 height 152
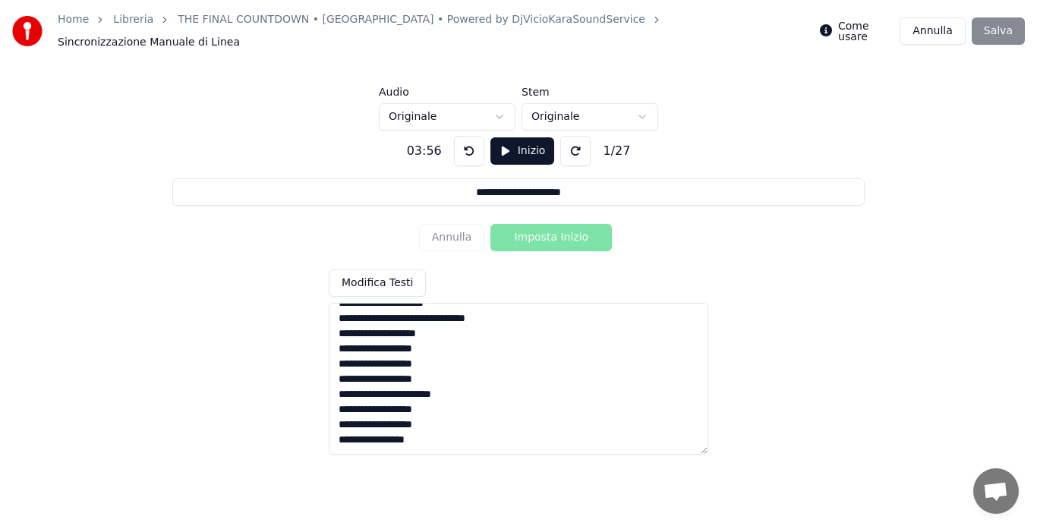
type textarea "**********"
click at [523, 240] on div "Annulla Imposta Inizio" at bounding box center [519, 237] width 200 height 39
click at [1015, 20] on div "Come usare [PERSON_NAME]" at bounding box center [922, 30] width 205 height 27
click at [609, 107] on html "**********" at bounding box center [518, 214] width 1037 height 428
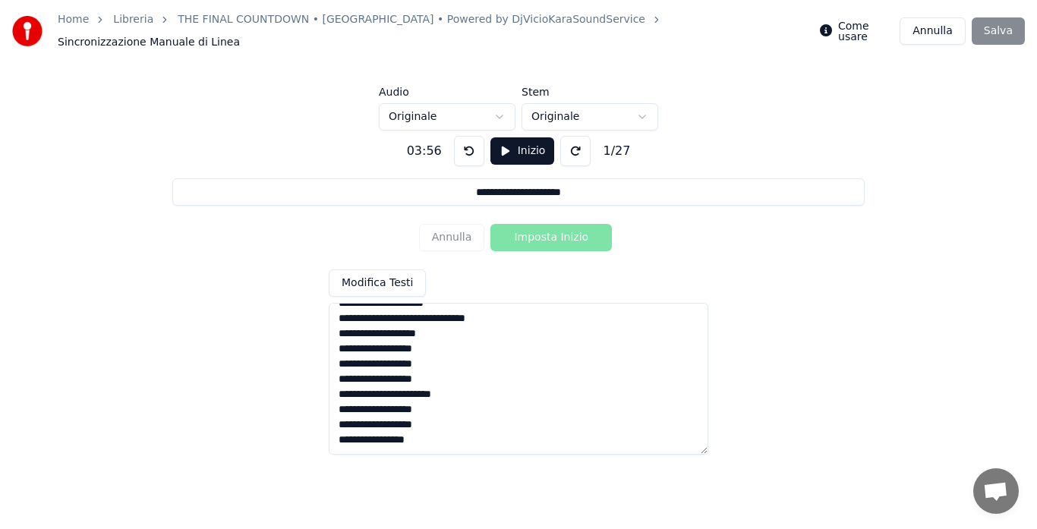
click at [474, 107] on html "**********" at bounding box center [518, 214] width 1037 height 428
click at [387, 277] on button "Modifica Testi" at bounding box center [377, 282] width 97 height 27
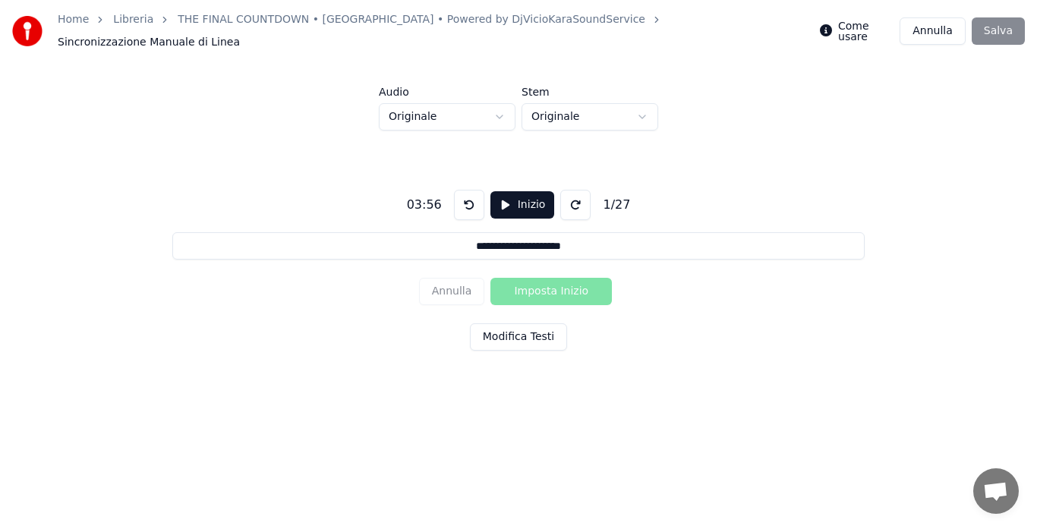
click at [515, 329] on button "Modifica Testi" at bounding box center [518, 336] width 97 height 27
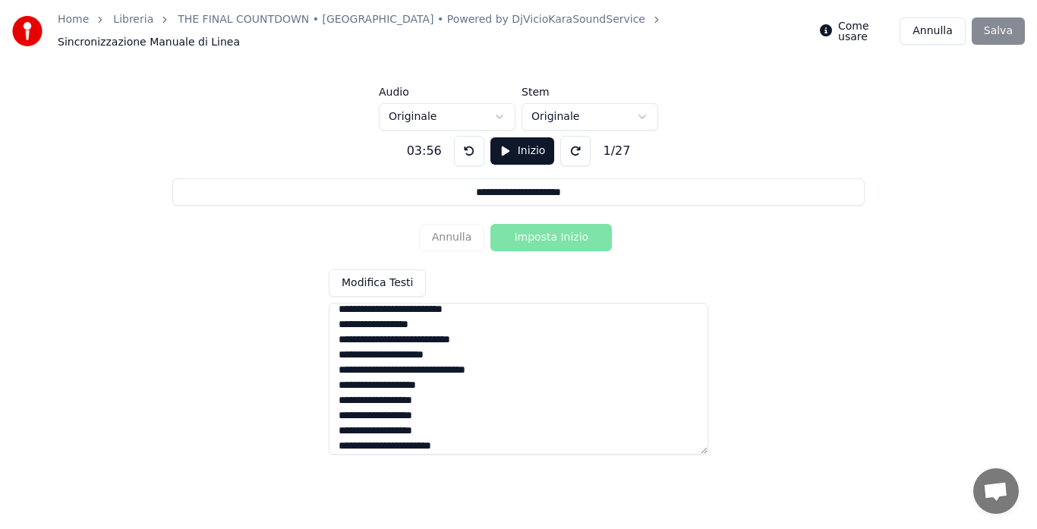
scroll to position [226, 0]
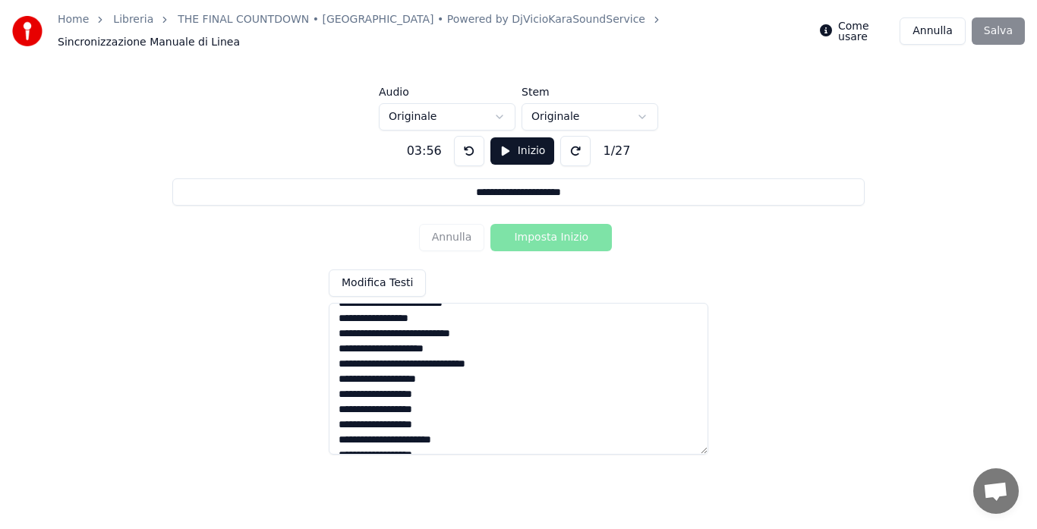
click at [474, 361] on textarea "**********" at bounding box center [519, 379] width 380 height 152
click at [560, 140] on button at bounding box center [575, 151] width 30 height 30
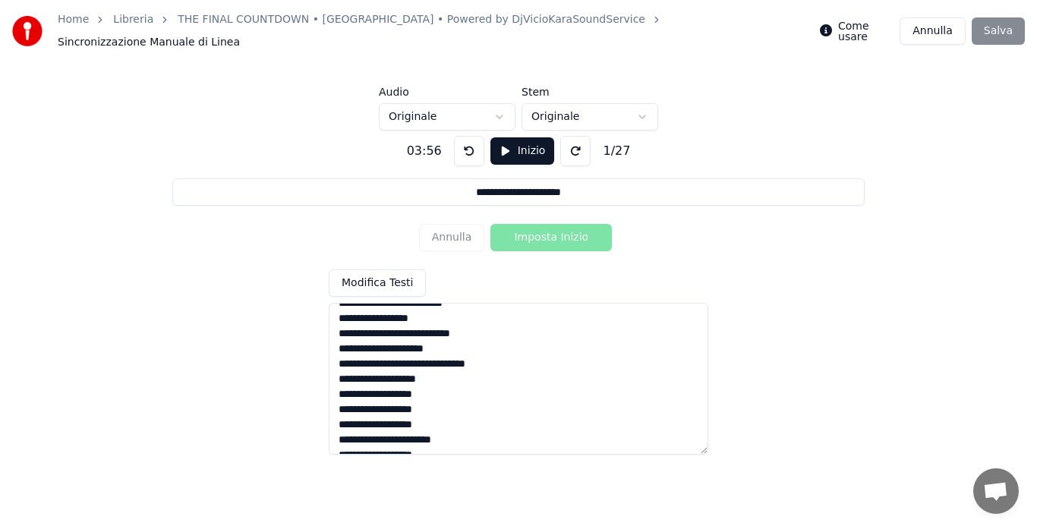
click at [560, 140] on button at bounding box center [575, 151] width 30 height 30
click at [565, 140] on button at bounding box center [575, 151] width 30 height 30
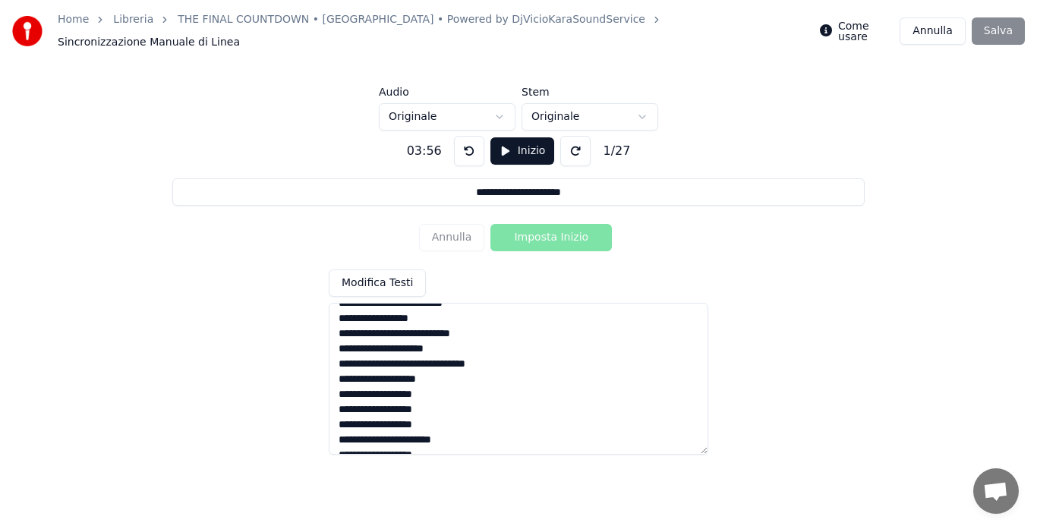
click at [565, 140] on button at bounding box center [575, 151] width 30 height 30
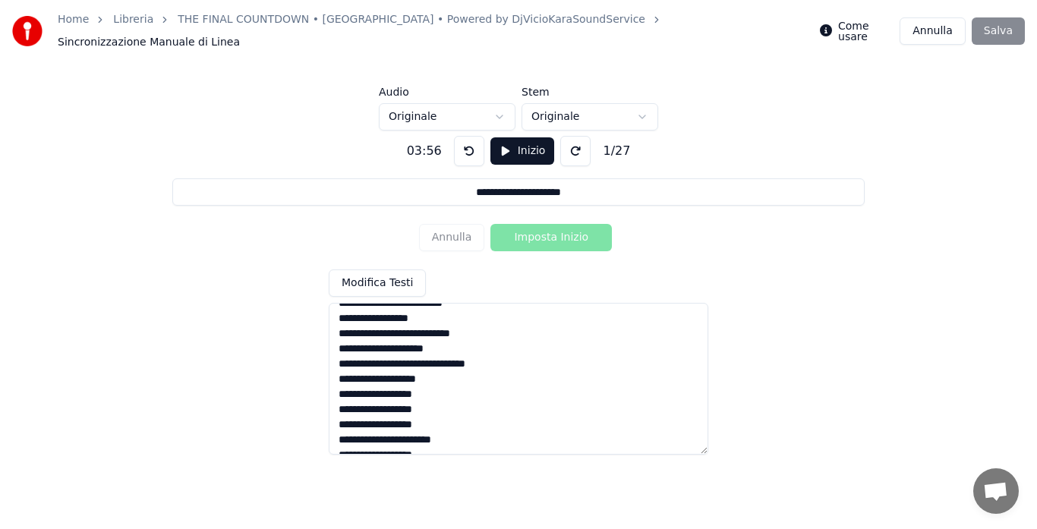
click at [565, 140] on button at bounding box center [575, 151] width 30 height 30
click at [524, 137] on button "Inizio" at bounding box center [522, 150] width 65 height 27
click at [530, 140] on button "Inizio" at bounding box center [522, 150] width 65 height 27
click at [567, 145] on button at bounding box center [577, 151] width 30 height 30
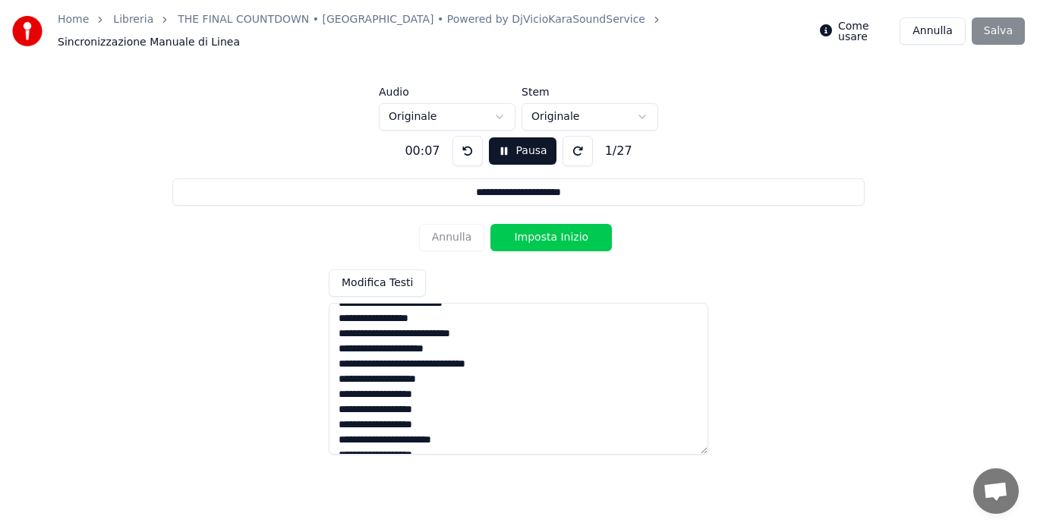
click at [568, 138] on button at bounding box center [577, 151] width 30 height 30
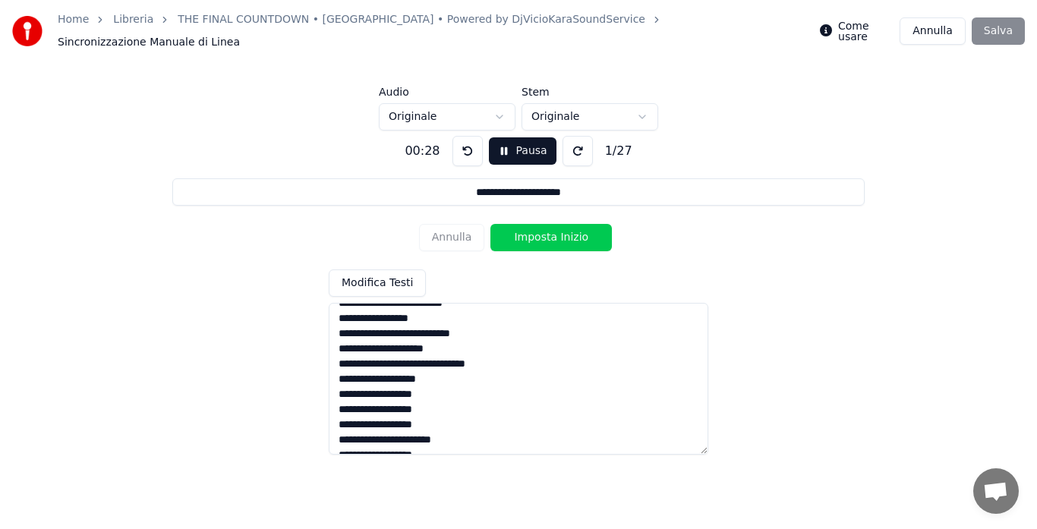
click at [568, 138] on button at bounding box center [577, 151] width 30 height 30
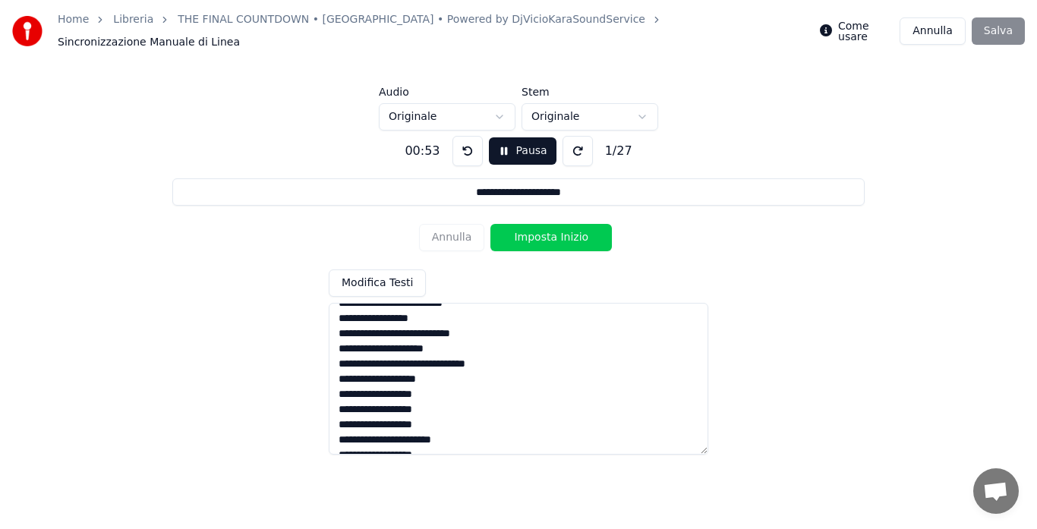
click at [568, 138] on button at bounding box center [577, 151] width 30 height 30
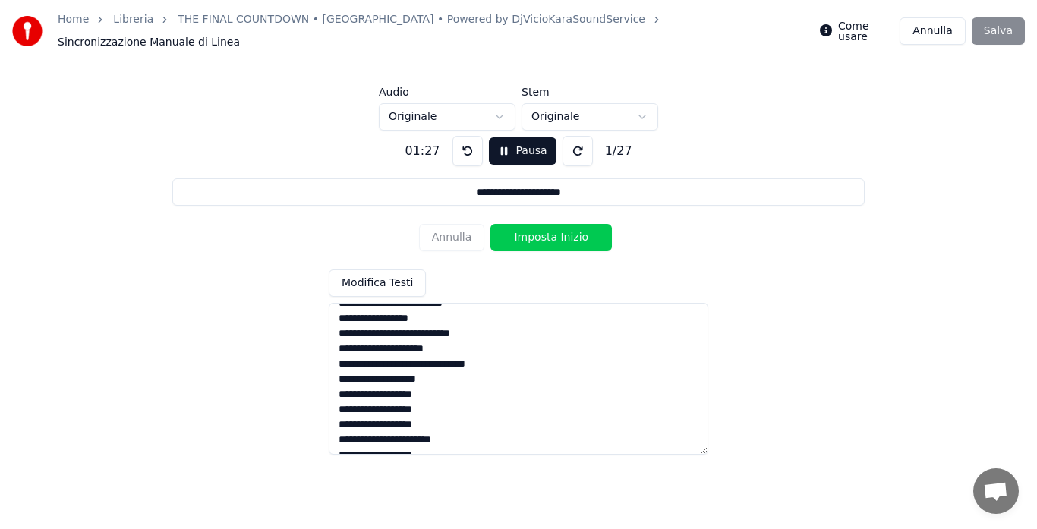
click at [568, 138] on button at bounding box center [577, 151] width 30 height 30
click at [436, 105] on html "**********" at bounding box center [518, 214] width 1037 height 428
click at [568, 112] on html "**********" at bounding box center [518, 214] width 1037 height 428
click at [517, 144] on button "Pausa" at bounding box center [523, 150] width 68 height 27
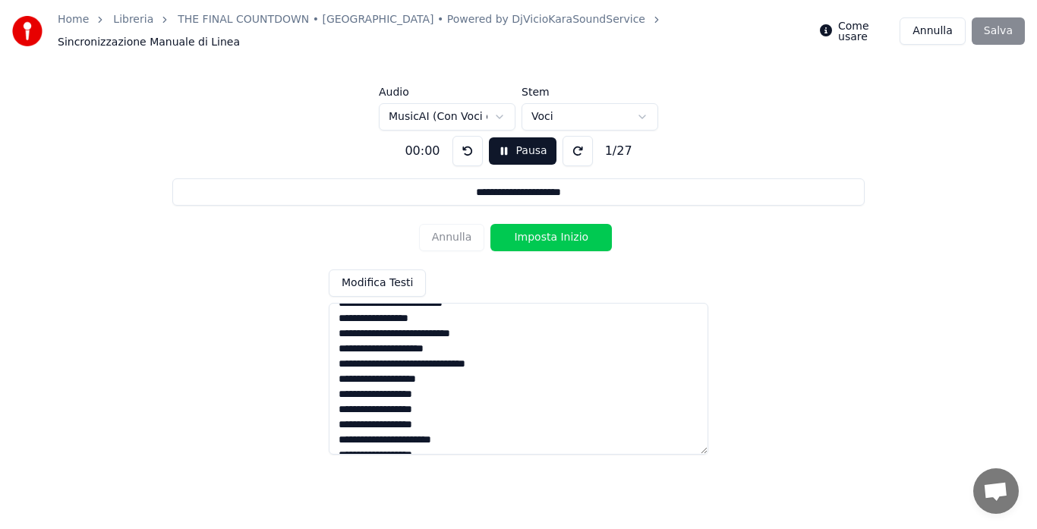
click at [509, 145] on button "Pausa" at bounding box center [523, 150] width 68 height 27
click at [487, 106] on html "**********" at bounding box center [518, 214] width 1037 height 428
click at [513, 148] on button "Pausa" at bounding box center [523, 150] width 68 height 27
click at [568, 138] on button at bounding box center [577, 151] width 30 height 30
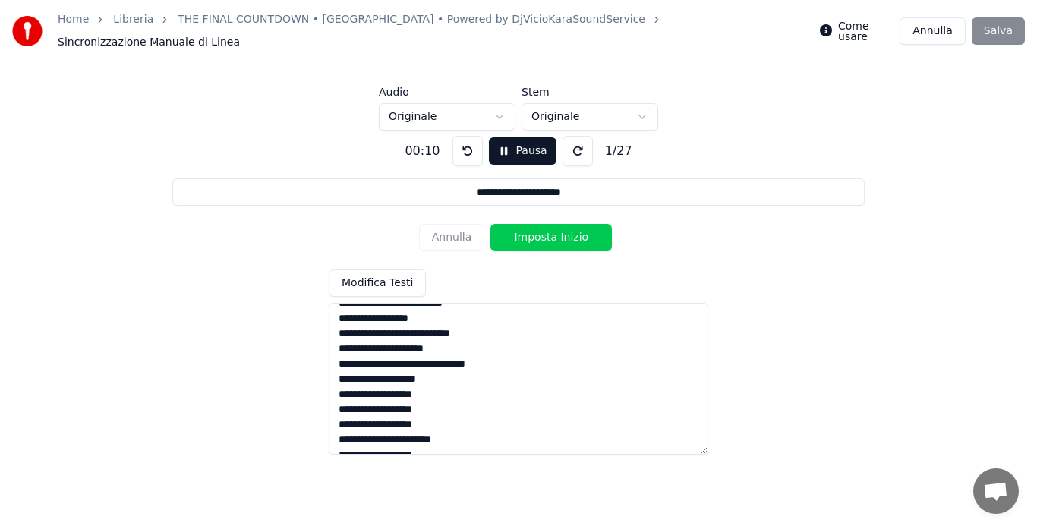
click at [568, 138] on button at bounding box center [577, 151] width 30 height 30
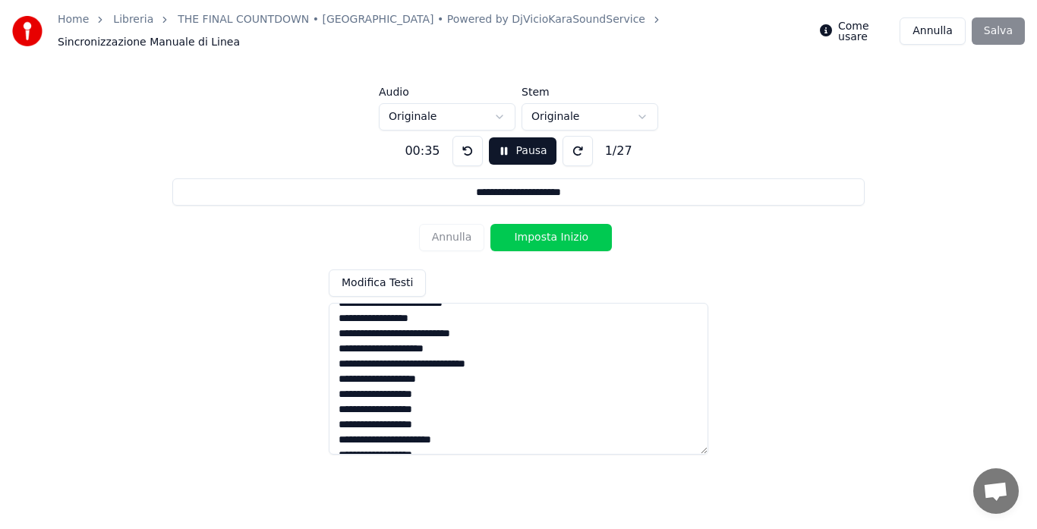
click at [568, 138] on button at bounding box center [577, 151] width 30 height 30
click at [525, 137] on button "Pausa" at bounding box center [523, 150] width 68 height 27
click at [391, 274] on button "Modifica Testi" at bounding box center [377, 282] width 97 height 27
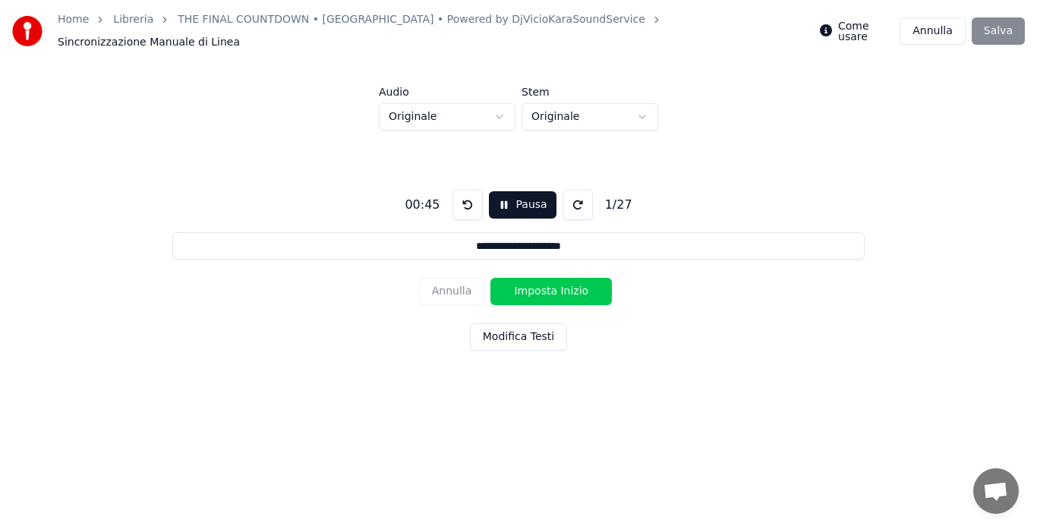
click at [512, 200] on button "Pausa" at bounding box center [523, 204] width 68 height 27
click at [1000, 24] on div "Come usare [PERSON_NAME]" at bounding box center [922, 30] width 205 height 27
click at [546, 332] on button "Modifica Testi" at bounding box center [518, 336] width 97 height 27
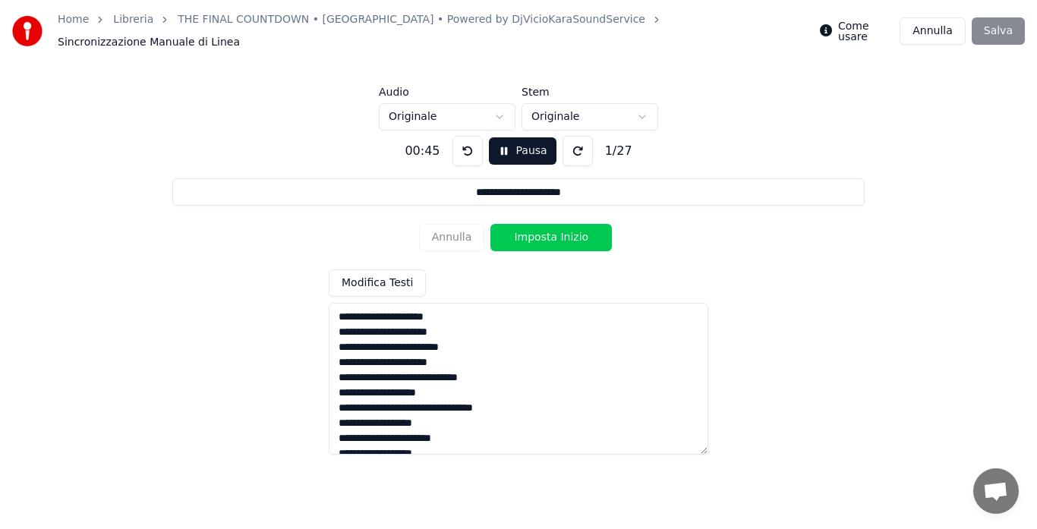
click at [575, 185] on input "**********" at bounding box center [517, 191] width 691 height 27
click at [455, 323] on textarea "**********" at bounding box center [519, 379] width 380 height 152
click at [505, 138] on button "Pausa" at bounding box center [523, 150] width 68 height 27
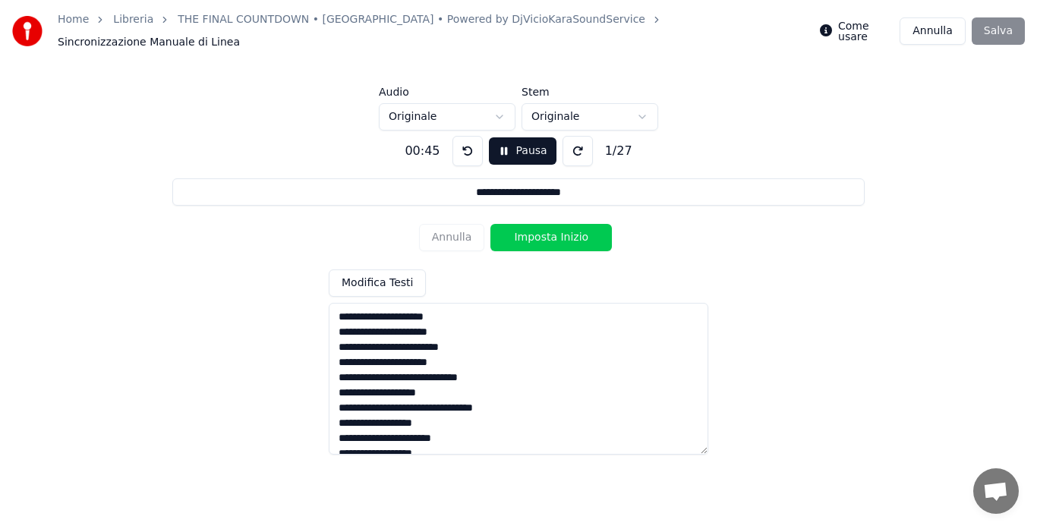
click at [987, 21] on div "Come usare [PERSON_NAME]" at bounding box center [922, 30] width 205 height 27
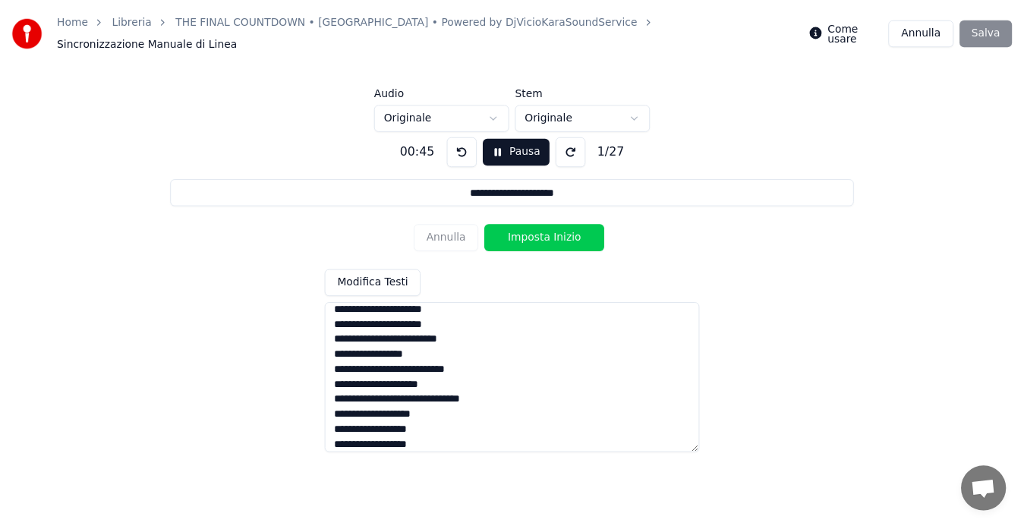
scroll to position [272, 0]
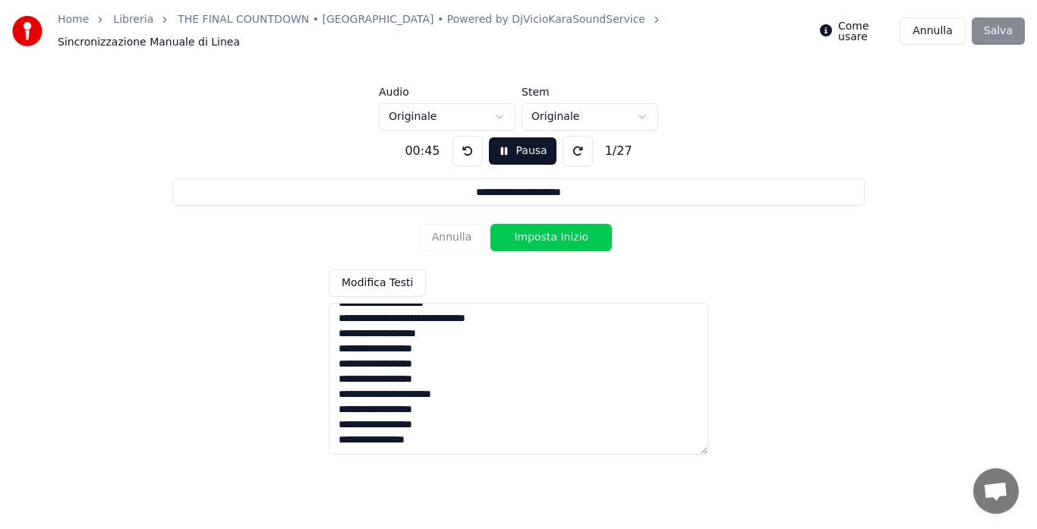
click at [427, 27] on link "THE FINAL COUNTDOWN • [GEOGRAPHIC_DATA] • Powered by DjVicioKaraSoundService" at bounding box center [412, 19] width 468 height 15
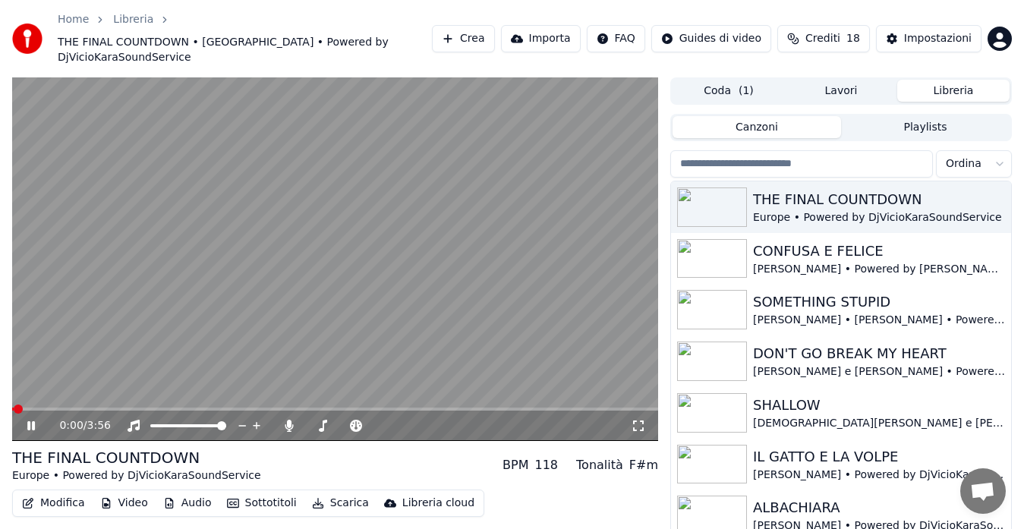
click at [422, 408] on span at bounding box center [335, 409] width 646 height 3
click at [346, 408] on span at bounding box center [219, 409] width 414 height 3
click at [279, 408] on span at bounding box center [220, 409] width 417 height 3
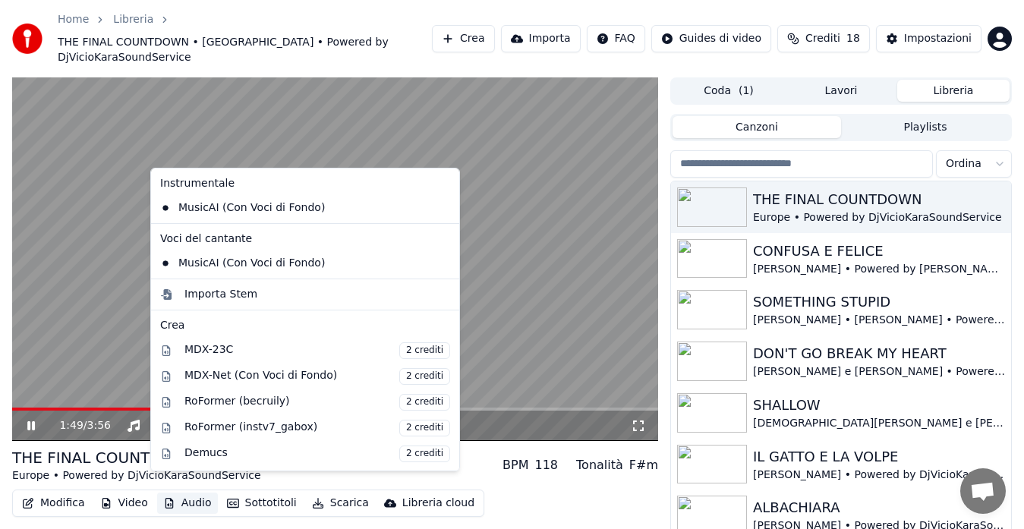
click at [191, 493] on button "Audio" at bounding box center [187, 503] width 61 height 21
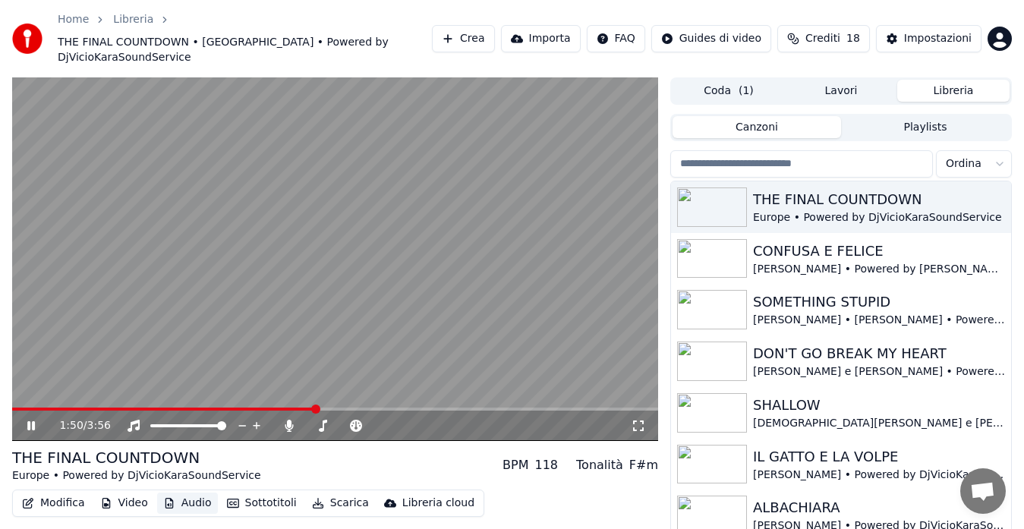
click at [191, 493] on button "Audio" at bounding box center [187, 503] width 61 height 21
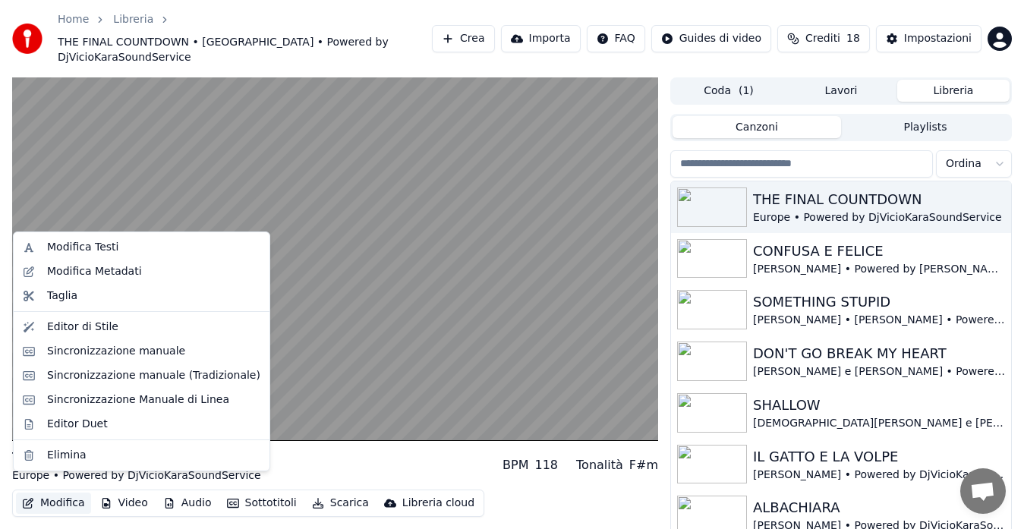
click at [49, 493] on button "Modifica" at bounding box center [53, 503] width 75 height 21
click at [95, 355] on div "Sincronizzazione manuale" at bounding box center [116, 351] width 138 height 15
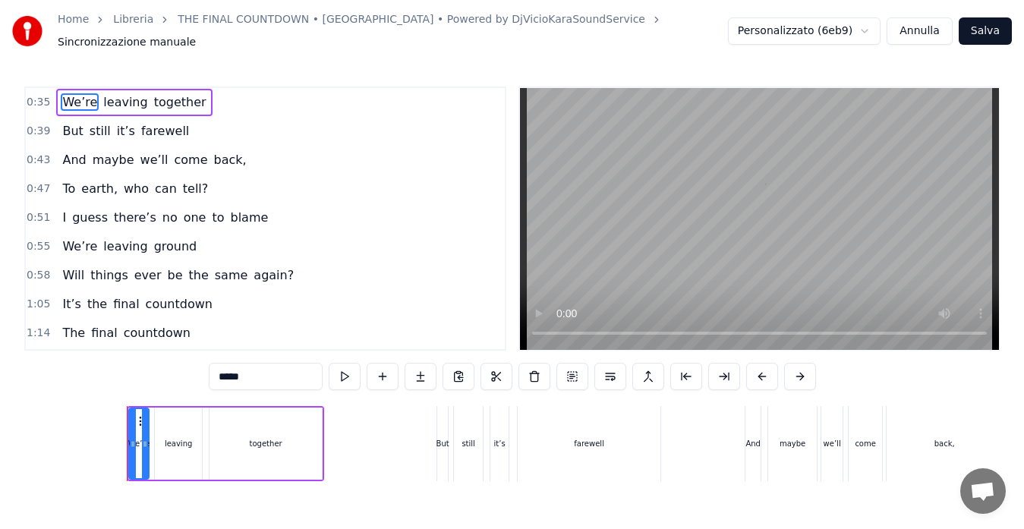
scroll to position [0, 2626]
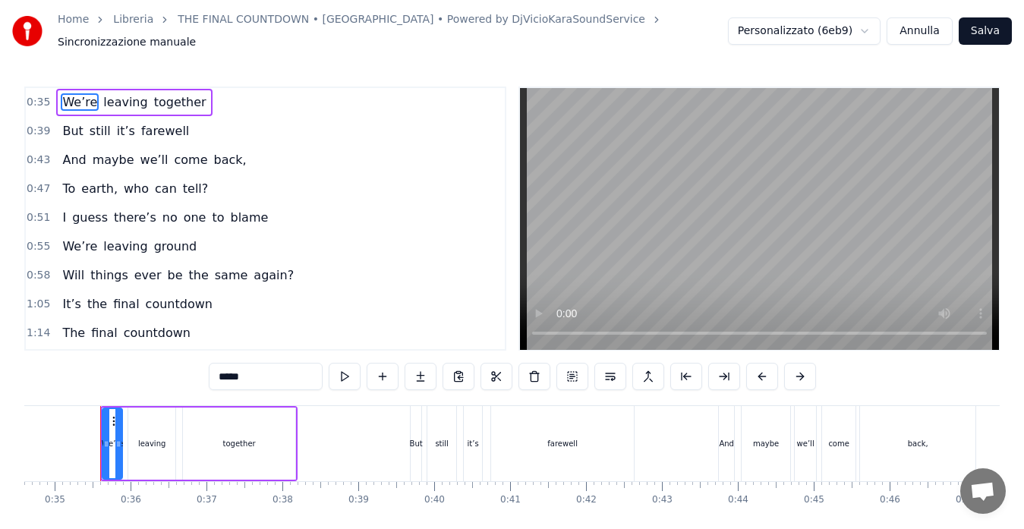
click at [36, 329] on span "1:14" at bounding box center [39, 333] width 24 height 15
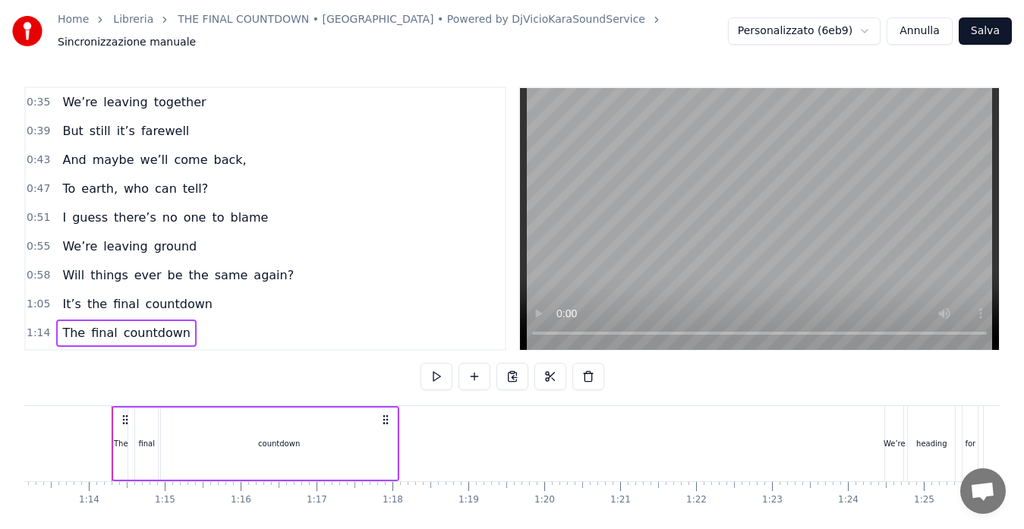
scroll to position [0, 5564]
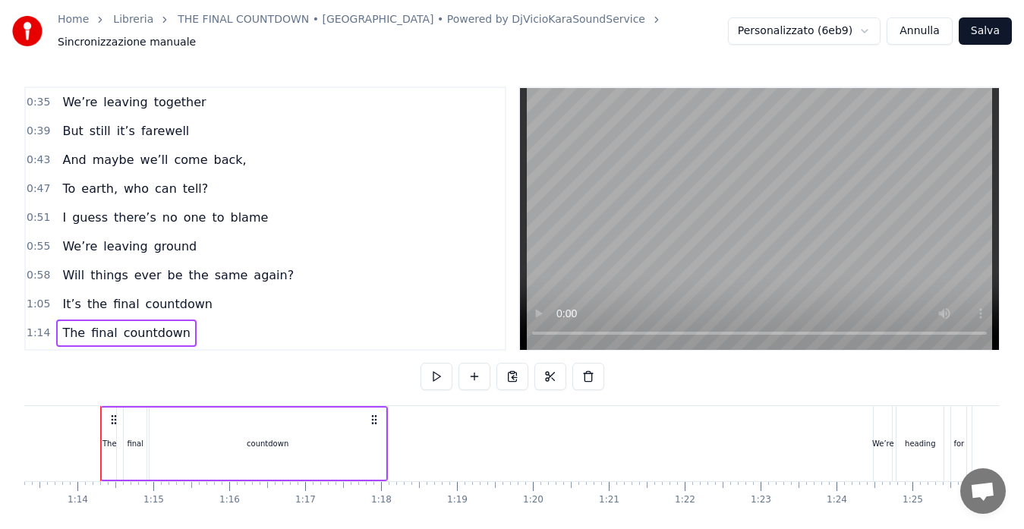
click at [33, 297] on span "1:05" at bounding box center [39, 304] width 24 height 15
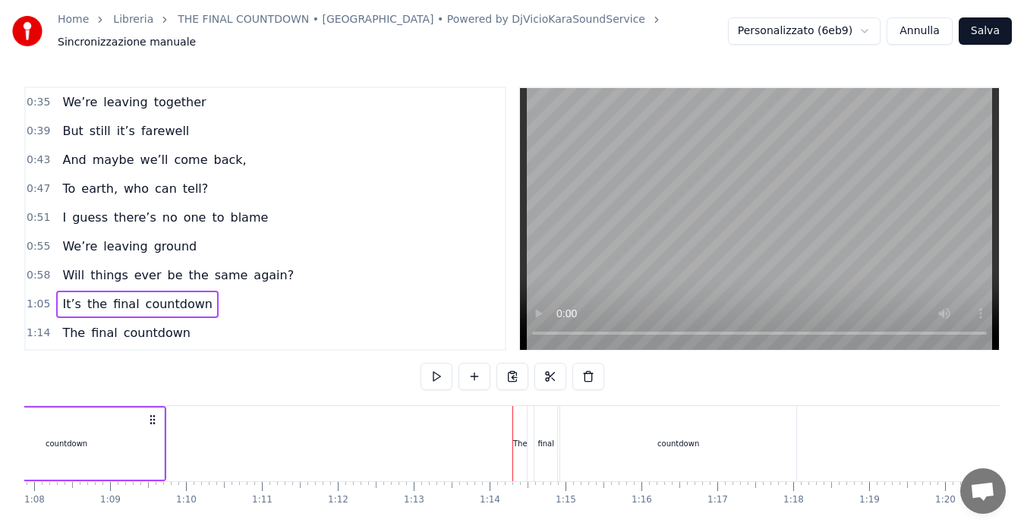
scroll to position [0, 4929]
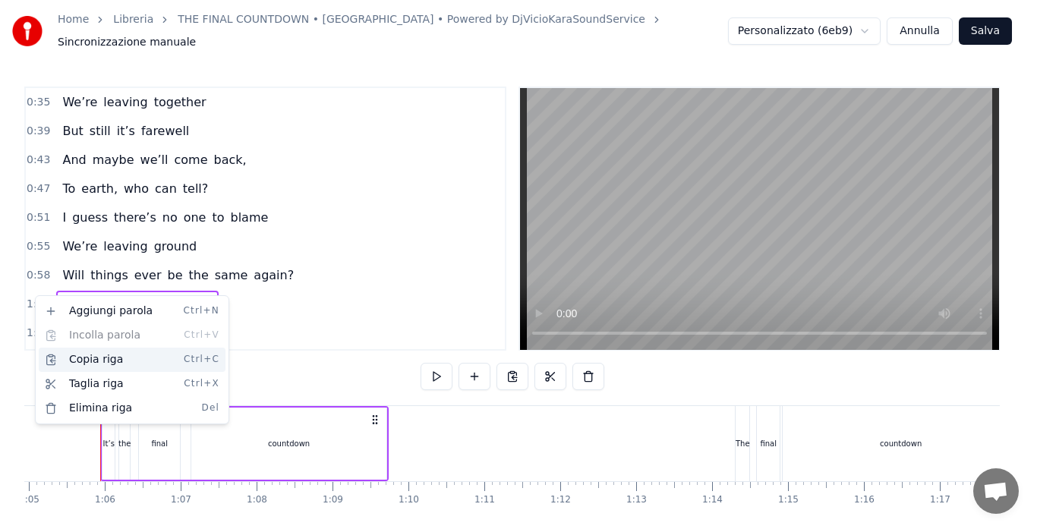
click at [70, 362] on div "Copia riga Ctrl+C" at bounding box center [132, 360] width 187 height 24
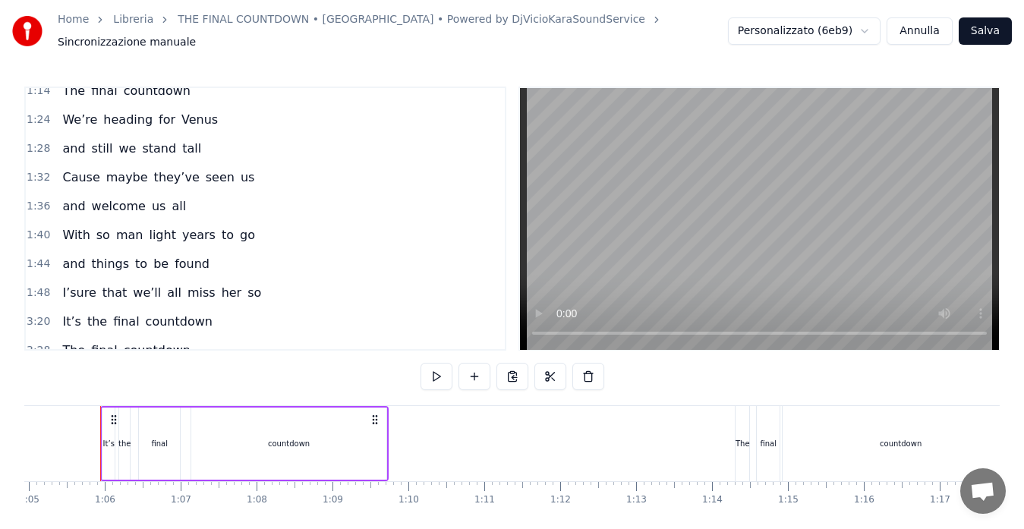
scroll to position [243, 0]
click at [36, 256] on span "1:44" at bounding box center [39, 263] width 24 height 15
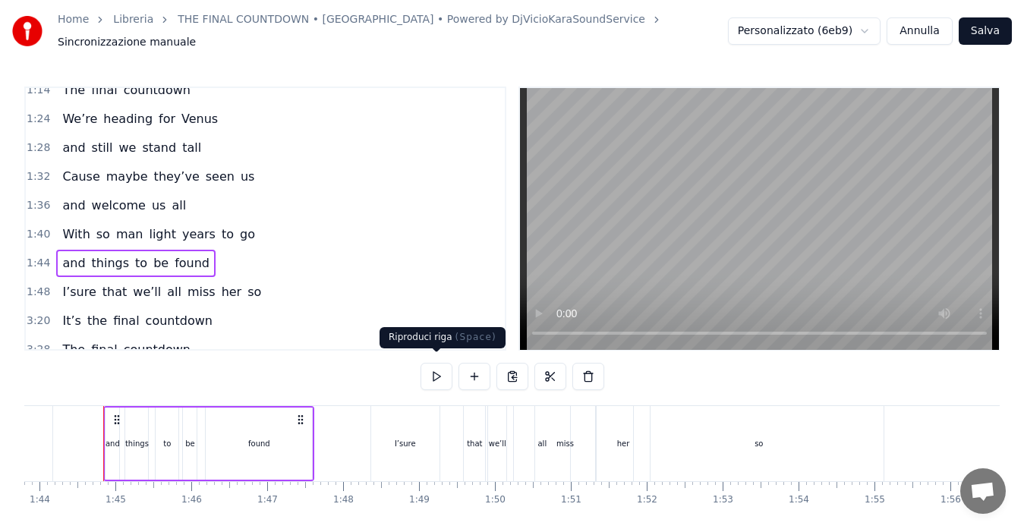
scroll to position [0, 7882]
click at [436, 367] on button at bounding box center [436, 376] width 32 height 27
click at [36, 285] on span "1:48" at bounding box center [39, 292] width 24 height 15
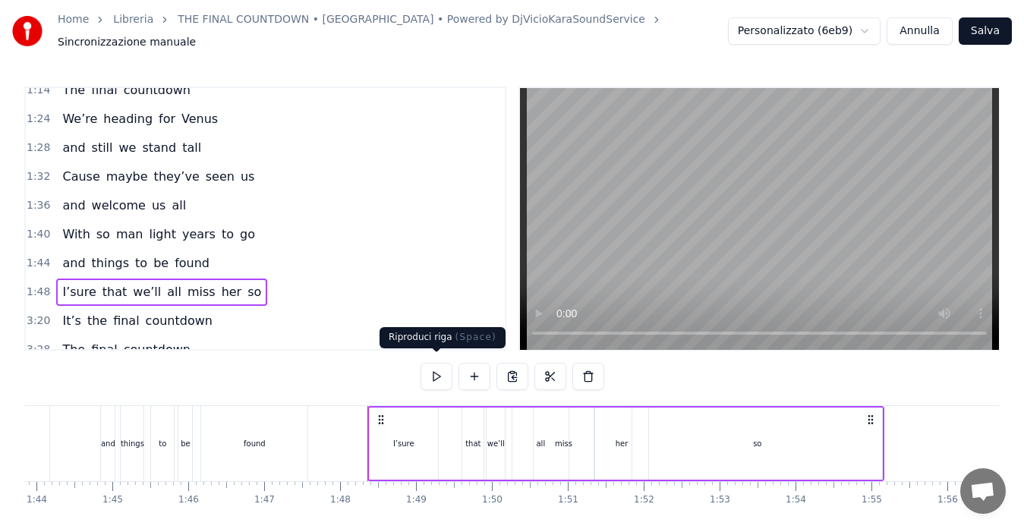
click at [432, 363] on button at bounding box center [436, 376] width 32 height 27
click at [32, 286] on span "1:48" at bounding box center [39, 292] width 24 height 15
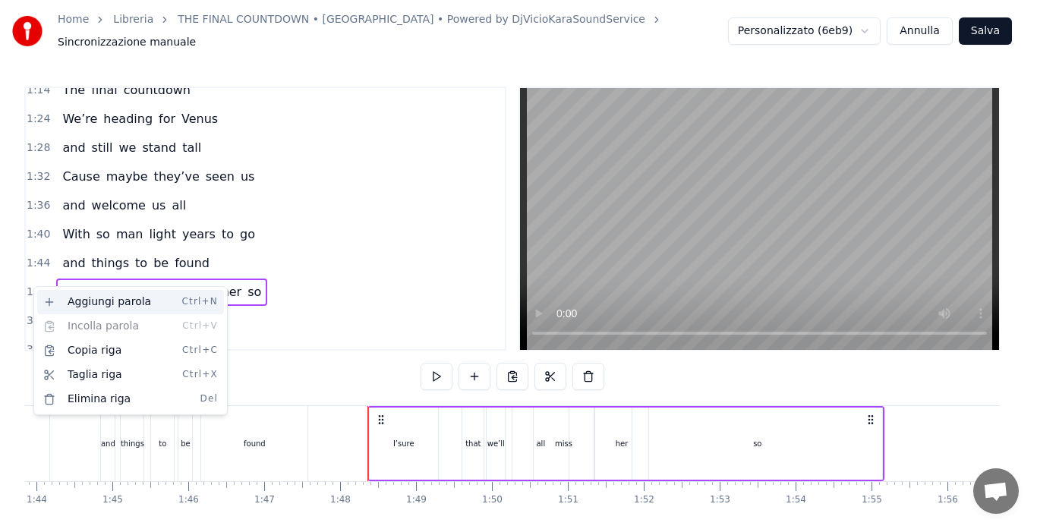
click at [65, 299] on div "Aggiungi parola Ctrl+N" at bounding box center [130, 302] width 187 height 24
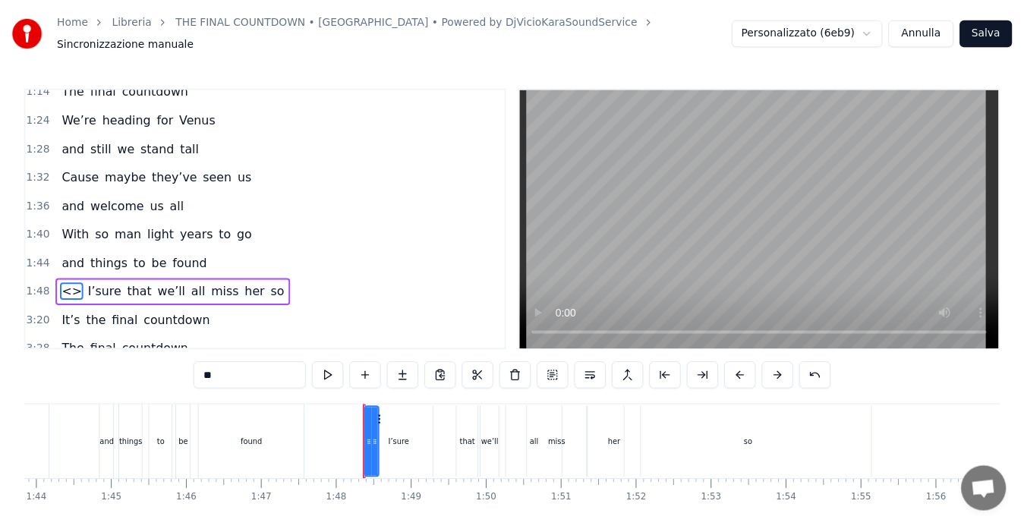
scroll to position [315, 0]
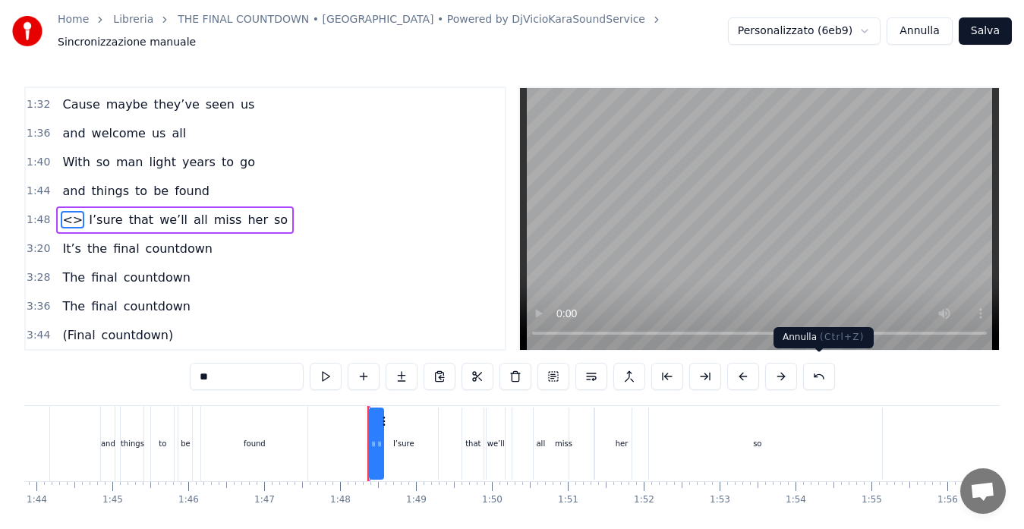
click at [818, 369] on button at bounding box center [819, 376] width 32 height 27
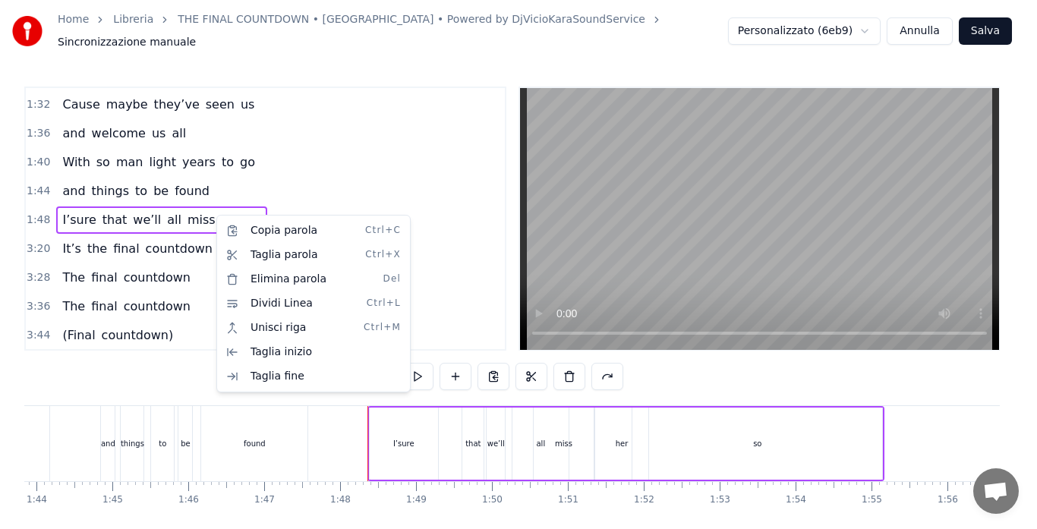
click at [276, 204] on html "Home Libreria THE FINAL COUNTDOWN • [GEOGRAPHIC_DATA] • Powered by DjVicioKaraS…" at bounding box center [518, 291] width 1037 height 583
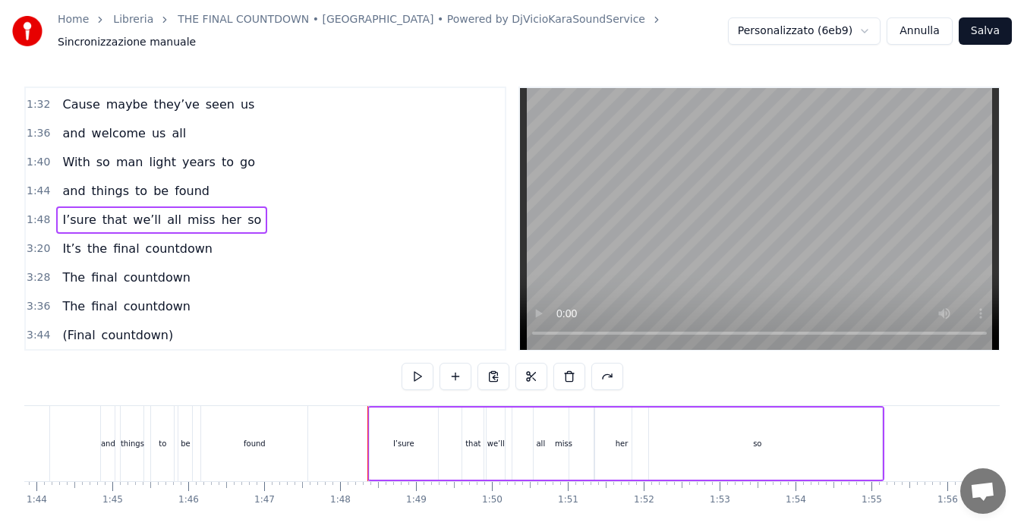
click at [30, 241] on span "3:20" at bounding box center [39, 248] width 24 height 15
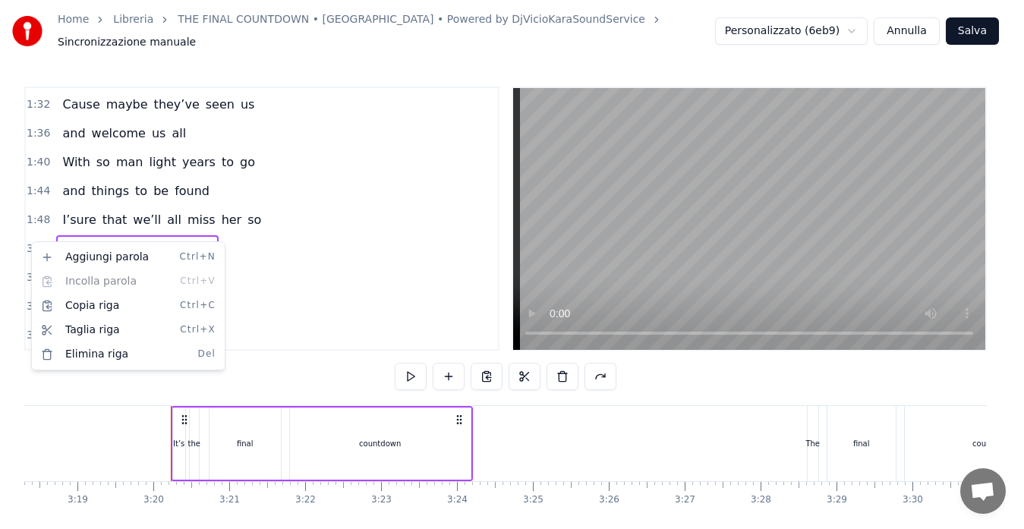
scroll to position [0, 15121]
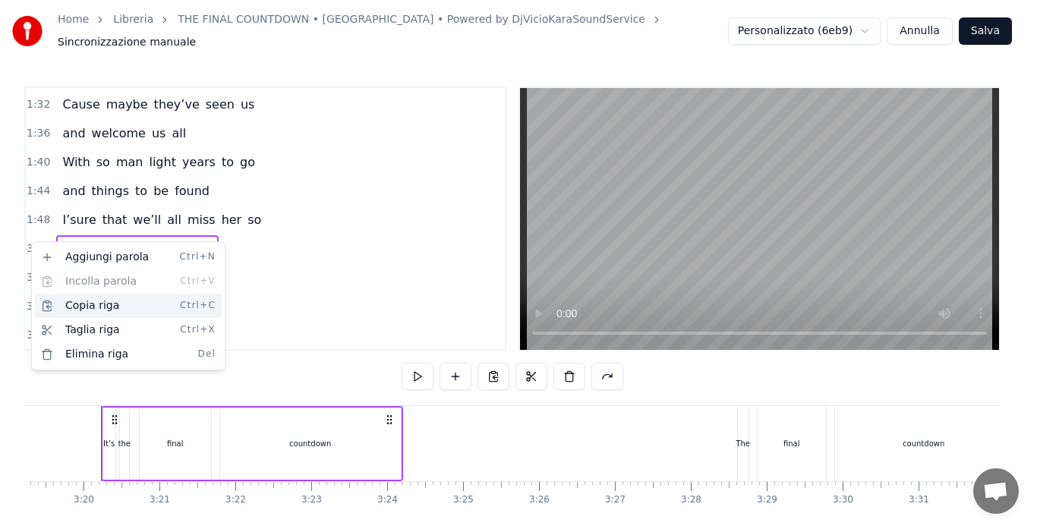
click at [68, 304] on div "Copia riga Ctrl+C" at bounding box center [128, 306] width 187 height 24
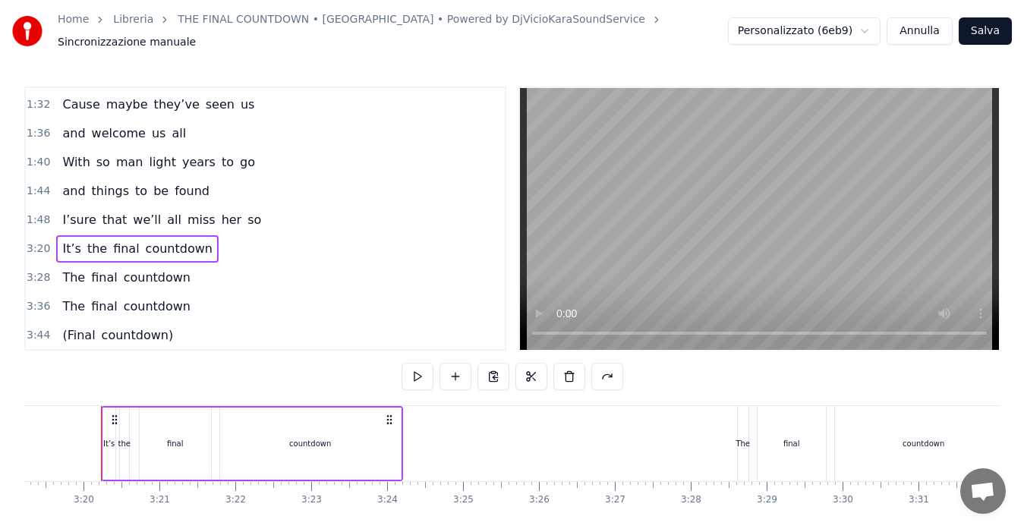
click at [34, 213] on span "1:48" at bounding box center [39, 220] width 24 height 15
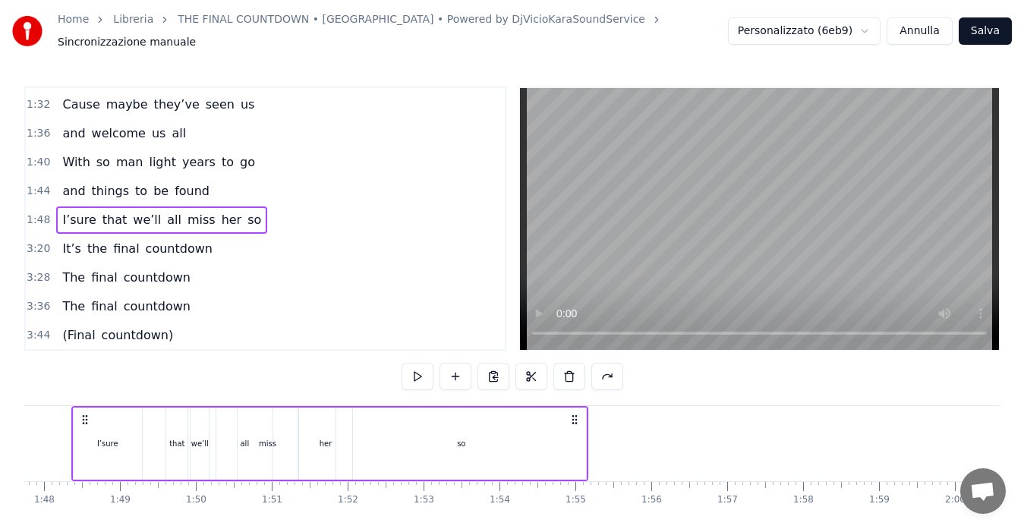
scroll to position [0, 8148]
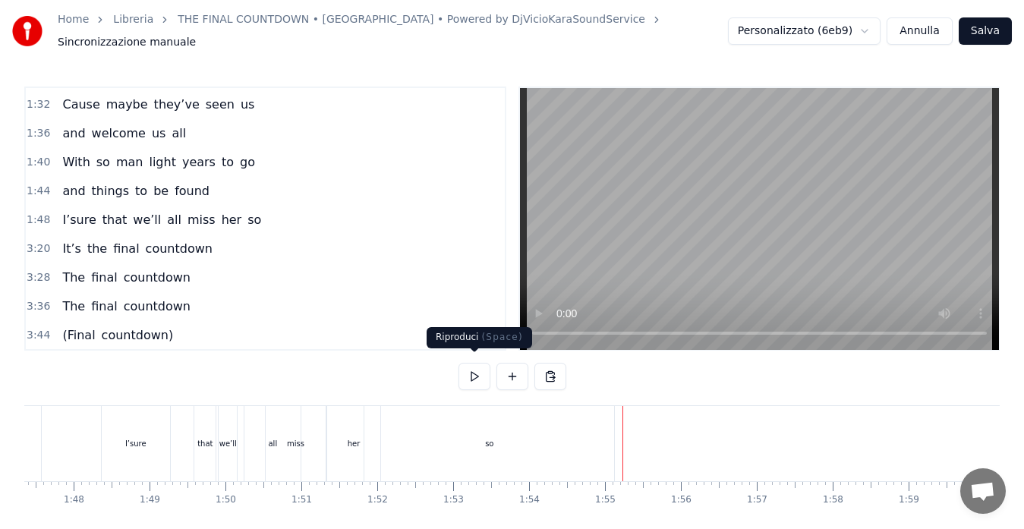
click at [472, 364] on button at bounding box center [474, 376] width 32 height 27
click at [588, 438] on div "so" at bounding box center [489, 443] width 250 height 75
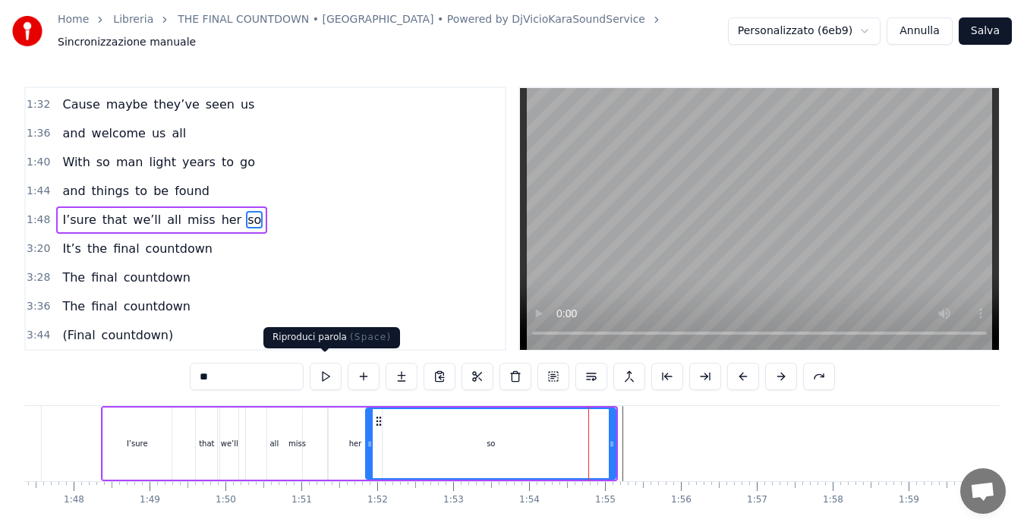
click at [318, 364] on button at bounding box center [326, 376] width 32 height 27
click at [323, 367] on button at bounding box center [326, 376] width 32 height 27
click at [618, 428] on div "I’sure that we’ll all miss her so" at bounding box center [360, 443] width 518 height 75
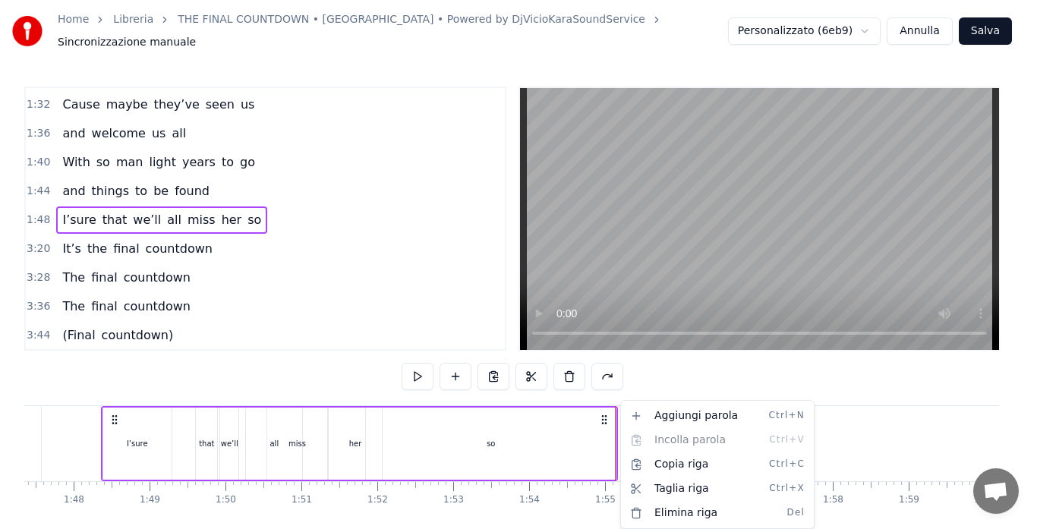
click at [431, 268] on html "Home Libreria THE FINAL COUNTDOWN • [GEOGRAPHIC_DATA] • Powered by DjVicioKaraS…" at bounding box center [518, 291] width 1037 height 583
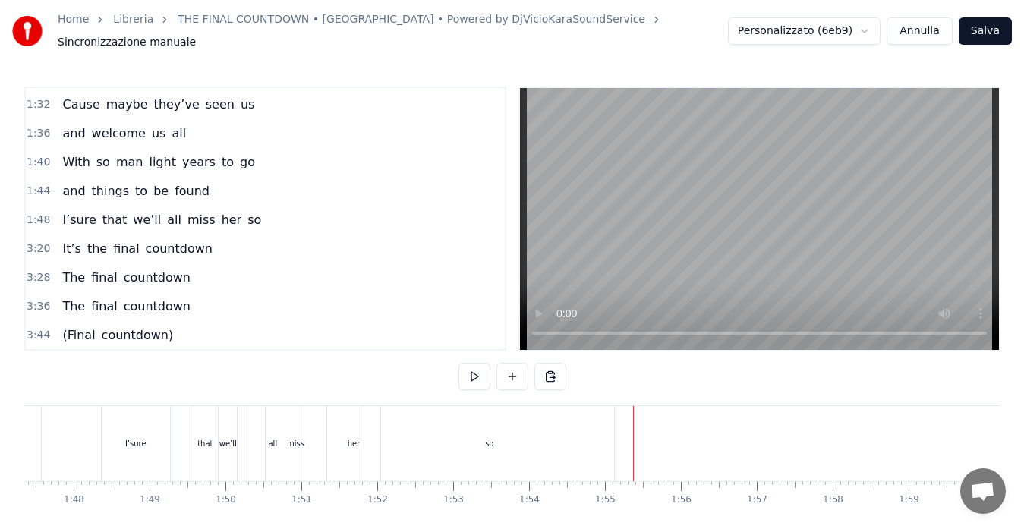
click at [622, 426] on div at bounding box center [854, 443] width 17956 height 75
click at [616, 427] on div "I’sure that we’ll all miss her so" at bounding box center [360, 443] width 518 height 75
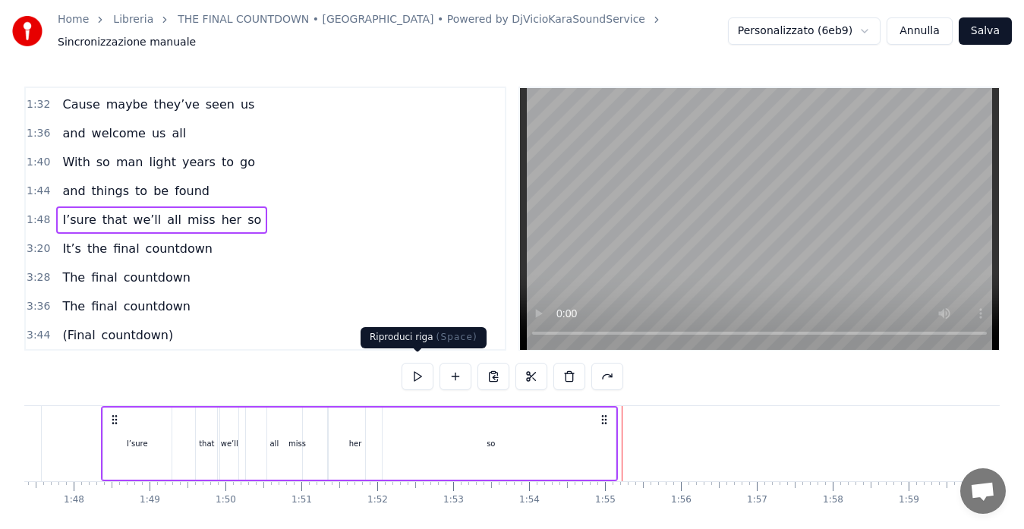
click at [405, 370] on button at bounding box center [418, 376] width 32 height 27
click at [413, 370] on button at bounding box center [418, 376] width 32 height 27
click at [606, 435] on div "so" at bounding box center [491, 444] width 250 height 72
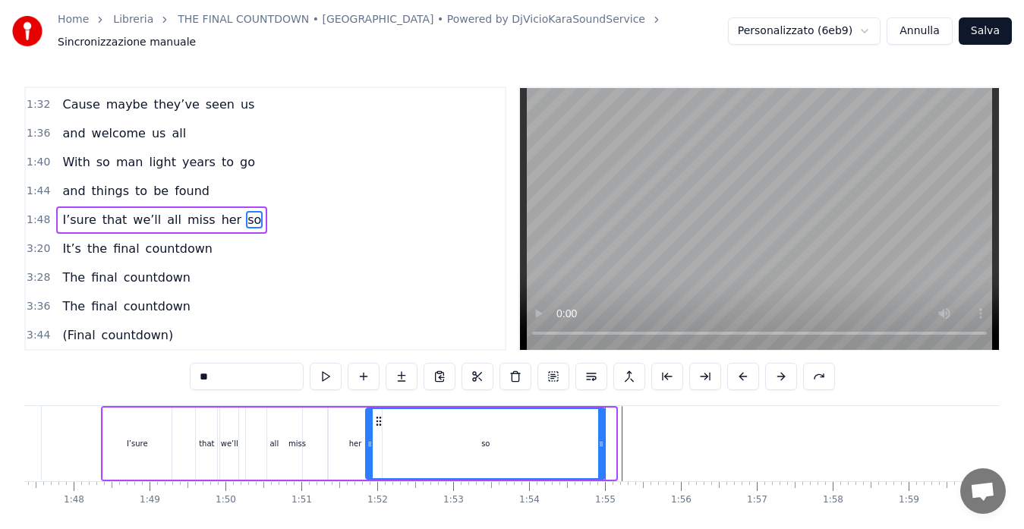
drag, startPoint x: 614, startPoint y: 436, endPoint x: 603, endPoint y: 436, distance: 10.6
click at [603, 438] on icon at bounding box center [601, 444] width 6 height 12
click at [614, 436] on div at bounding box center [854, 443] width 17956 height 75
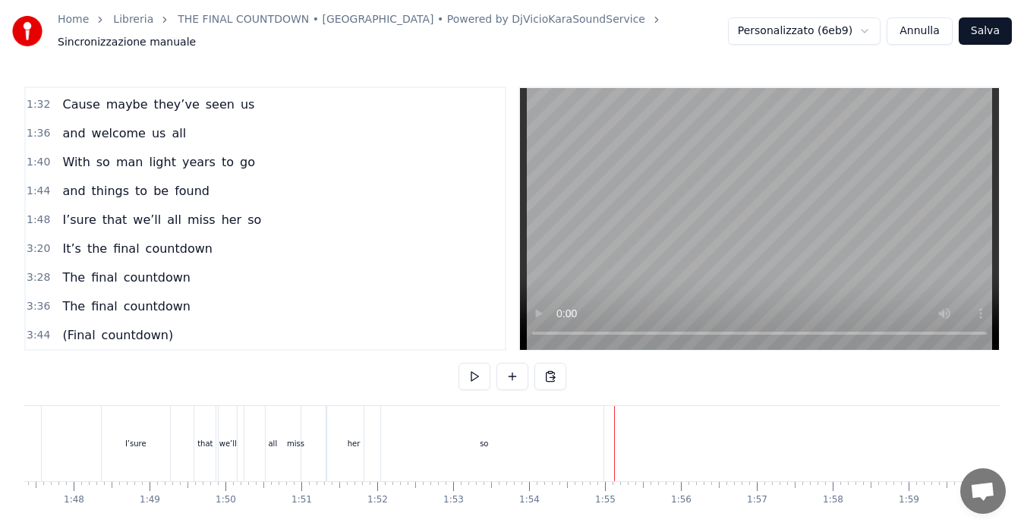
click at [611, 435] on div at bounding box center [854, 443] width 17956 height 75
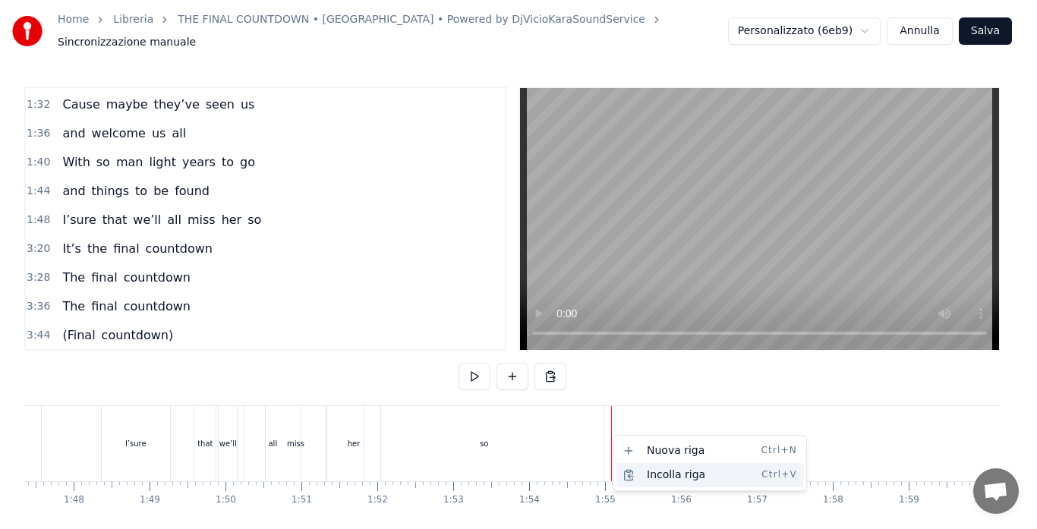
click at [633, 471] on div "Incolla riga Ctrl+V" at bounding box center [709, 475] width 187 height 24
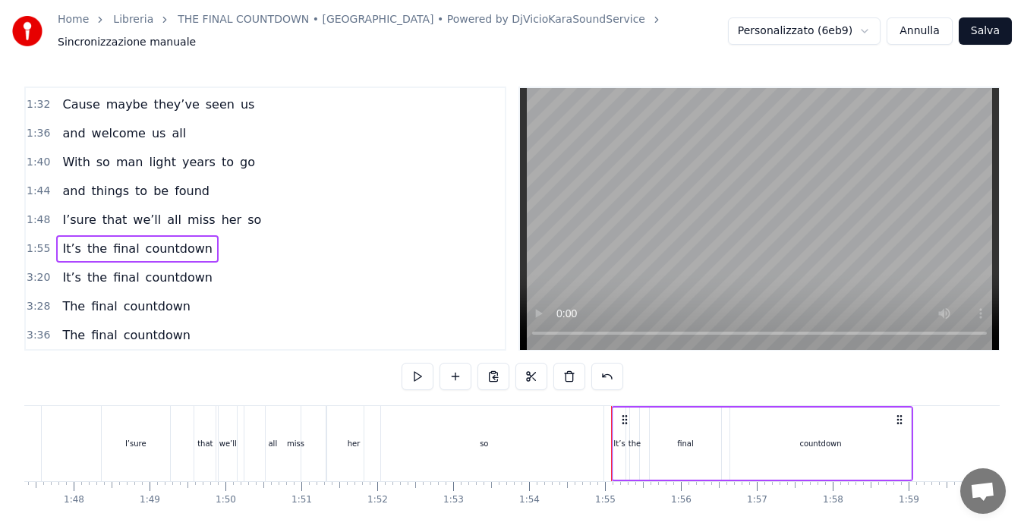
click at [41, 213] on span "1:48" at bounding box center [39, 220] width 24 height 15
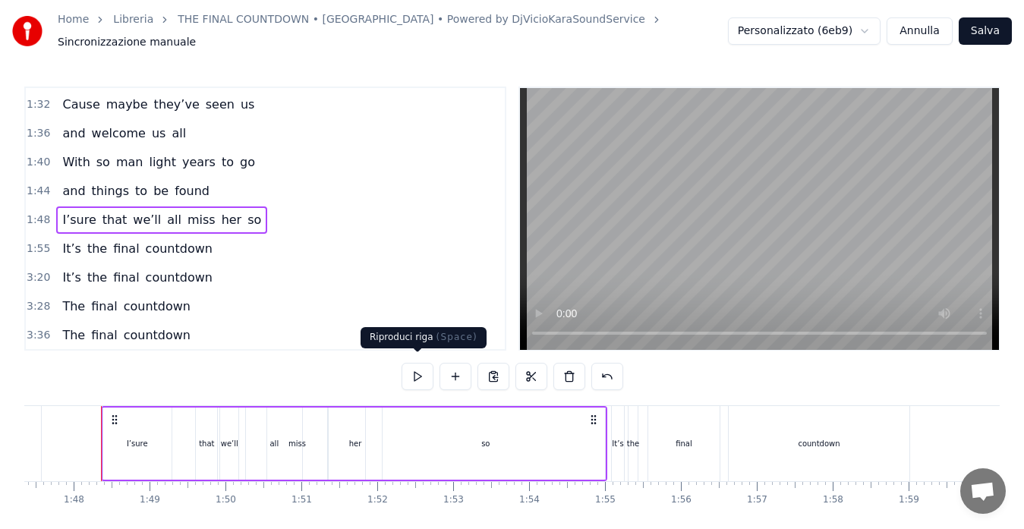
click at [413, 363] on button at bounding box center [418, 376] width 32 height 27
click at [36, 241] on span "1:55" at bounding box center [39, 248] width 24 height 15
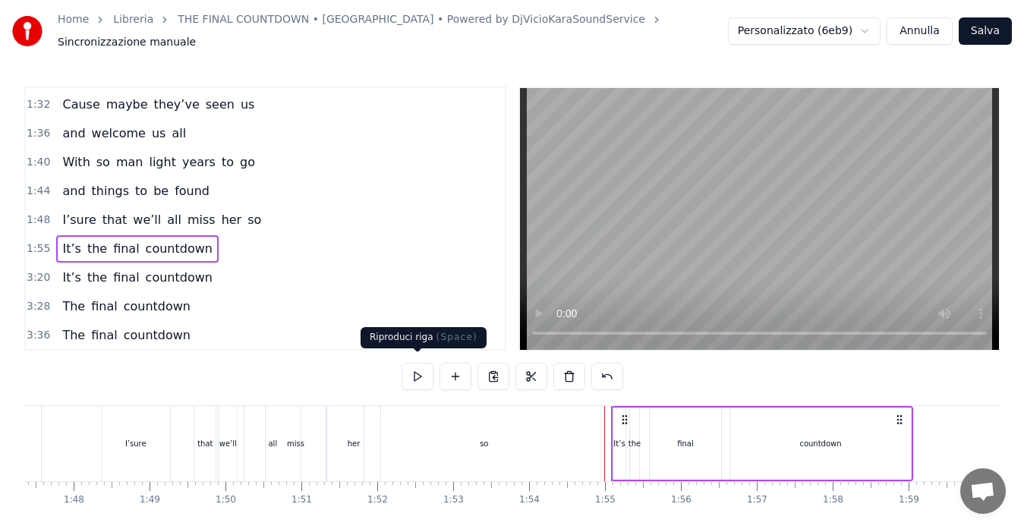
click at [417, 366] on button at bounding box center [418, 376] width 32 height 27
click at [621, 424] on div "It’s" at bounding box center [619, 444] width 12 height 72
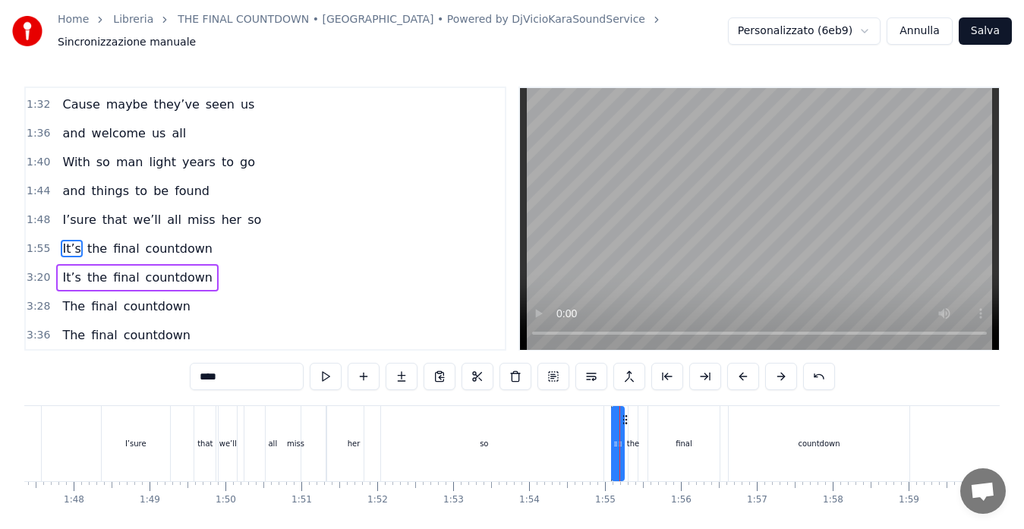
scroll to position [344, 0]
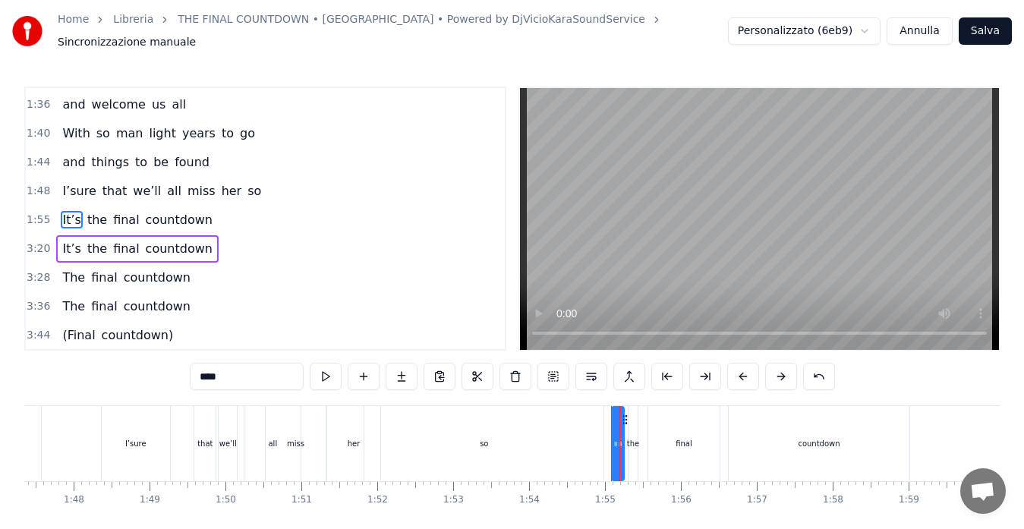
click at [637, 414] on div "the" at bounding box center [633, 443] width 11 height 75
type input "***"
click at [35, 243] on span "3:20" at bounding box center [39, 248] width 24 height 15
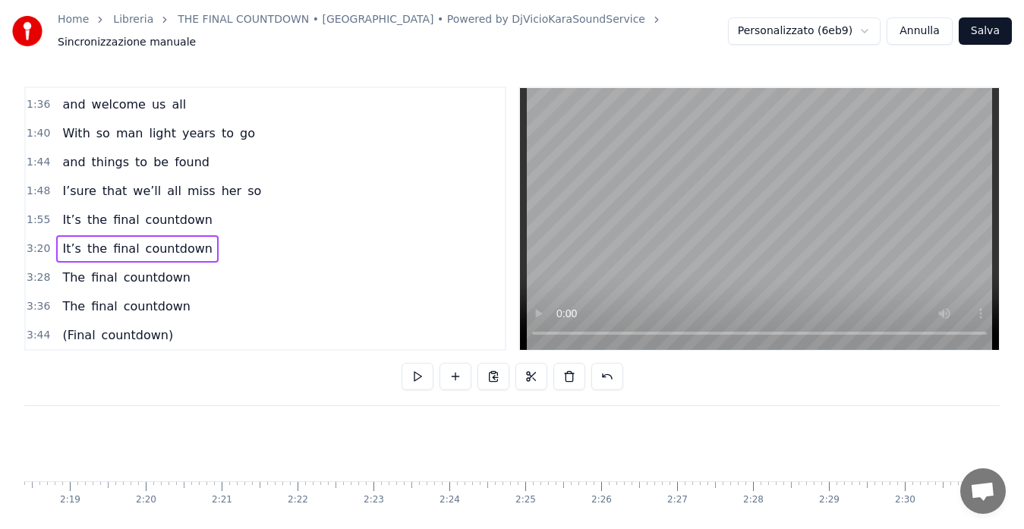
click at [29, 213] on span "1:55" at bounding box center [39, 220] width 24 height 15
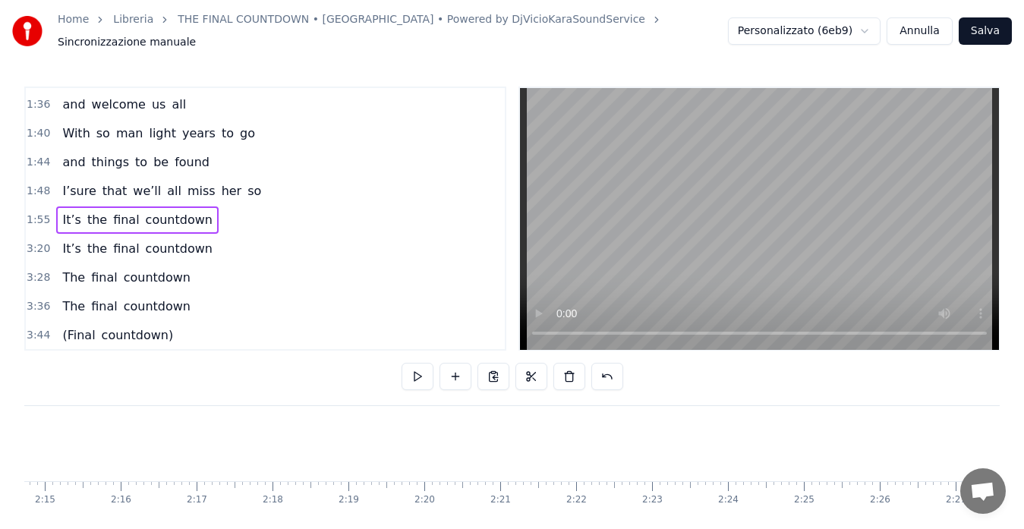
click at [29, 213] on span "1:55" at bounding box center [39, 220] width 24 height 15
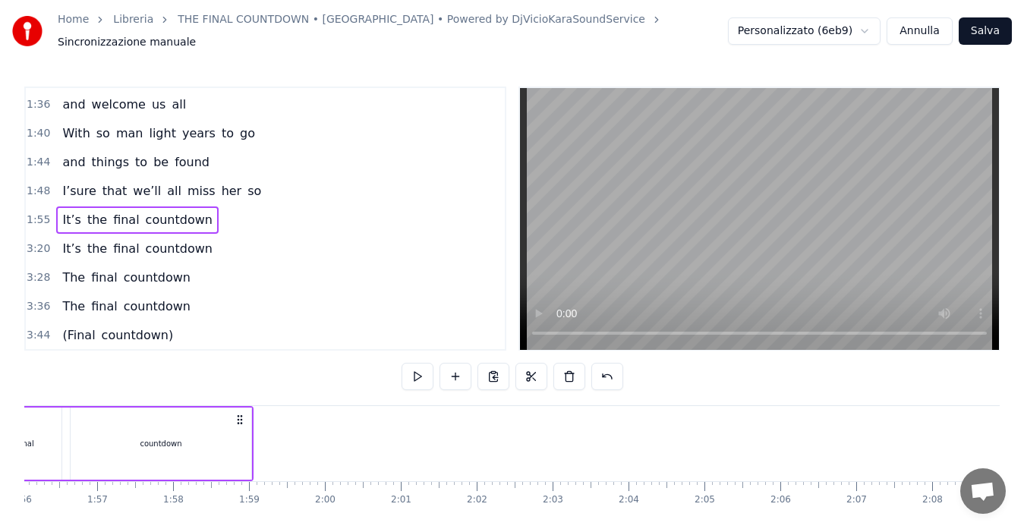
scroll to position [0, 8659]
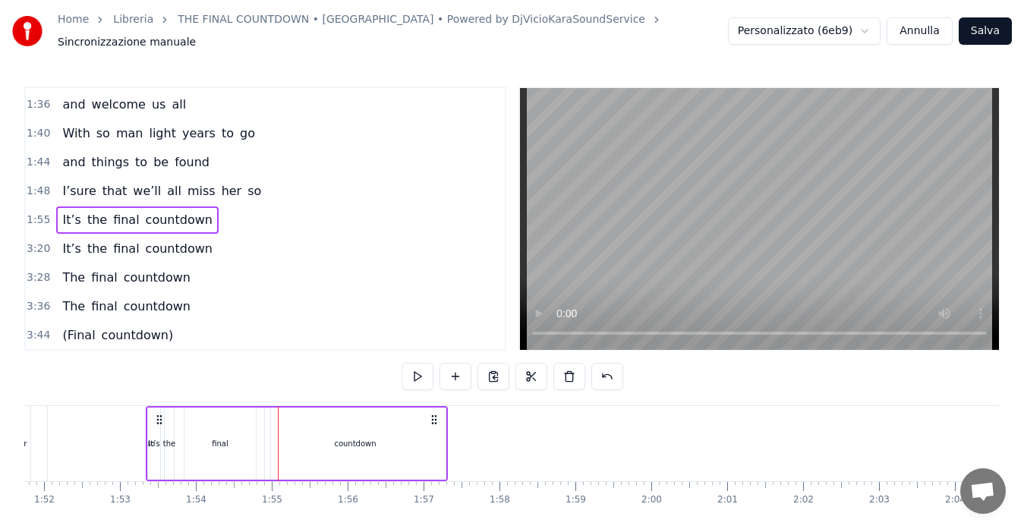
click at [157, 416] on circle at bounding box center [157, 416] width 1 height 1
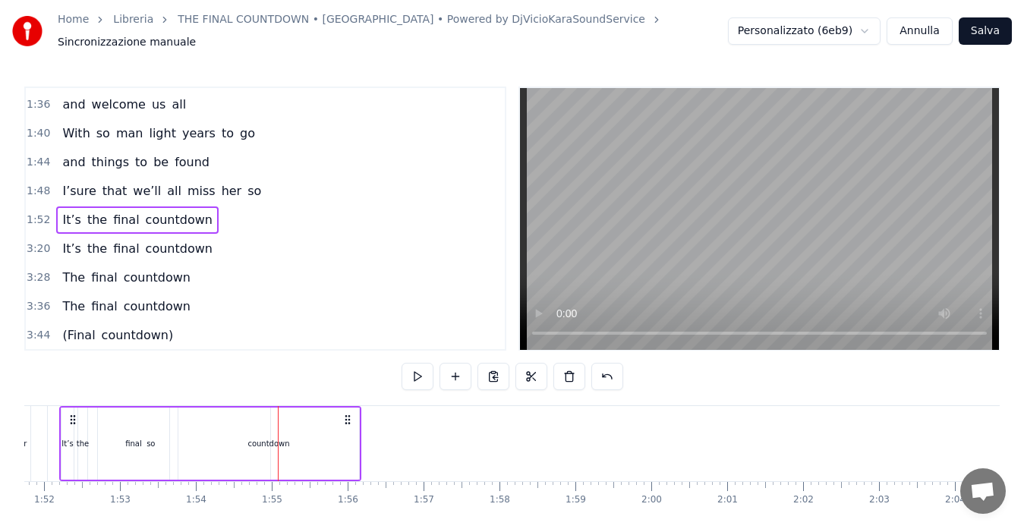
scroll to position [0, 8445]
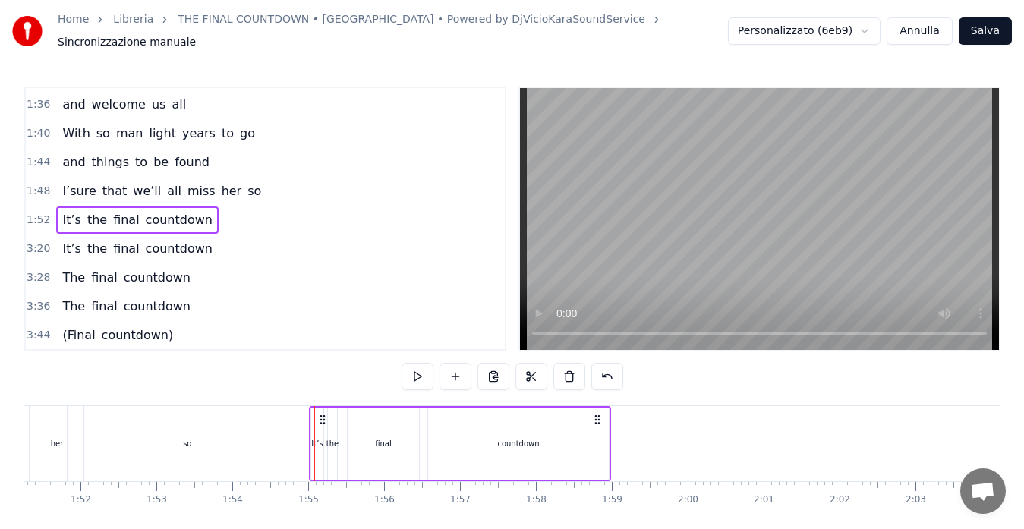
drag, startPoint x: 109, startPoint y: 410, endPoint x: 323, endPoint y: 414, distance: 213.3
click at [323, 414] on icon at bounding box center [323, 420] width 12 height 12
click at [38, 184] on span "1:48" at bounding box center [39, 191] width 24 height 15
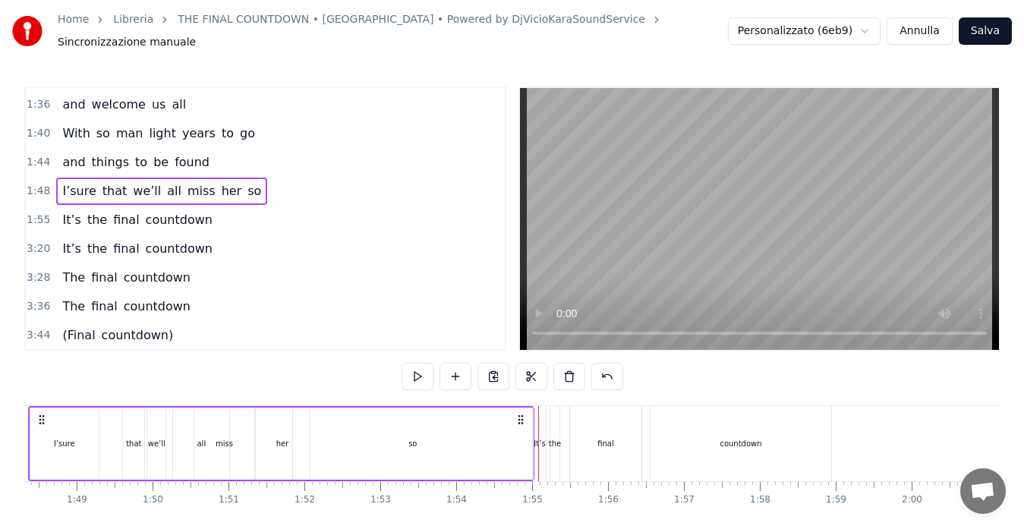
scroll to position [0, 8148]
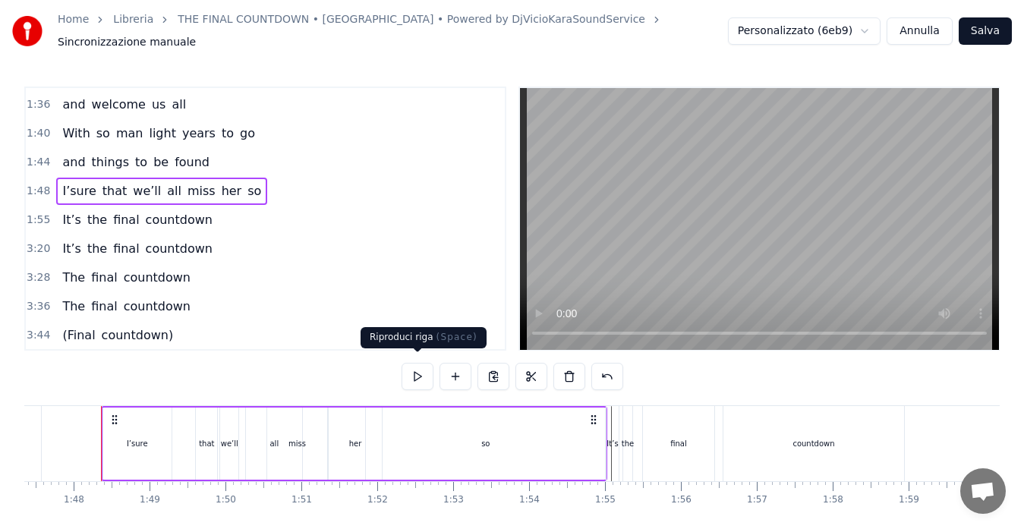
click at [422, 367] on button at bounding box center [418, 376] width 32 height 27
click at [36, 213] on span "1:55" at bounding box center [39, 220] width 24 height 15
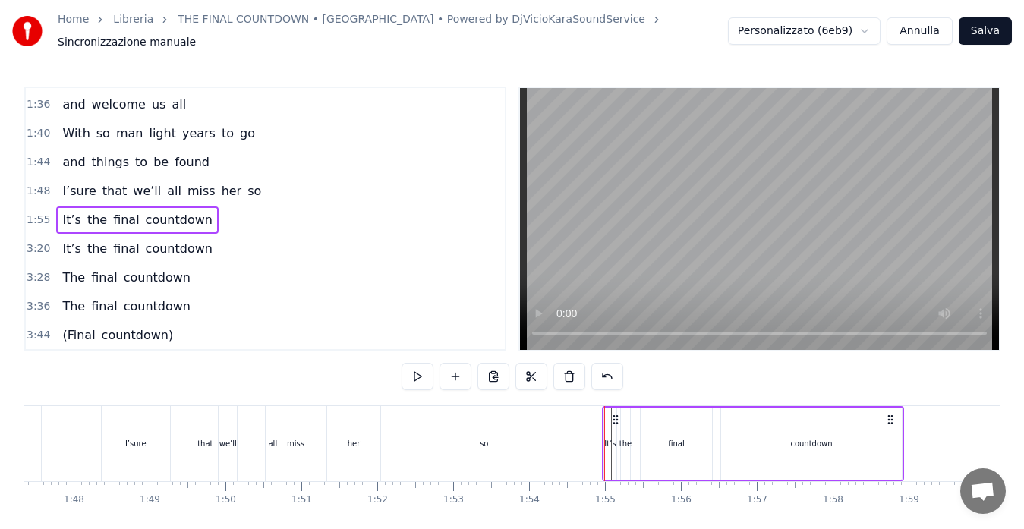
click at [616, 414] on icon at bounding box center [615, 420] width 12 height 12
click at [413, 368] on button at bounding box center [418, 376] width 32 height 27
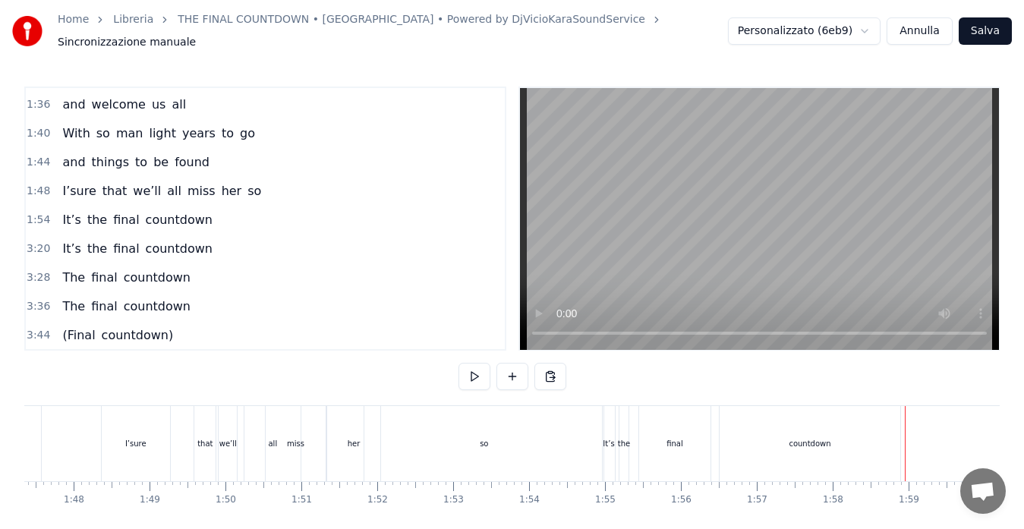
click at [901, 443] on div "It’s the final countdown" at bounding box center [753, 443] width 302 height 75
click at [480, 367] on button at bounding box center [474, 376] width 32 height 27
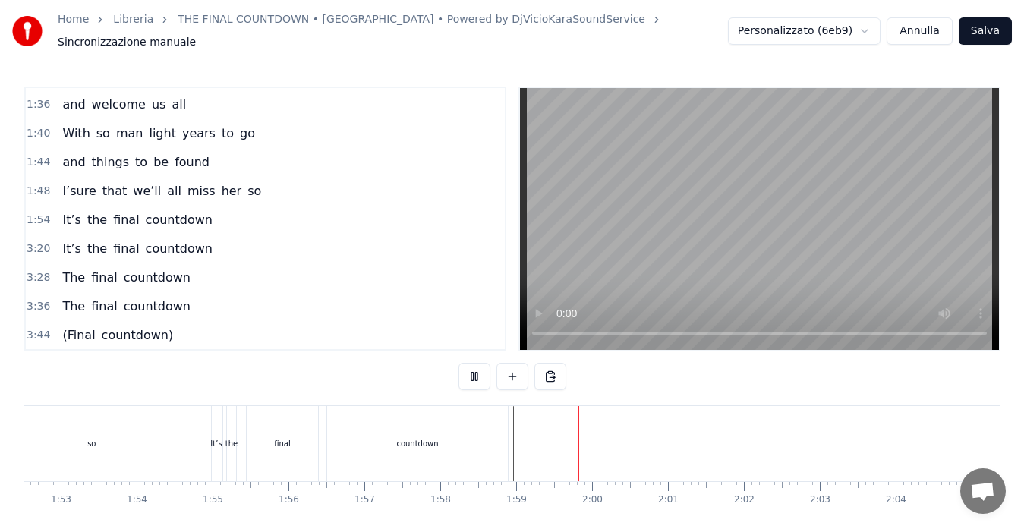
scroll to position [0, 8987]
click at [480, 367] on button at bounding box center [474, 376] width 32 height 27
click at [30, 270] on span "3:28" at bounding box center [39, 277] width 24 height 15
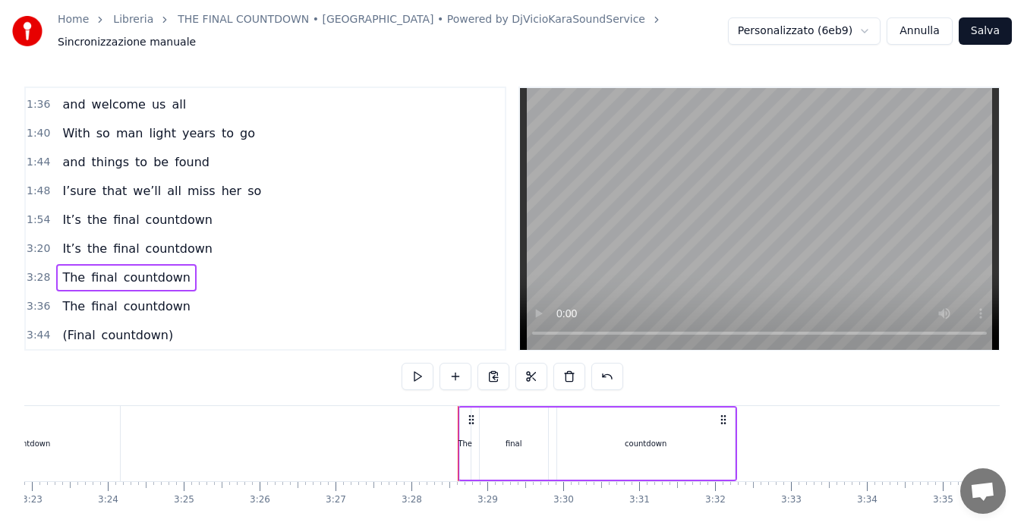
scroll to position [0, 15757]
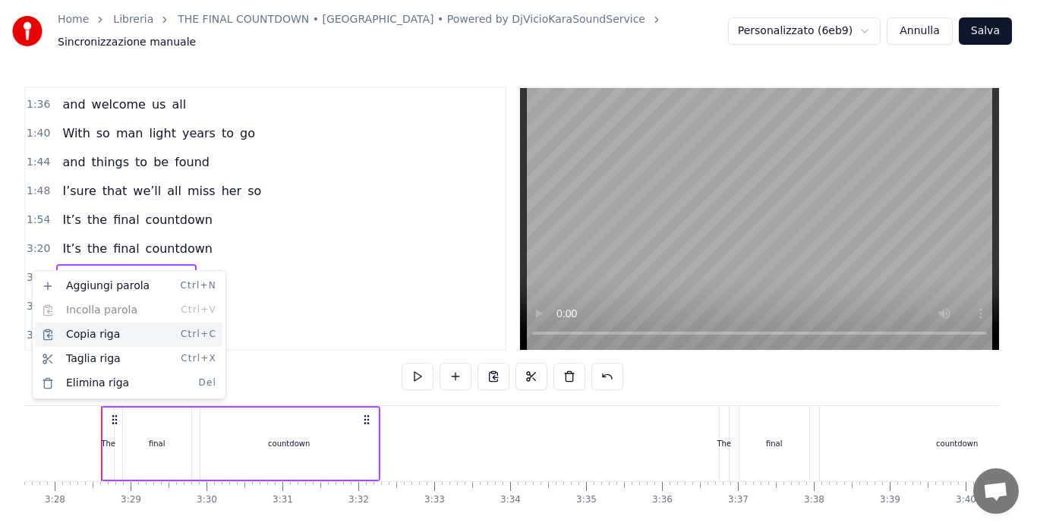
click at [64, 330] on div "Copia riga Ctrl+C" at bounding box center [129, 335] width 187 height 24
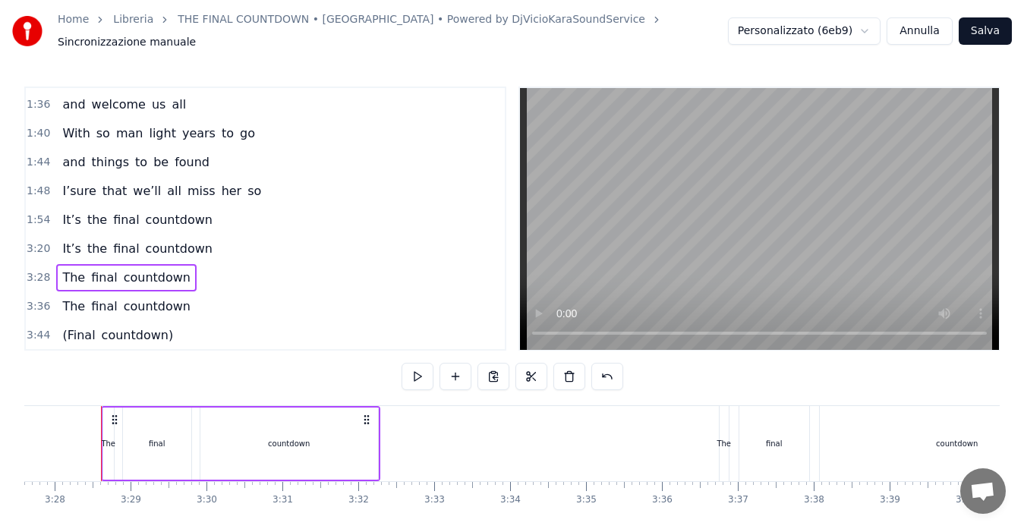
click at [34, 213] on span "1:54" at bounding box center [39, 220] width 24 height 15
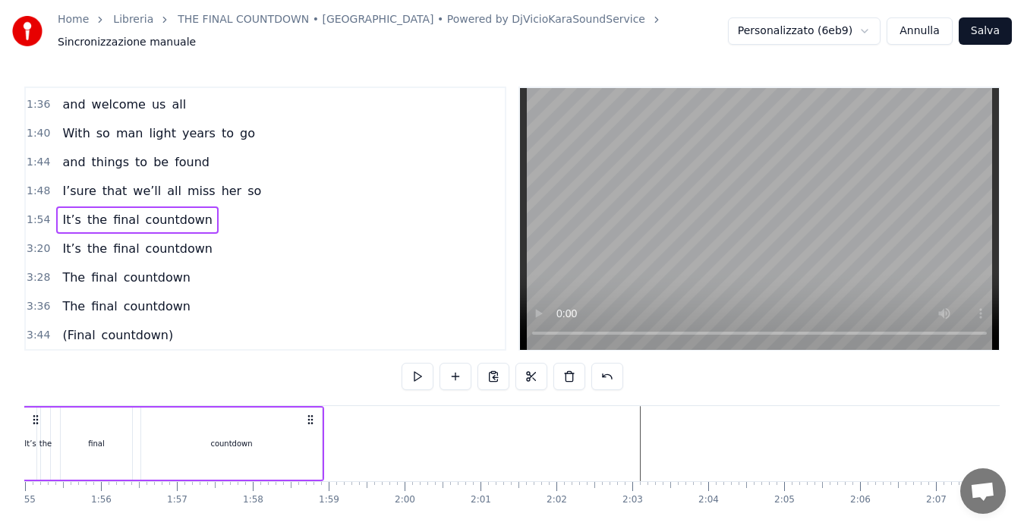
scroll to position [0, 8650]
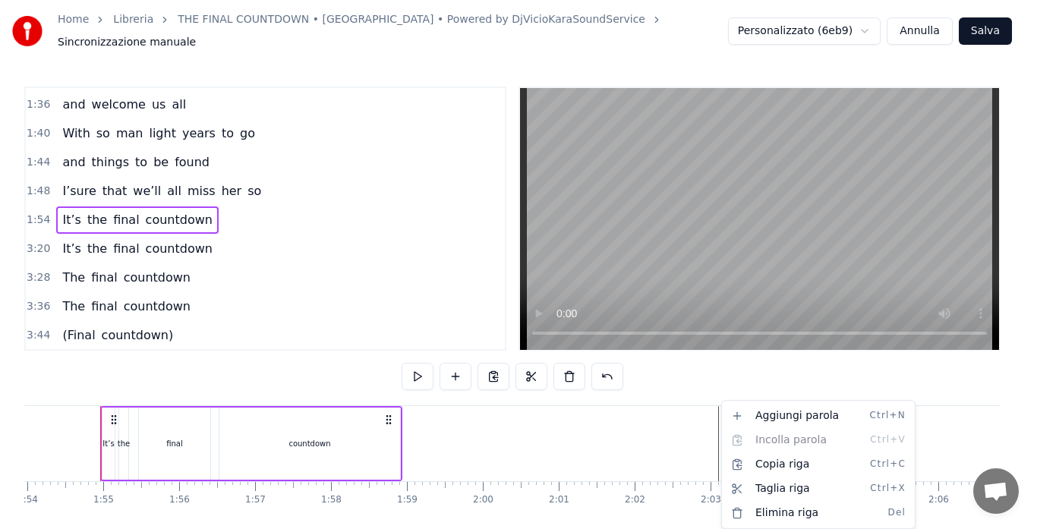
click at [717, 435] on html "Home Libreria THE FINAL COUNTDOWN • [GEOGRAPHIC_DATA] • Powered by DjVicioKaraS…" at bounding box center [518, 291] width 1037 height 583
click at [716, 439] on html "Home Libreria THE FINAL COUNTDOWN • [GEOGRAPHIC_DATA] • Powered by DjVicioKaraS…" at bounding box center [518, 291] width 1037 height 583
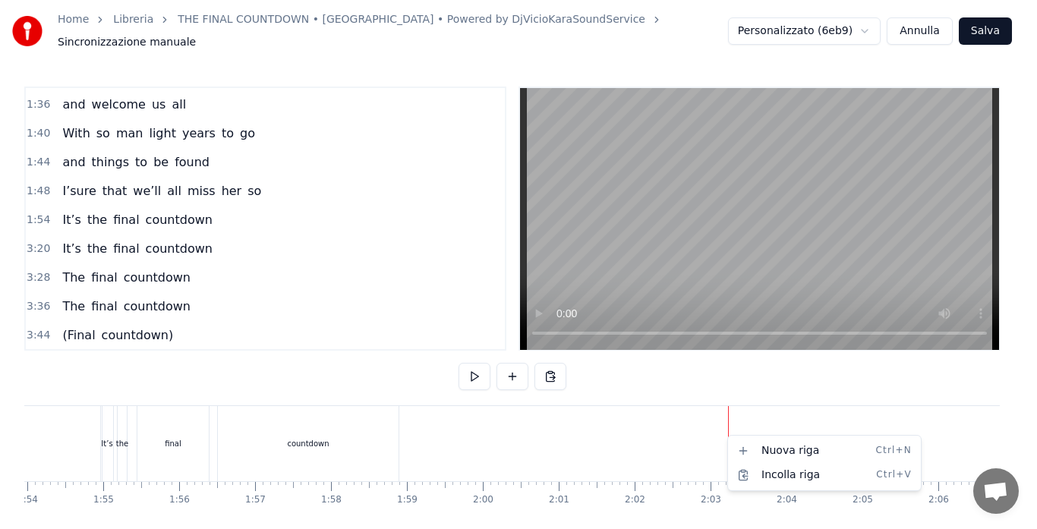
click at [721, 434] on html "Home Libreria THE FINAL COUNTDOWN • [GEOGRAPHIC_DATA] • Powered by DjVicioKaraS…" at bounding box center [518, 291] width 1037 height 583
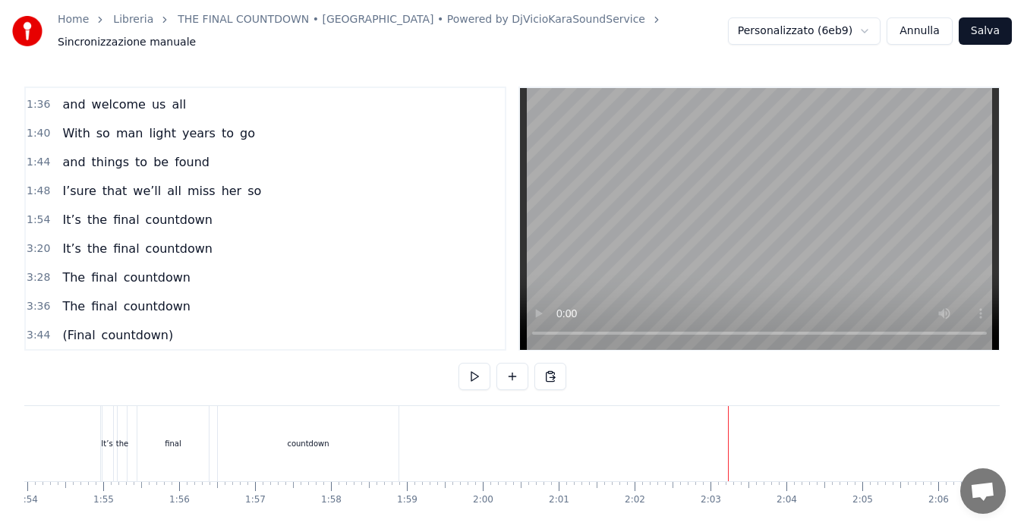
click at [723, 434] on div at bounding box center [353, 443] width 17956 height 75
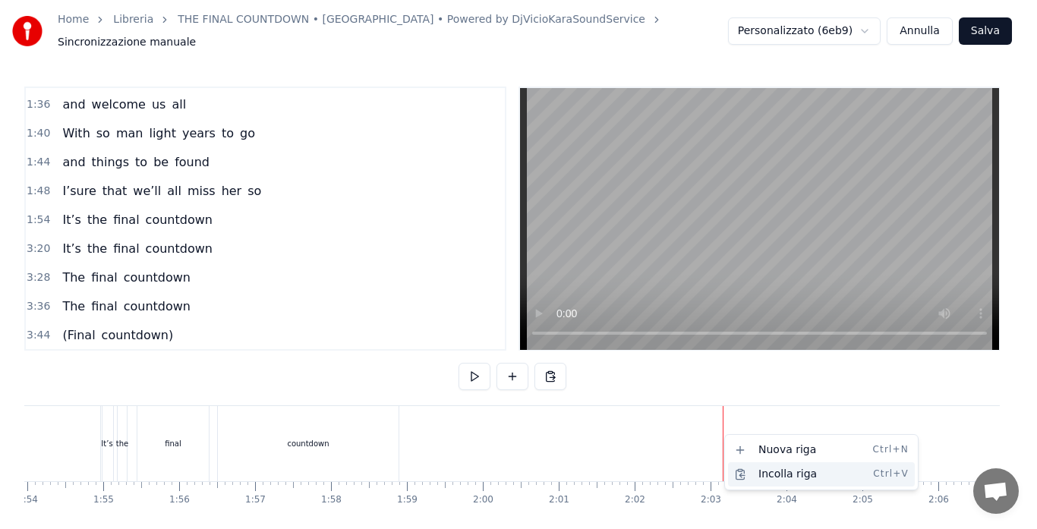
click at [747, 471] on div "Incolla riga Ctrl+V" at bounding box center [821, 474] width 187 height 24
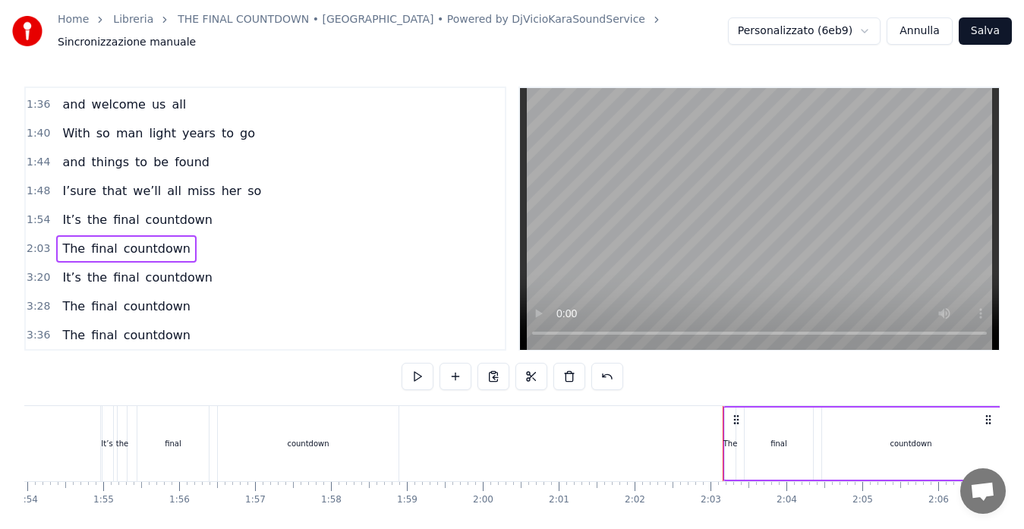
click at [405, 434] on div at bounding box center [353, 443] width 17956 height 75
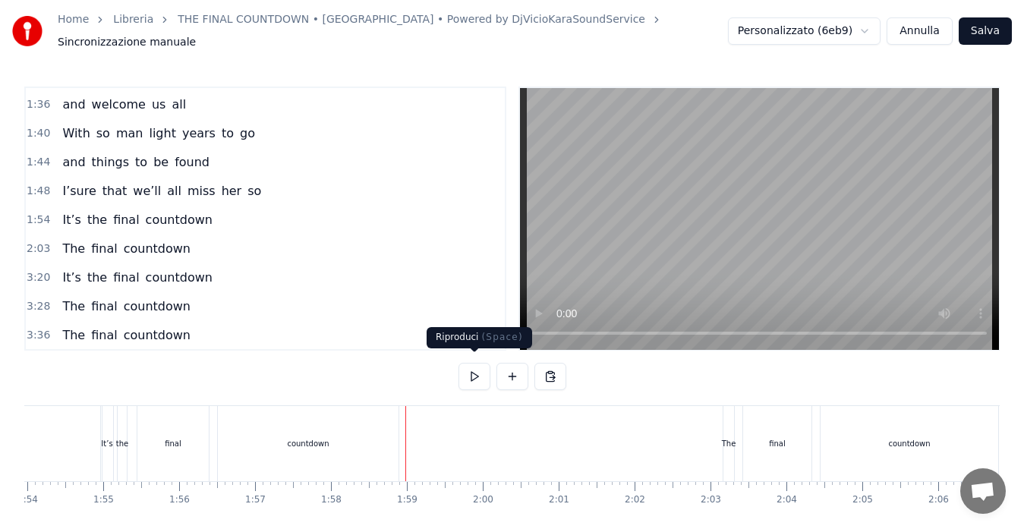
click at [471, 365] on button at bounding box center [474, 376] width 32 height 27
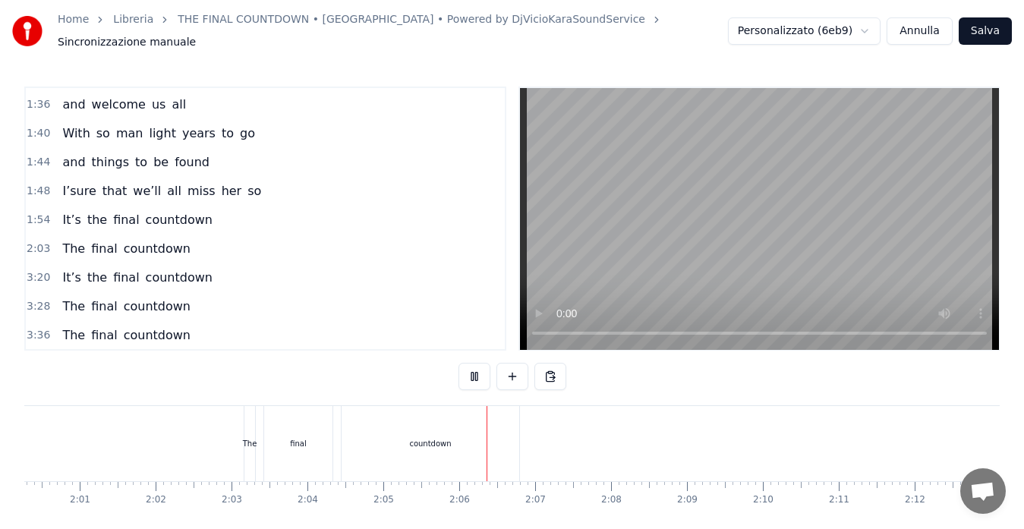
scroll to position [0, 9482]
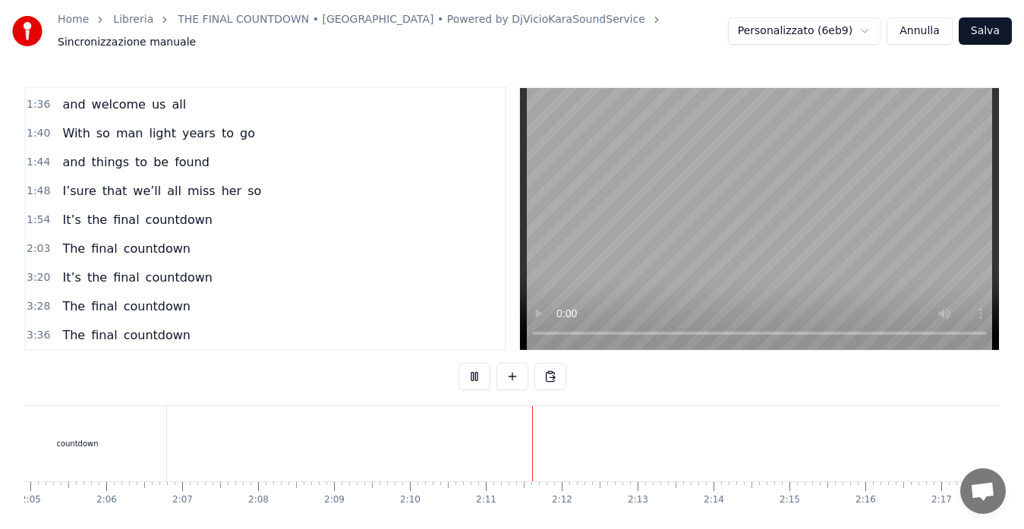
click at [471, 365] on button at bounding box center [474, 376] width 32 height 27
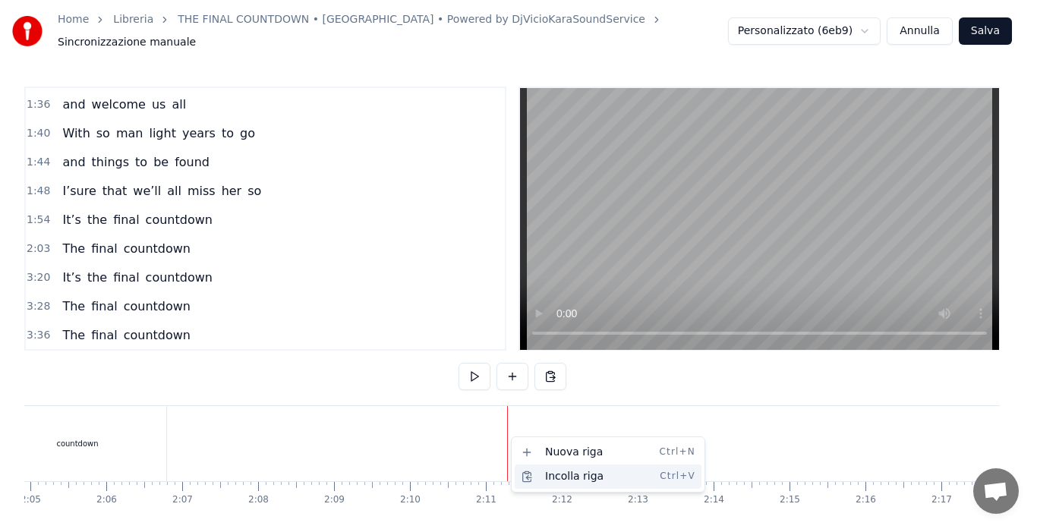
click at [531, 474] on div "Incolla riga Ctrl+V" at bounding box center [608, 477] width 187 height 24
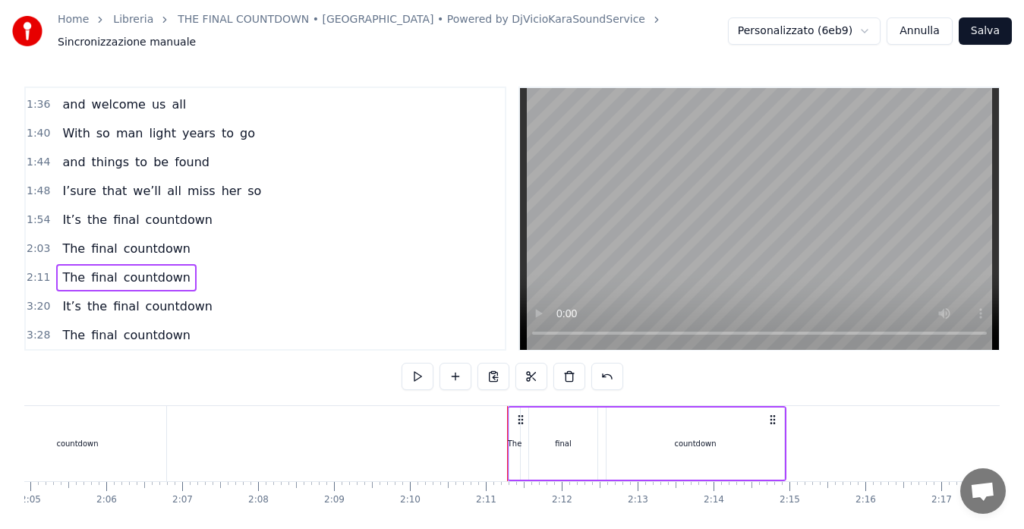
click at [32, 241] on span "2:03" at bounding box center [39, 248] width 24 height 15
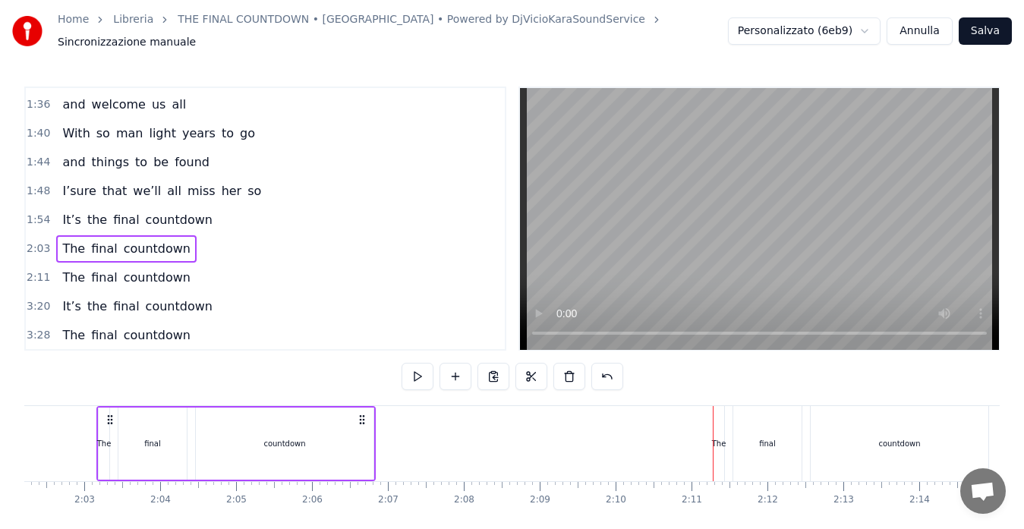
scroll to position [0, 9272]
click at [421, 369] on button at bounding box center [418, 376] width 32 height 27
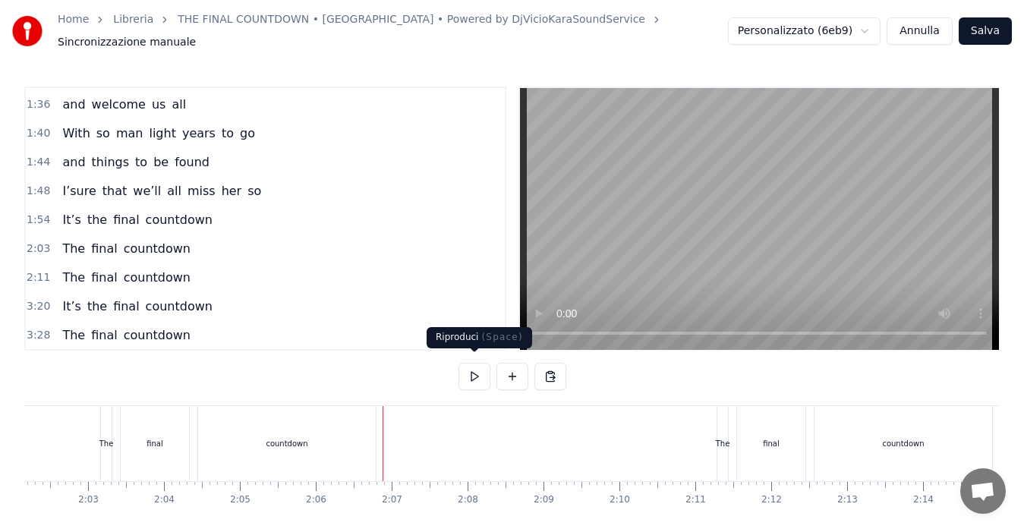
click at [472, 363] on button at bounding box center [474, 376] width 32 height 27
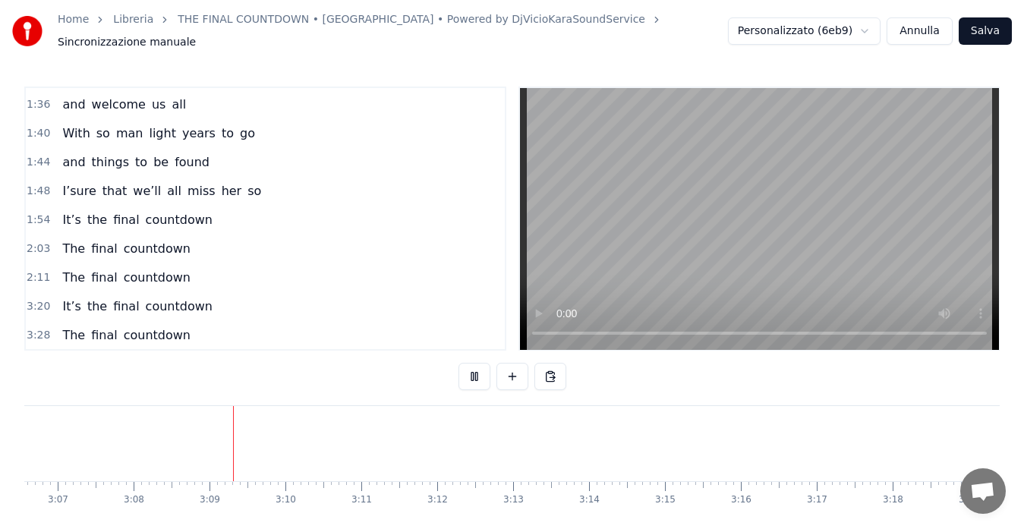
scroll to position [0, 14265]
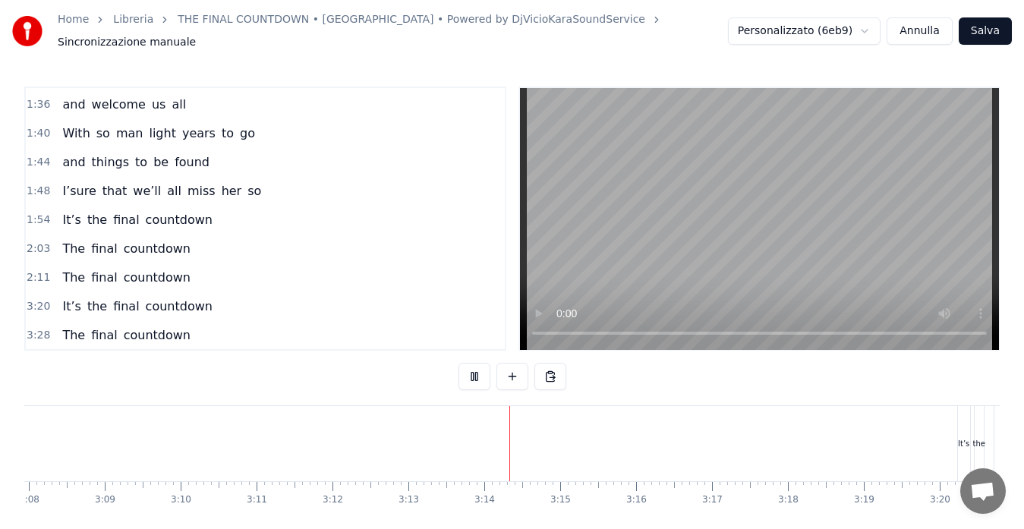
click at [471, 368] on button at bounding box center [474, 376] width 32 height 27
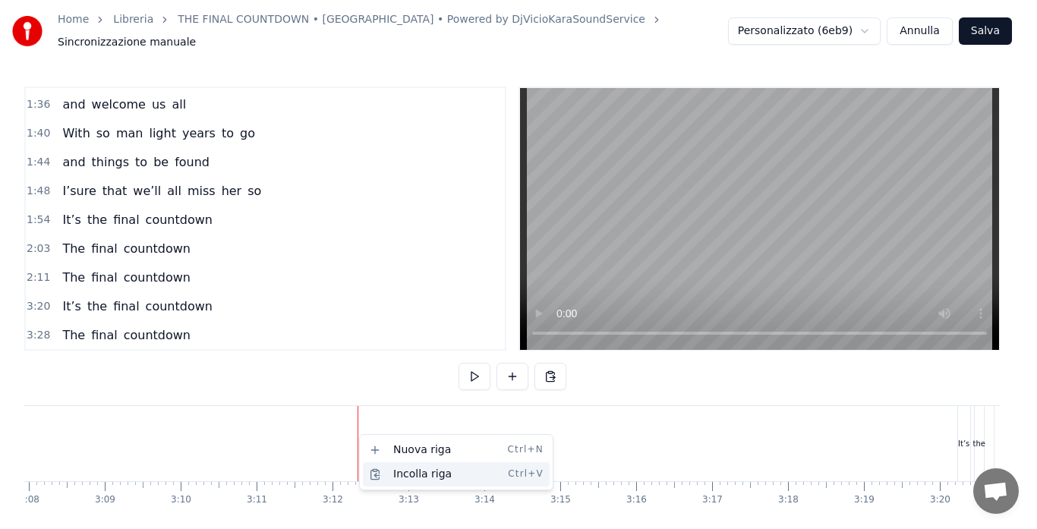
click at [380, 473] on div "Incolla riga Ctrl+V" at bounding box center [456, 474] width 187 height 24
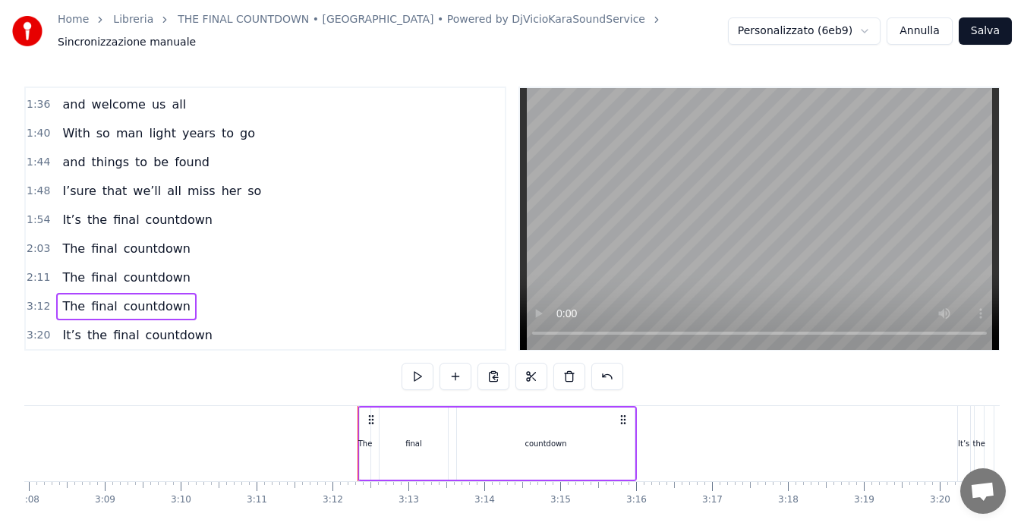
click at [357, 443] on div at bounding box center [357, 443] width 1 height 75
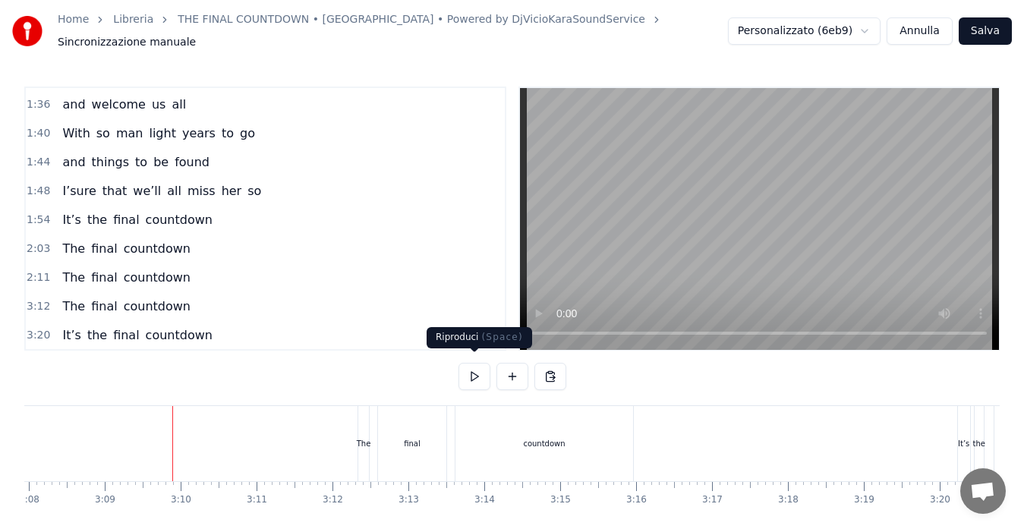
click at [473, 367] on button at bounding box center [474, 376] width 32 height 27
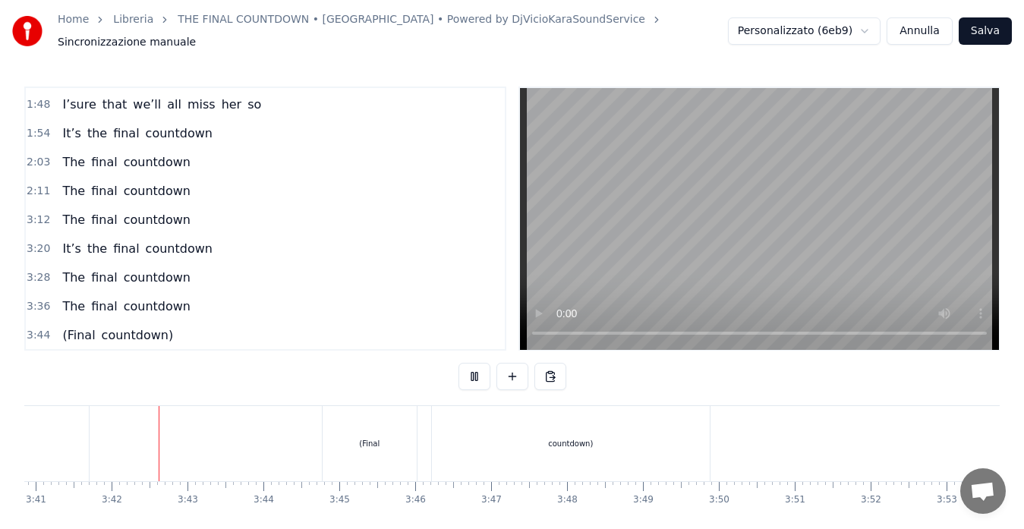
scroll to position [0, 16777]
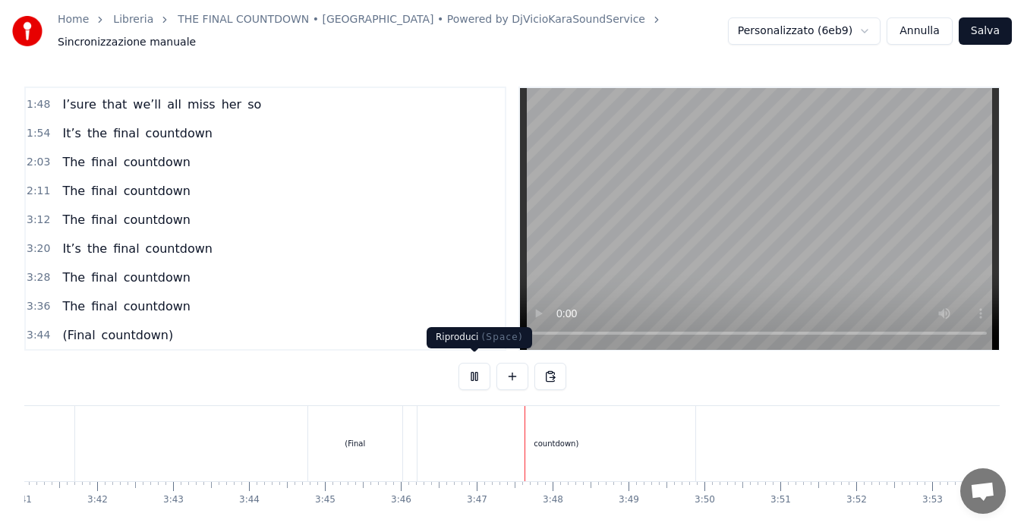
click at [474, 365] on button at bounding box center [474, 376] width 32 height 27
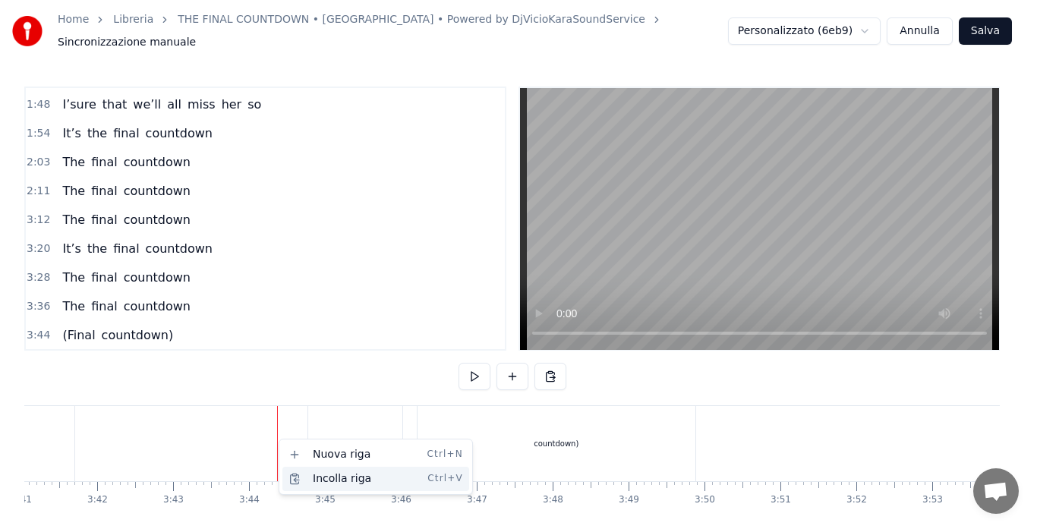
click at [298, 479] on div "Incolla riga Ctrl+V" at bounding box center [375, 479] width 187 height 24
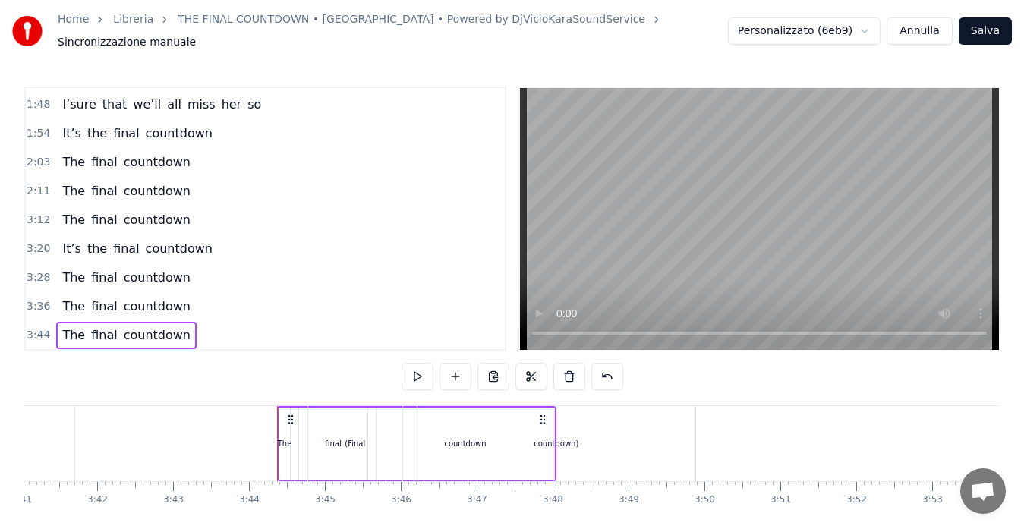
click at [283, 438] on div "The" at bounding box center [285, 443] width 14 height 11
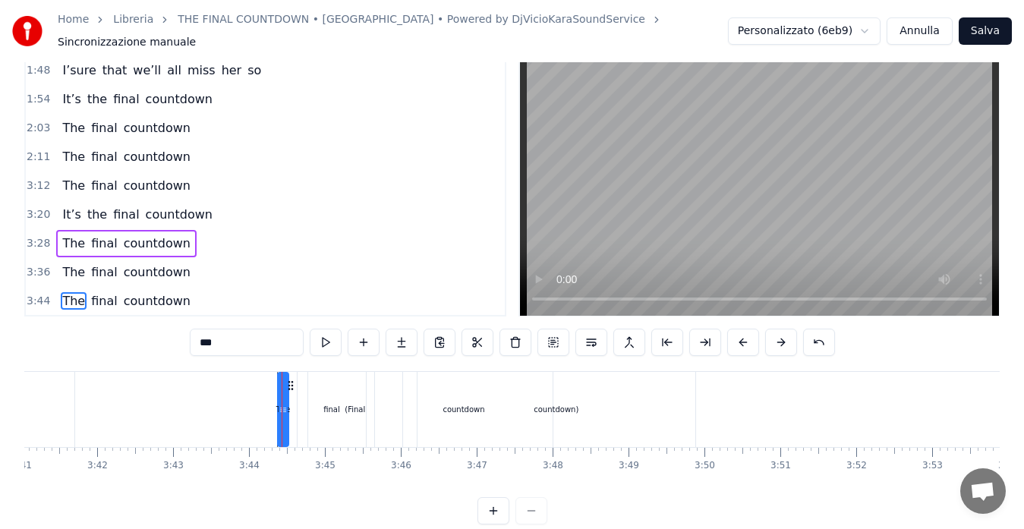
scroll to position [459, 0]
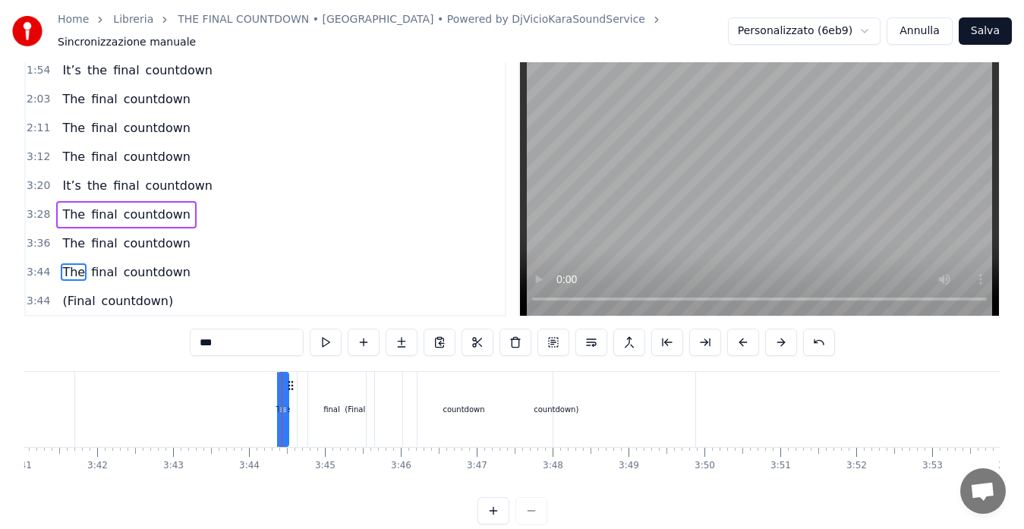
click at [65, 266] on span "The" at bounding box center [74, 271] width 26 height 17
click at [35, 179] on span "3:20" at bounding box center [39, 185] width 24 height 15
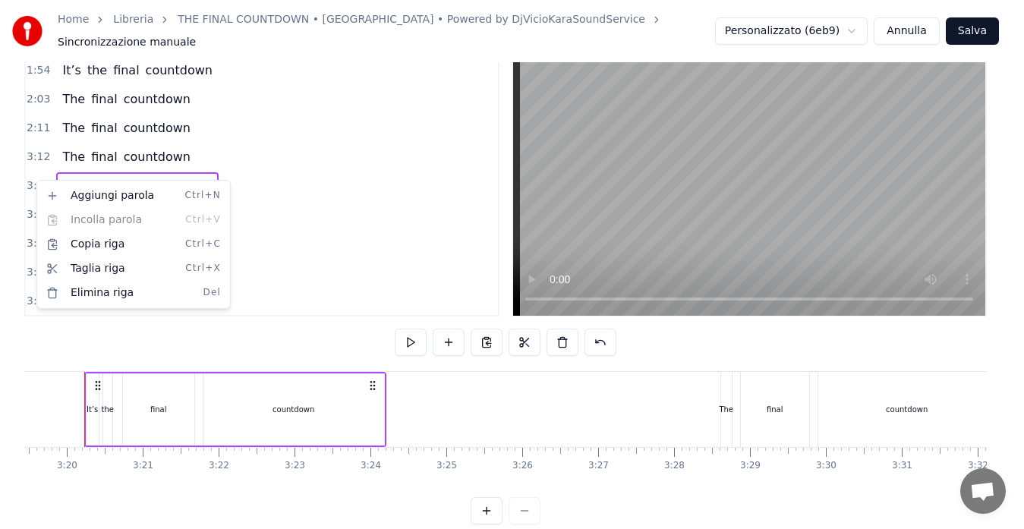
scroll to position [0, 15121]
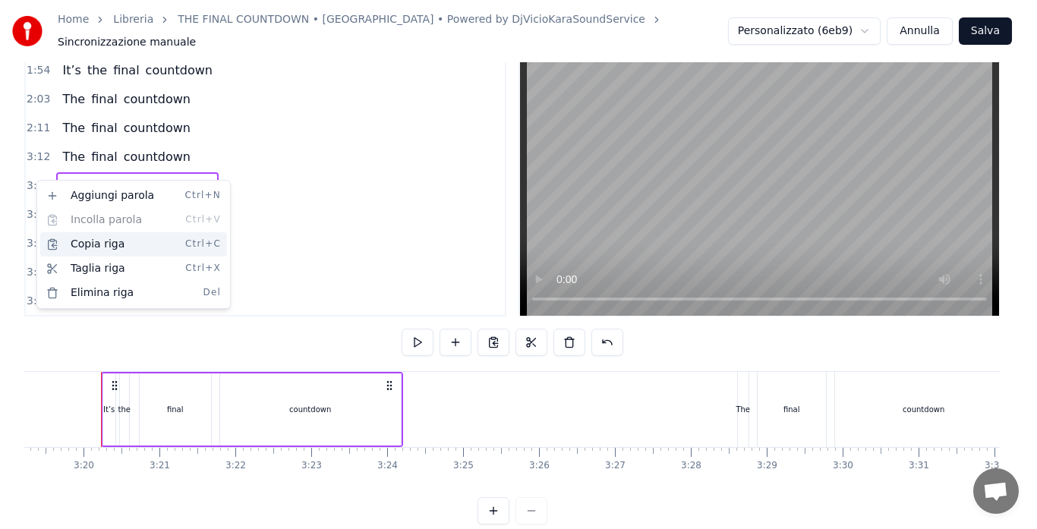
click at [69, 240] on div "Copia riga Ctrl+C" at bounding box center [133, 244] width 187 height 24
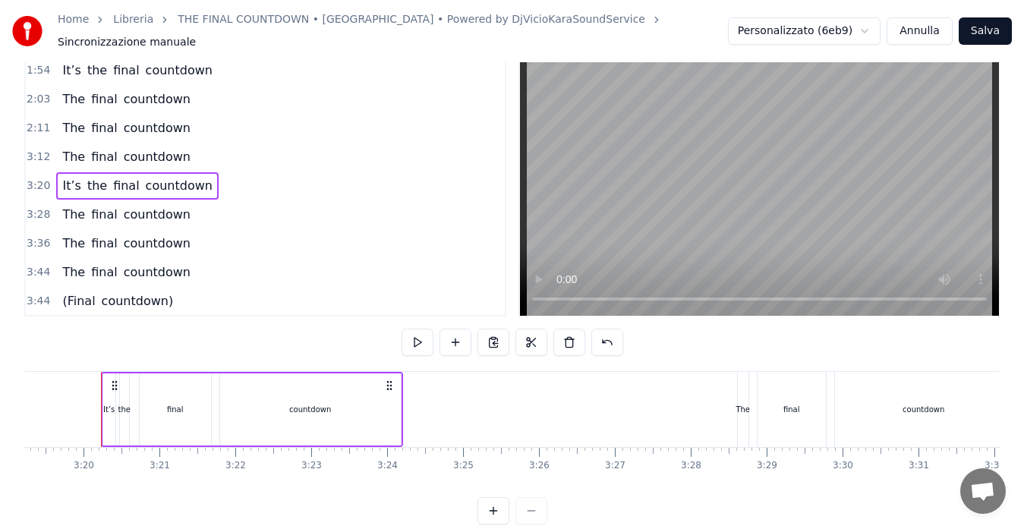
click at [38, 296] on span "3:44" at bounding box center [39, 301] width 24 height 15
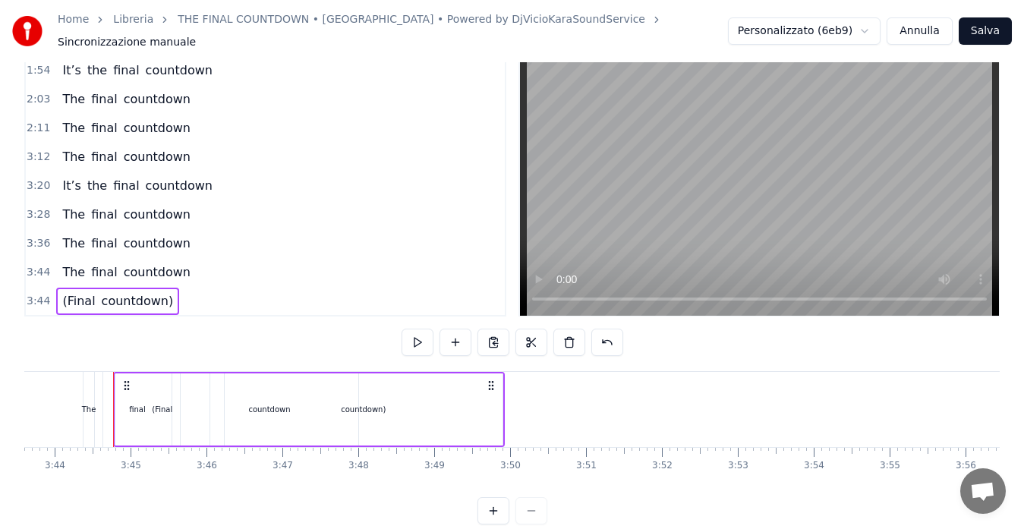
scroll to position [0, 16981]
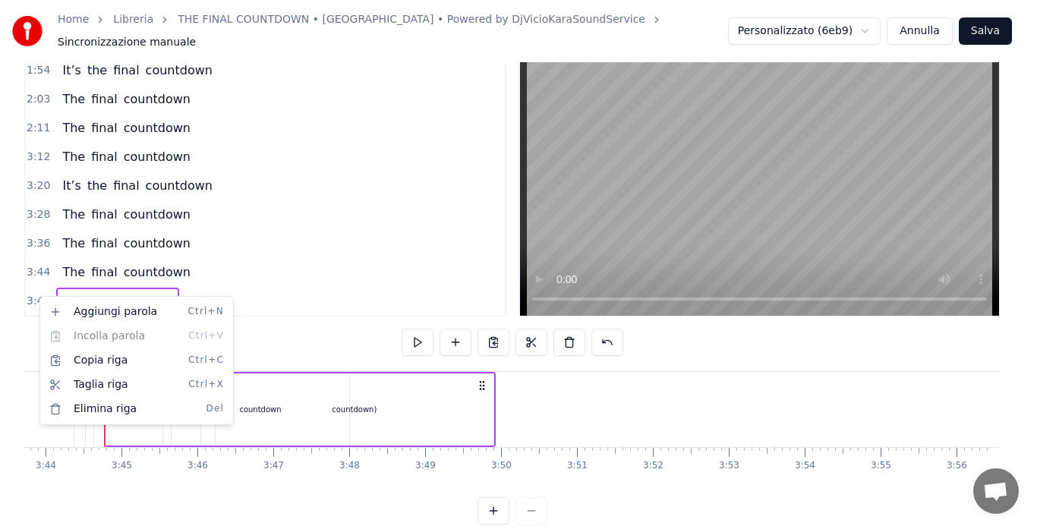
click at [507, 405] on html "Home Libreria THE FINAL COUNTDOWN • [GEOGRAPHIC_DATA] • Powered by DjVicioKaraS…" at bounding box center [518, 257] width 1037 height 583
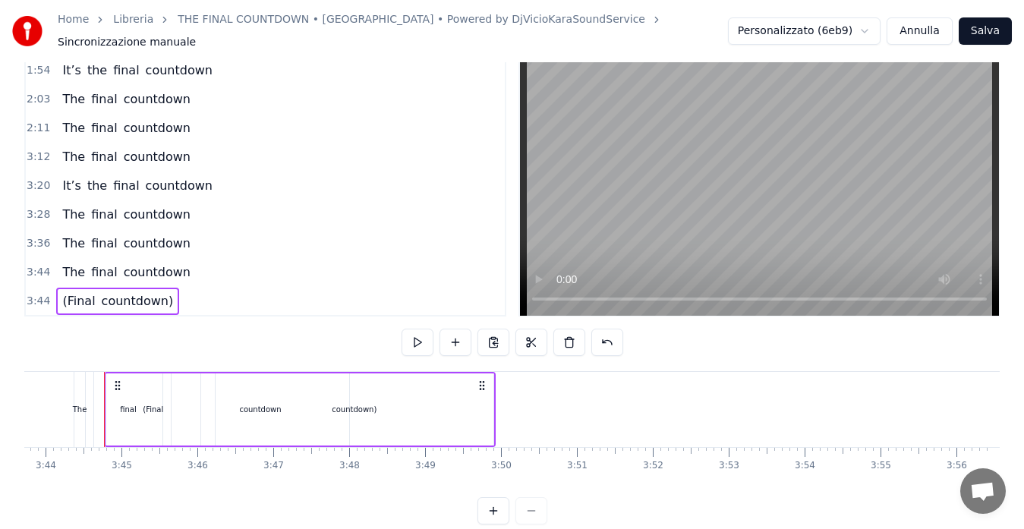
scroll to position [0, 16968]
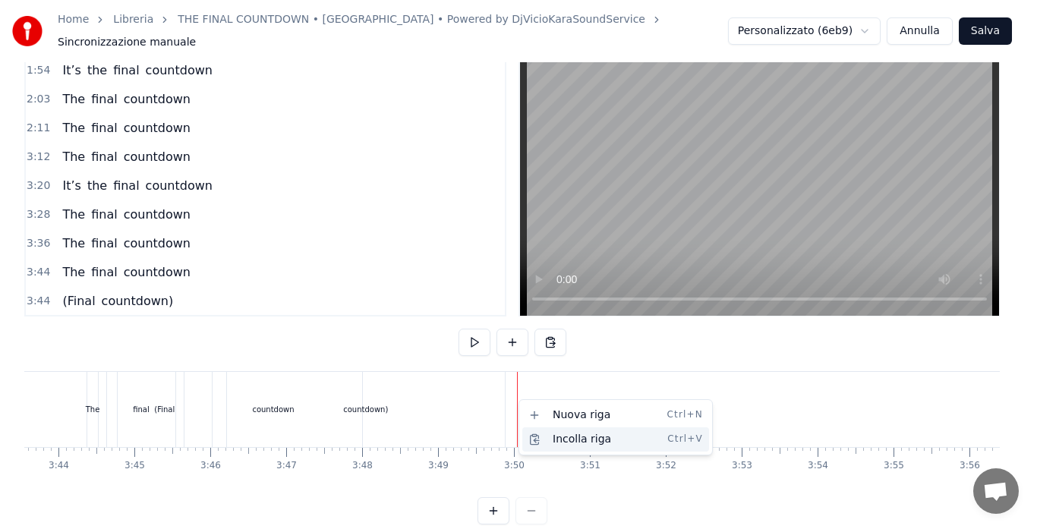
click at [536, 438] on div "Incolla riga Ctrl+V" at bounding box center [615, 439] width 187 height 24
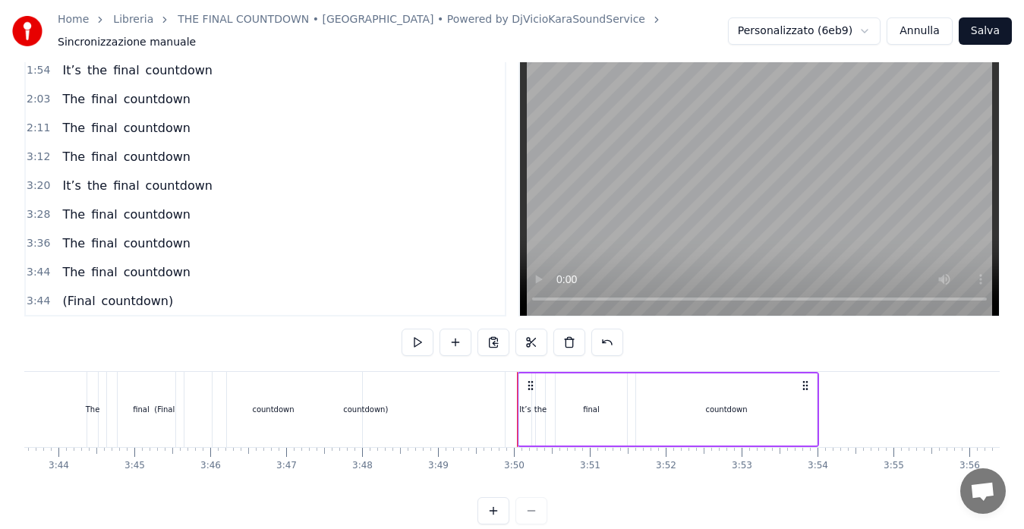
click at [39, 294] on span "3:44" at bounding box center [39, 301] width 24 height 15
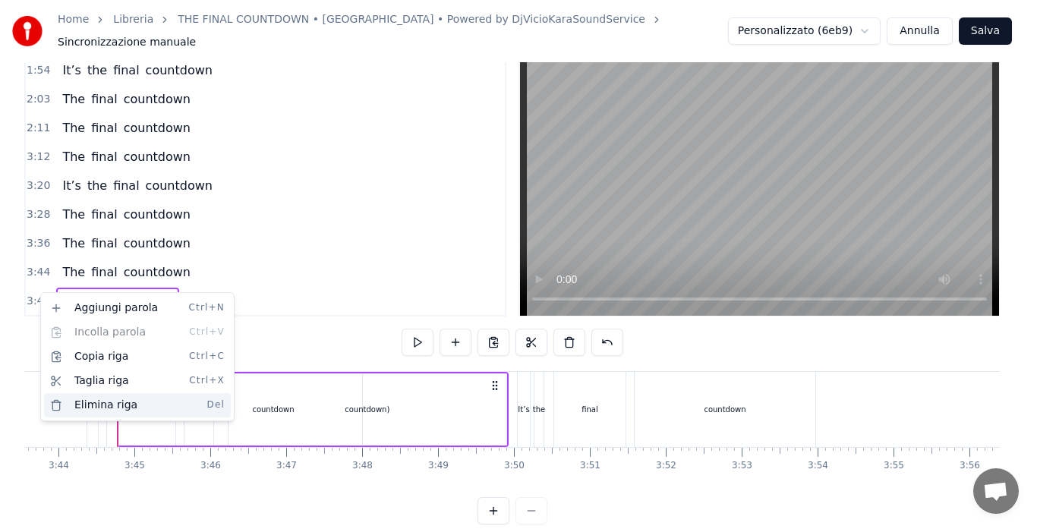
click at [88, 402] on div "Elimina riga Del" at bounding box center [137, 405] width 187 height 24
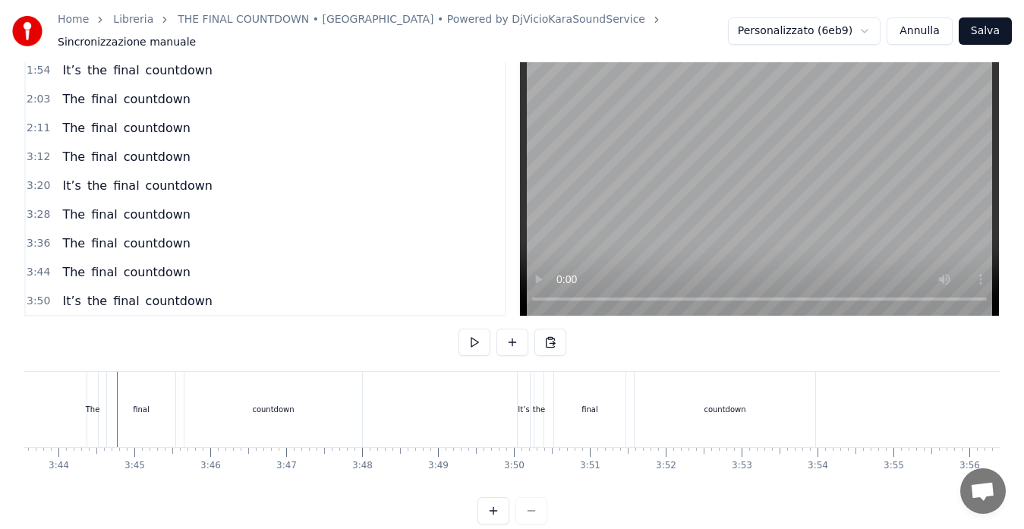
click at [39, 298] on span "3:50" at bounding box center [39, 301] width 24 height 15
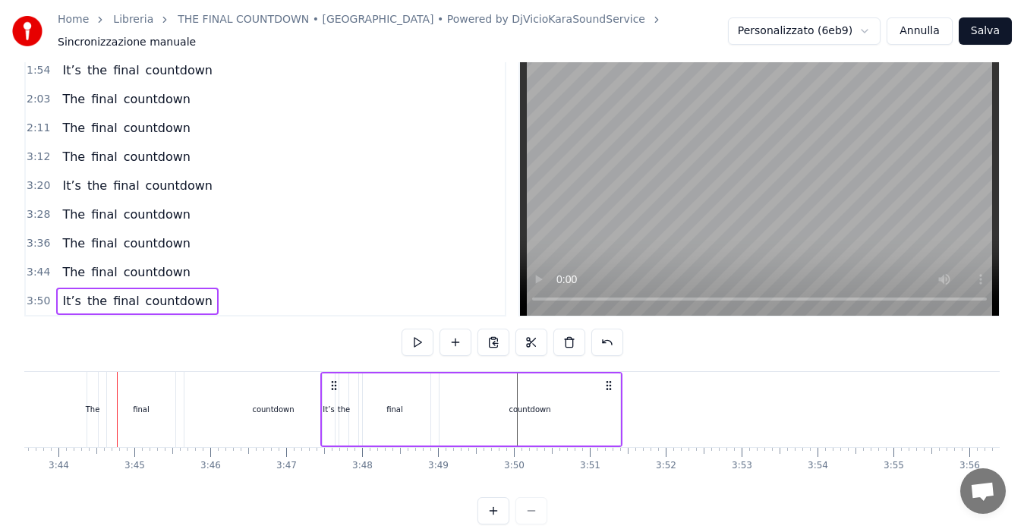
drag, startPoint x: 531, startPoint y: 380, endPoint x: 332, endPoint y: 389, distance: 198.3
click at [332, 389] on div "It’s the final countdown" at bounding box center [471, 409] width 302 height 75
click at [30, 265] on span "3:44" at bounding box center [39, 272] width 24 height 15
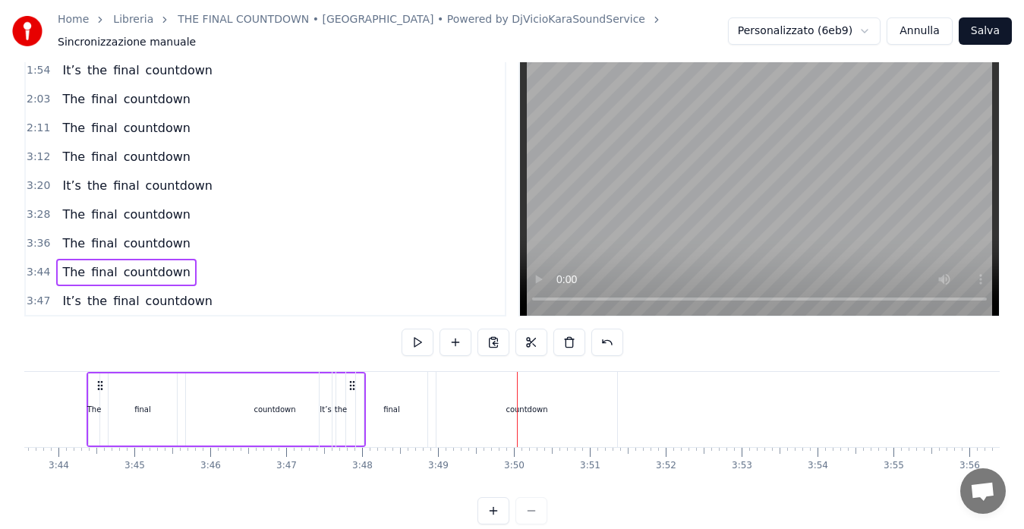
scroll to position [0, 16954]
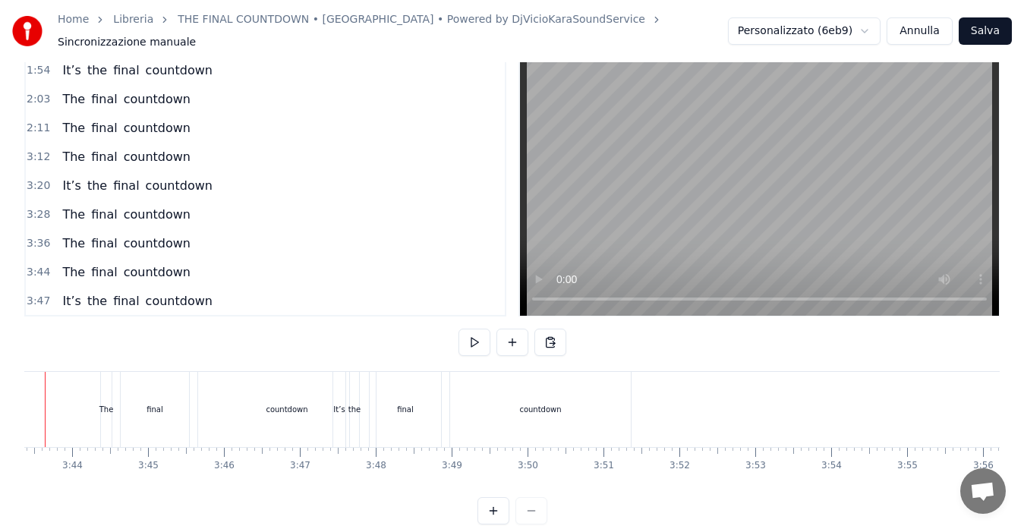
scroll to position [0, 16899]
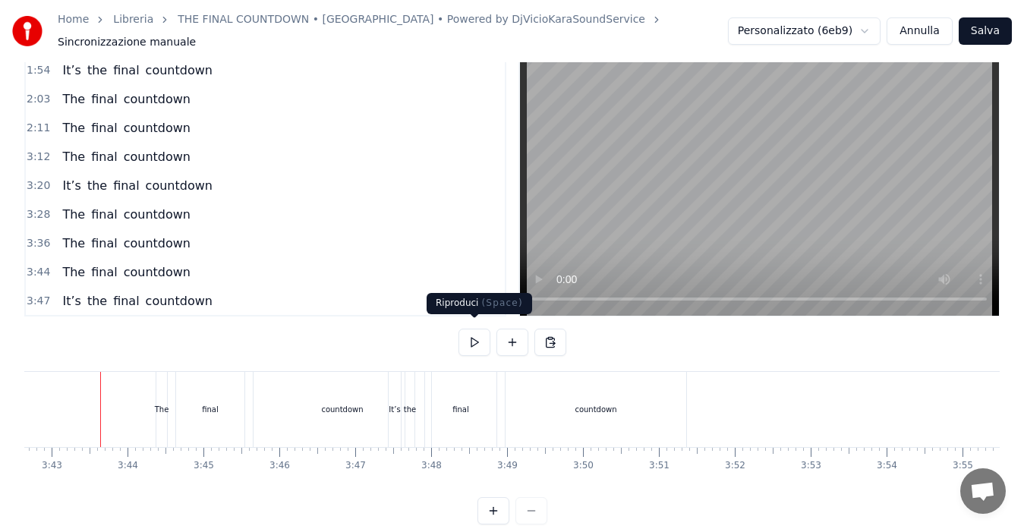
click at [474, 339] on button at bounding box center [474, 342] width 32 height 27
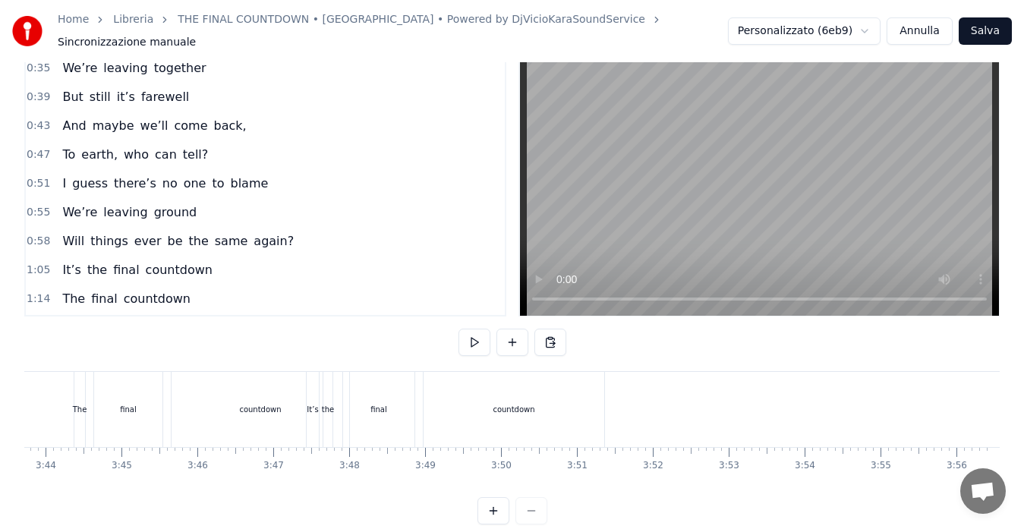
scroll to position [0, 16981]
click at [36, 61] on span "0:35" at bounding box center [39, 68] width 24 height 15
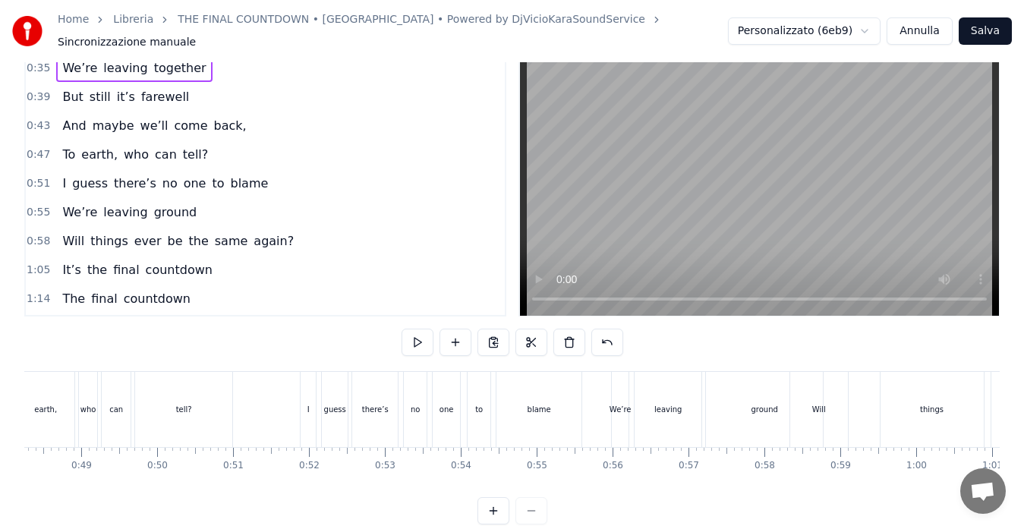
scroll to position [0, 2626]
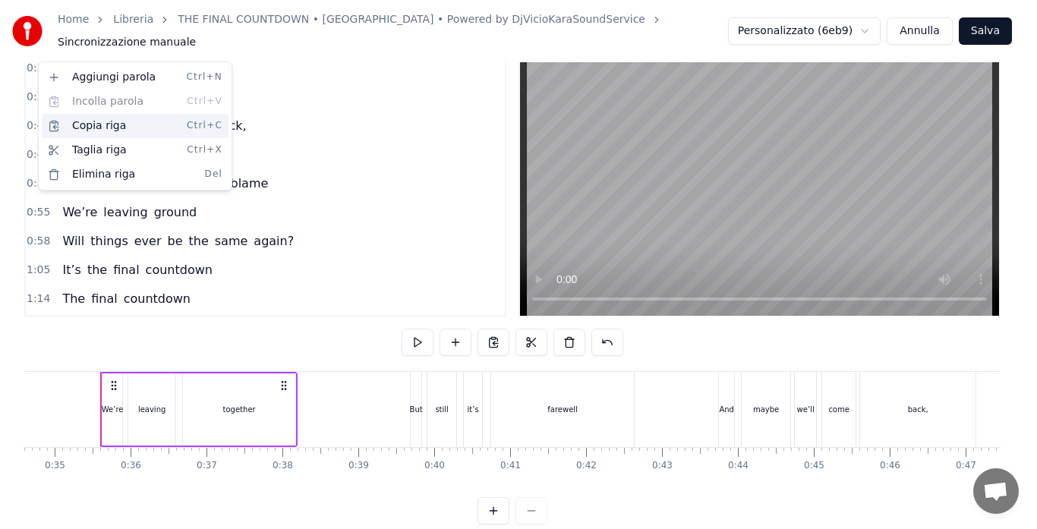
click at [74, 125] on div "Copia riga Ctrl+C" at bounding box center [135, 126] width 187 height 24
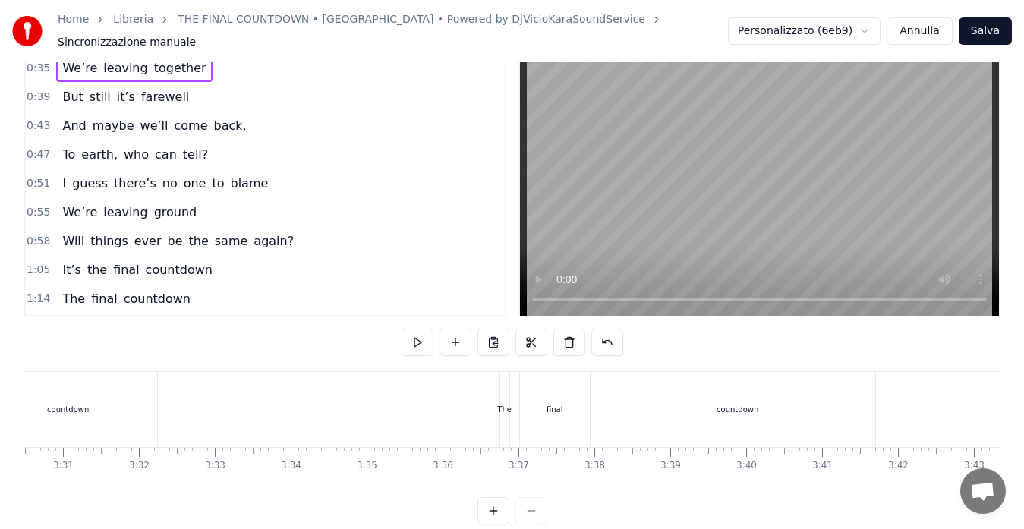
scroll to position [0, 16981]
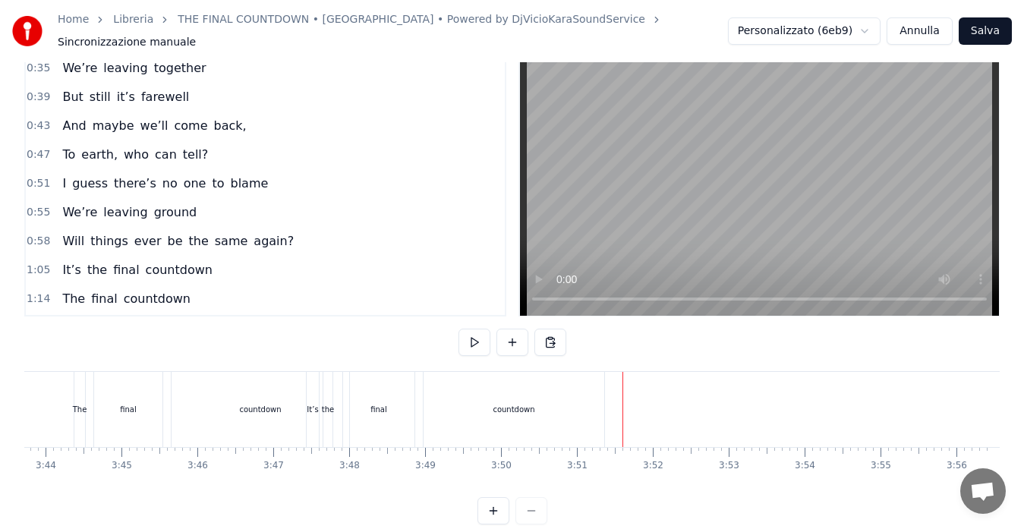
click at [36, 294] on span "1:14" at bounding box center [39, 298] width 24 height 15
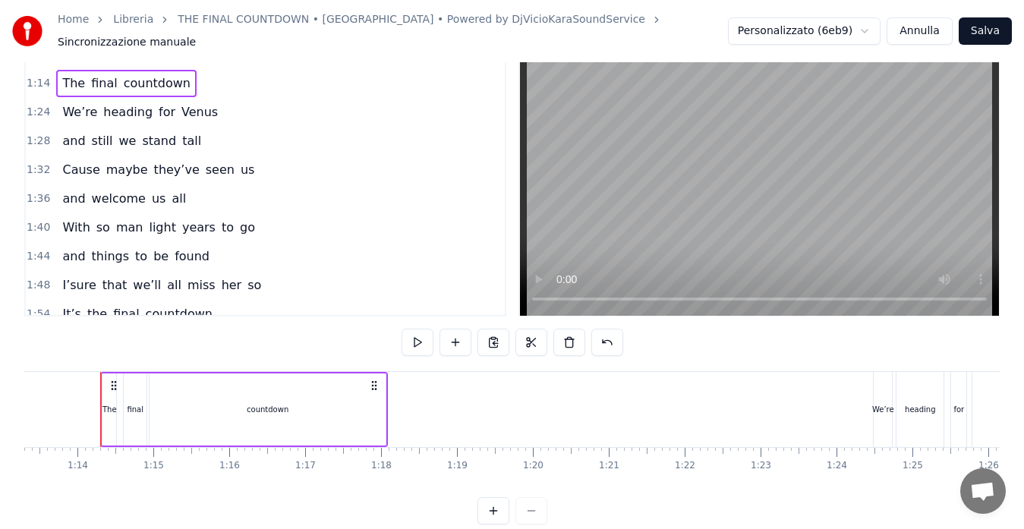
scroll to position [459, 0]
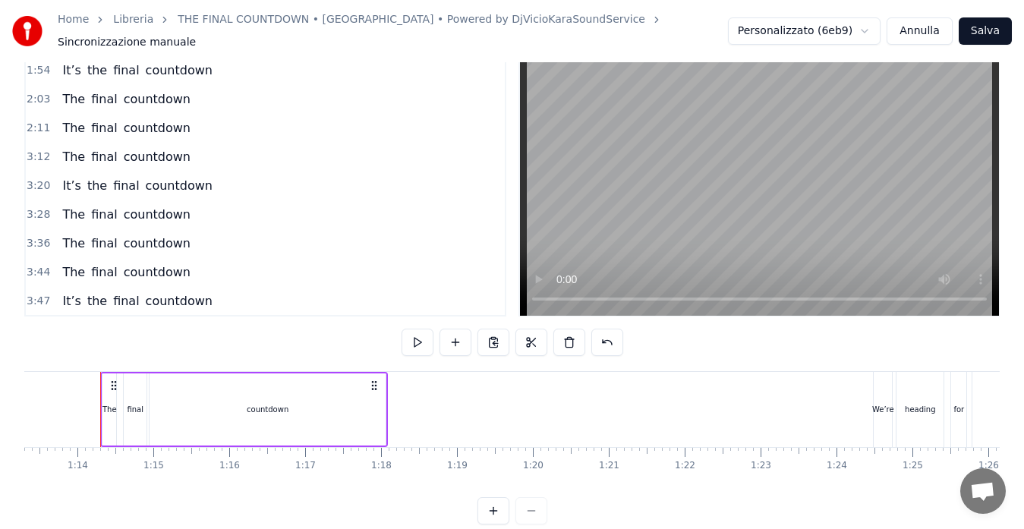
click at [36, 294] on span "3:47" at bounding box center [39, 301] width 24 height 15
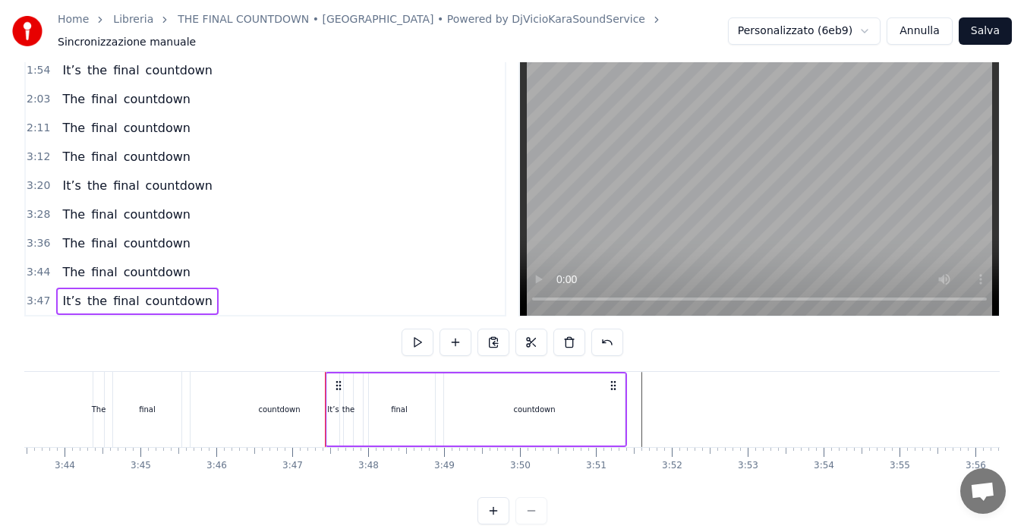
scroll to position [0, 16981]
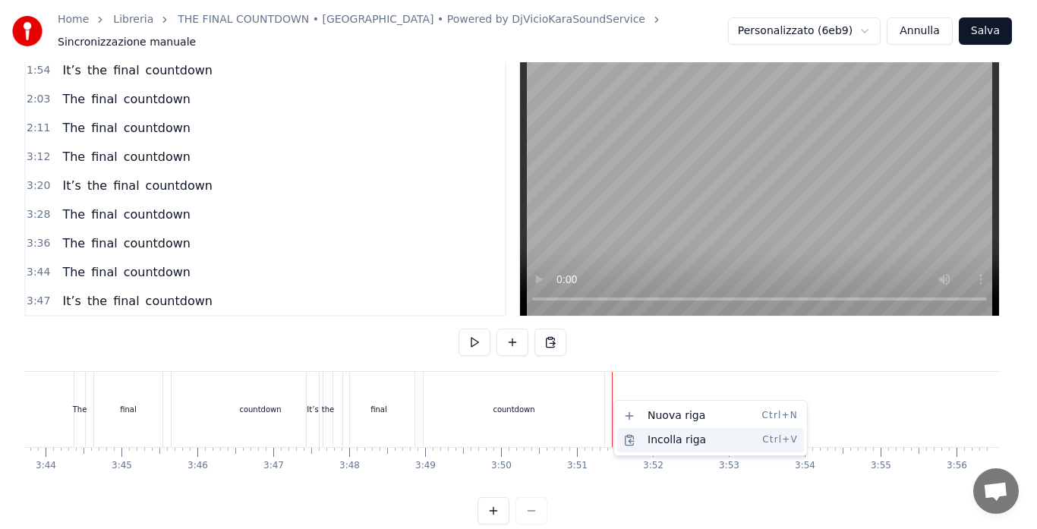
click at [638, 439] on div "Incolla riga Ctrl+V" at bounding box center [710, 440] width 187 height 24
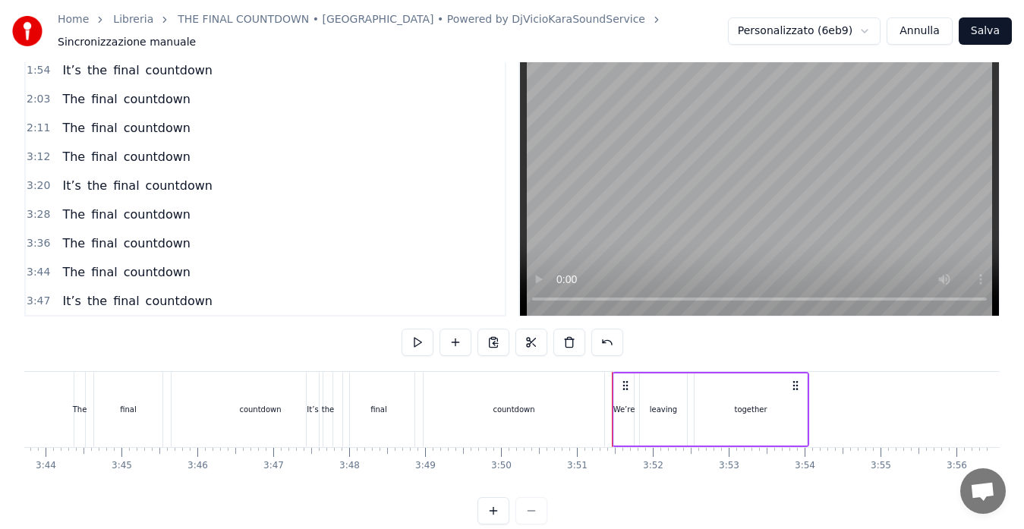
scroll to position [0, 16968]
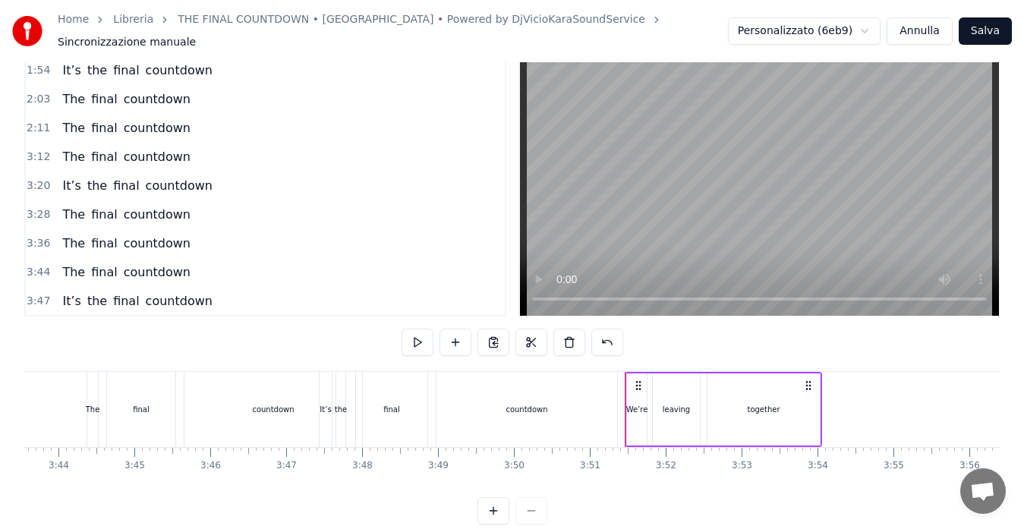
click at [36, 207] on span "3:28" at bounding box center [39, 214] width 24 height 15
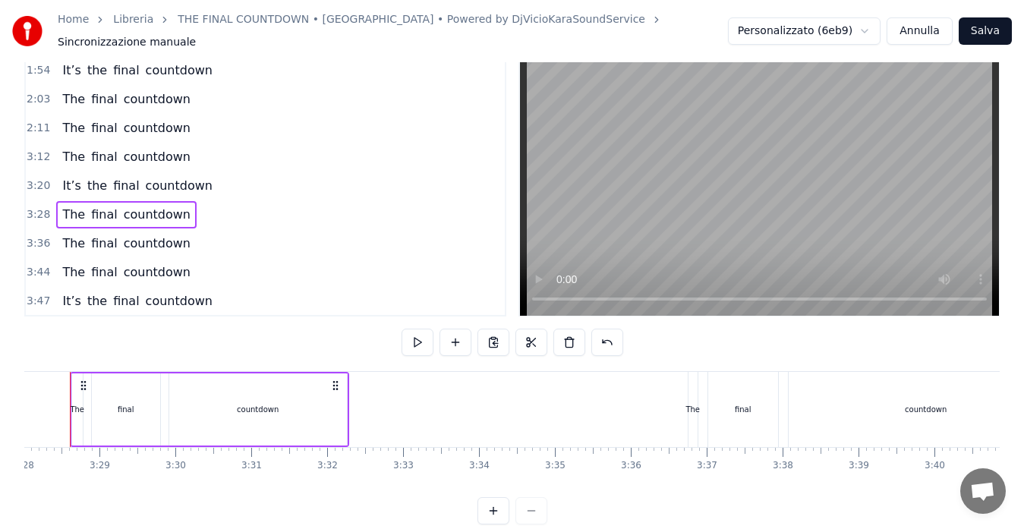
scroll to position [0, 15757]
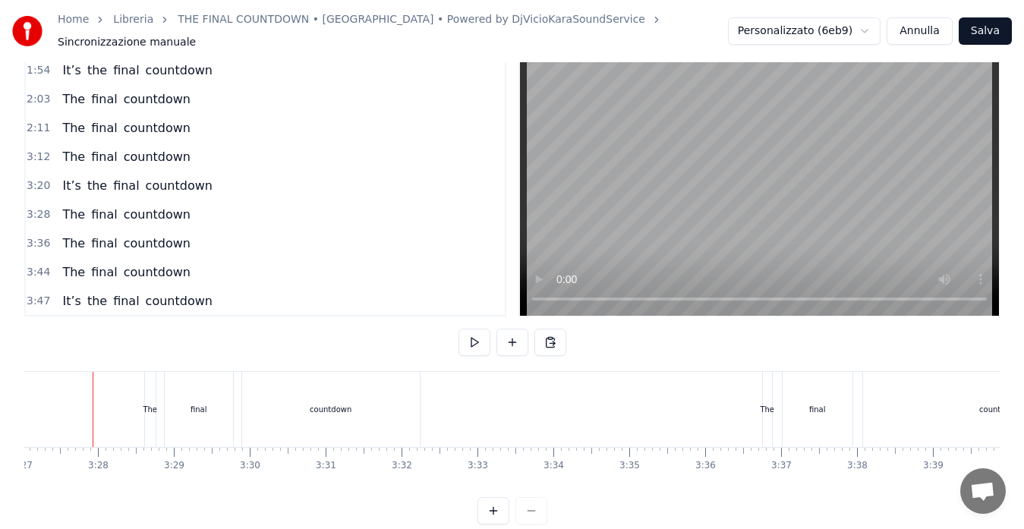
scroll to position [0, 15706]
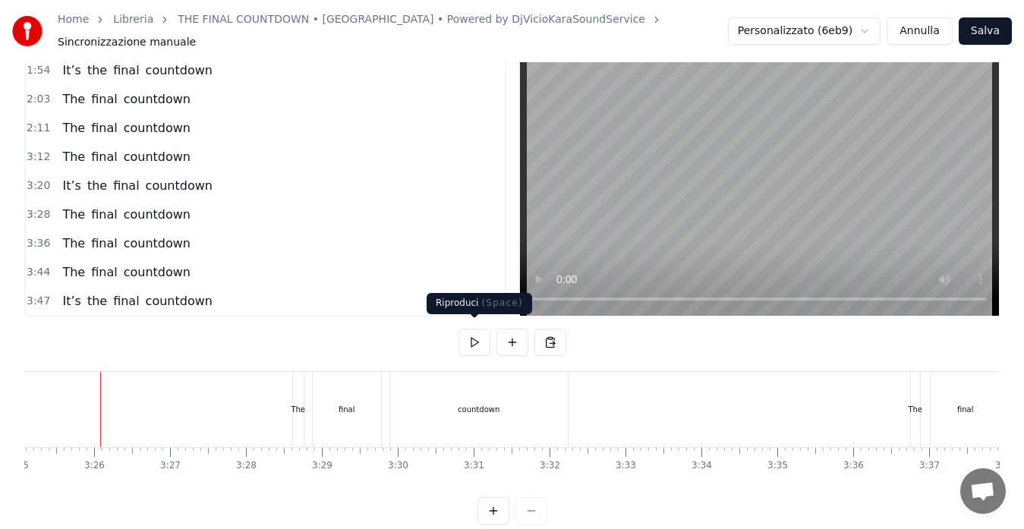
click at [467, 337] on button at bounding box center [474, 342] width 32 height 27
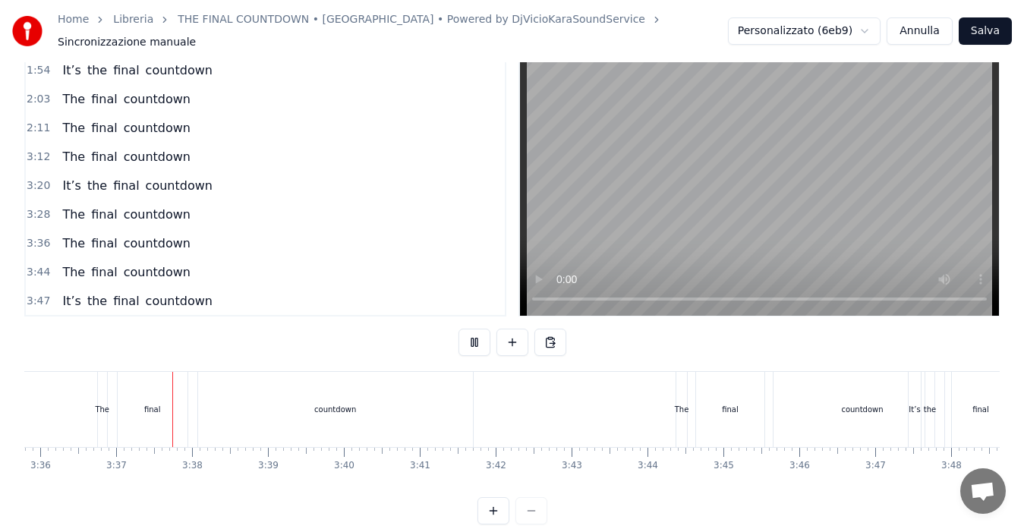
scroll to position [0, 16407]
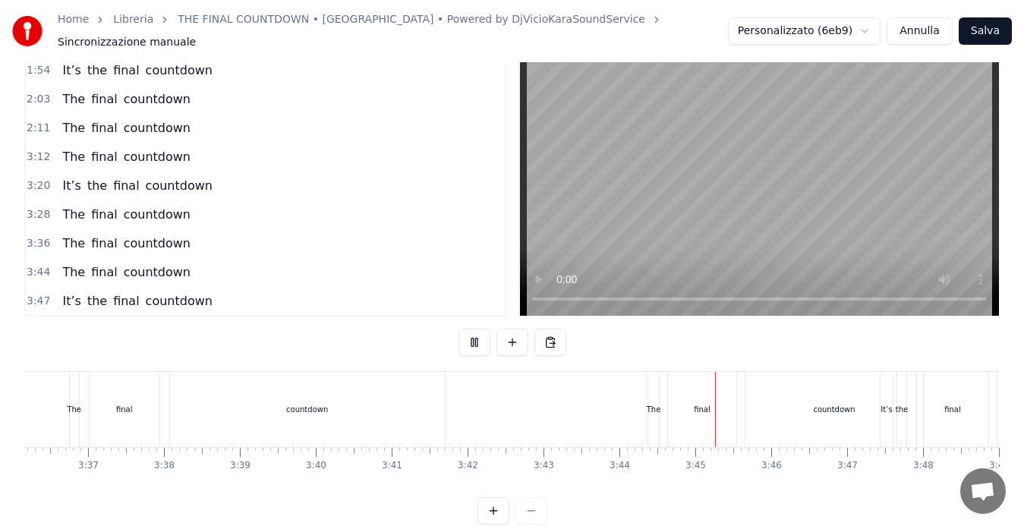
click at [471, 333] on button at bounding box center [474, 342] width 32 height 27
click at [655, 404] on div "The" at bounding box center [654, 409] width 14 height 11
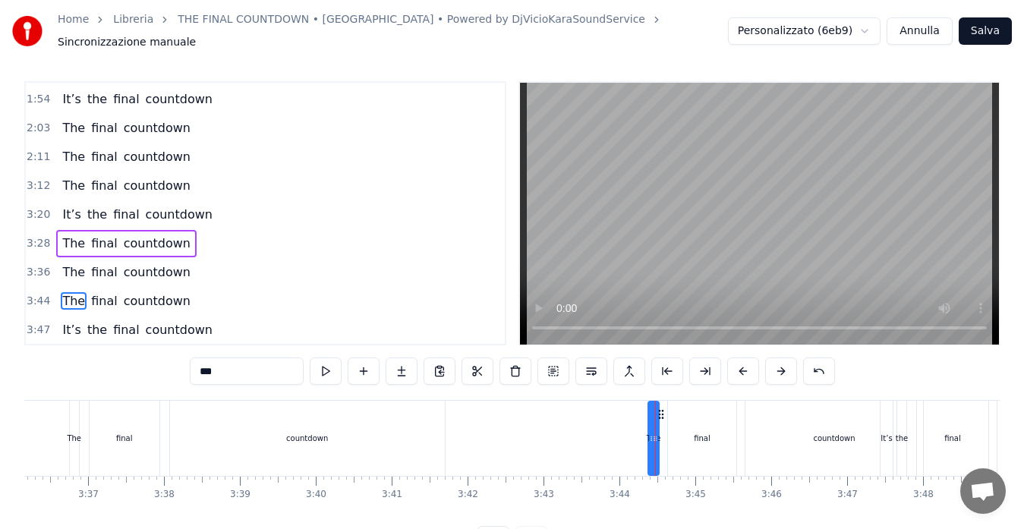
scroll to position [488, 0]
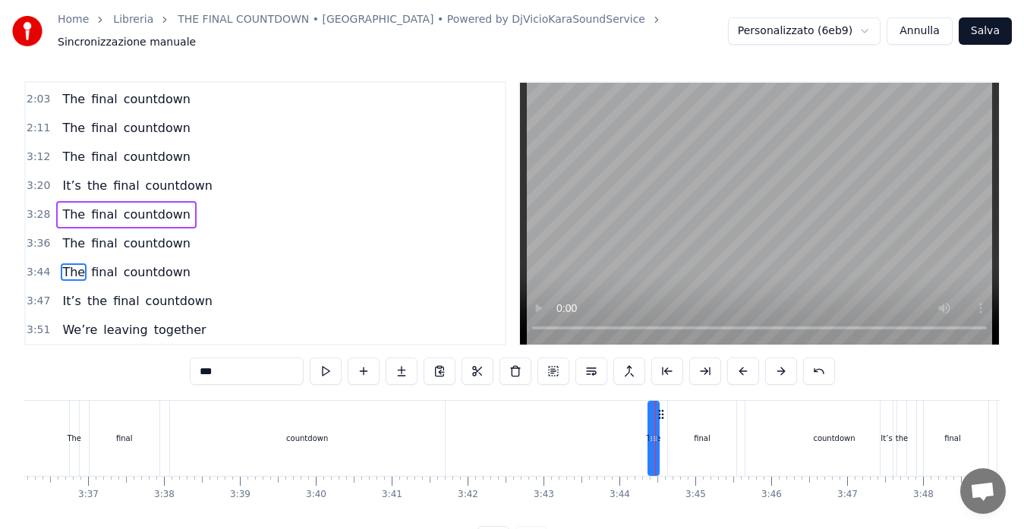
click at [34, 178] on span "3:20" at bounding box center [39, 185] width 24 height 15
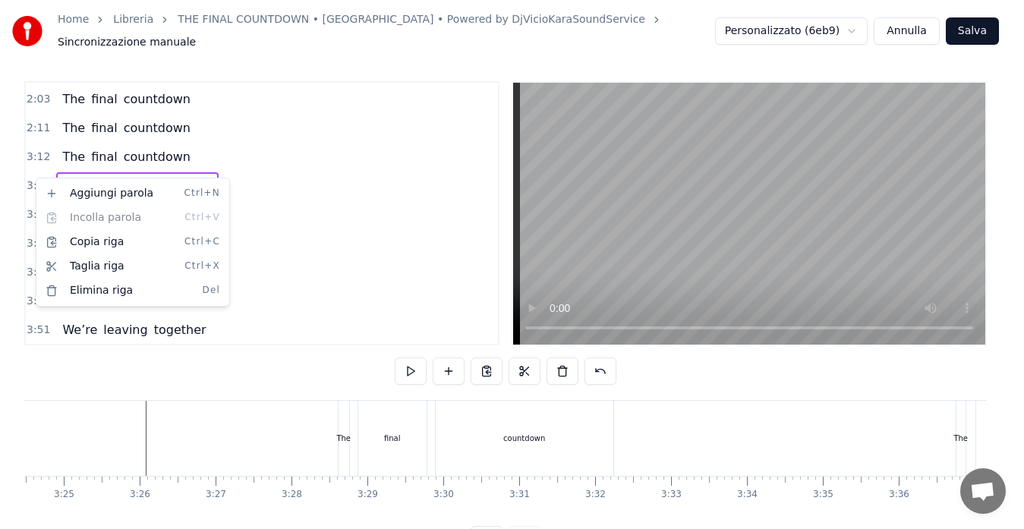
scroll to position [0, 15121]
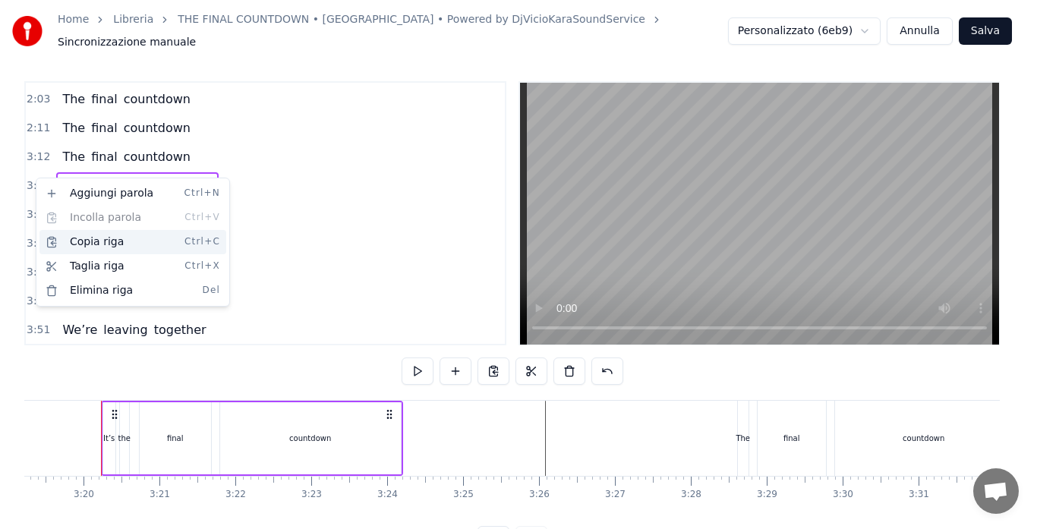
click at [79, 242] on div "Copia riga Ctrl+C" at bounding box center [132, 242] width 187 height 24
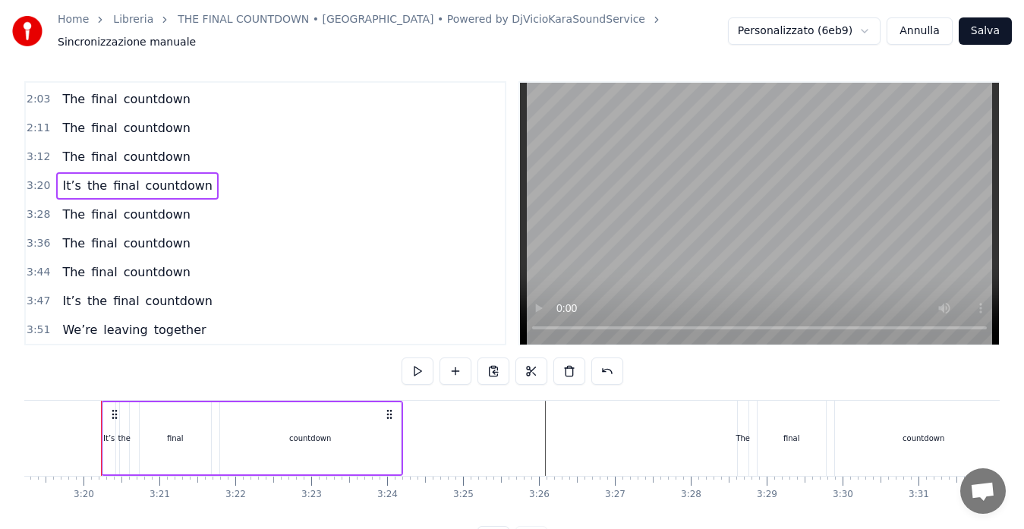
click at [37, 267] on span "3:44" at bounding box center [39, 272] width 24 height 15
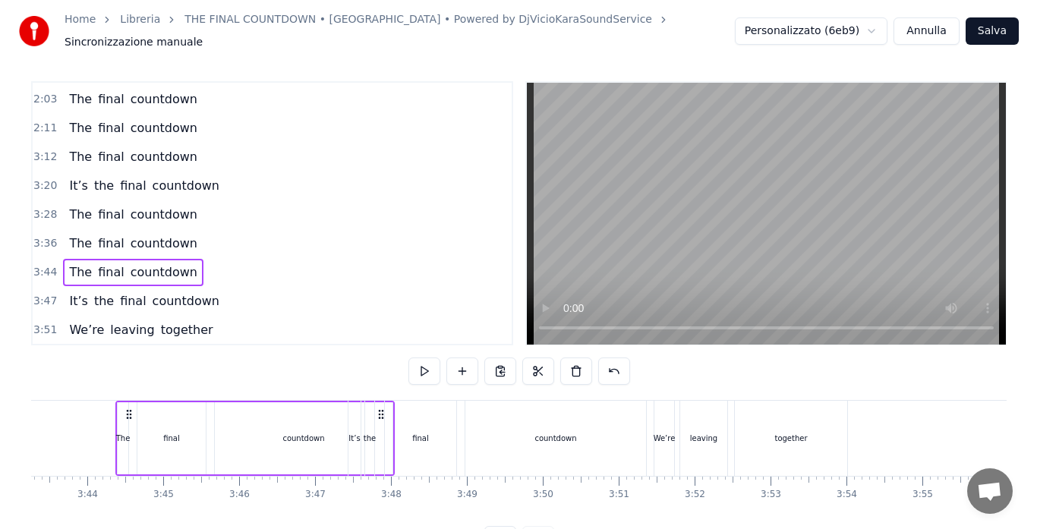
scroll to position [0, 16954]
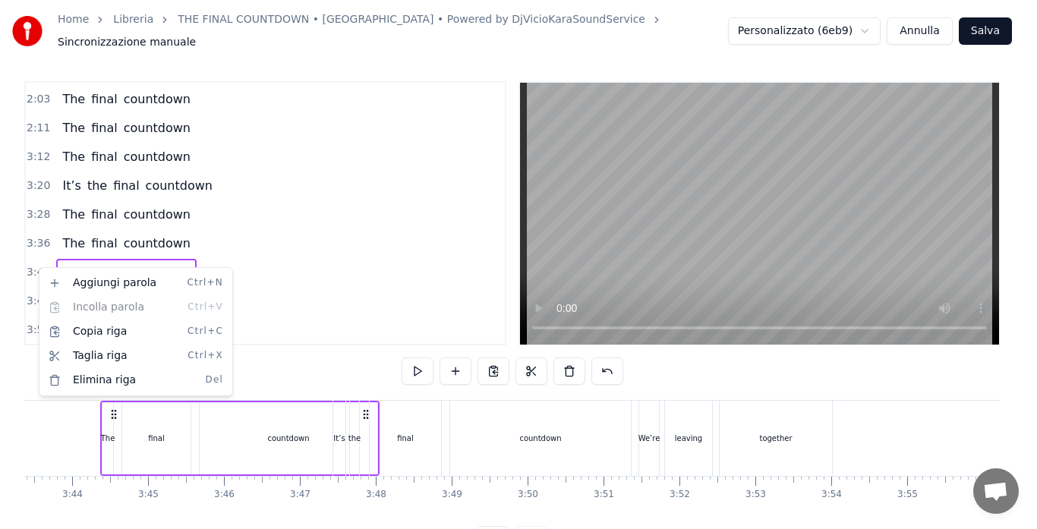
click at [30, 264] on html "Home Libreria THE FINAL COUNTDOWN • [GEOGRAPHIC_DATA] • Powered by DjVicioKaraS…" at bounding box center [518, 286] width 1037 height 583
click at [74, 374] on div "Elimina riga Del" at bounding box center [129, 377] width 187 height 24
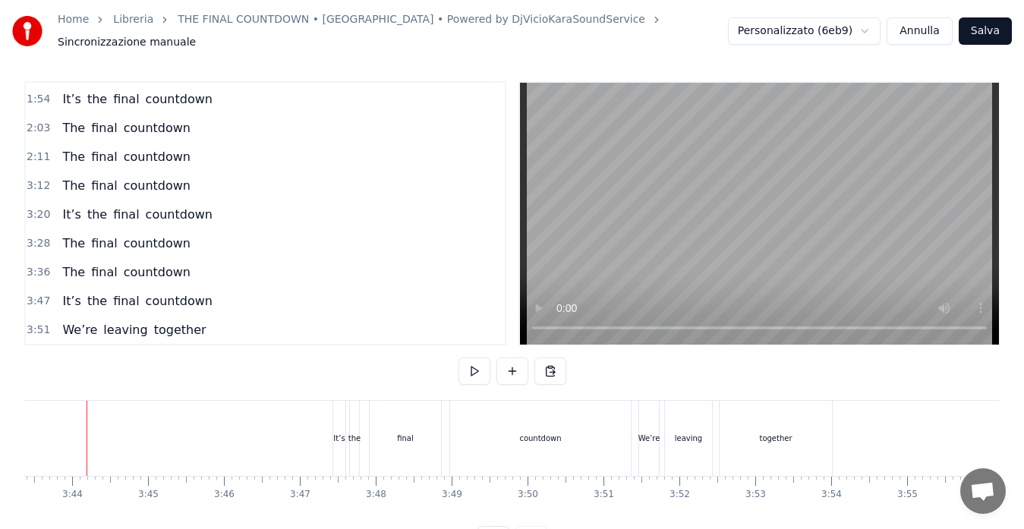
scroll to position [0, 16940]
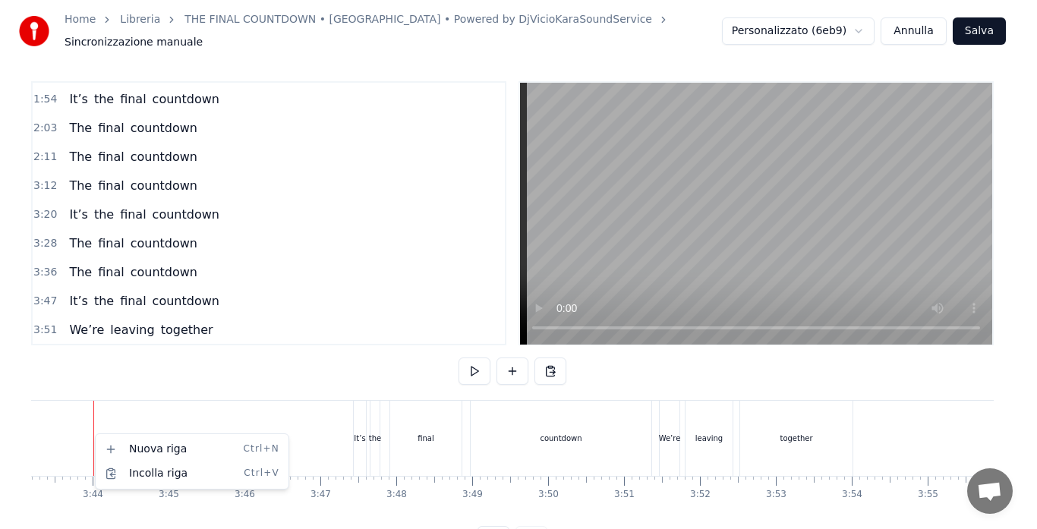
scroll to position [0, 16927]
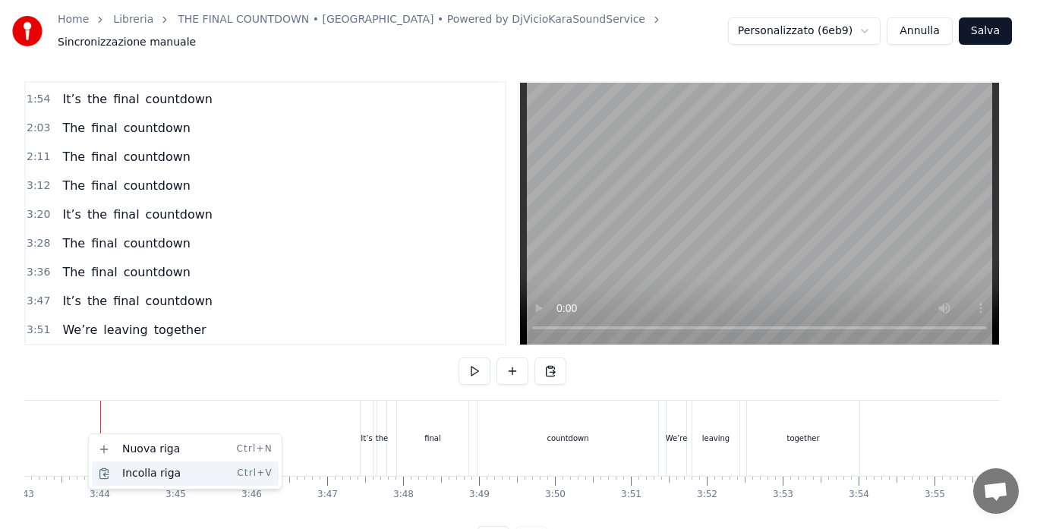
click at [120, 477] on div "Incolla riga Ctrl+V" at bounding box center [185, 473] width 187 height 24
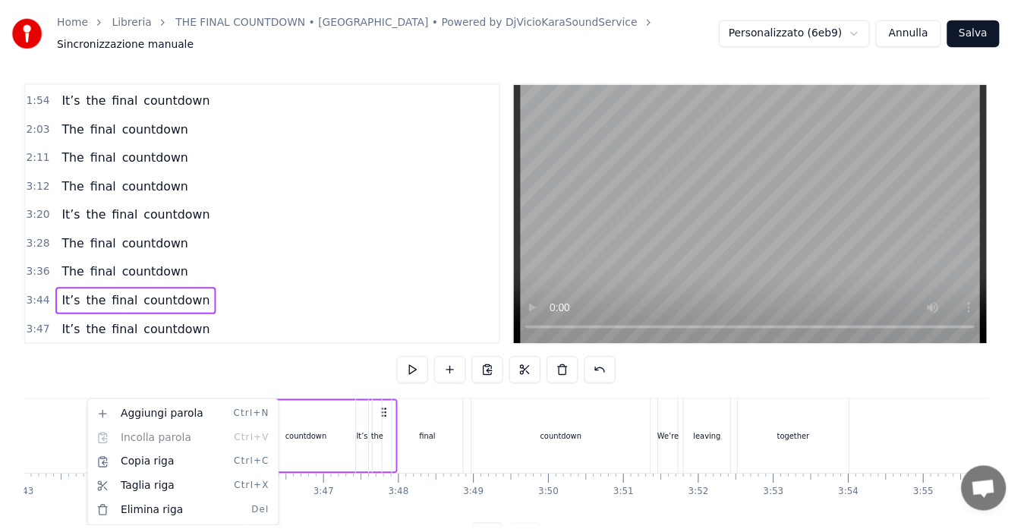
scroll to position [488, 0]
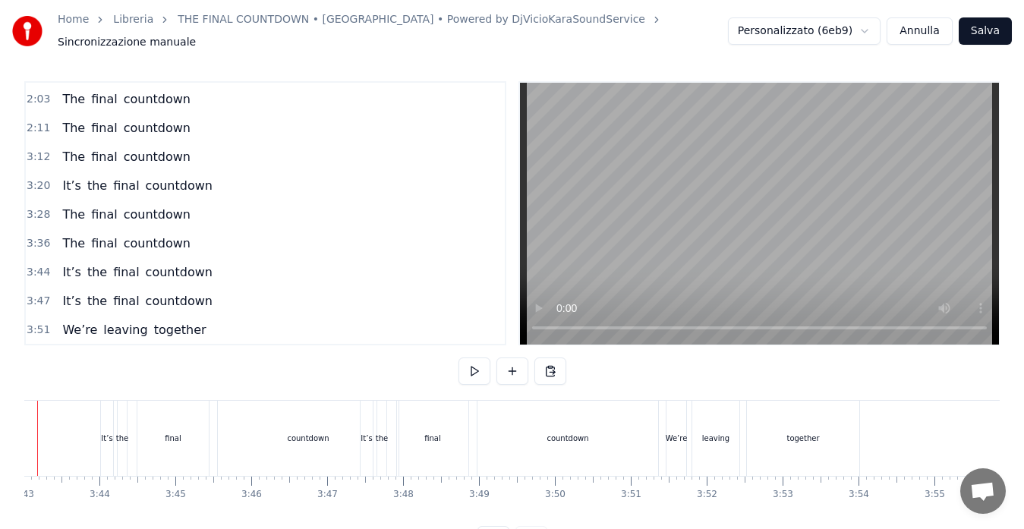
scroll to position [0, 16864]
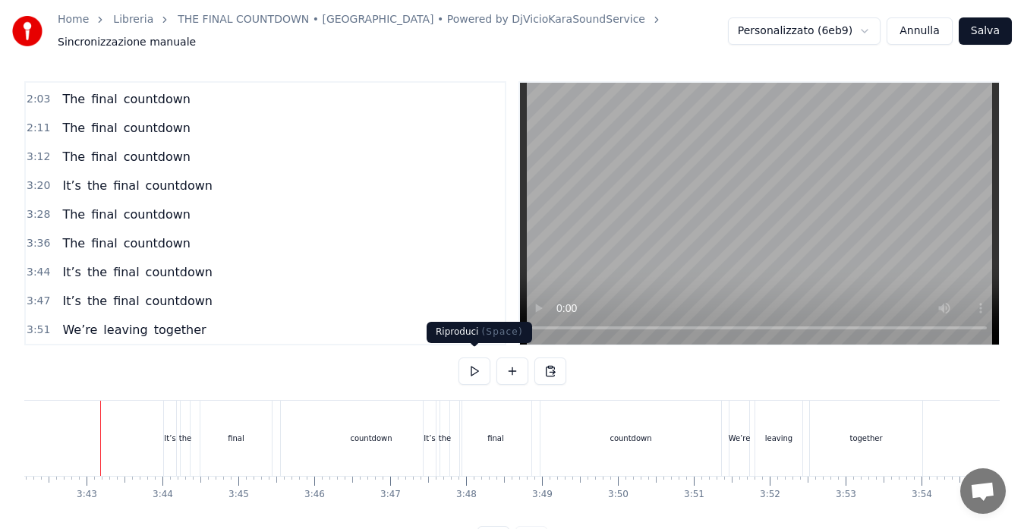
click at [467, 361] on button at bounding box center [474, 370] width 32 height 27
click at [34, 294] on span "3:47" at bounding box center [39, 301] width 24 height 15
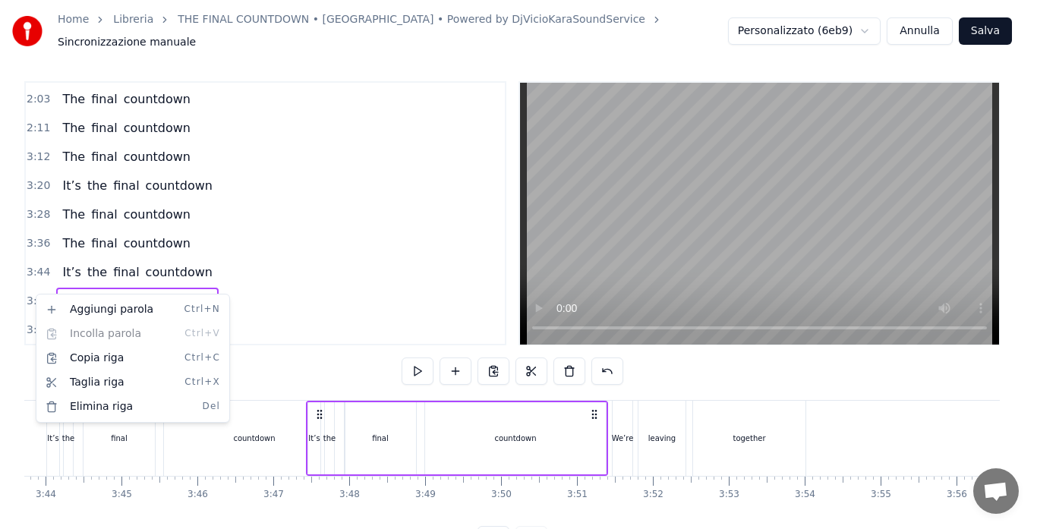
scroll to position [0, 16981]
click at [76, 404] on div "Elimina riga Del" at bounding box center [132, 407] width 187 height 24
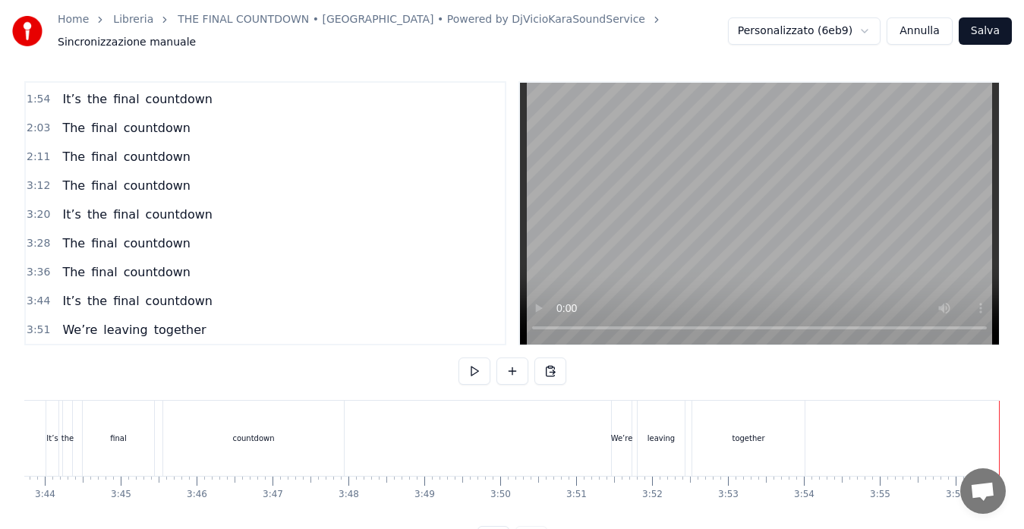
scroll to position [0, 16968]
click at [32, 178] on span "3:12" at bounding box center [39, 185] width 24 height 15
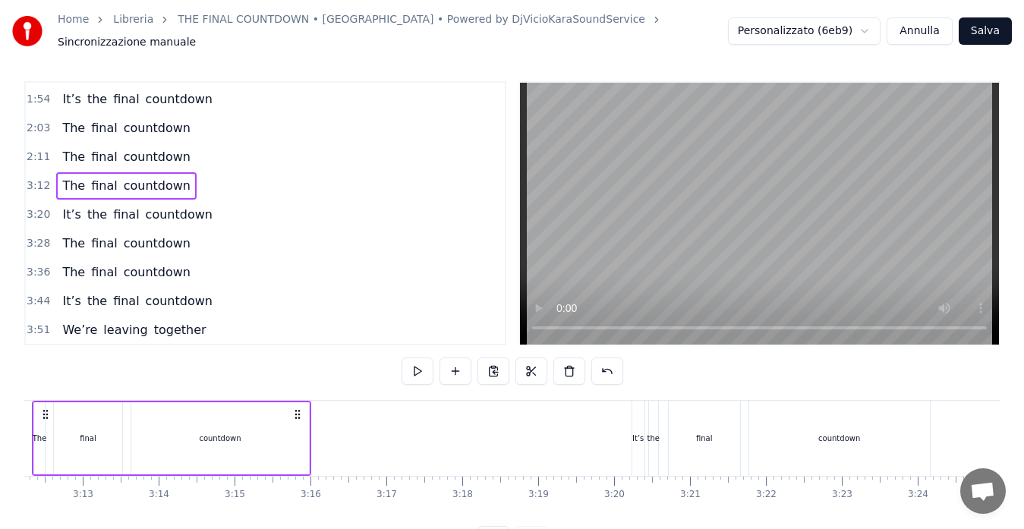
scroll to position [0, 14522]
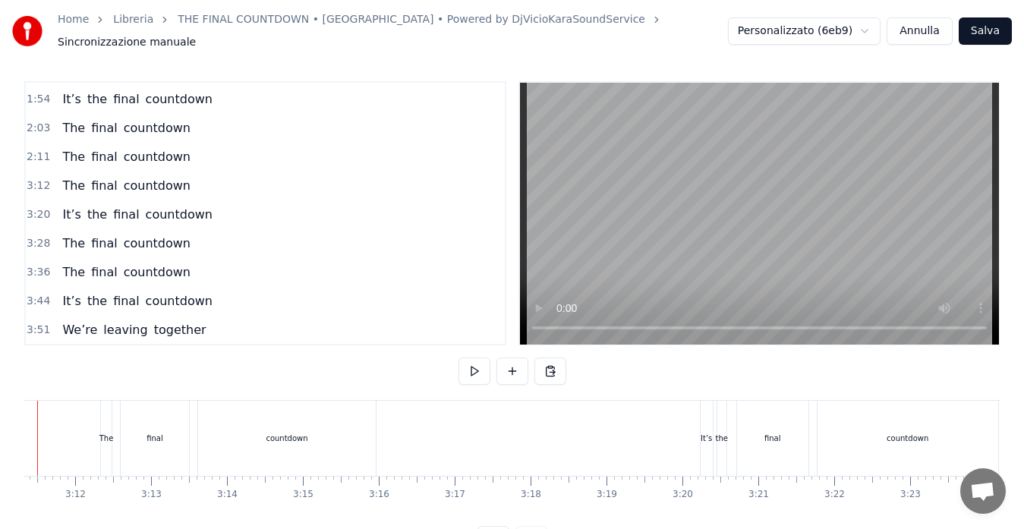
scroll to position [0, 14459]
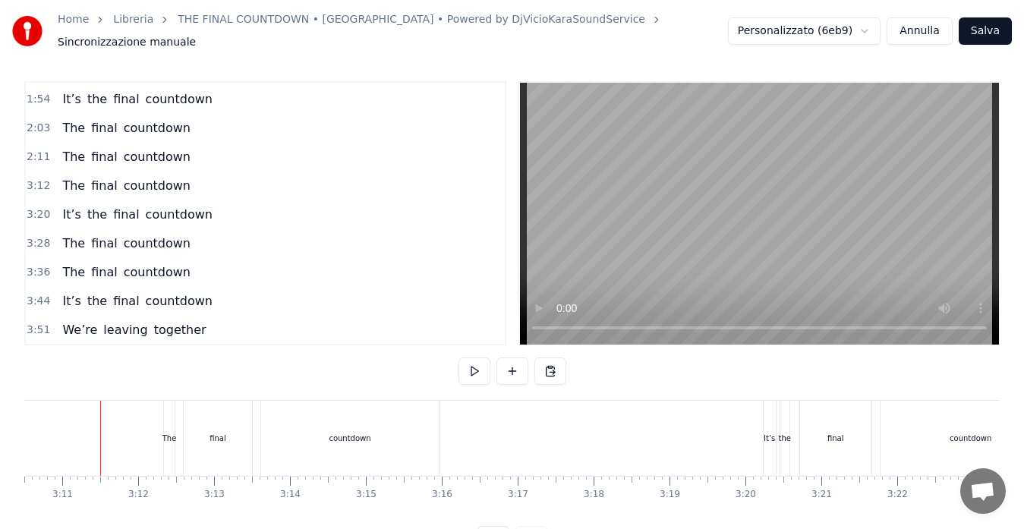
click at [36, 93] on span "1:54" at bounding box center [39, 99] width 24 height 15
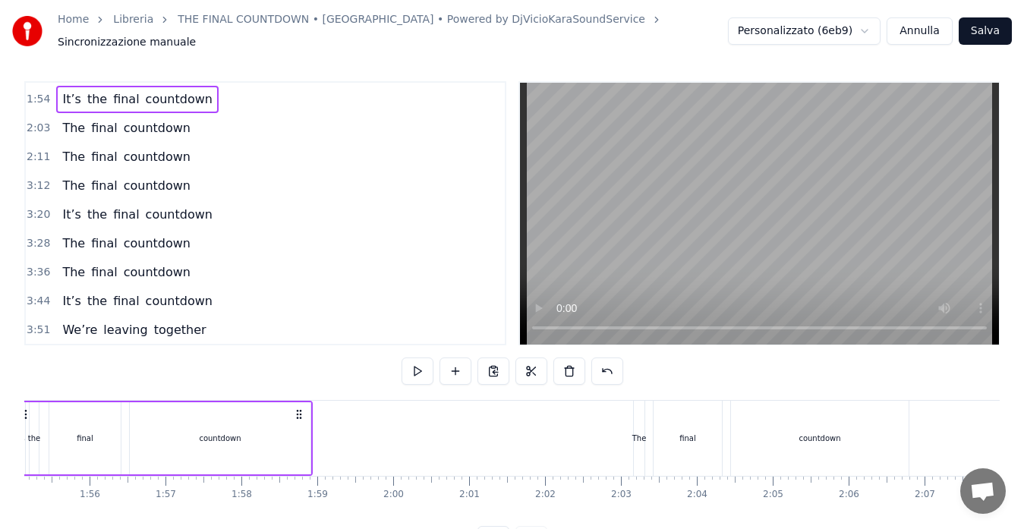
scroll to position [0, 8650]
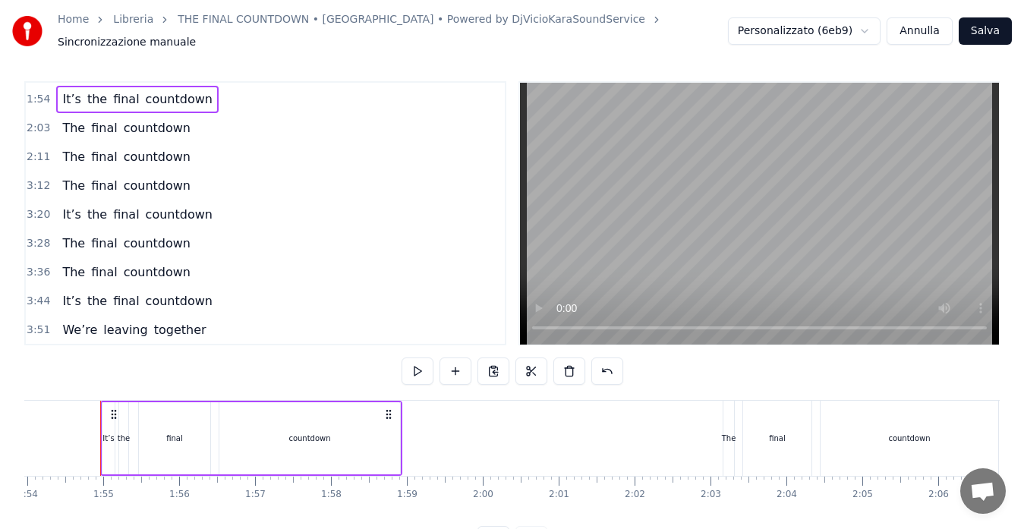
click at [36, 150] on span "2:11" at bounding box center [39, 157] width 24 height 15
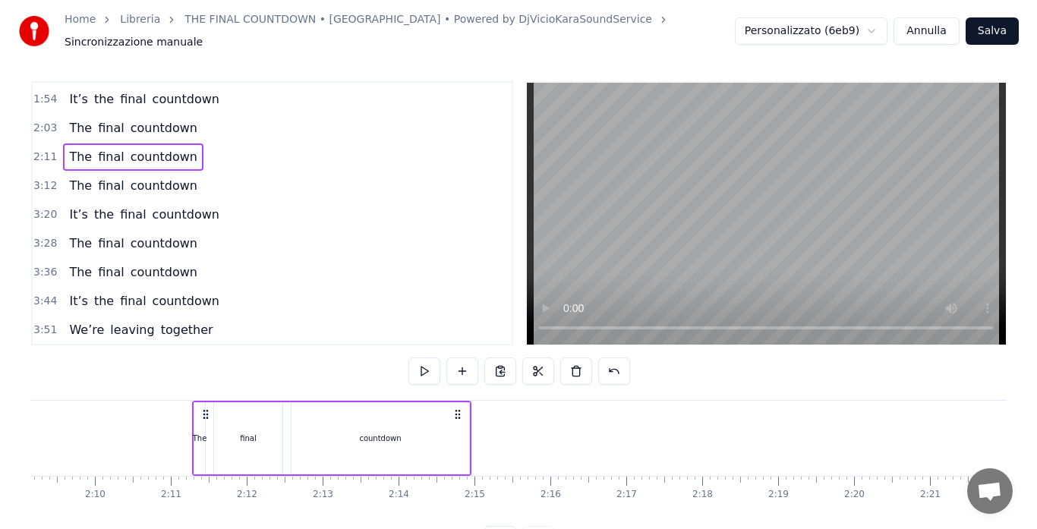
scroll to position [0, 9888]
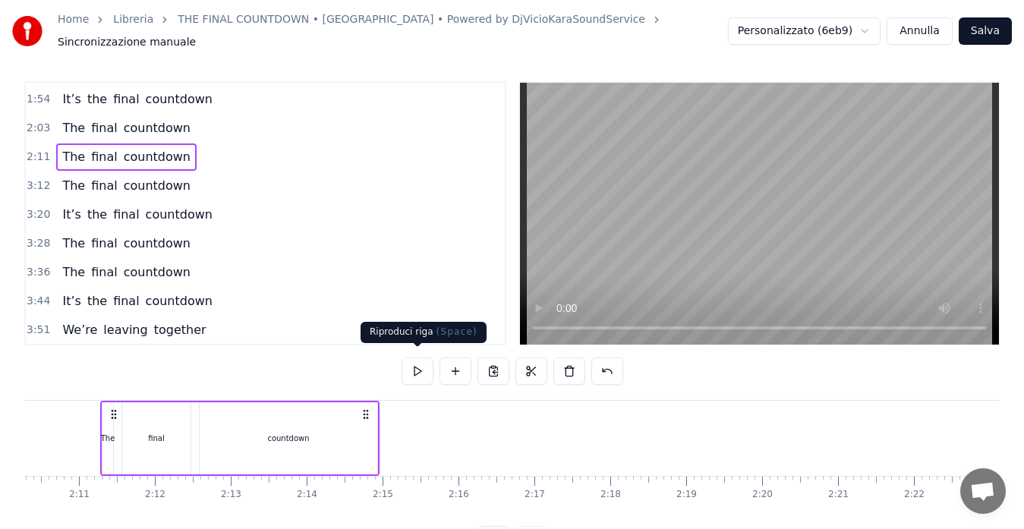
click at [417, 369] on button at bounding box center [418, 370] width 32 height 27
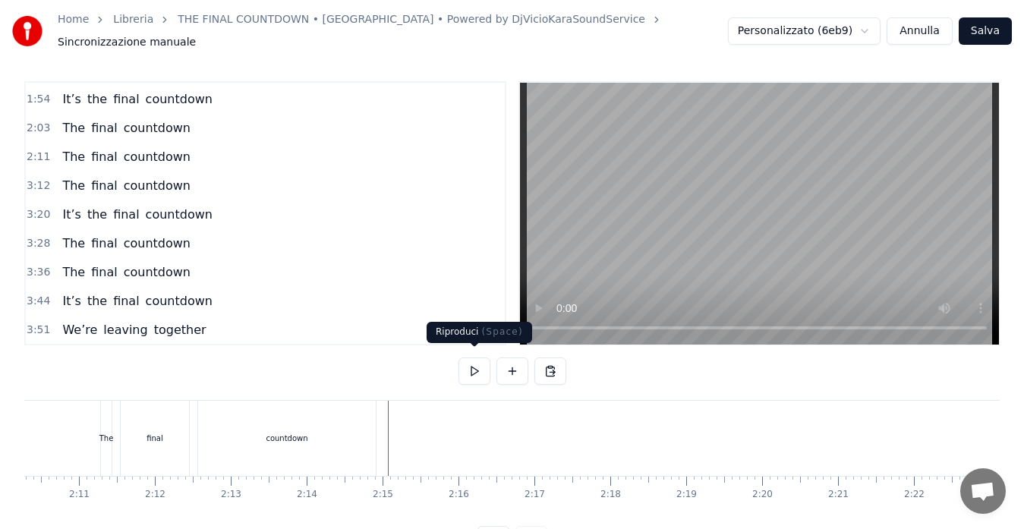
click at [474, 364] on button at bounding box center [474, 370] width 32 height 27
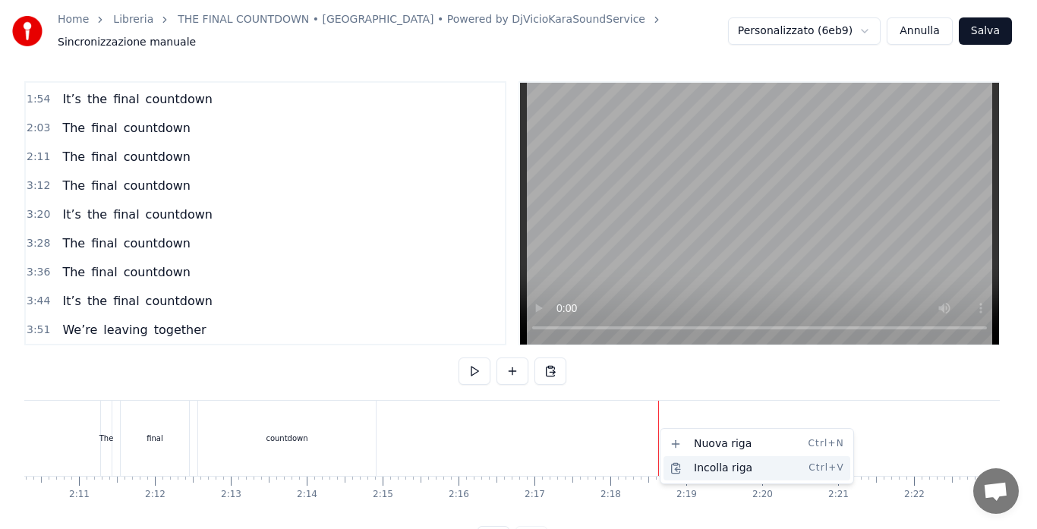
click at [688, 469] on div "Incolla riga Ctrl+V" at bounding box center [756, 468] width 187 height 24
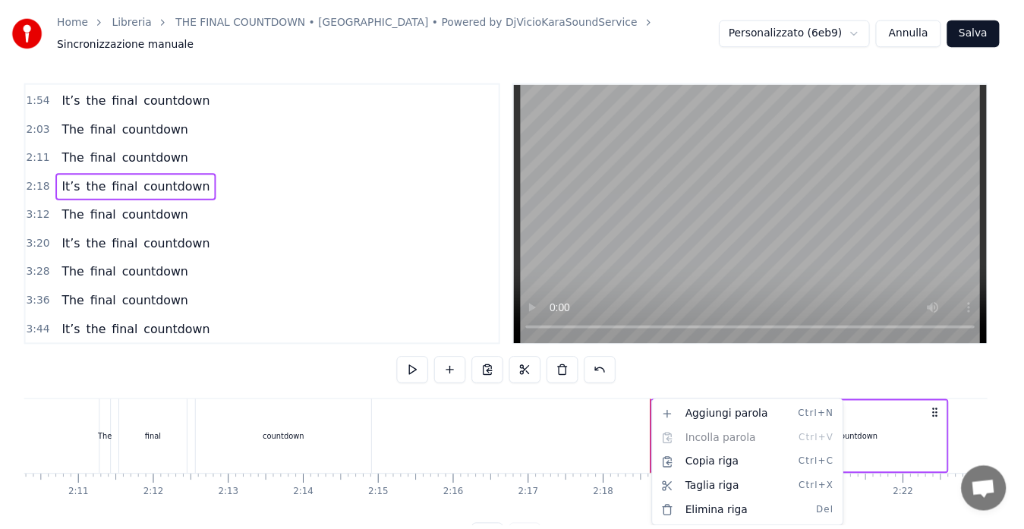
scroll to position [488, 0]
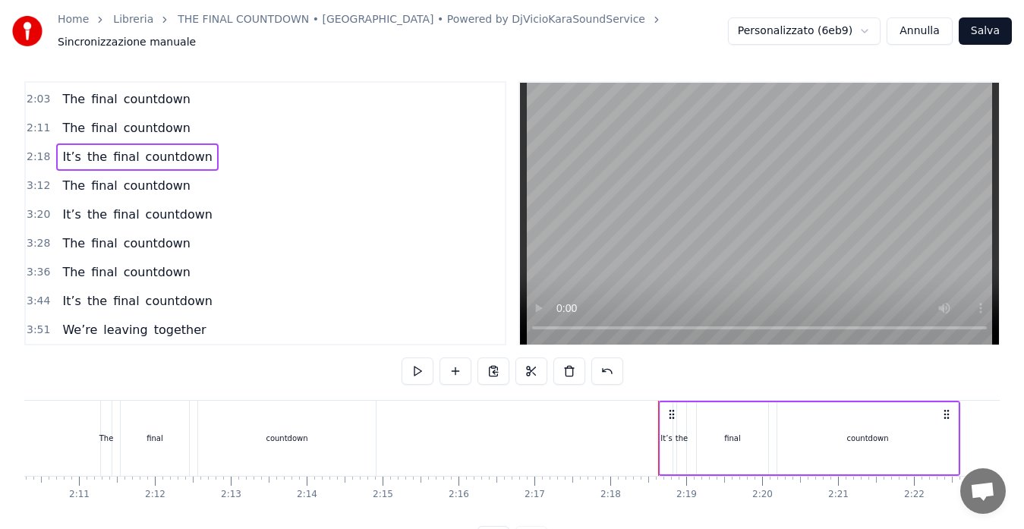
click at [68, 155] on span "It’s" at bounding box center [71, 156] width 21 height 17
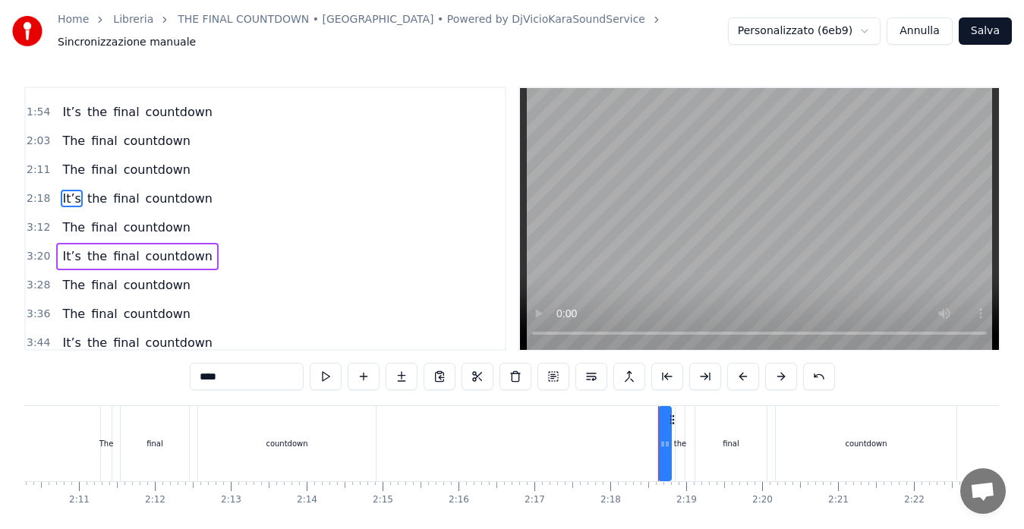
scroll to position [431, 0]
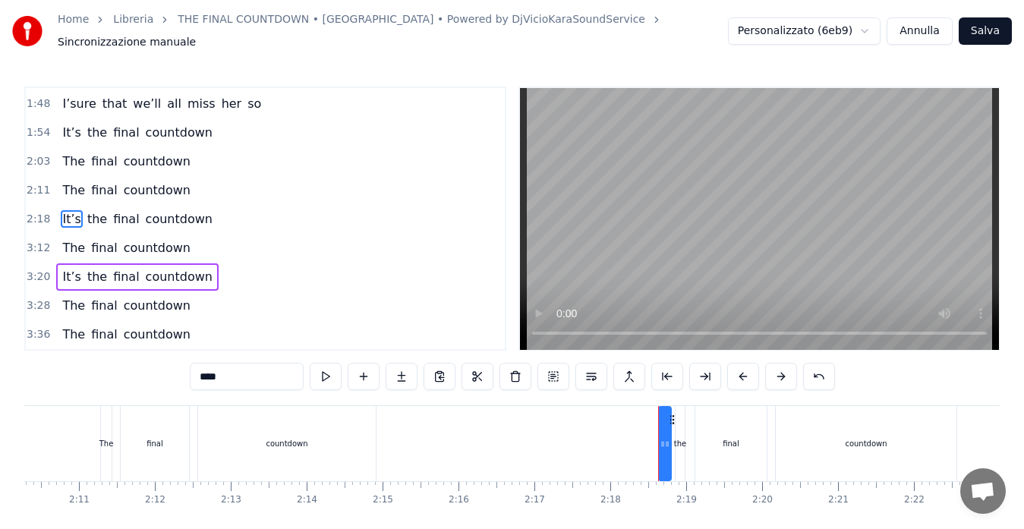
click at [220, 370] on input "****" at bounding box center [247, 376] width 114 height 27
click at [92, 213] on span "the" at bounding box center [101, 218] width 23 height 17
click at [211, 367] on input "***" at bounding box center [247, 376] width 114 height 27
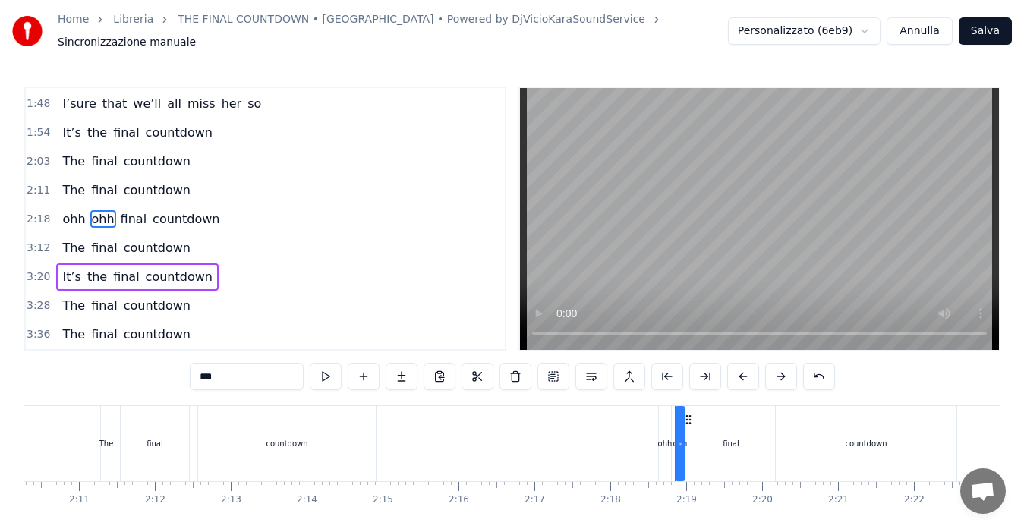
click at [128, 211] on span "final" at bounding box center [133, 218] width 29 height 17
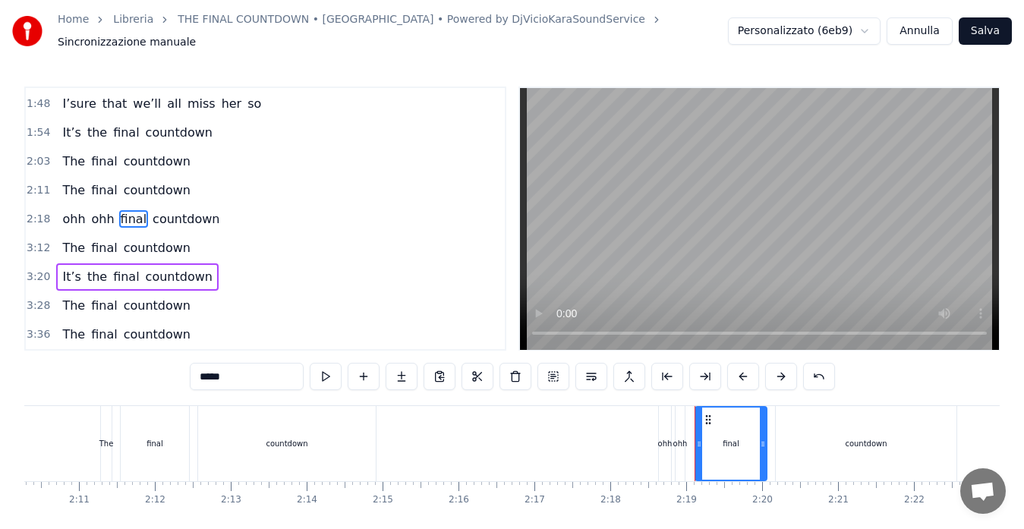
click at [208, 367] on input "*****" at bounding box center [247, 376] width 114 height 27
click at [168, 217] on span "countdown" at bounding box center [183, 218] width 70 height 17
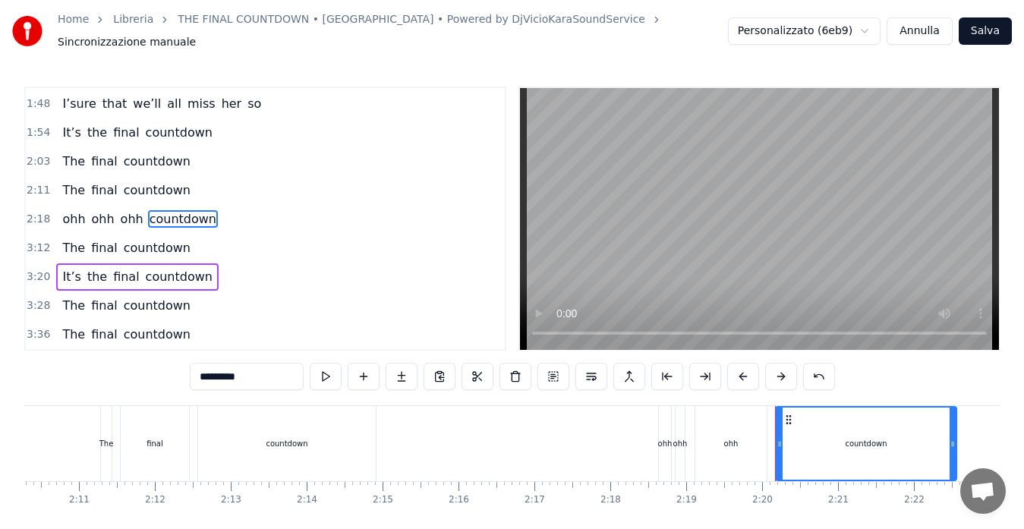
click at [219, 375] on input "*********" at bounding box center [247, 376] width 114 height 27
type input "***"
click at [29, 241] on span "3:12" at bounding box center [39, 248] width 24 height 15
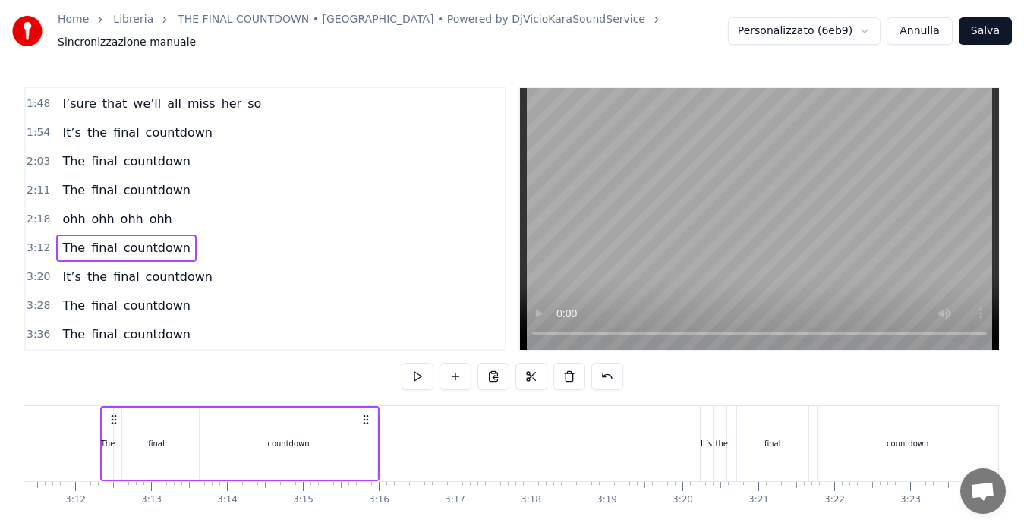
click at [28, 216] on span "2:18" at bounding box center [39, 219] width 24 height 15
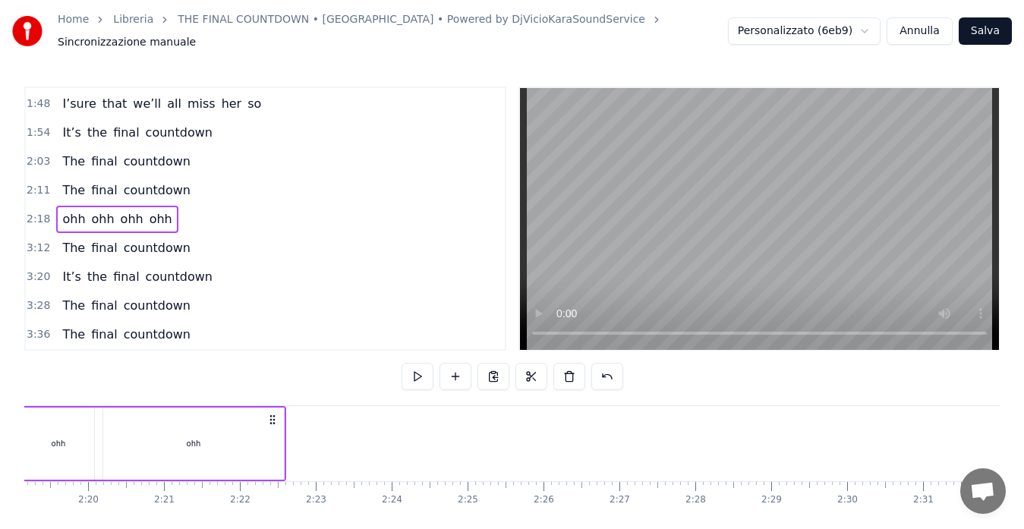
scroll to position [0, 10446]
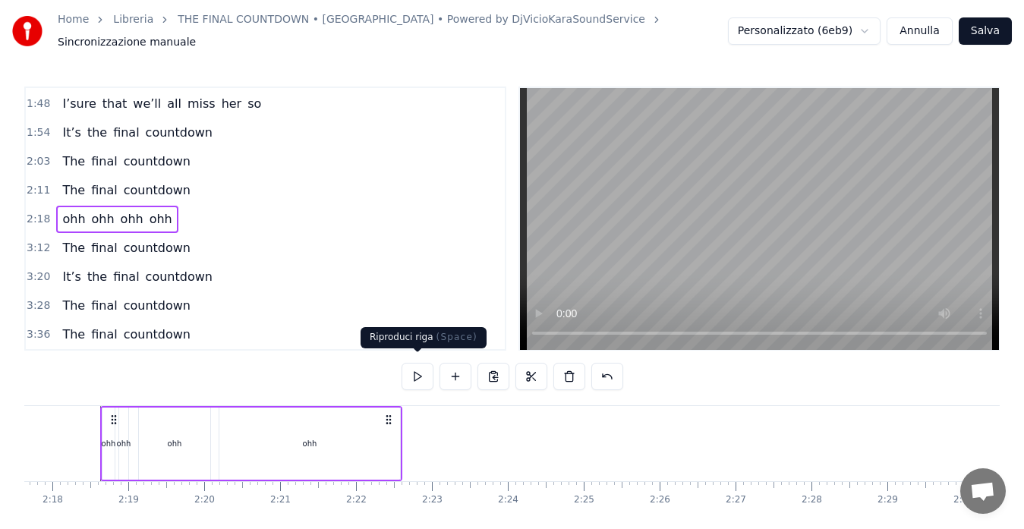
click at [415, 373] on button at bounding box center [418, 376] width 32 height 27
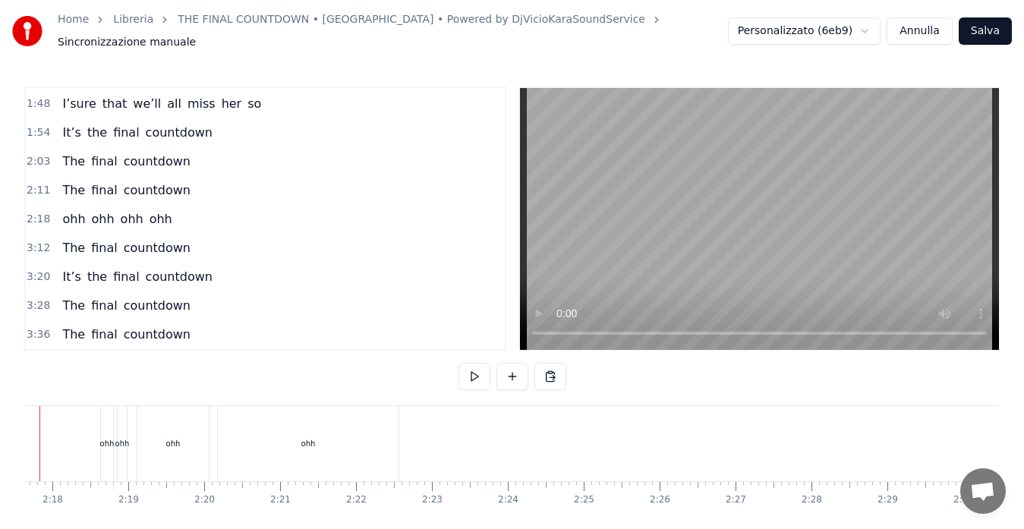
scroll to position [0, 10386]
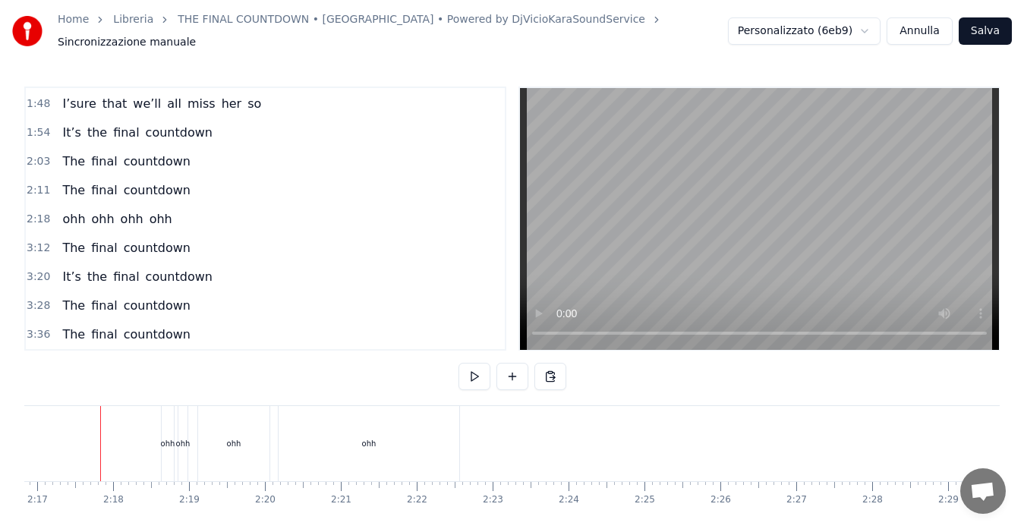
click at [39, 432] on div at bounding box center [39, 443] width 1 height 75
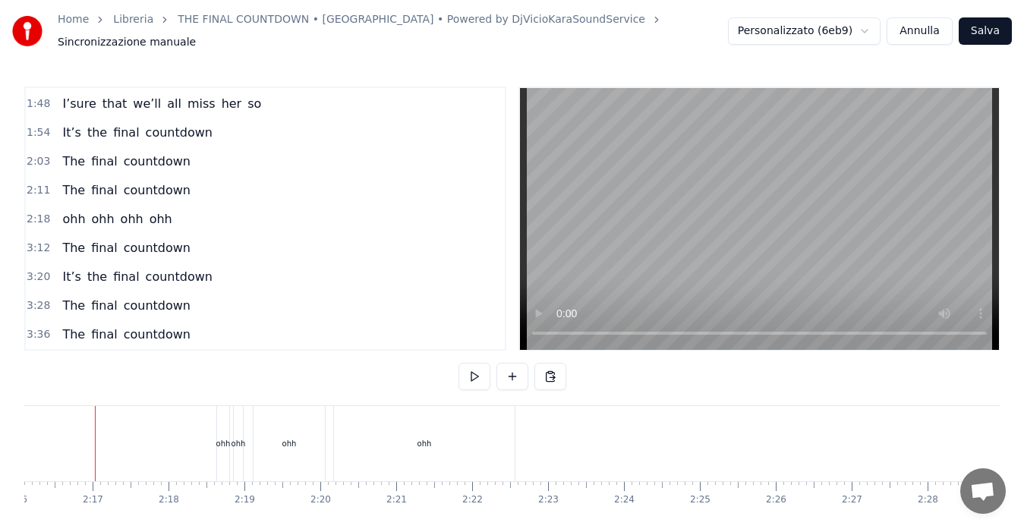
scroll to position [0, 10325]
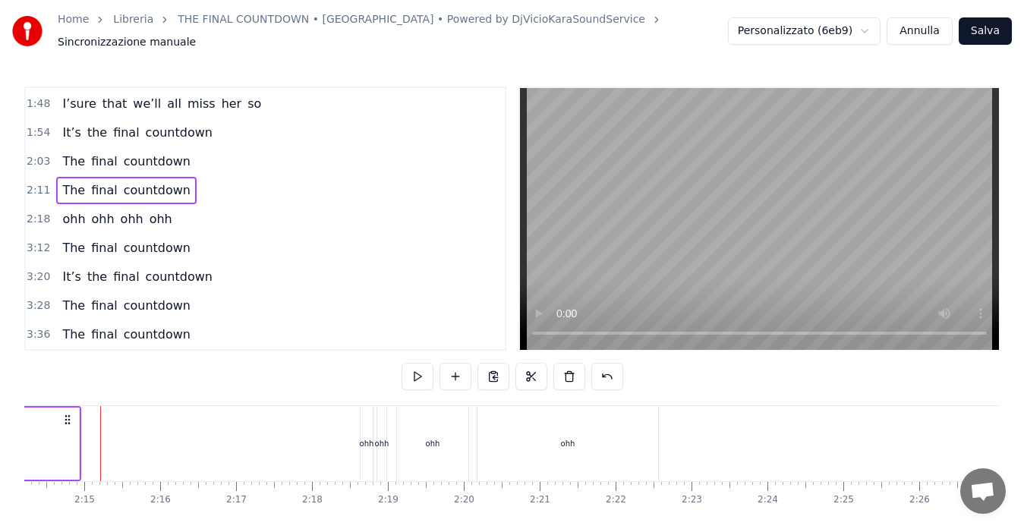
scroll to position [0, 10166]
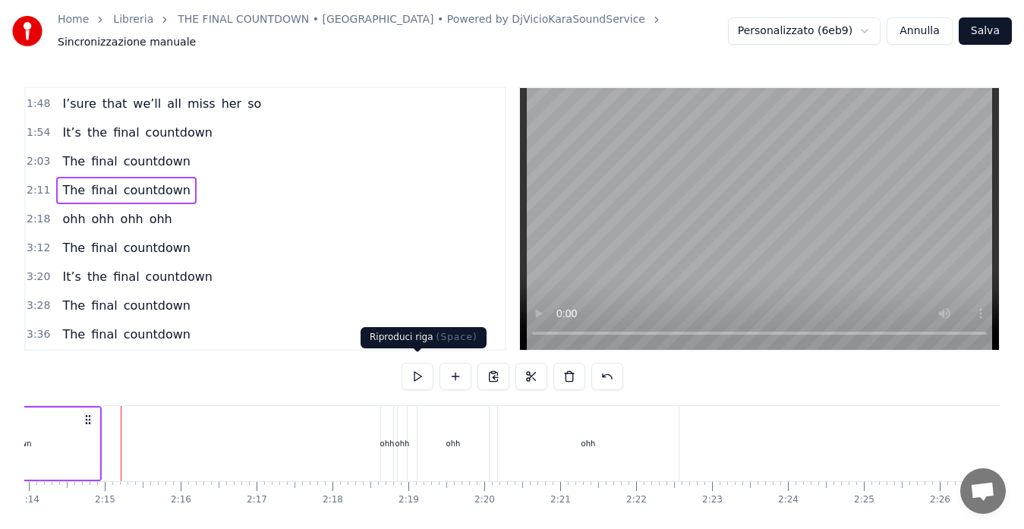
click at [411, 366] on button at bounding box center [418, 376] width 32 height 27
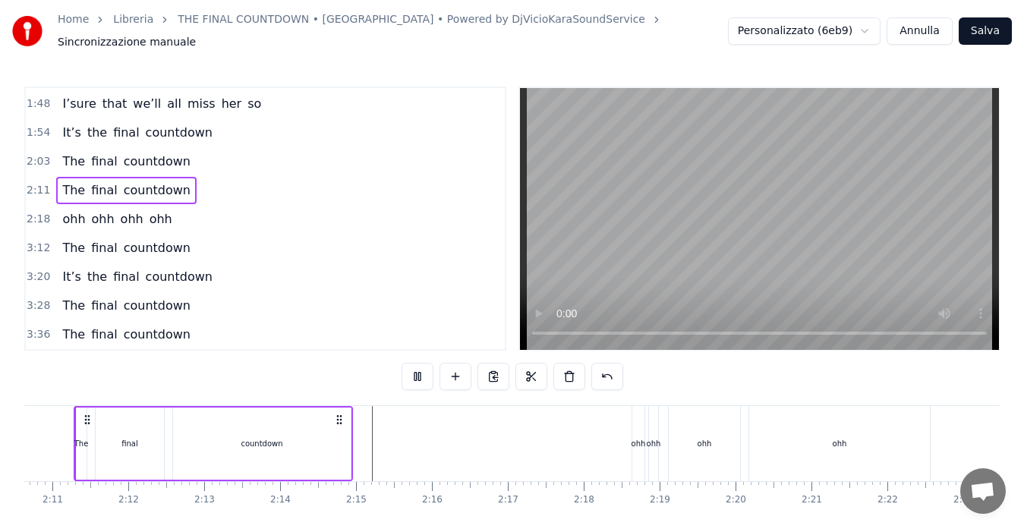
scroll to position [0, 9890]
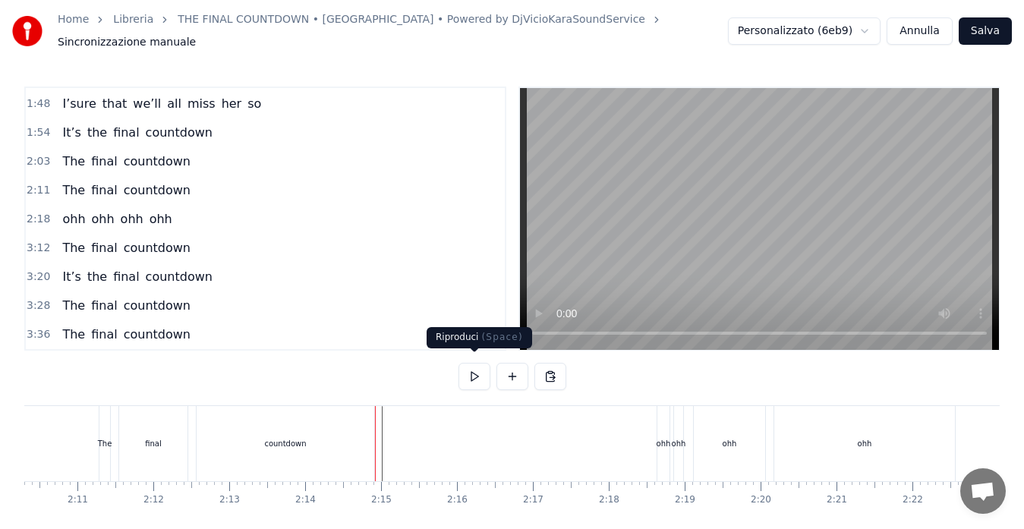
click at [474, 374] on button at bounding box center [474, 376] width 32 height 27
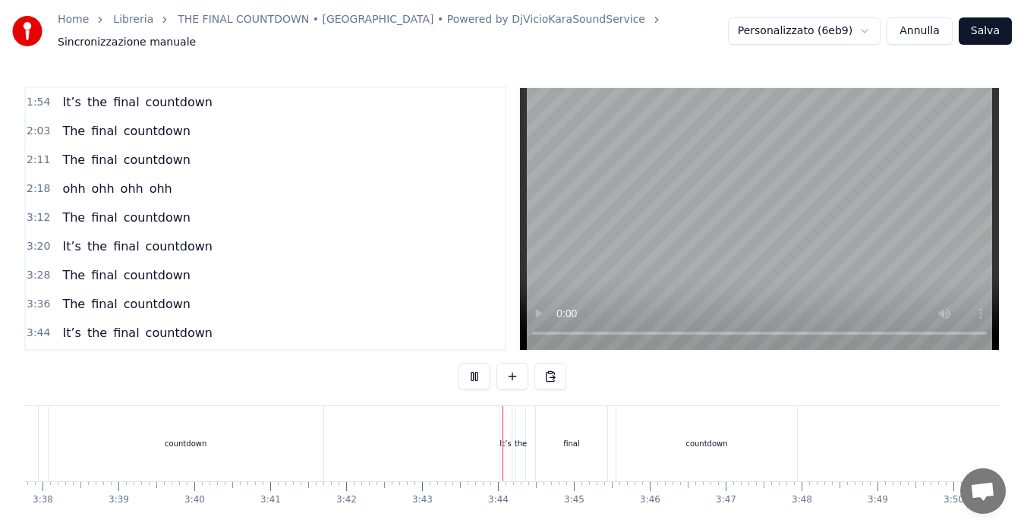
scroll to position [488, 0]
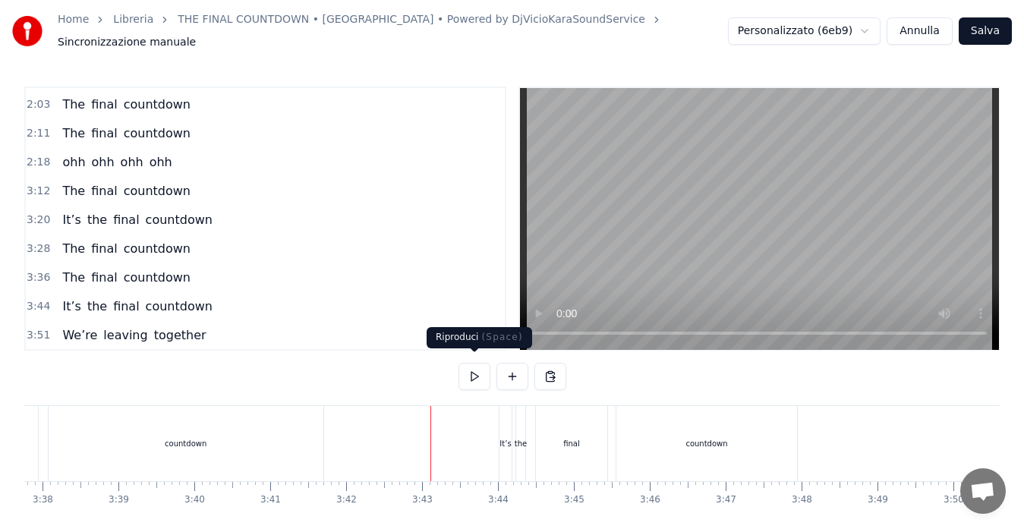
click at [470, 373] on button at bounding box center [474, 376] width 32 height 27
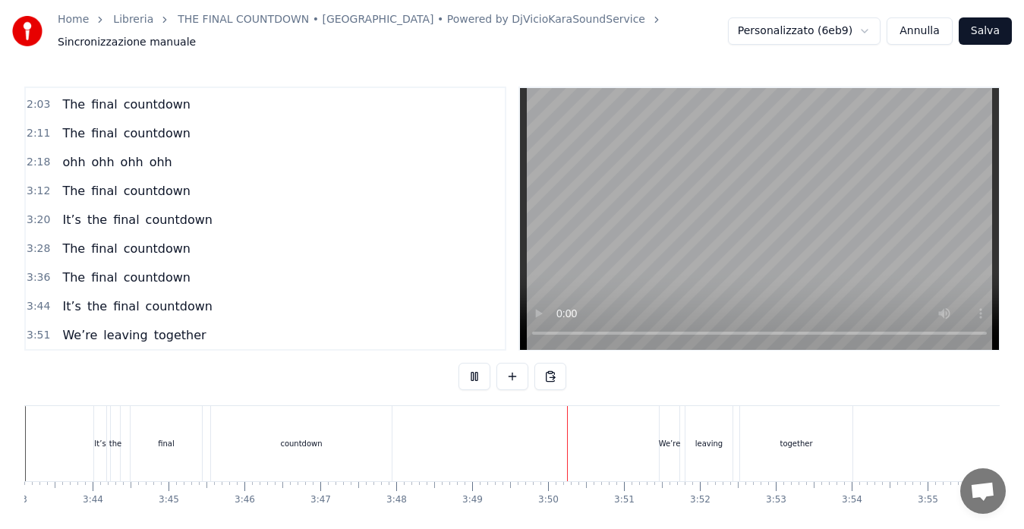
scroll to position [0, 16981]
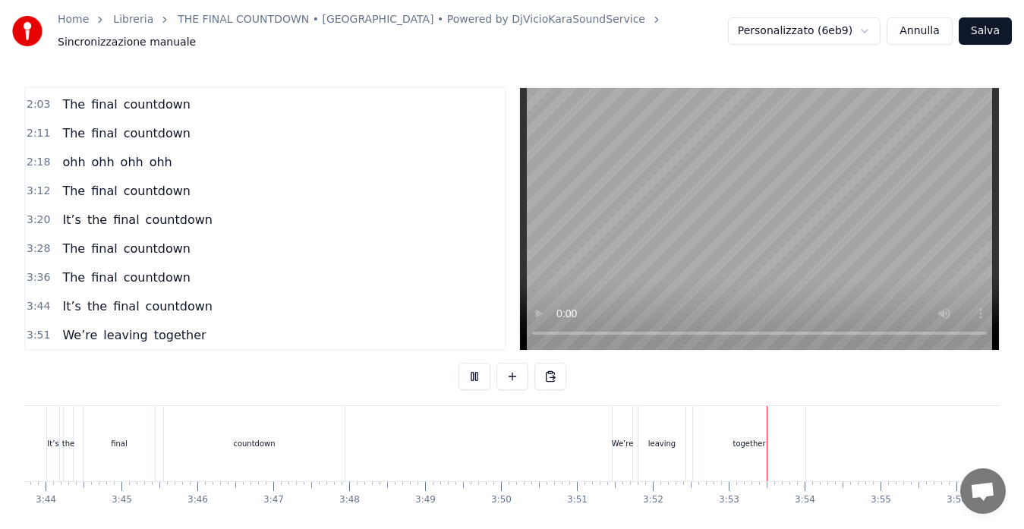
click at [470, 373] on button at bounding box center [474, 376] width 32 height 27
click at [25, 327] on div "0:35 We’re leaving together 0:39 But still it’s farewell 0:43 And maybe we’ll c…" at bounding box center [265, 219] width 482 height 265
click at [34, 328] on span "3:51" at bounding box center [39, 335] width 24 height 15
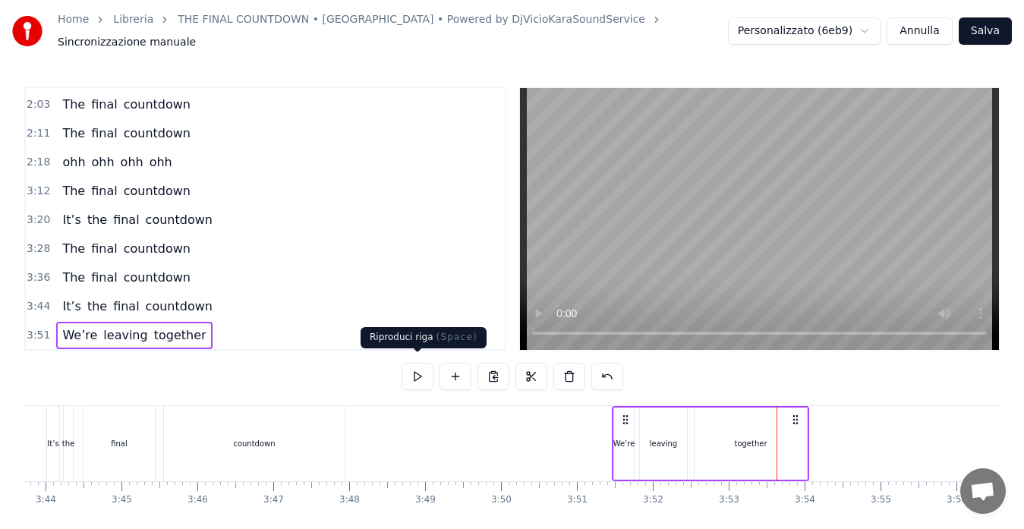
click at [421, 370] on button at bounding box center [418, 376] width 32 height 27
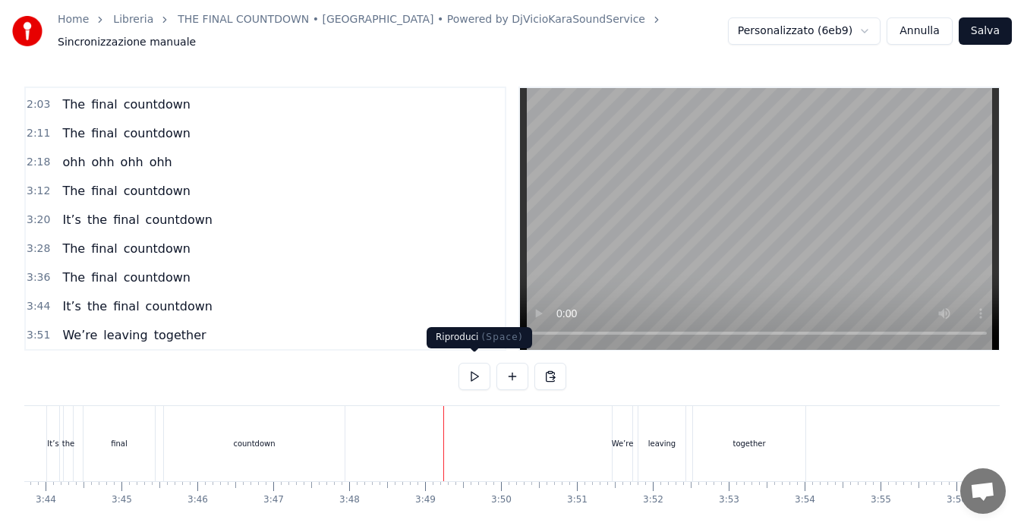
click at [467, 371] on button at bounding box center [474, 376] width 32 height 27
click at [472, 365] on button at bounding box center [474, 376] width 32 height 27
click at [467, 366] on button at bounding box center [474, 376] width 32 height 27
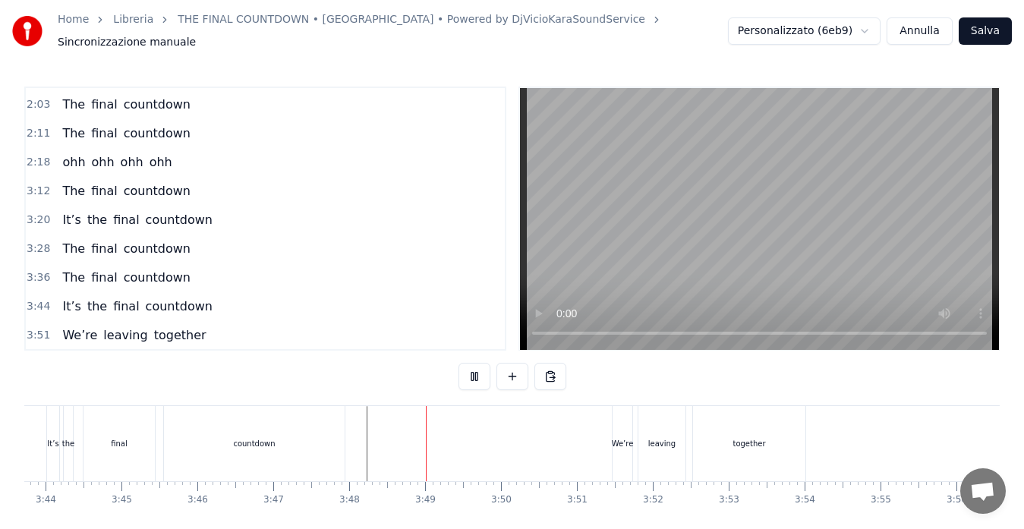
click at [467, 366] on button at bounding box center [474, 376] width 32 height 27
click at [618, 438] on div "We’re" at bounding box center [623, 443] width 22 height 11
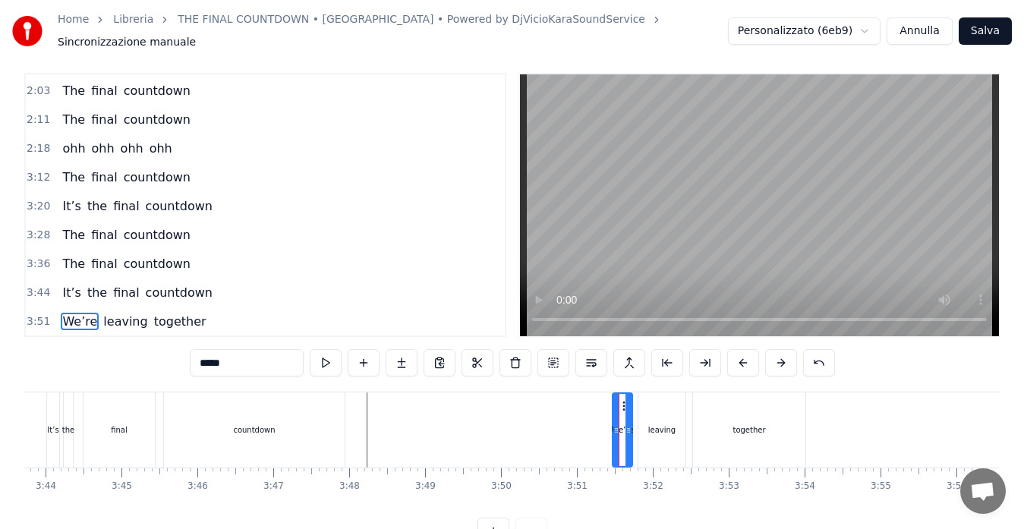
scroll to position [60, 0]
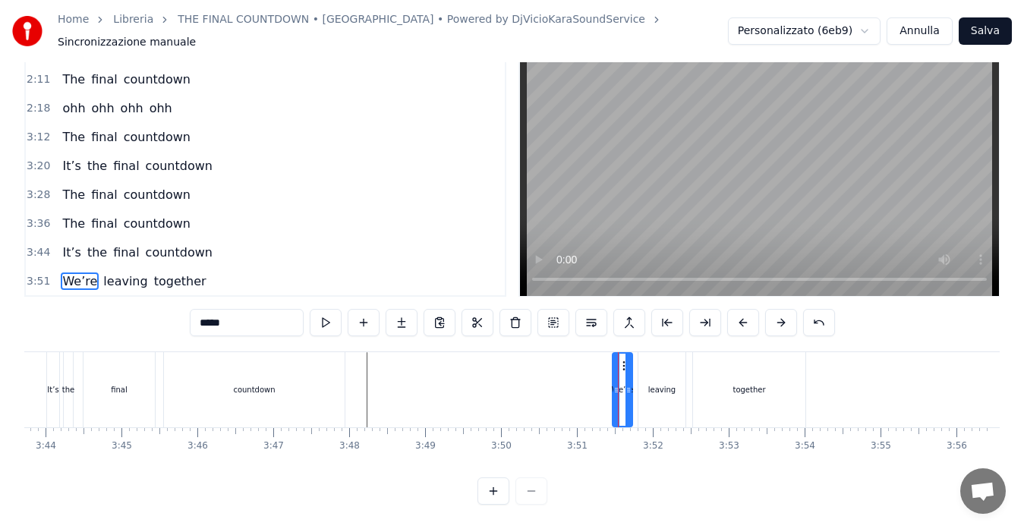
click at [35, 274] on span "3:51" at bounding box center [39, 281] width 24 height 15
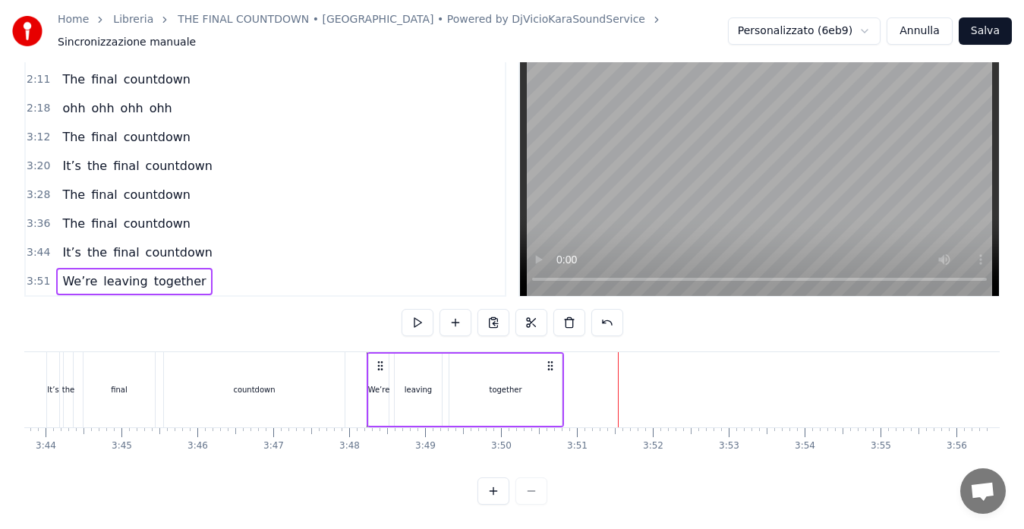
drag, startPoint x: 624, startPoint y: 348, endPoint x: 379, endPoint y: 375, distance: 246.6
click at [379, 375] on div "We’re leaving together" at bounding box center [465, 389] width 197 height 75
click at [546, 373] on div "together" at bounding box center [505, 390] width 112 height 72
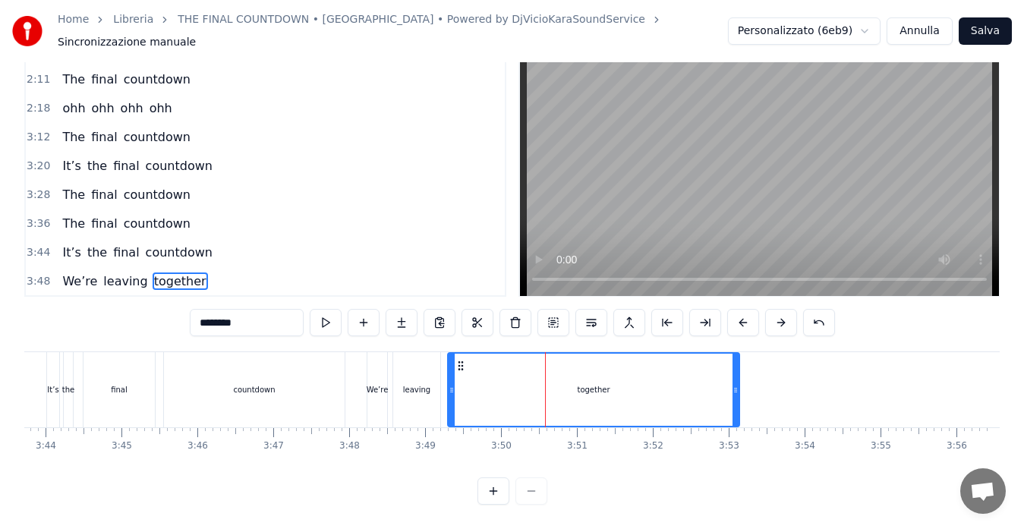
drag, startPoint x: 557, startPoint y: 373, endPoint x: 748, endPoint y: 373, distance: 191.3
click at [739, 384] on icon at bounding box center [735, 390] width 6 height 12
click at [30, 216] on span "3:36" at bounding box center [39, 223] width 24 height 15
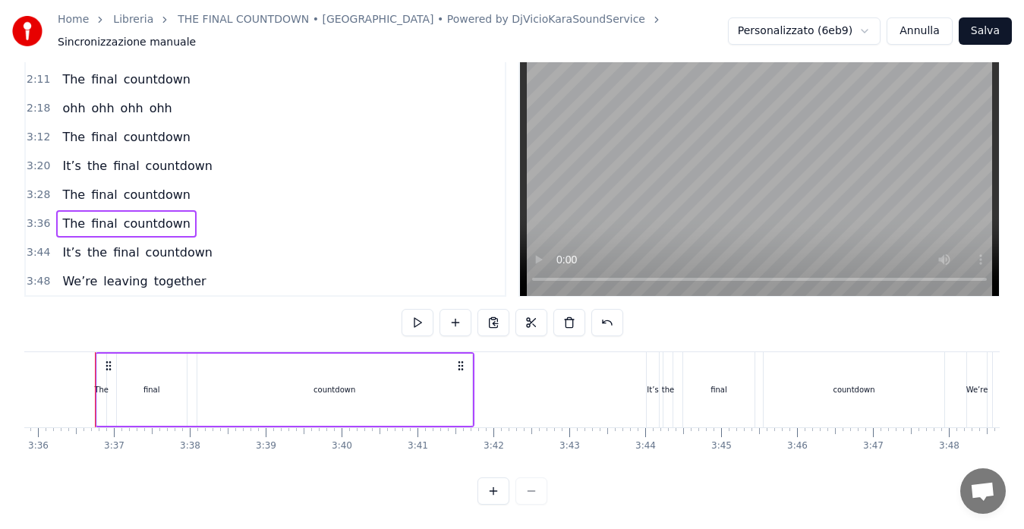
scroll to position [0, 16375]
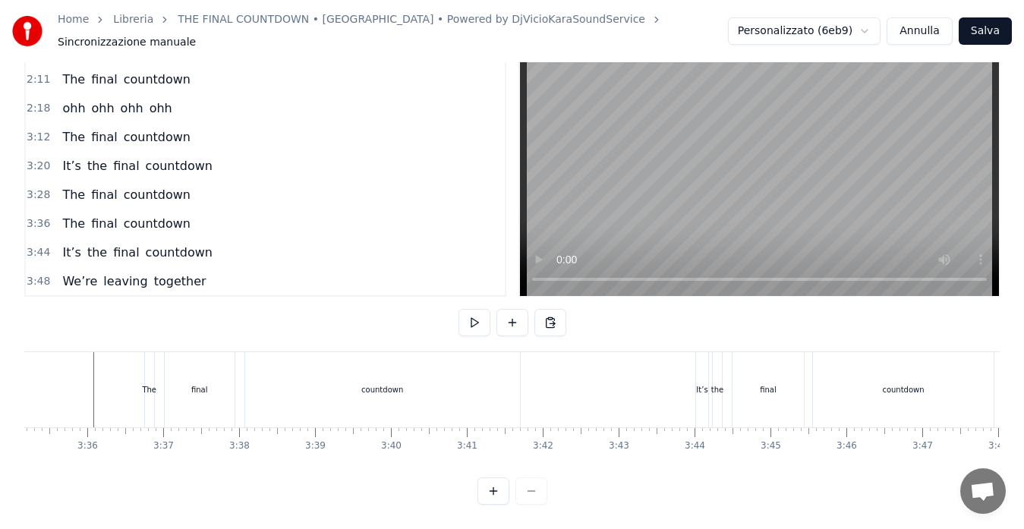
scroll to position [0, 16325]
click at [480, 309] on button at bounding box center [474, 322] width 32 height 27
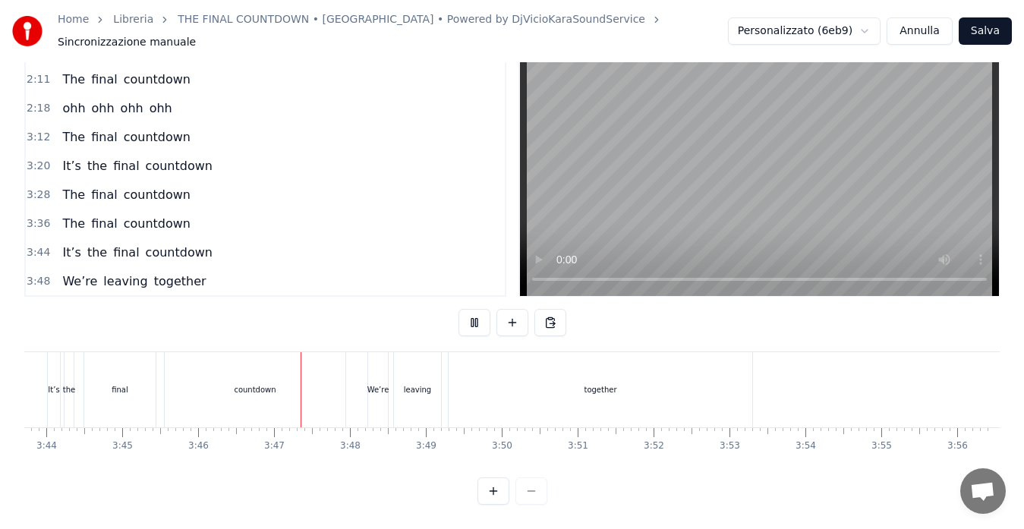
scroll to position [0, 16981]
click at [994, 29] on button "Salva" at bounding box center [985, 30] width 53 height 27
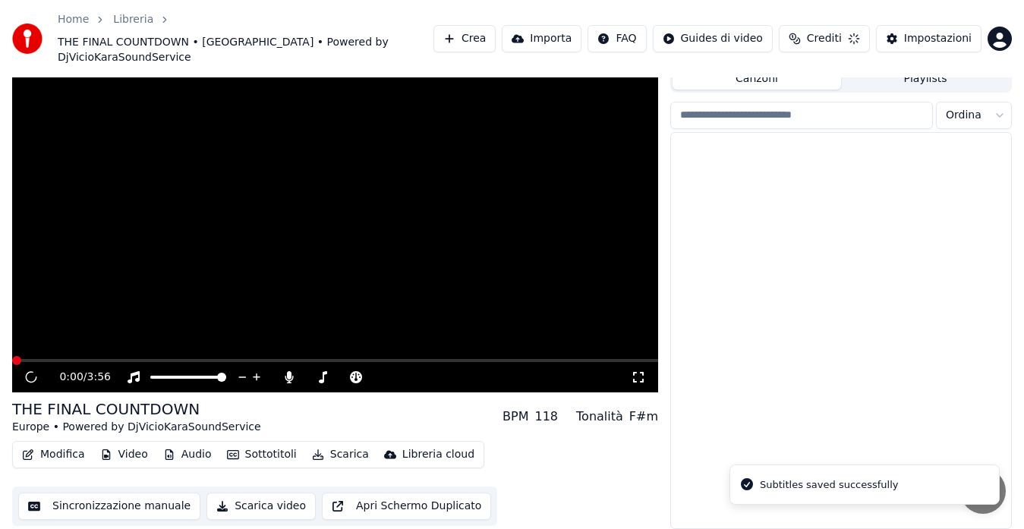
scroll to position [33, 0]
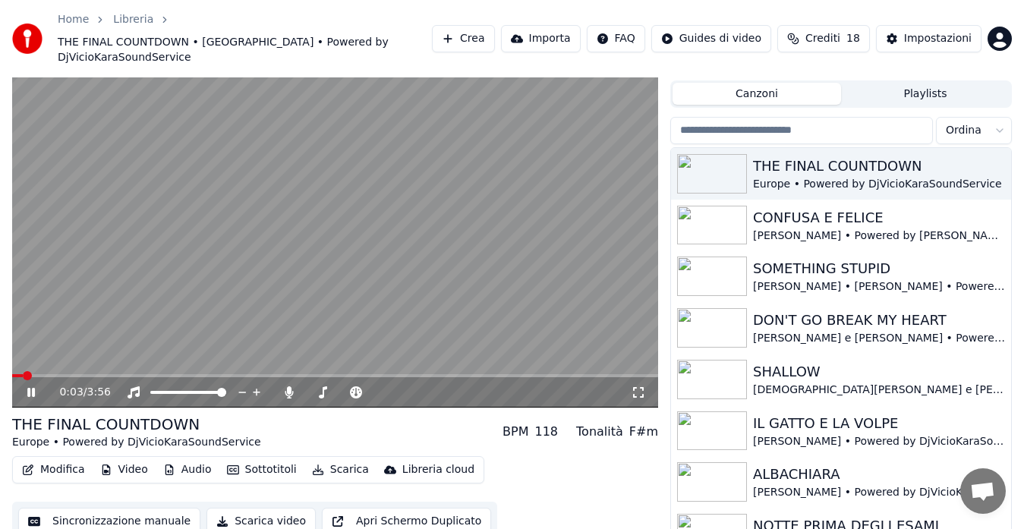
click at [635, 387] on icon at bounding box center [638, 392] width 11 height 11
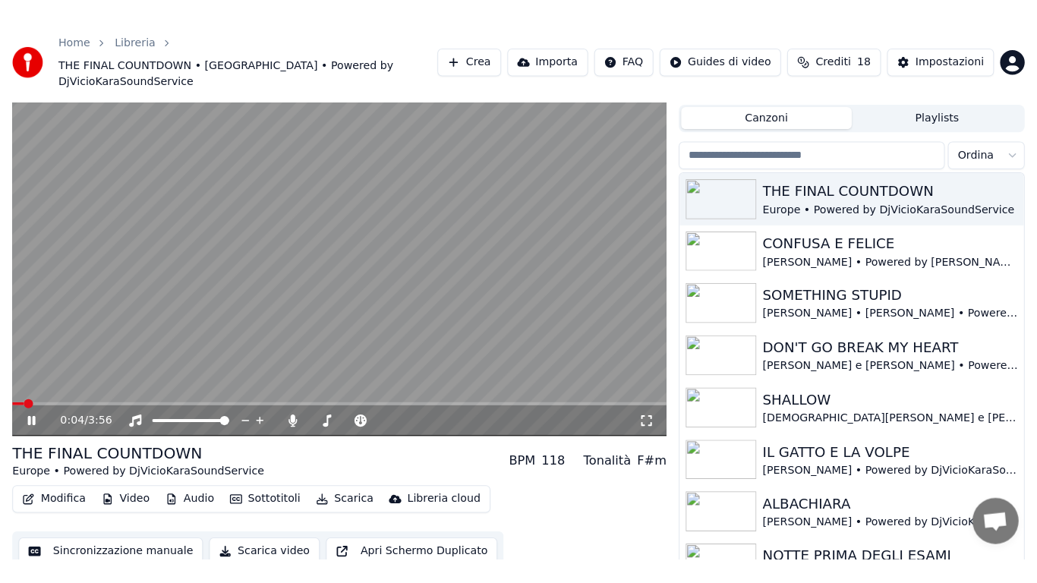
scroll to position [20, 0]
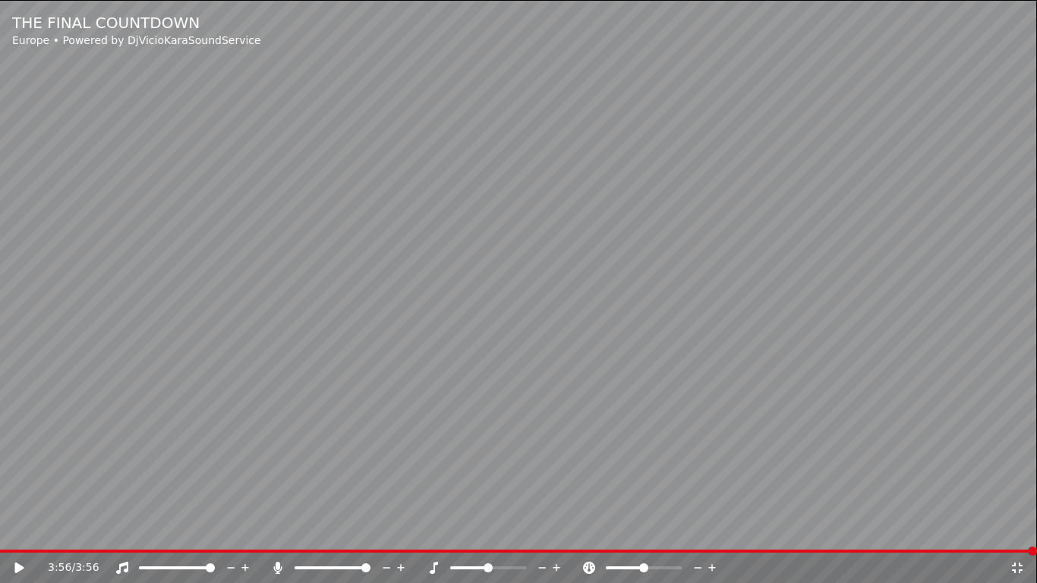
click at [272, 528] on icon at bounding box center [277, 568] width 15 height 12
click at [21, 528] on icon at bounding box center [19, 567] width 9 height 11
click at [1015, 528] on icon at bounding box center [1017, 567] width 11 height 11
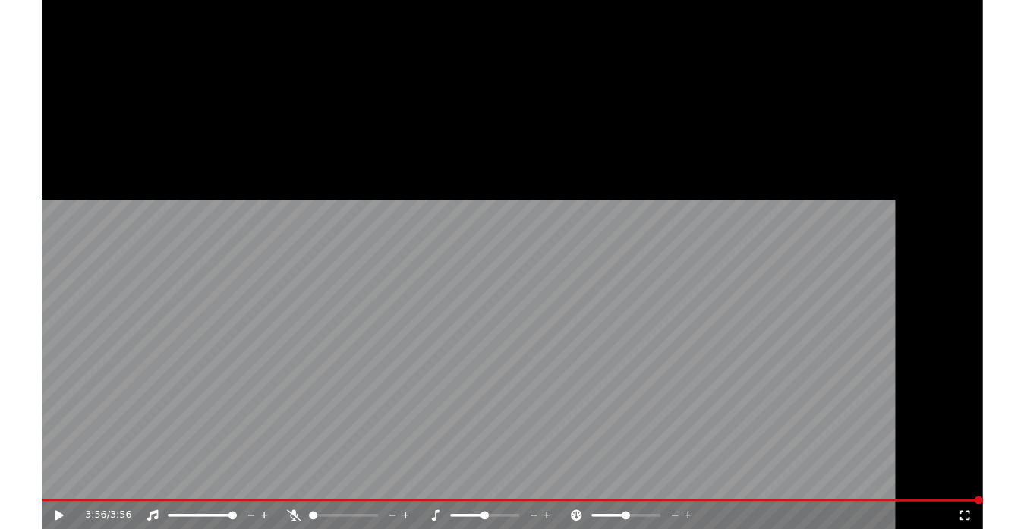
scroll to position [33, 0]
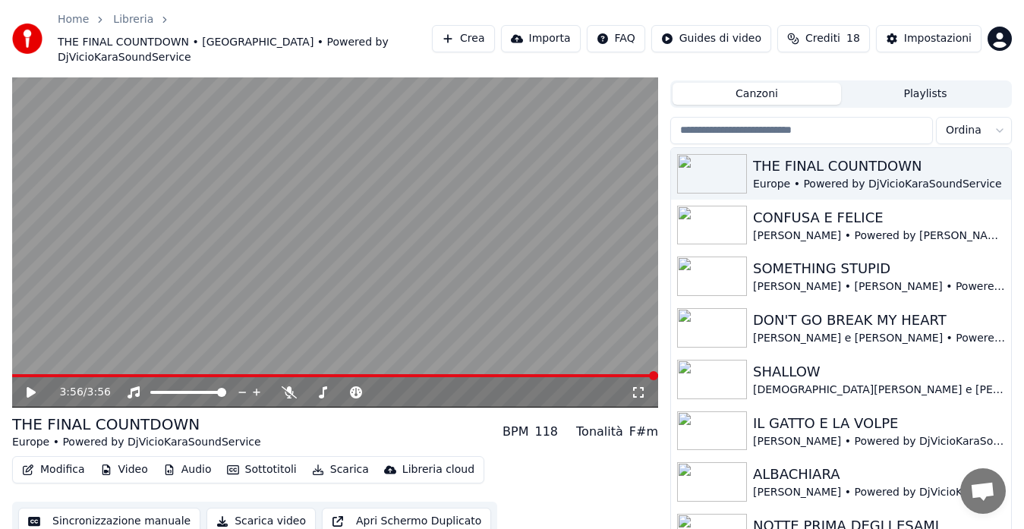
click at [319, 459] on button "Scarica" at bounding box center [340, 469] width 69 height 21
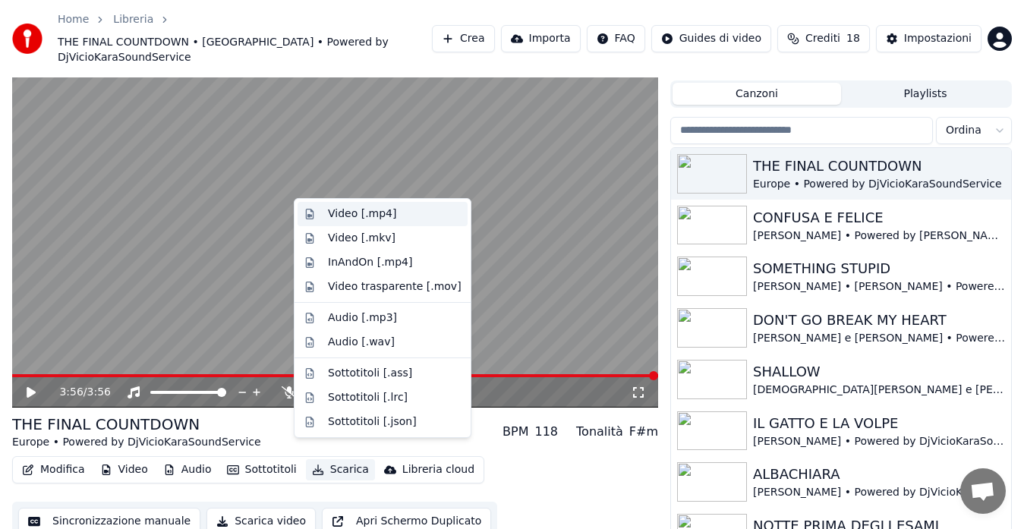
click at [367, 213] on div "Video [.mp4]" at bounding box center [362, 213] width 68 height 15
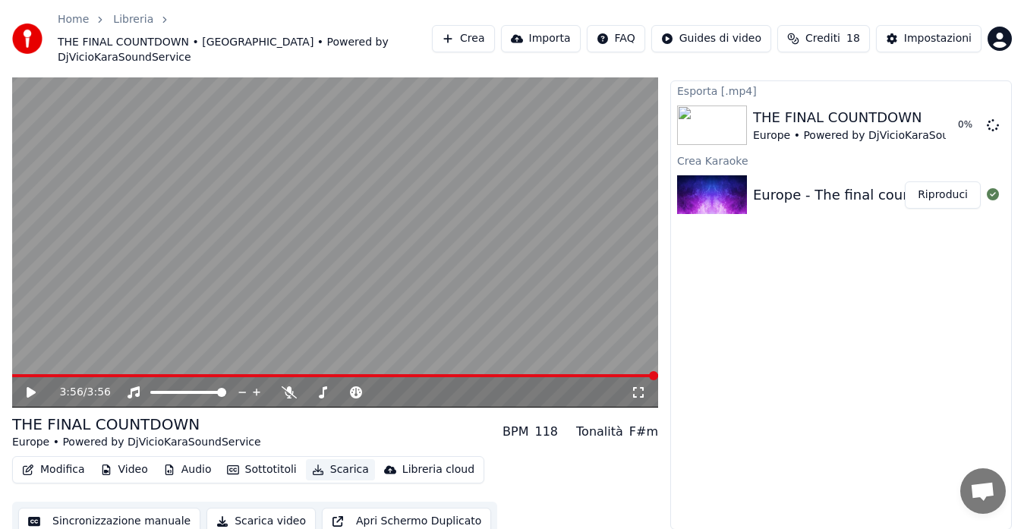
scroll to position [30, 0]
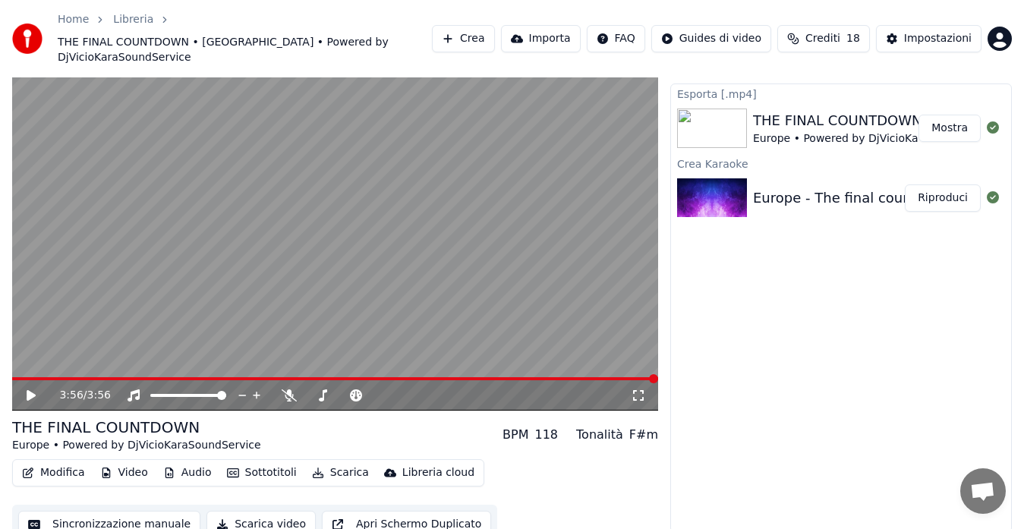
click at [940, 119] on button "Mostra" at bounding box center [949, 128] width 62 height 27
